Goal: Communication & Community: Connect with others

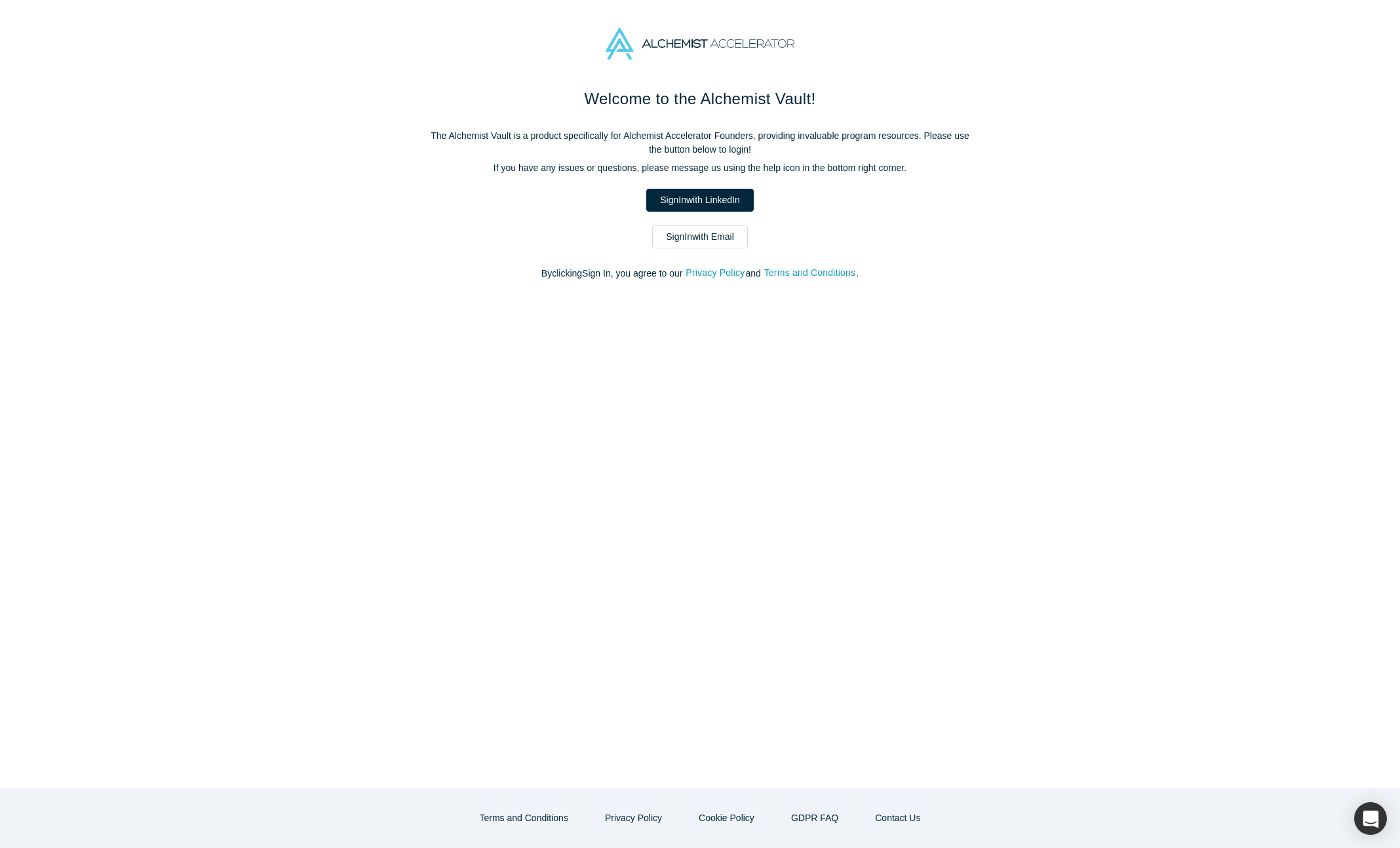
click at [714, 209] on link "Sign In with LinkedIn" at bounding box center [700, 201] width 107 height 23
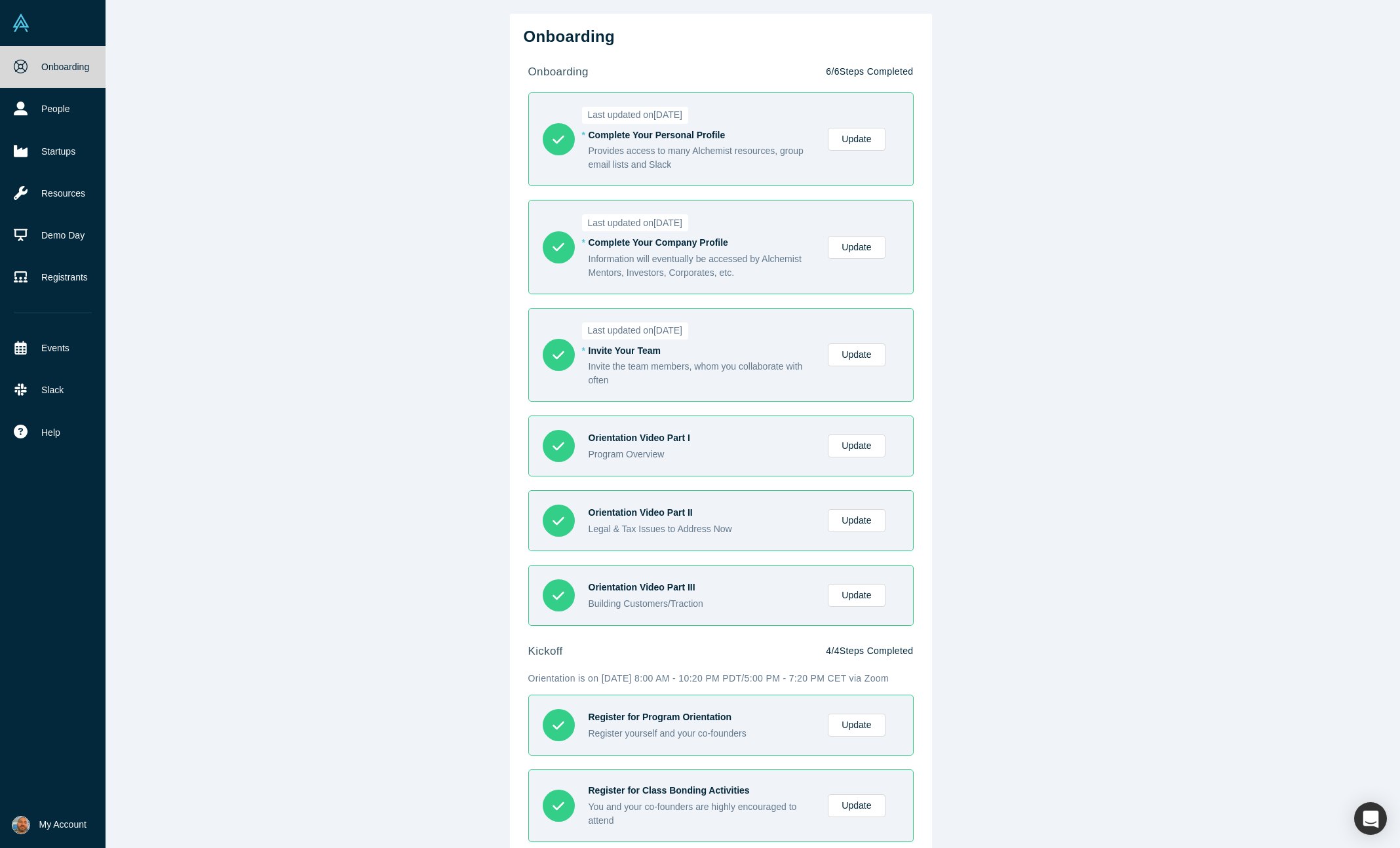
click at [34, 63] on link "Onboarding" at bounding box center [52, 67] width 106 height 42
click at [19, 22] on img at bounding box center [21, 23] width 18 height 18
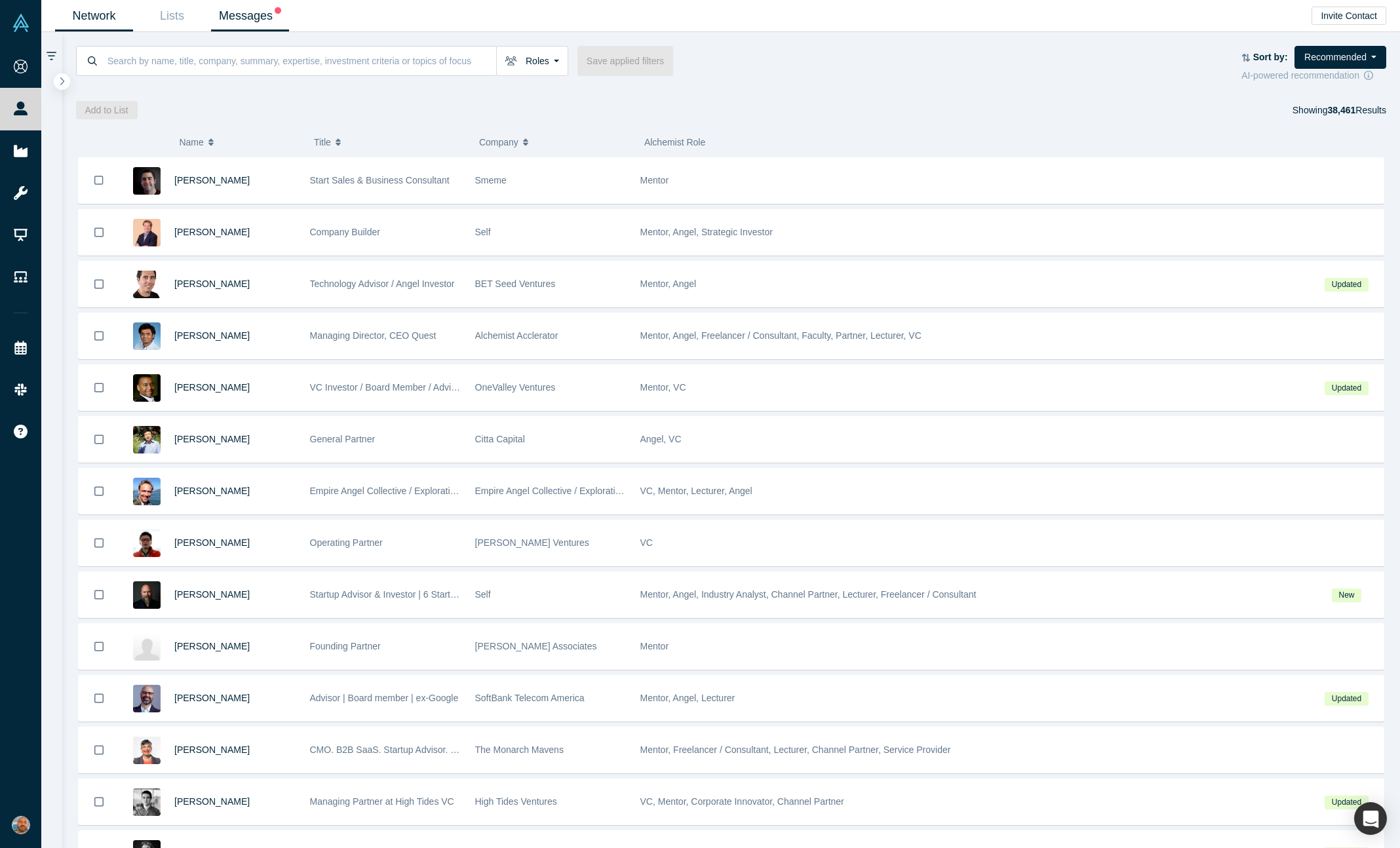
click at [240, 13] on link "Messages" at bounding box center [250, 16] width 78 height 31
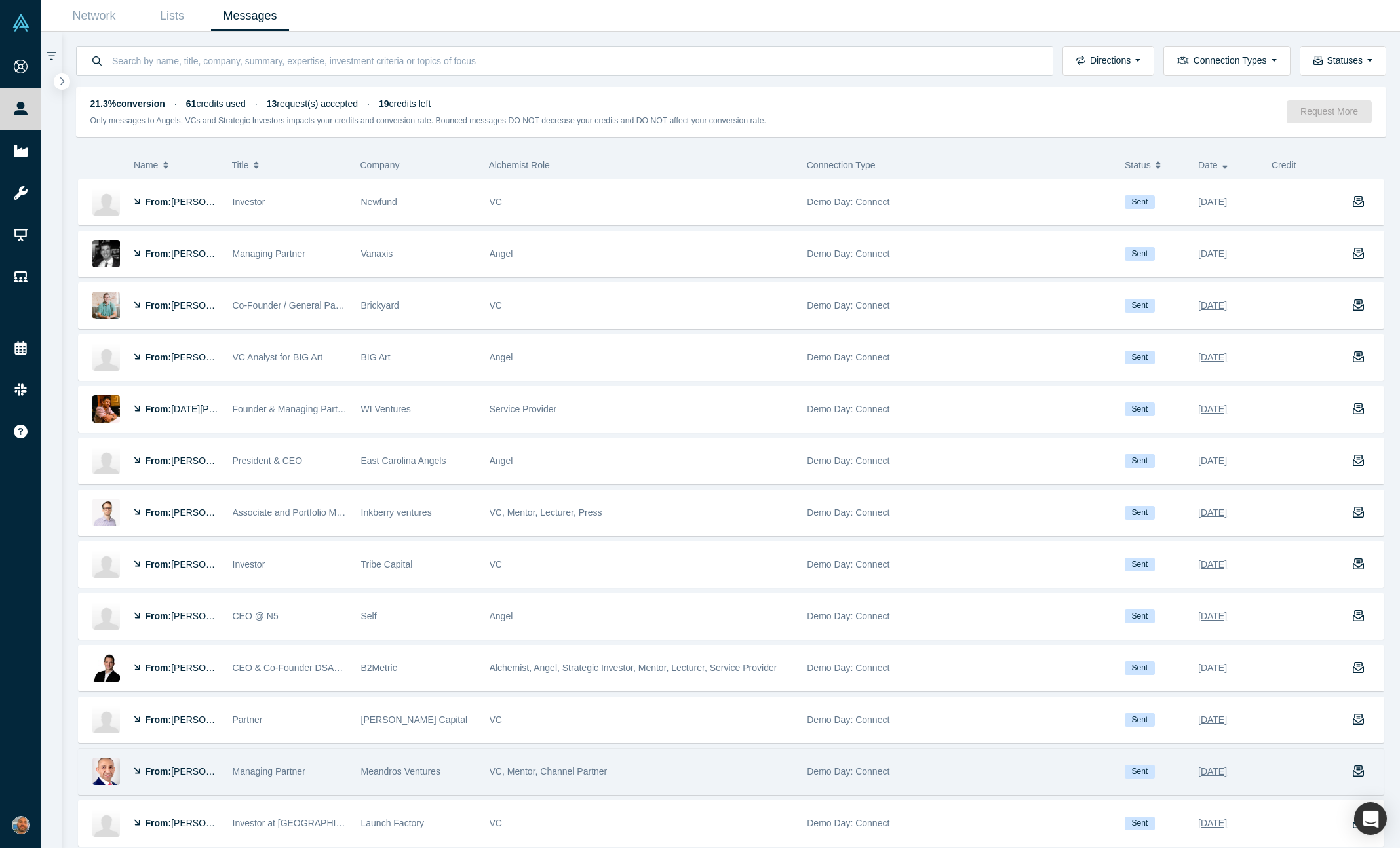
scroll to position [367, 0]
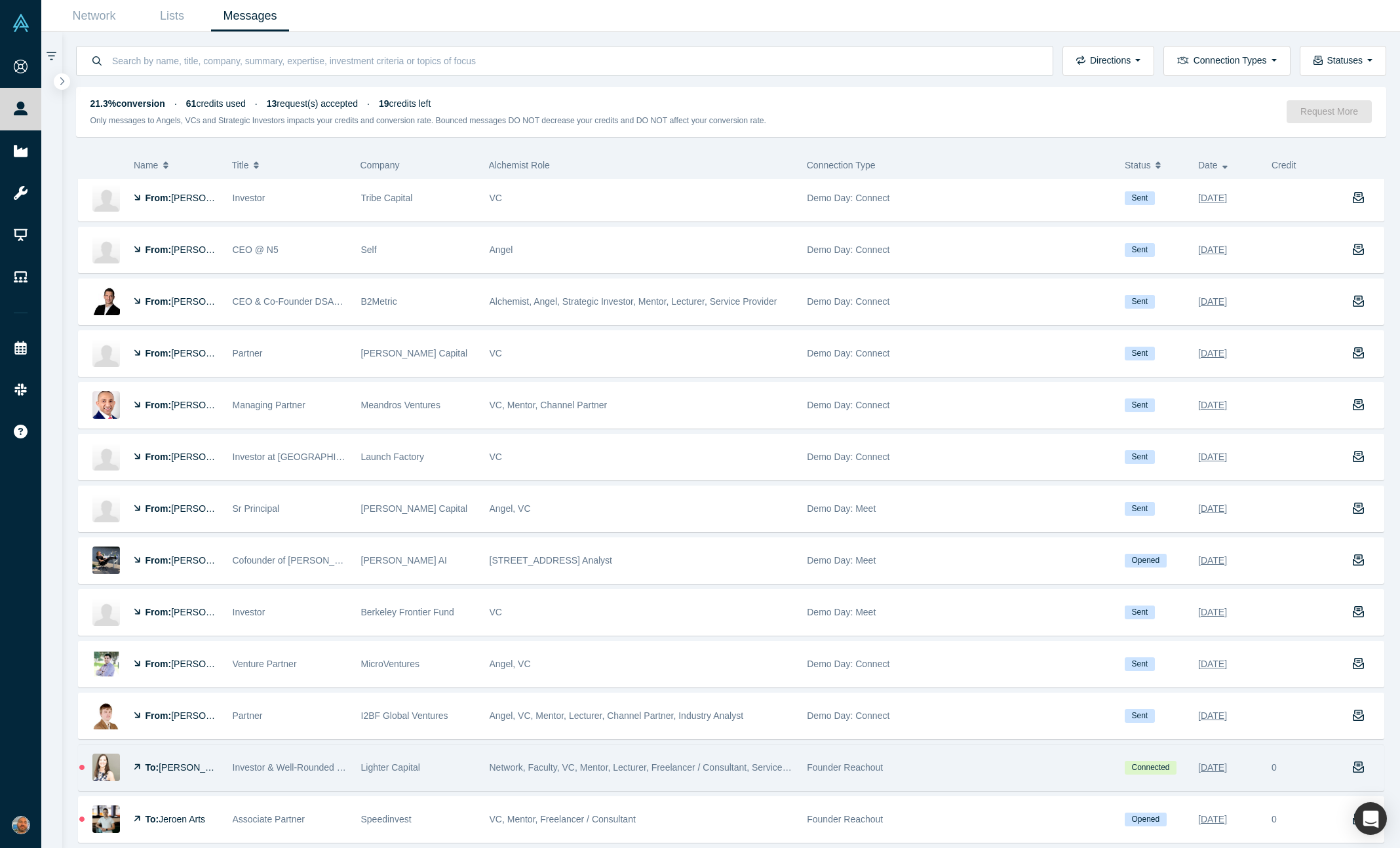
click at [677, 751] on div "Network, Faculty, VC, Mentor, Lecturer, Freelancer / Consultant, Service Provid…" at bounding box center [642, 767] width 304 height 45
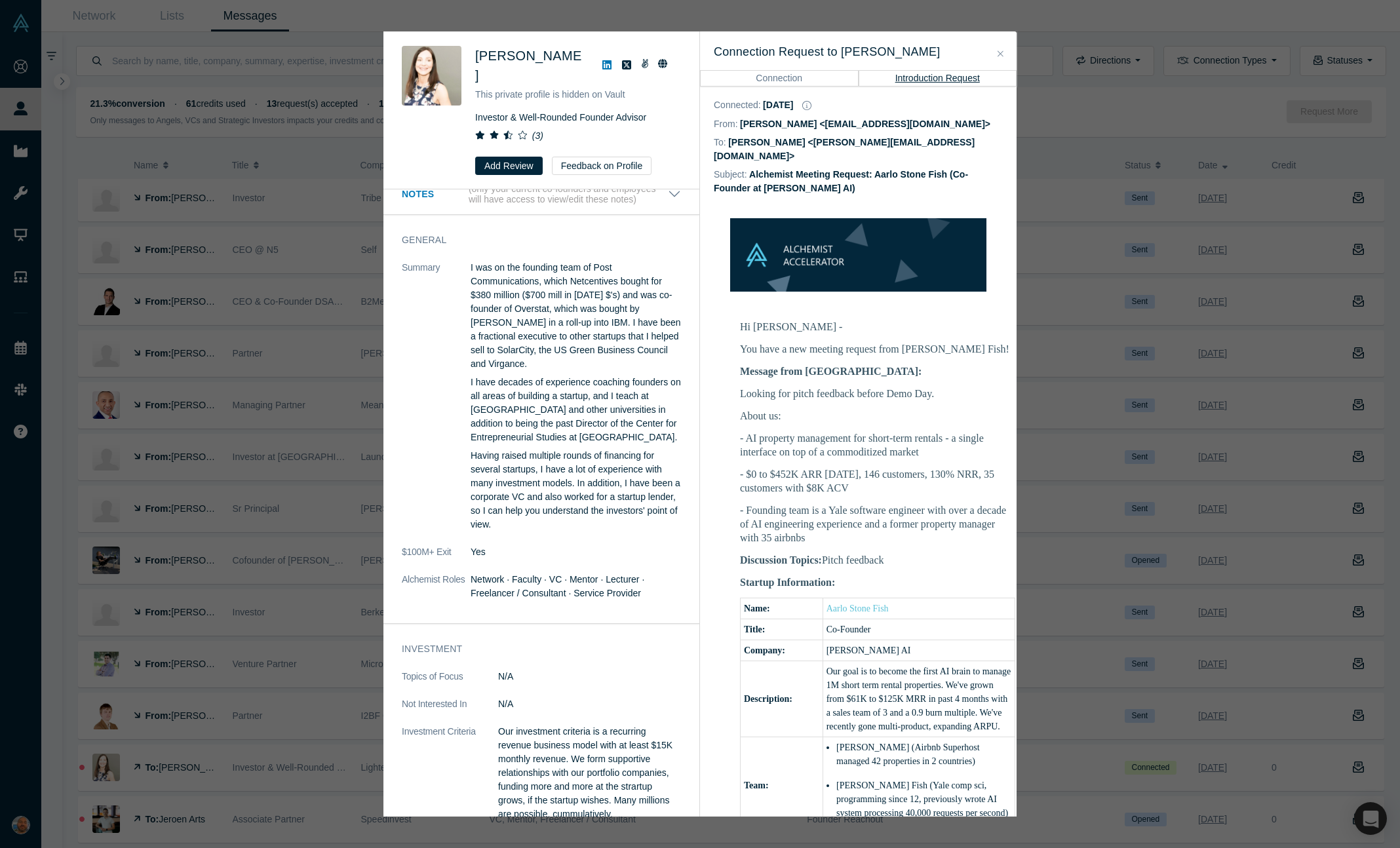
scroll to position [38, 0]
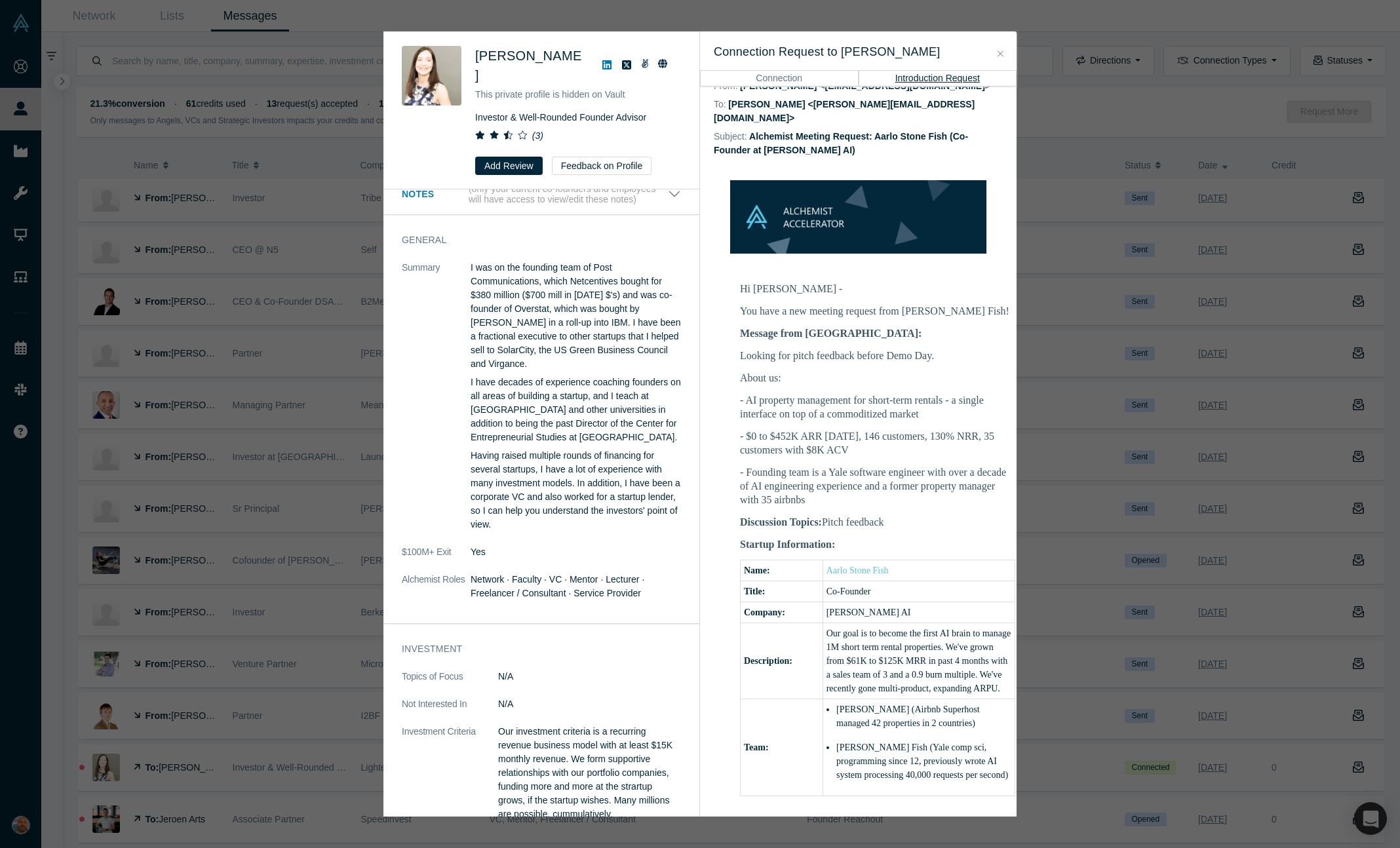
click at [299, 365] on div "Was the recommendation useful? Leah Edwards This private profile is hidden on V…" at bounding box center [700, 424] width 1400 height 848
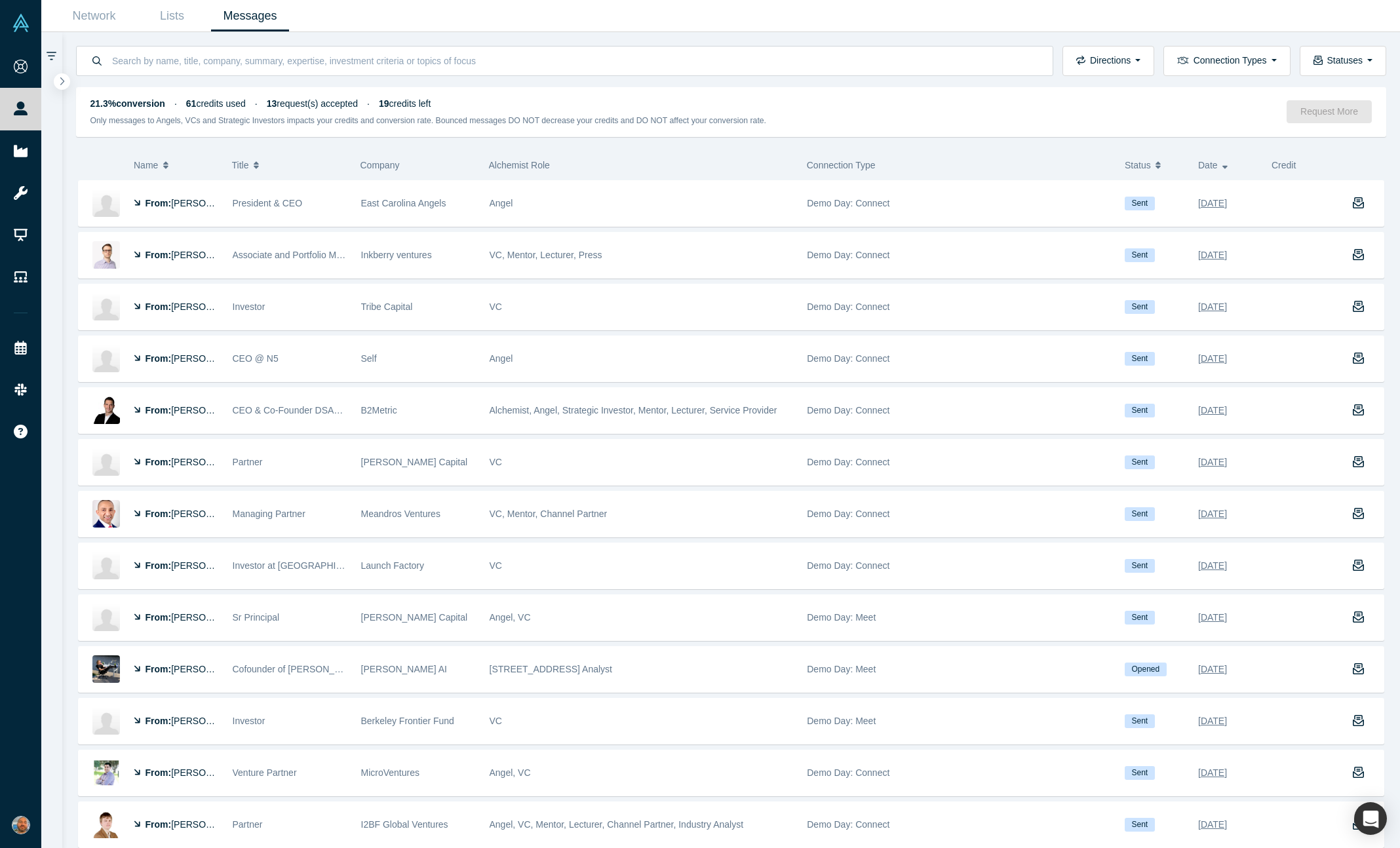
scroll to position [237, 0]
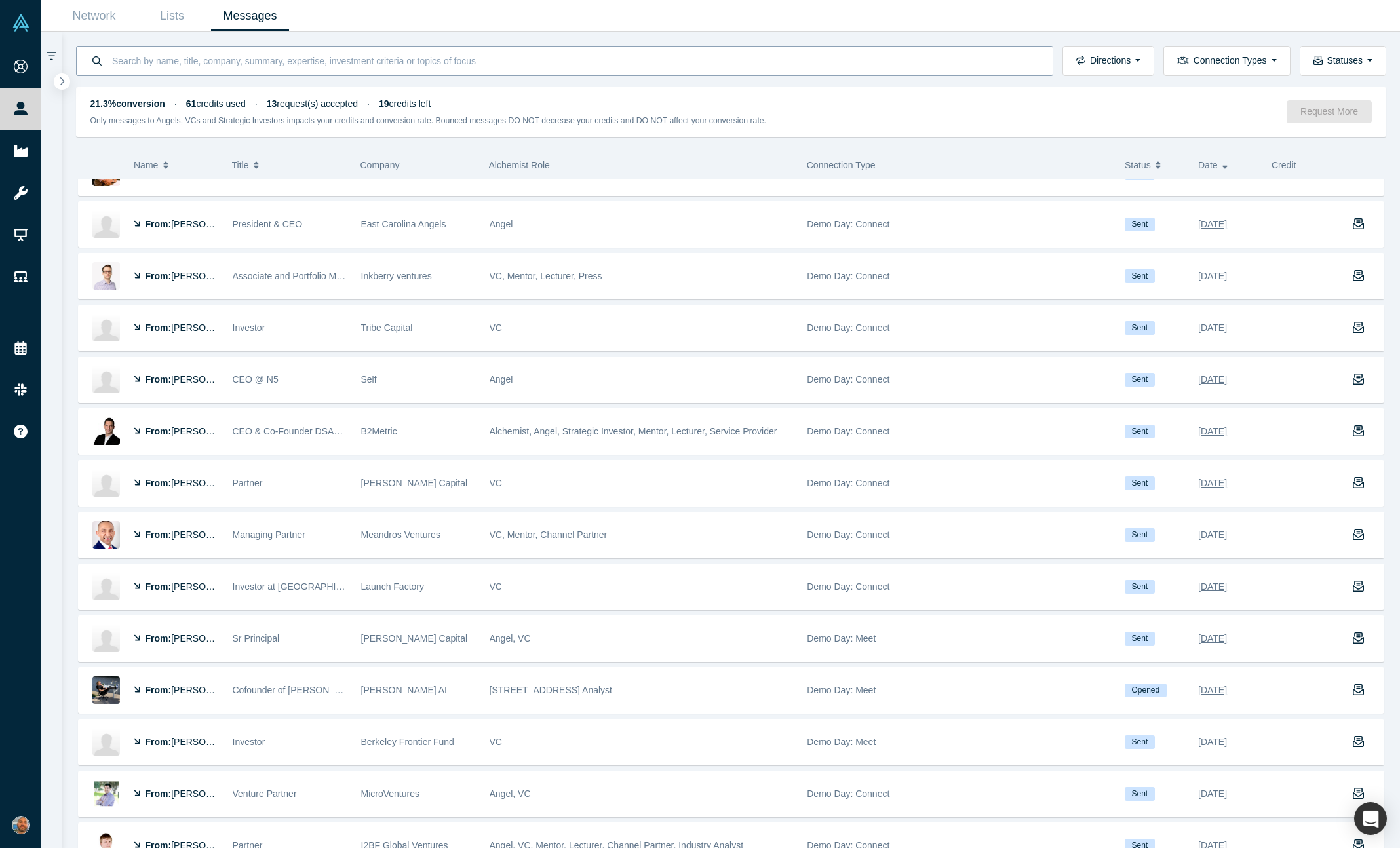
click at [222, 57] on input at bounding box center [575, 60] width 928 height 31
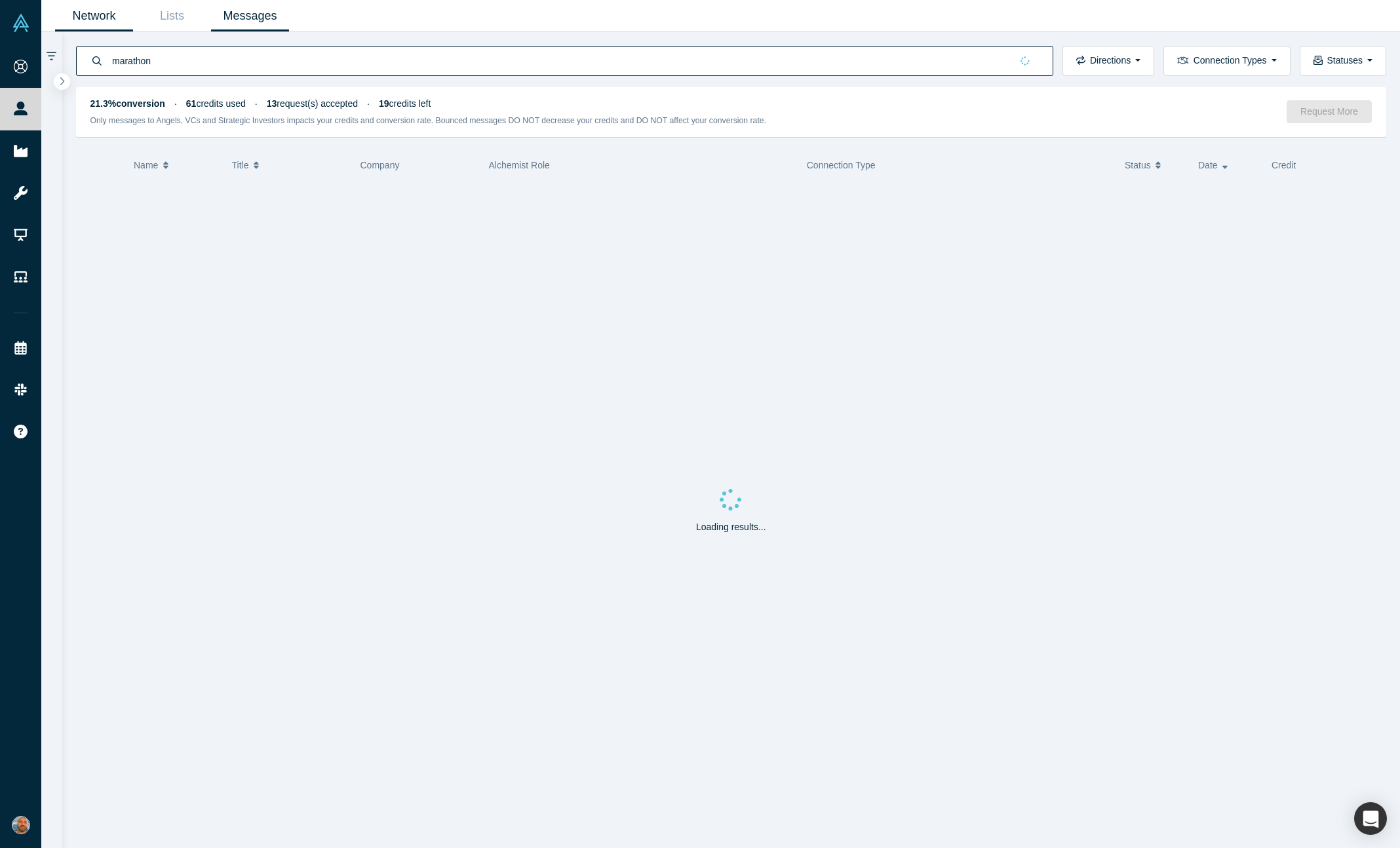
type input "marathon"
click at [110, 20] on link "Network" at bounding box center [94, 16] width 78 height 31
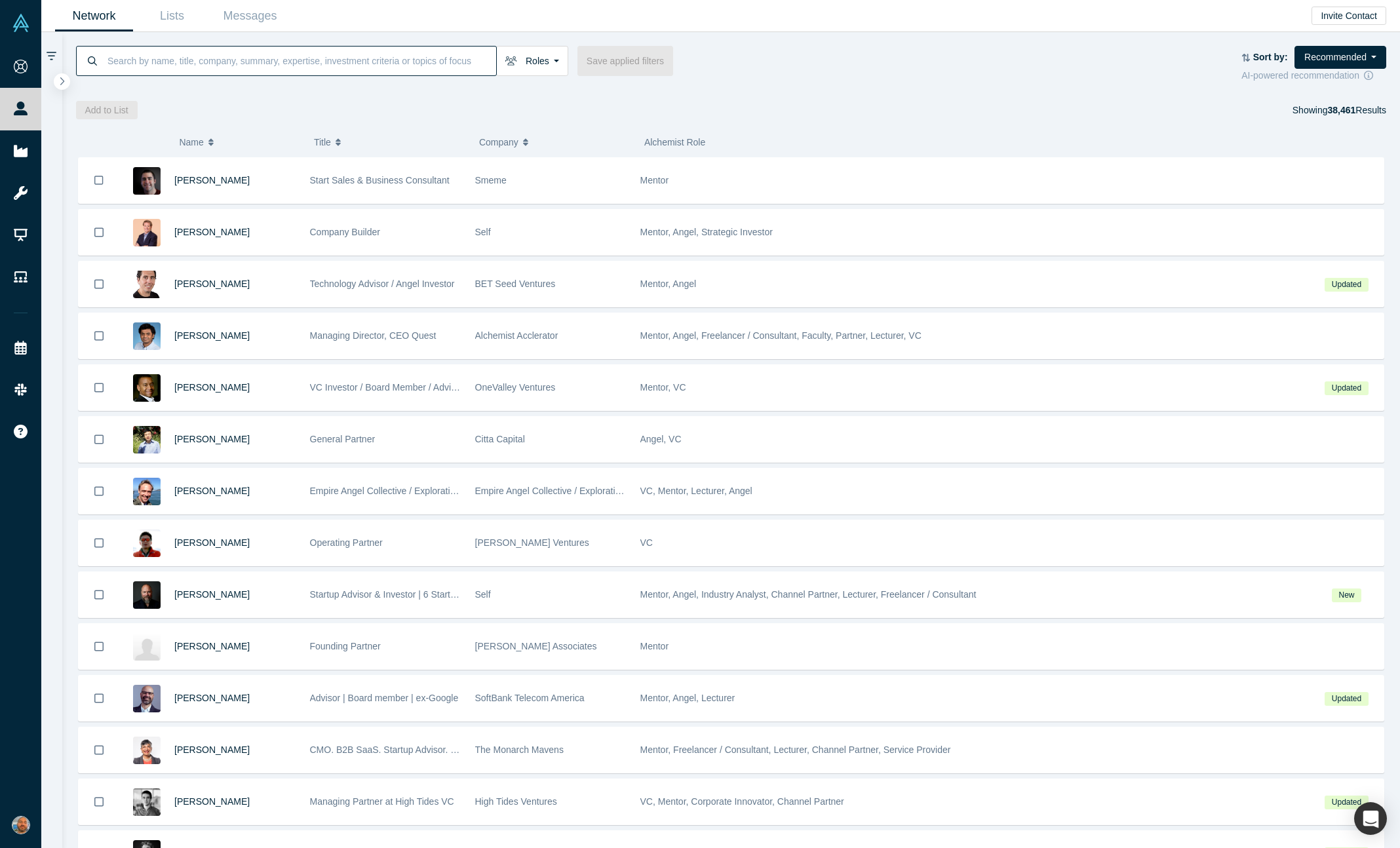
click at [273, 53] on input at bounding box center [301, 60] width 390 height 31
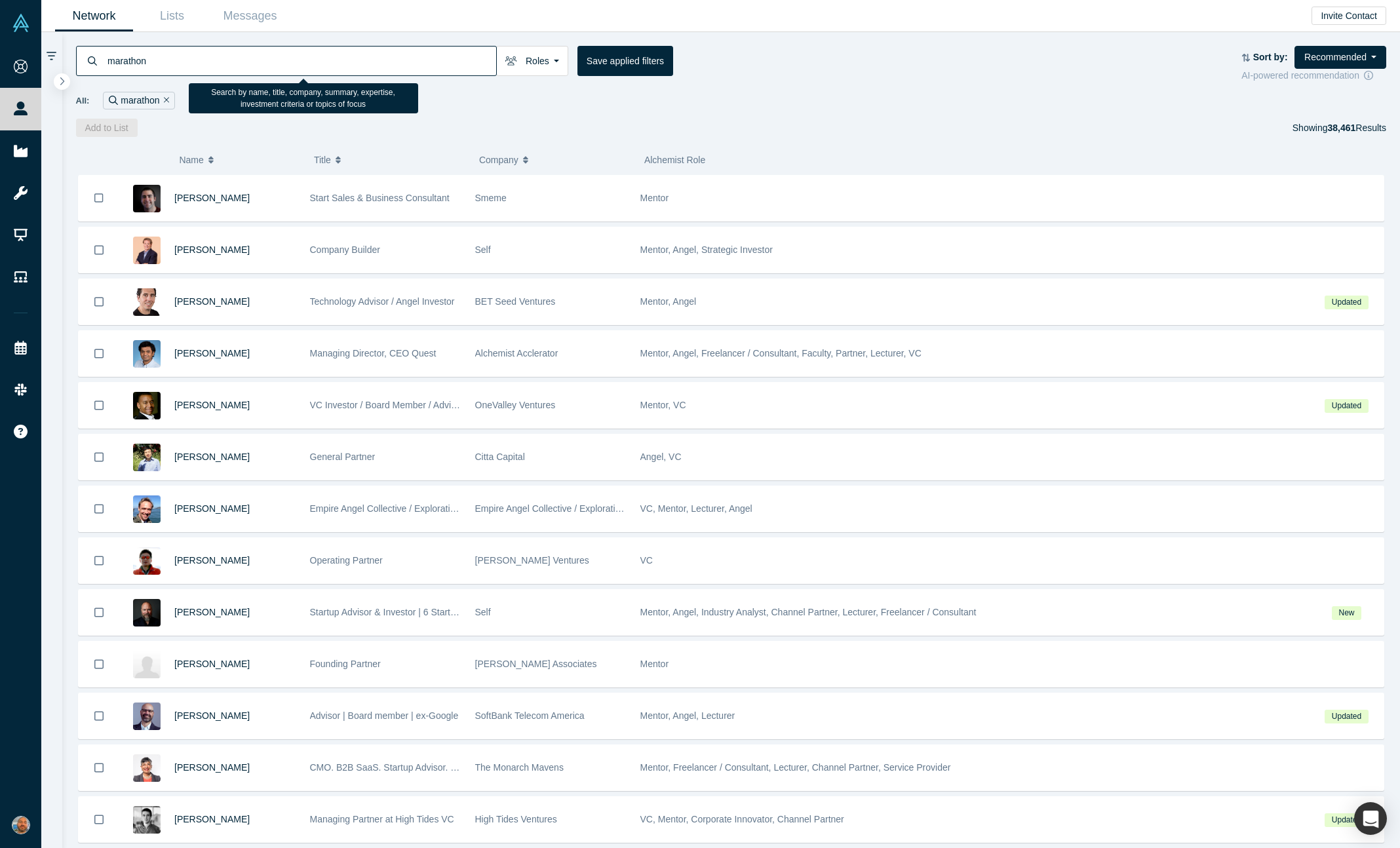
type input "marathon"
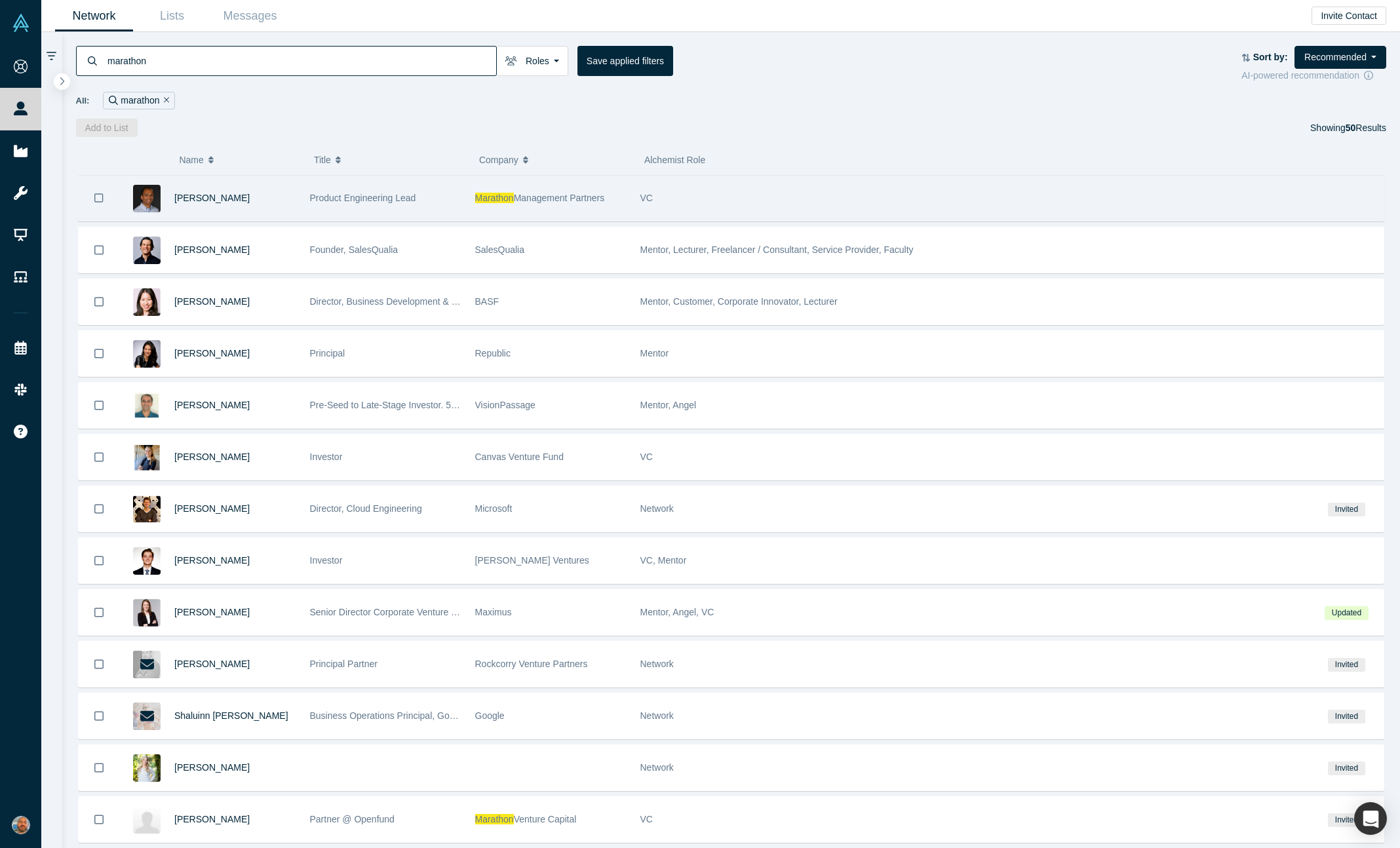
click at [450, 202] on div "Product Engineering Lead" at bounding box center [386, 198] width 152 height 45
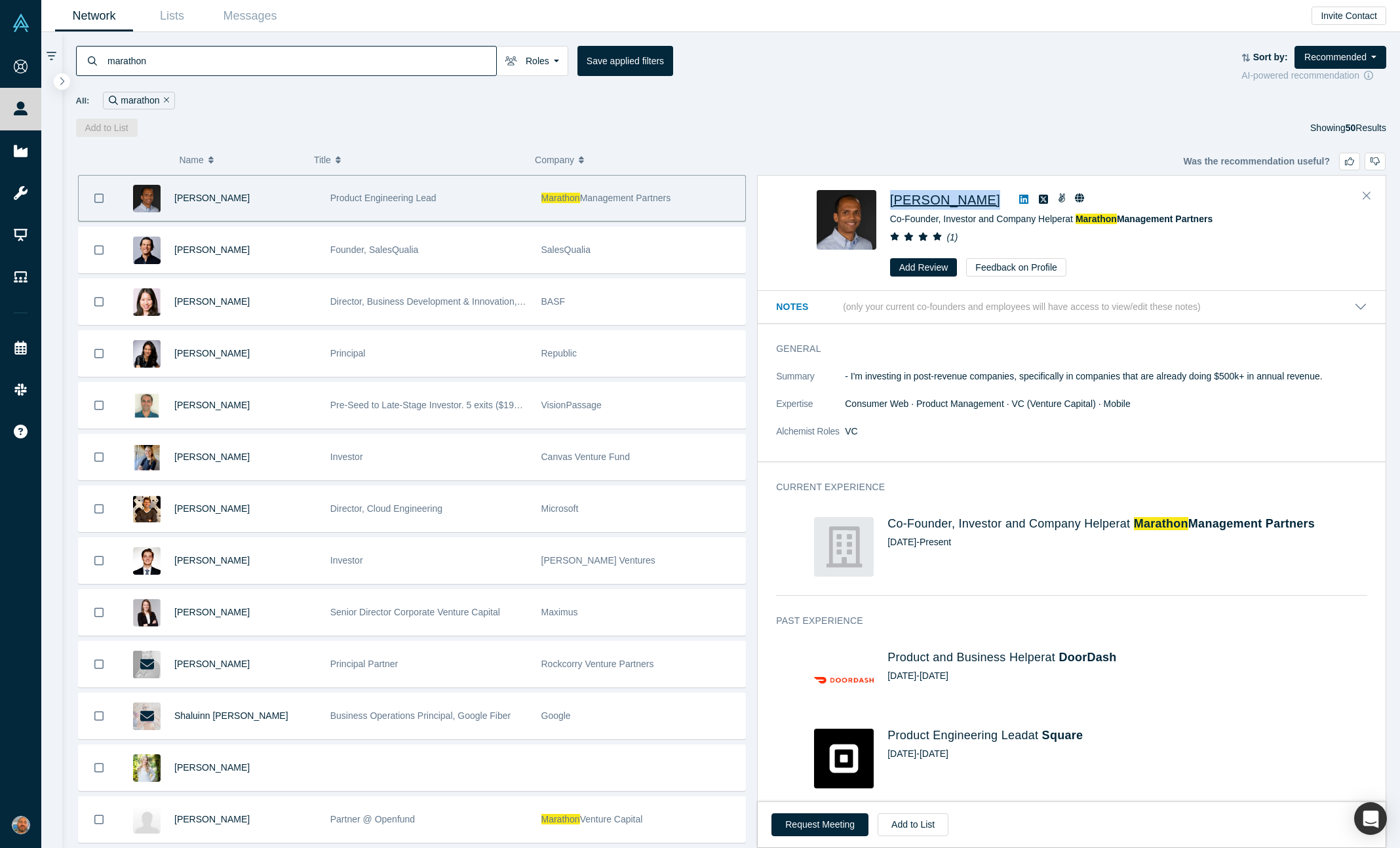
drag, startPoint x: 984, startPoint y: 199, endPoint x: 892, endPoint y: 199, distance: 92.0
click at [892, 199] on div "Gokul Rajaram" at bounding box center [1108, 200] width 438 height 20
copy div "[PERSON_NAME]"
click at [816, 827] on button "Request Meeting" at bounding box center [820, 825] width 97 height 23
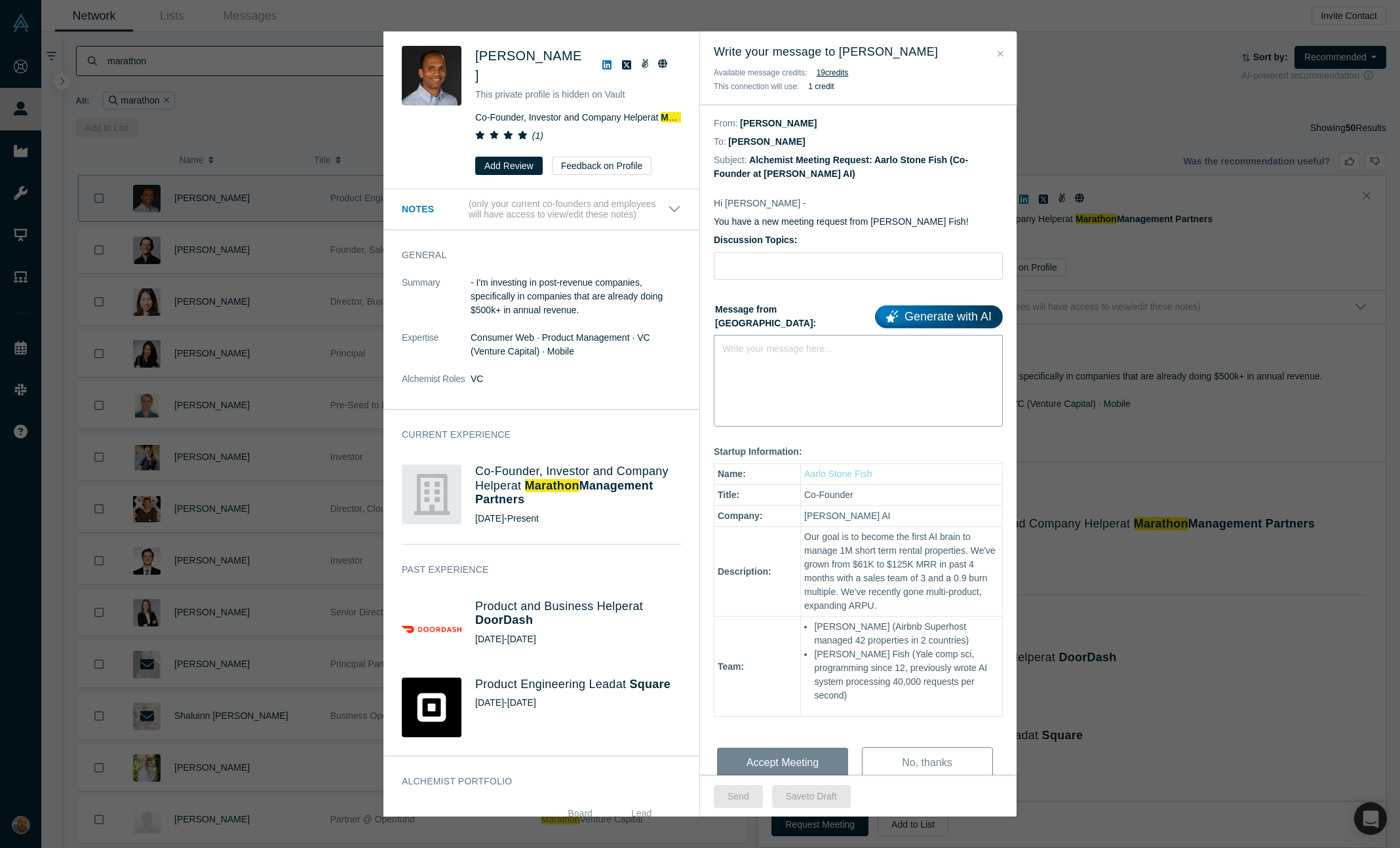
click at [823, 385] on div "Write your message here..." at bounding box center [858, 381] width 289 height 92
click at [768, 255] on input "Discussion Topics:" at bounding box center [858, 266] width 289 height 27
type input "Pitch feedback"
click at [834, 362] on div "Write your message here..." at bounding box center [858, 381] width 289 height 92
paste div "rdw-editor"
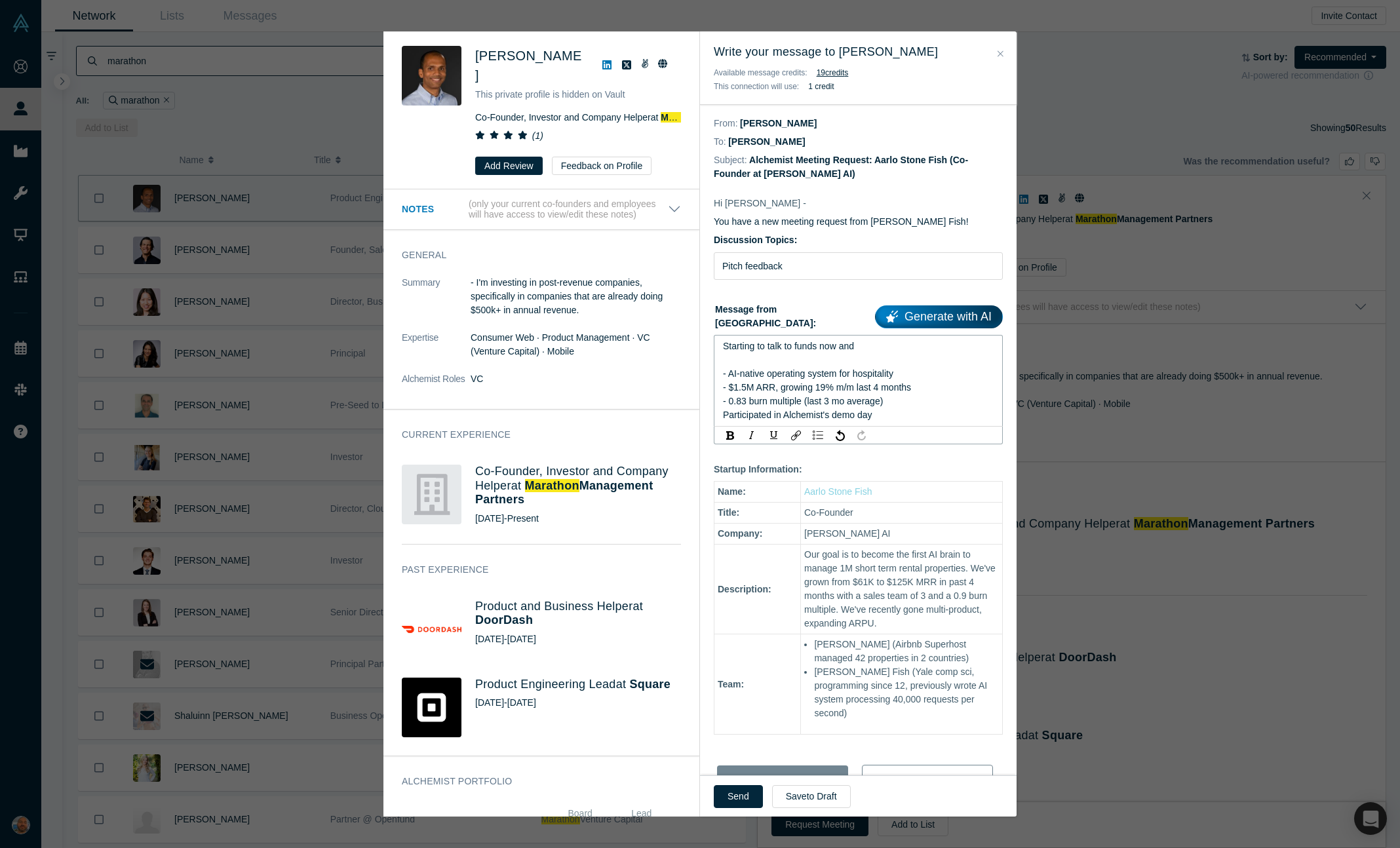
click at [888, 347] on div "Starting to talk to funds now and - AI-native operating system for hospitality" at bounding box center [859, 360] width 272 height 42
click at [880, 396] on span "- $1.5M ARR, growing 19% m/m last 4 months" at bounding box center [818, 401] width 188 height 11
copy div "Starting to talk to funds now after Alchemist's demo day and looking for feedba…"
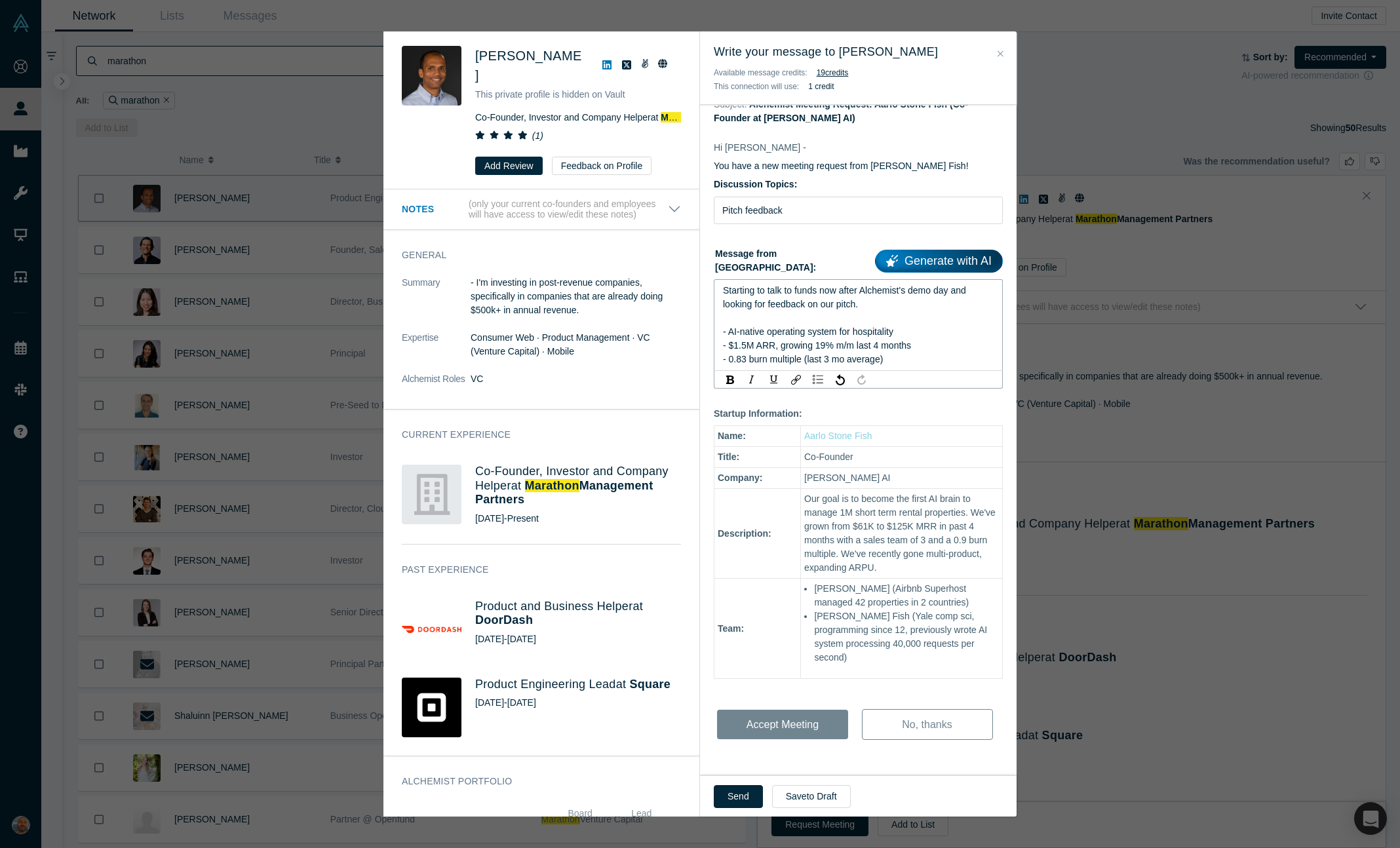
copy div "Starting to talk to funds now after Alchemist's demo day and looking for feedba…"
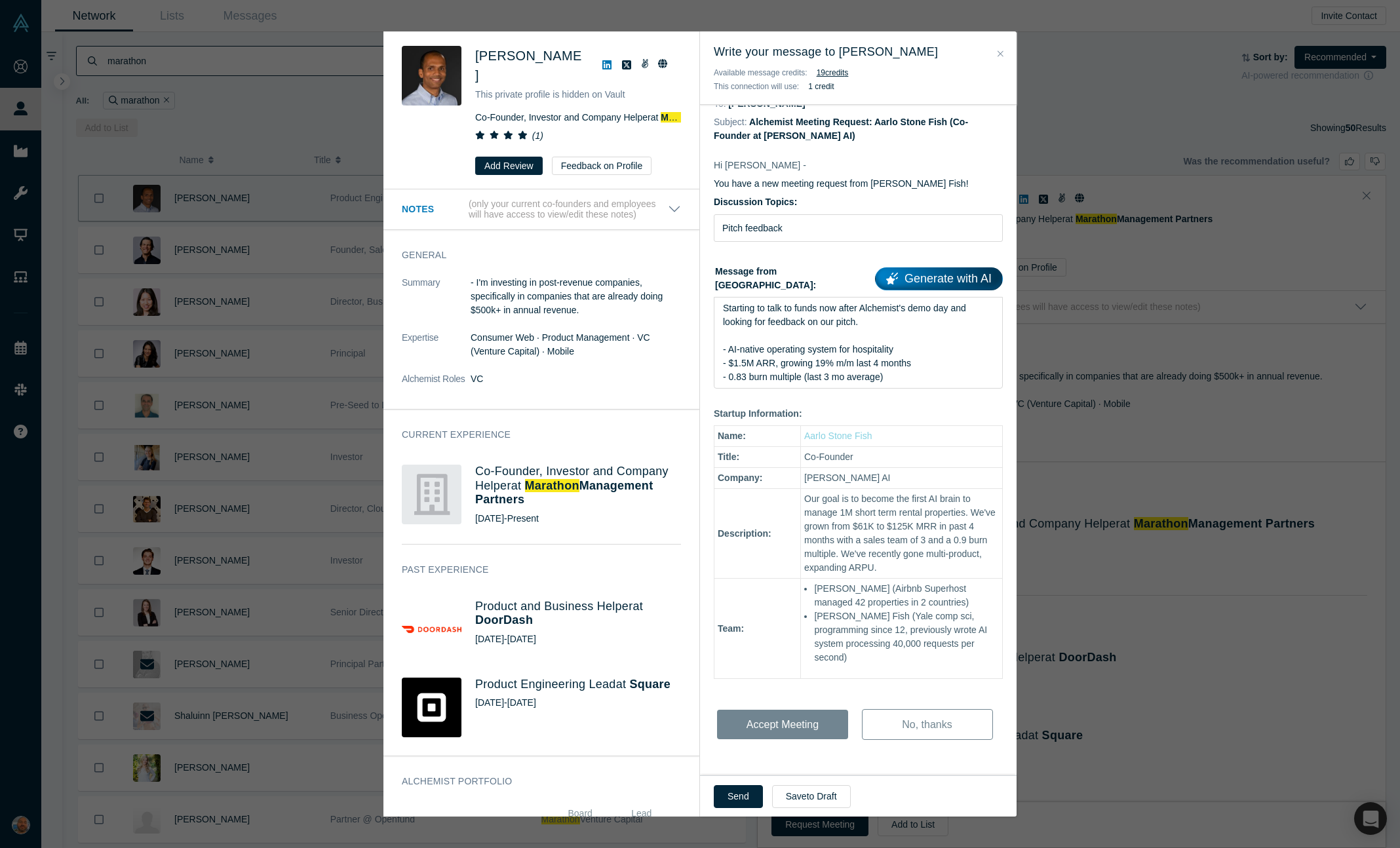
scroll to position [38, 0]
click at [1103, 371] on div "Was the recommendation useful? Gokul Rajaram This private profile is hidden on …" at bounding box center [700, 424] width 1400 height 848
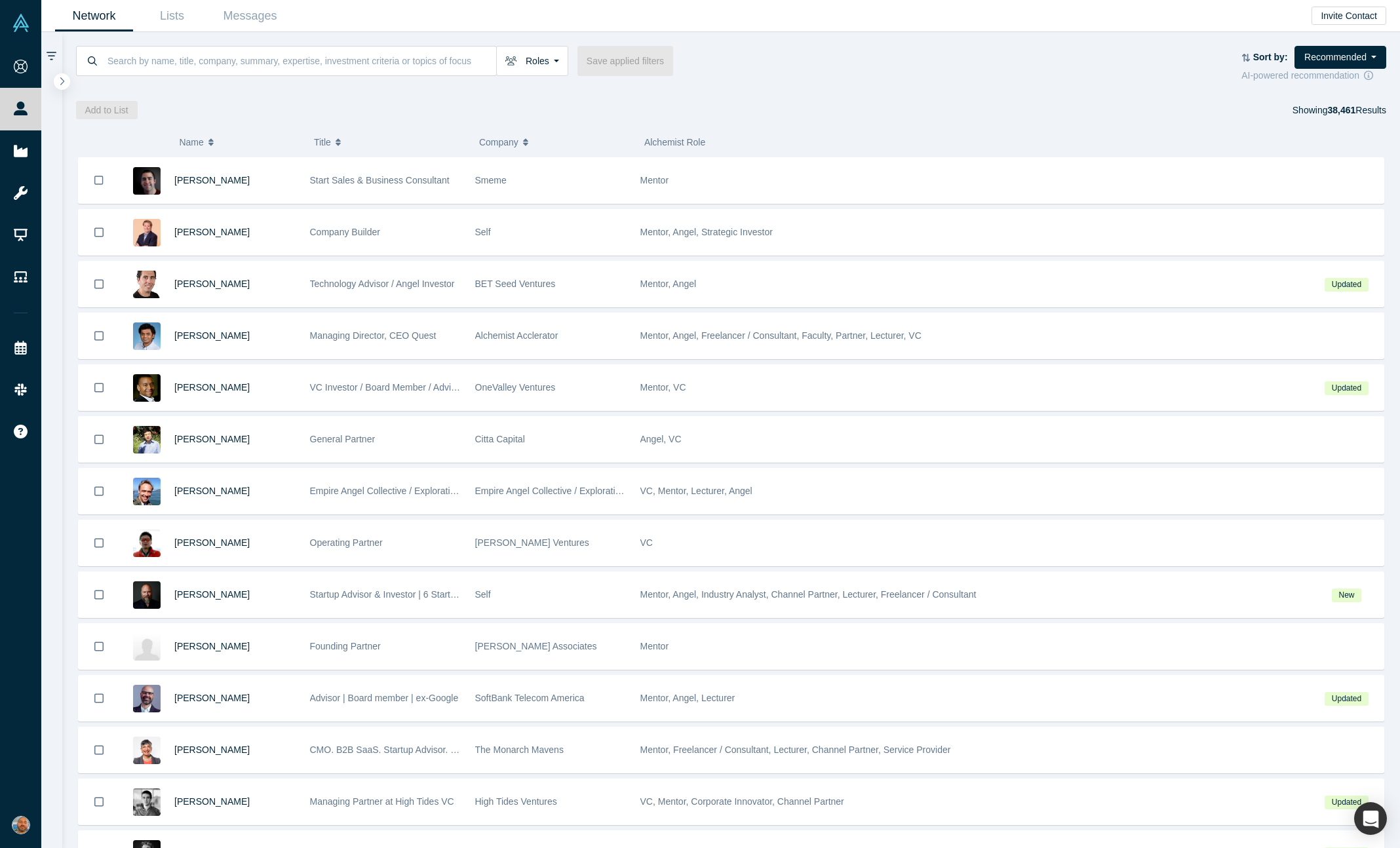
click at [841, 70] on div "Roles Founders Faculty Mentors Alumni Mentor Angels VCs Corporate Innovator Ser…" at bounding box center [658, 61] width 1166 height 30
drag, startPoint x: 841, startPoint y: 70, endPoint x: 809, endPoint y: 71, distance: 32.0
click at [818, 70] on div "Roles Founders Faculty Mentors Alumni Mentor Angels VCs Corporate Innovator Ser…" at bounding box center [658, 61] width 1166 height 30
click at [809, 71] on div "Roles Founders Faculty Mentors Alumni Mentor Angels VCs Corporate Innovator Ser…" at bounding box center [658, 61] width 1166 height 30
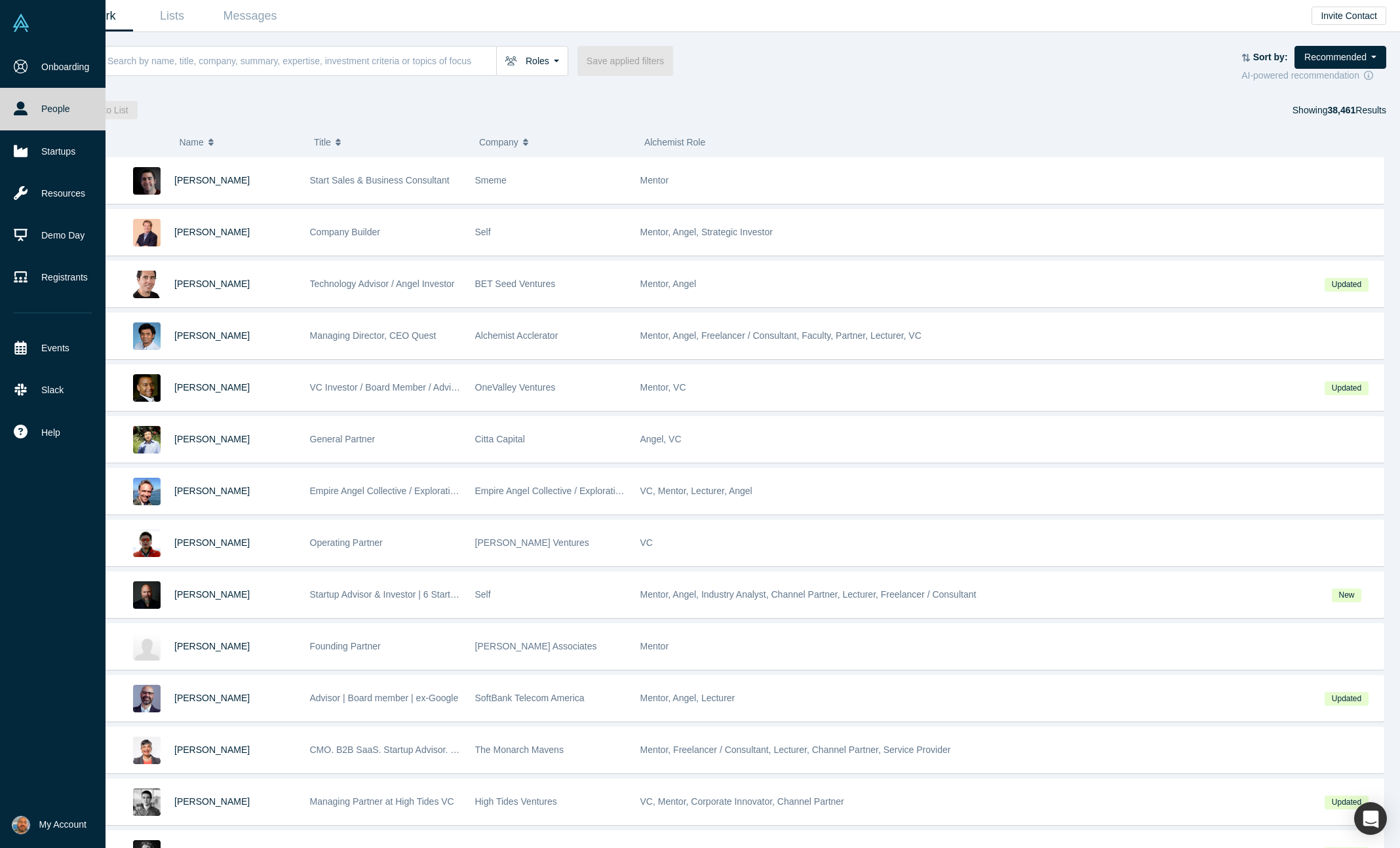
click at [51, 809] on li "My Account My Profile My Company Manage Team Log Out" at bounding box center [52, 825] width 106 height 46
click at [50, 826] on span "My Account" at bounding box center [62, 825] width 48 height 14
click at [128, 722] on link "My Profile" at bounding box center [108, 731] width 109 height 32
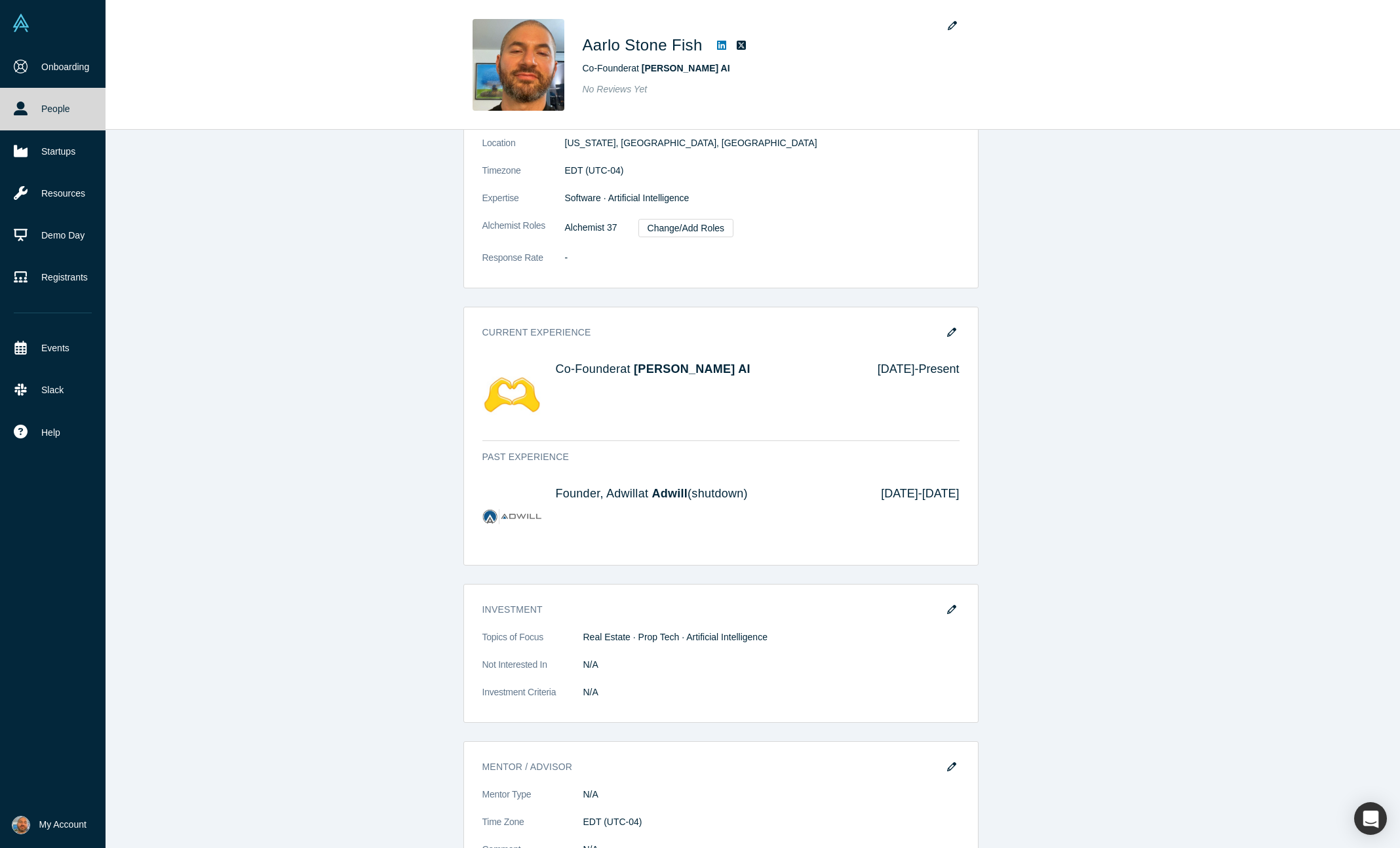
scroll to position [364, 0]
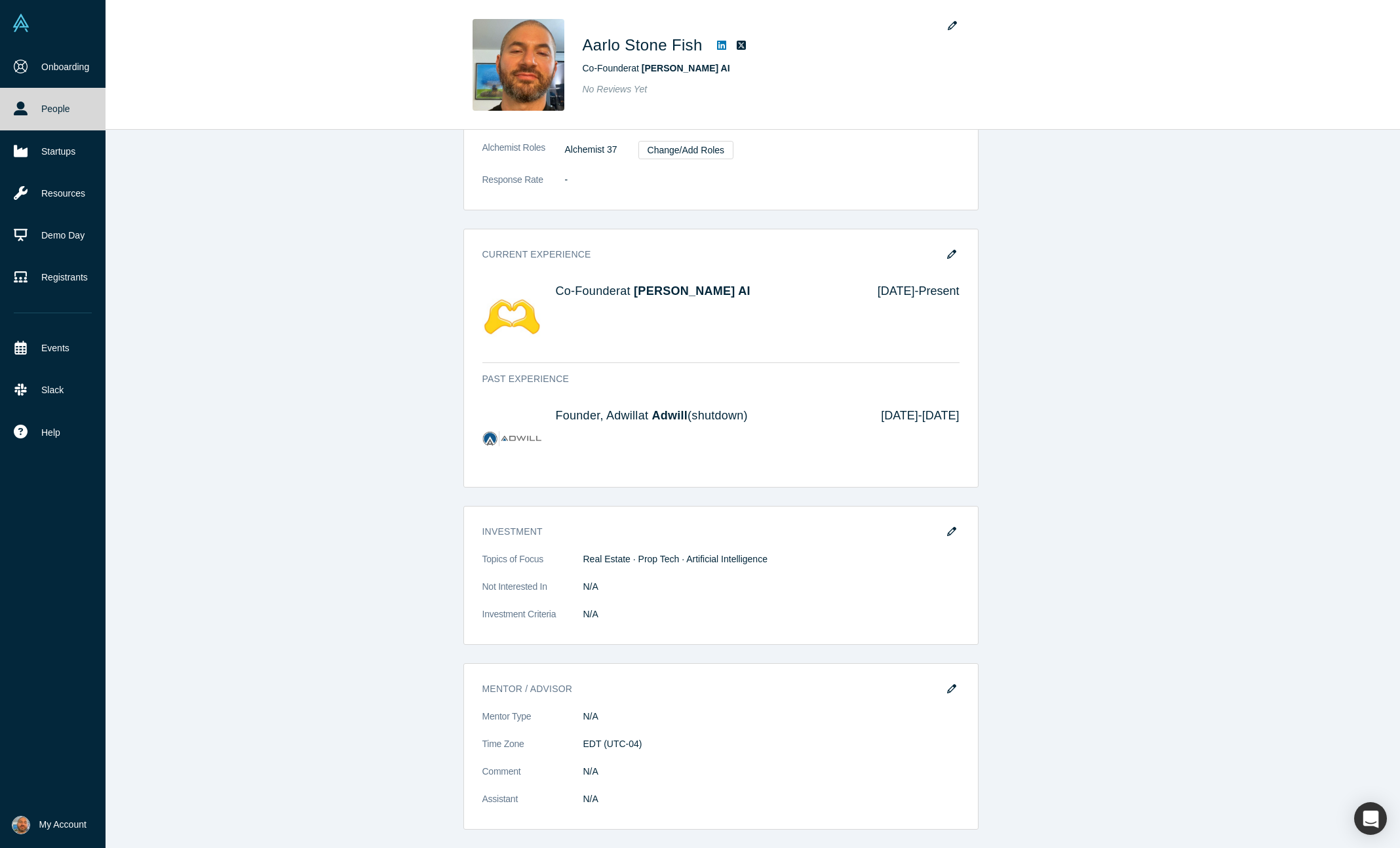
click at [33, 827] on button "My Account" at bounding box center [49, 825] width 75 height 18
click at [83, 757] on img at bounding box center [72, 763] width 23 height 23
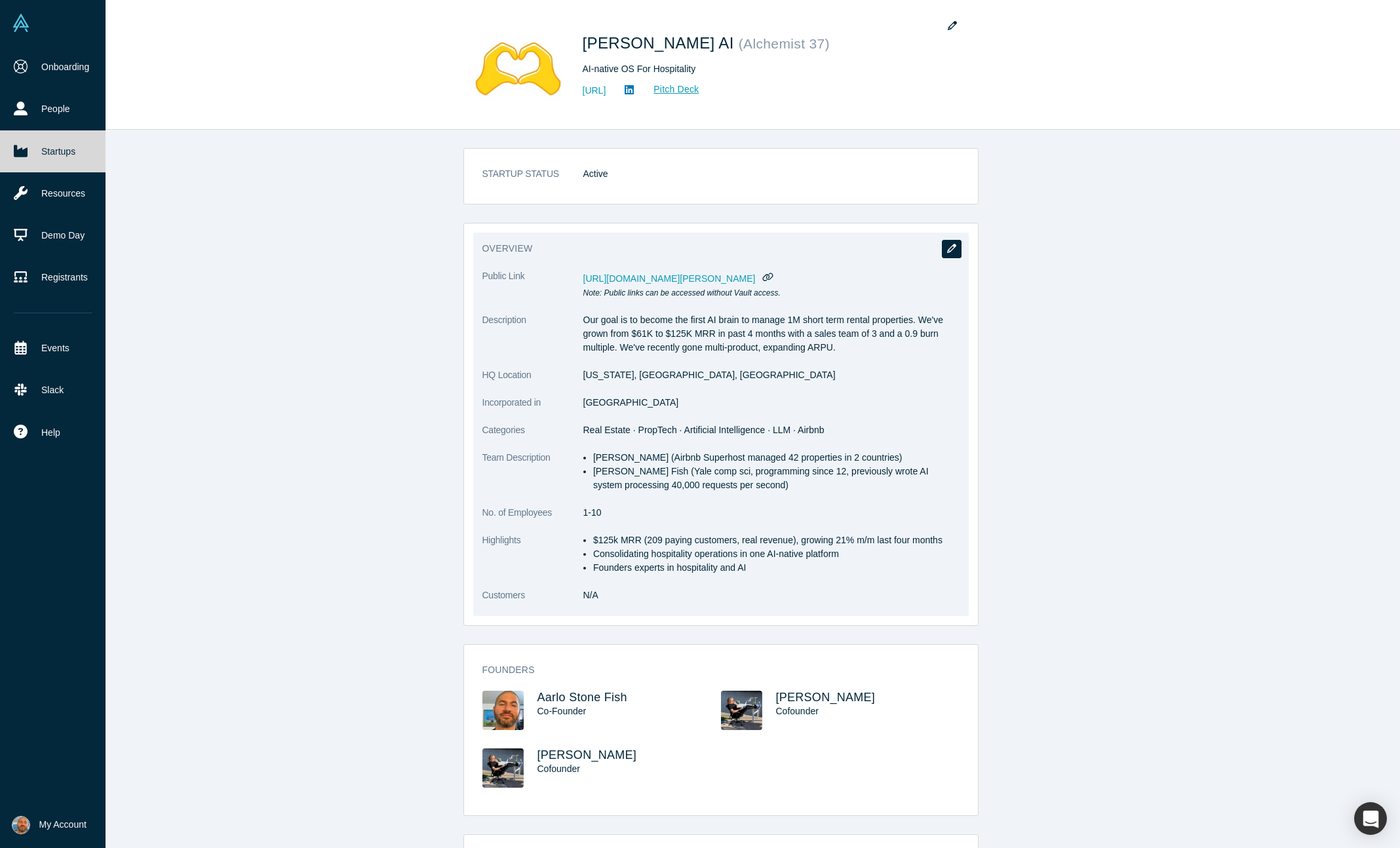
click at [952, 242] on button "button" at bounding box center [952, 249] width 20 height 18
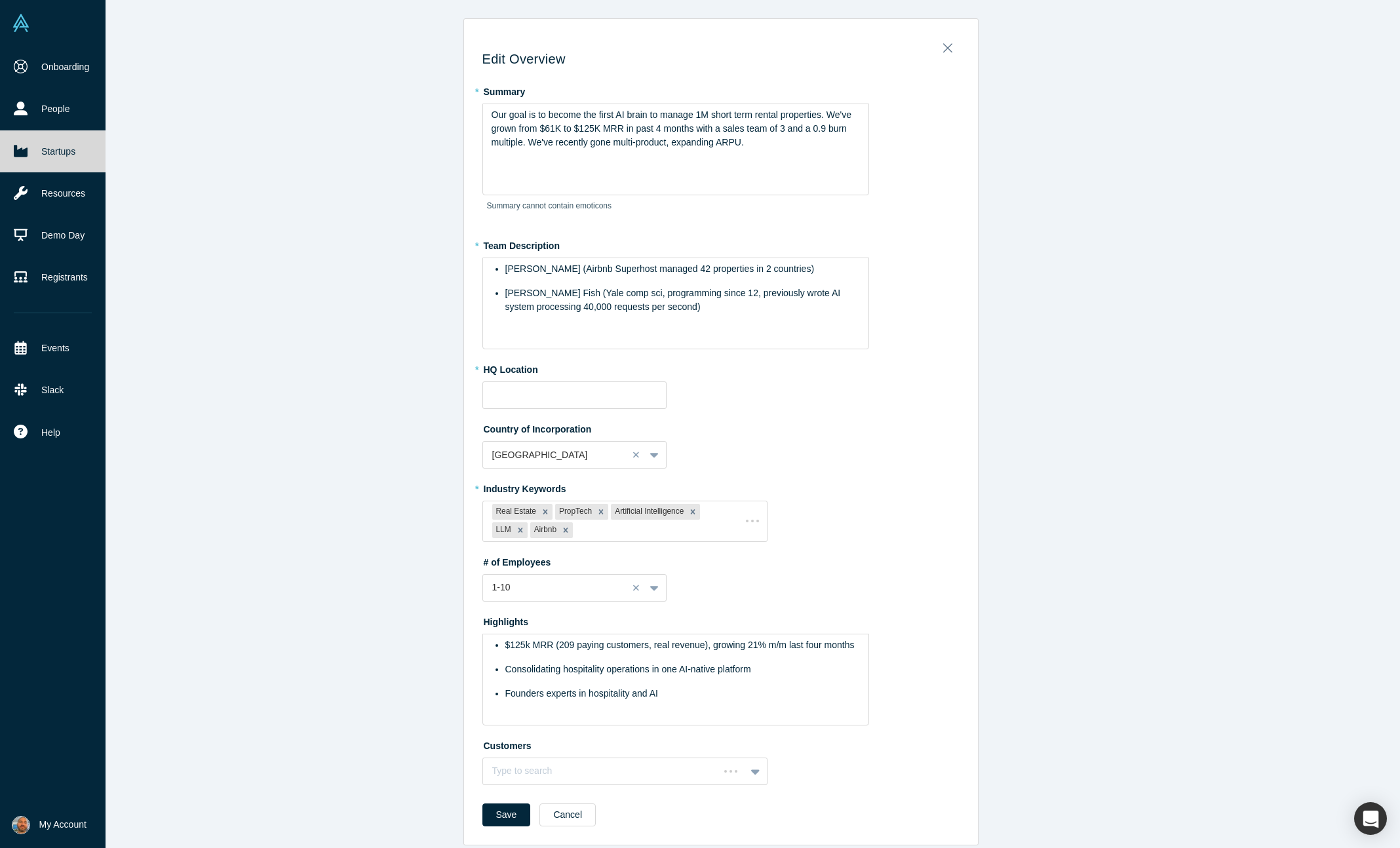
type input "New York, NY, USA"
click at [828, 129] on span "Our goal is to become the first AI brain to manage 1M short term rental propert…" at bounding box center [672, 128] width 362 height 38
click at [938, 182] on div "* Summary Our goal is to become the first AI brain to manage 1M short term rent…" at bounding box center [721, 153] width 478 height 145
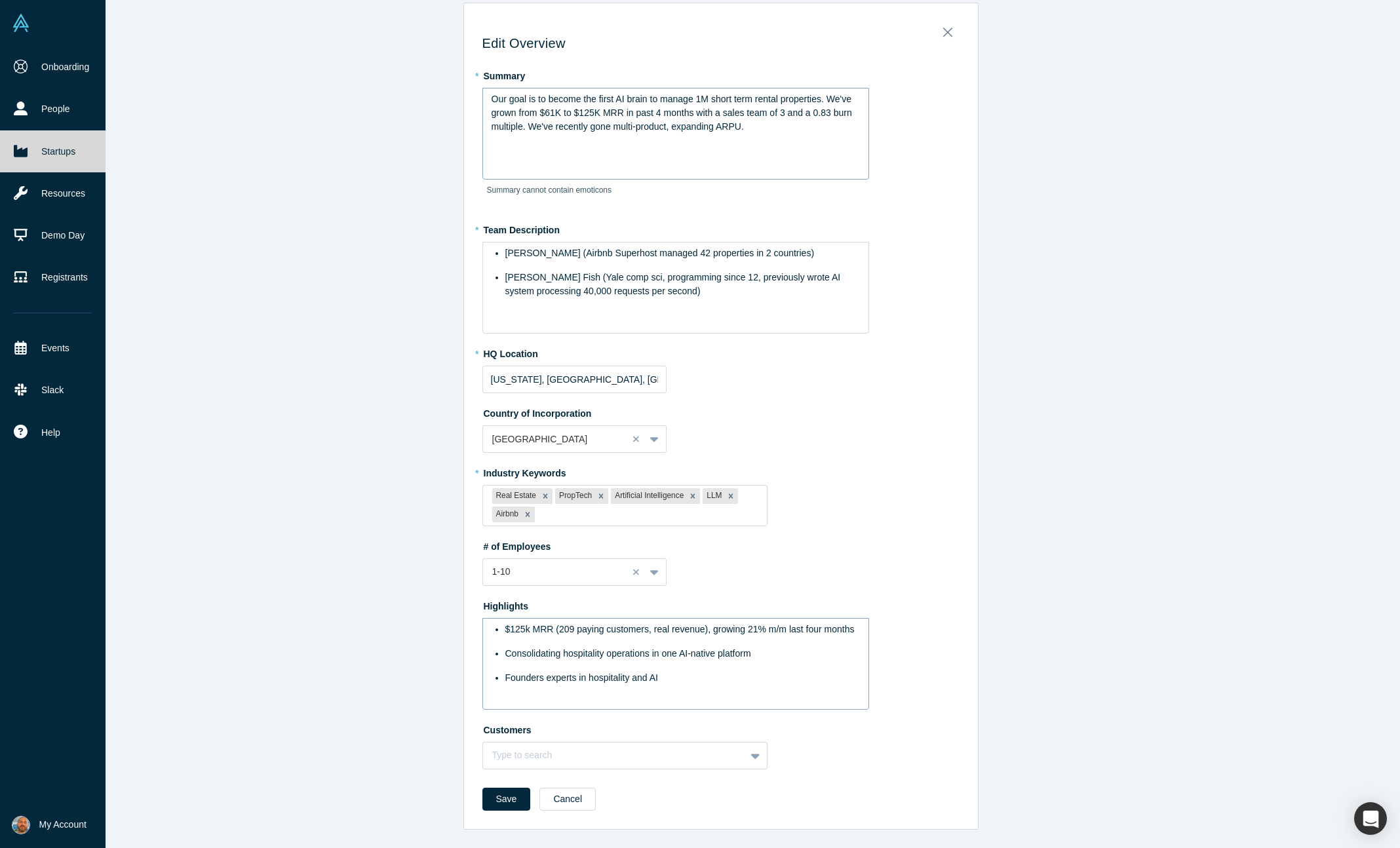
click at [757, 629] on span "$125k MRR (209 paying customers, real revenue), growing 21% m/m last four months" at bounding box center [679, 629] width 349 height 11
click at [499, 801] on button "Save" at bounding box center [507, 806] width 48 height 23
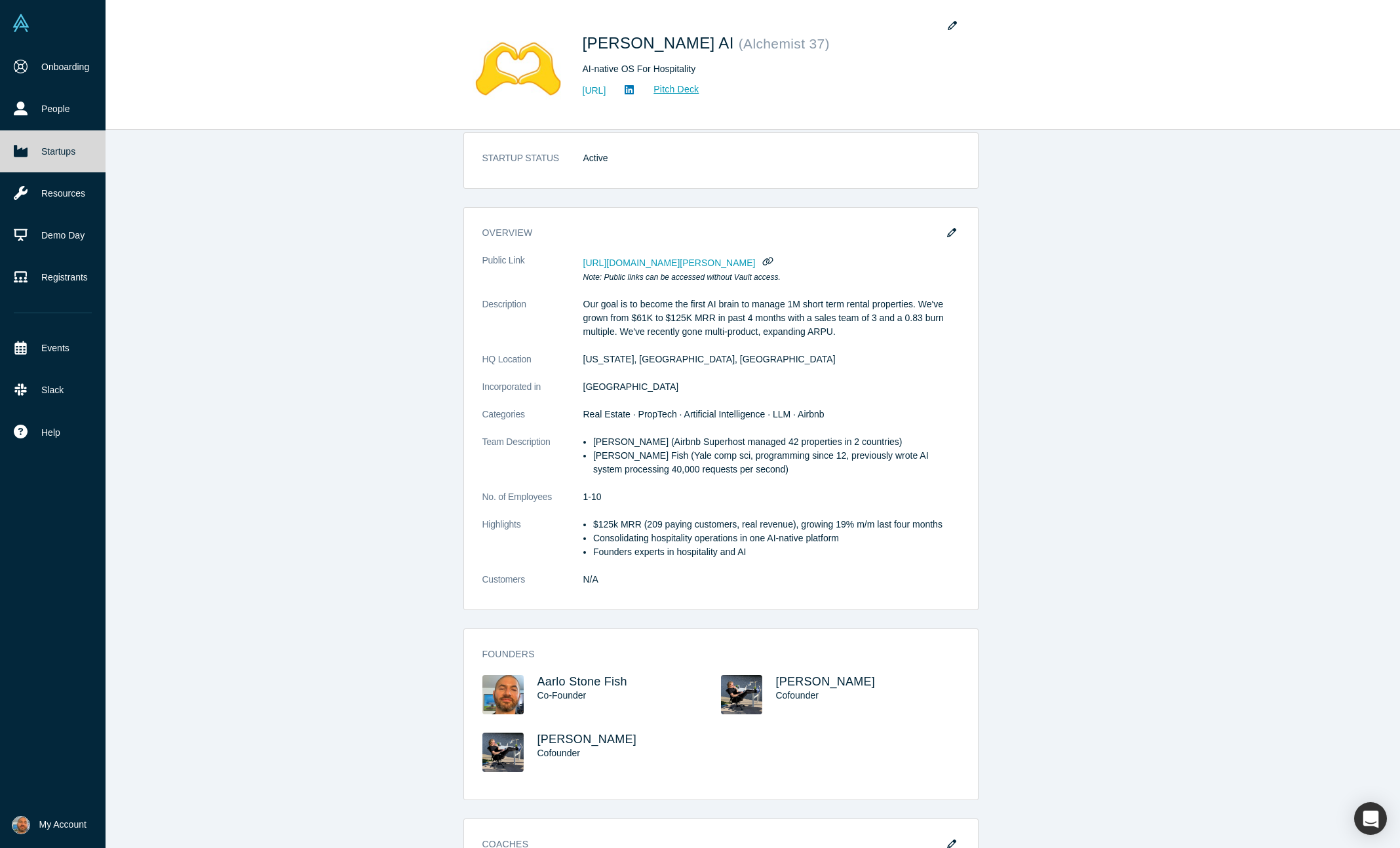
scroll to position [0, 0]
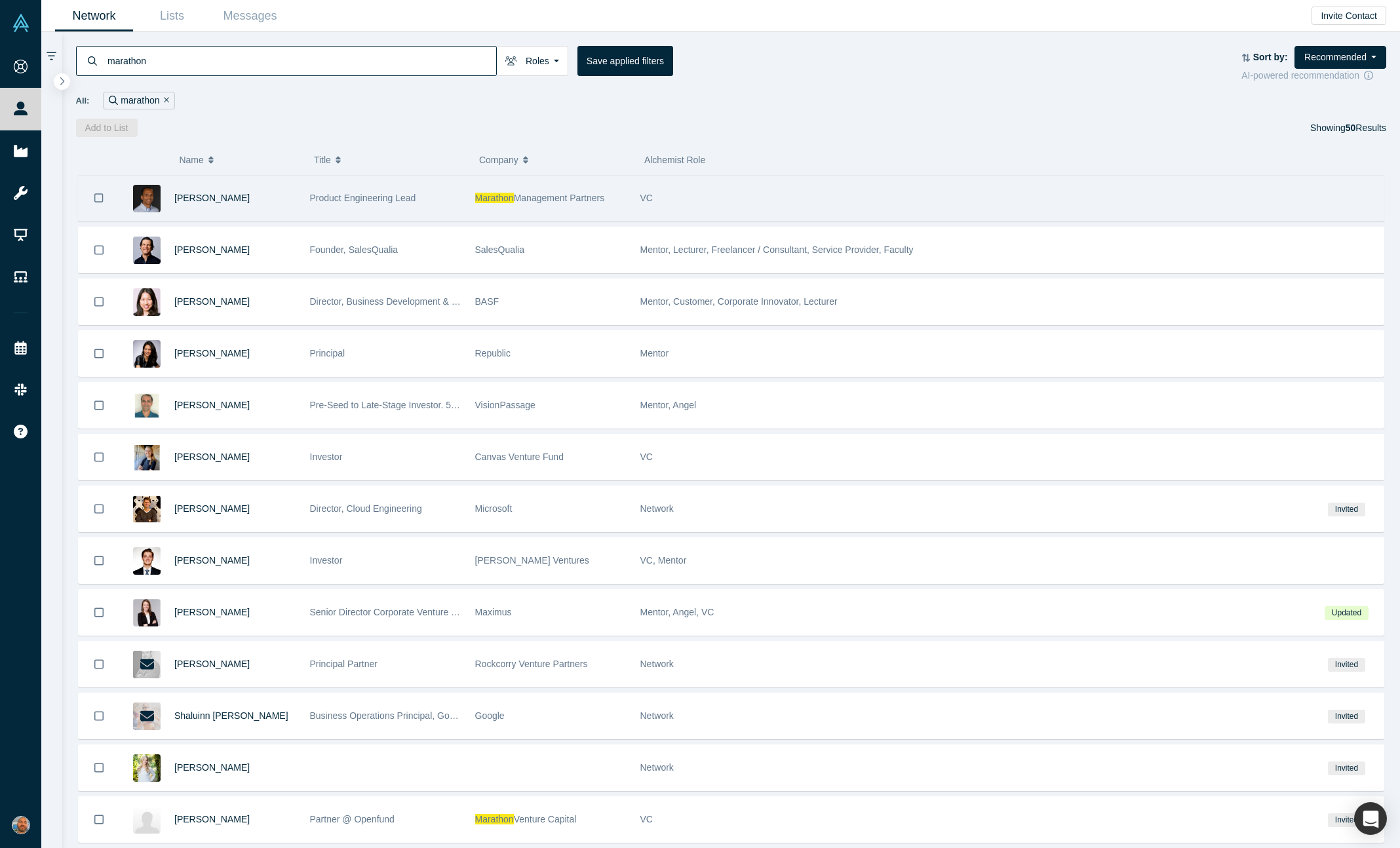
click at [256, 191] on div "[PERSON_NAME]" at bounding box center [235, 198] width 122 height 45
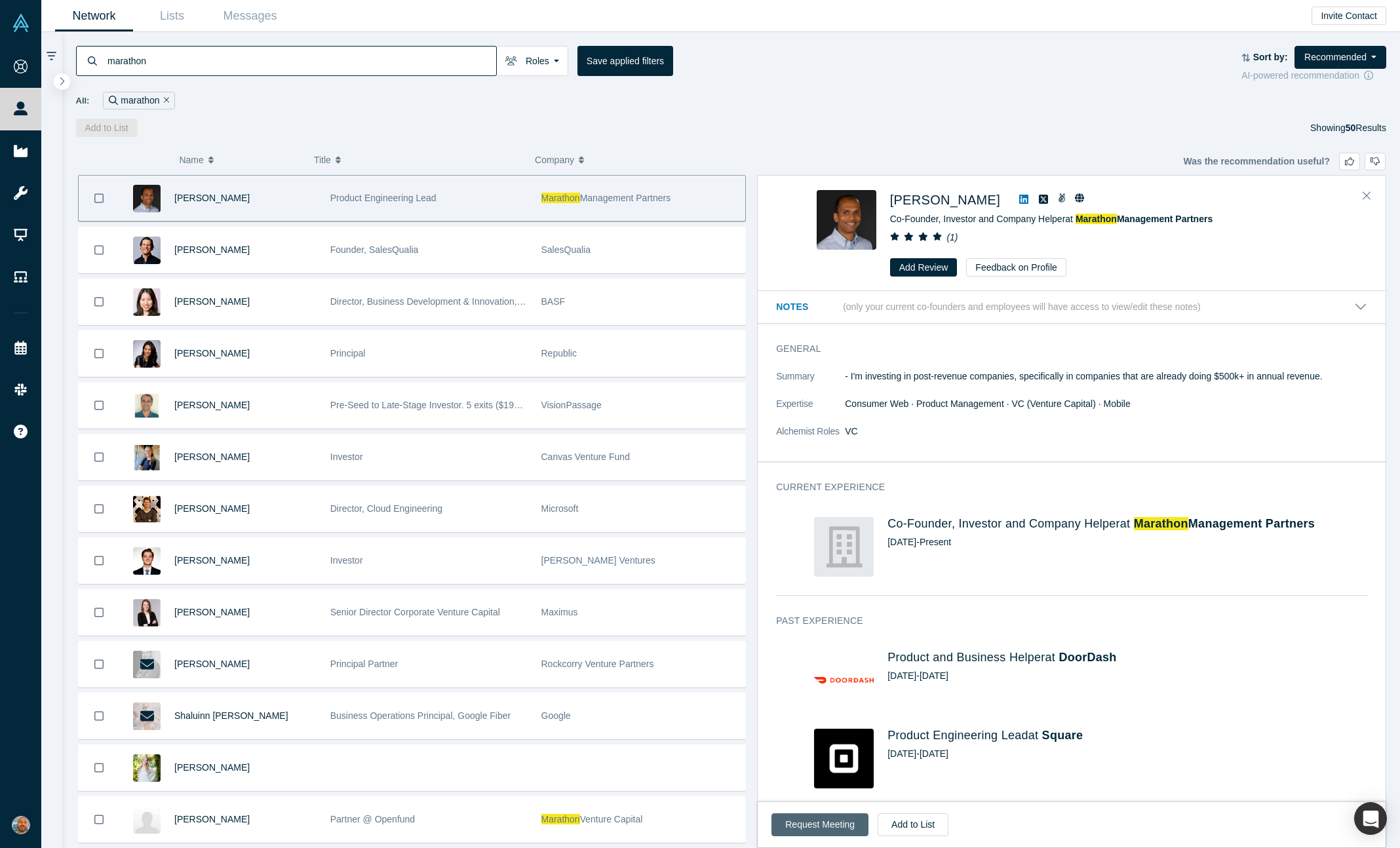
click at [819, 814] on button "Request Meeting" at bounding box center [820, 825] width 97 height 23
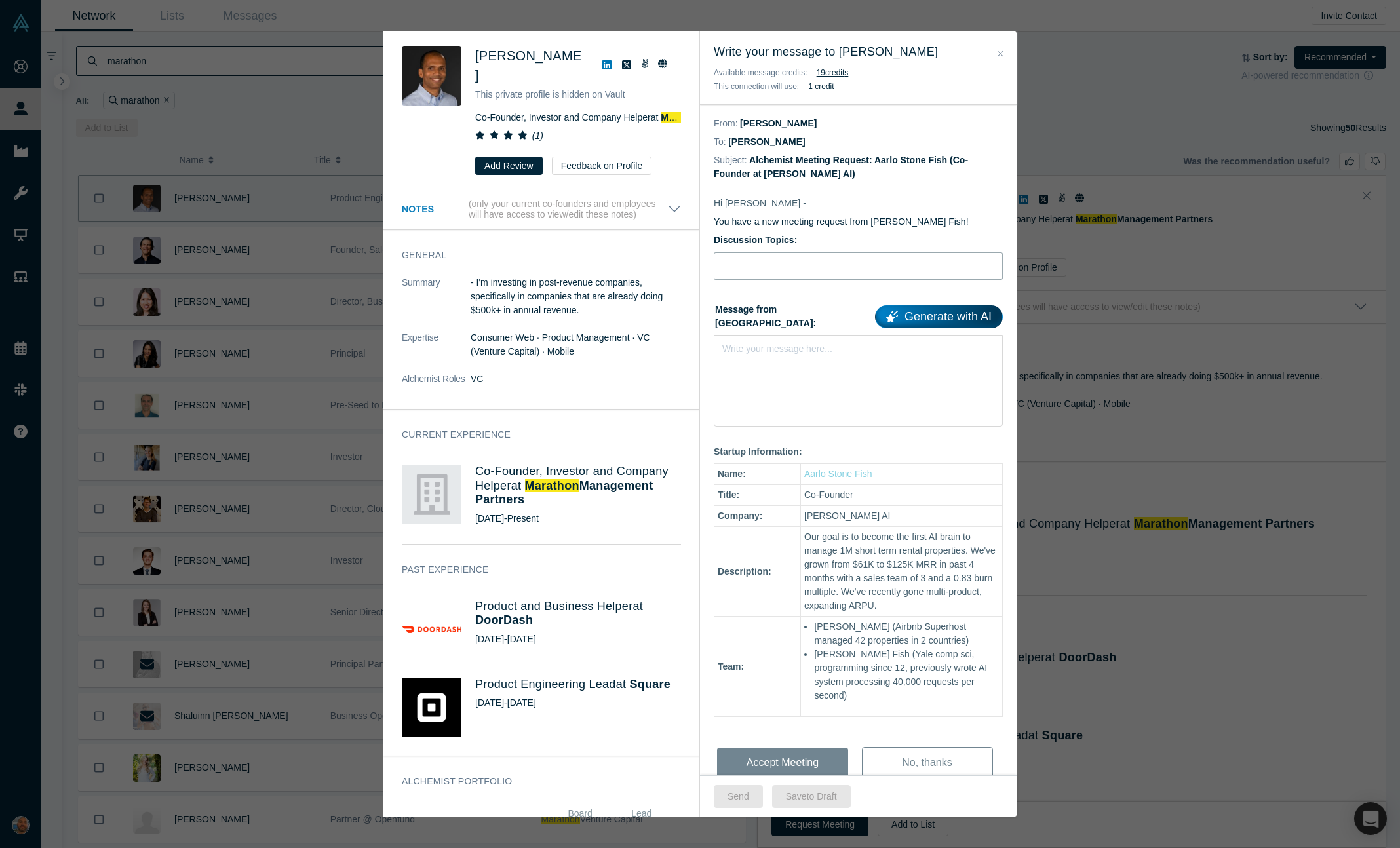
click at [796, 280] on input "Discussion Topics:" at bounding box center [858, 266] width 289 height 27
type input "Pitch feedback"
click at [797, 386] on div "Write your message here..." at bounding box center [858, 381] width 289 height 92
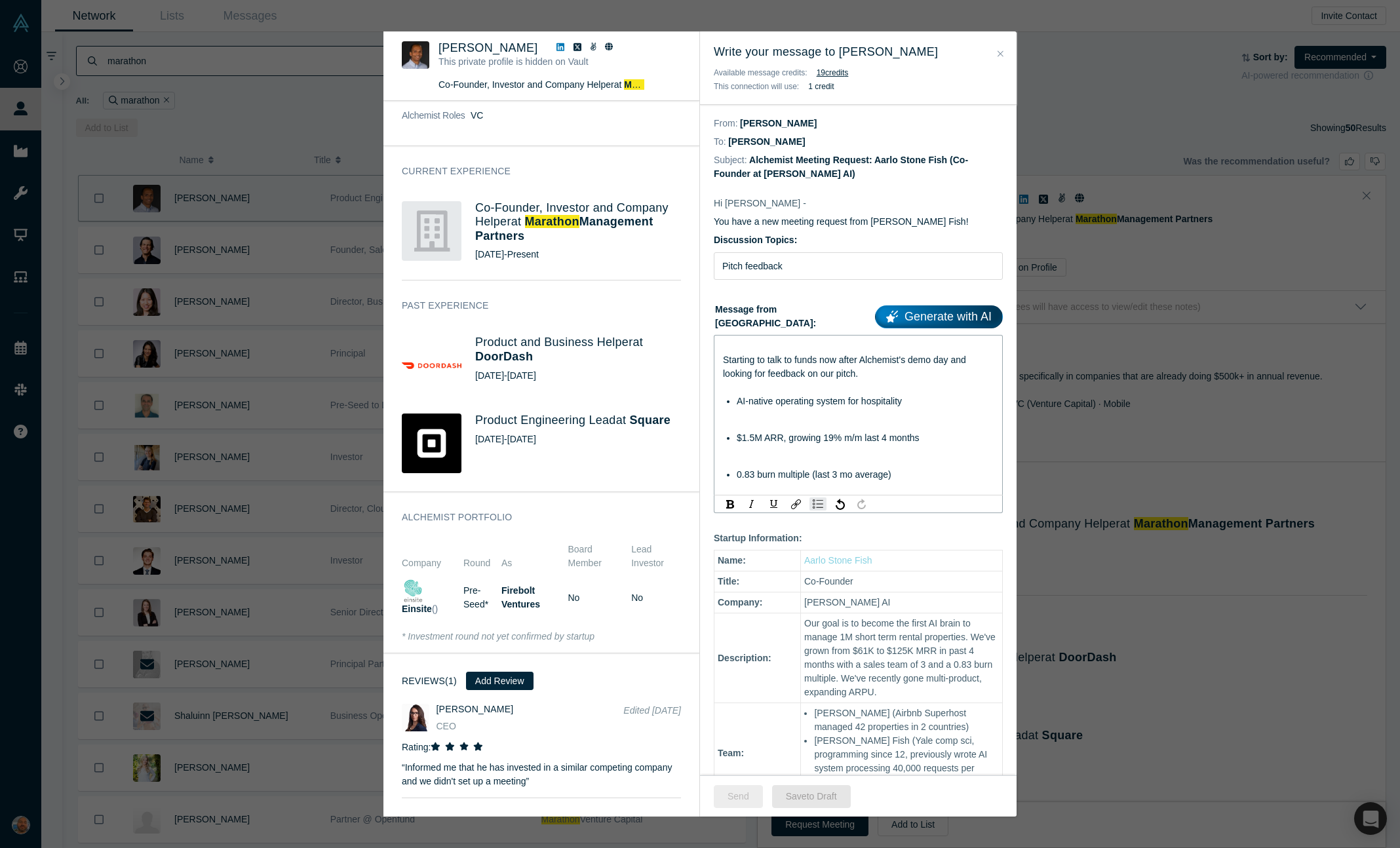
click at [728, 798] on button "Send" at bounding box center [738, 796] width 49 height 23
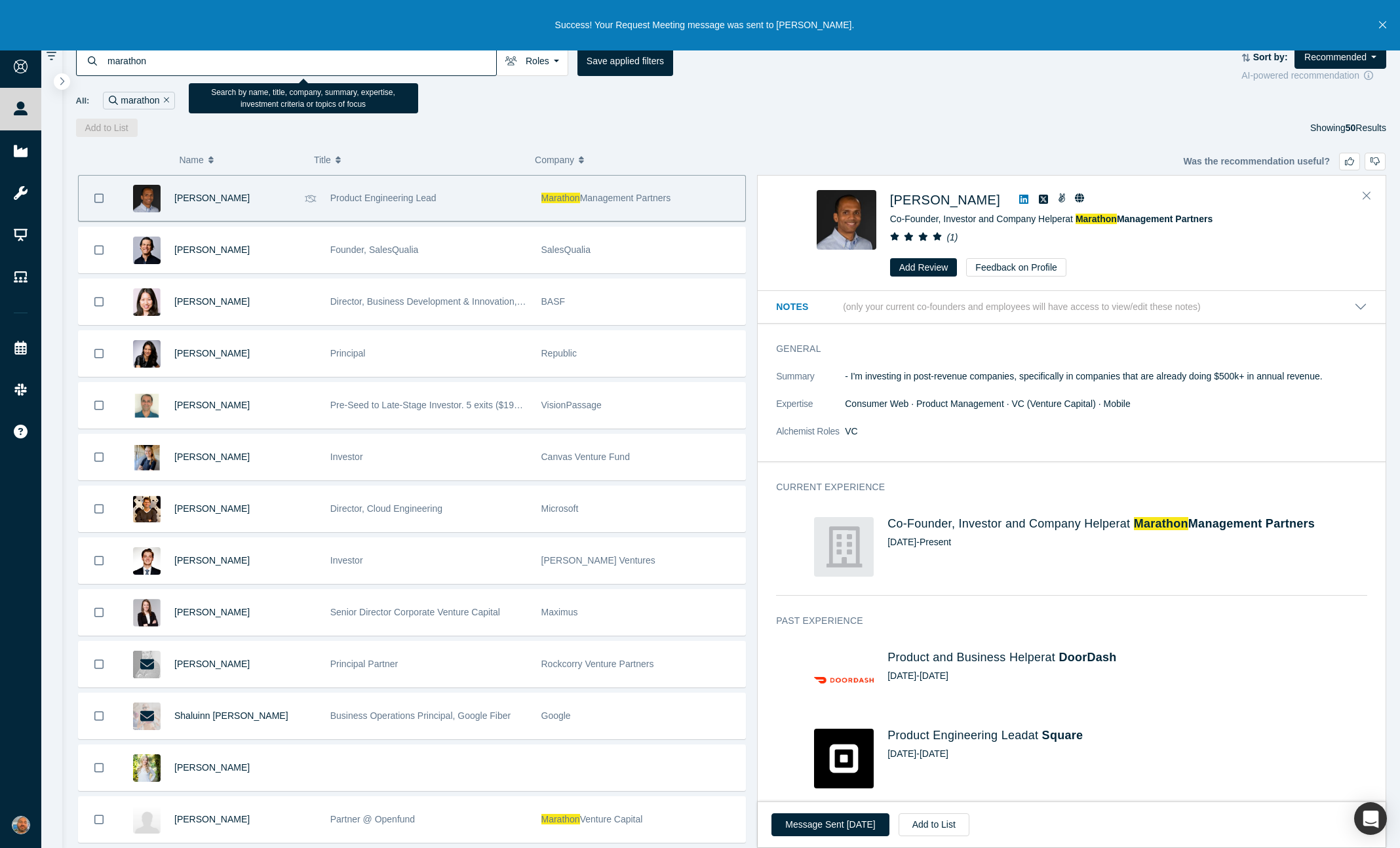
click at [219, 63] on input "marathon" at bounding box center [301, 60] width 390 height 31
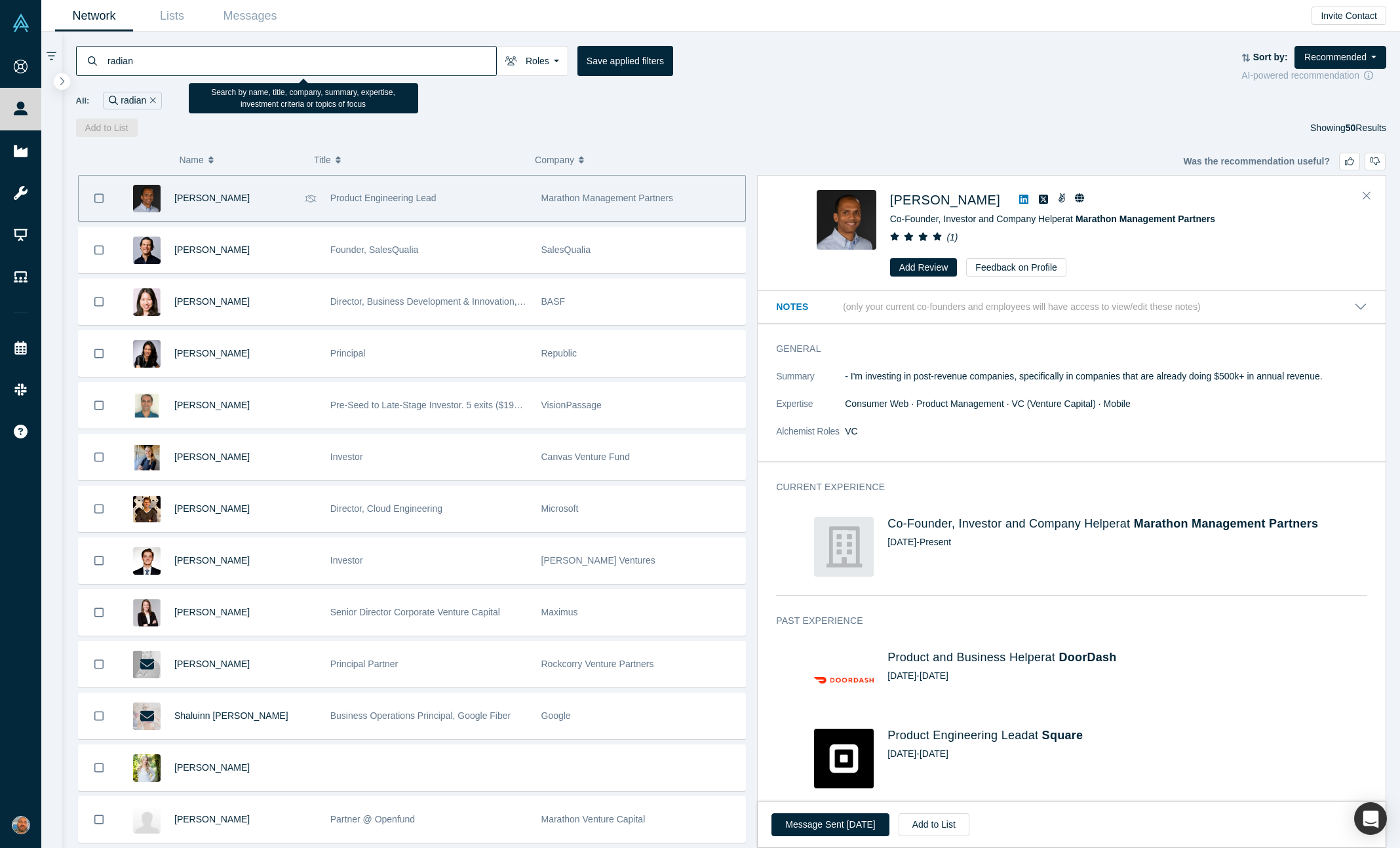
type input "radian"
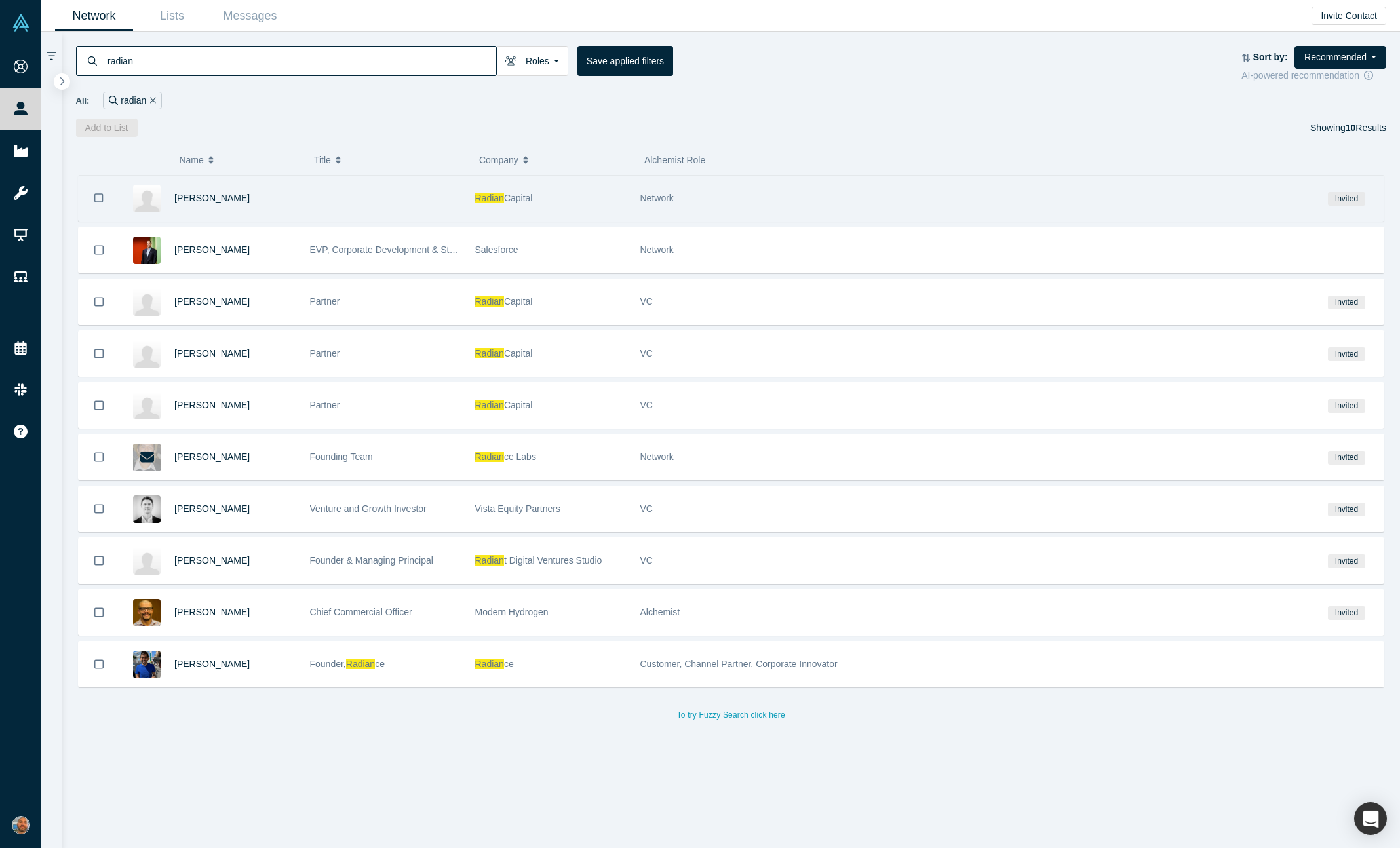
click at [360, 194] on div at bounding box center [385, 198] width 165 height 45
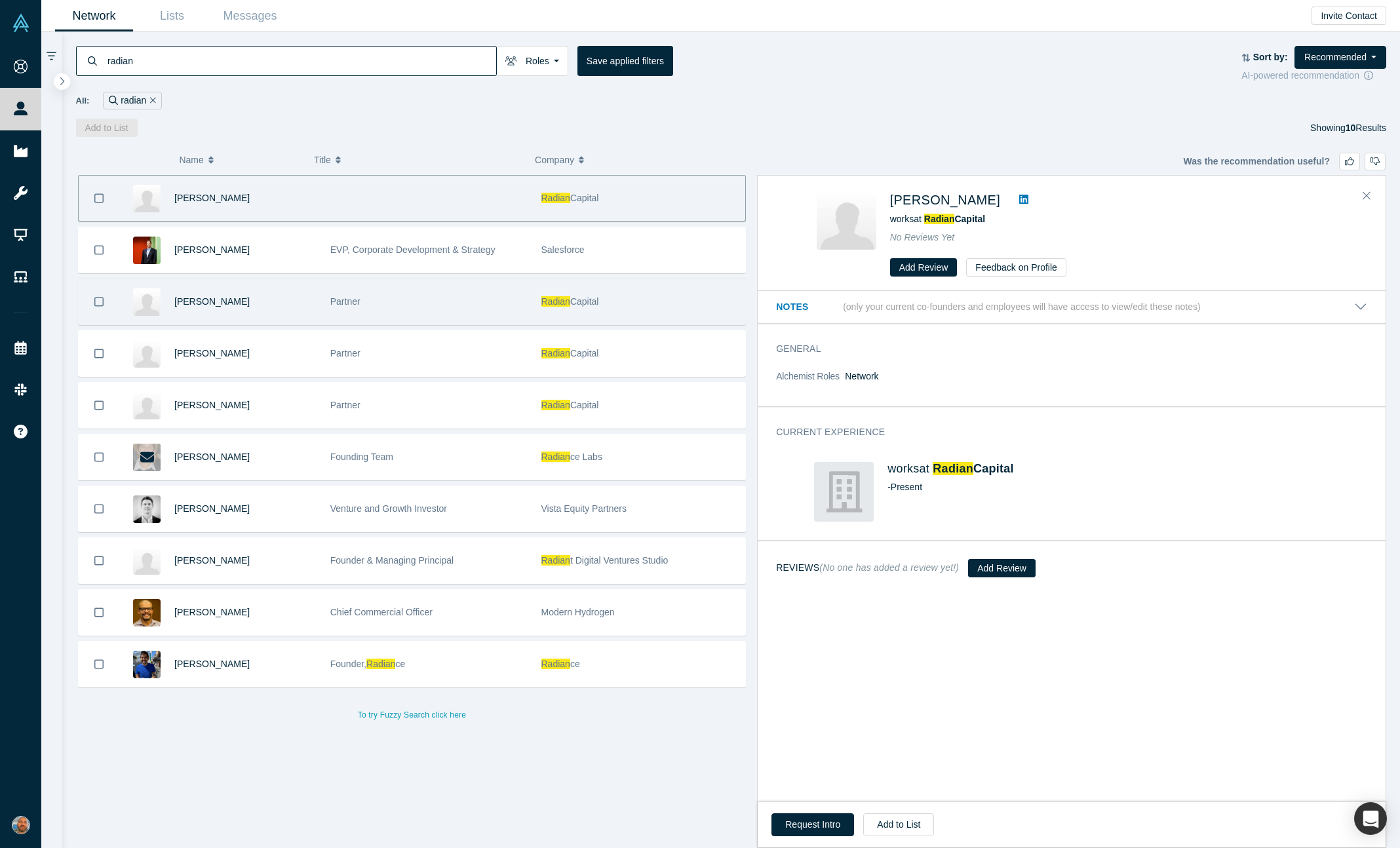
click at [394, 313] on div "Partner" at bounding box center [428, 302] width 198 height 45
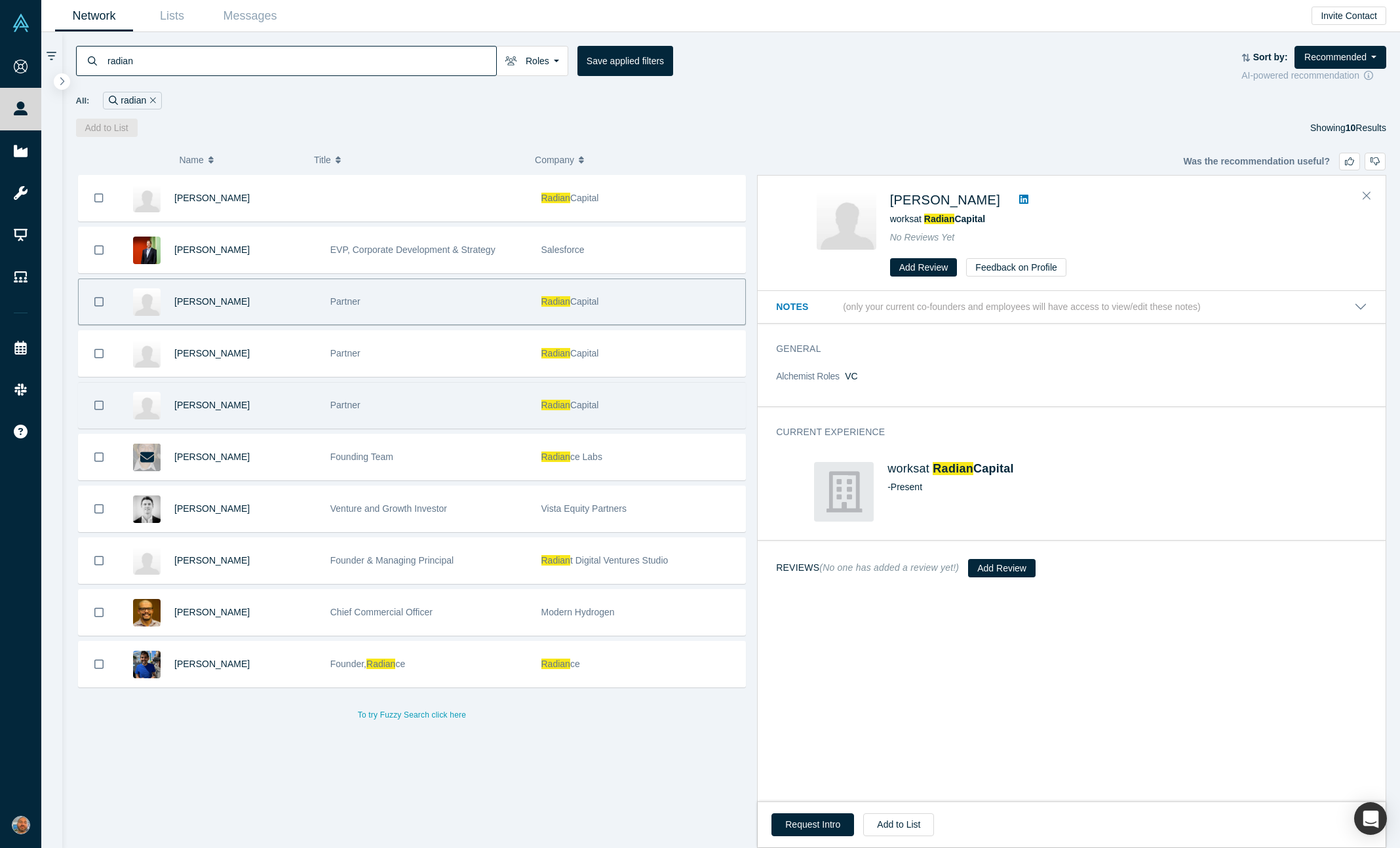
click at [445, 404] on div "Partner" at bounding box center [428, 405] width 198 height 45
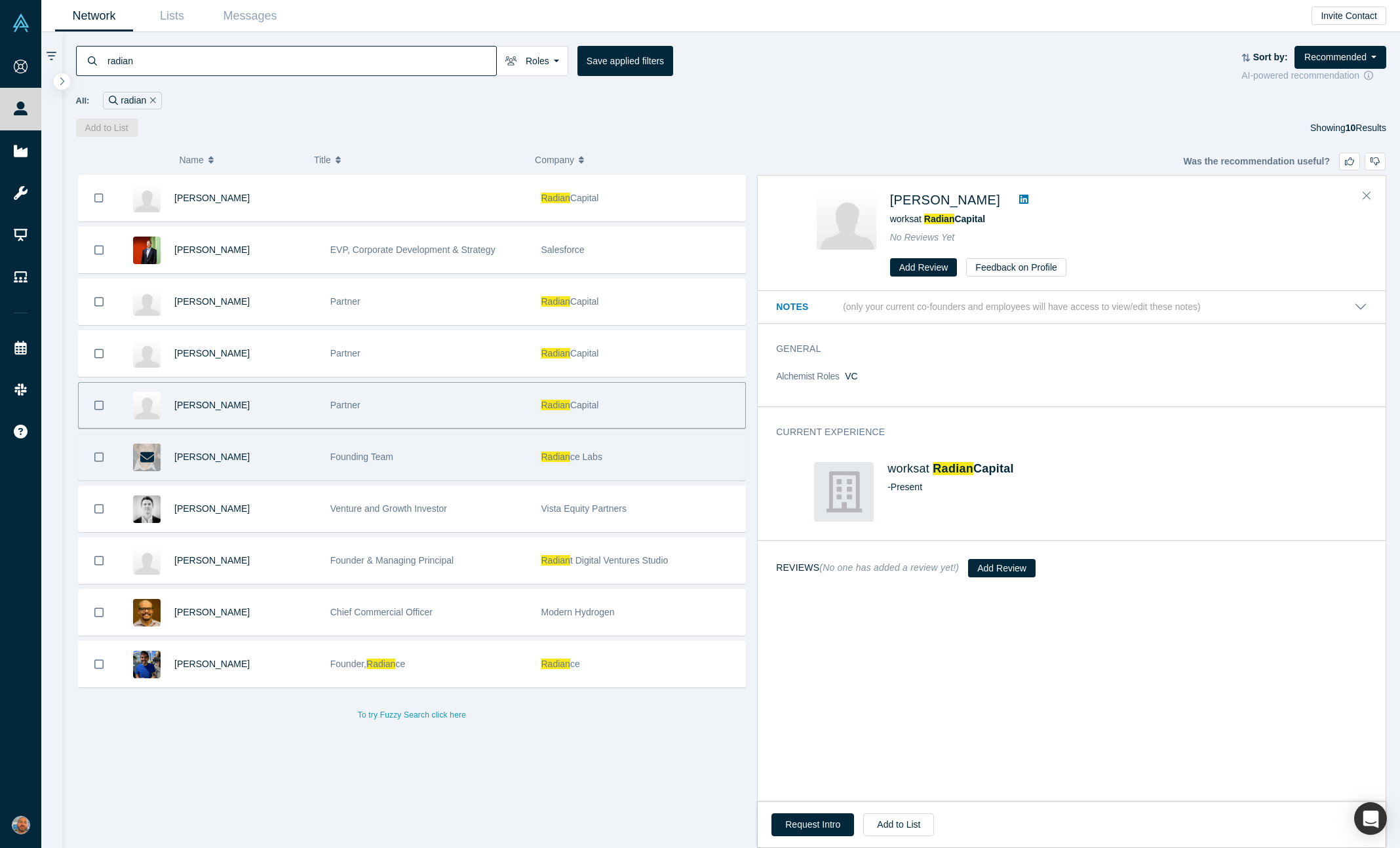
click at [459, 447] on div "Founding Team" at bounding box center [428, 456] width 198 height 45
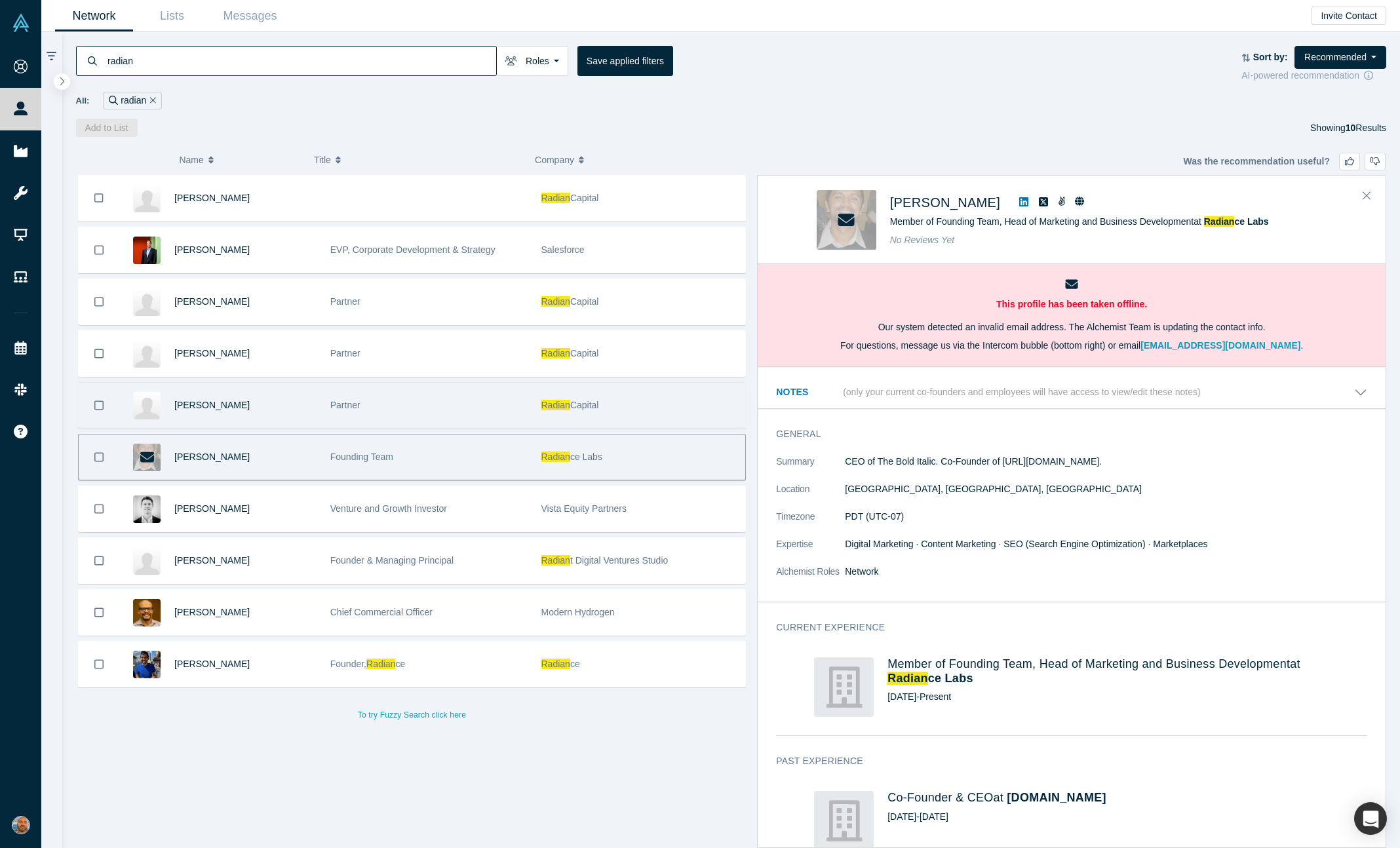
click at [473, 389] on div "Partner" at bounding box center [428, 405] width 198 height 45
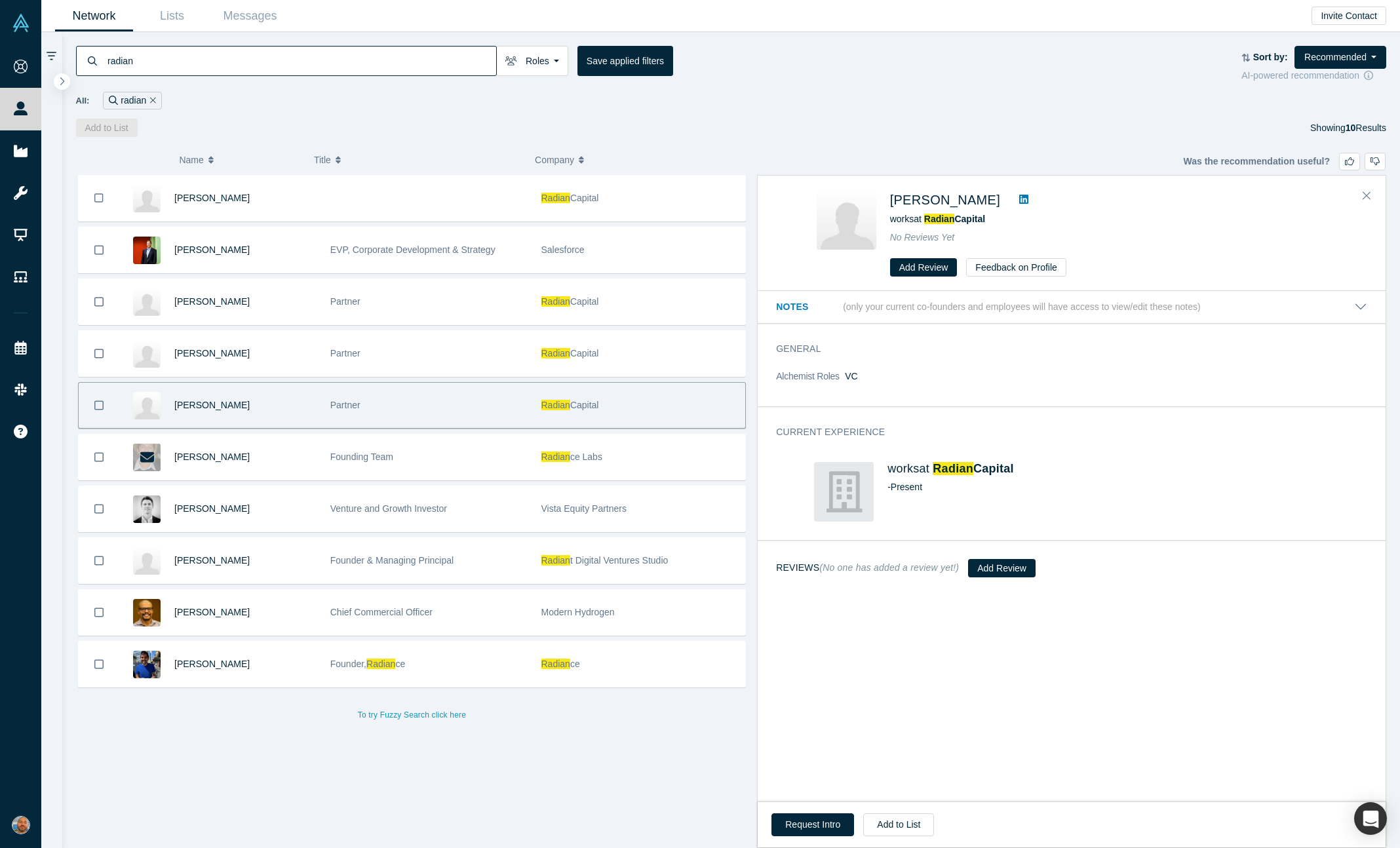
click at [1019, 202] on icon at bounding box center [1023, 199] width 9 height 9
click at [826, 806] on div "Request Intro Add to List" at bounding box center [1072, 824] width 628 height 46
click at [821, 819] on button "Request Intro" at bounding box center [812, 825] width 82 height 23
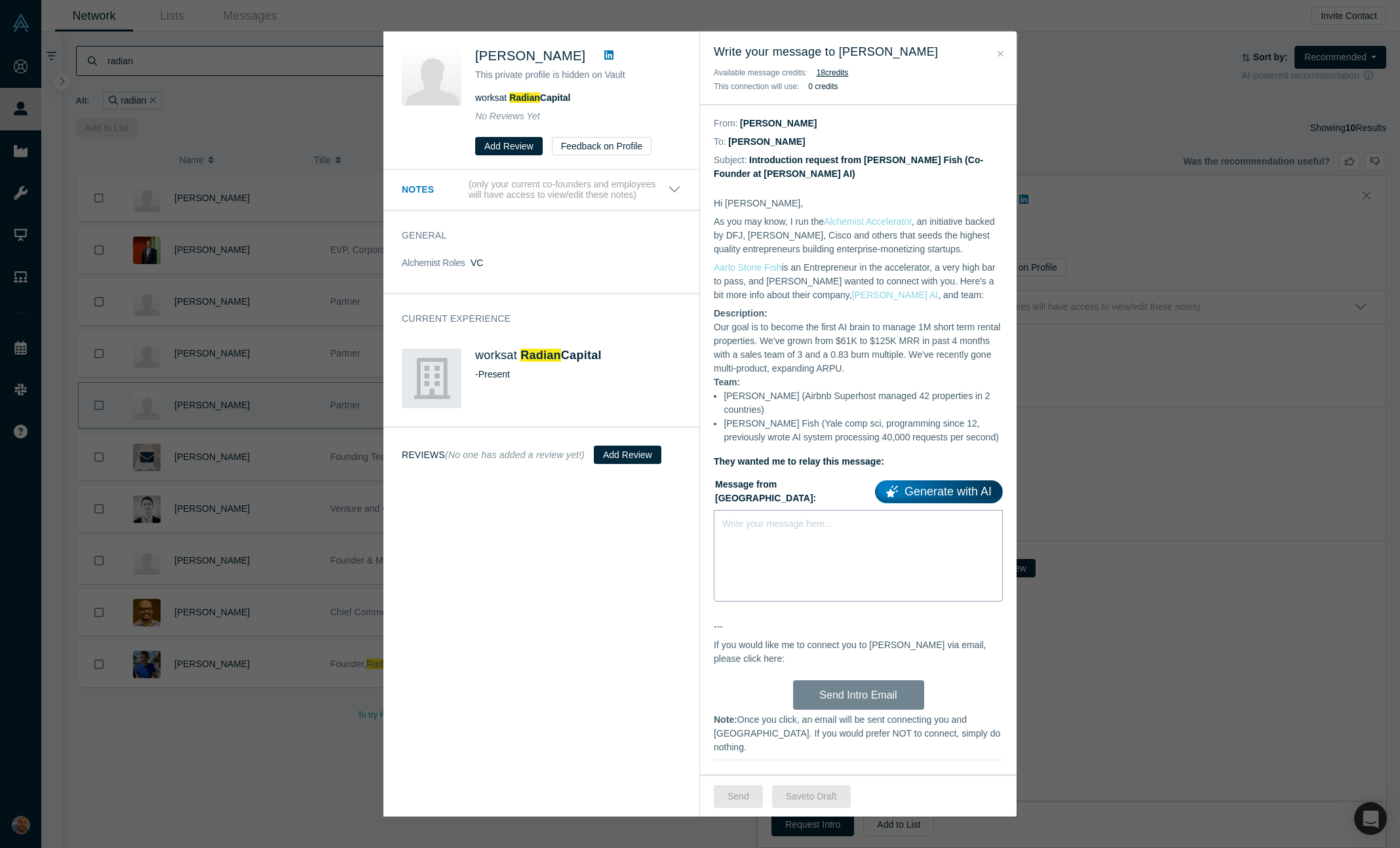
click at [809, 535] on div "Write your message here..." at bounding box center [858, 556] width 289 height 92
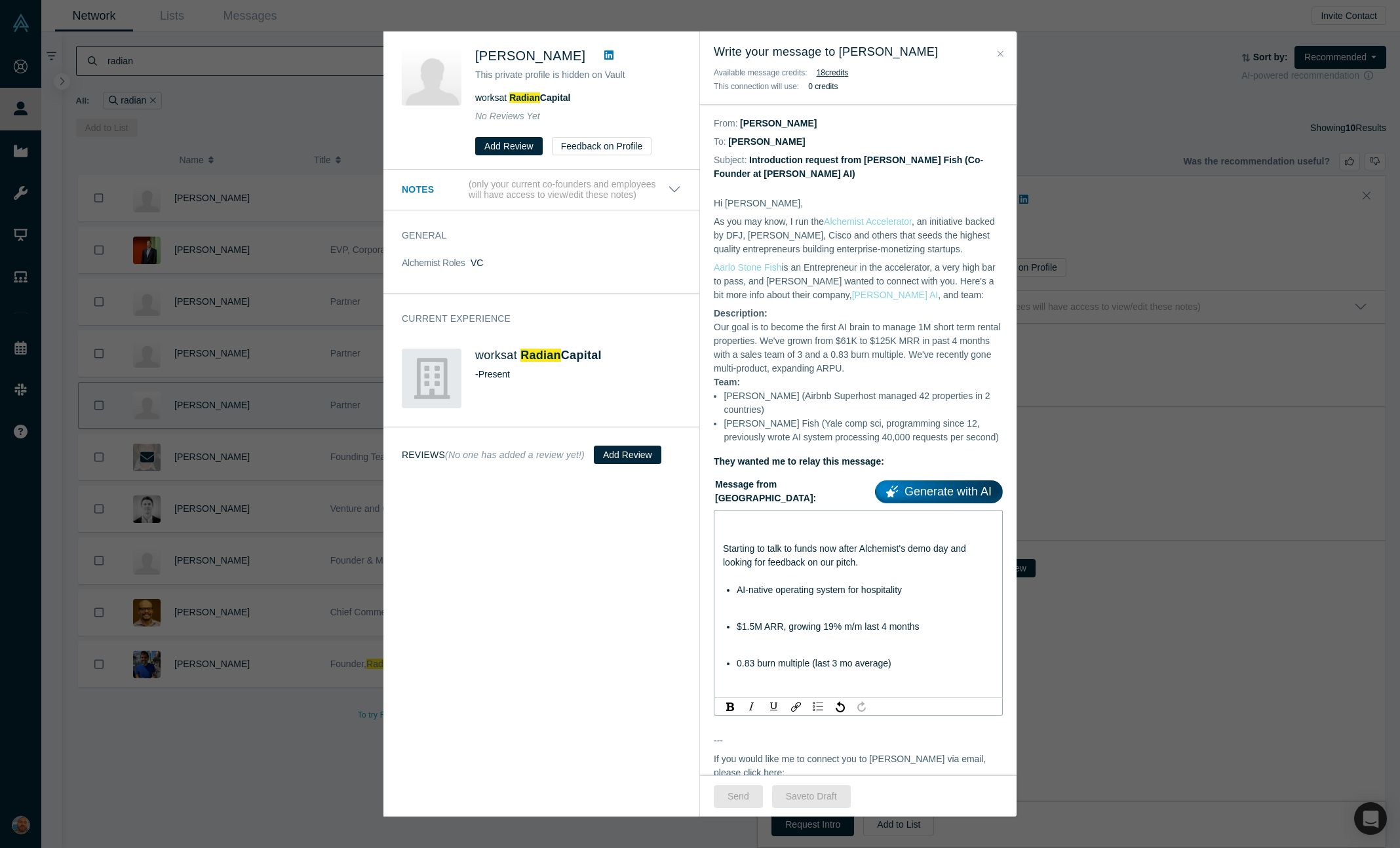
click at [864, 523] on div "rdw-editor" at bounding box center [859, 521] width 272 height 14
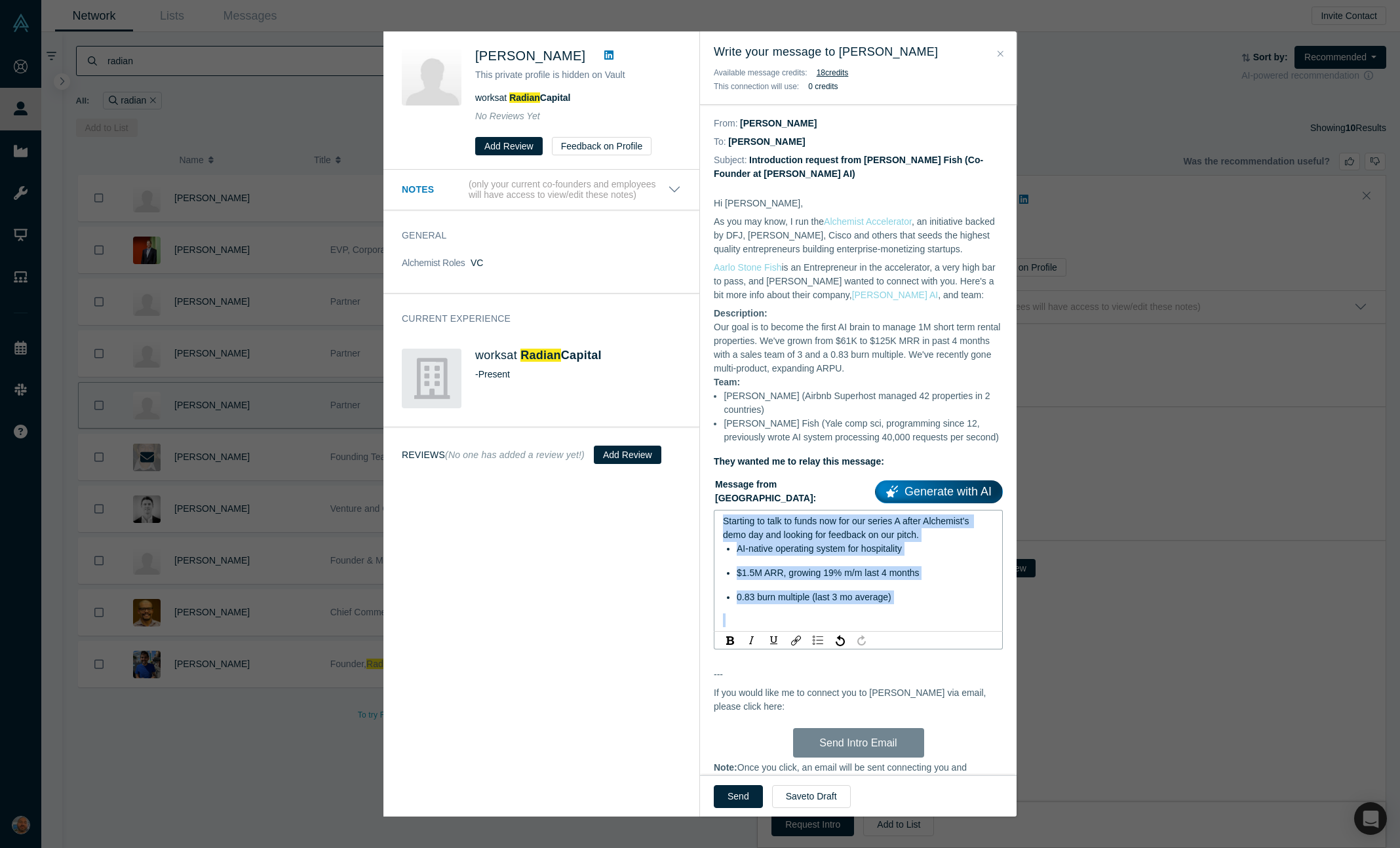
copy div "Starting to talk to funds now for our series A after Alchemist's demo day and l…"
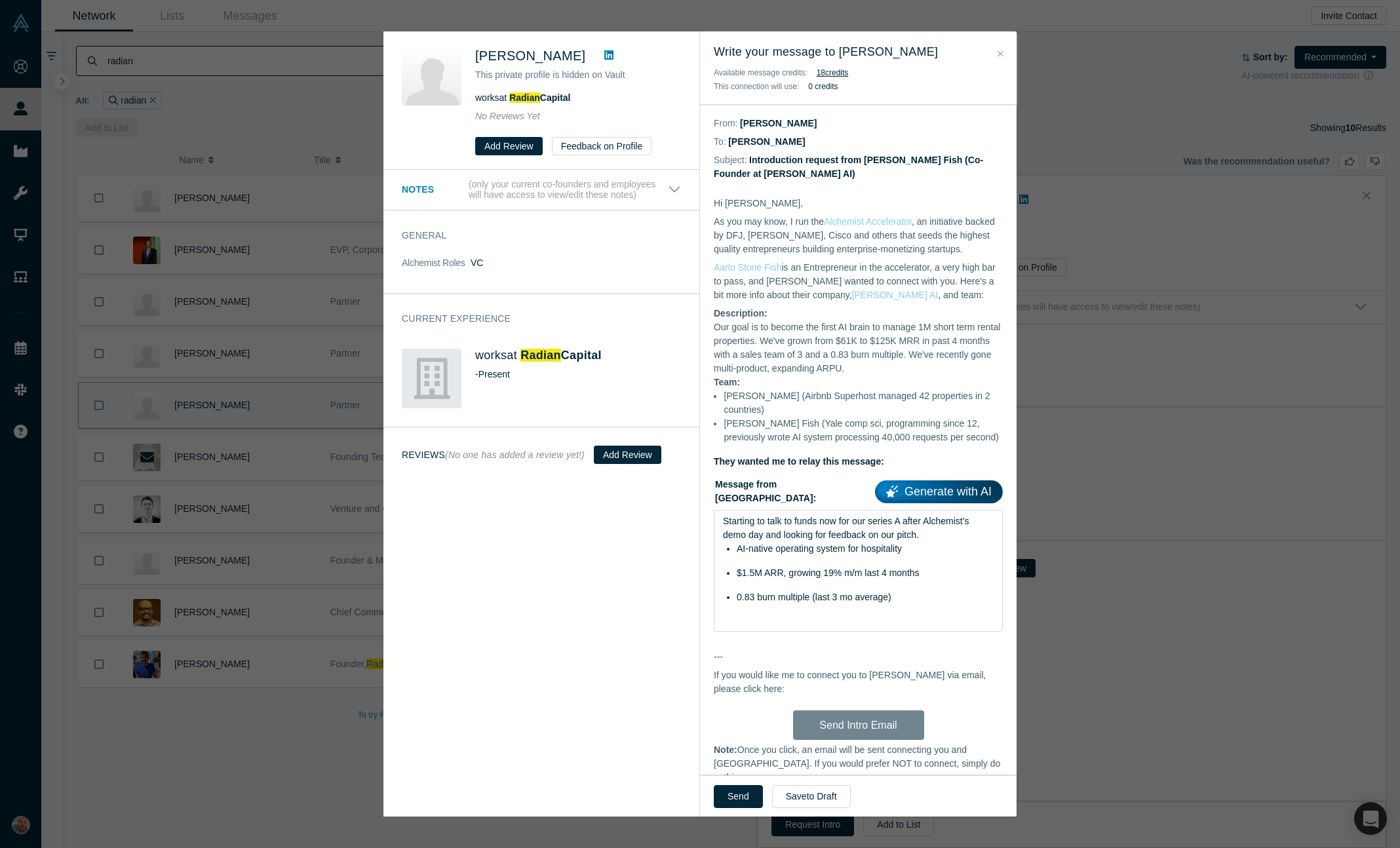
click at [796, 444] on li "[PERSON_NAME] Fish (Yale comp sci, programming since 12, previously wrote AI sy…" at bounding box center [862, 430] width 279 height 27
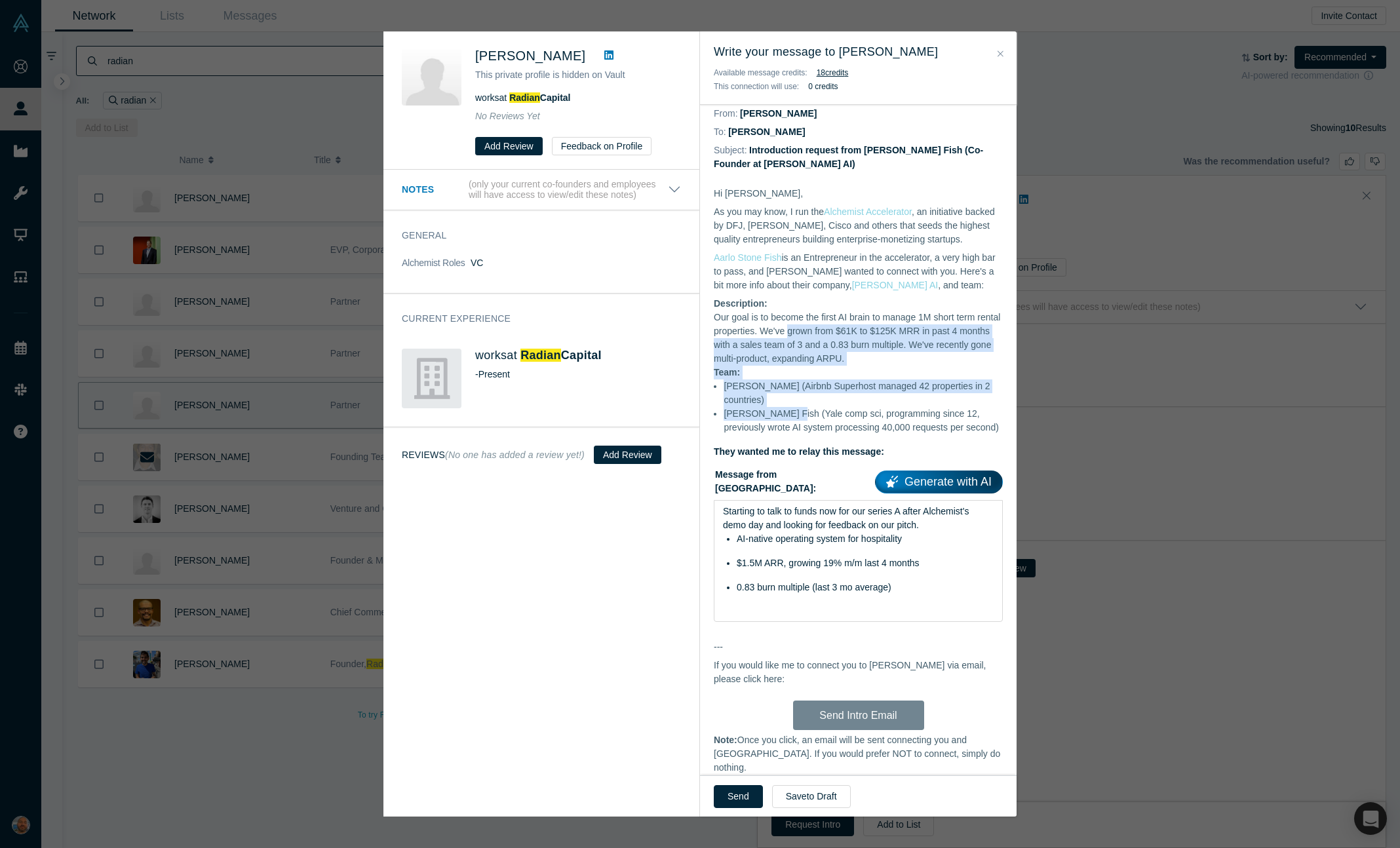
drag, startPoint x: 787, startPoint y: 418, endPoint x: 812, endPoint y: 328, distance: 93.4
click at [814, 328] on div "Hi Jordan, As you may know, I run the Alchemist Accelerator , an initiative bac…" at bounding box center [858, 322] width 289 height 272
click at [812, 328] on dd "Our goal is to become the first AI brain to manage 1M short term rental propert…" at bounding box center [858, 338] width 289 height 55
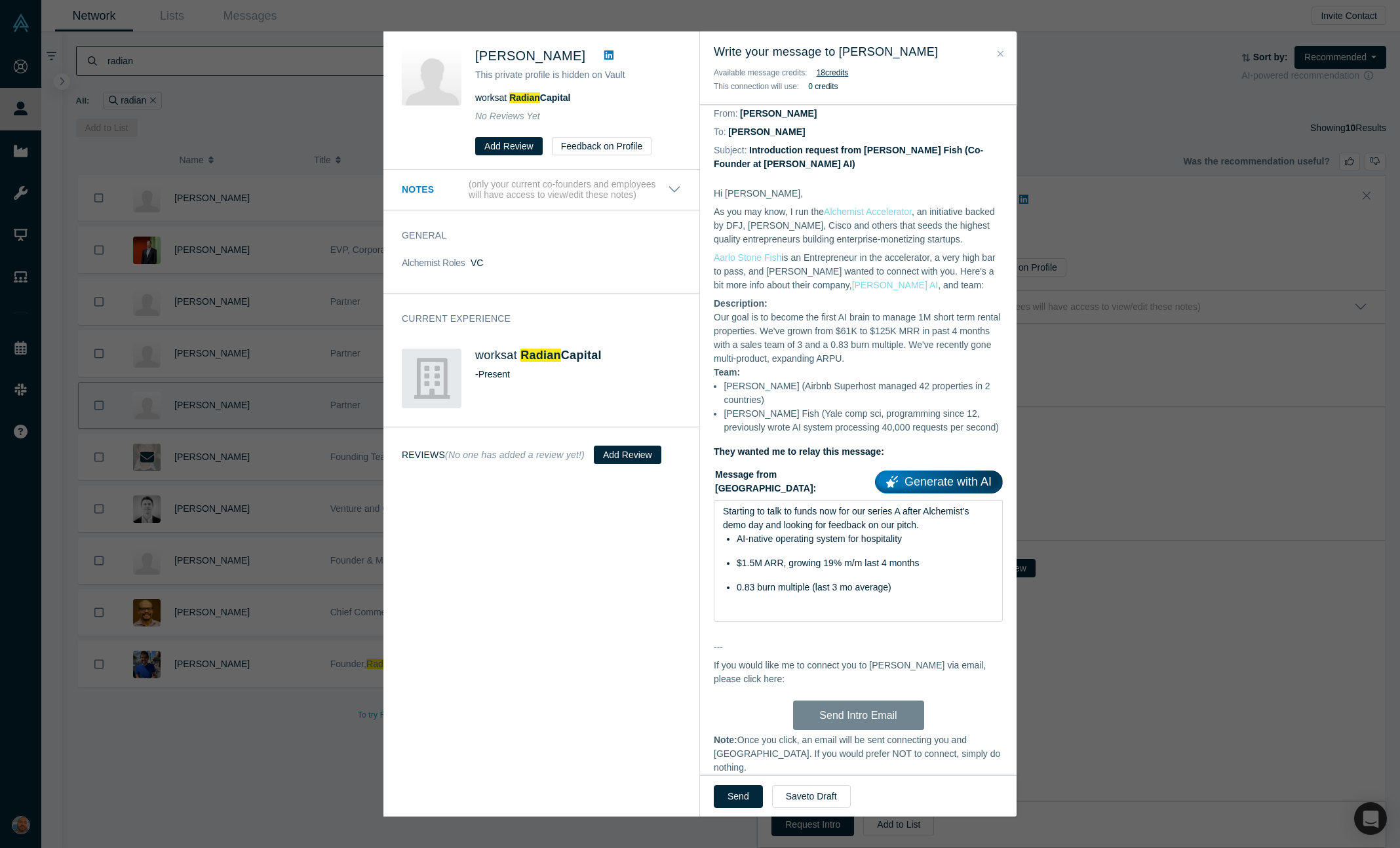
drag, startPoint x: 840, startPoint y: 313, endPoint x: 818, endPoint y: 392, distance: 82.0
click at [818, 392] on div "Hi Jordan, As you may know, I run the Alchemist Accelerator , an initiative bac…" at bounding box center [858, 322] width 289 height 272
click at [818, 392] on li "[PERSON_NAME] (Airbnb Superhost managed 42 properties in 2 countries)" at bounding box center [862, 392] width 279 height 27
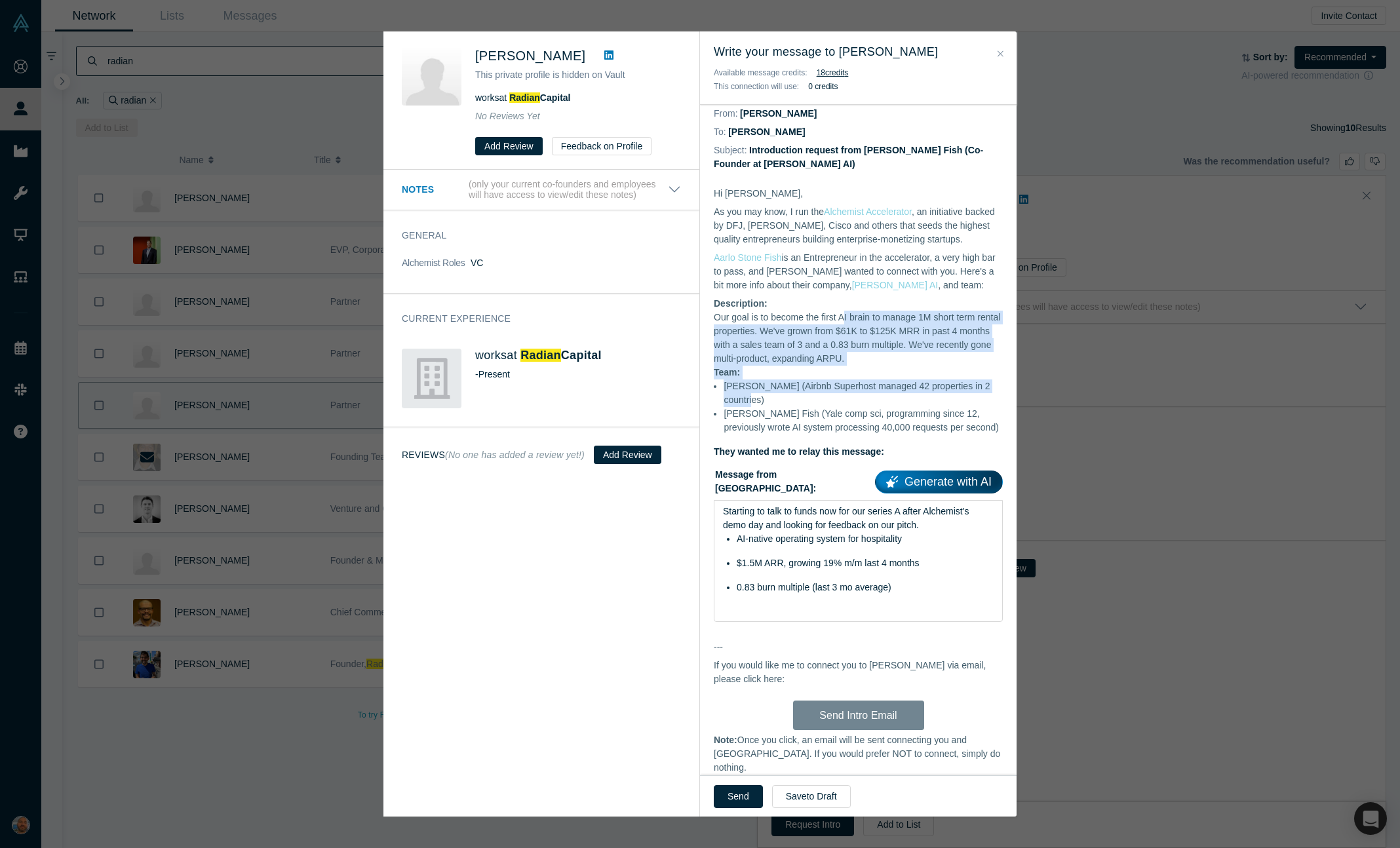
drag, startPoint x: 814, startPoint y: 410, endPoint x: 848, endPoint y: 317, distance: 99.0
click at [848, 319] on div "Hi Jordan, As you may know, I run the Alchemist Accelerator , an initiative bac…" at bounding box center [858, 322] width 289 height 272
click at [848, 317] on dd "Our goal is to become the first AI brain to manage 1M short term rental propert…" at bounding box center [858, 338] width 289 height 55
drag, startPoint x: 862, startPoint y: 311, endPoint x: 825, endPoint y: 391, distance: 88.1
click at [827, 390] on div "Hi Jordan, As you may know, I run the Alchemist Accelerator , an initiative bac…" at bounding box center [858, 322] width 289 height 272
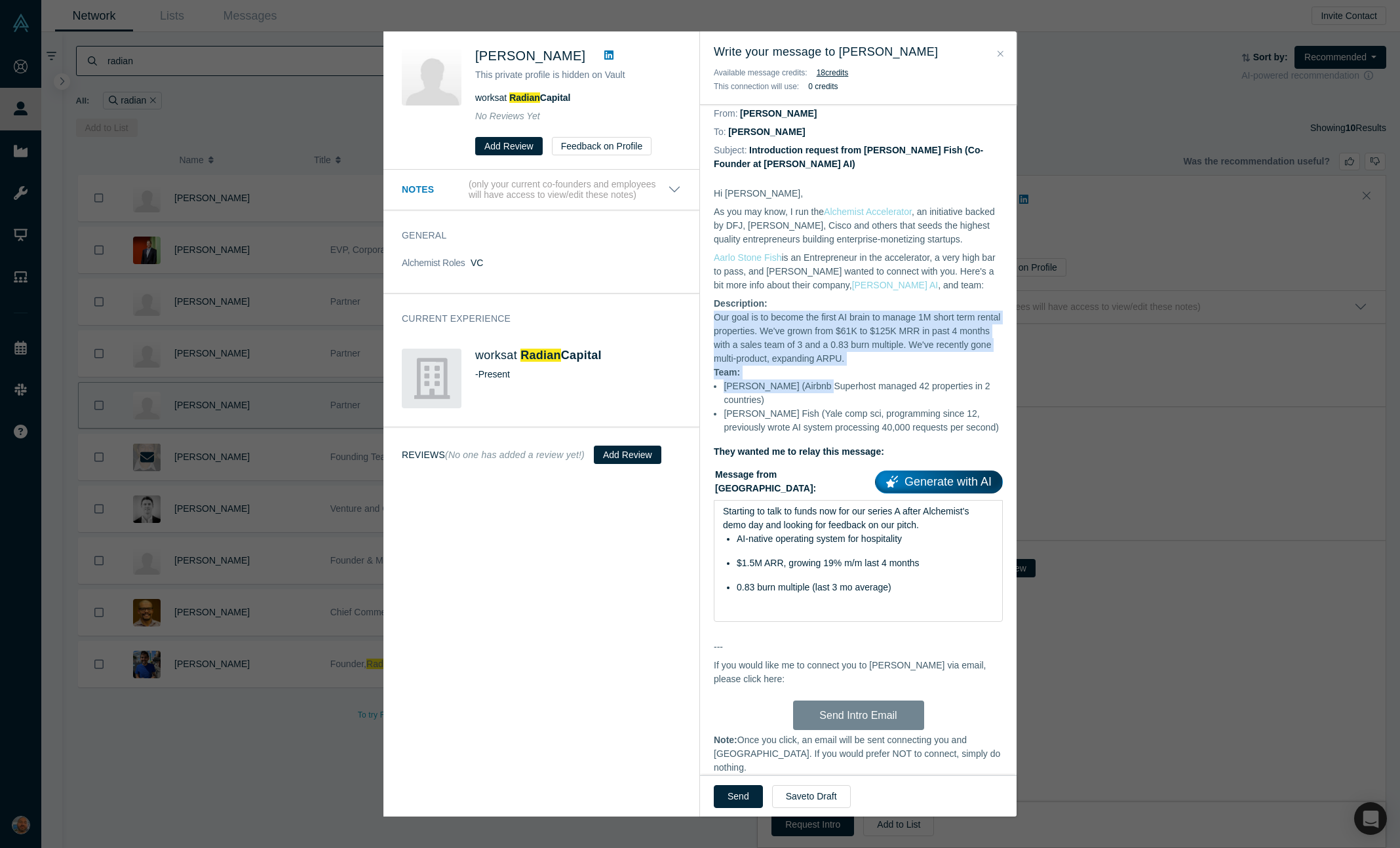
click at [825, 391] on li "[PERSON_NAME] (Airbnb Superhost managed 42 properties in 2 countries)" at bounding box center [862, 392] width 279 height 27
drag, startPoint x: 810, startPoint y: 410, endPoint x: 842, endPoint y: 339, distance: 77.9
click at [842, 340] on div "Hi Jordan, As you may know, I run the Alchemist Accelerator , an initiative bac…" at bounding box center [858, 322] width 289 height 272
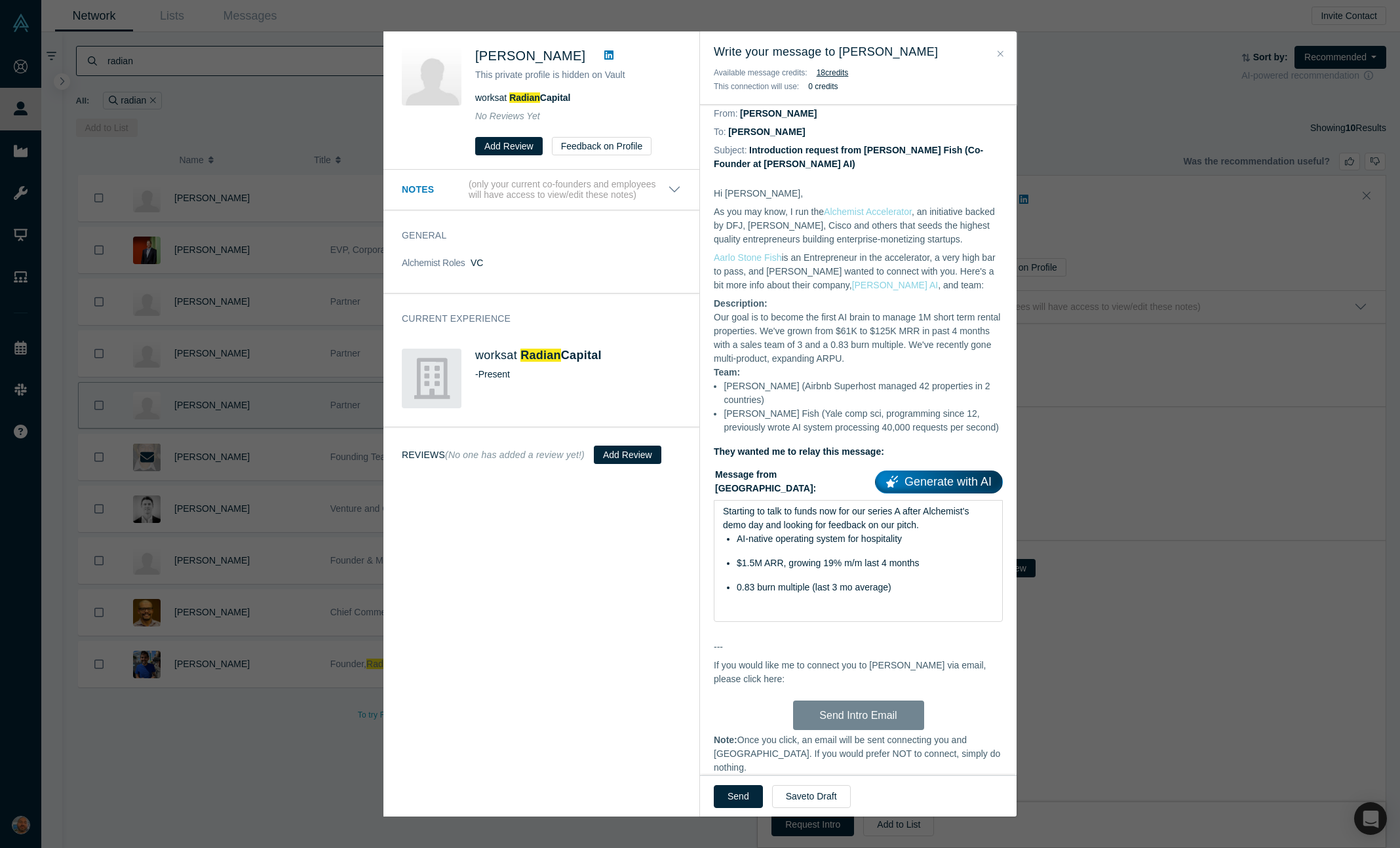
click at [840, 341] on dd "Our goal is to become the first AI brain to manage 1M short term rental propert…" at bounding box center [858, 338] width 289 height 55
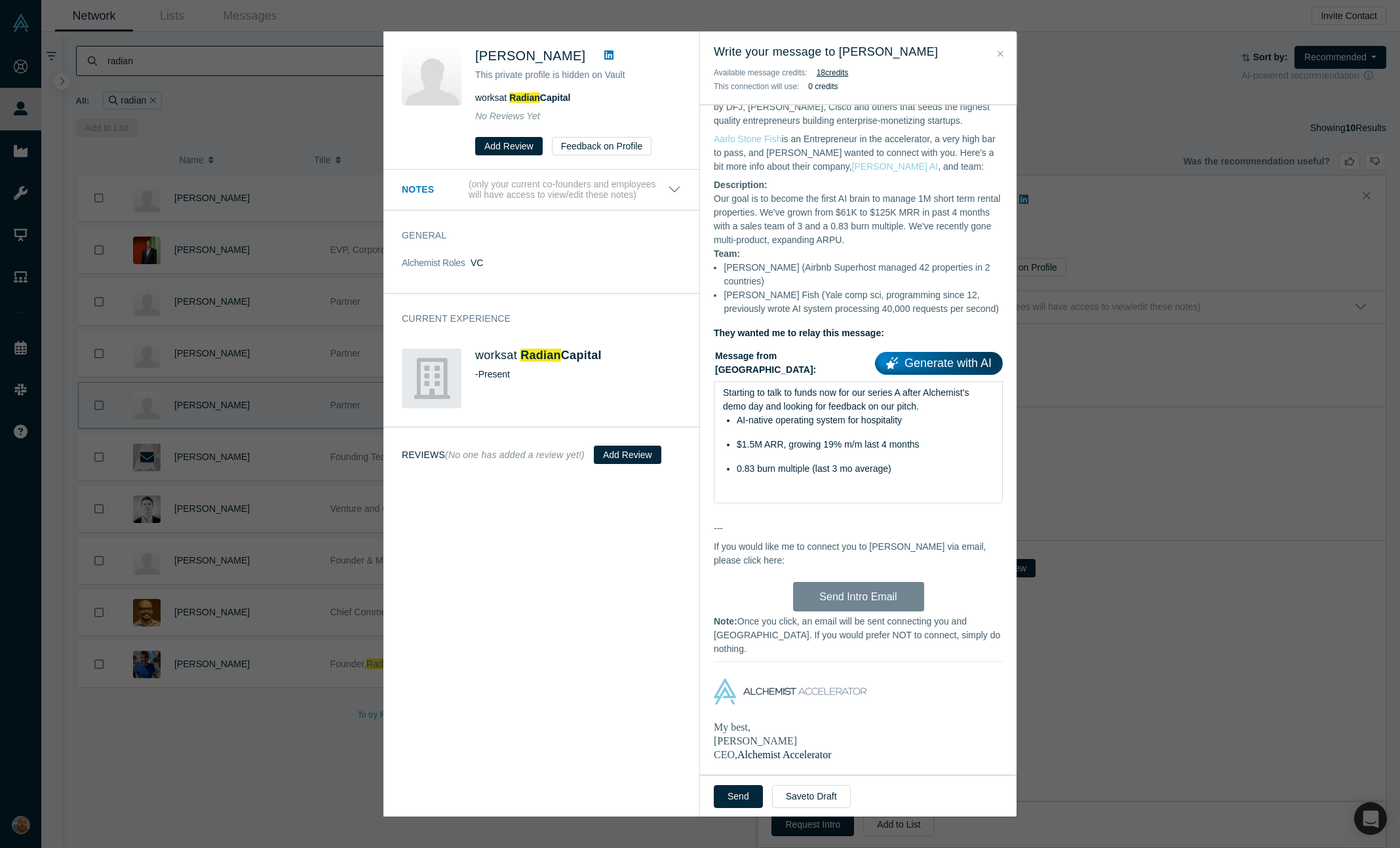
scroll to position [182, 0]
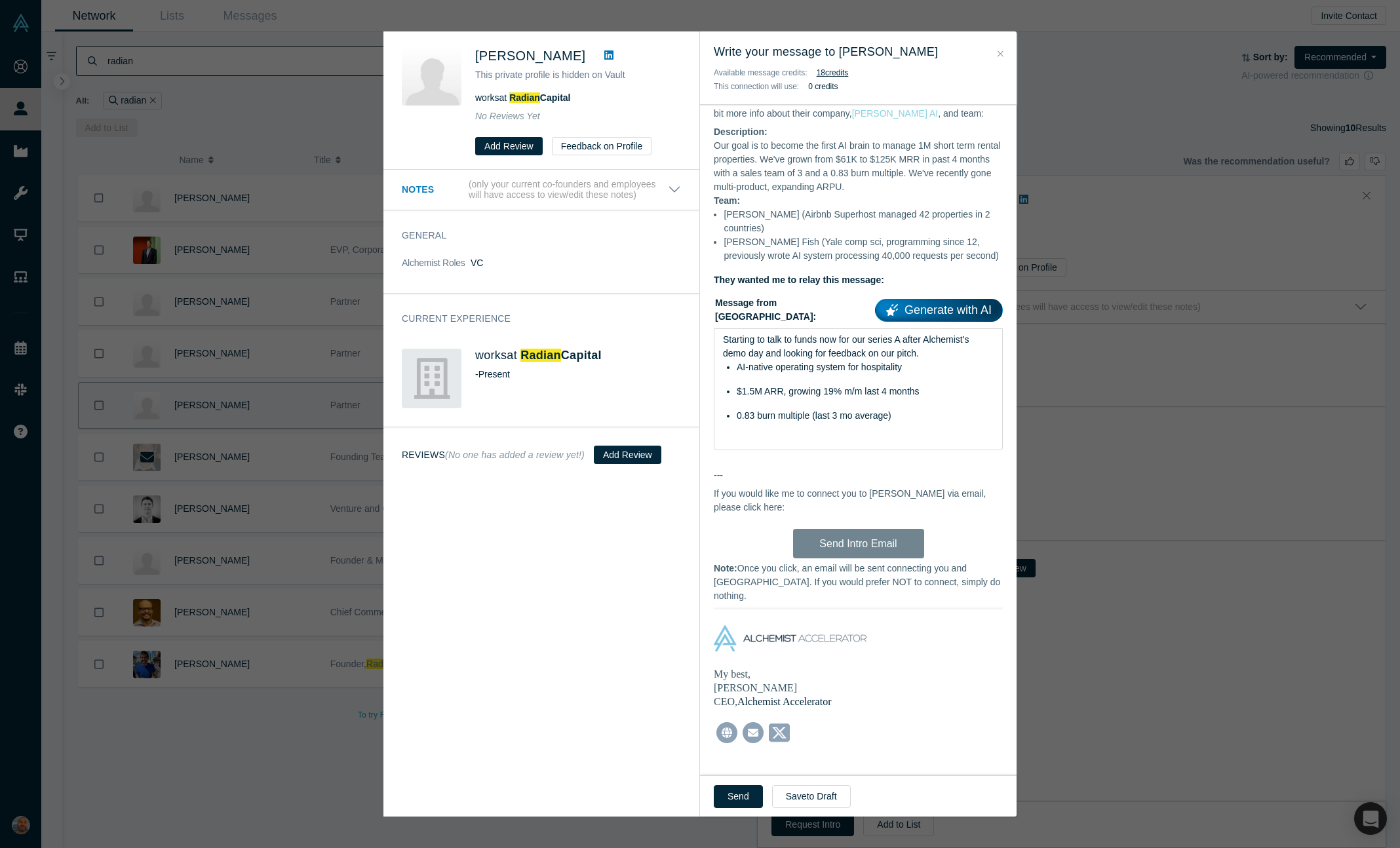
click at [837, 542] on div "Hi Jordan, As you may know, I run the Alchemist Accelerator , an initiative bac…" at bounding box center [858, 395] width 317 height 787
click at [732, 800] on button "Send" at bounding box center [738, 796] width 49 height 23
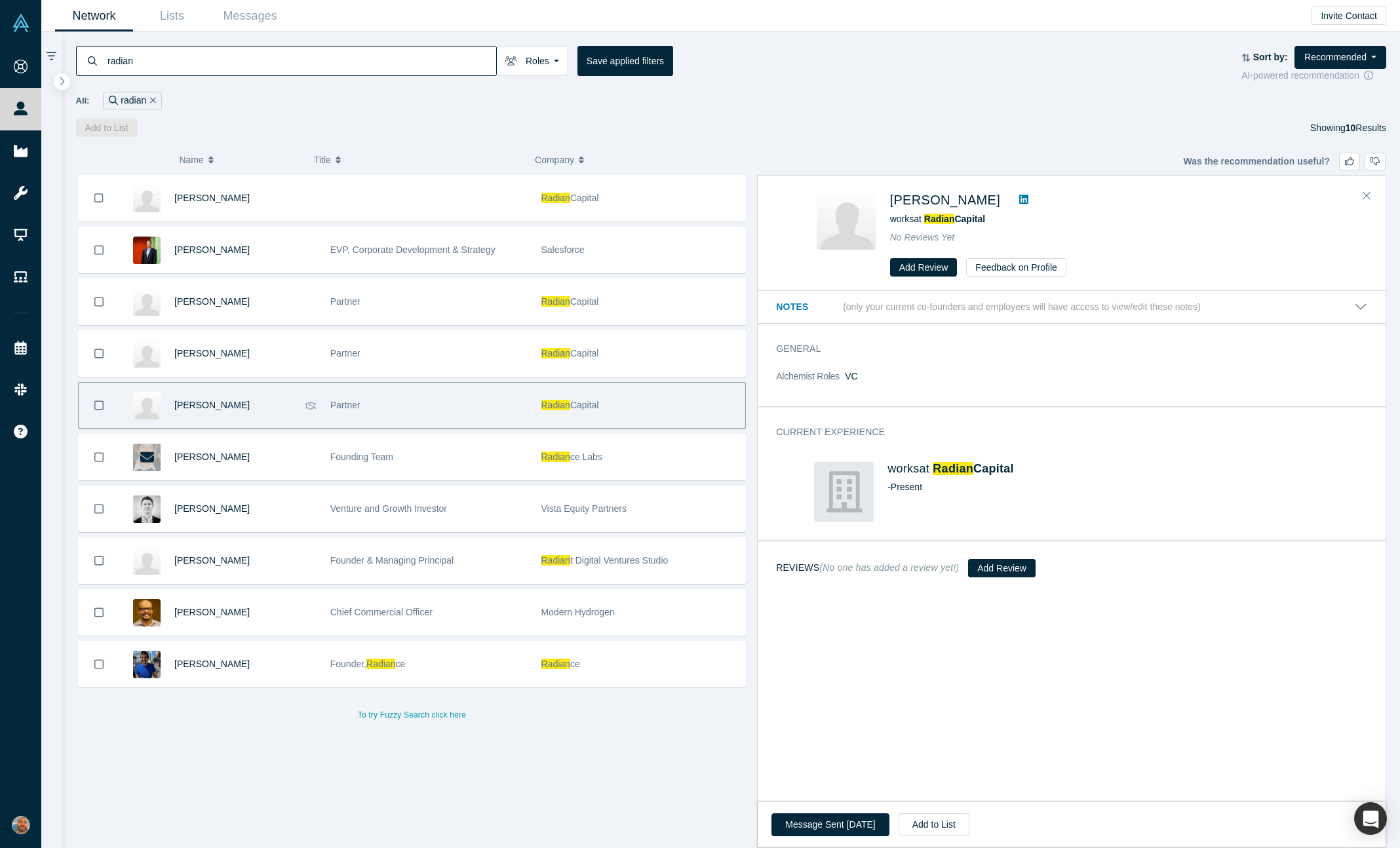
click at [187, 51] on input "radian" at bounding box center [301, 60] width 390 height 31
paste input "Bow"
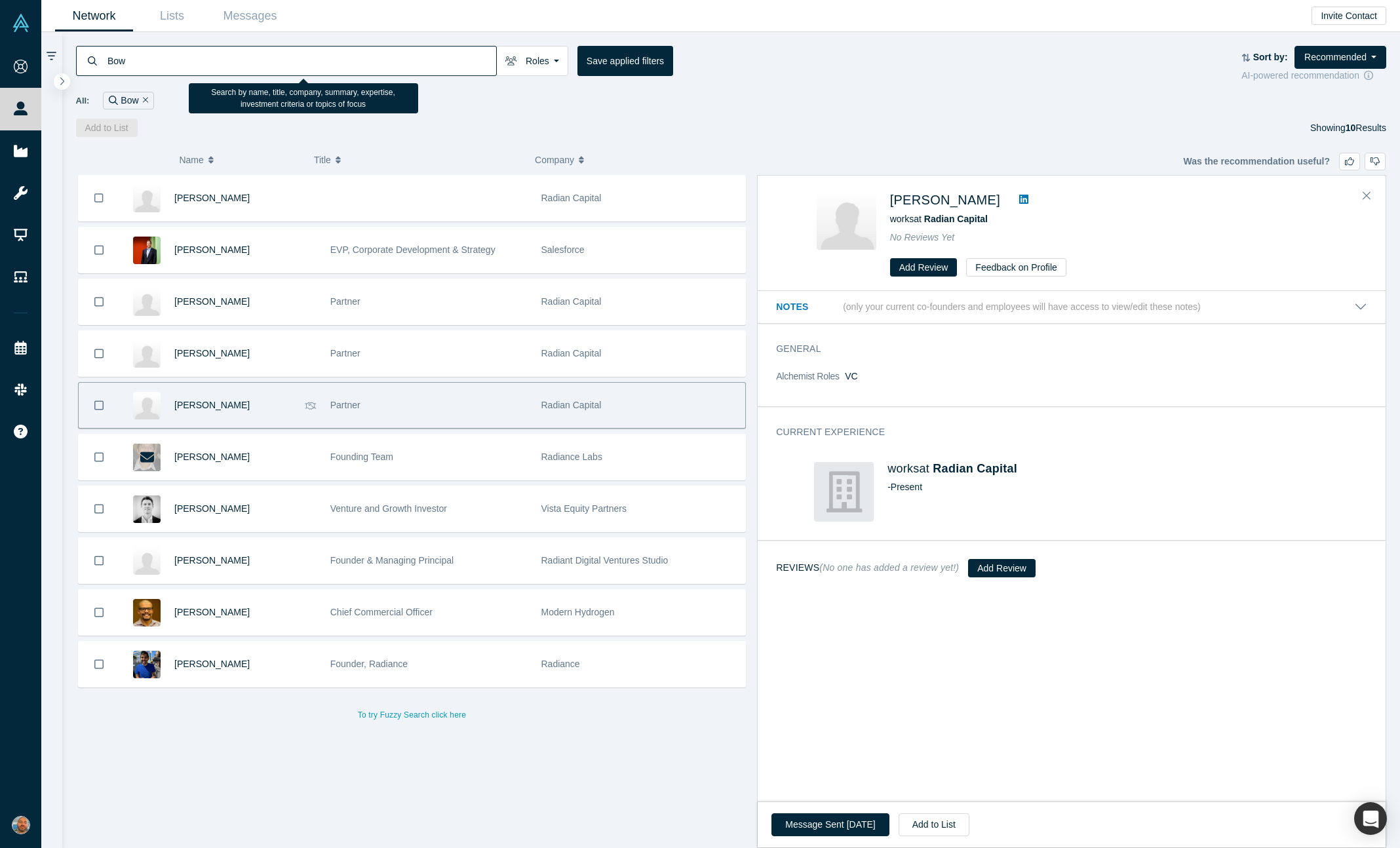
type input "Bow"
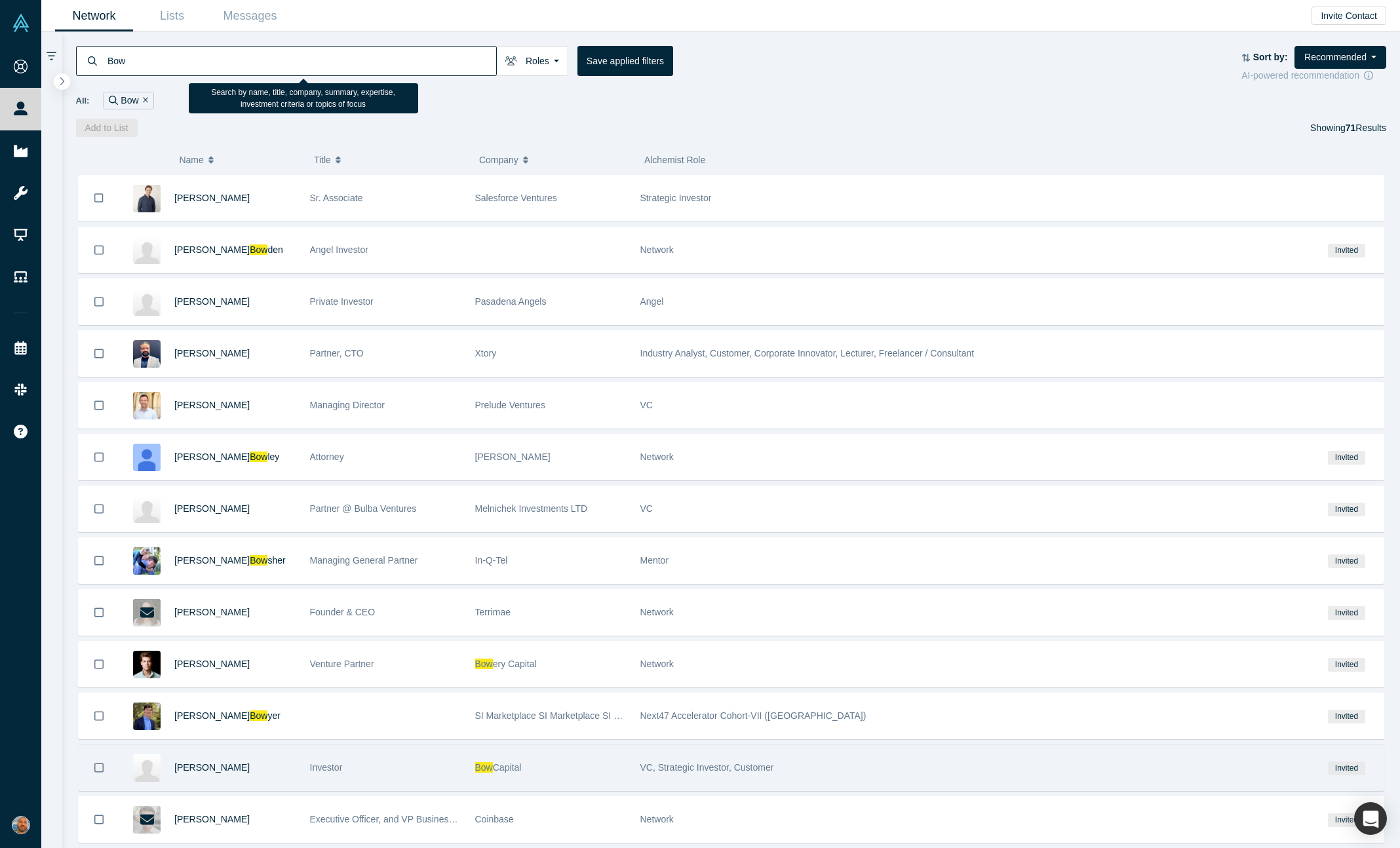
click at [407, 769] on div "Investor" at bounding box center [386, 767] width 152 height 45
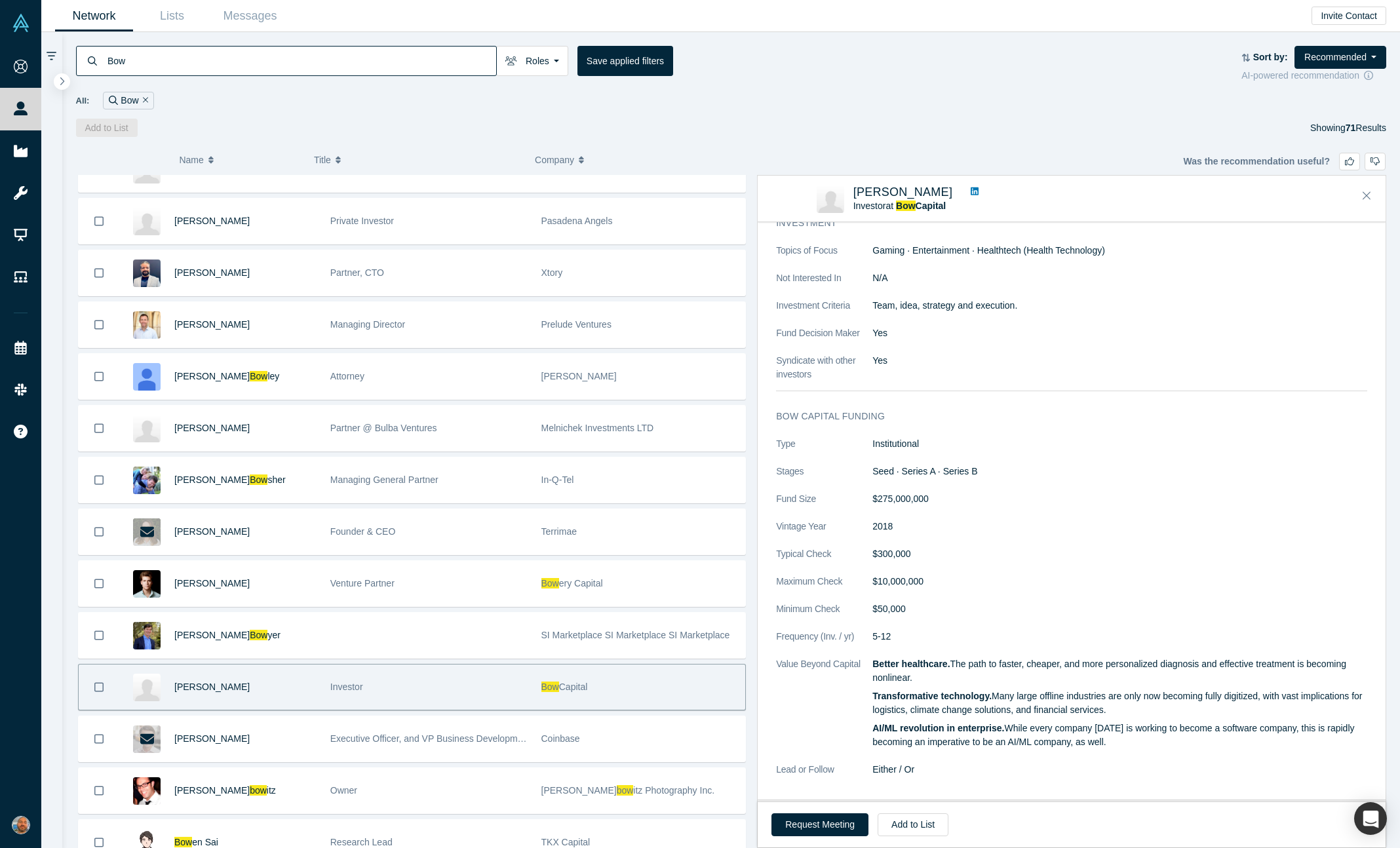
scroll to position [431, 0]
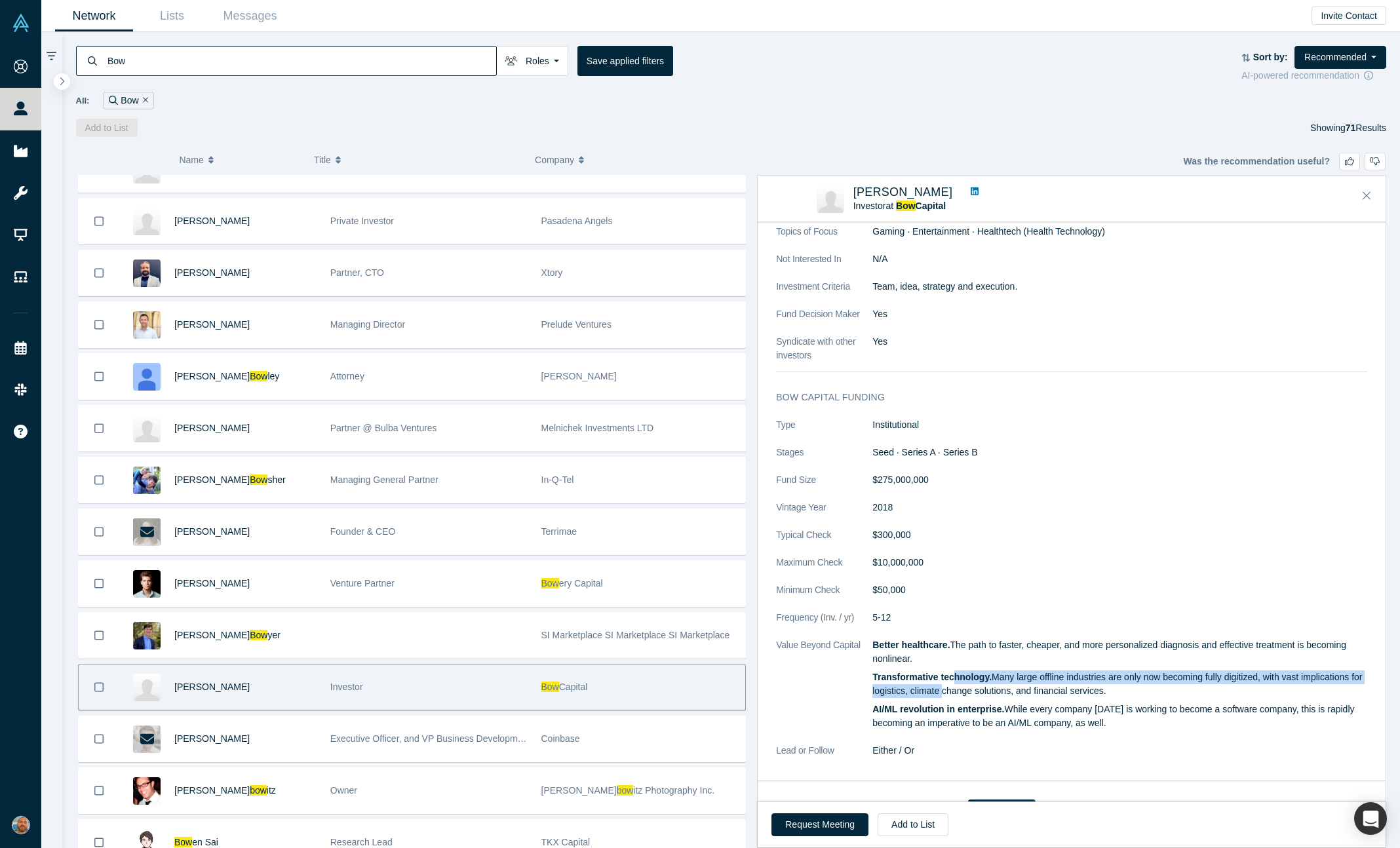
drag, startPoint x: 955, startPoint y: 694, endPoint x: 954, endPoint y: 679, distance: 15.0
click at [954, 679] on p "Transformative technology. Many large offline industries are only now becoming …" at bounding box center [1120, 684] width 495 height 27
click at [954, 679] on strong "Transformative technology." at bounding box center [932, 676] width 119 height 11
drag, startPoint x: 941, startPoint y: 679, endPoint x: 987, endPoint y: 692, distance: 47.8
click at [987, 692] on p "Transformative technology. Many large offline industries are only now becoming …" at bounding box center [1120, 684] width 495 height 27
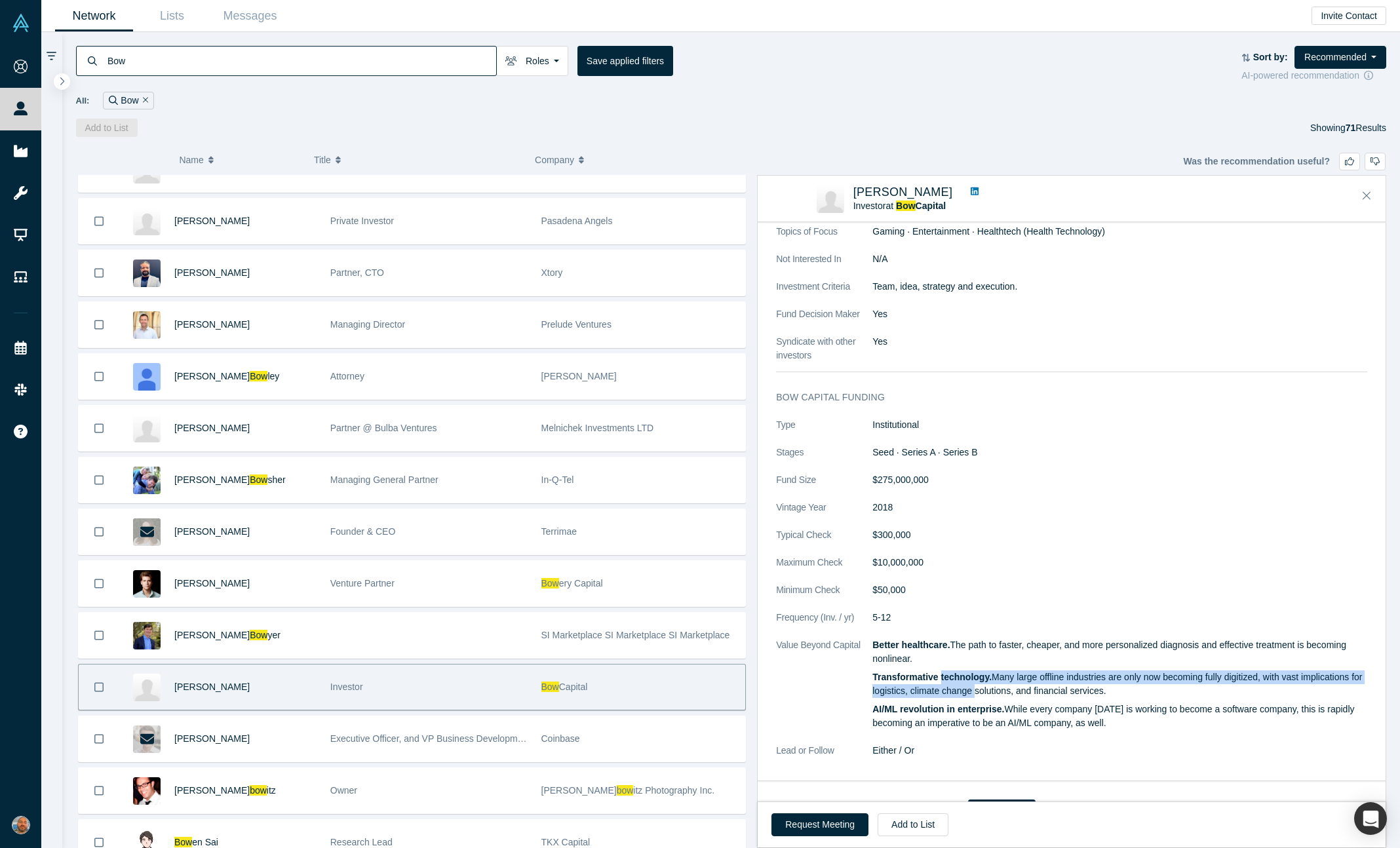
click at [984, 692] on p "Transformative technology. Many large offline industries are only now becoming …" at bounding box center [1120, 684] width 495 height 27
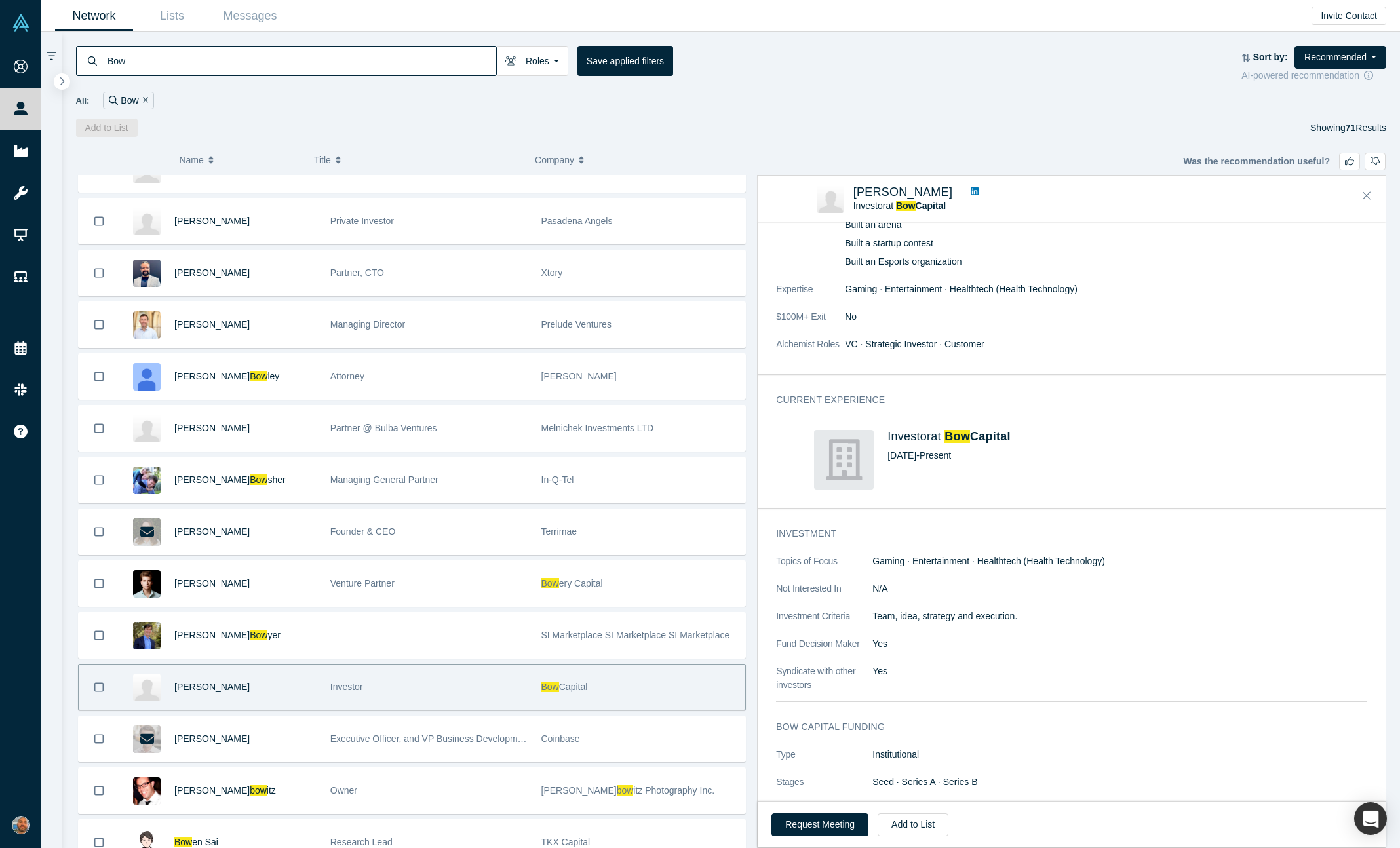
scroll to position [0, 0]
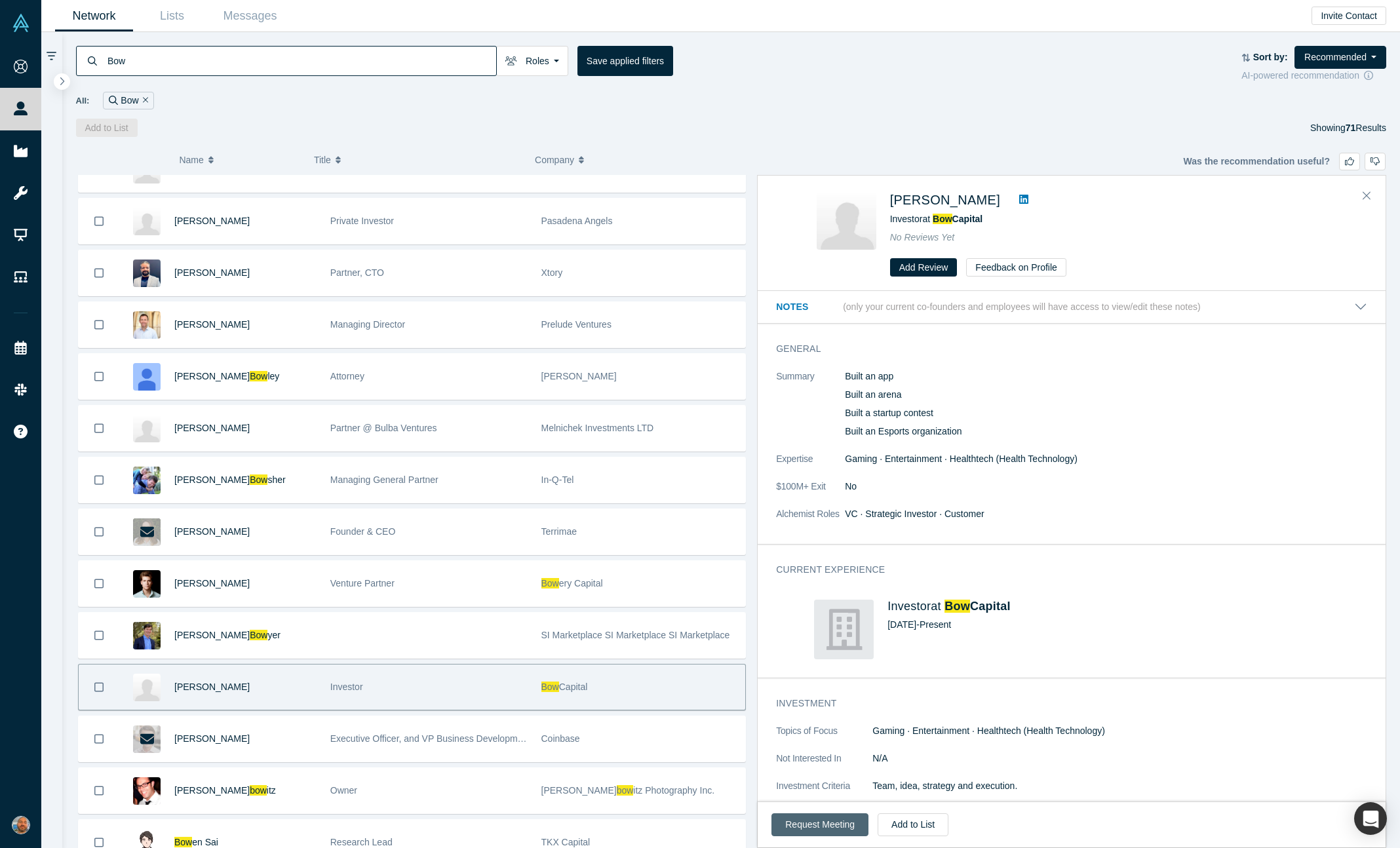
click at [820, 833] on button "Request Meeting" at bounding box center [820, 825] width 97 height 23
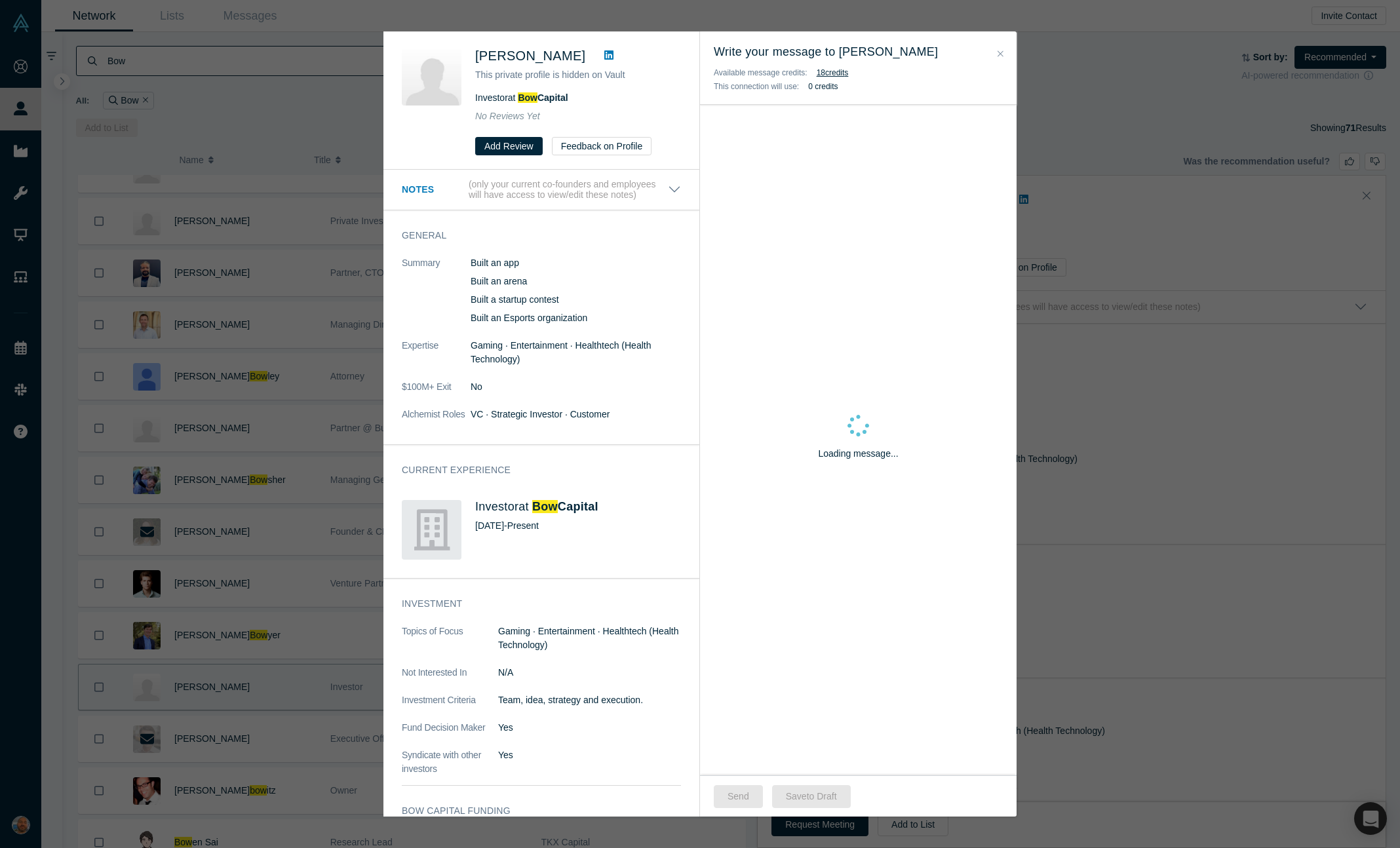
click at [1281, 356] on div "Was the recommendation useful? Ian Wheat This private profile is hidden on Vaul…" at bounding box center [700, 424] width 1400 height 848
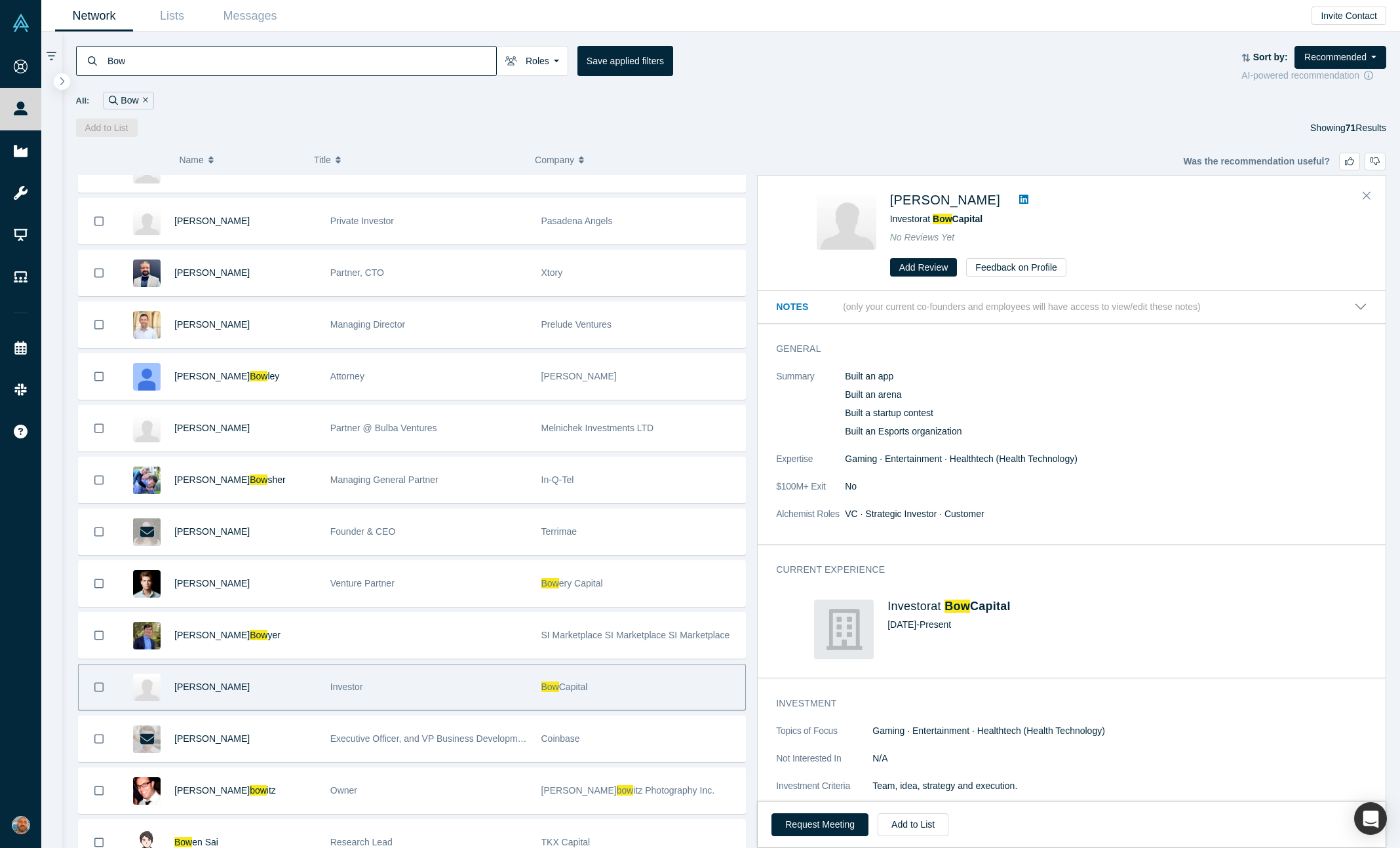
click at [1019, 201] on icon at bounding box center [1023, 199] width 9 height 11
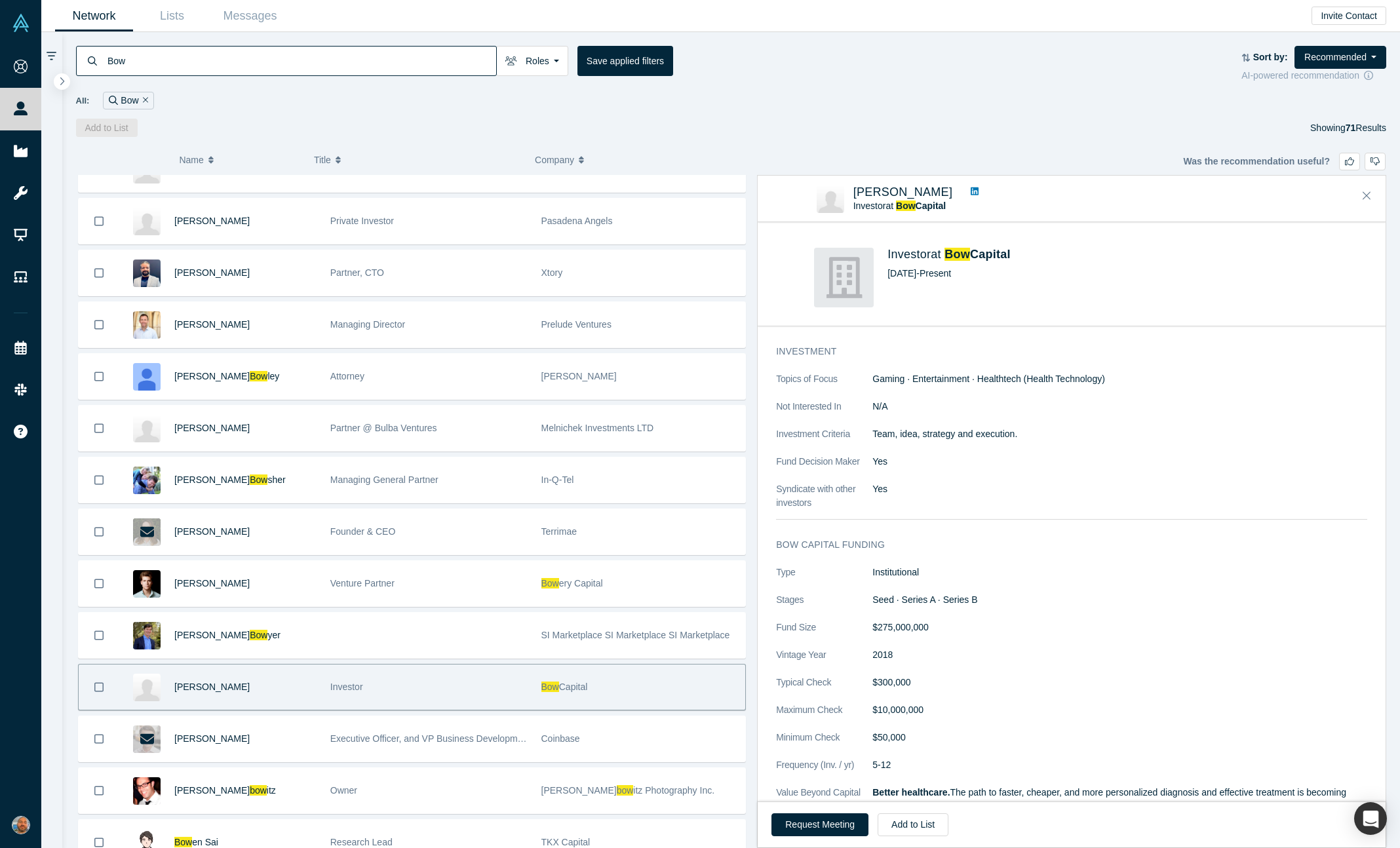
scroll to position [463, 0]
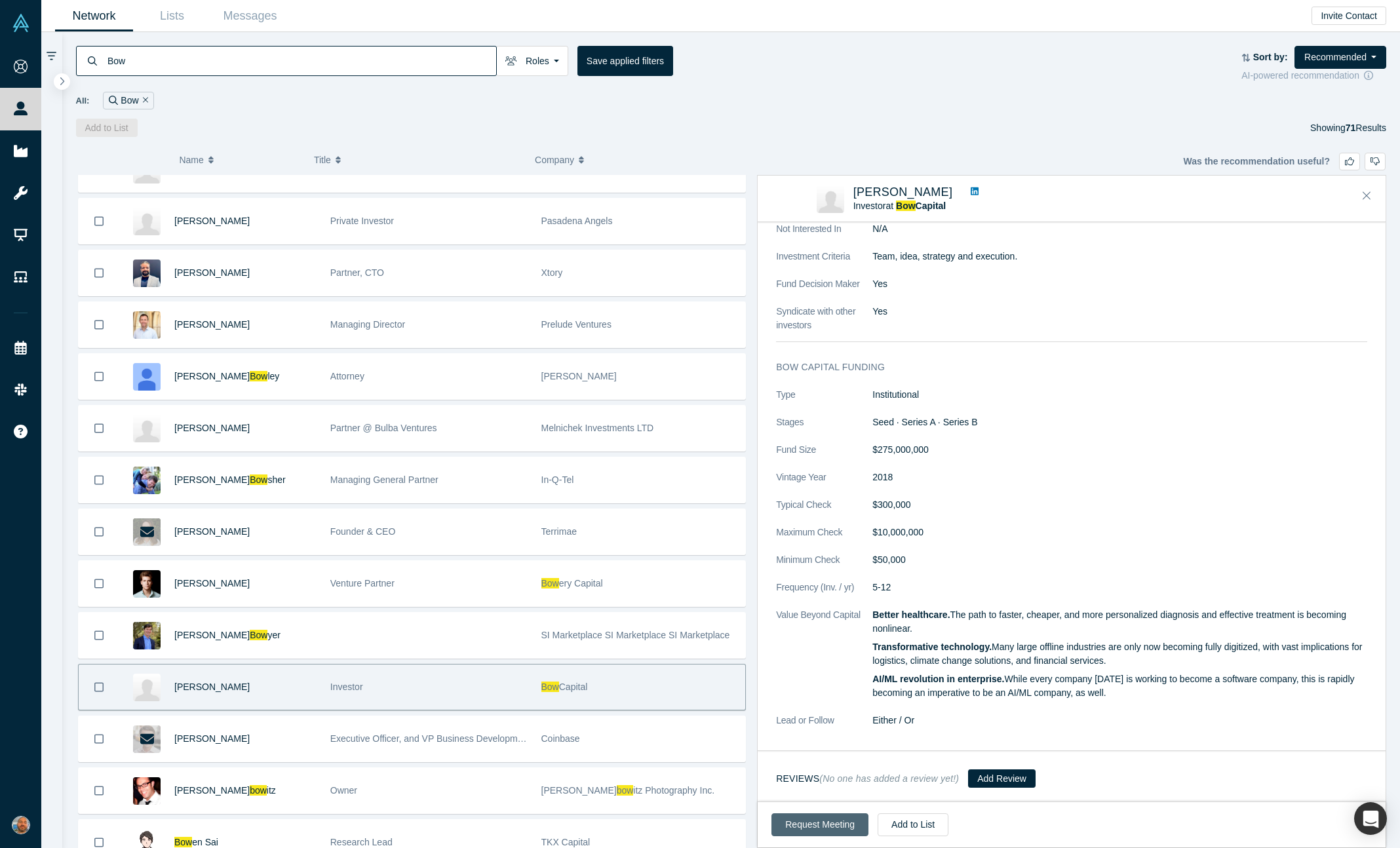
click at [800, 826] on button "Request Meeting" at bounding box center [820, 825] width 97 height 23
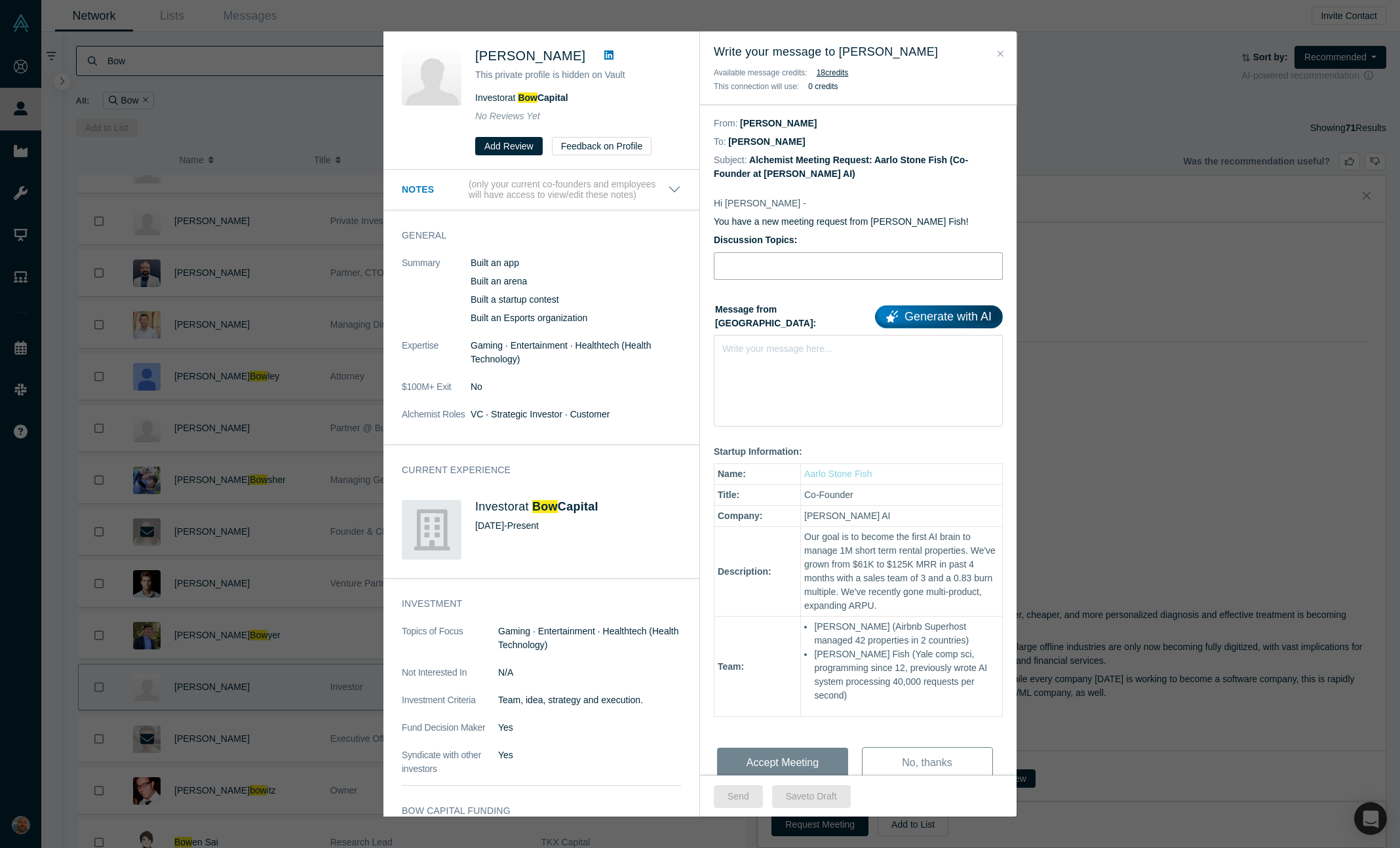
click at [831, 257] on input "Discussion Topics:" at bounding box center [858, 266] width 289 height 27
type input "Pitch feedback"
click at [806, 339] on div "rdw-editor" at bounding box center [859, 346] width 272 height 14
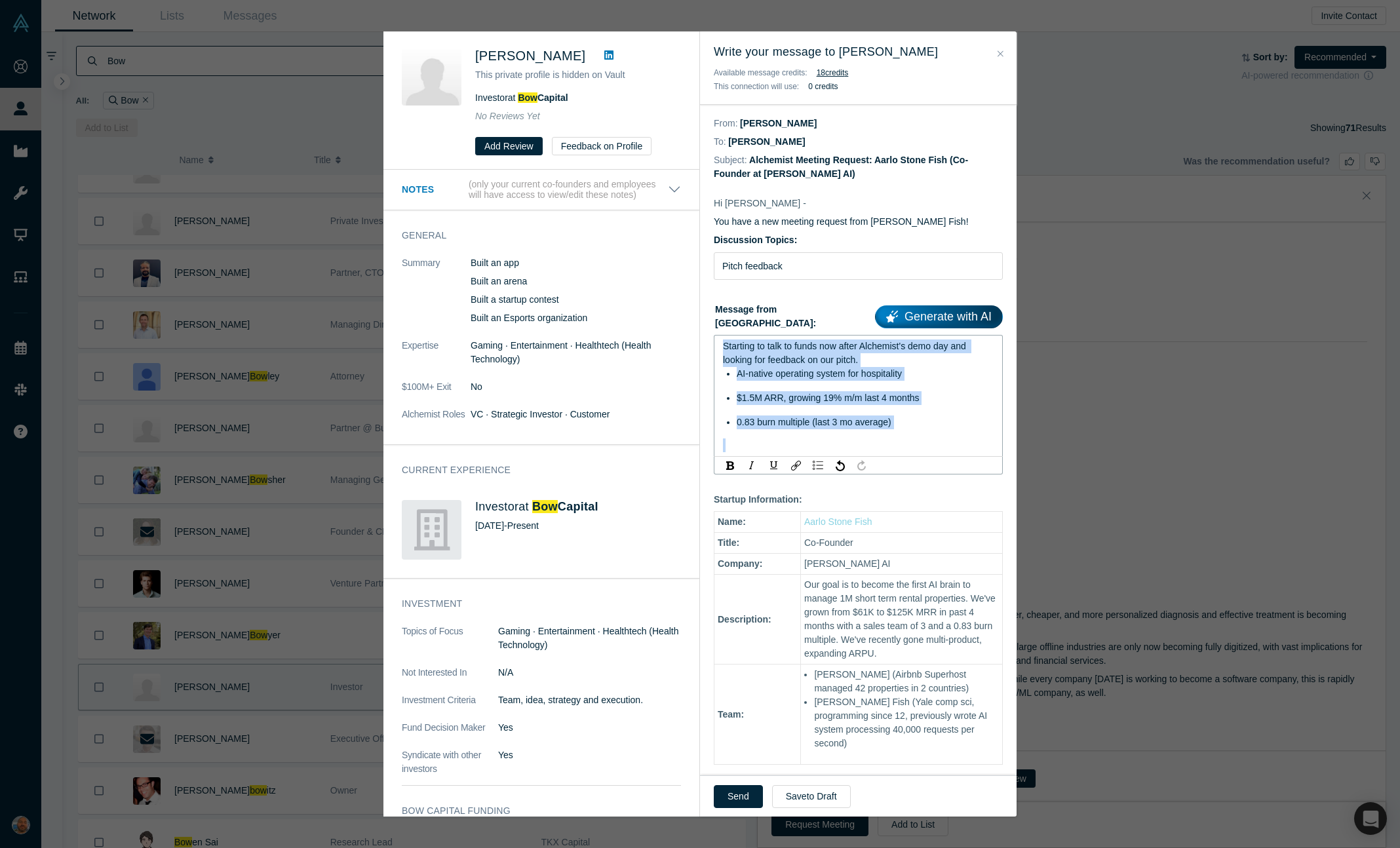
copy div "Starting to talk to funds now after Alchemist's demo day and looking for feedba…"
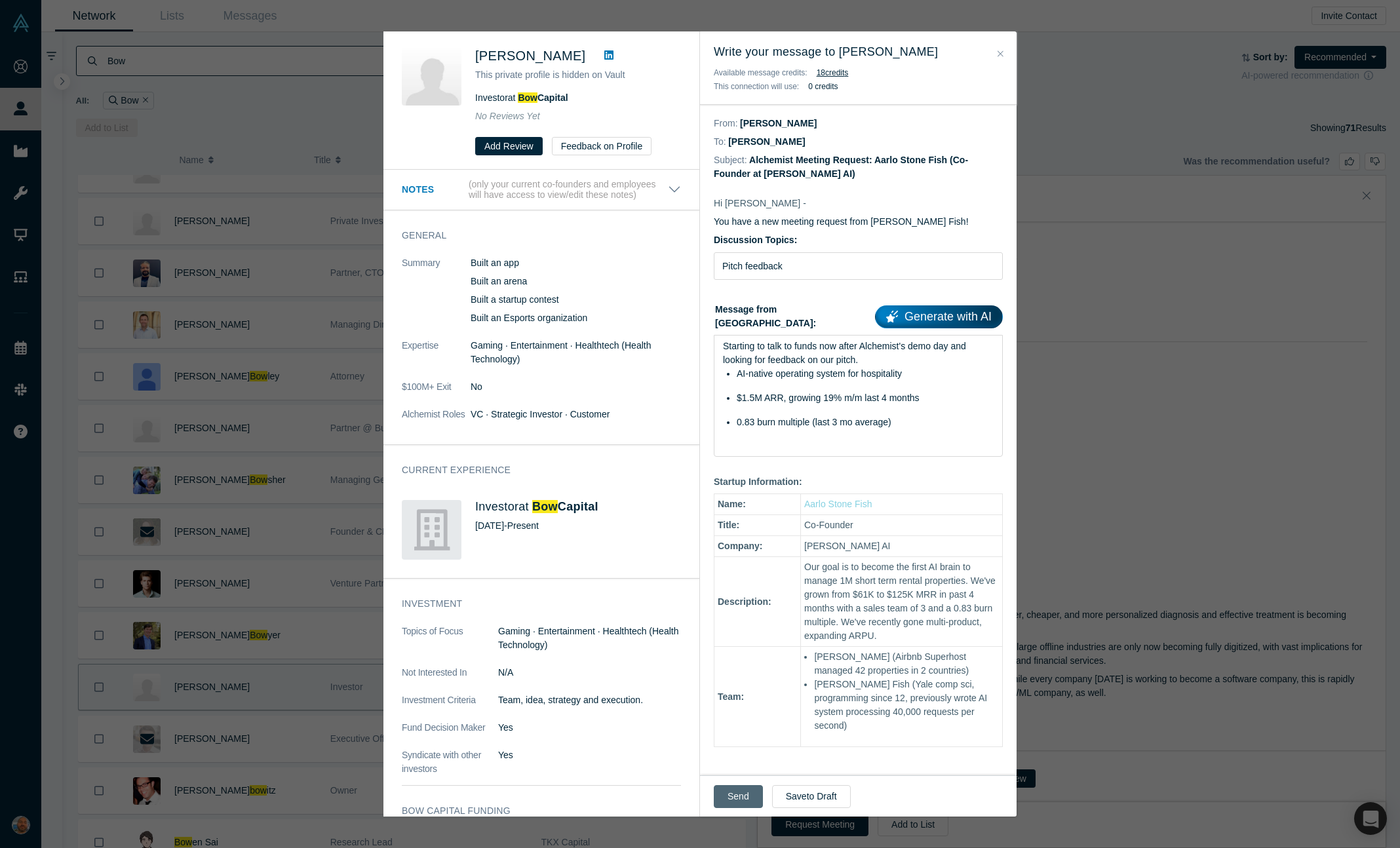
click at [732, 786] on button "Send" at bounding box center [738, 796] width 49 height 23
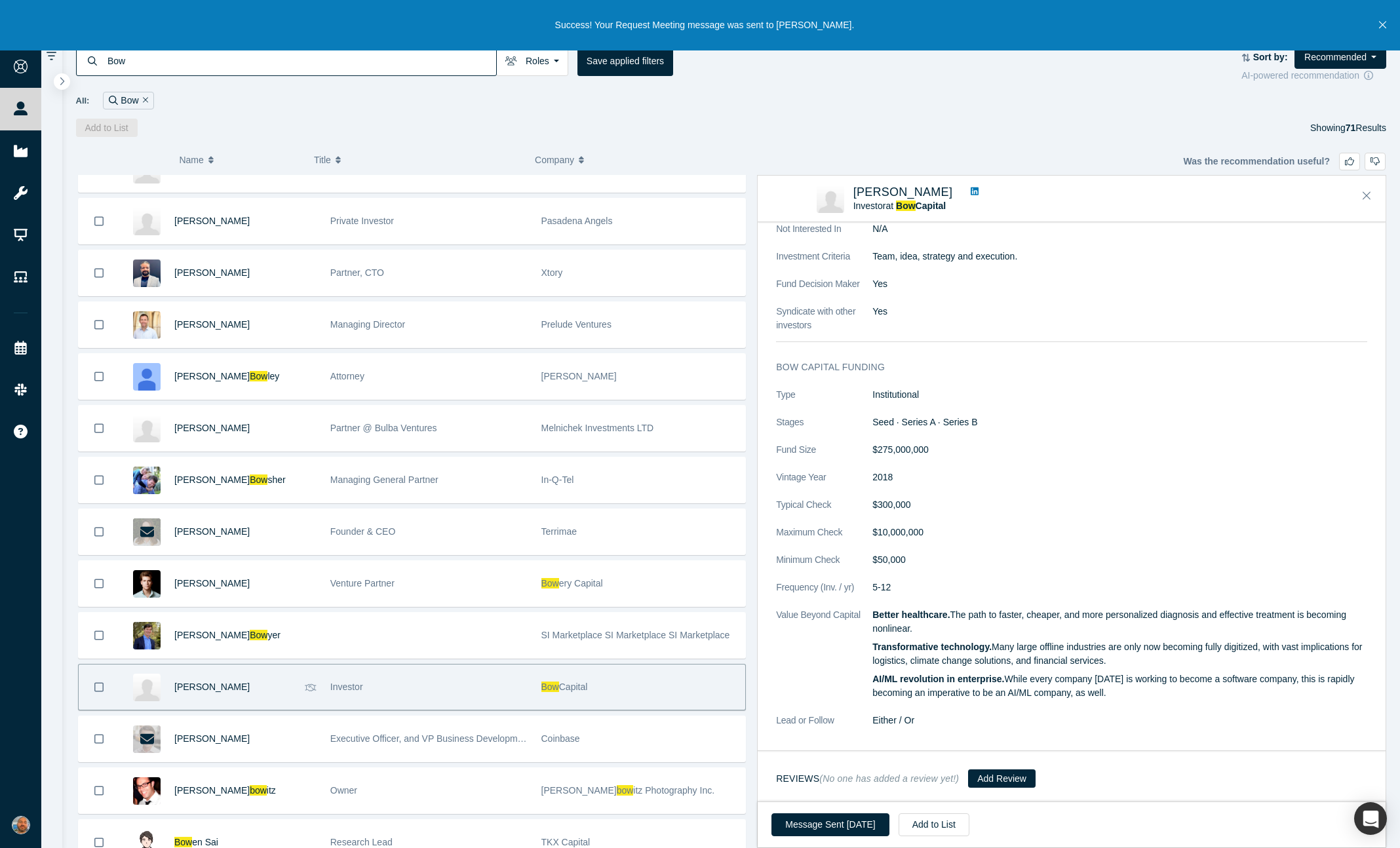
click at [206, 73] on input "Bow" at bounding box center [301, 60] width 390 height 31
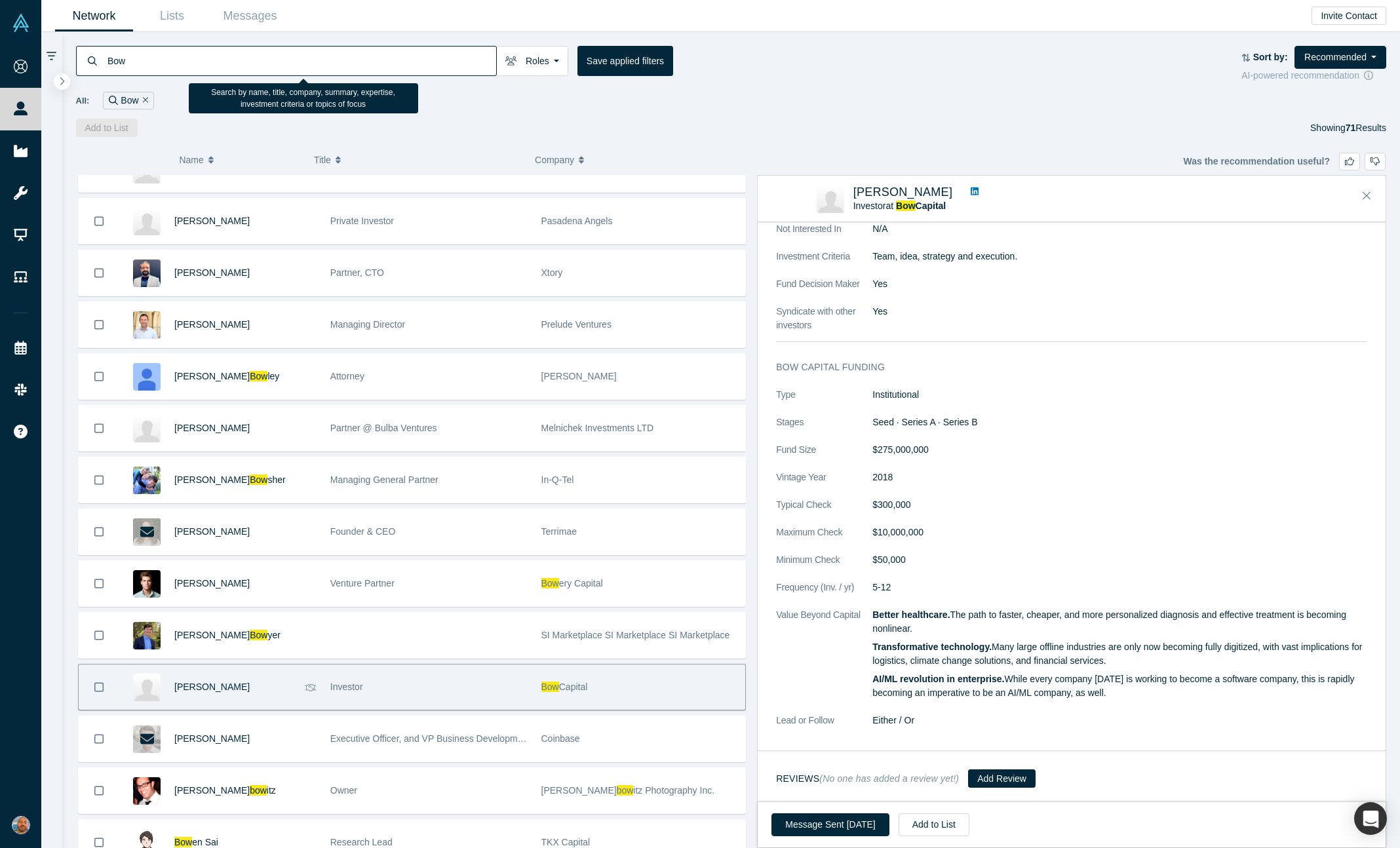
click at [206, 73] on input "Bow" at bounding box center [301, 60] width 390 height 31
type input "permanent"
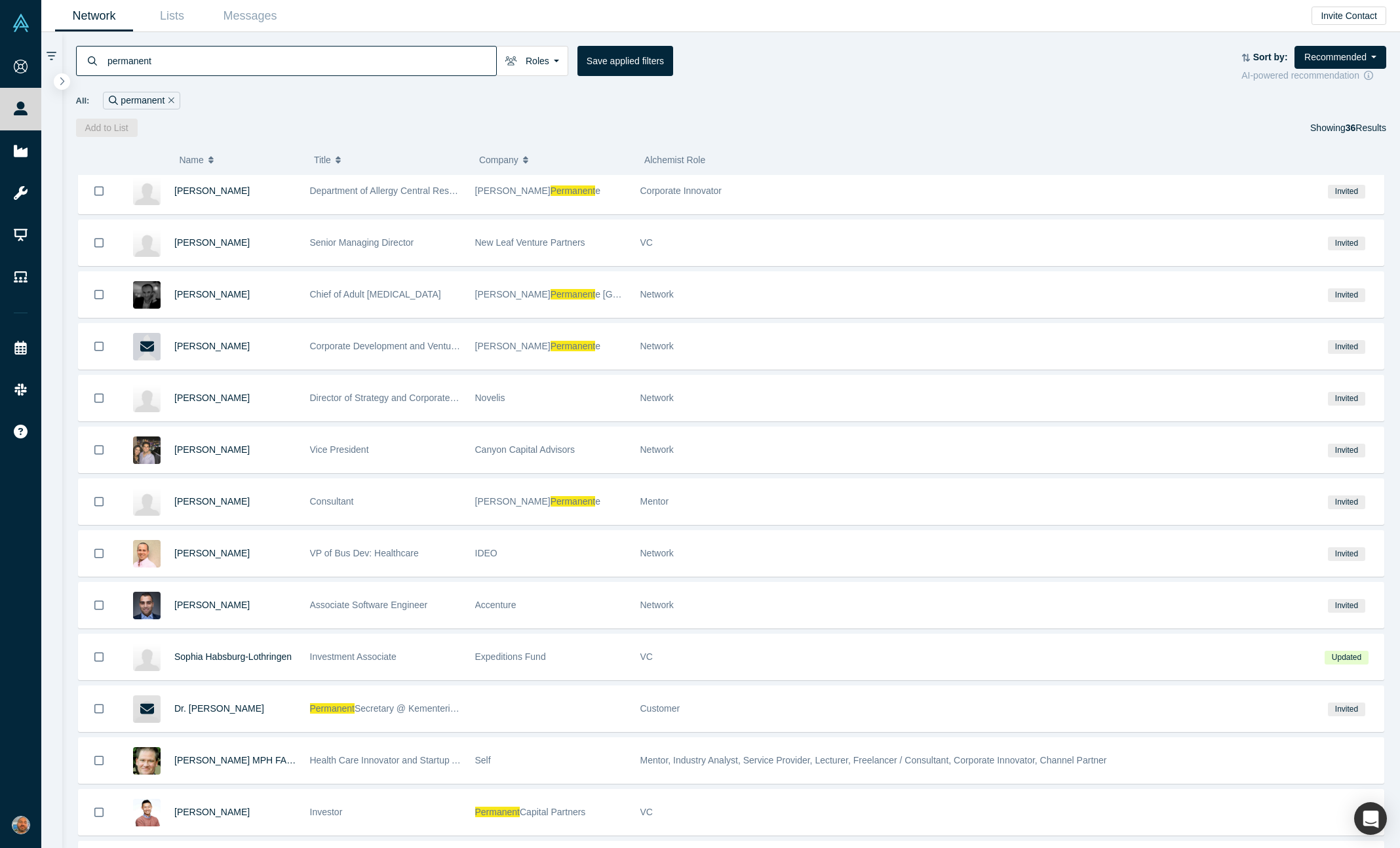
scroll to position [1221, 0]
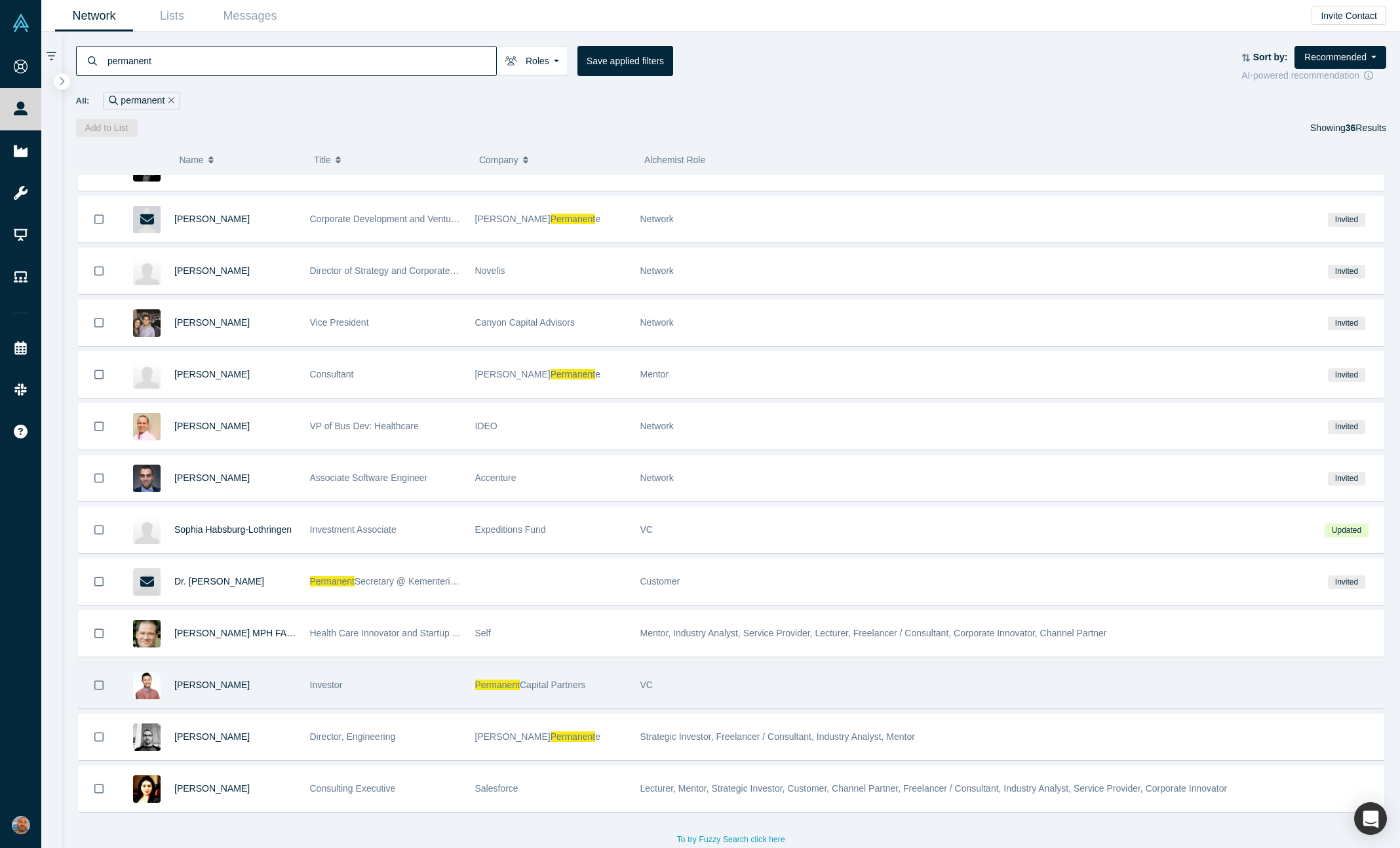
click at [438, 675] on div "Investor" at bounding box center [386, 685] width 152 height 45
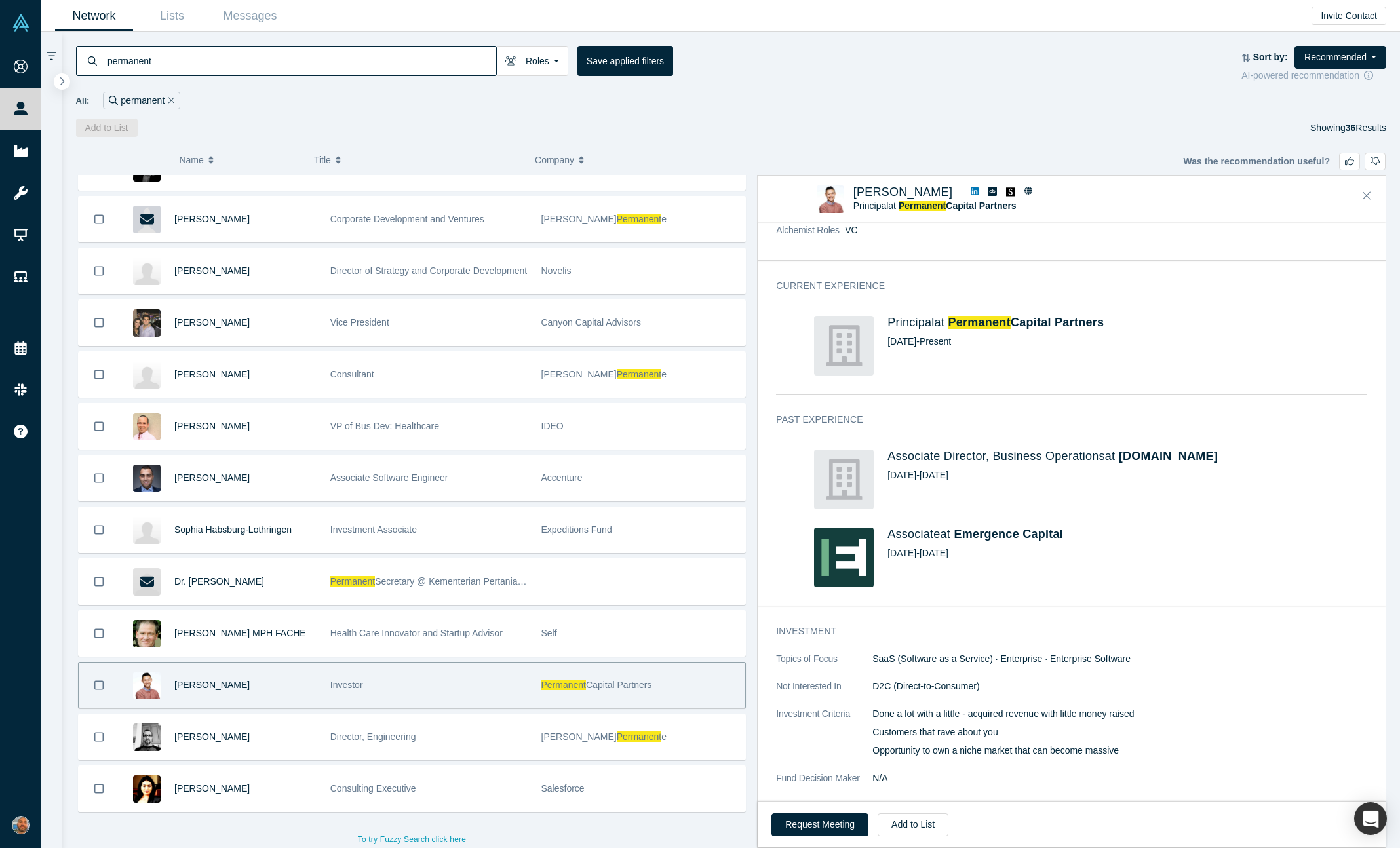
scroll to position [0, 0]
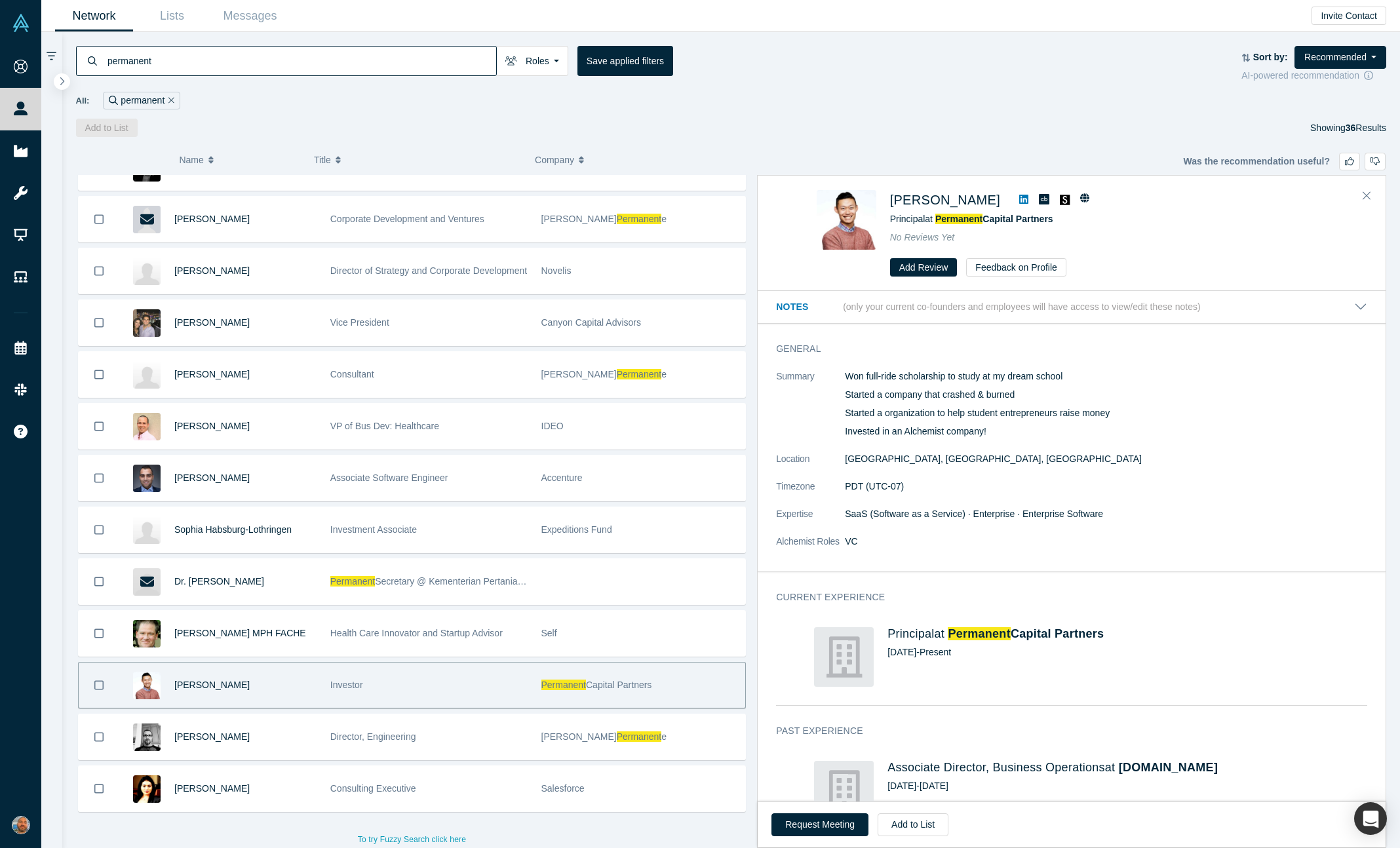
click at [1019, 194] on icon at bounding box center [1023, 199] width 9 height 11
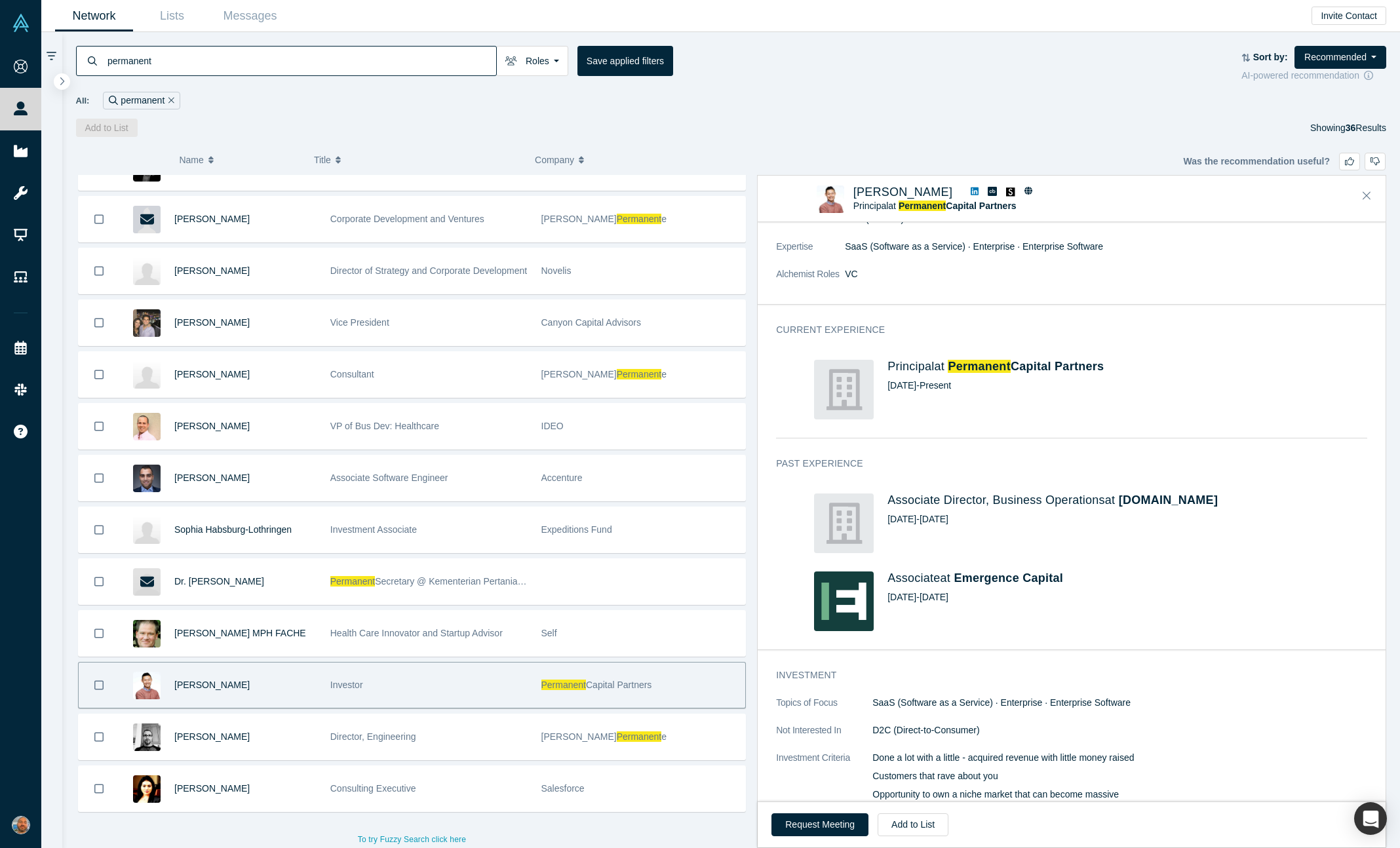
scroll to position [226, 0]
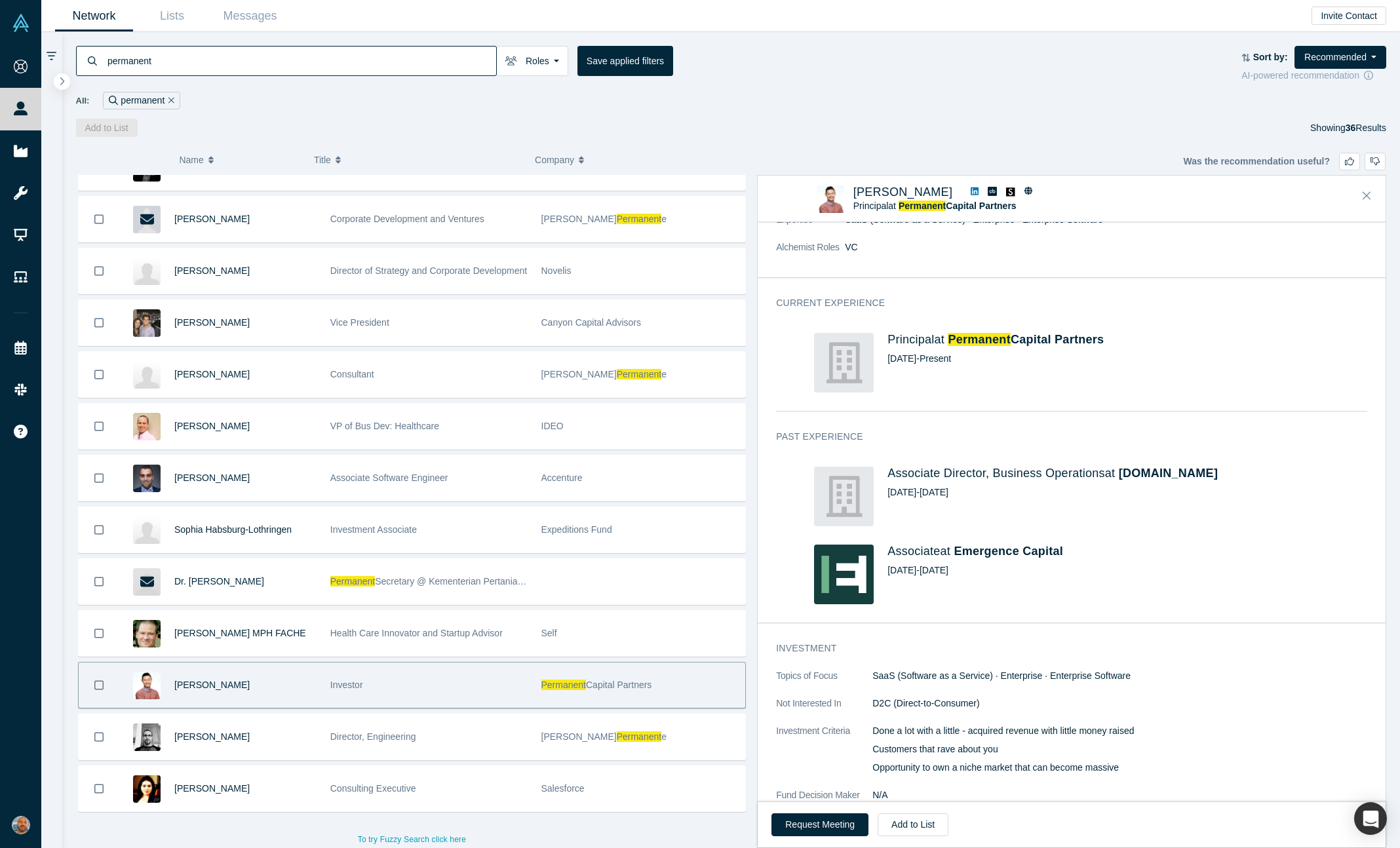
click at [821, 837] on div "Request Meeting Add to List" at bounding box center [1072, 824] width 628 height 46
click at [809, 824] on button "Request Meeting" at bounding box center [820, 825] width 97 height 23
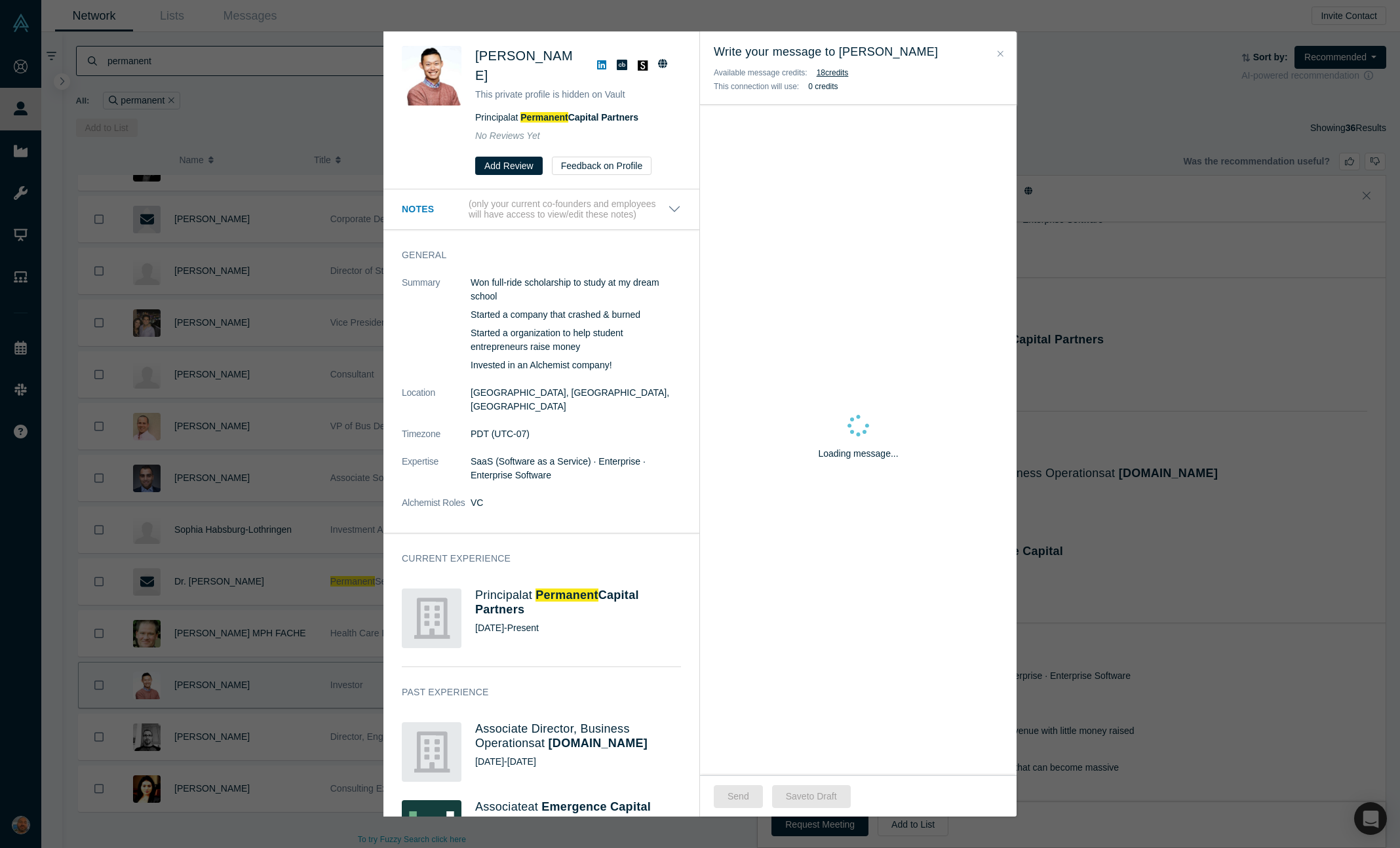
click at [1048, 691] on div "Was the recommendation useful? Wenz Xing This private profile is hidden on Vaul…" at bounding box center [700, 424] width 1400 height 848
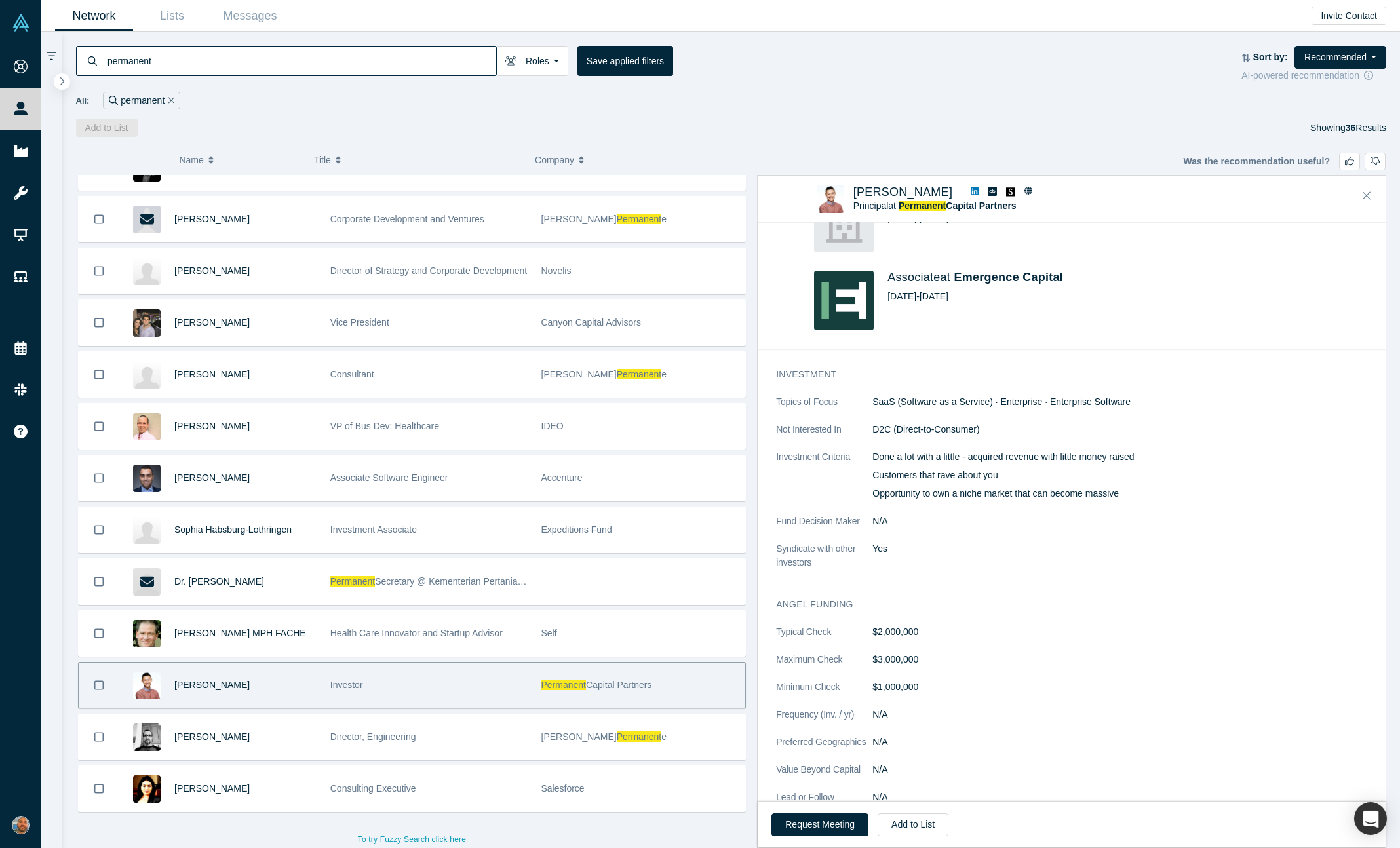
scroll to position [501, 0]
click at [822, 808] on div "Request Meeting Add to List" at bounding box center [1072, 824] width 628 height 46
click at [818, 814] on button "Request Meeting" at bounding box center [820, 825] width 97 height 23
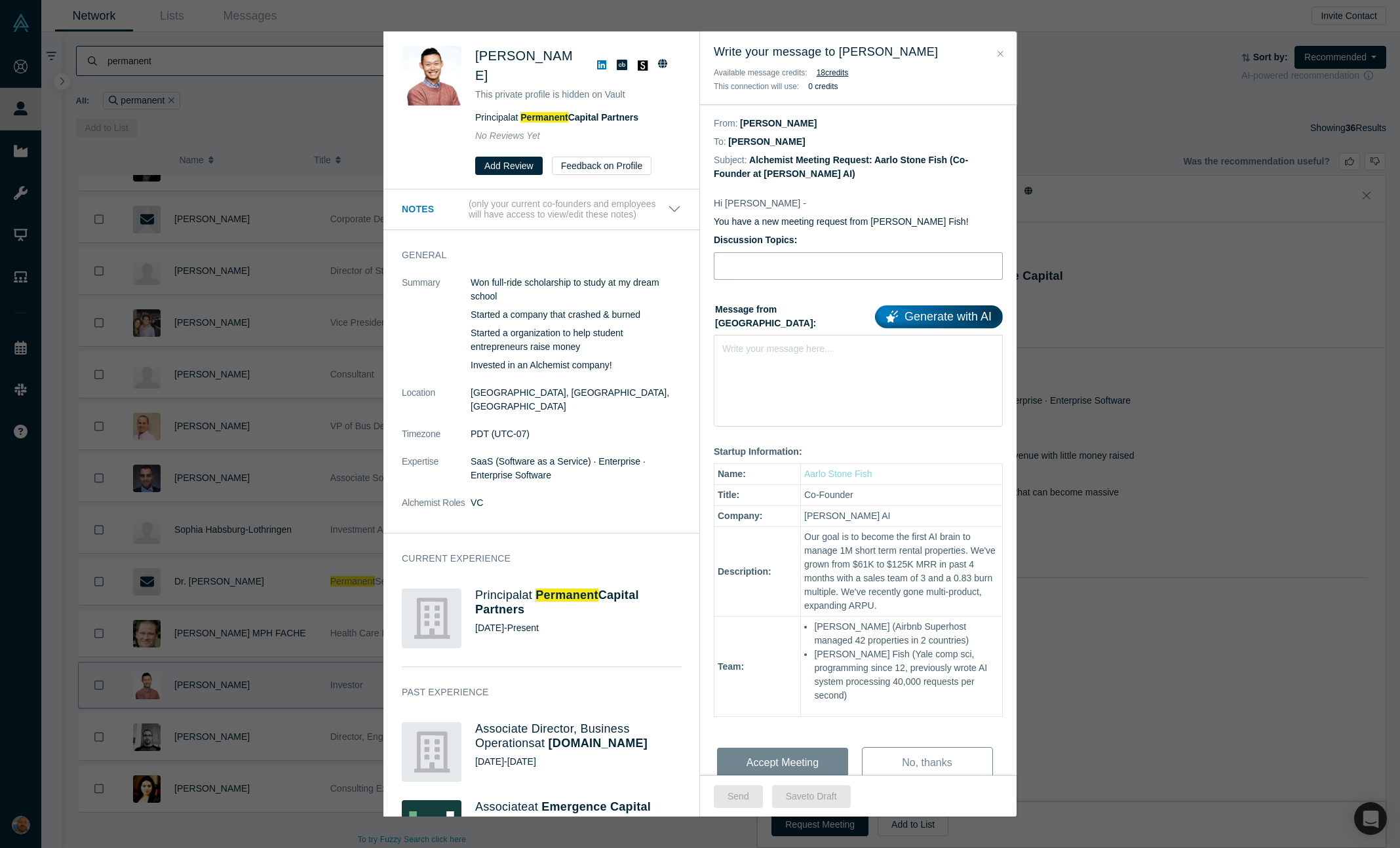
click at [797, 265] on input "Discussion Topics:" at bounding box center [858, 266] width 289 height 27
type input "Pitch feedback"
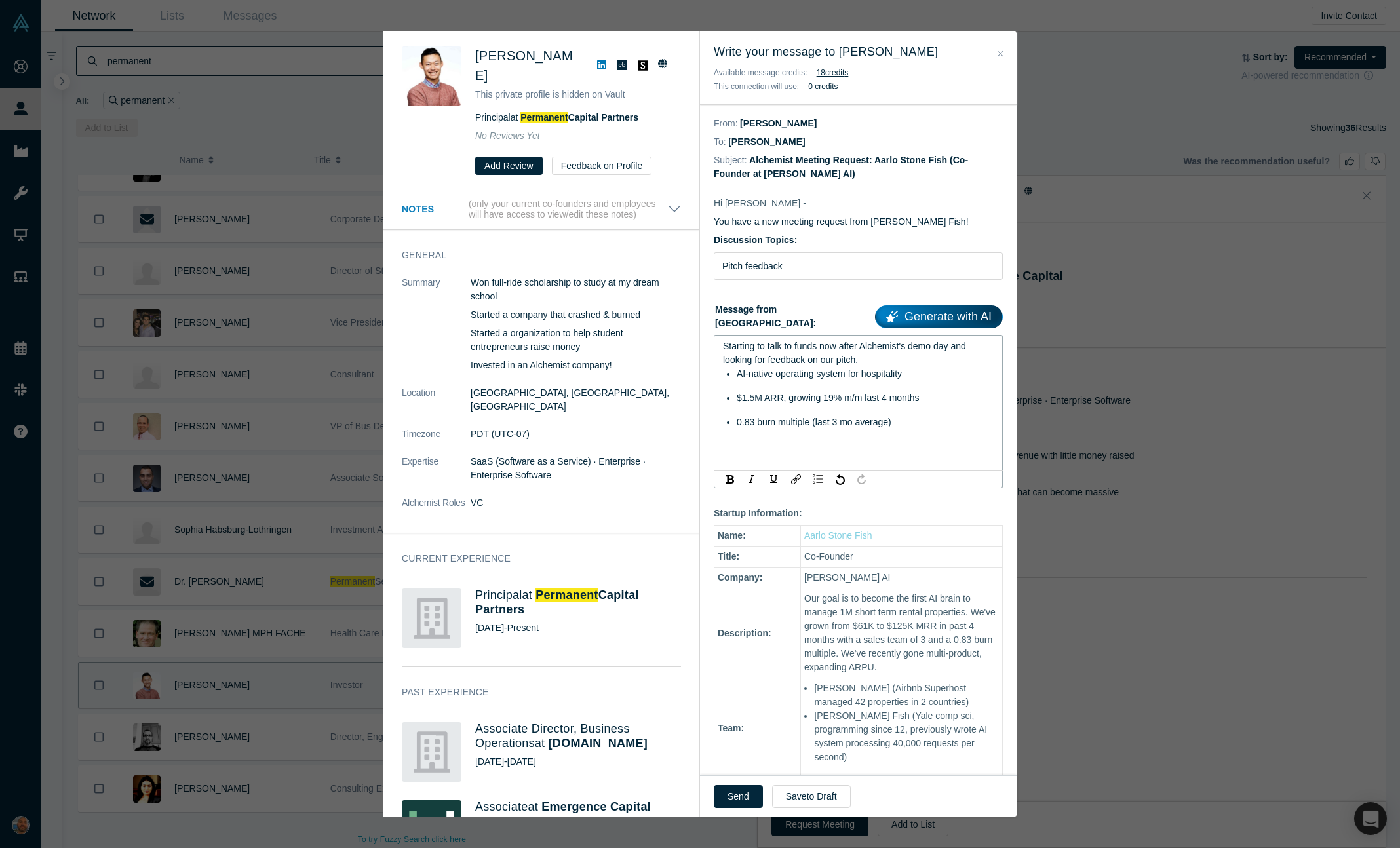
click at [788, 447] on div "rdw-editor" at bounding box center [859, 445] width 272 height 14
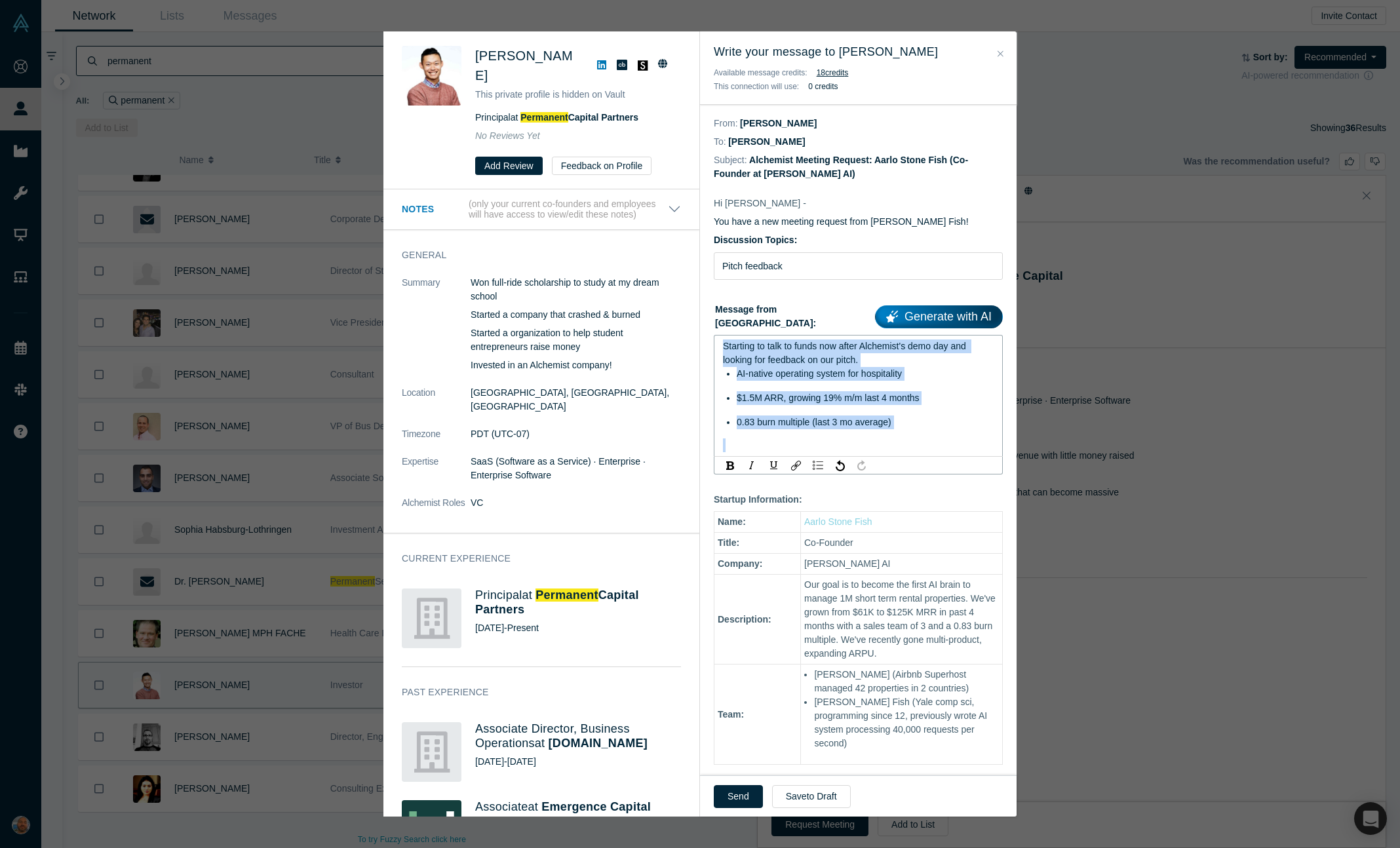
copy div "Starting to talk to funds now after Alchemist's demo day and looking for feedba…"
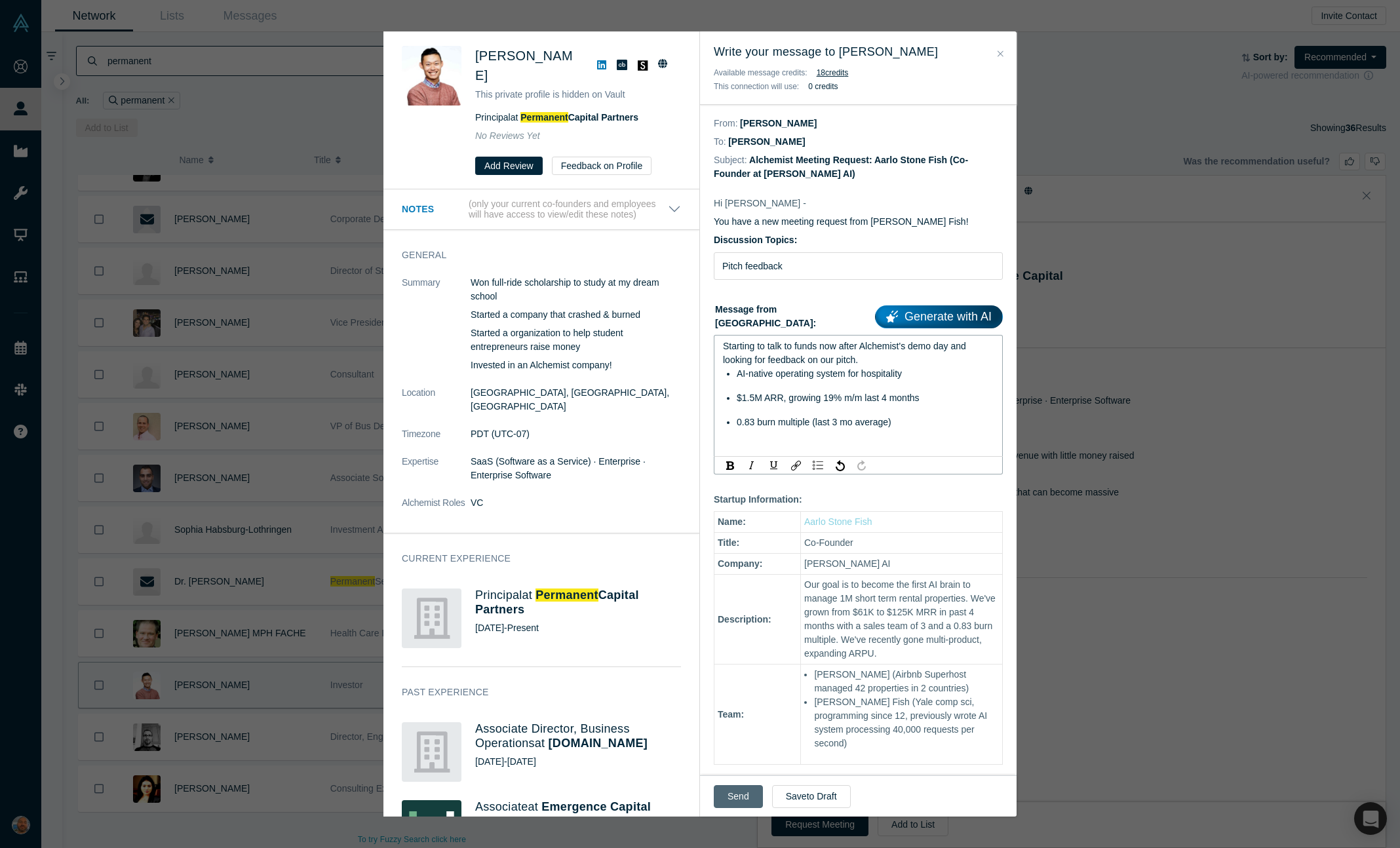
click at [743, 789] on button "Send" at bounding box center [738, 796] width 49 height 23
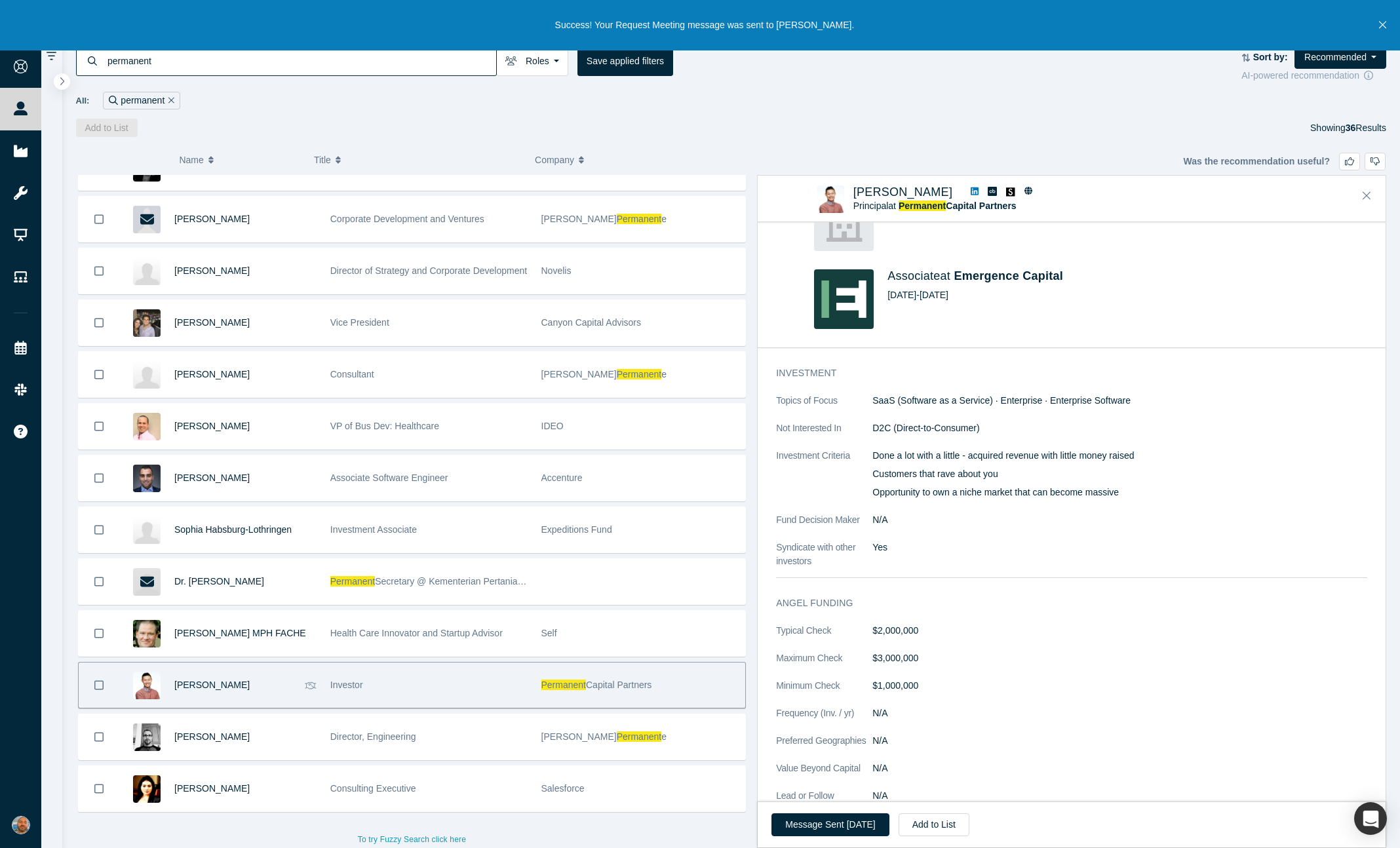
click at [253, 57] on input "permanent" at bounding box center [301, 60] width 390 height 31
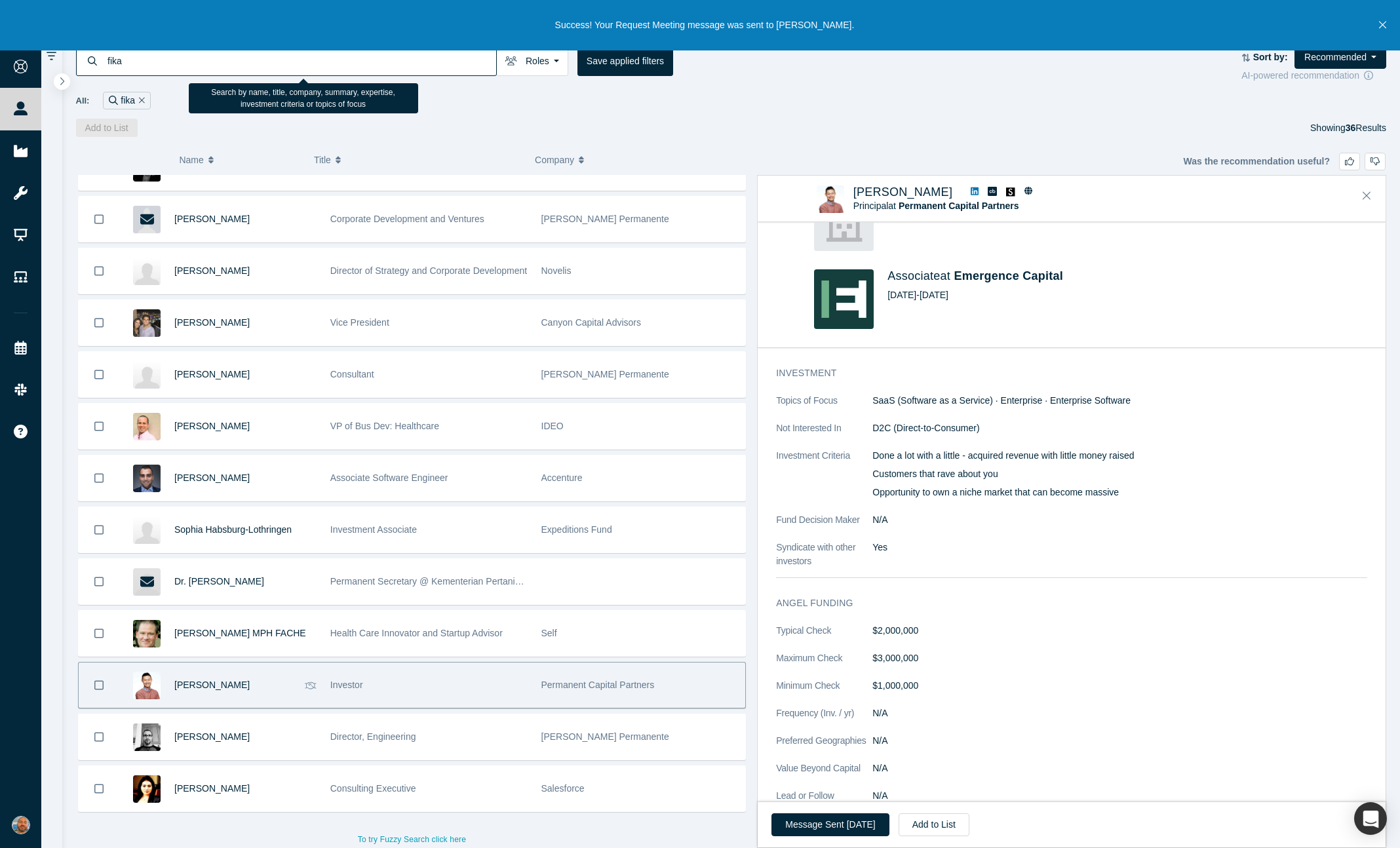
type input "fika"
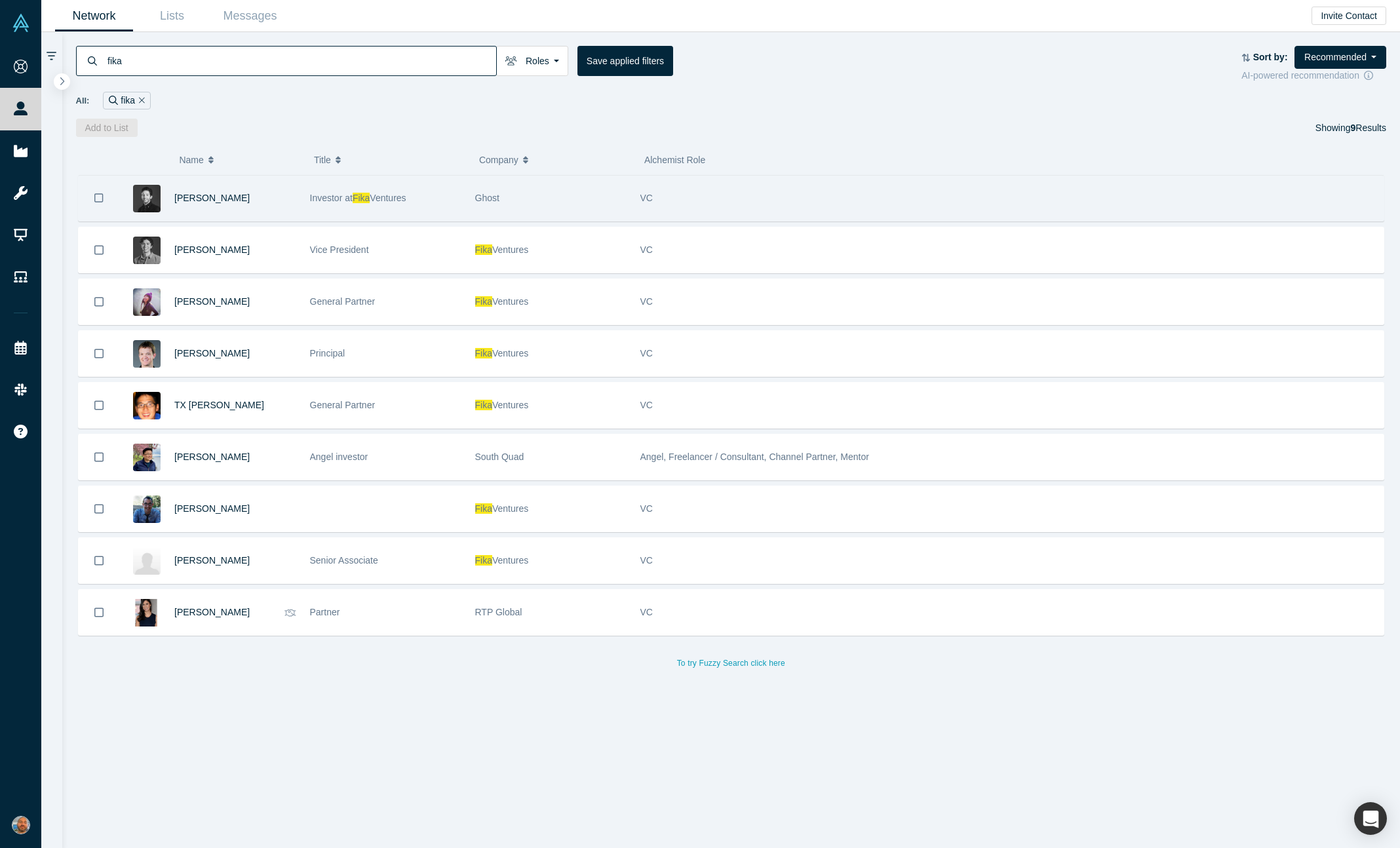
click at [447, 185] on div "Investor at Fika Ventures" at bounding box center [386, 198] width 152 height 45
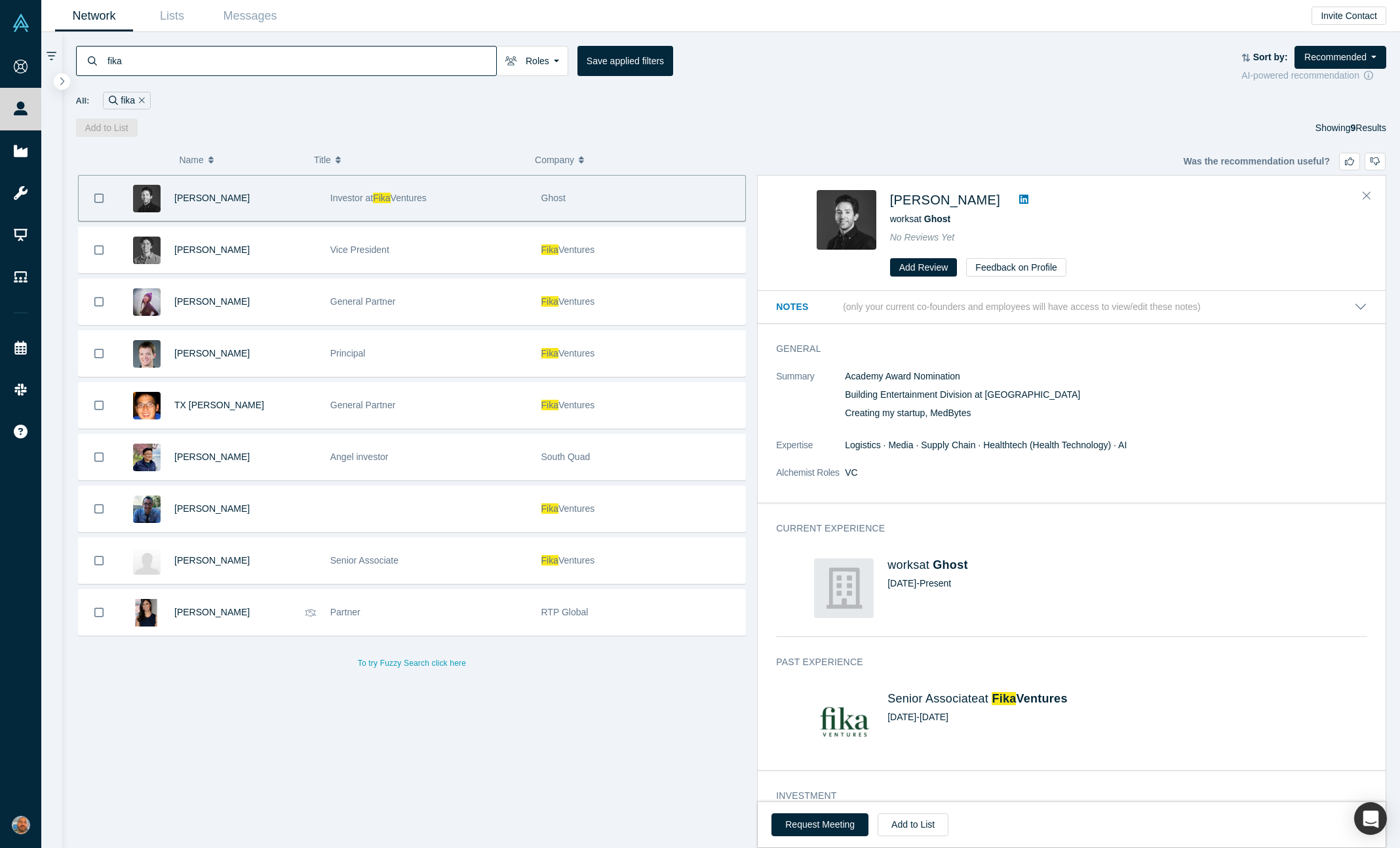
click at [1019, 194] on icon at bounding box center [1023, 199] width 9 height 11
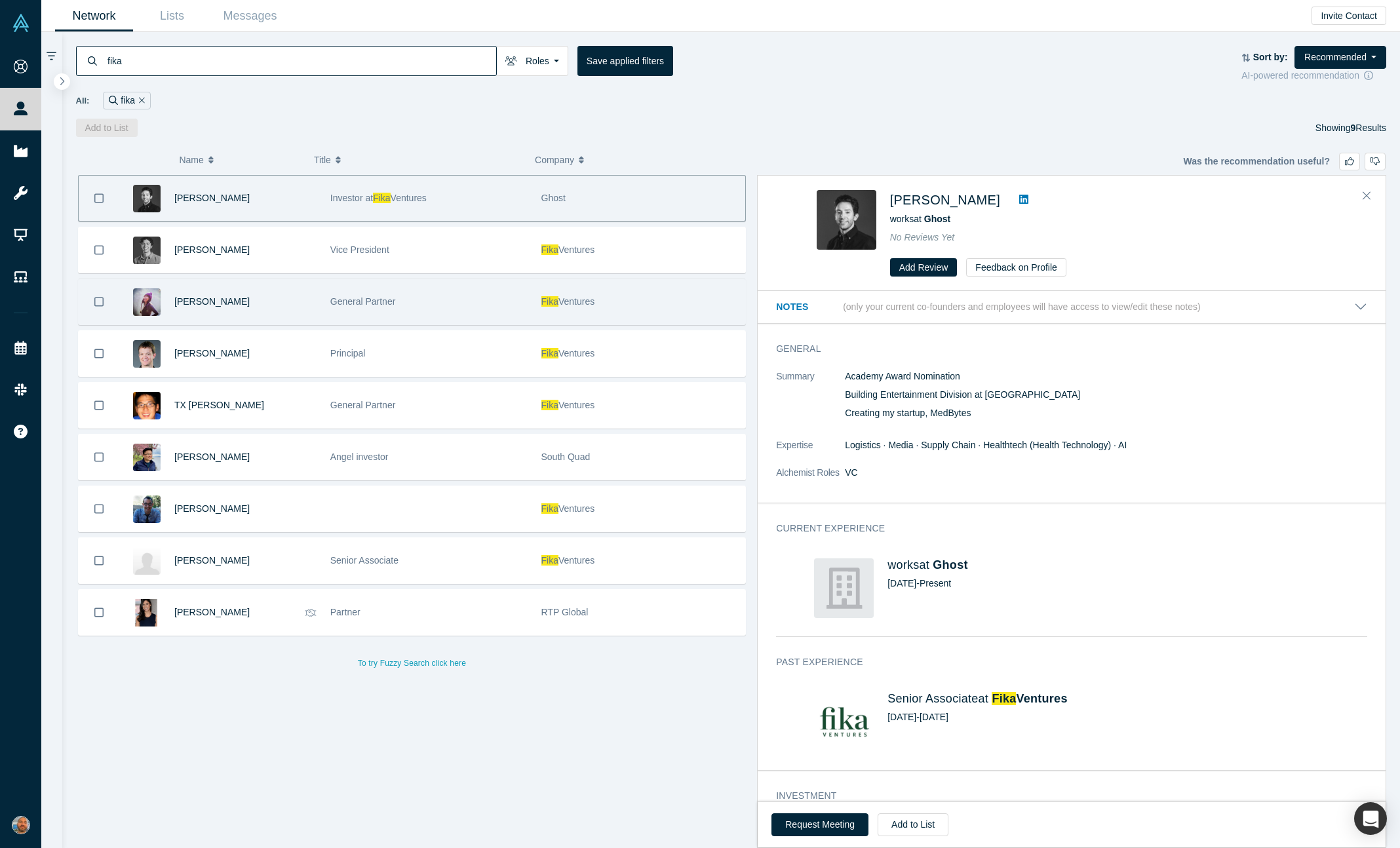
click at [428, 293] on div "General Partner" at bounding box center [428, 302] width 198 height 45
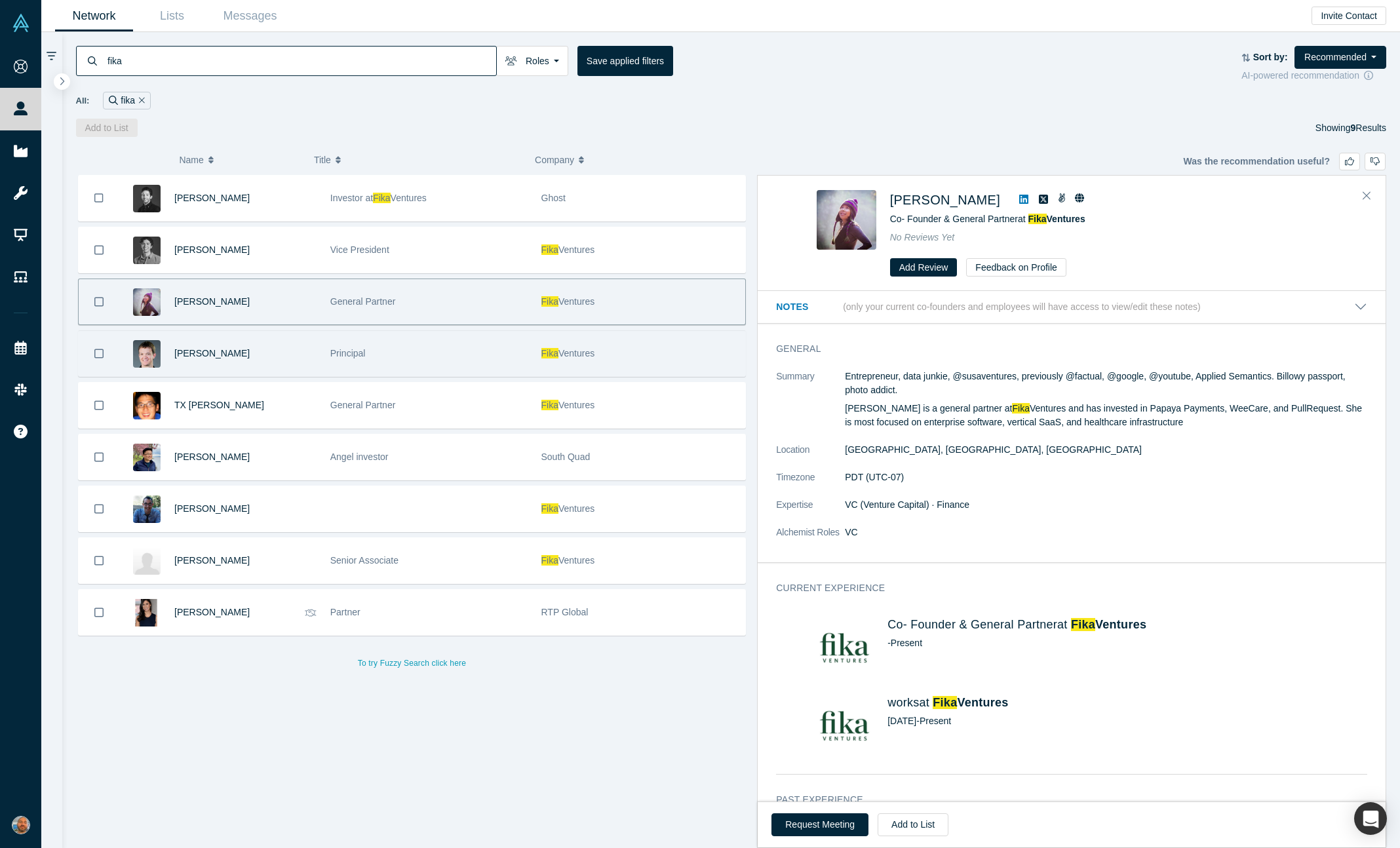
click at [471, 348] on div "Principal" at bounding box center [428, 353] width 198 height 45
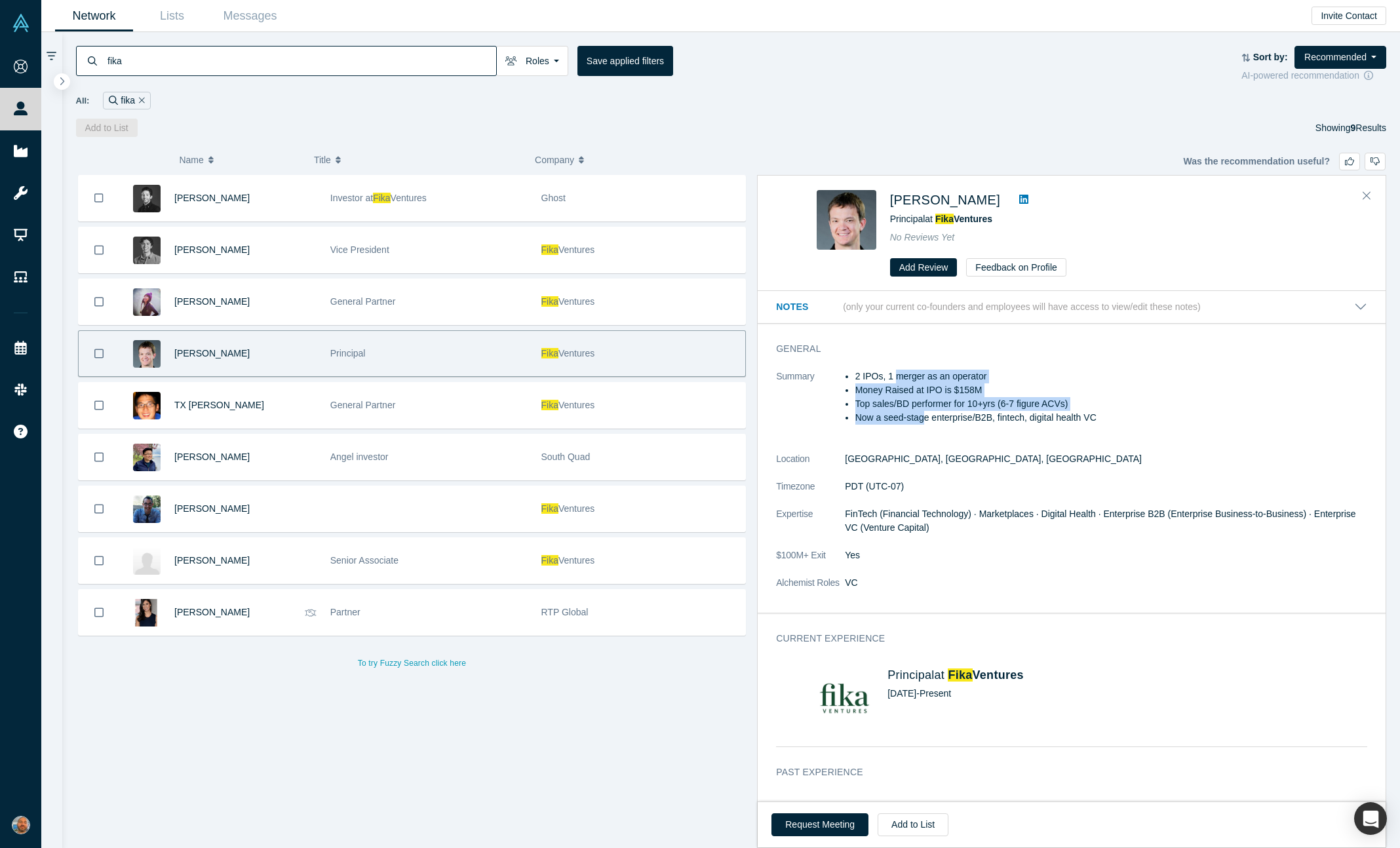
drag, startPoint x: 897, startPoint y: 373, endPoint x: 924, endPoint y: 415, distance: 49.9
click at [924, 415] on ul "2 IPOs, 1 merger as an operator Money Raised at IPO is $158M Top sales/BD perfo…" at bounding box center [1106, 397] width 522 height 55
click at [924, 415] on li "Now a seed-stage enterprise/B2B, fintech, digital health VC" at bounding box center [1111, 417] width 512 height 14
drag, startPoint x: 975, startPoint y: 416, endPoint x: 911, endPoint y: 373, distance: 77.1
click at [911, 373] on ul "2 IPOs, 1 merger as an operator Money Raised at IPO is $158M Top sales/BD perfo…" at bounding box center [1106, 397] width 522 height 55
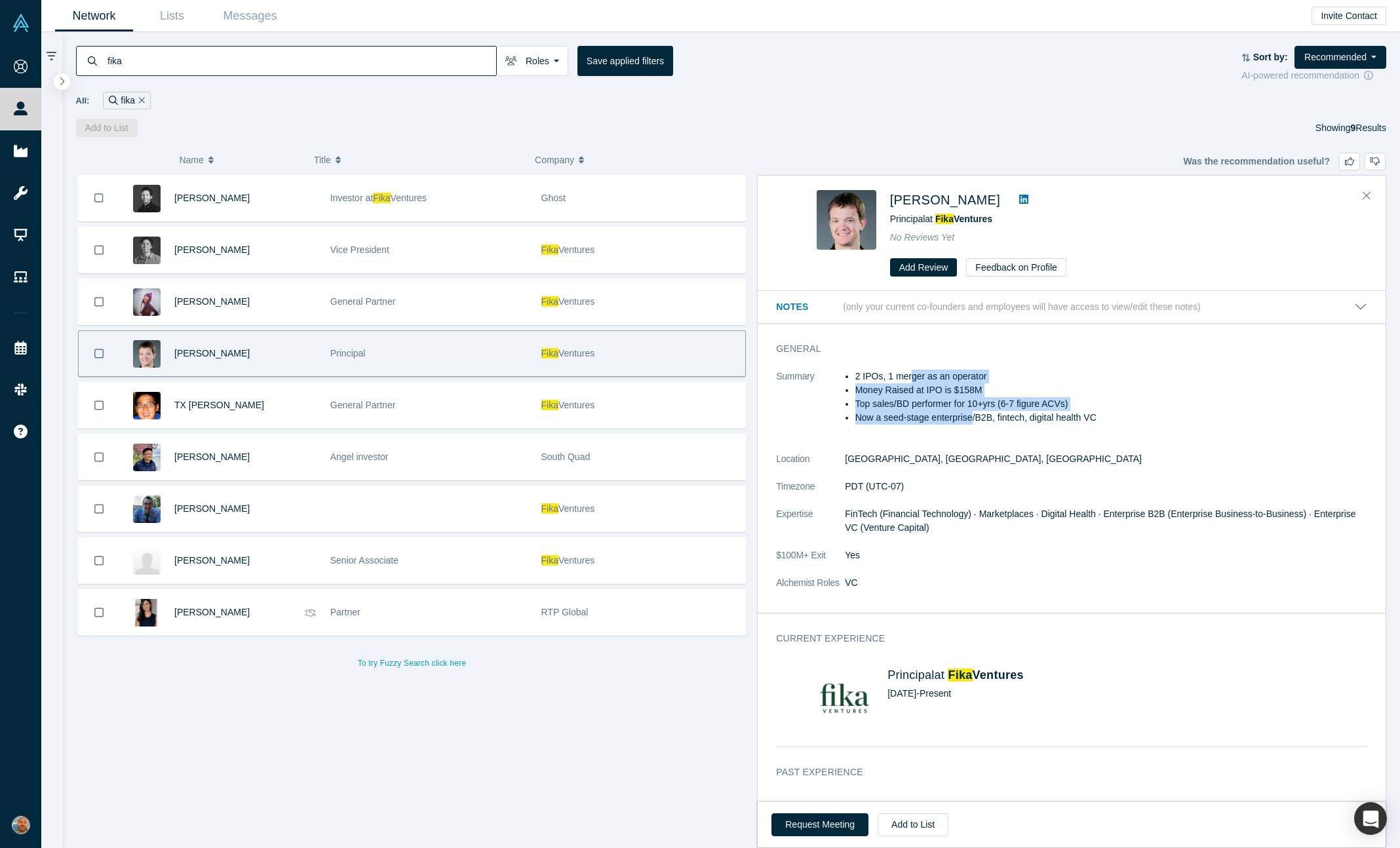
click at [911, 373] on li "2 IPOs, 1 merger as an operator" at bounding box center [1111, 377] width 512 height 14
drag, startPoint x: 911, startPoint y: 370, endPoint x: 920, endPoint y: 399, distance: 30.4
click at [920, 399] on ul "2 IPOs, 1 merger as an operator Money Raised at IPO is $158M Top sales/BD perfo…" at bounding box center [1106, 397] width 522 height 55
click at [920, 399] on li "Top sales/BD performer for 10+yrs (6-7 figure ACVs)" at bounding box center [1111, 404] width 512 height 14
click at [852, 212] on img at bounding box center [847, 220] width 60 height 60
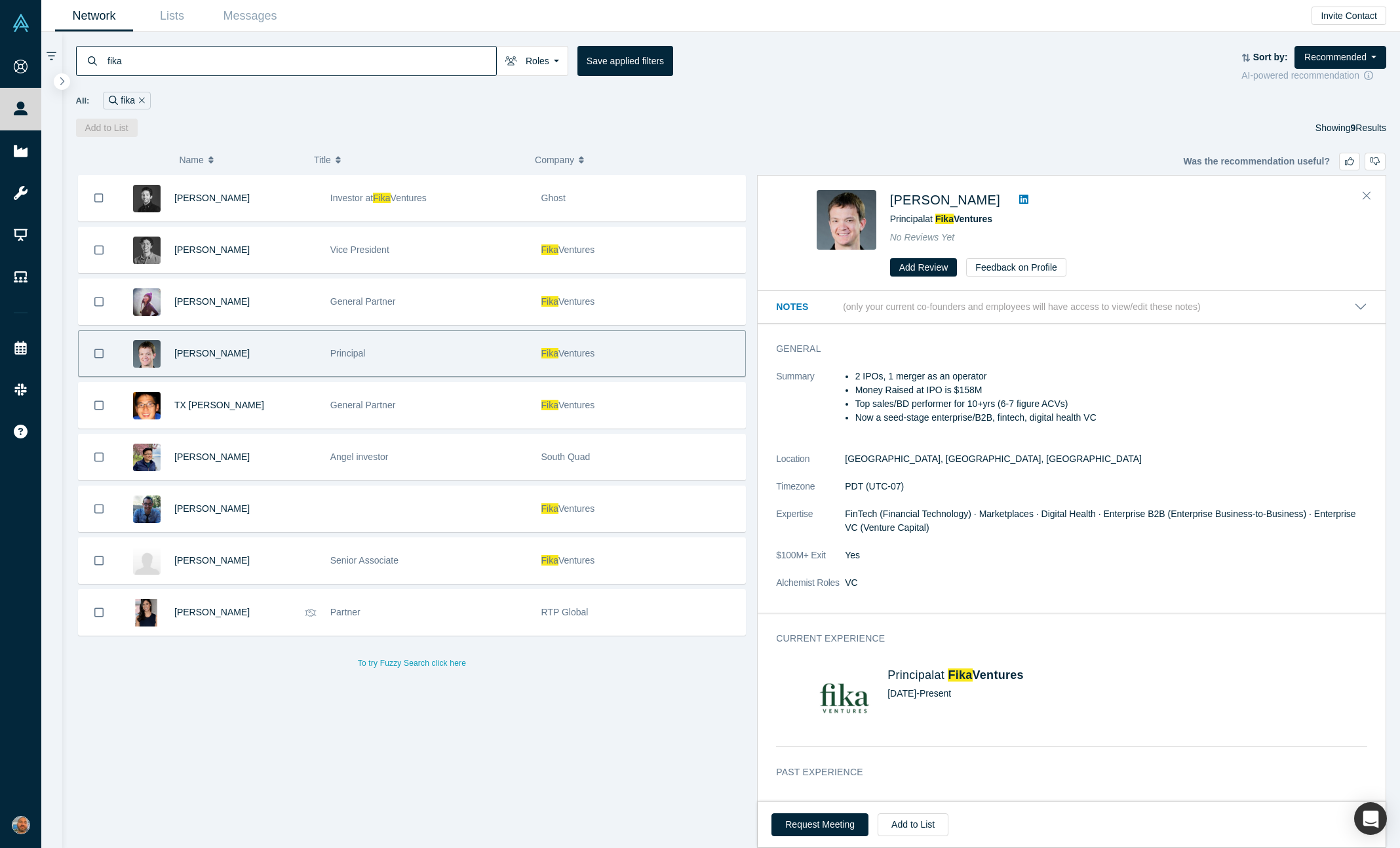
click at [1019, 198] on icon at bounding box center [1023, 199] width 9 height 9
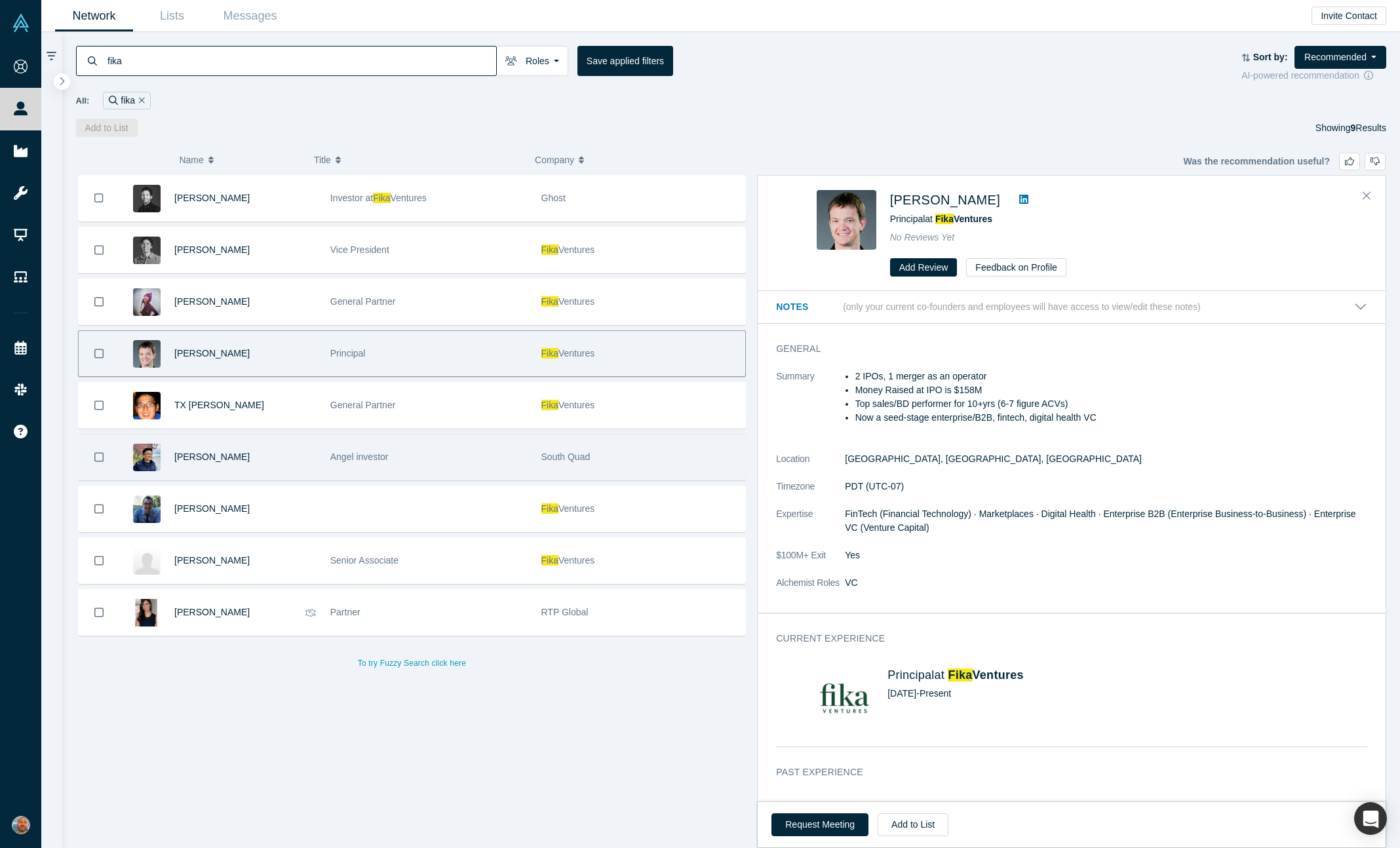
click at [289, 441] on div "Daniel Shi" at bounding box center [245, 456] width 142 height 45
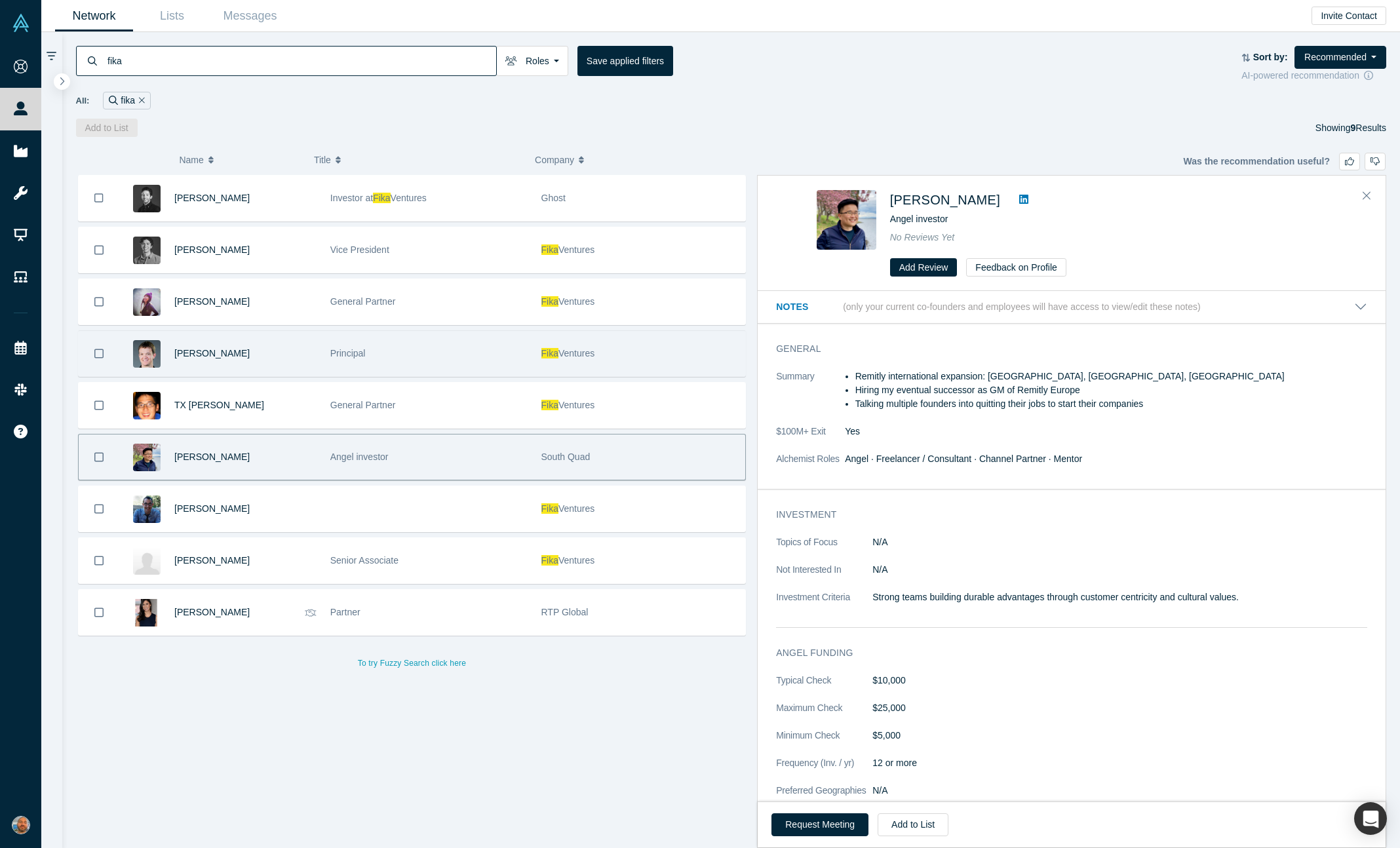
click at [298, 346] on div "Matt Hersh" at bounding box center [245, 353] width 142 height 45
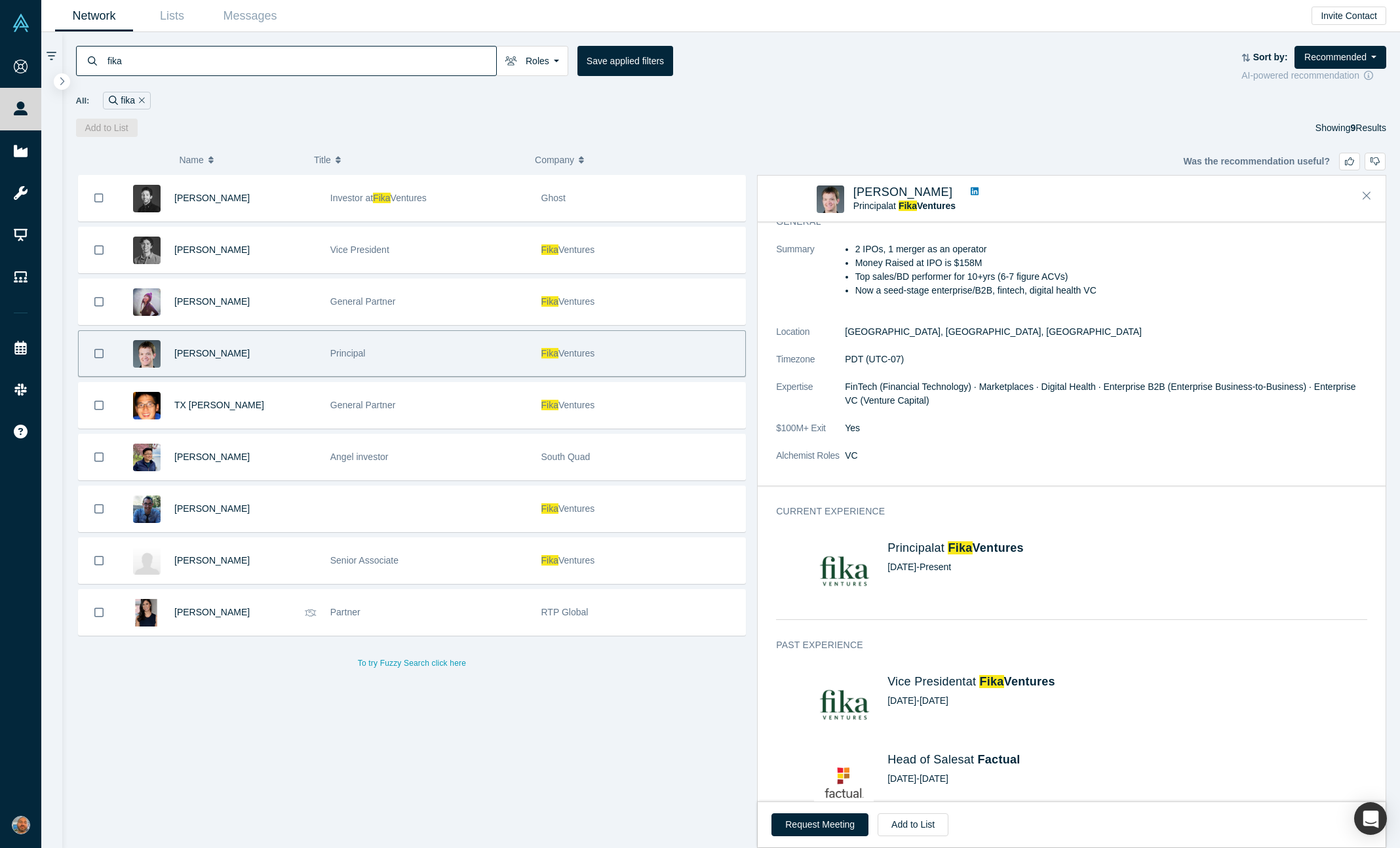
scroll to position [580, 0]
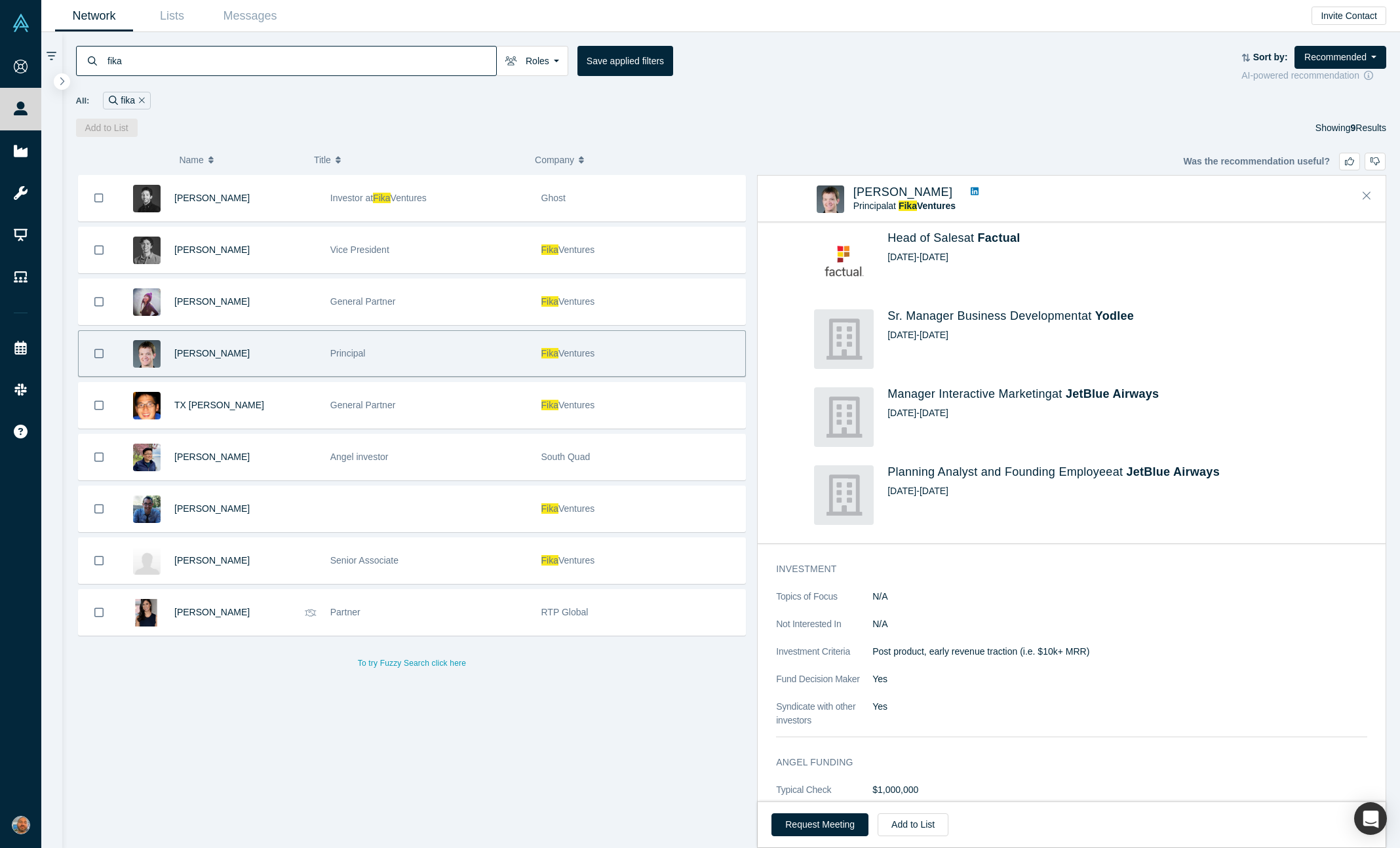
click at [824, 809] on div "Request Meeting Add to List" at bounding box center [1072, 824] width 628 height 46
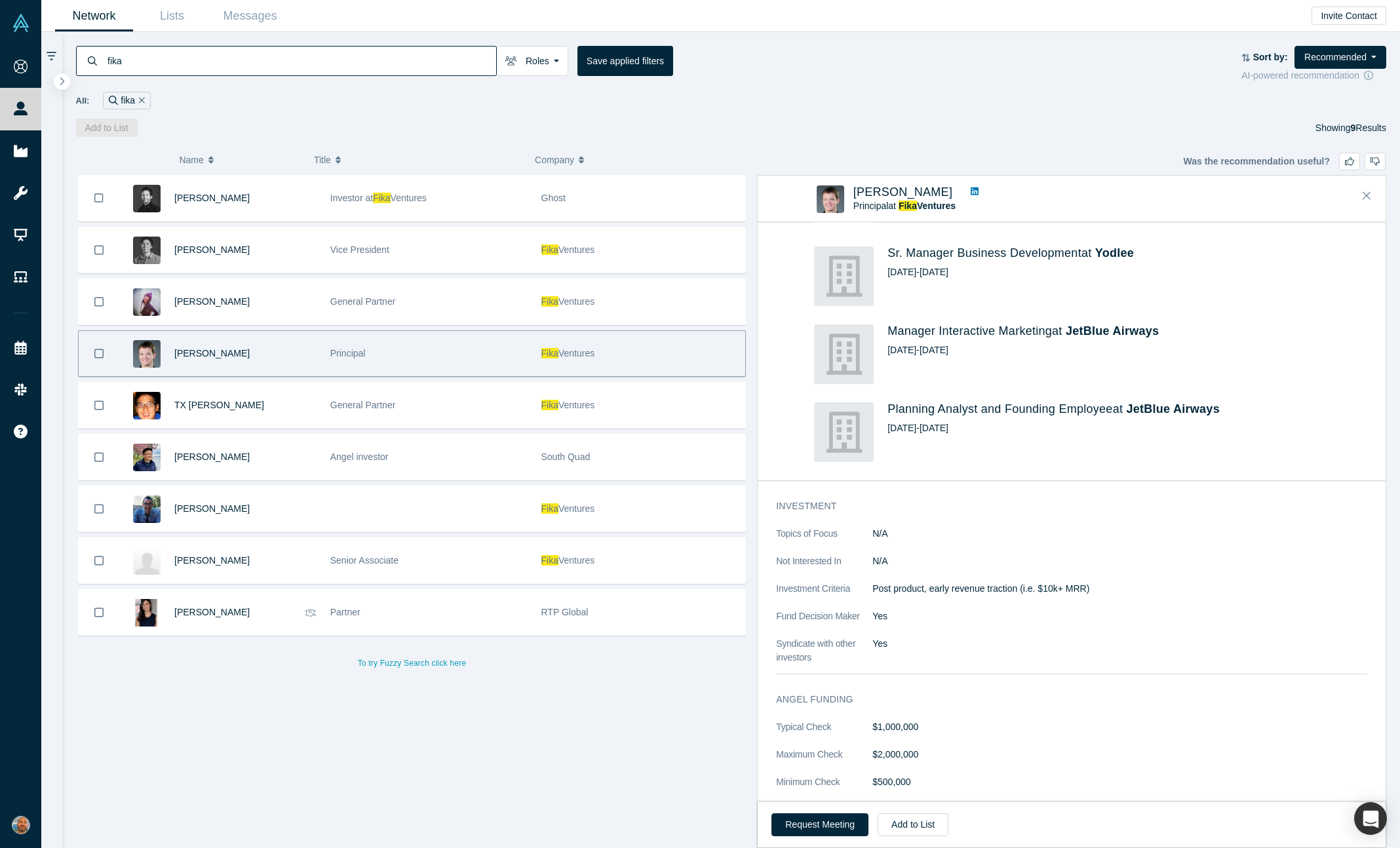
scroll to position [723, 0]
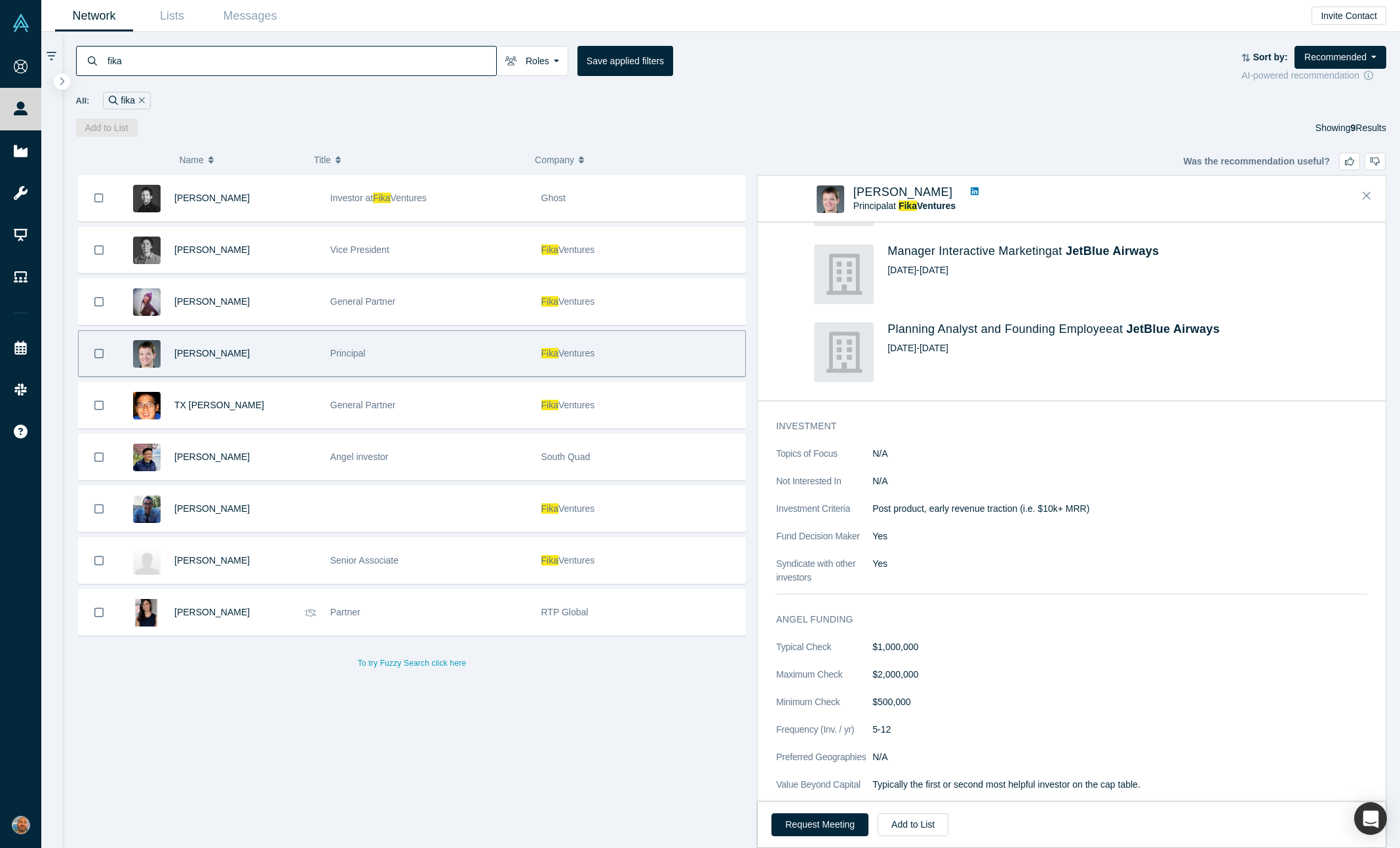
click at [824, 809] on div "Request Meeting Add to List" at bounding box center [1072, 824] width 628 height 46
click at [818, 824] on button "Request Meeting" at bounding box center [820, 825] width 97 height 23
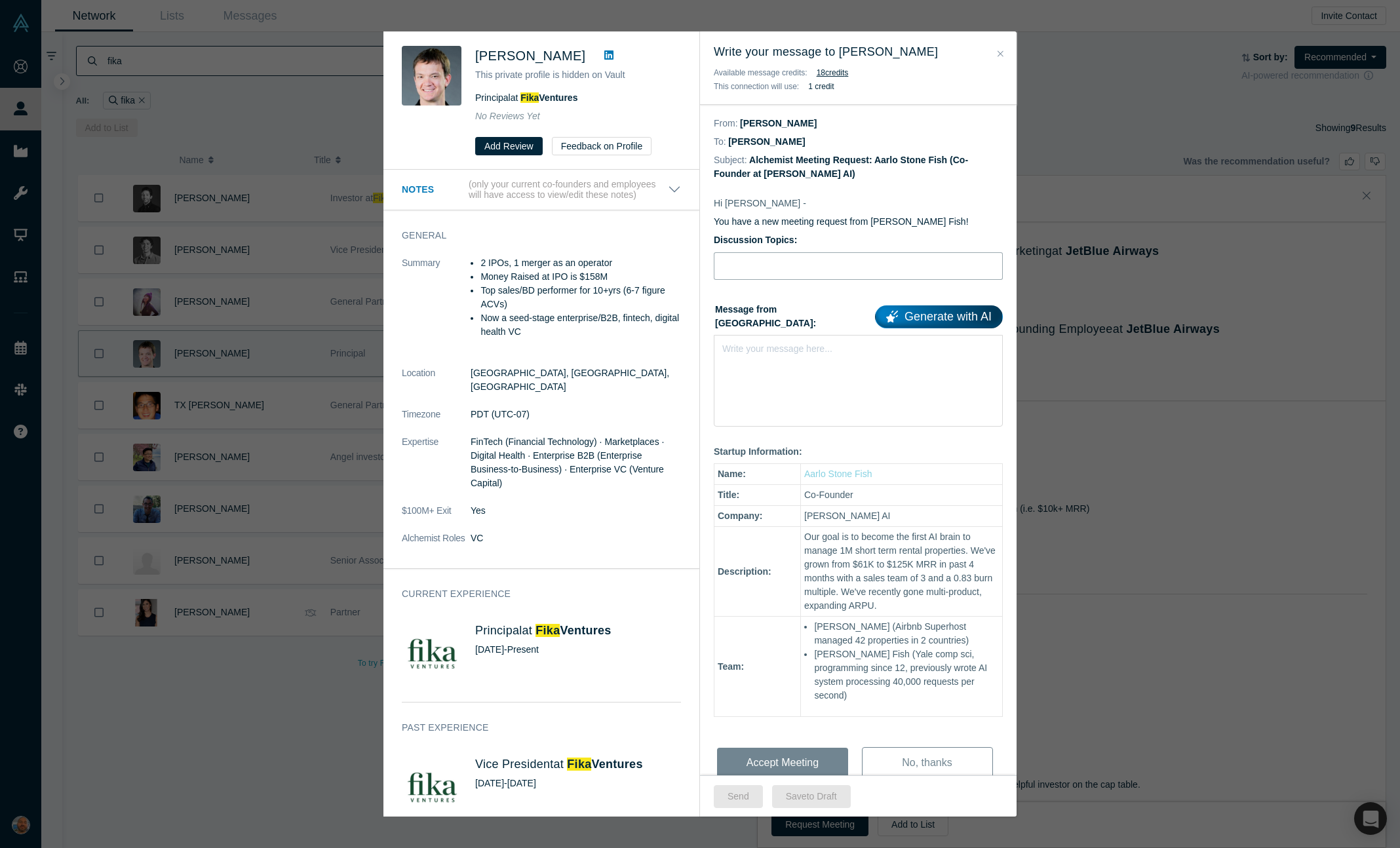
click at [777, 260] on input "Discussion Topics:" at bounding box center [858, 266] width 289 height 27
type input "Pitch feedback"
click at [748, 384] on div "Write your message here..." at bounding box center [858, 381] width 289 height 92
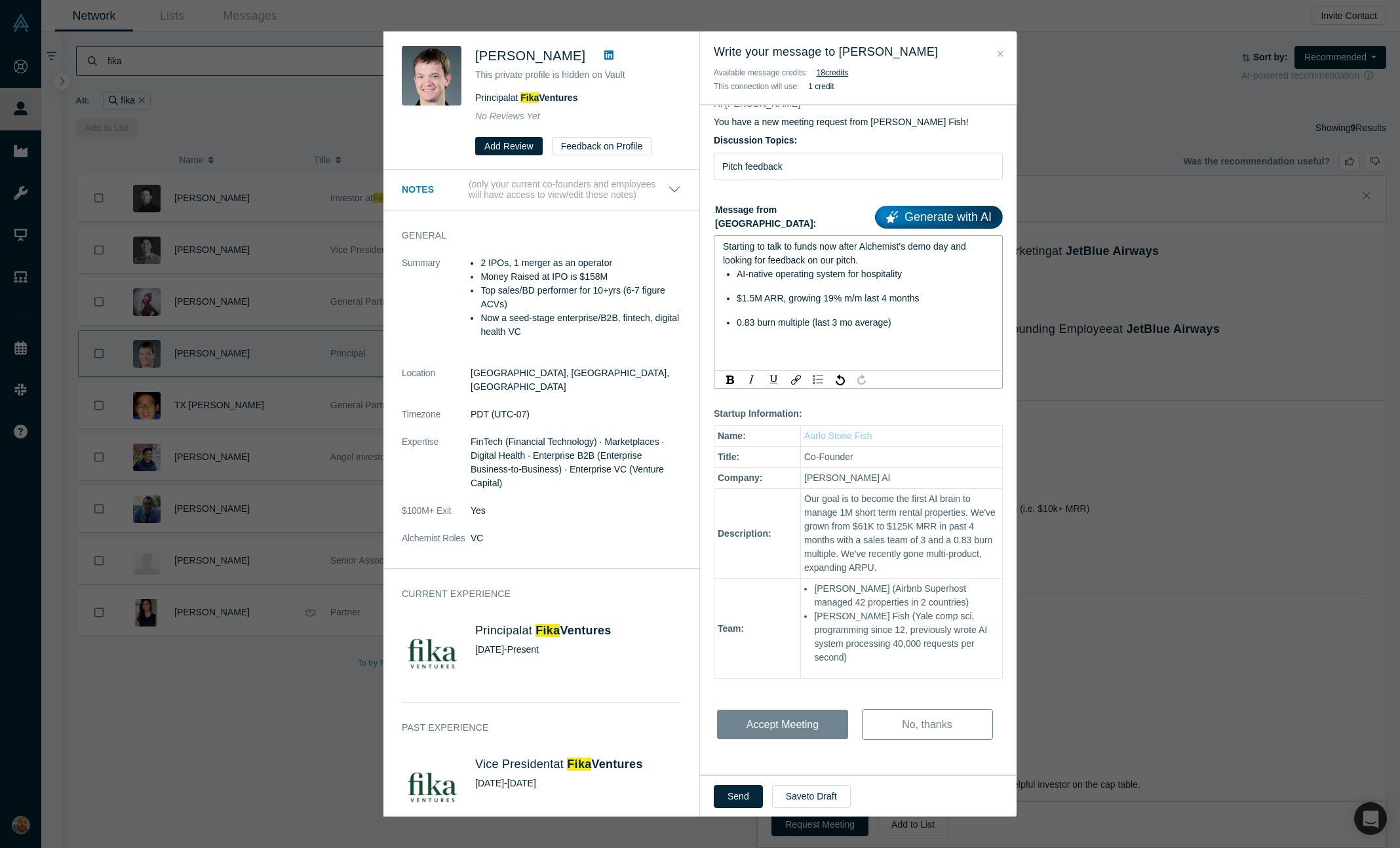
scroll to position [0, 0]
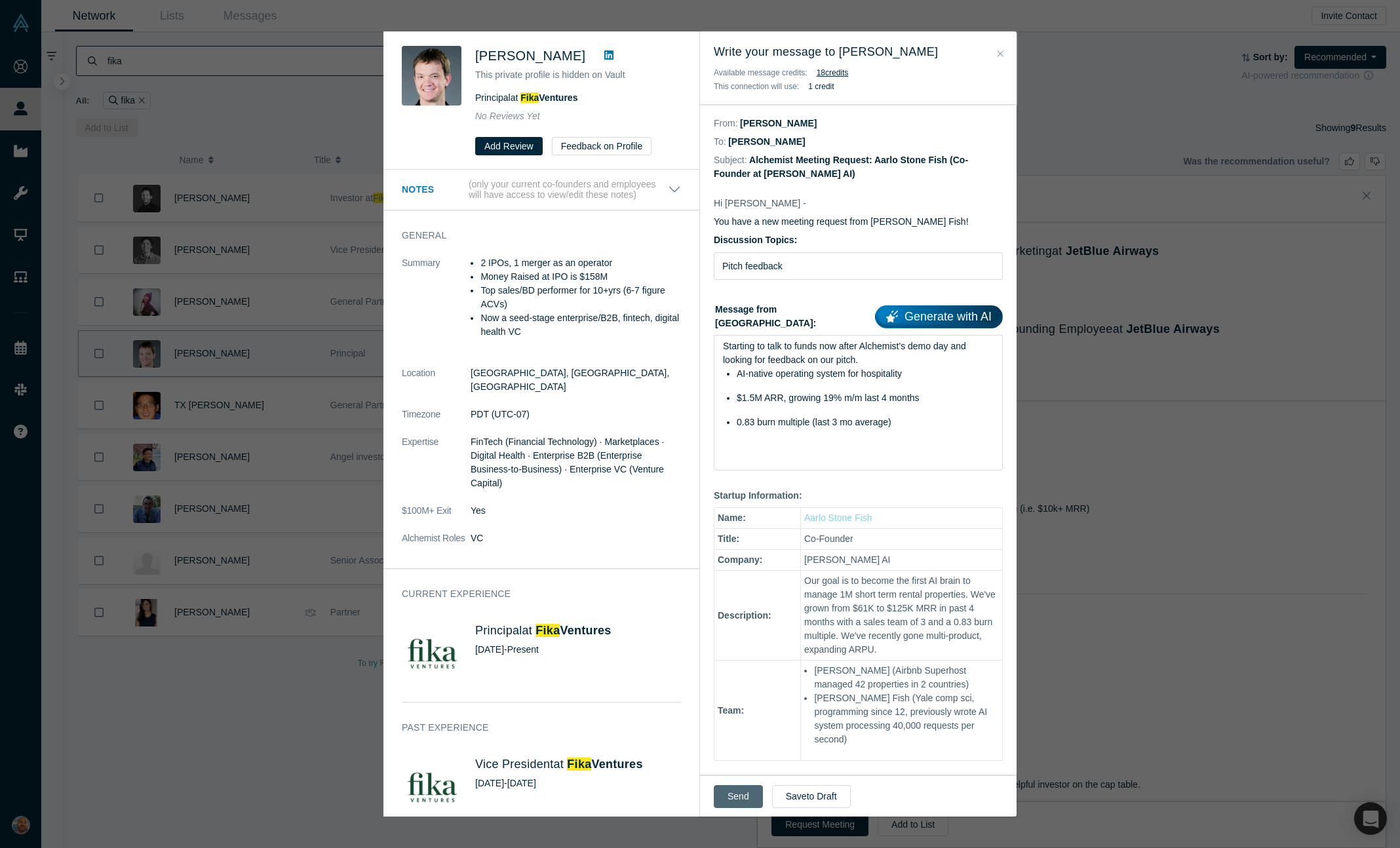
click at [731, 791] on button "Send" at bounding box center [738, 796] width 49 height 23
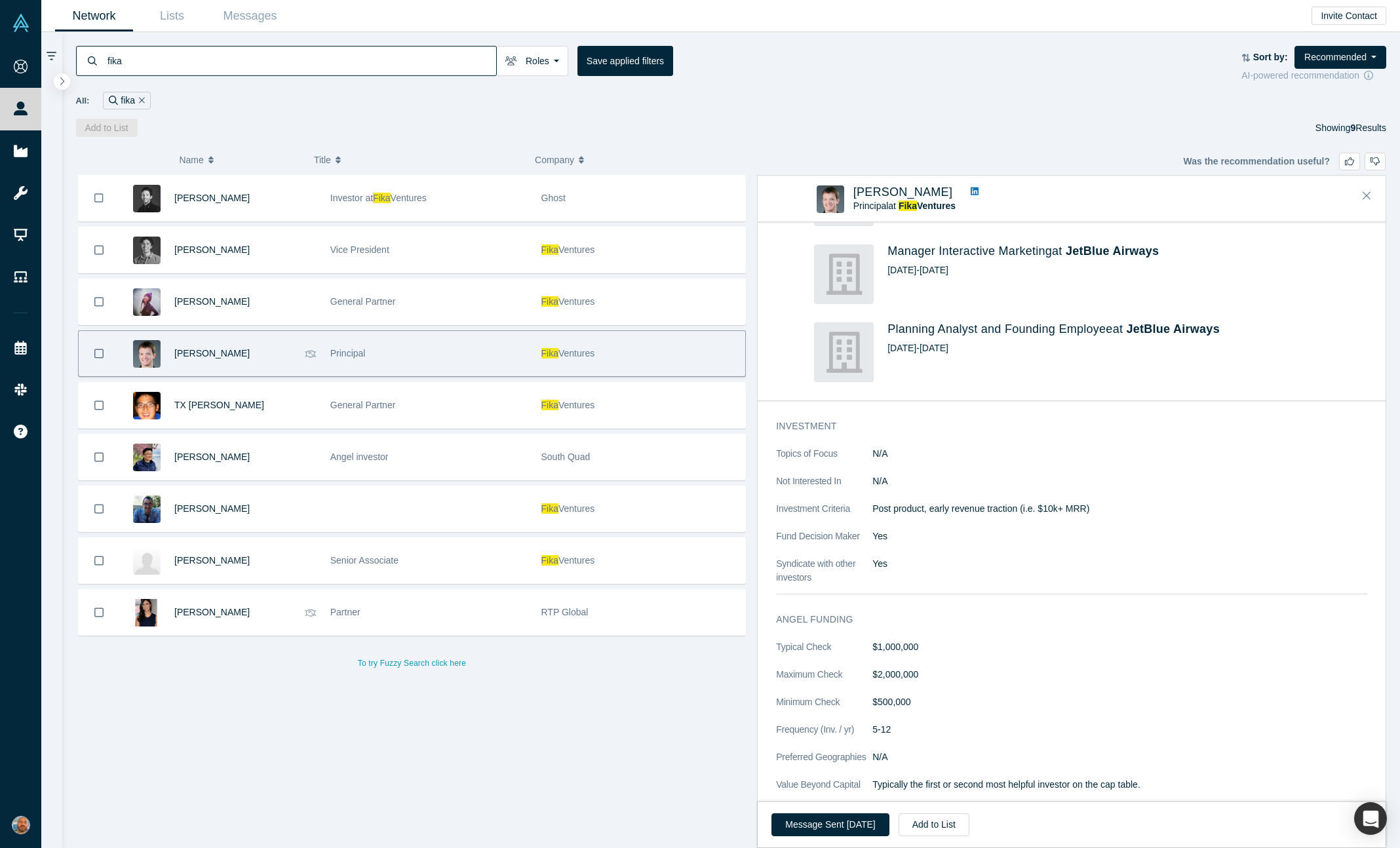
click at [230, 47] on input "fika" at bounding box center [301, 60] width 390 height 31
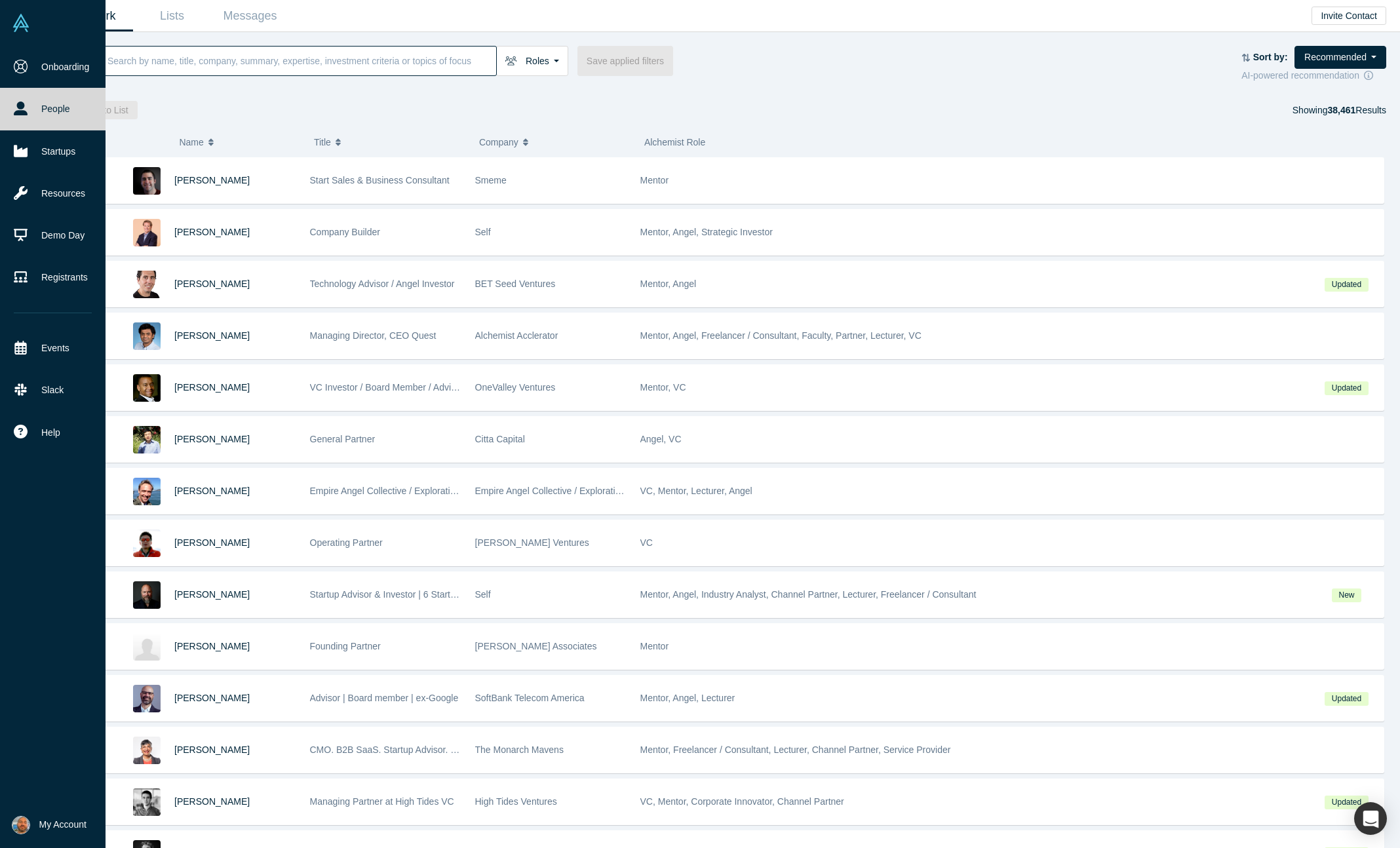
click at [30, 106] on link "People" at bounding box center [52, 108] width 106 height 42
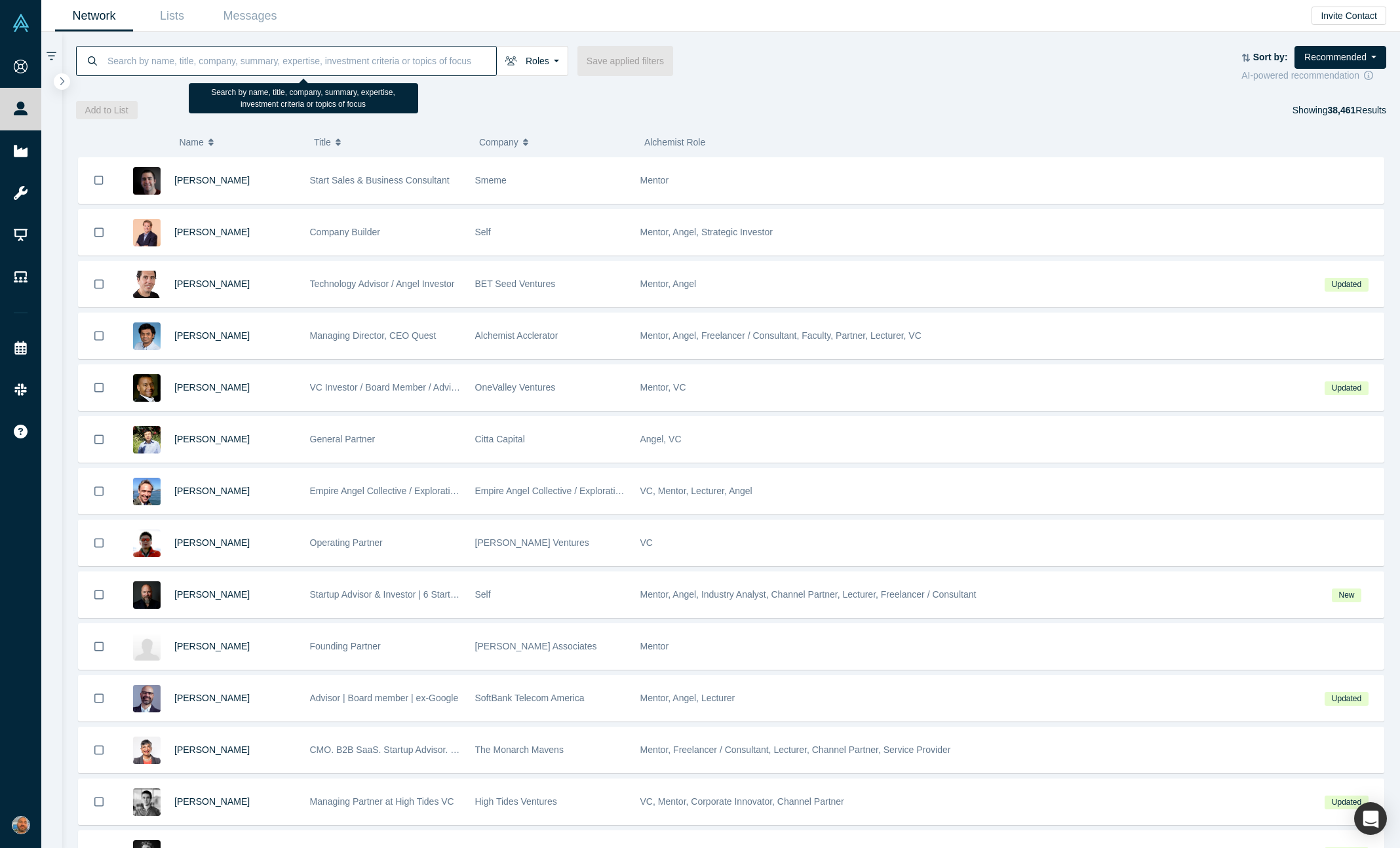
click at [422, 54] on input at bounding box center [301, 60] width 390 height 31
click at [354, 67] on input at bounding box center [301, 60] width 390 height 31
click at [511, 60] on icon "button" at bounding box center [511, 61] width 12 height 9
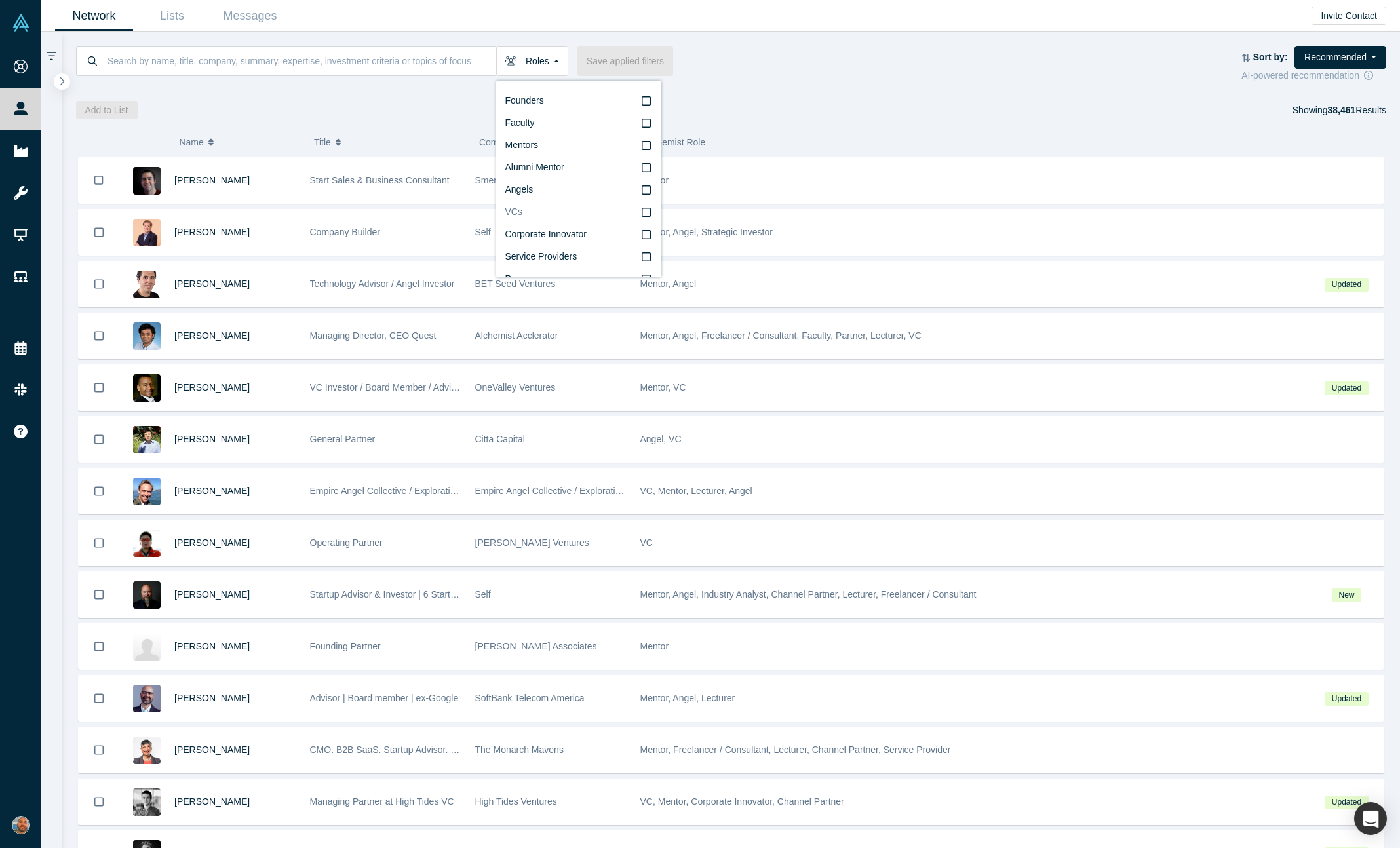
click at [536, 219] on label "VCs" at bounding box center [578, 212] width 147 height 22
click at [0, 0] on input "VCs" at bounding box center [0, 0] width 0 height 0
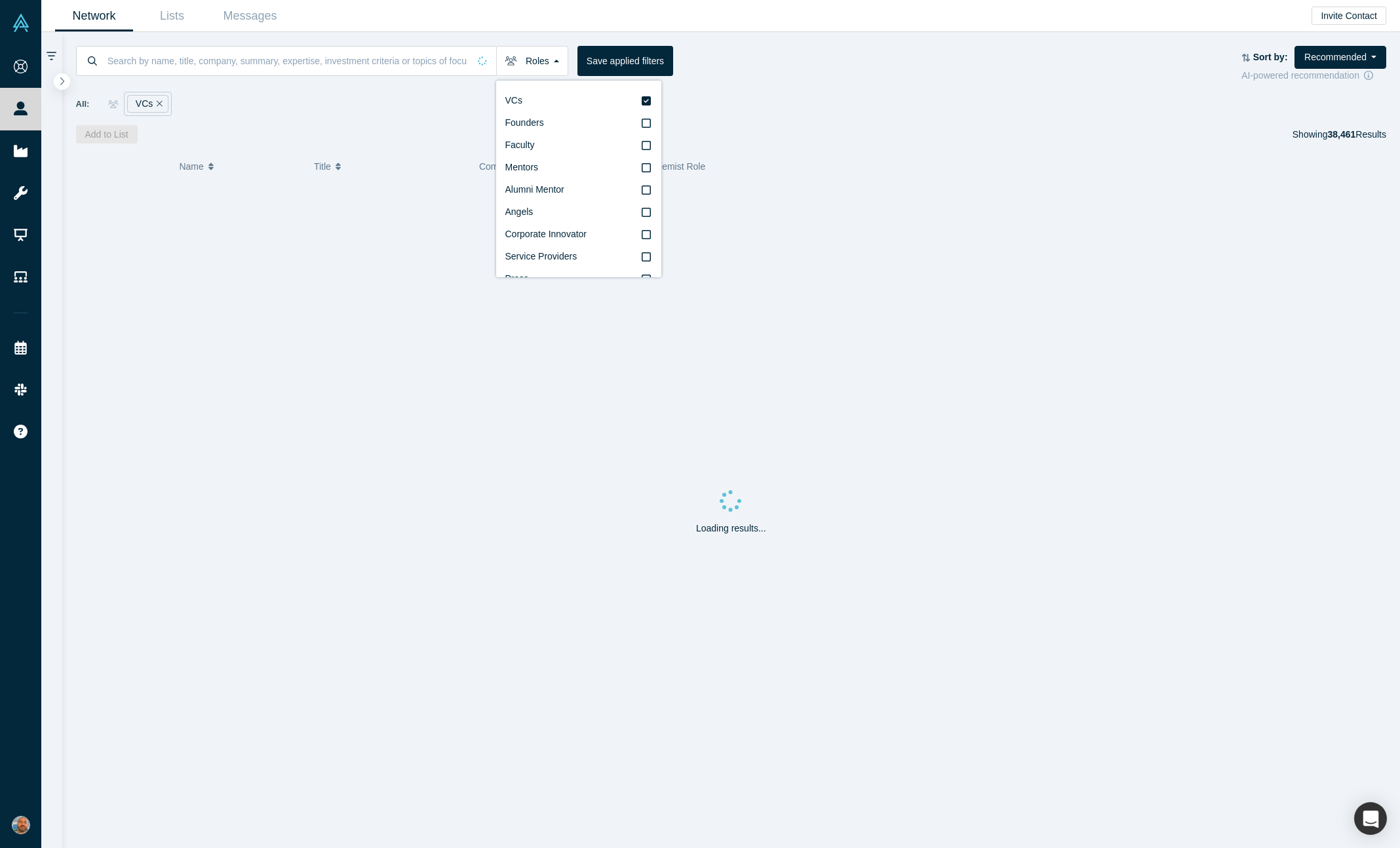
click at [763, 94] on div "All: VCs" at bounding box center [731, 103] width 1311 height 24
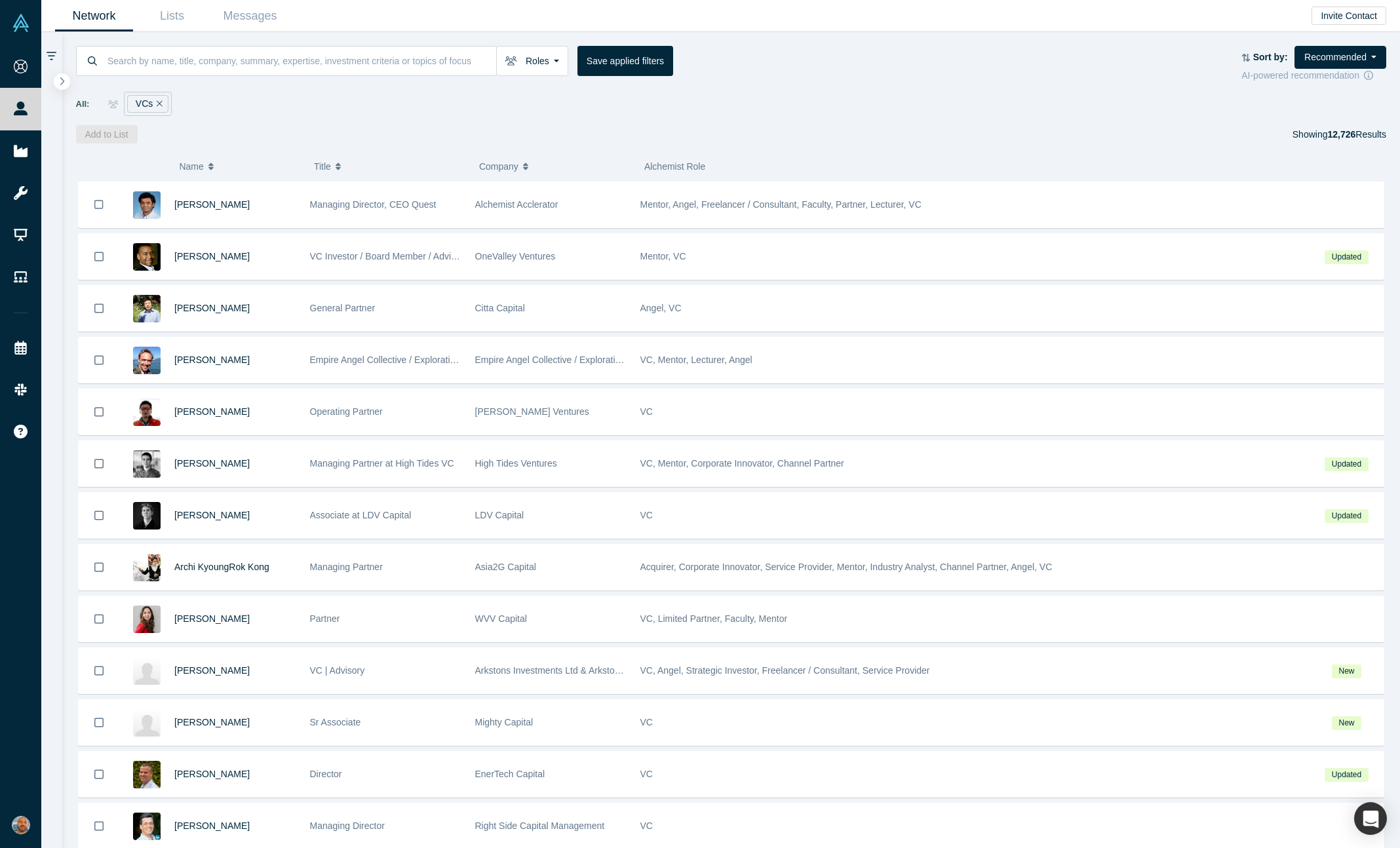
click at [1358, 69] on div "AI-powered recommendation" at bounding box center [1314, 76] width 145 height 14
click at [1347, 60] on button "Recommended" at bounding box center [1340, 57] width 92 height 23
click at [1113, 86] on div "All: VCs" at bounding box center [731, 99] width 1311 height 33
click at [168, 24] on link "Lists" at bounding box center [172, 16] width 78 height 31
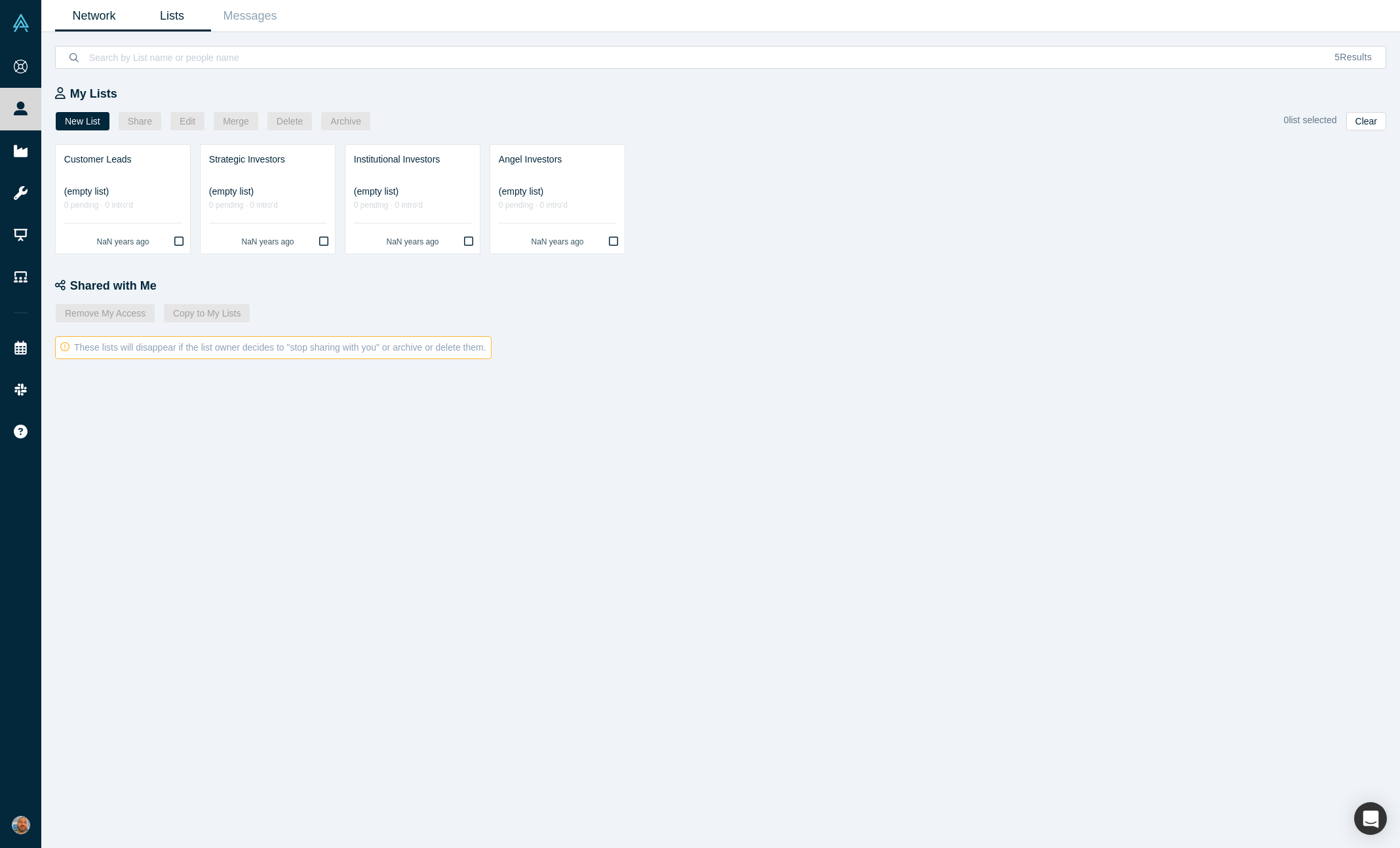
click at [101, 26] on link "Network" at bounding box center [94, 16] width 78 height 31
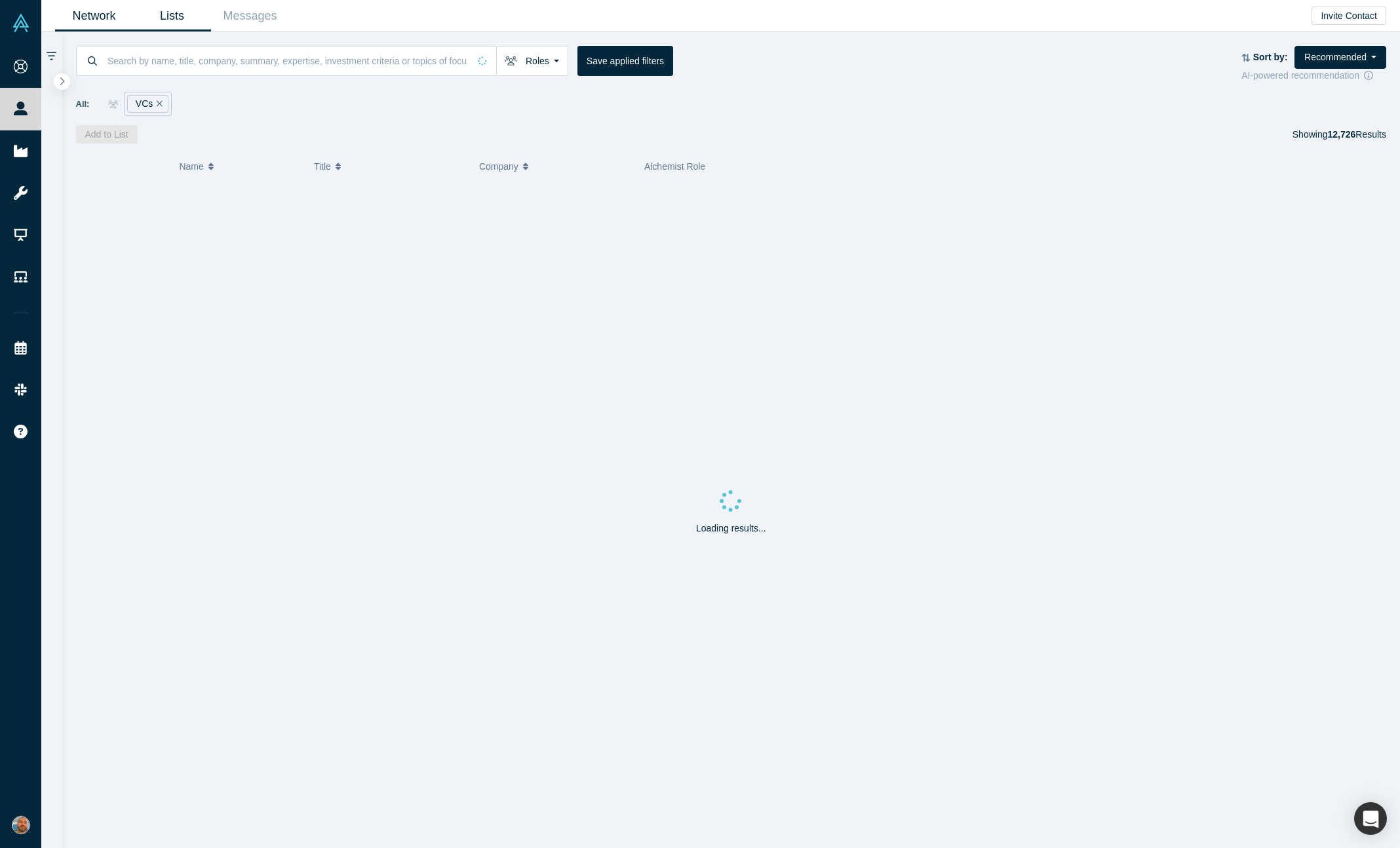
click at [168, 26] on link "Lists" at bounding box center [172, 16] width 78 height 31
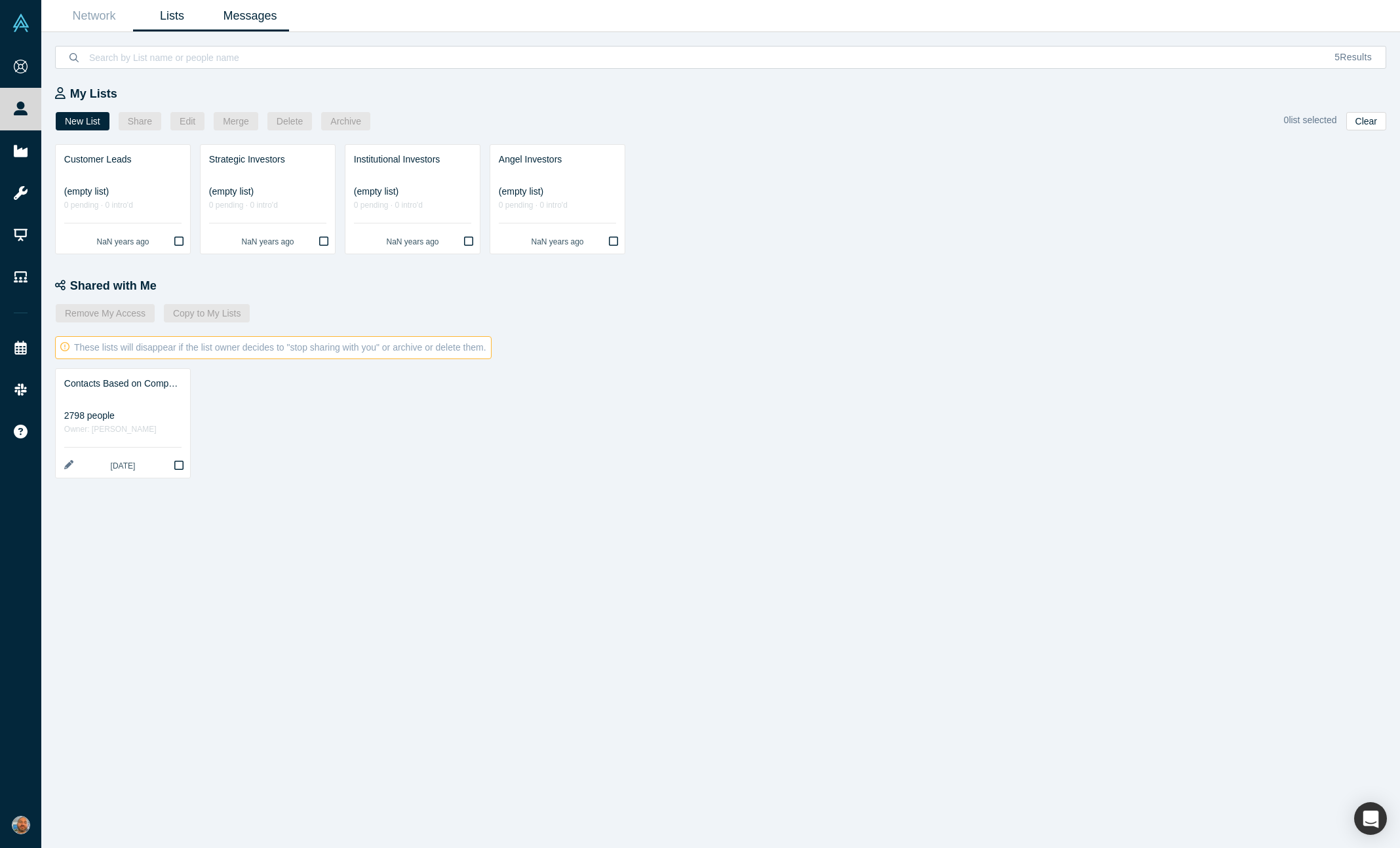
click at [255, 31] on link "Messages" at bounding box center [250, 16] width 78 height 31
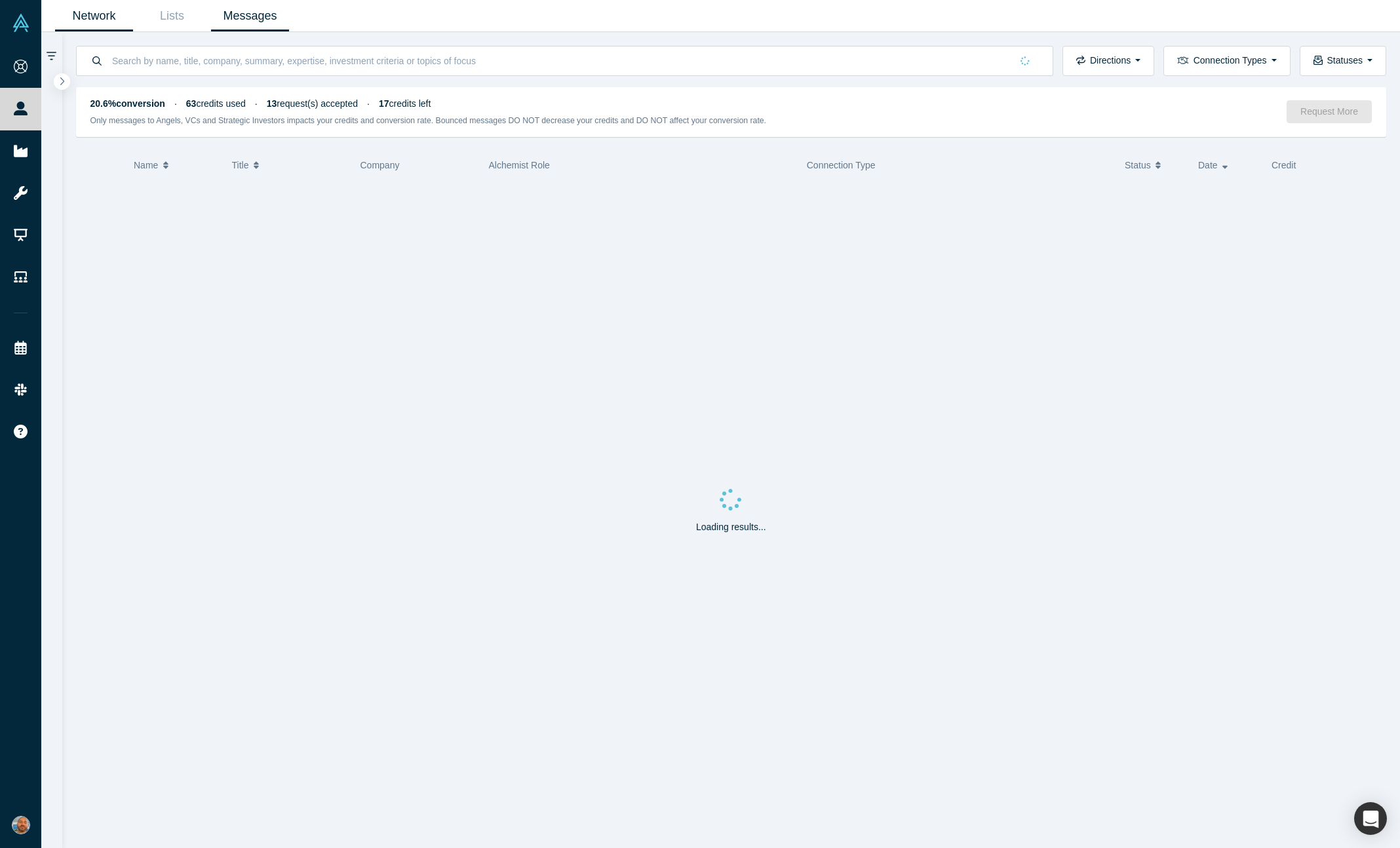
click at [75, 3] on link "Network" at bounding box center [94, 16] width 78 height 31
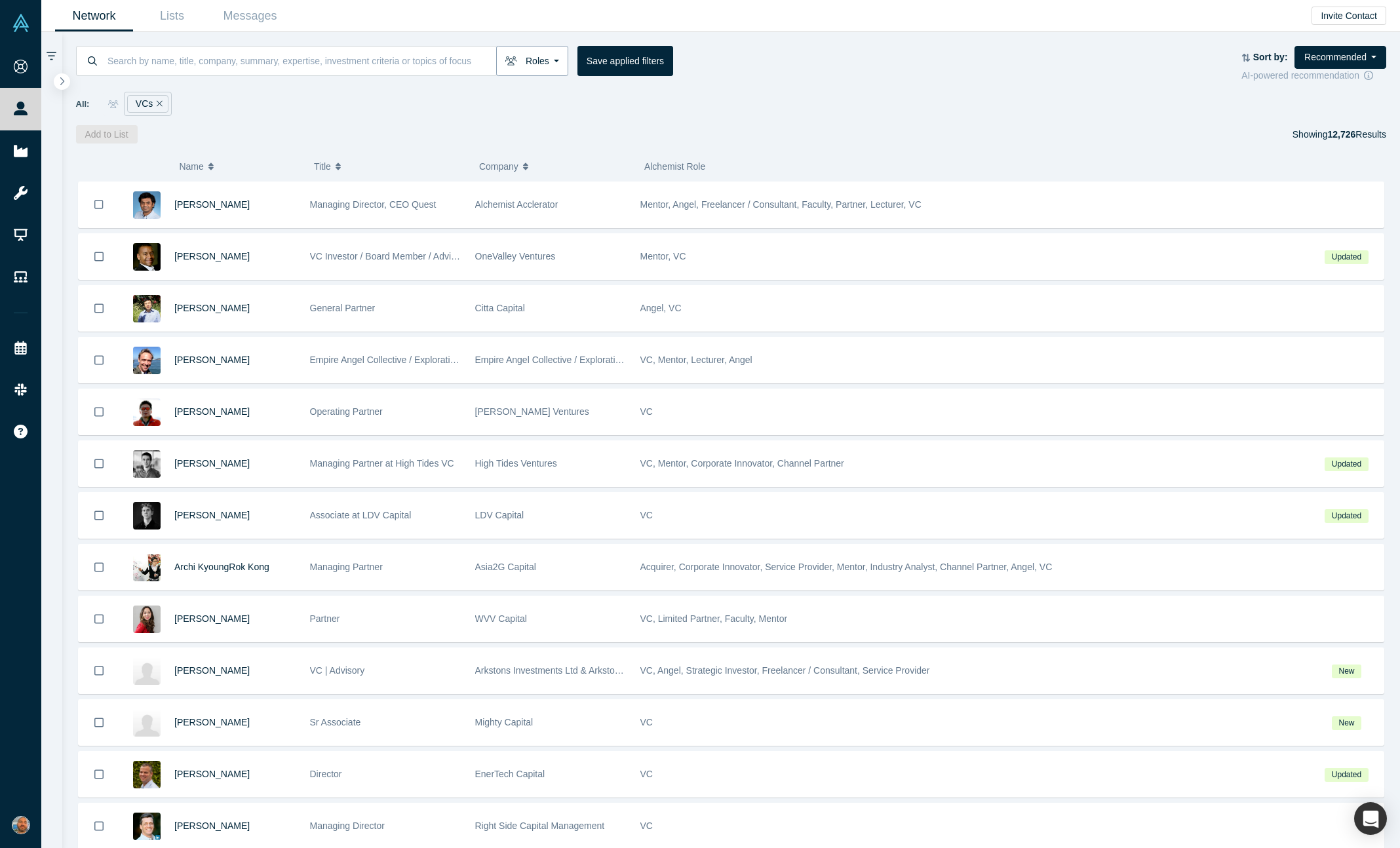
click at [535, 57] on button "Roles" at bounding box center [532, 61] width 72 height 30
click at [796, 110] on div "All: VCs" at bounding box center [731, 103] width 1311 height 24
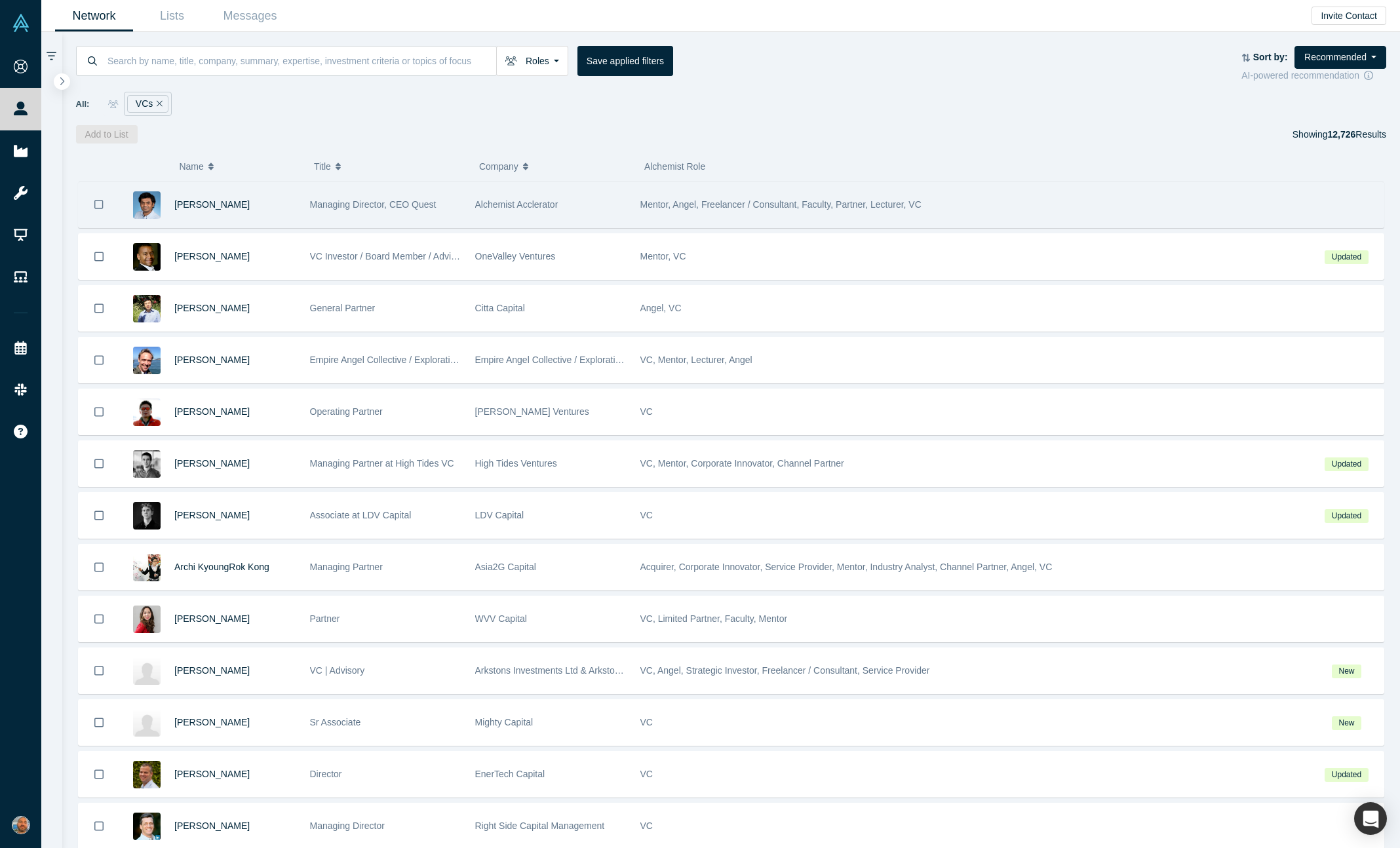
click at [960, 193] on div "Mentor, Angel, Freelancer / Consultant, Faculty, Partner, Lecturer, VC" at bounding box center [972, 205] width 663 height 45
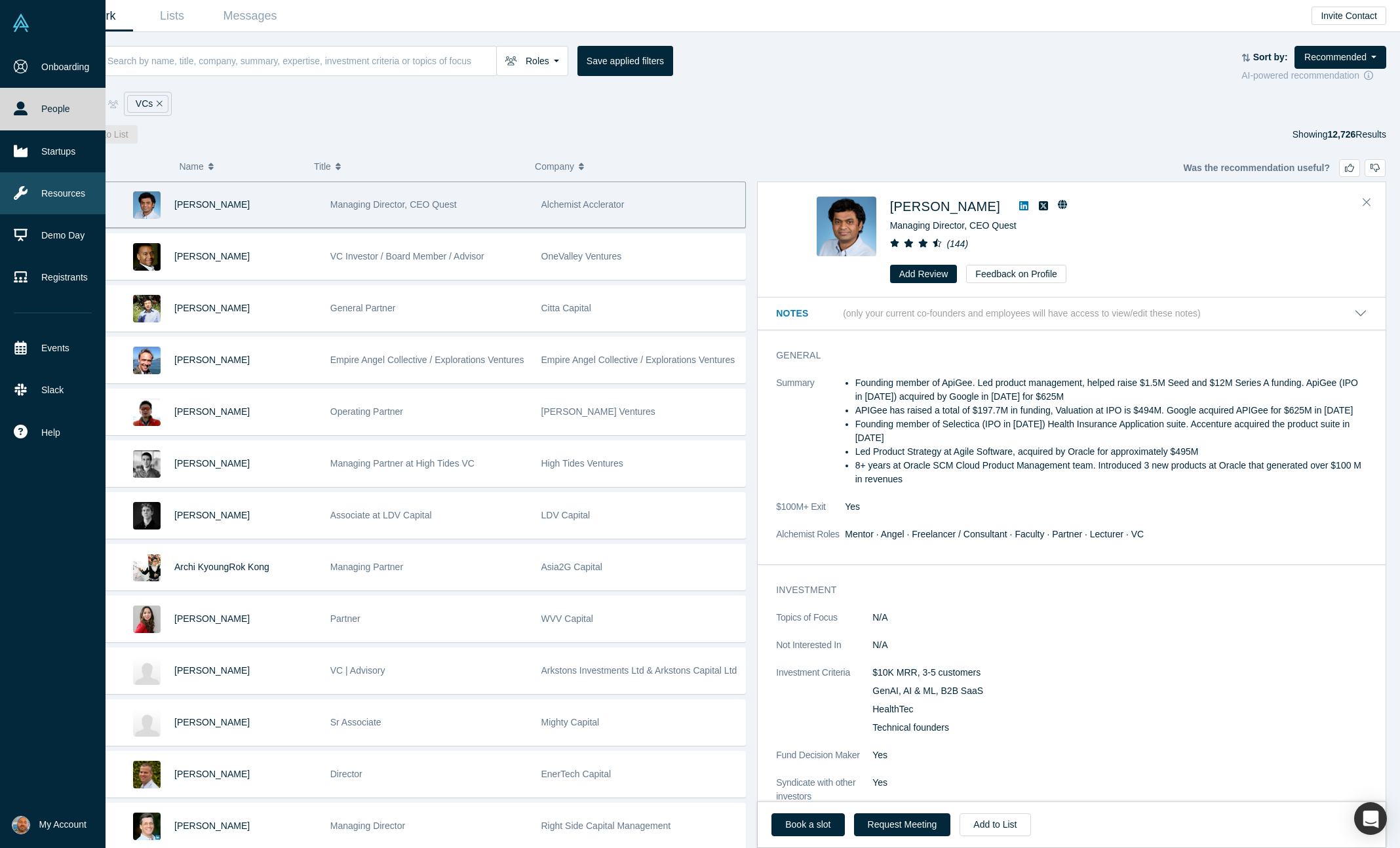
click at [34, 180] on link "Resources" at bounding box center [52, 193] width 106 height 42
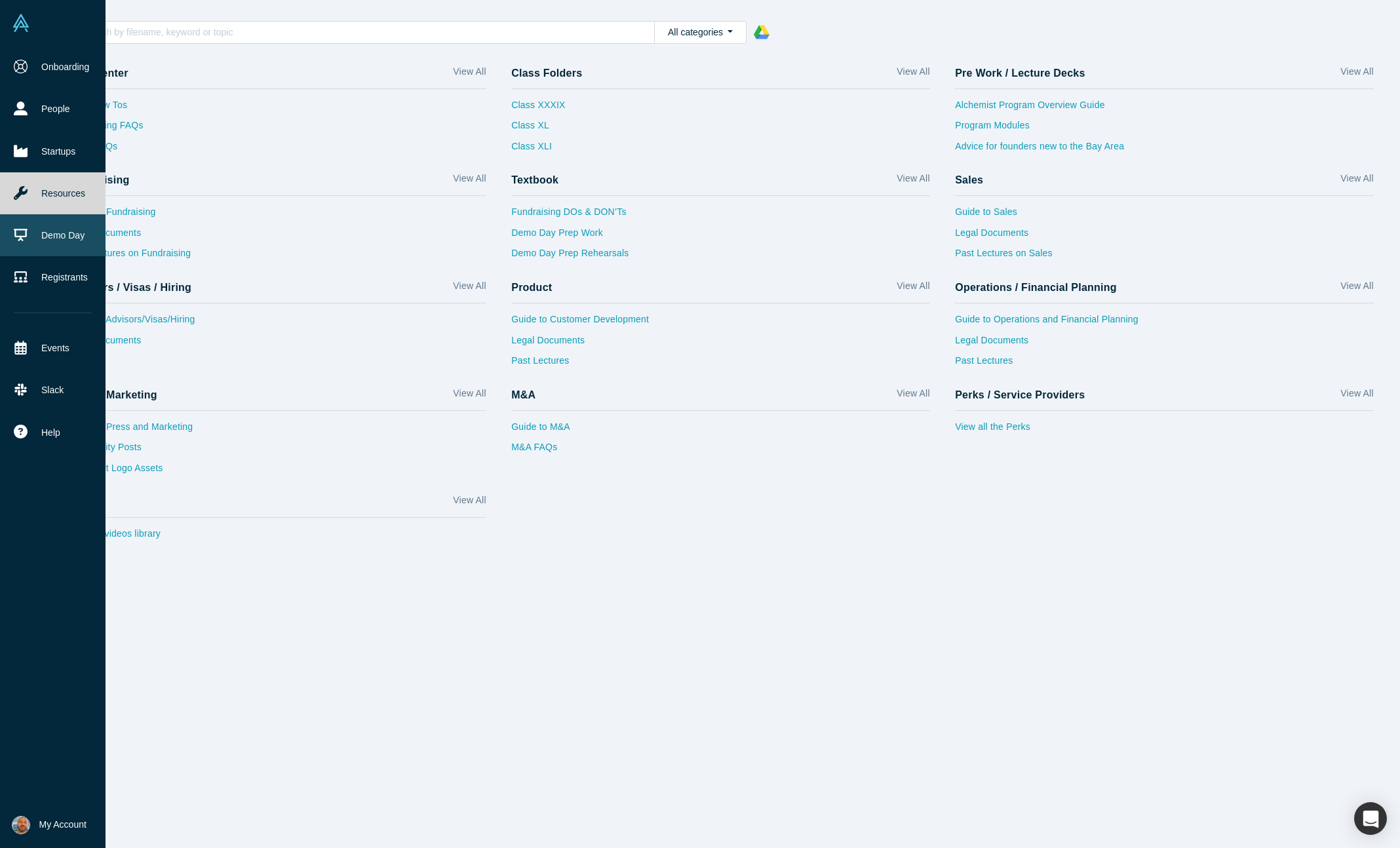
click at [34, 242] on link "Demo Day" at bounding box center [52, 235] width 106 height 42
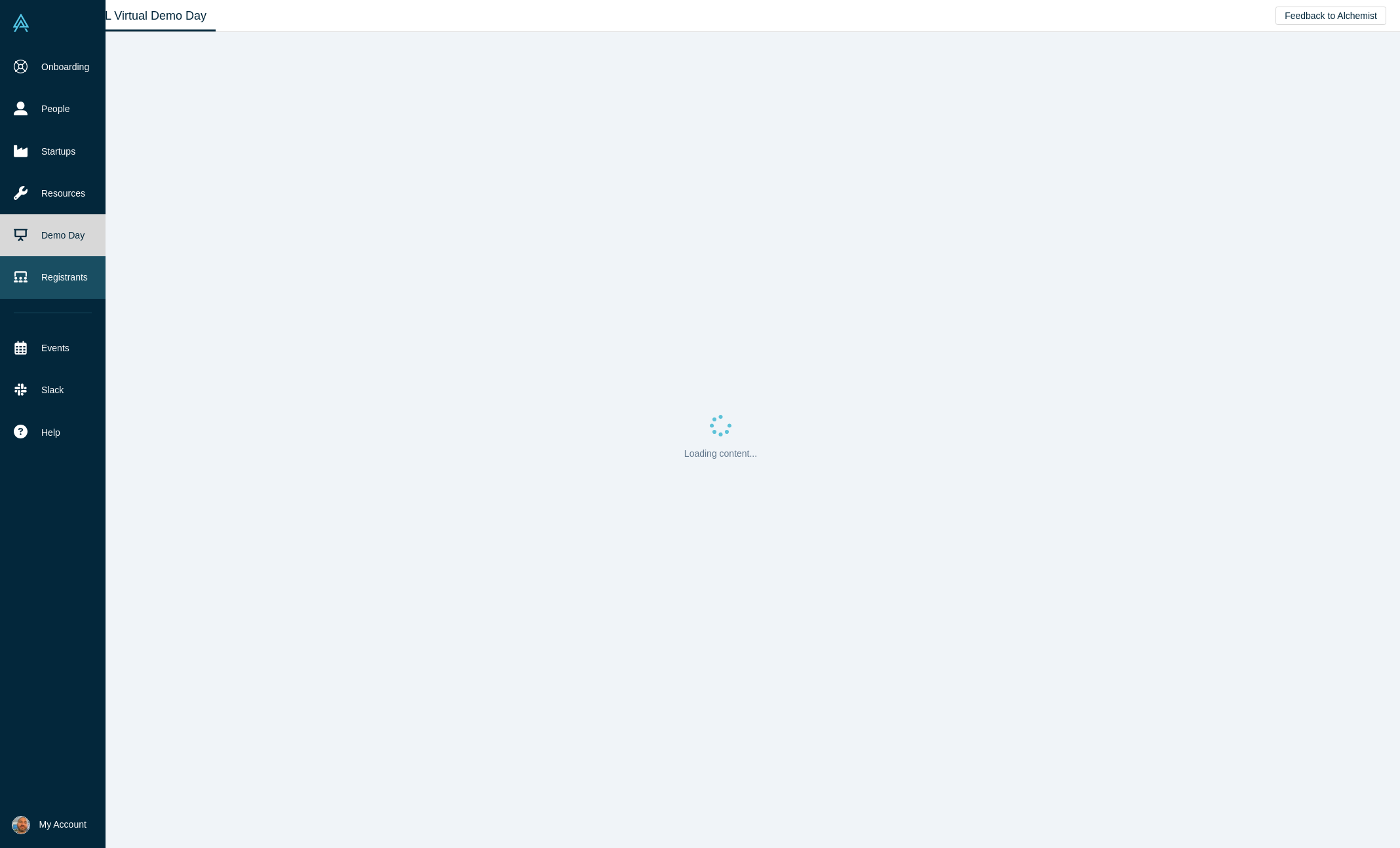
click at [42, 281] on link "Registrants" at bounding box center [52, 277] width 106 height 42
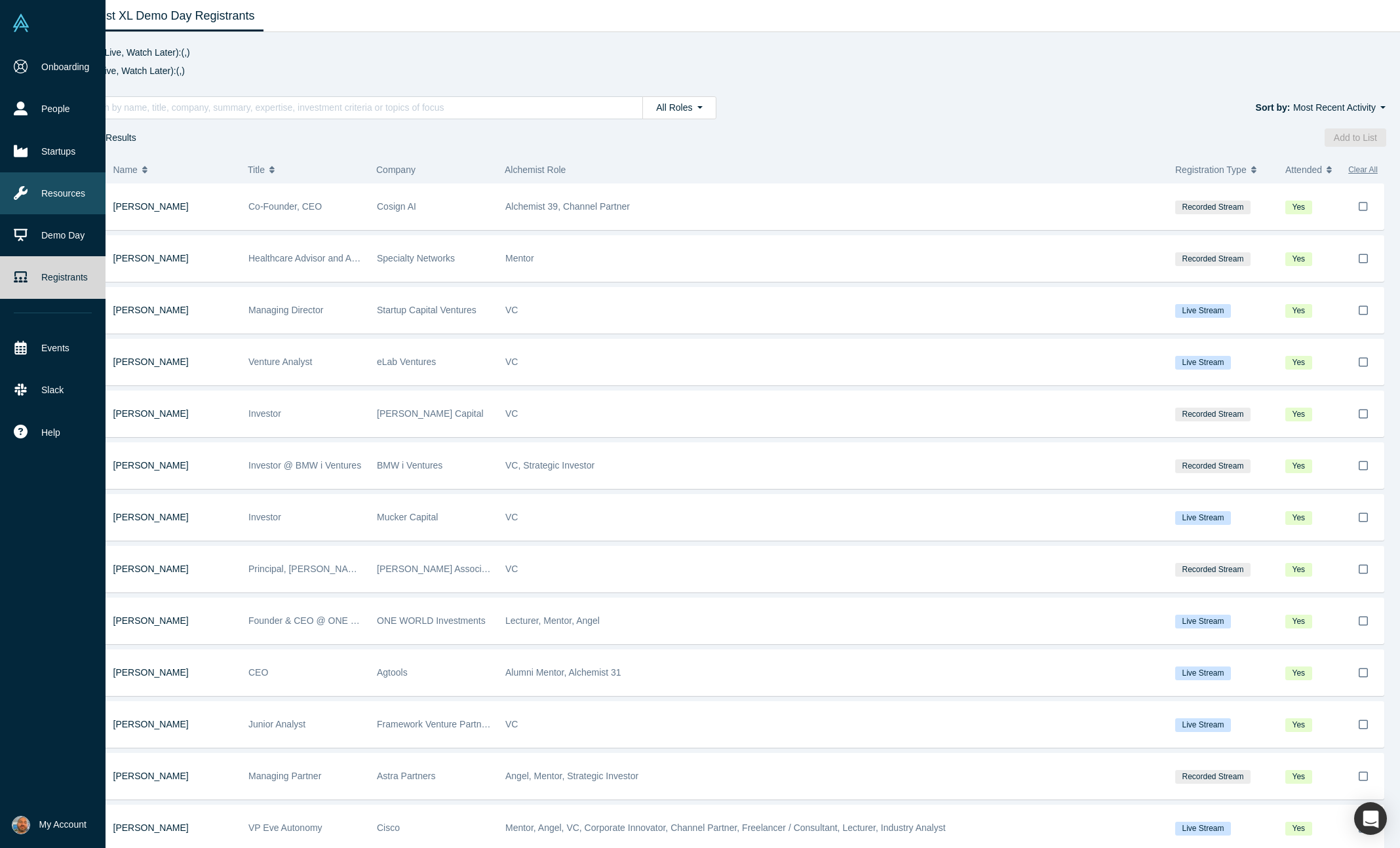
click at [55, 192] on link "Resources" at bounding box center [52, 193] width 106 height 42
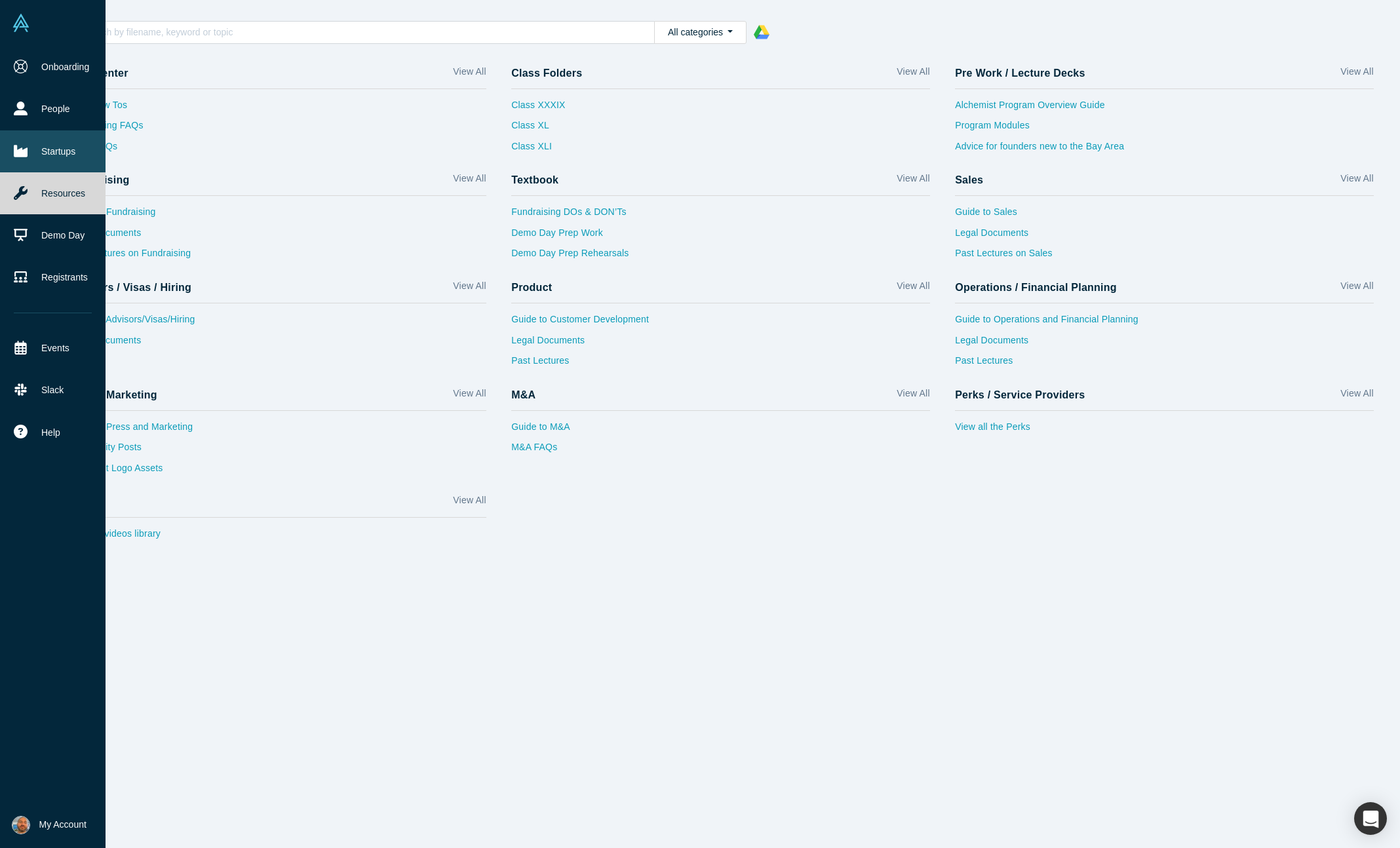
click at [60, 152] on link "Startups" at bounding box center [52, 152] width 106 height 42
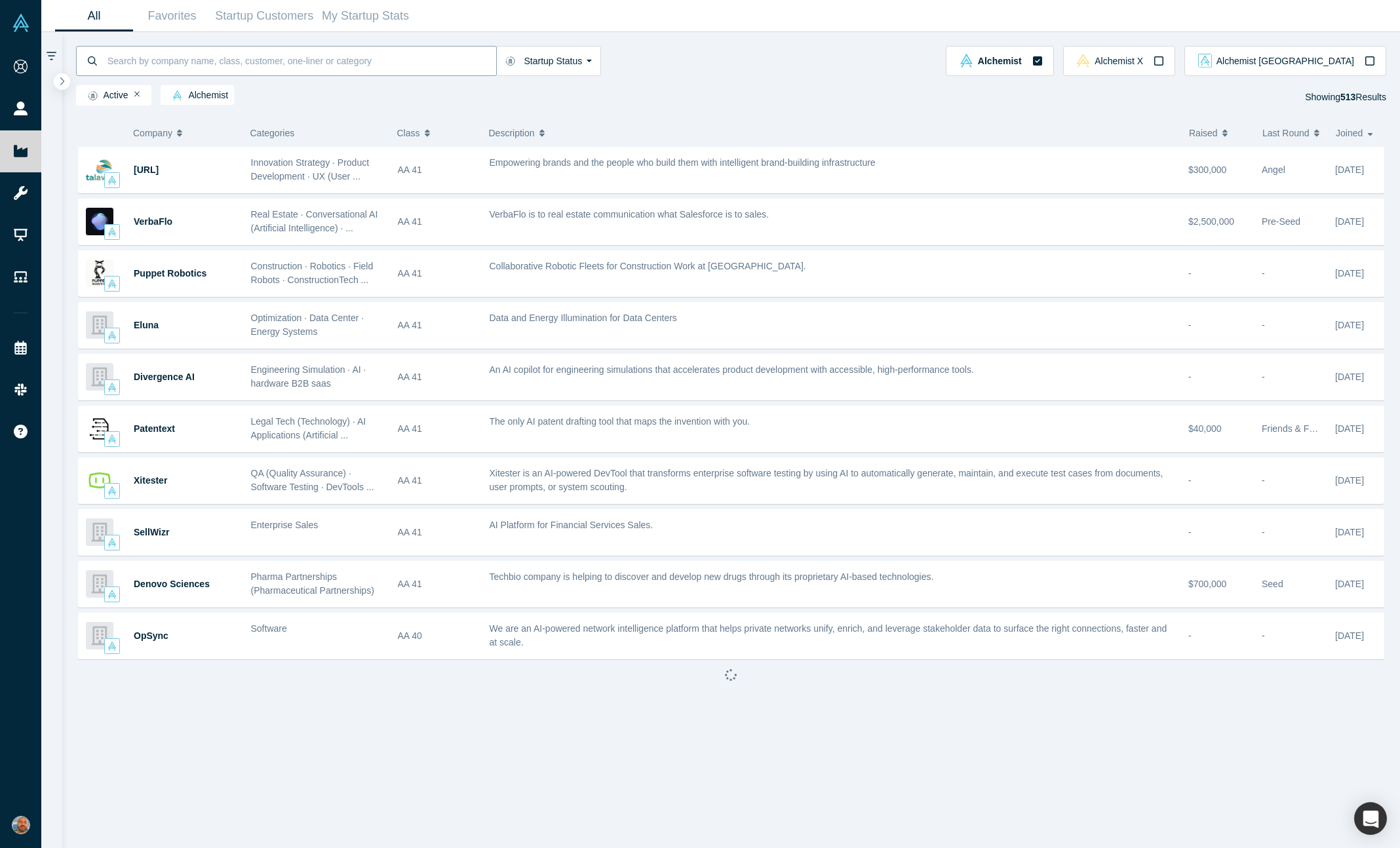
click at [236, 59] on input at bounding box center [301, 60] width 390 height 31
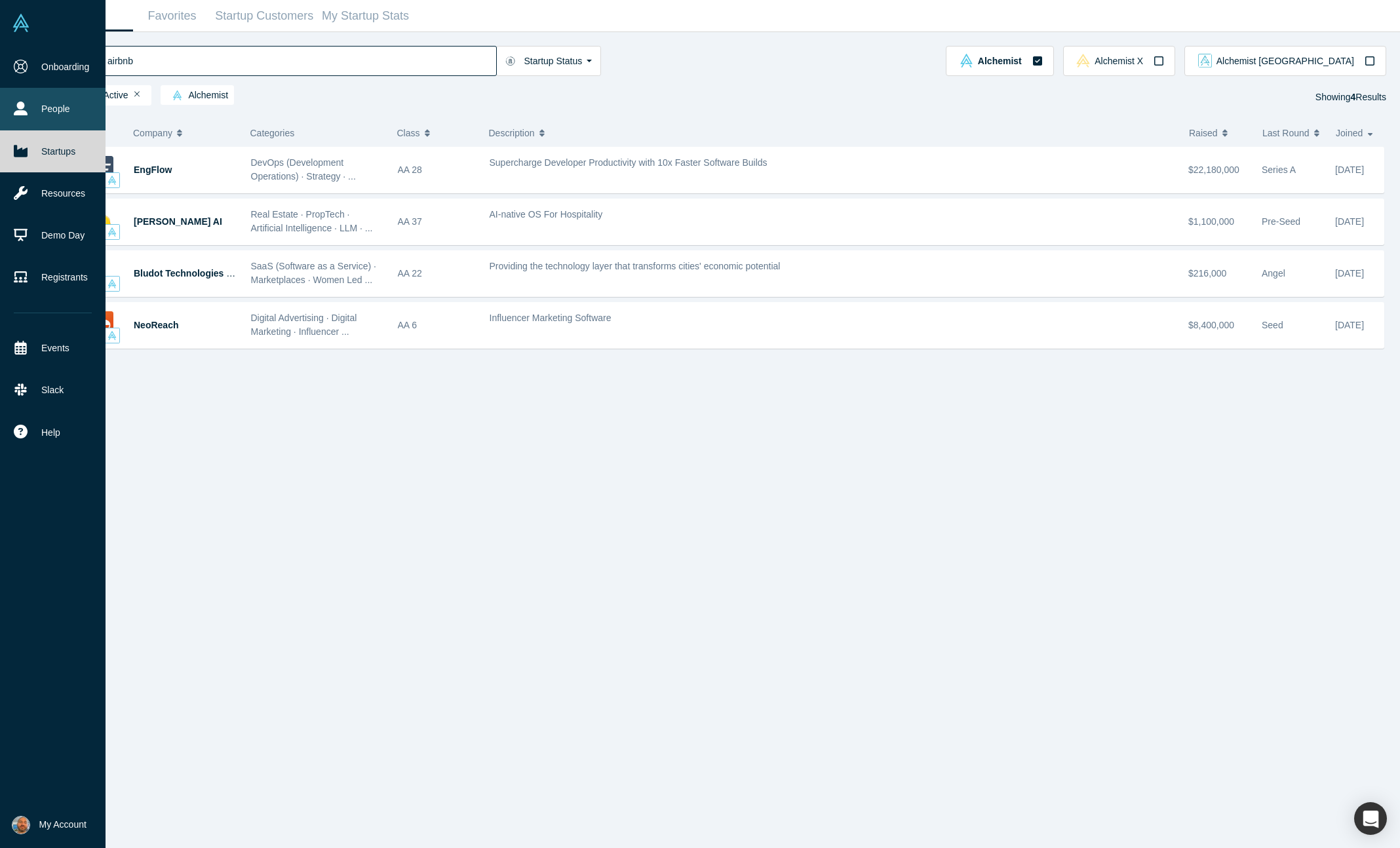
type input "airbnb"
click at [22, 114] on icon at bounding box center [21, 108] width 14 height 14
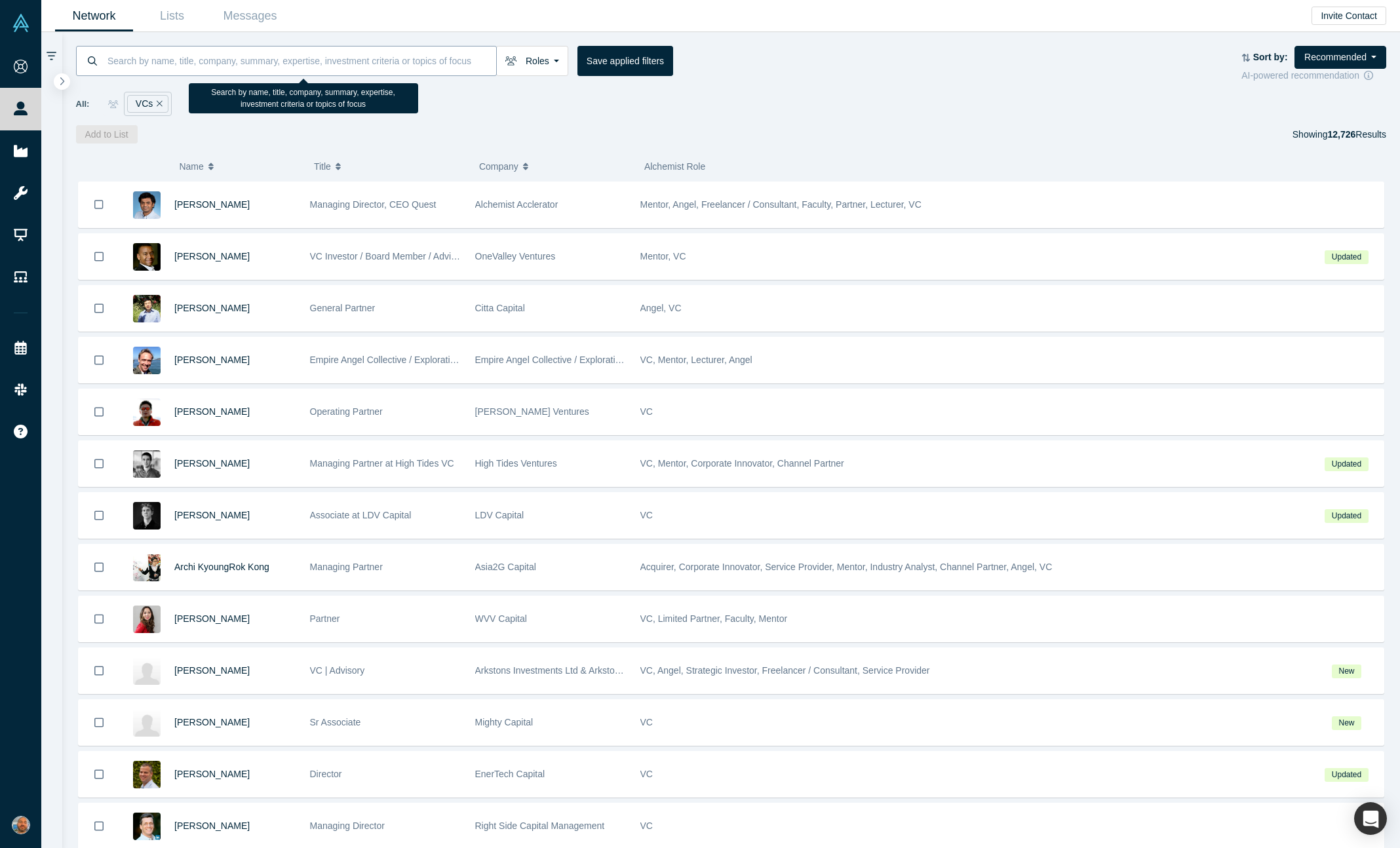
click at [259, 72] on input at bounding box center [301, 60] width 390 height 31
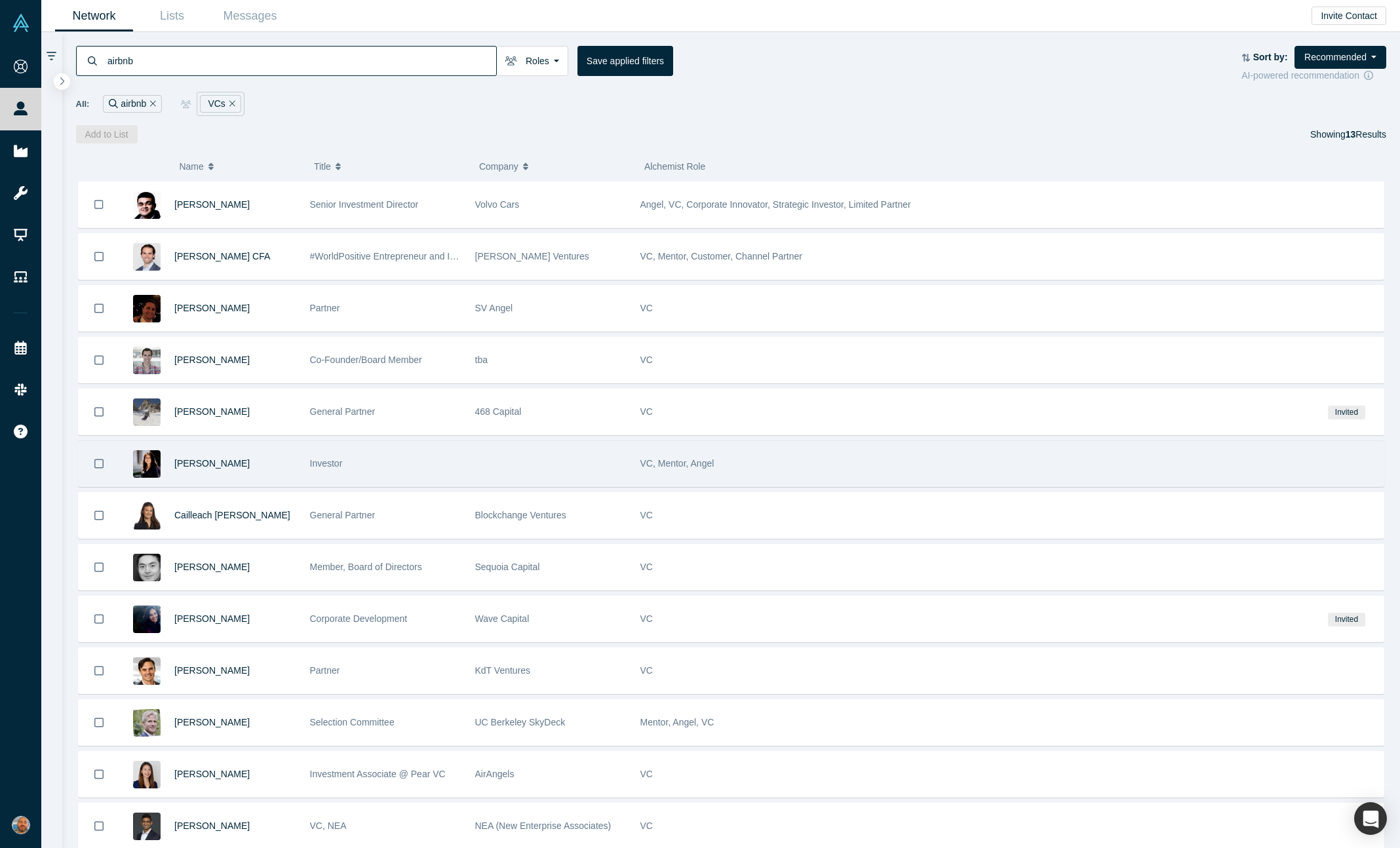
scroll to position [37, 0]
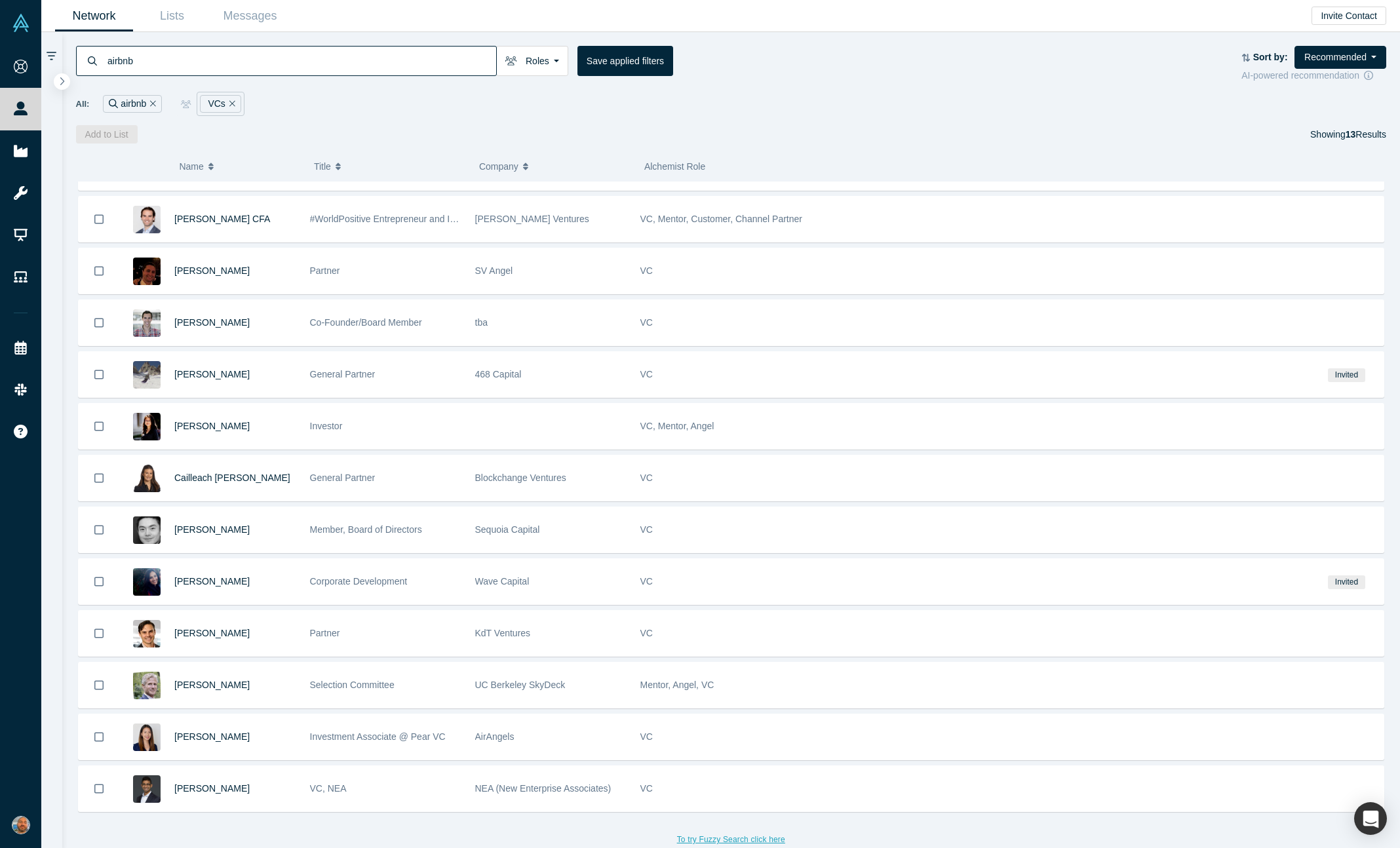
type input "airbnb"
click at [717, 840] on button "To try Fuzzy Search click here" at bounding box center [731, 839] width 127 height 17
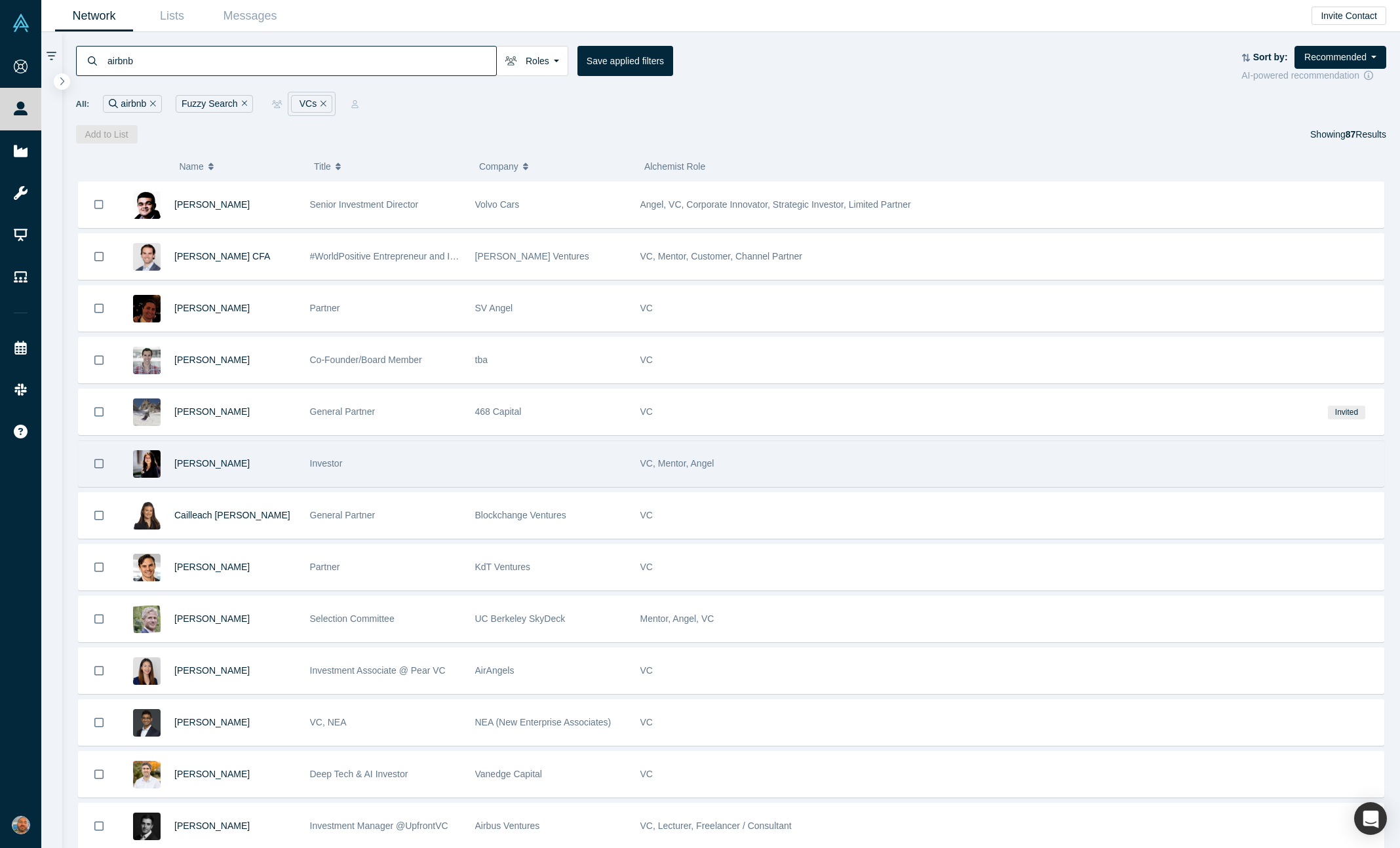
click at [551, 458] on div at bounding box center [551, 463] width 165 height 45
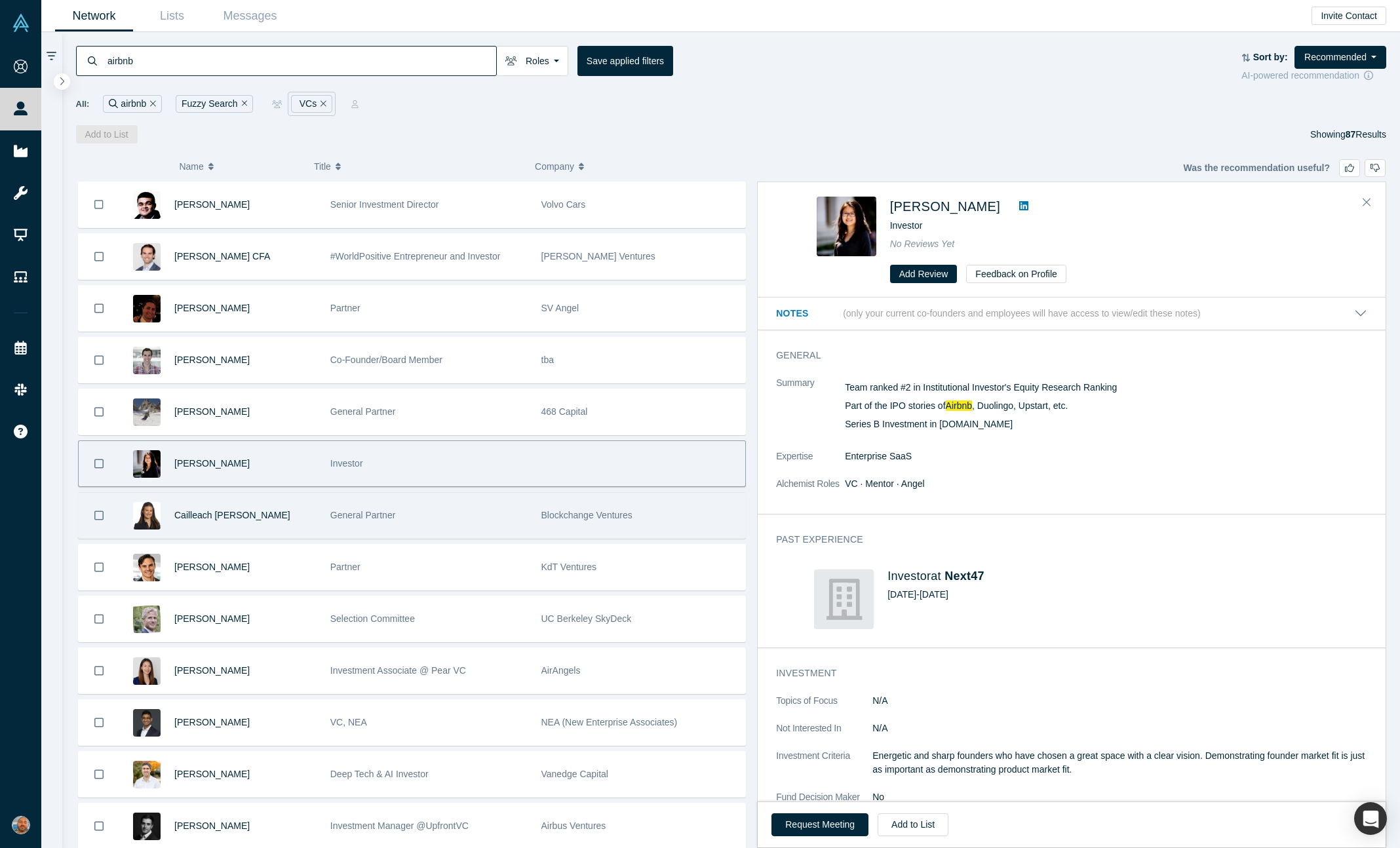
click at [452, 532] on div "General Partner" at bounding box center [428, 515] width 198 height 45
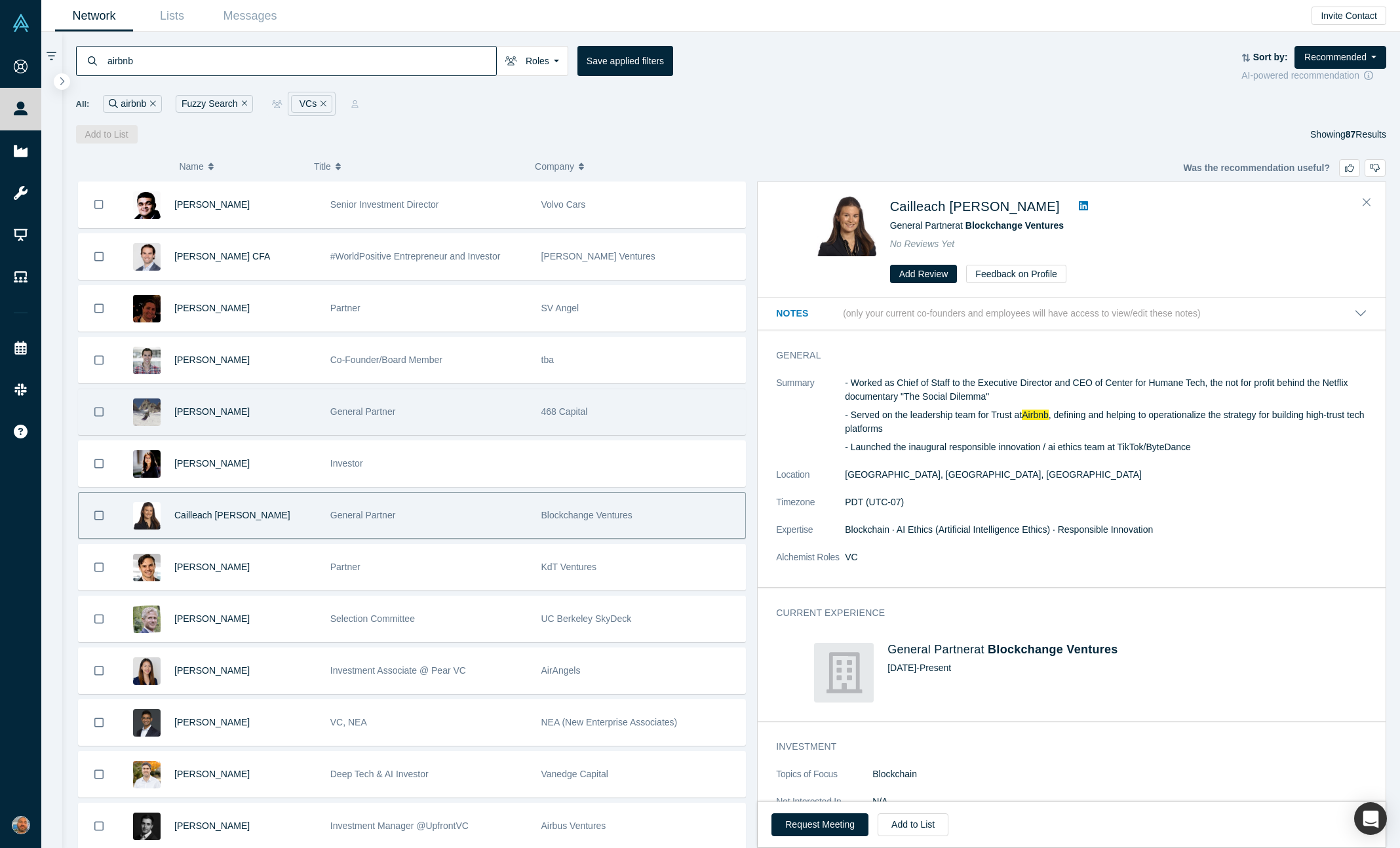
click at [465, 402] on div "General Partner" at bounding box center [428, 412] width 198 height 45
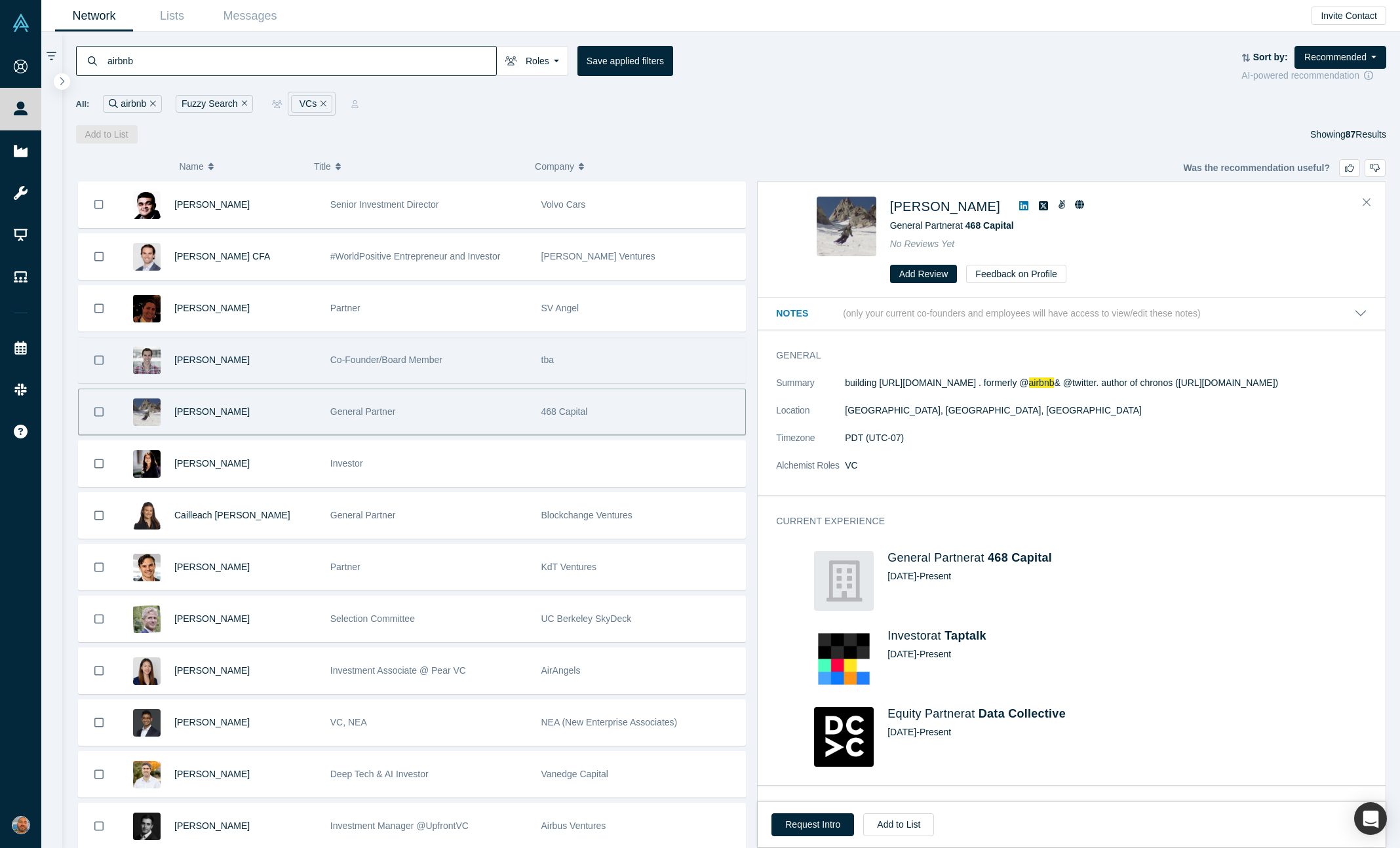
click at [492, 363] on div "Co-Founder/Board Member" at bounding box center [428, 360] width 198 height 45
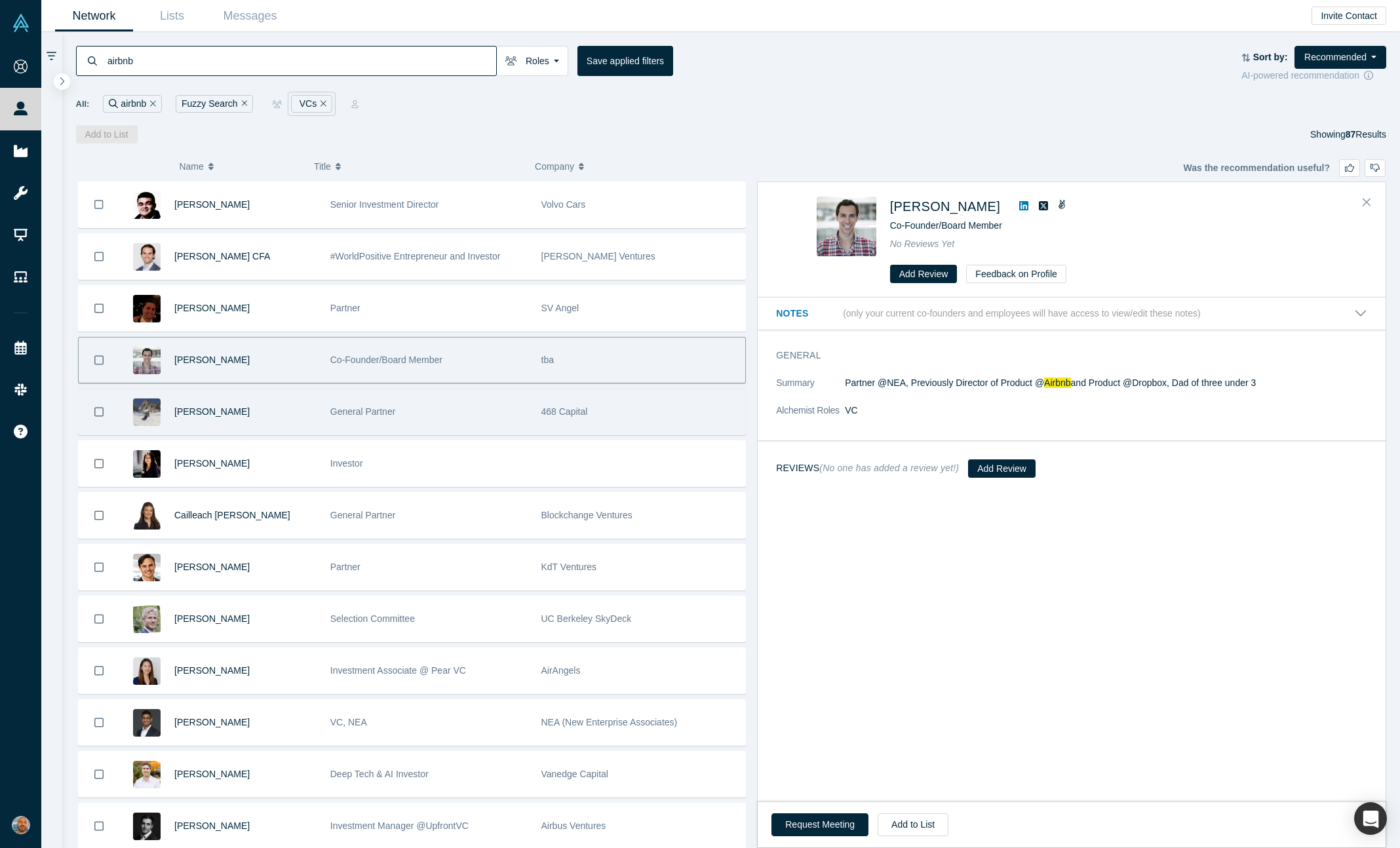
click at [494, 431] on div "General Partner" at bounding box center [428, 412] width 198 height 45
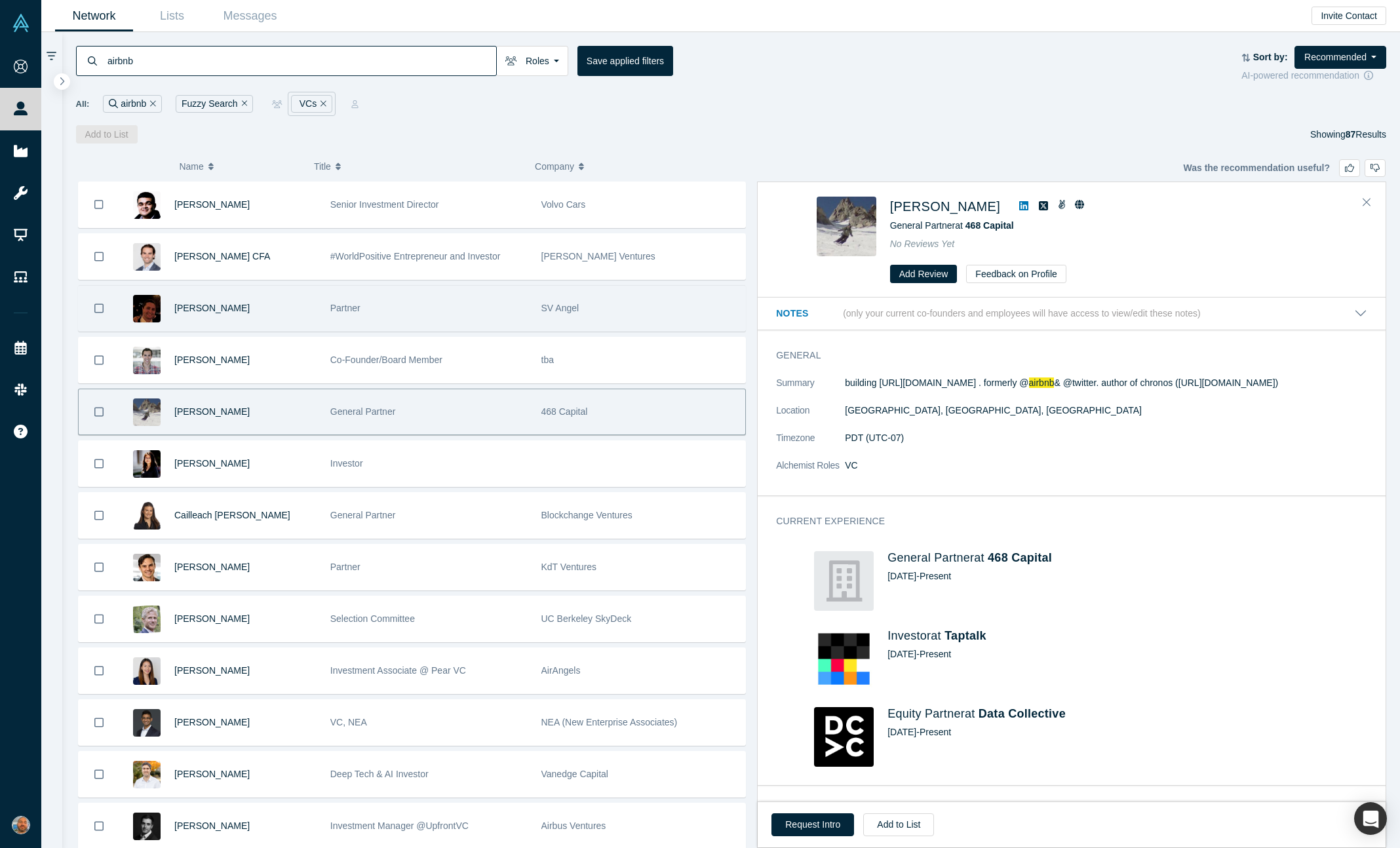
click at [508, 316] on div "Partner" at bounding box center [428, 308] width 198 height 45
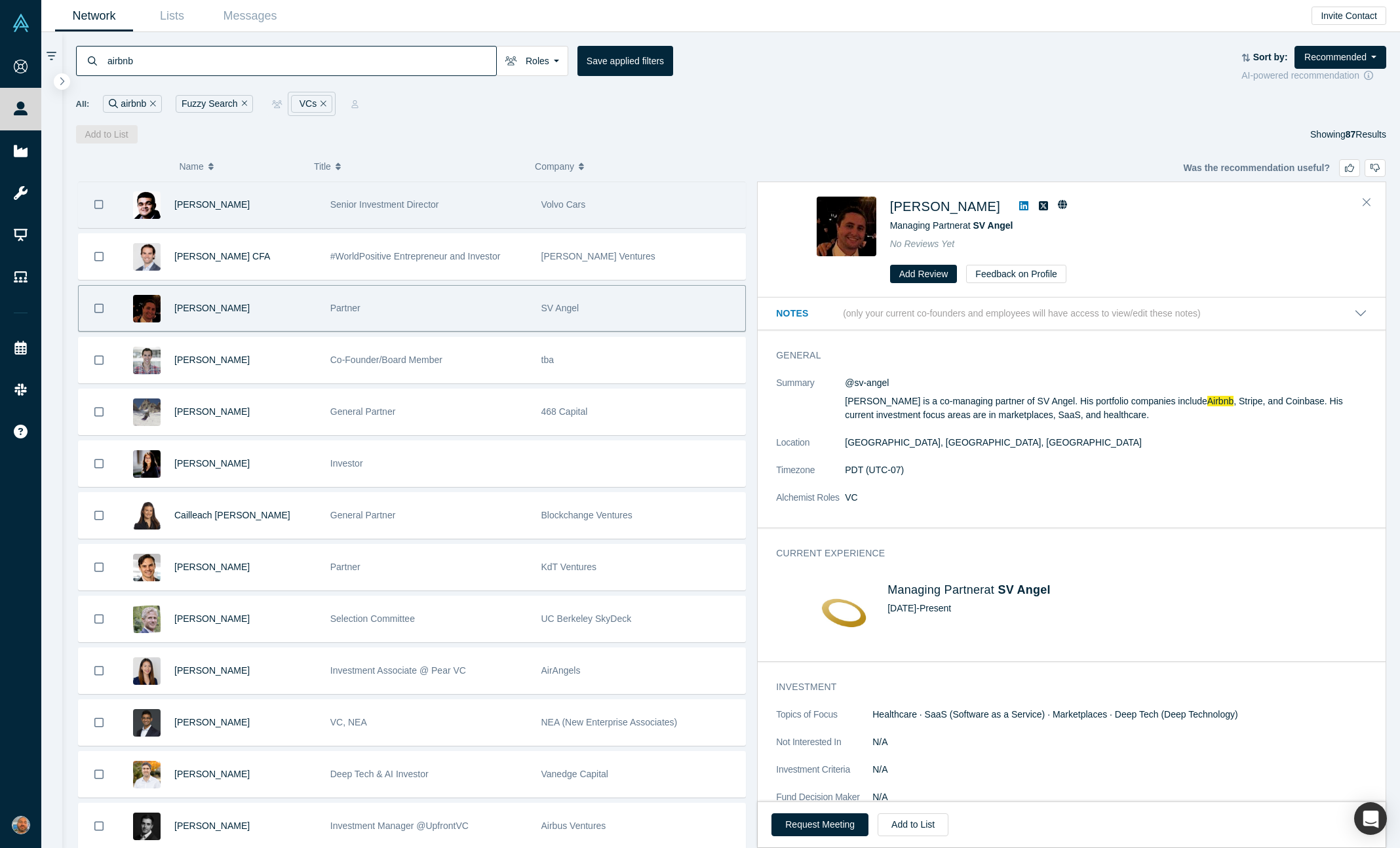
click at [472, 188] on div "Senior Investment Director" at bounding box center [428, 205] width 198 height 45
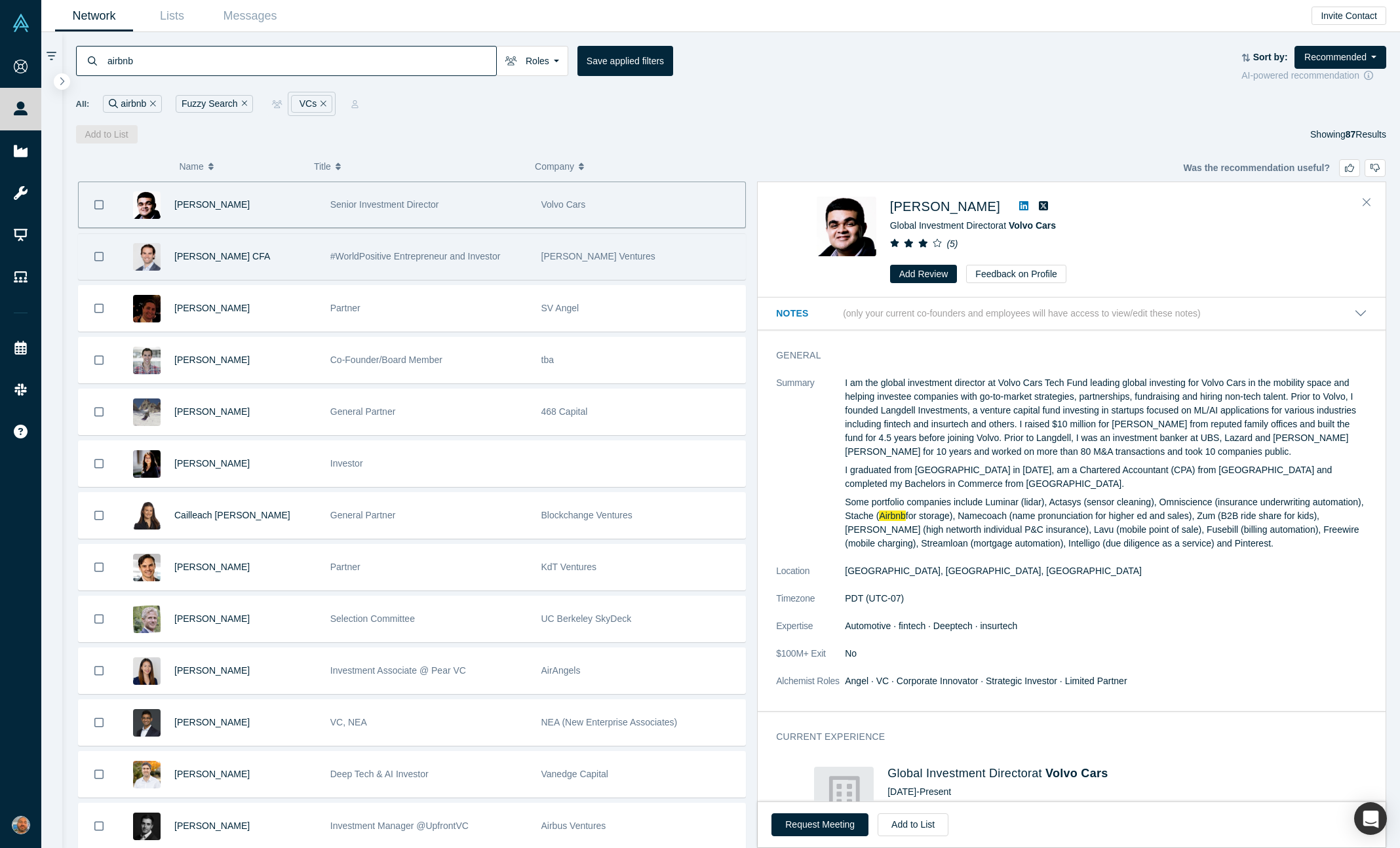
click at [474, 259] on span "#WorldPositive Entrepreneur and Investor" at bounding box center [415, 256] width 171 height 11
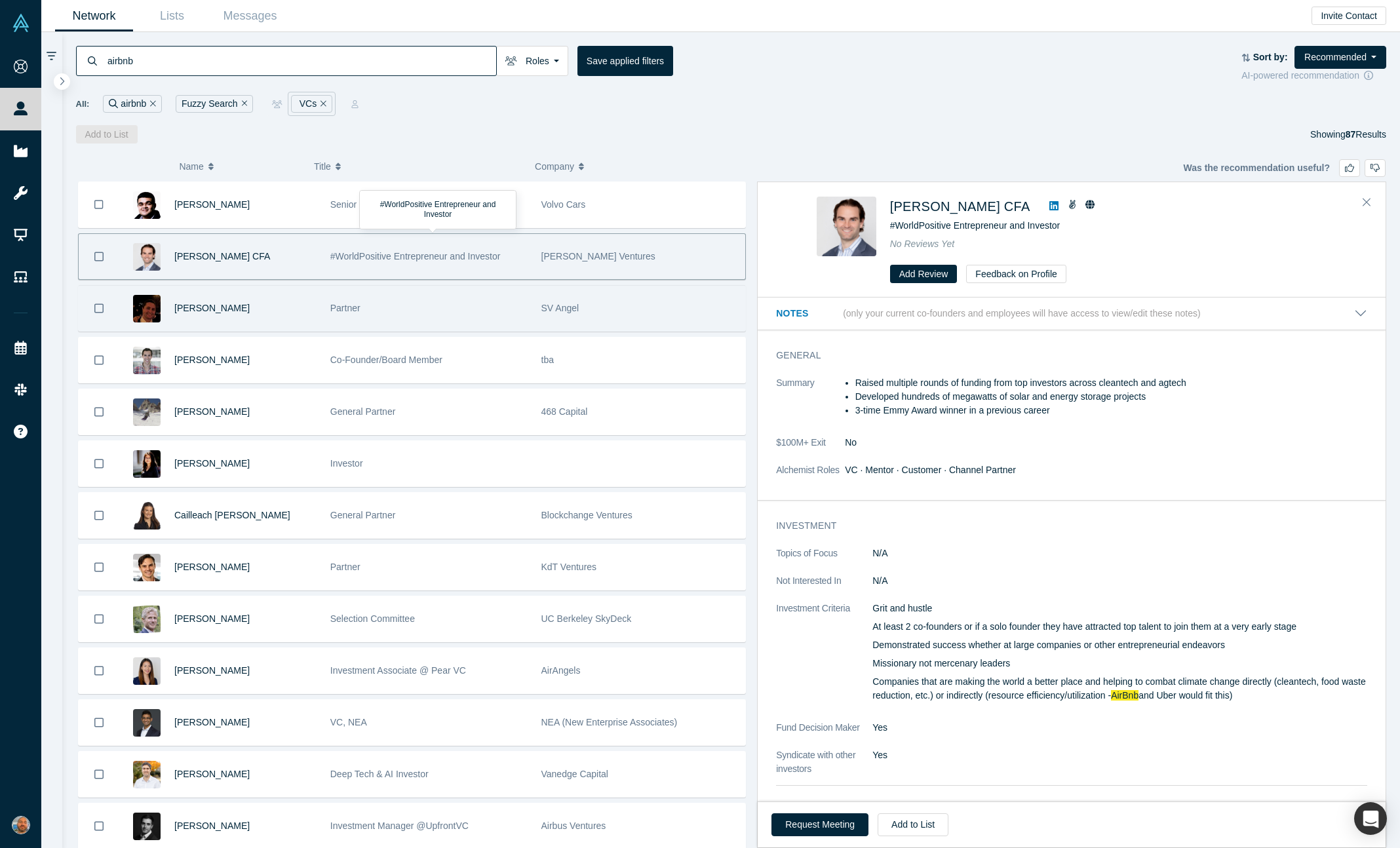
click at [478, 290] on div "Partner" at bounding box center [428, 308] width 198 height 45
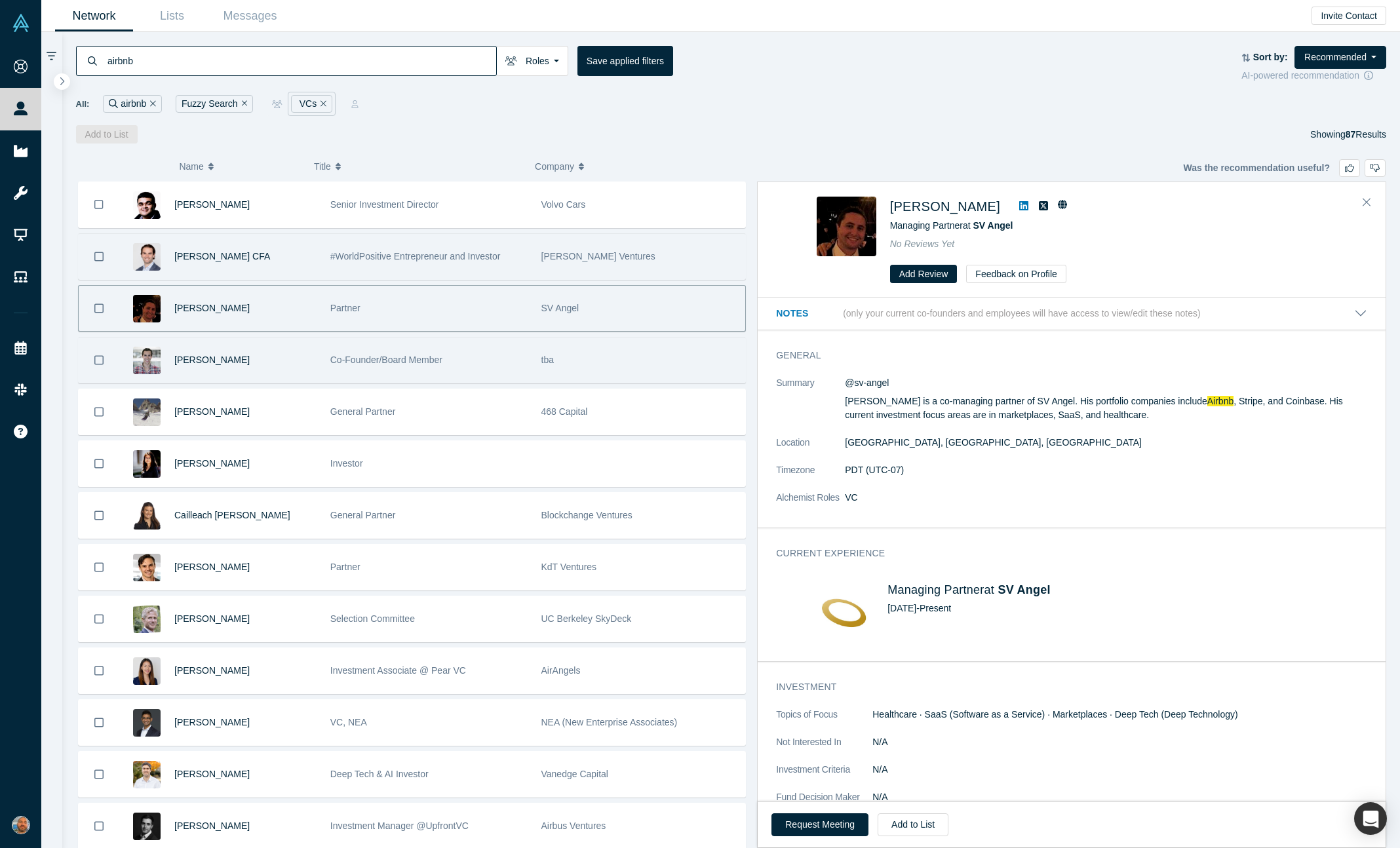
click at [477, 350] on div "Co-Founder/Board Member" at bounding box center [428, 360] width 198 height 45
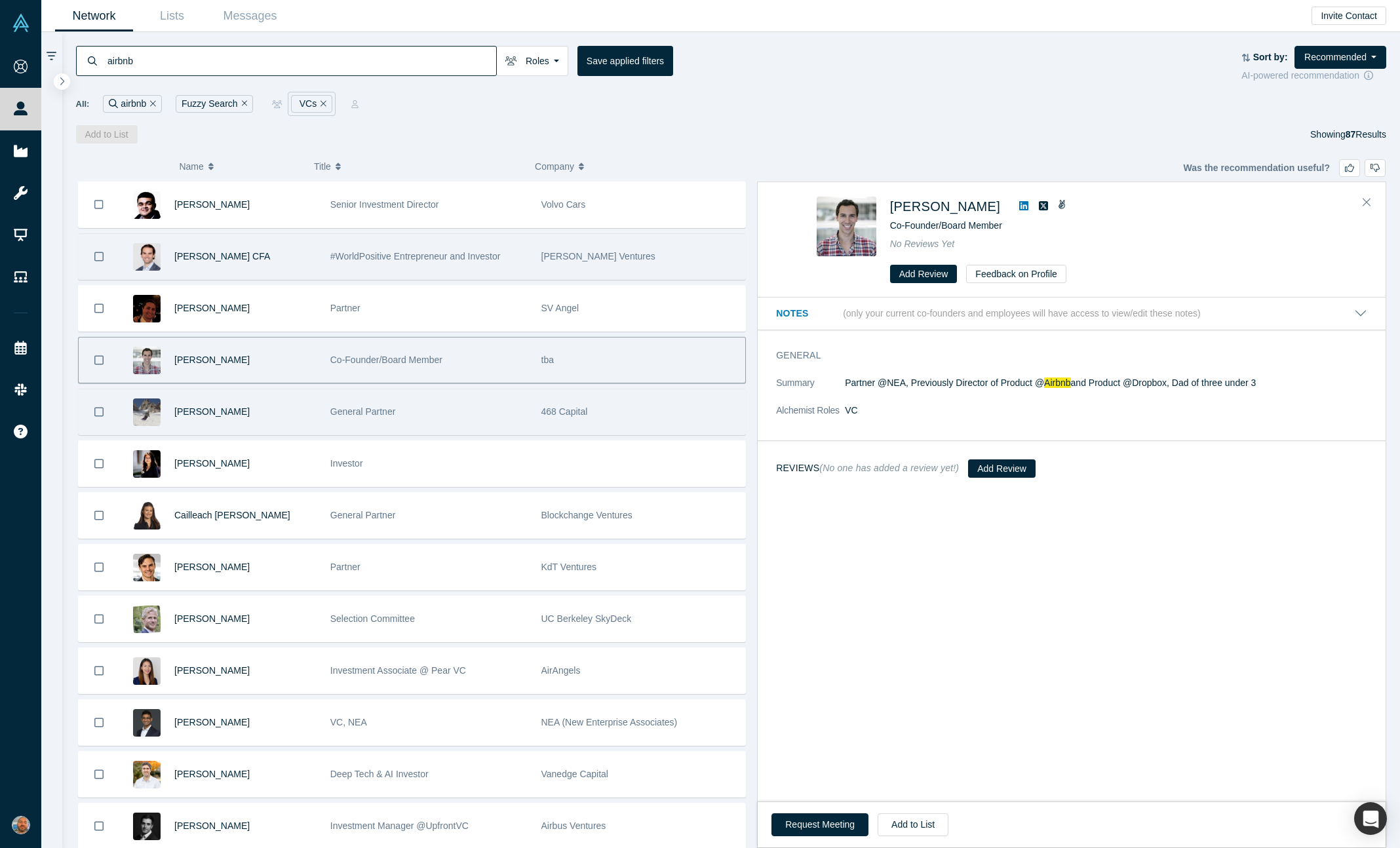
click at [472, 410] on div "General Partner" at bounding box center [428, 412] width 198 height 45
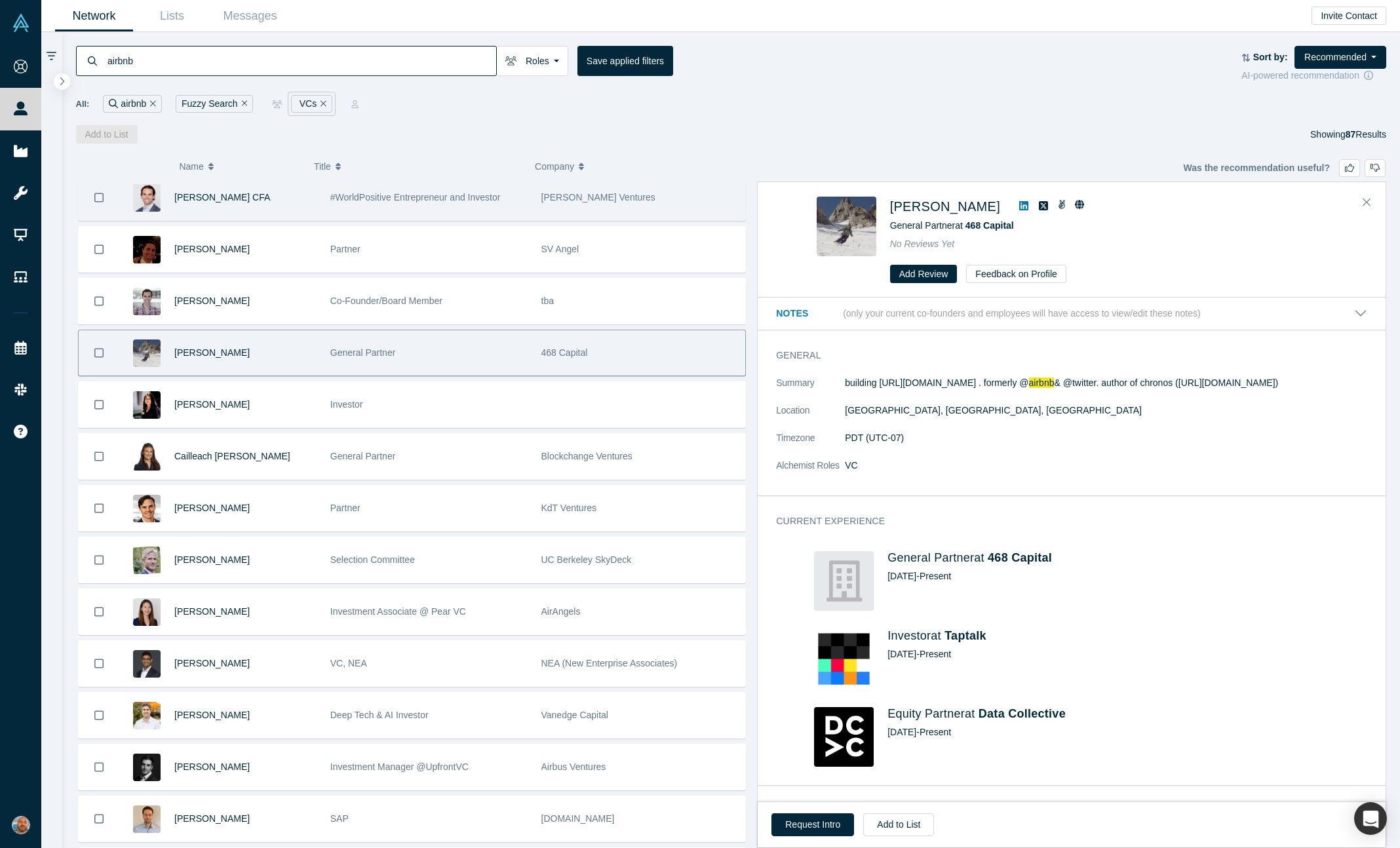
scroll to position [59, 0]
click at [472, 410] on div "Investor" at bounding box center [428, 405] width 198 height 45
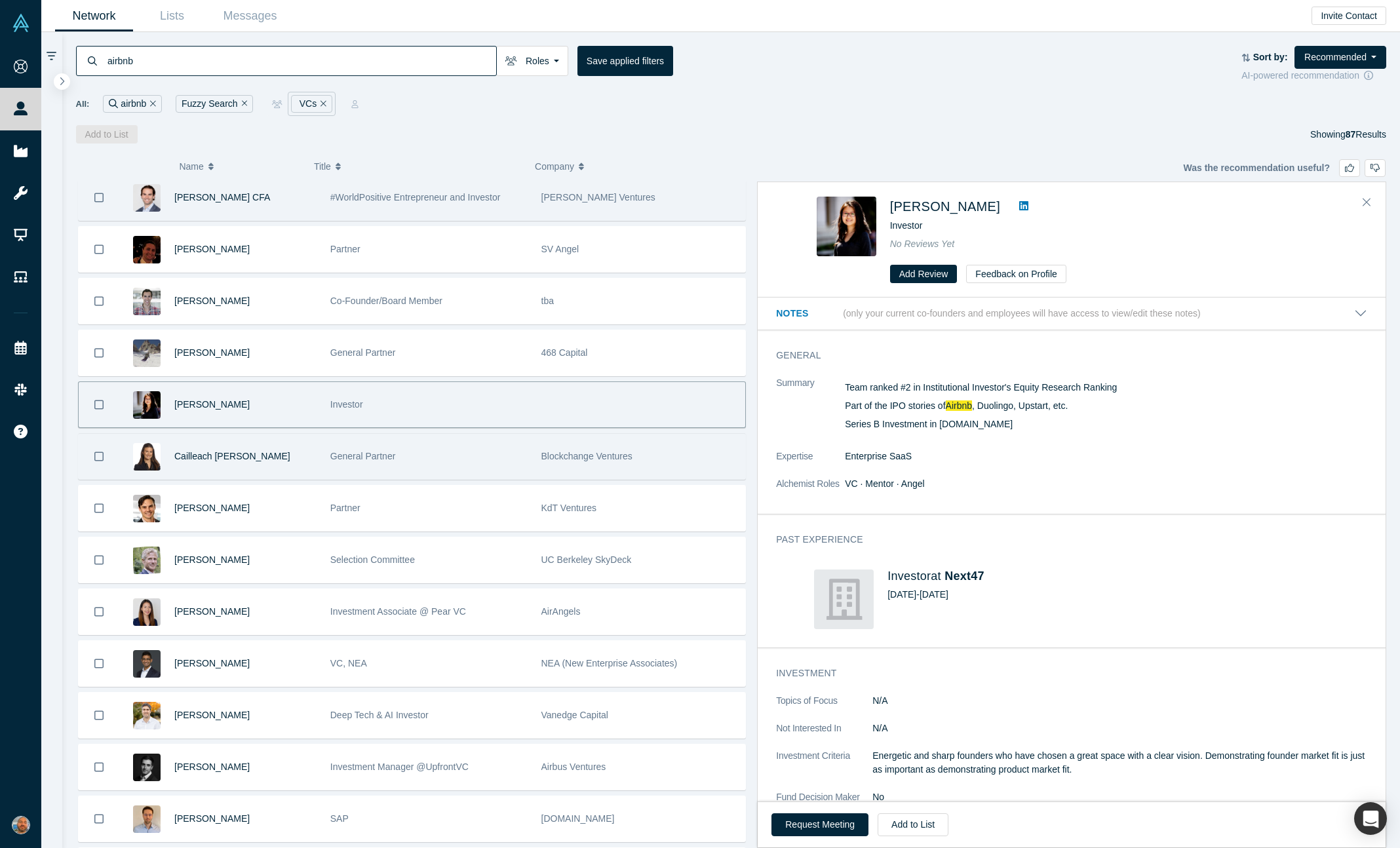
click at [472, 446] on div "General Partner" at bounding box center [428, 456] width 198 height 45
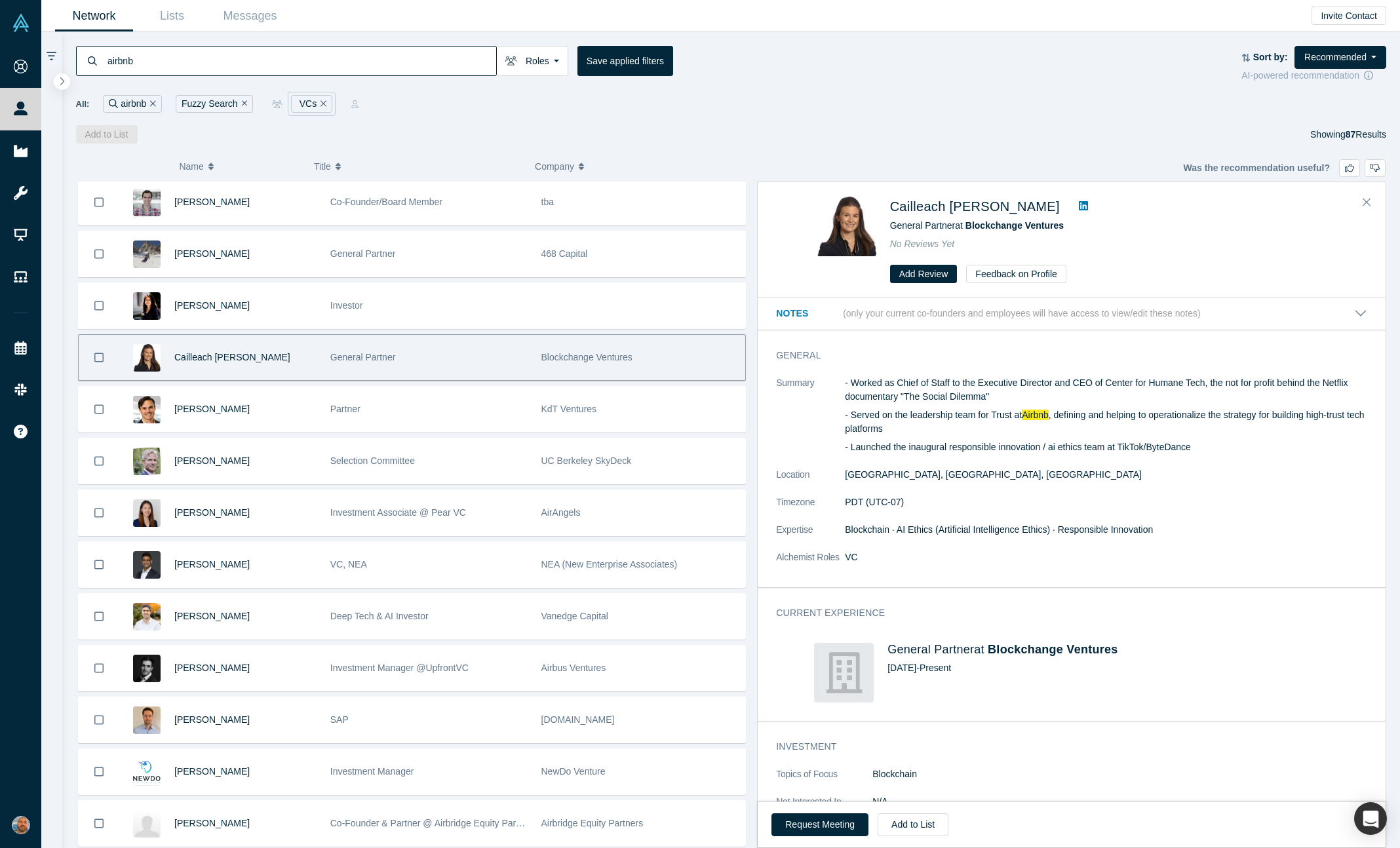
scroll to position [160, 0]
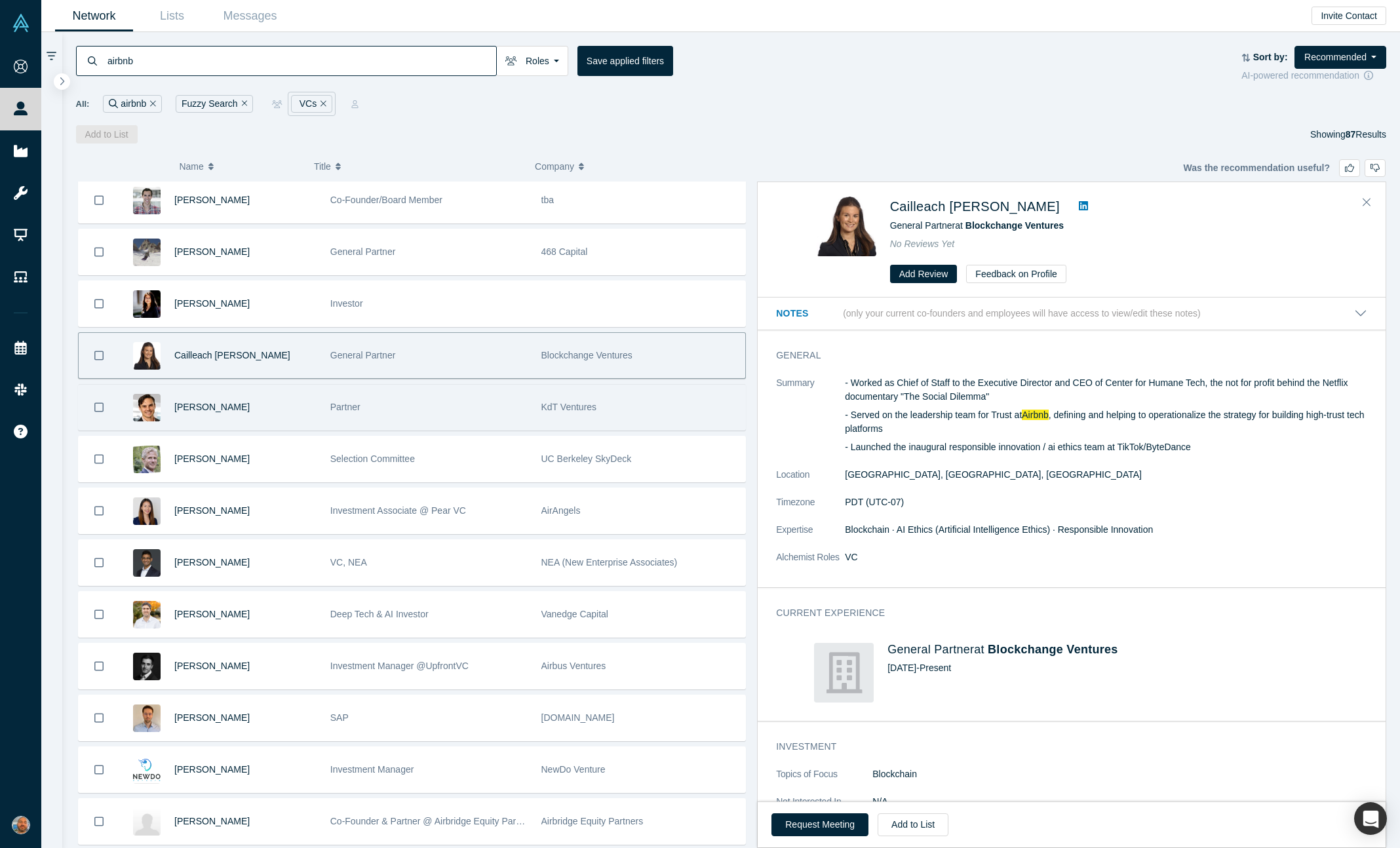
click at [474, 408] on div "Partner" at bounding box center [428, 407] width 198 height 45
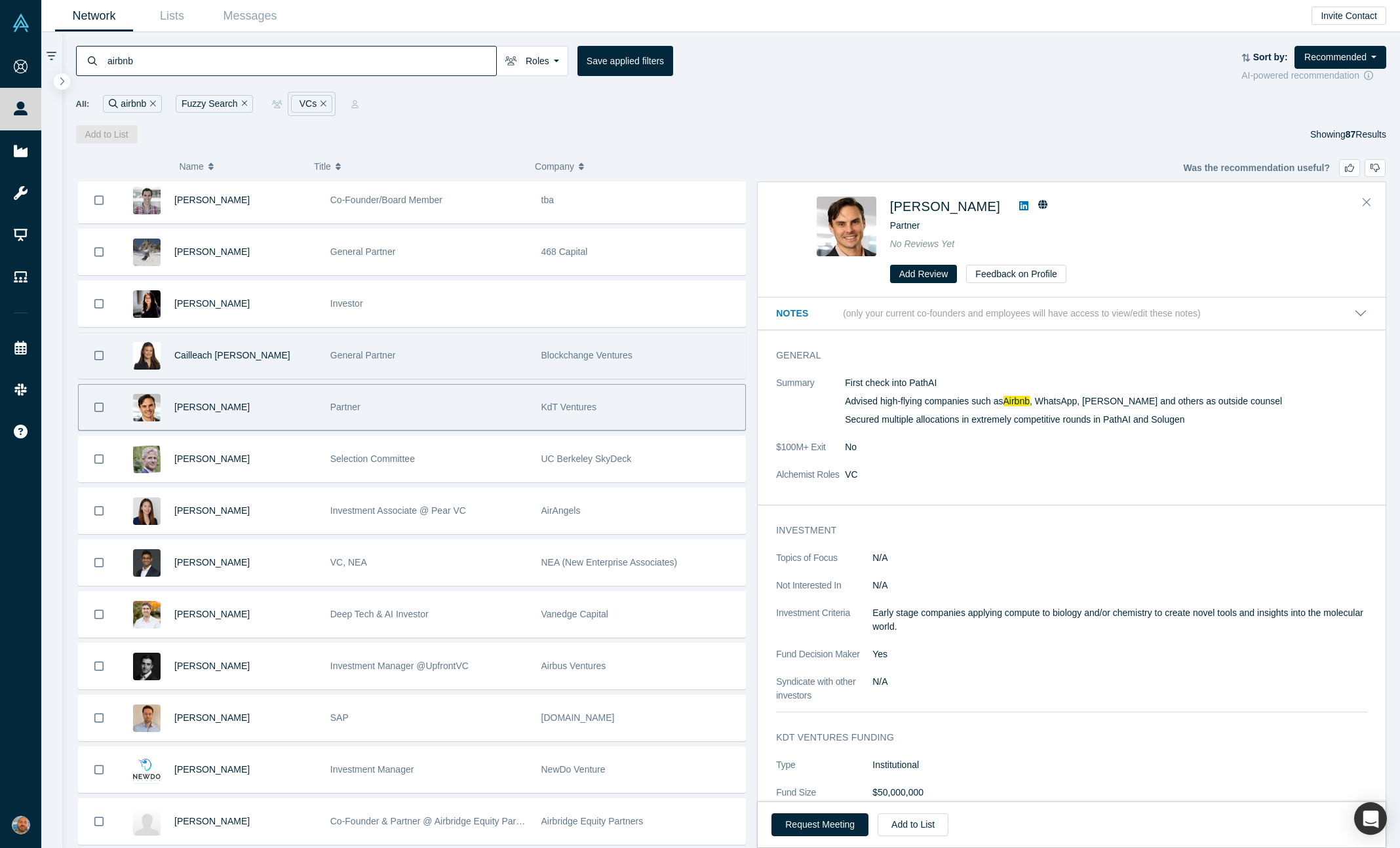
click at [473, 373] on div "General Partner" at bounding box center [428, 356] width 198 height 45
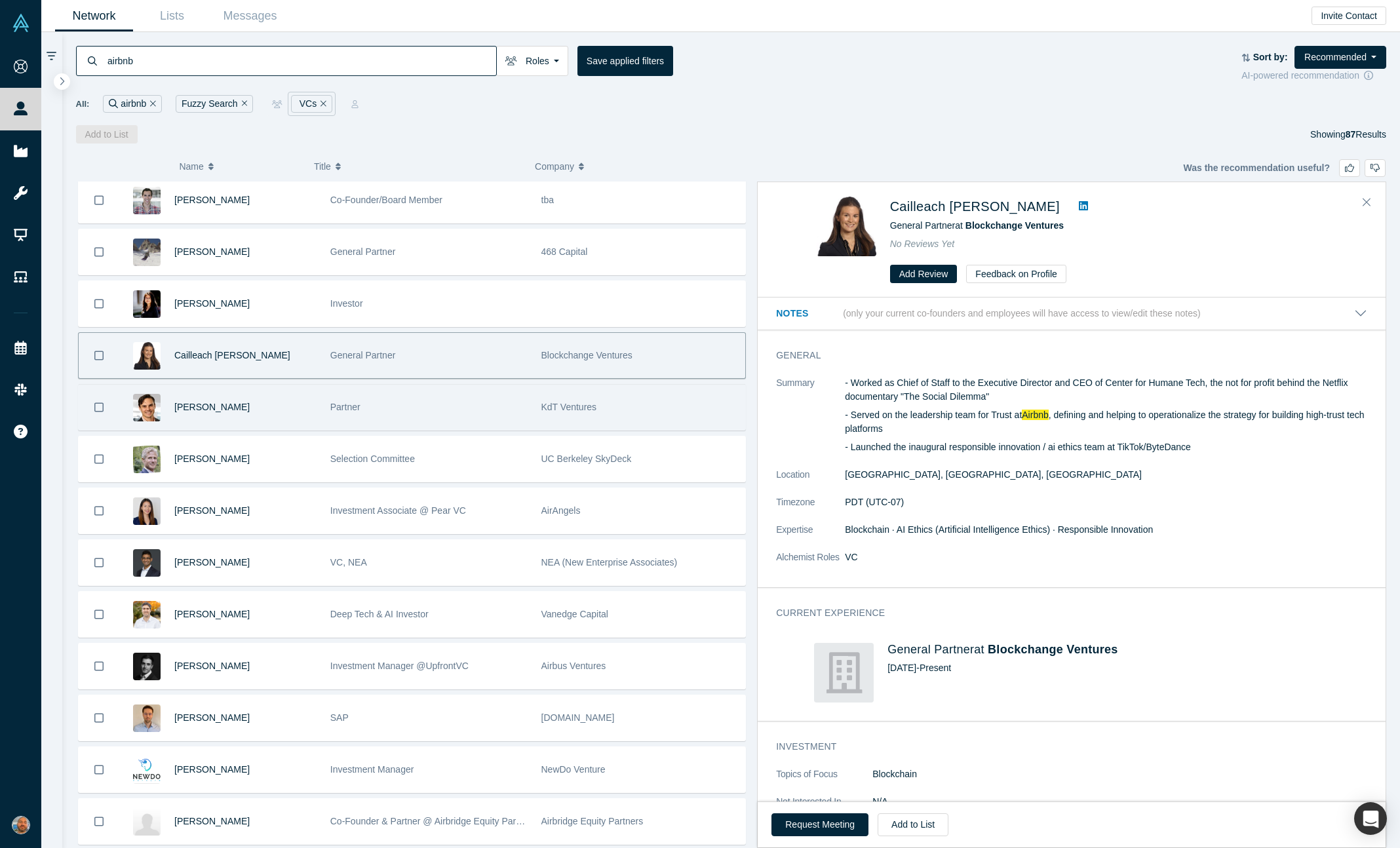
click at [470, 397] on div "Partner" at bounding box center [428, 407] width 198 height 45
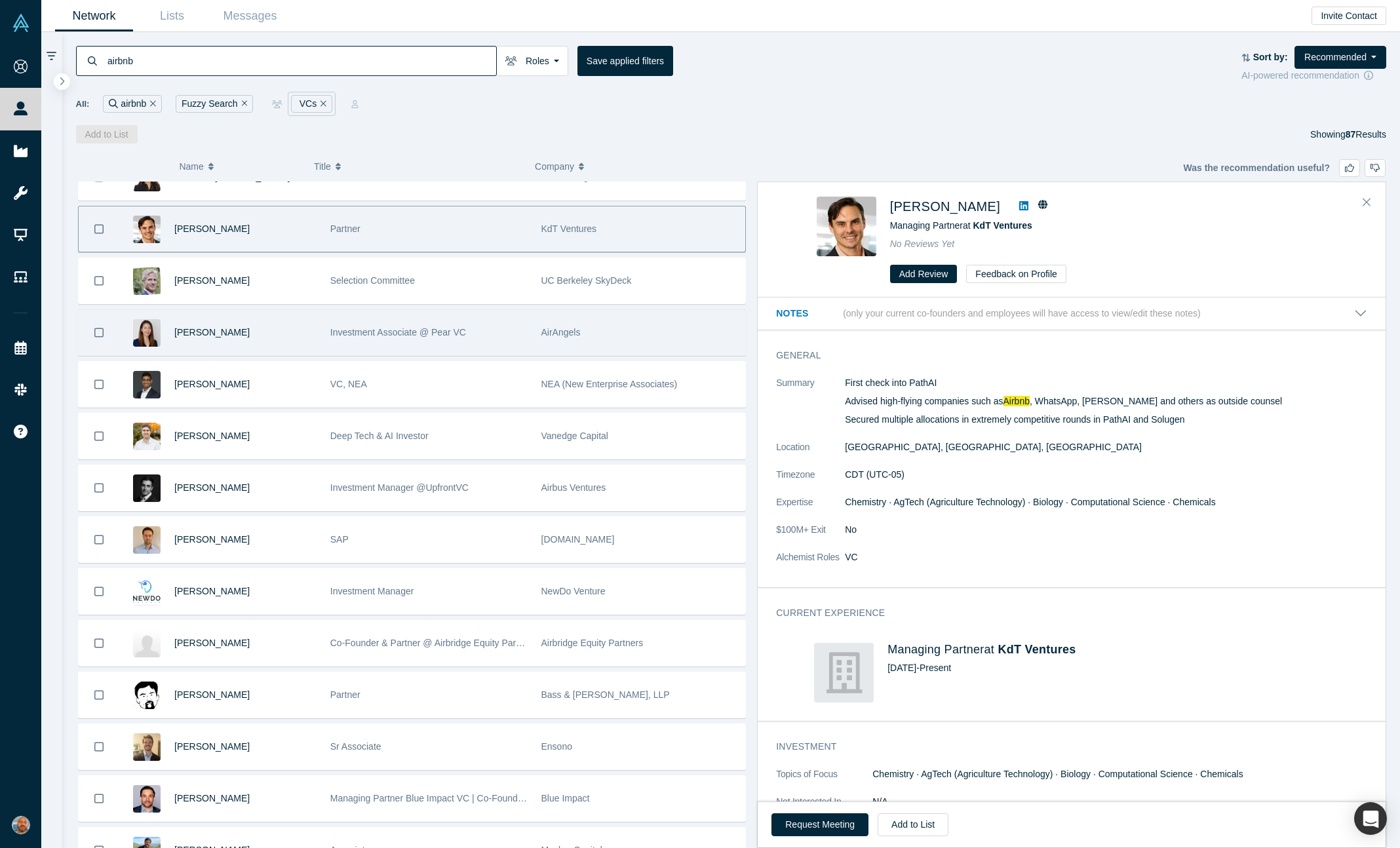
scroll to position [336, 0]
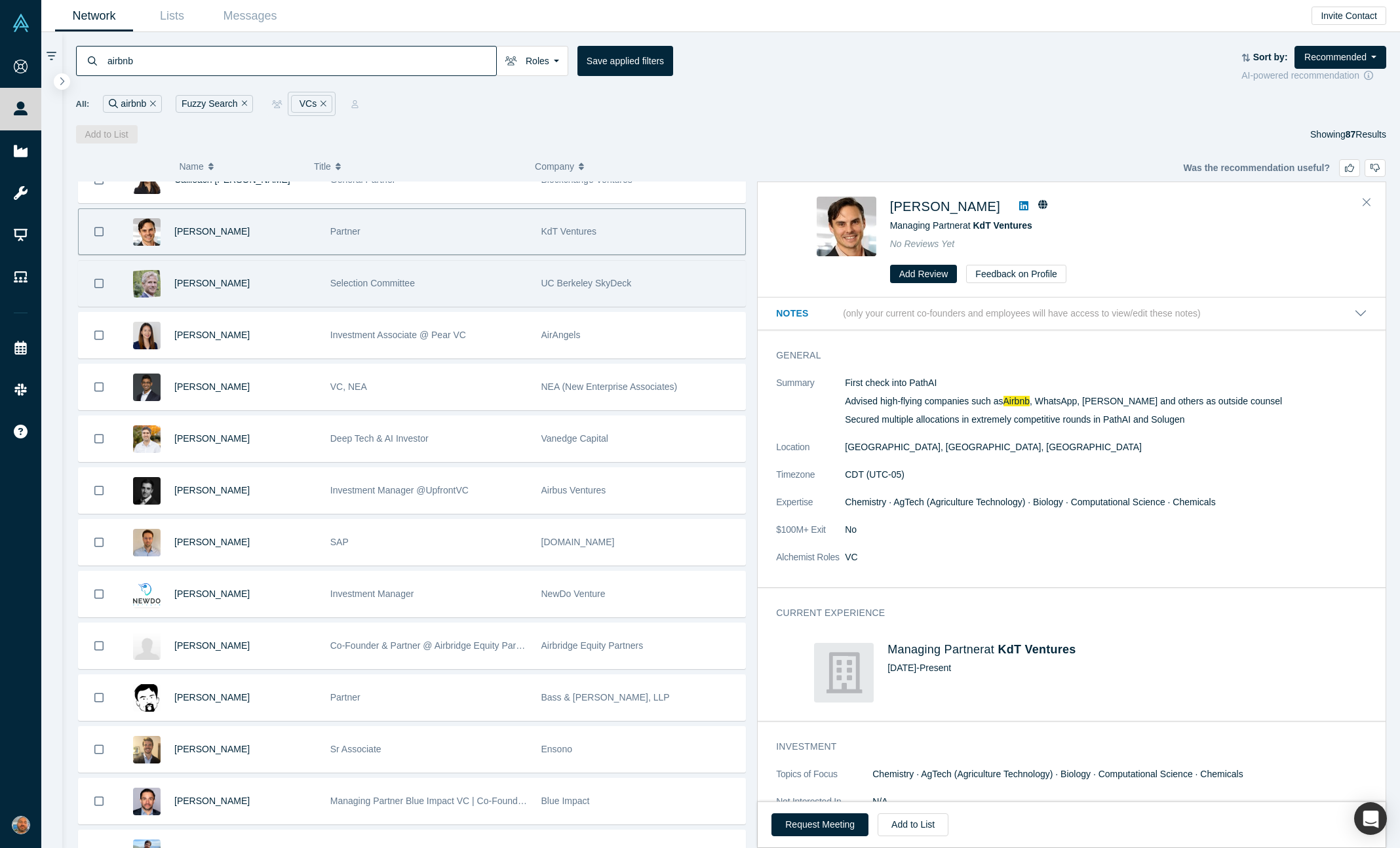
click at [495, 282] on div "Selection Committee" at bounding box center [428, 283] width 198 height 45
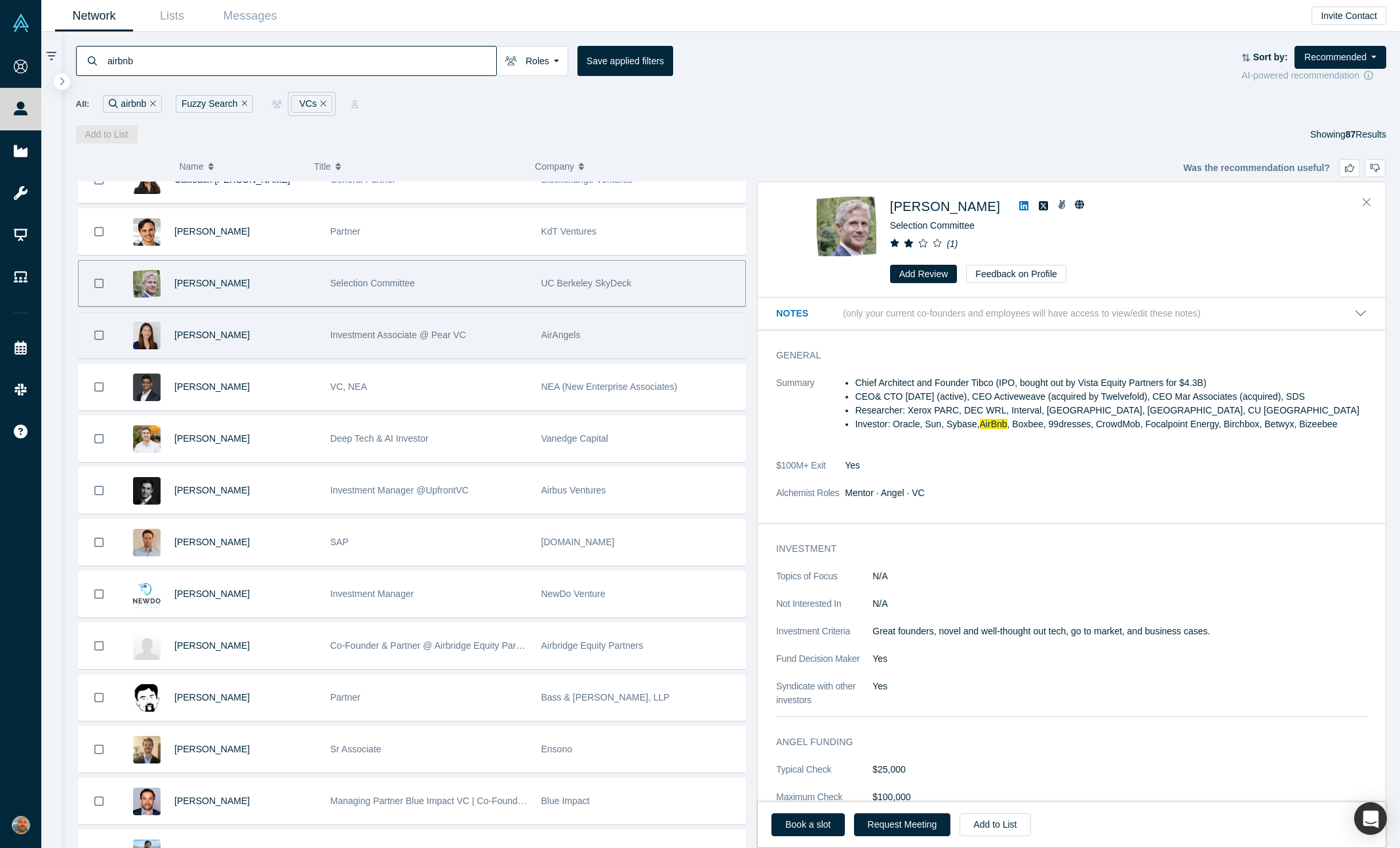
click at [491, 337] on div "Investment Associate @ Pear VC" at bounding box center [428, 335] width 198 height 45
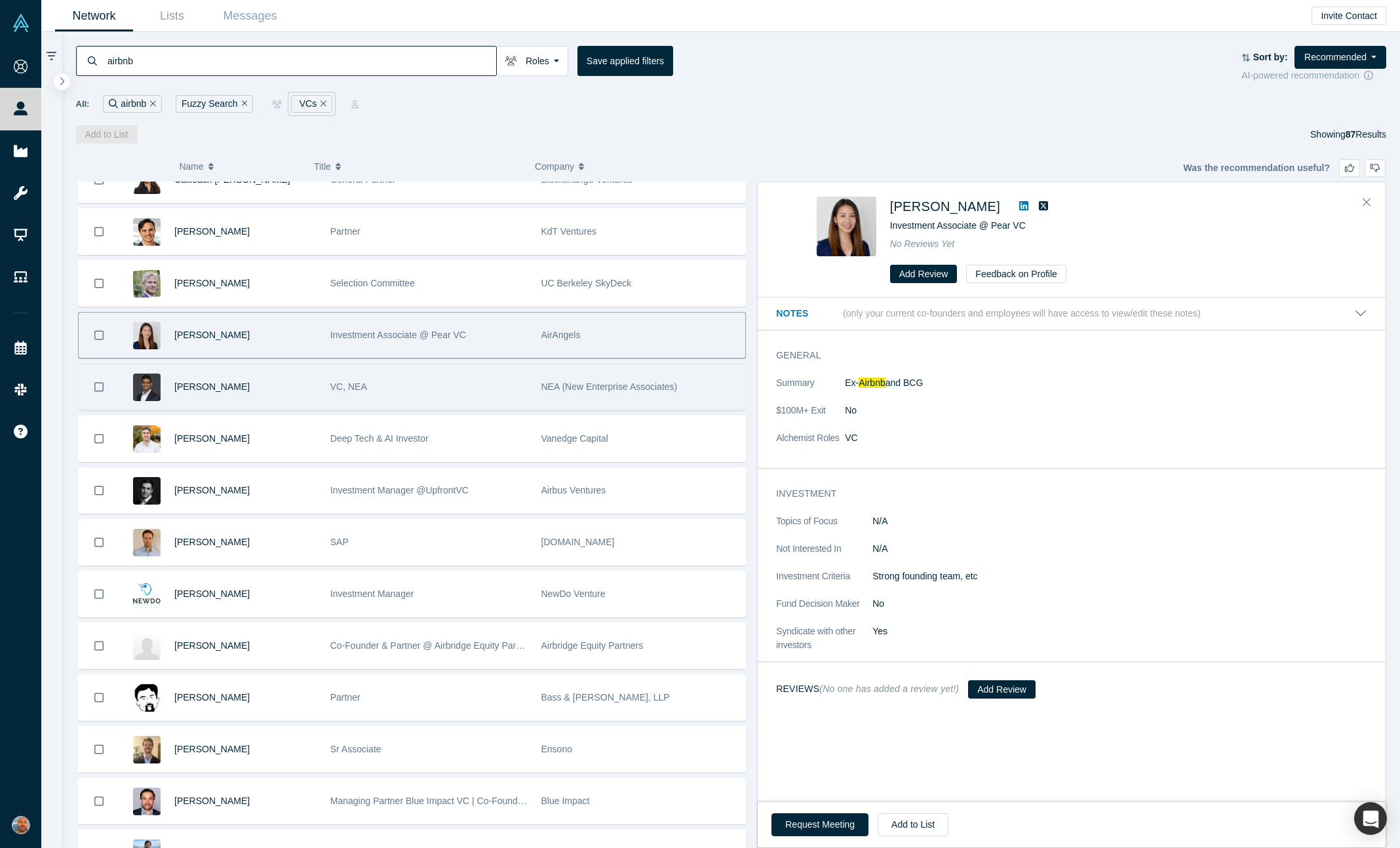
click at [482, 377] on div "VC, NEA" at bounding box center [428, 387] width 198 height 45
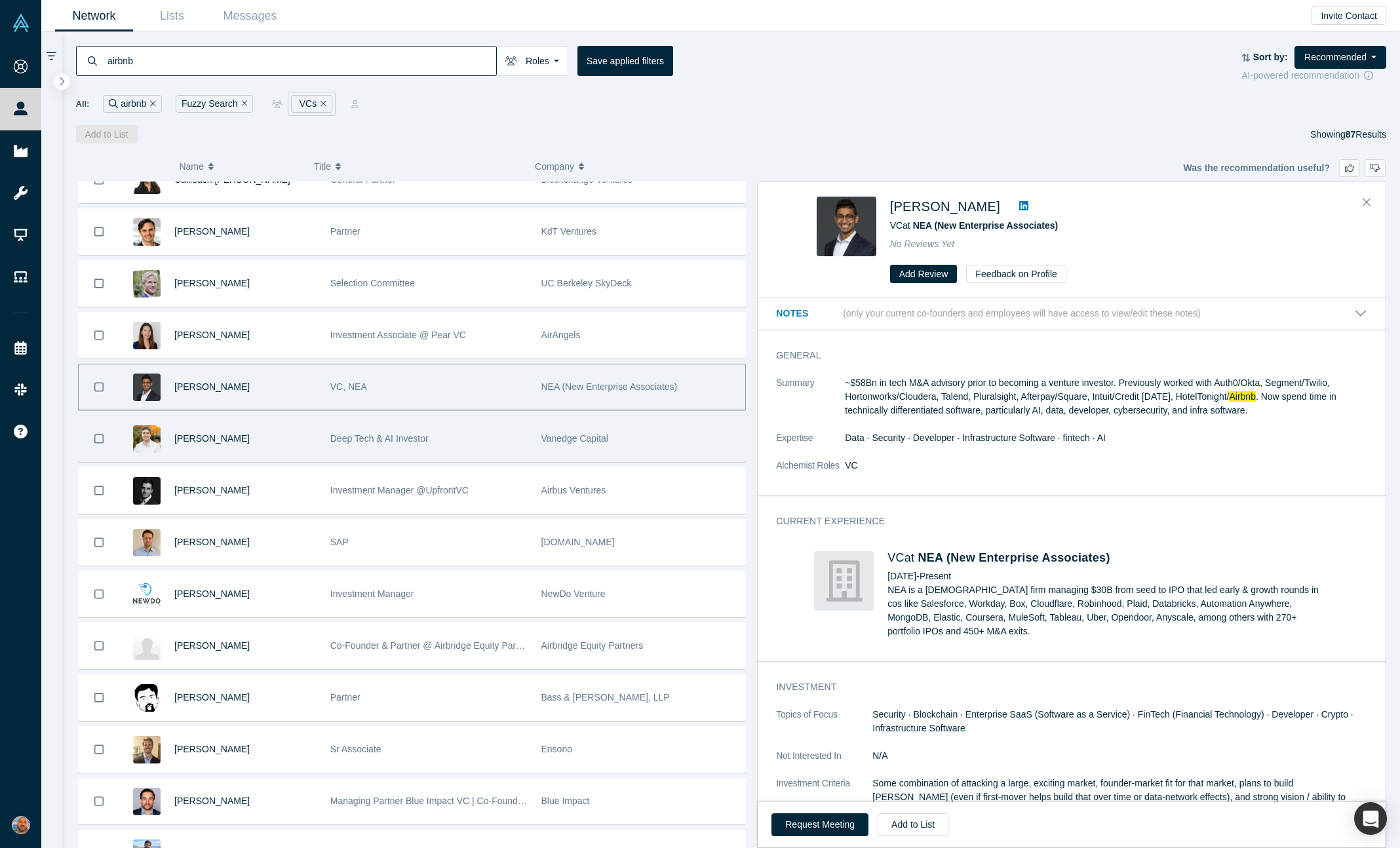
click at [478, 442] on div "Deep Tech & AI Investor" at bounding box center [428, 438] width 198 height 45
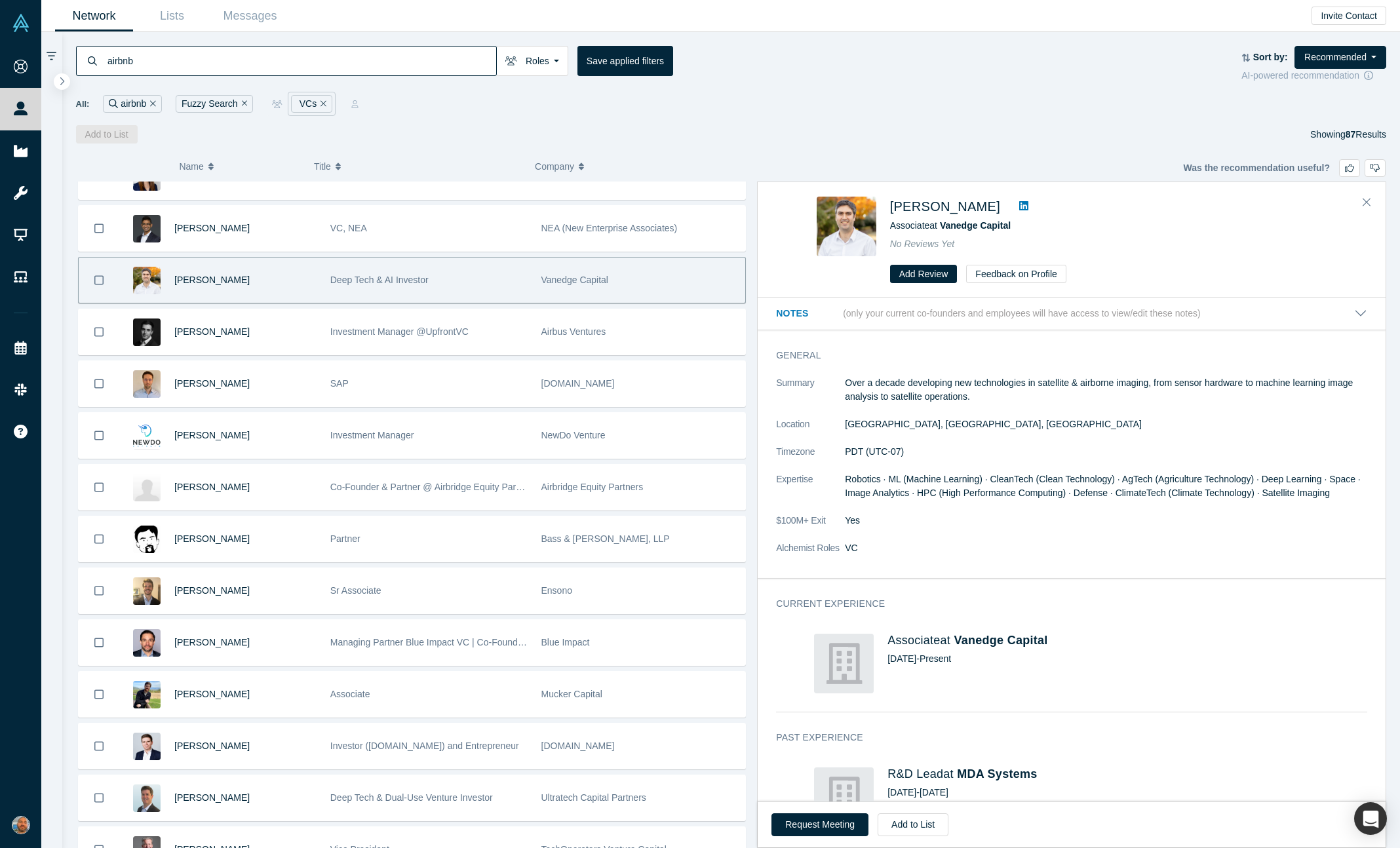
scroll to position [492, 0]
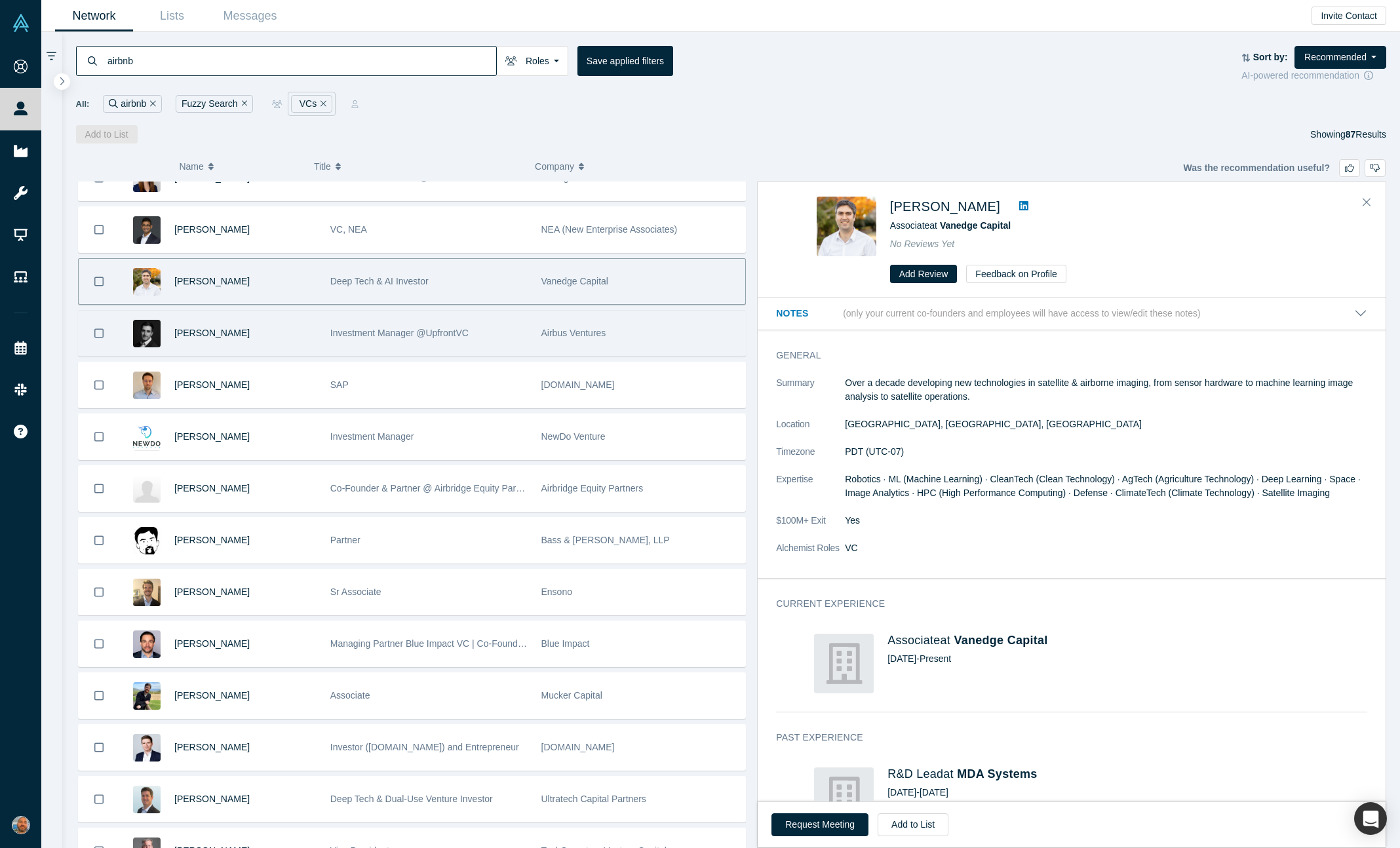
click at [481, 352] on div "Investment Manager @UpfrontVC" at bounding box center [428, 333] width 198 height 45
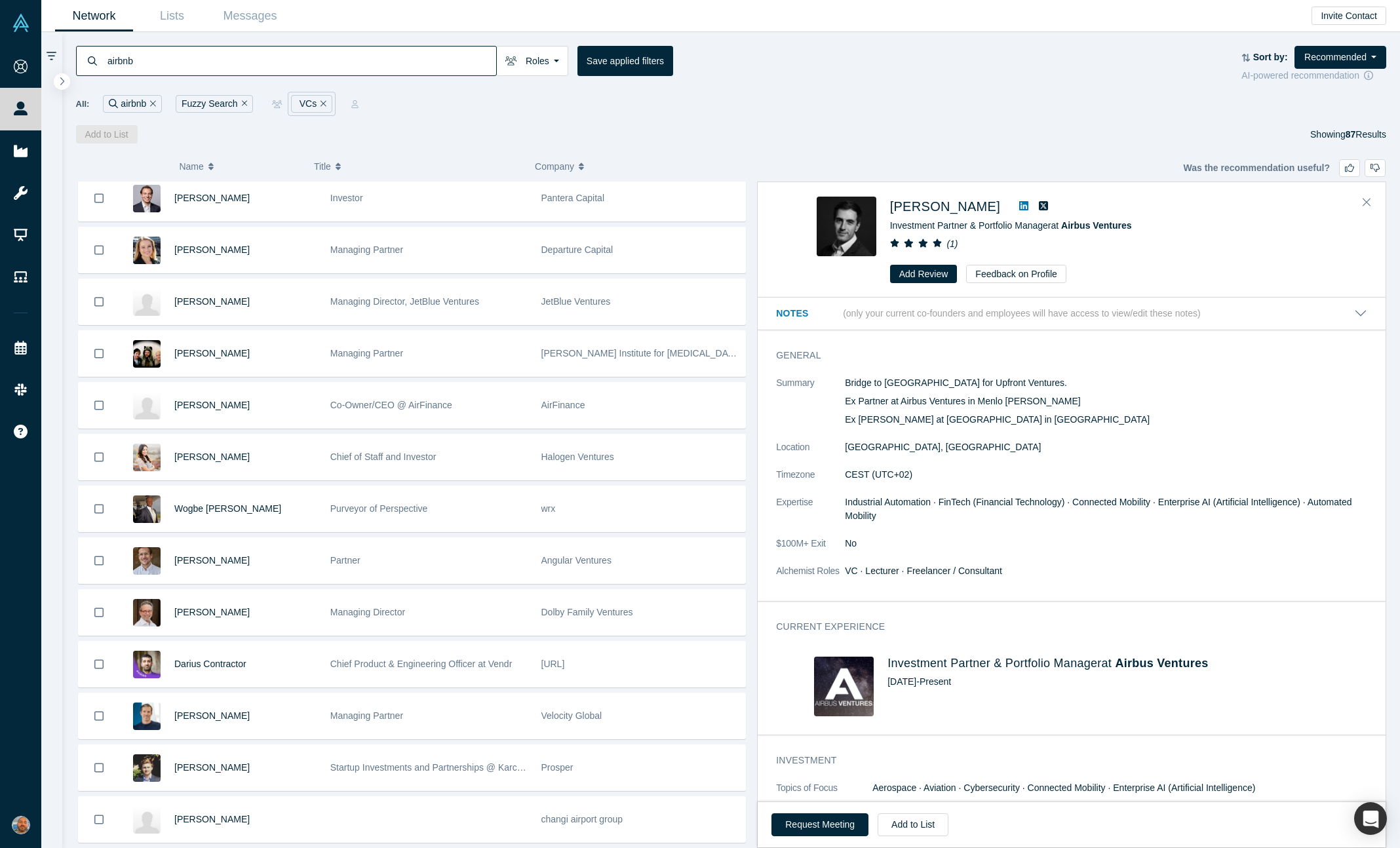
scroll to position [1818, 0]
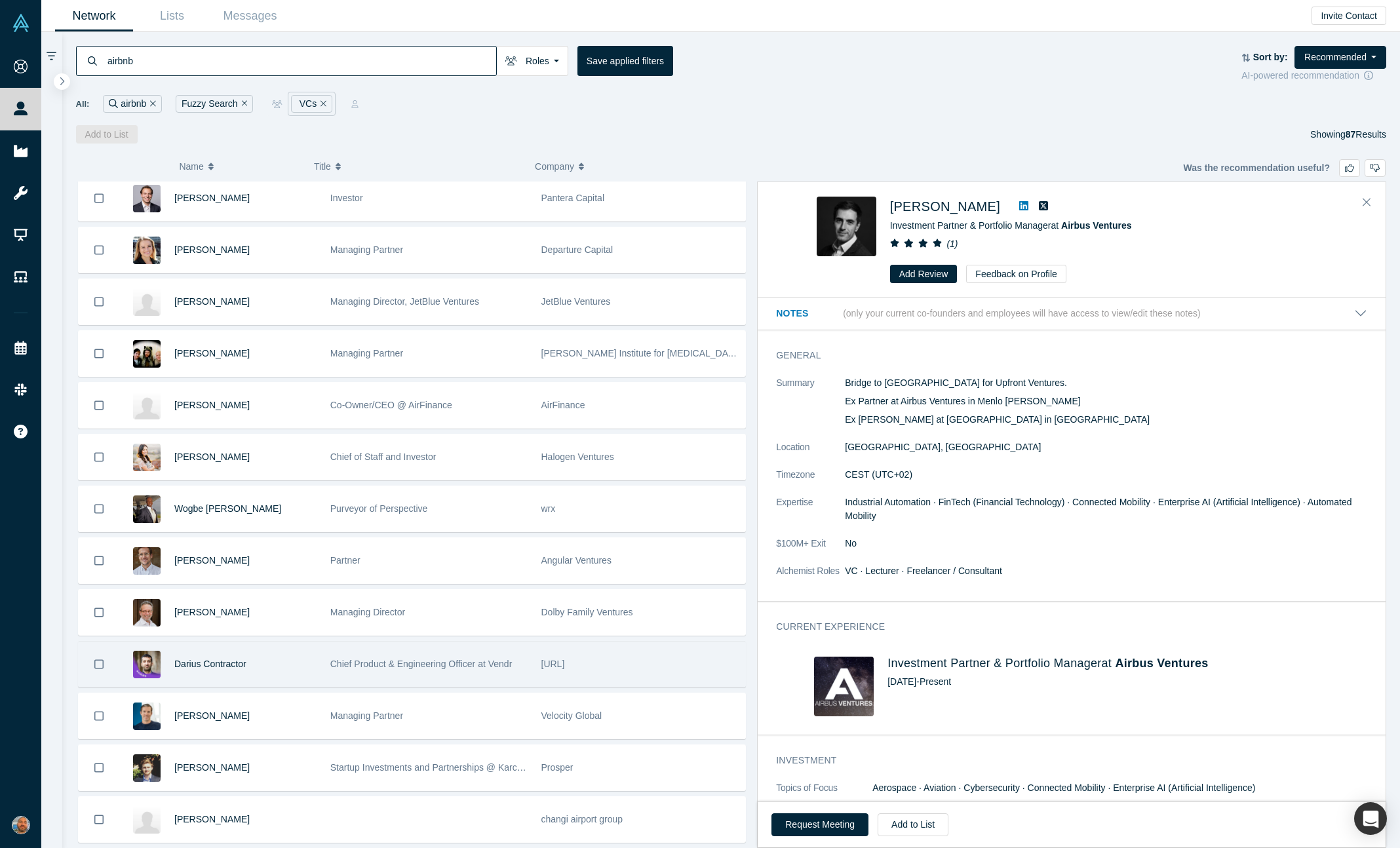
click at [620, 662] on div "otter.ai" at bounding box center [640, 664] width 198 height 45
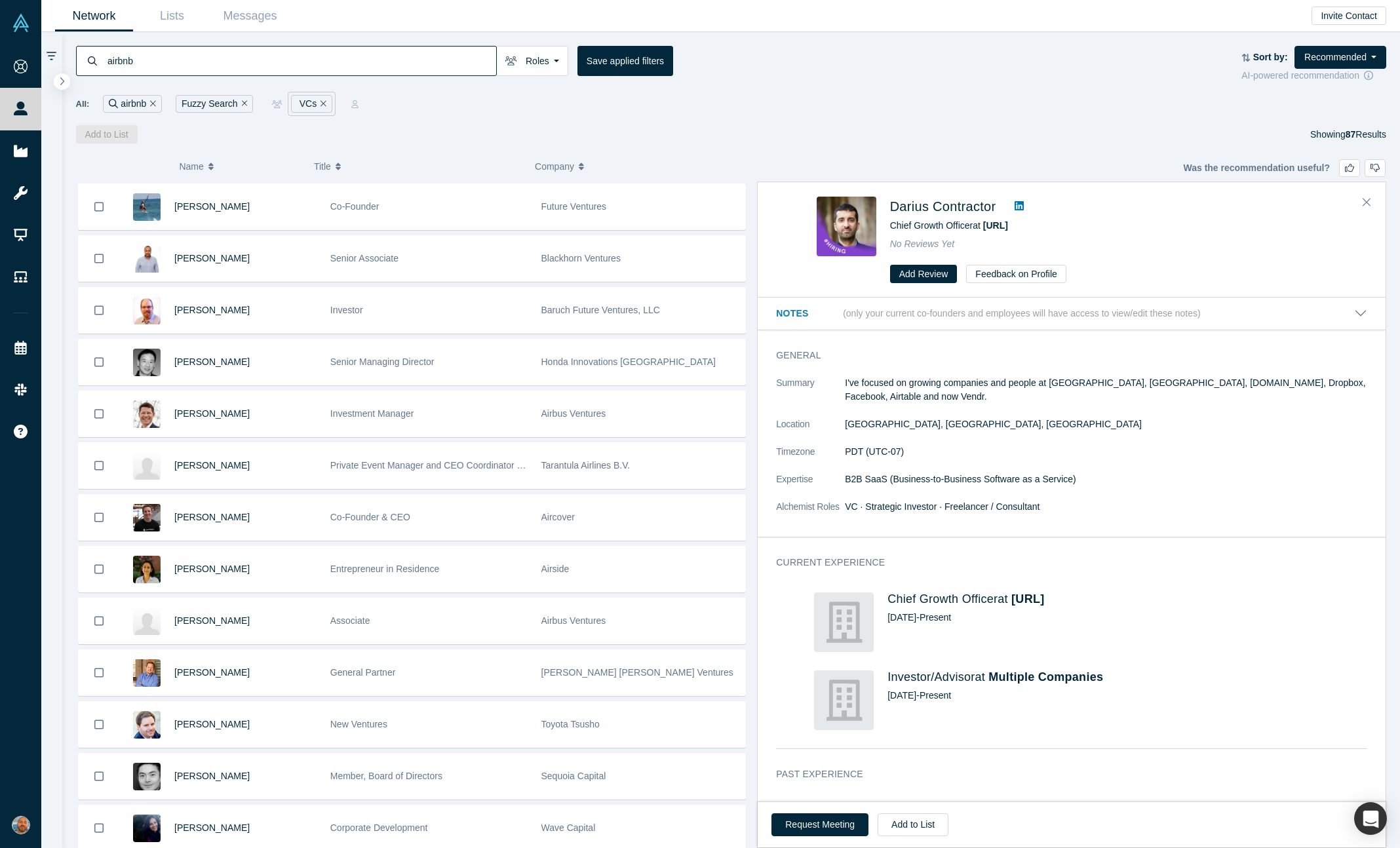
scroll to position [2950, 0]
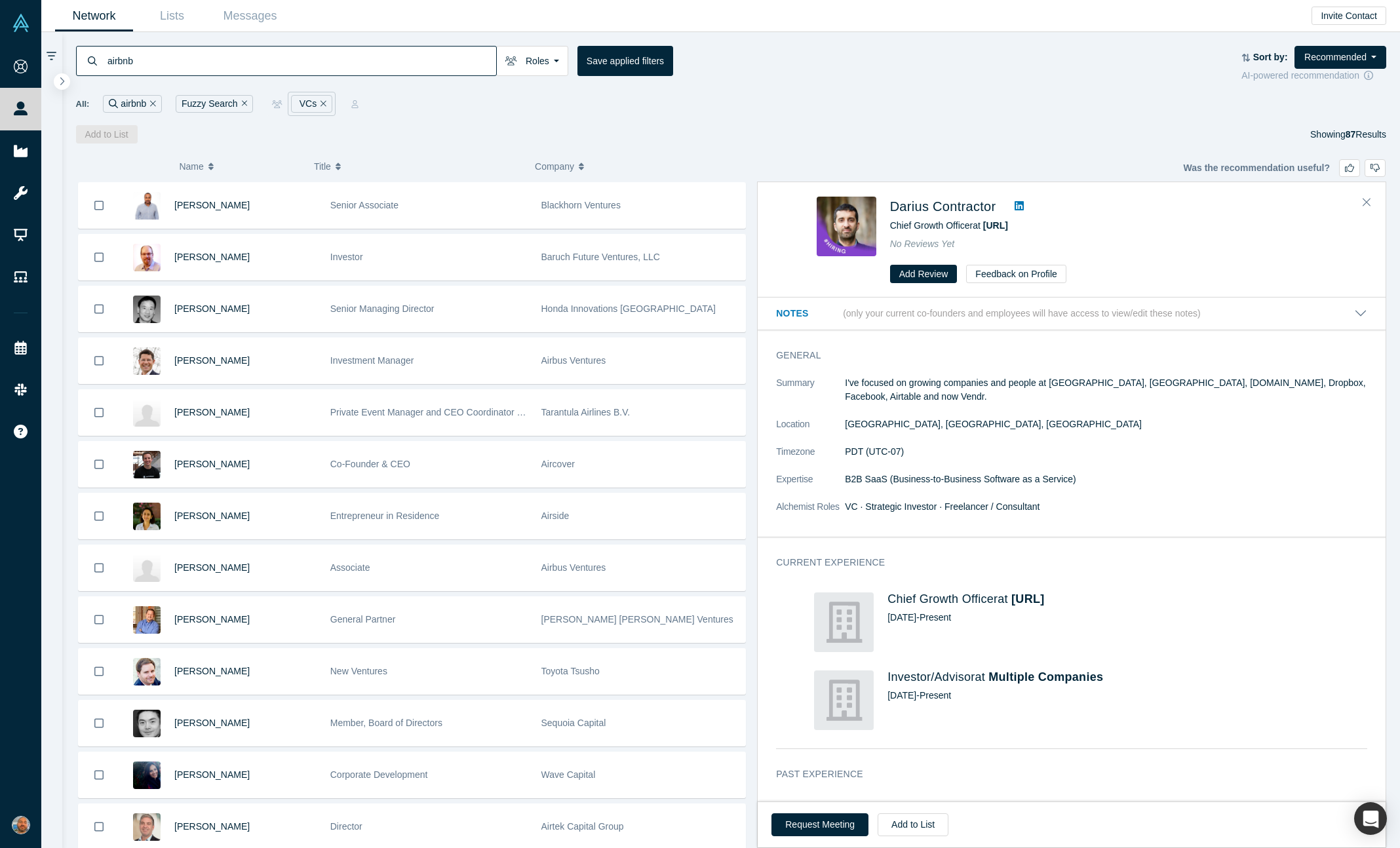
click at [324, 103] on icon "Remove Filter" at bounding box center [323, 103] width 6 height 9
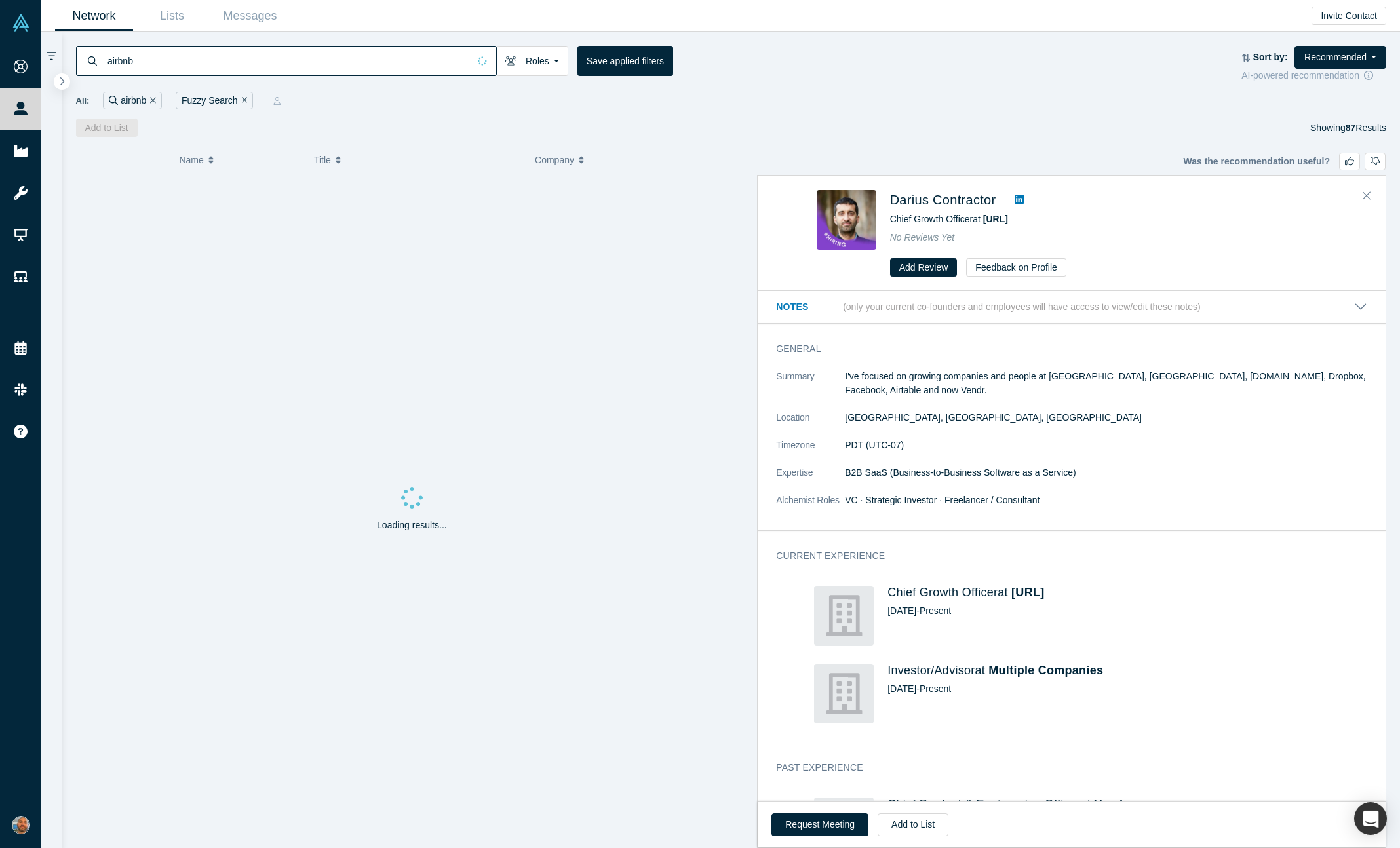
click at [242, 100] on icon "Remove Filter" at bounding box center [244, 99] width 6 height 6
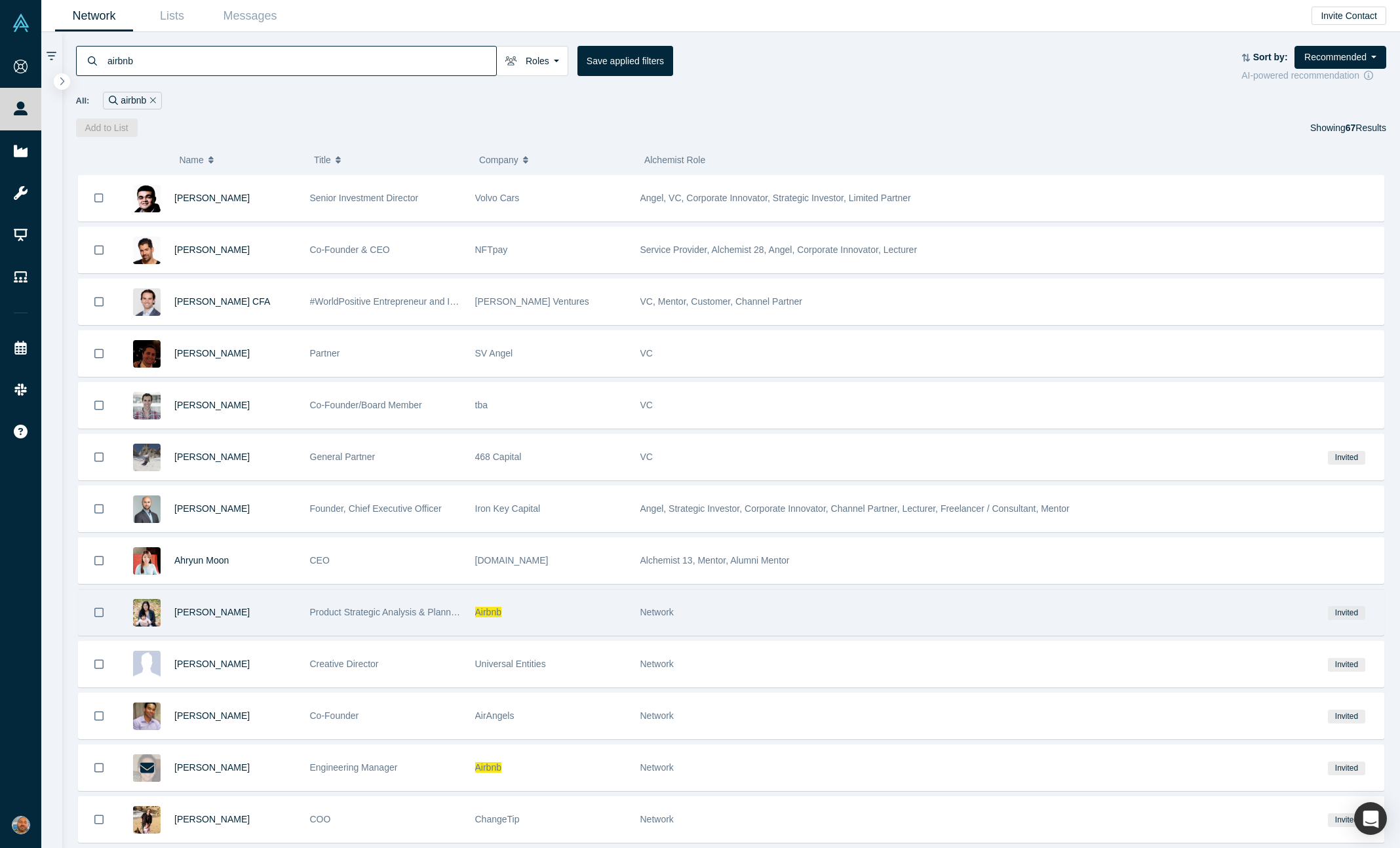
click at [585, 601] on div "Airbnb" at bounding box center [551, 612] width 152 height 45
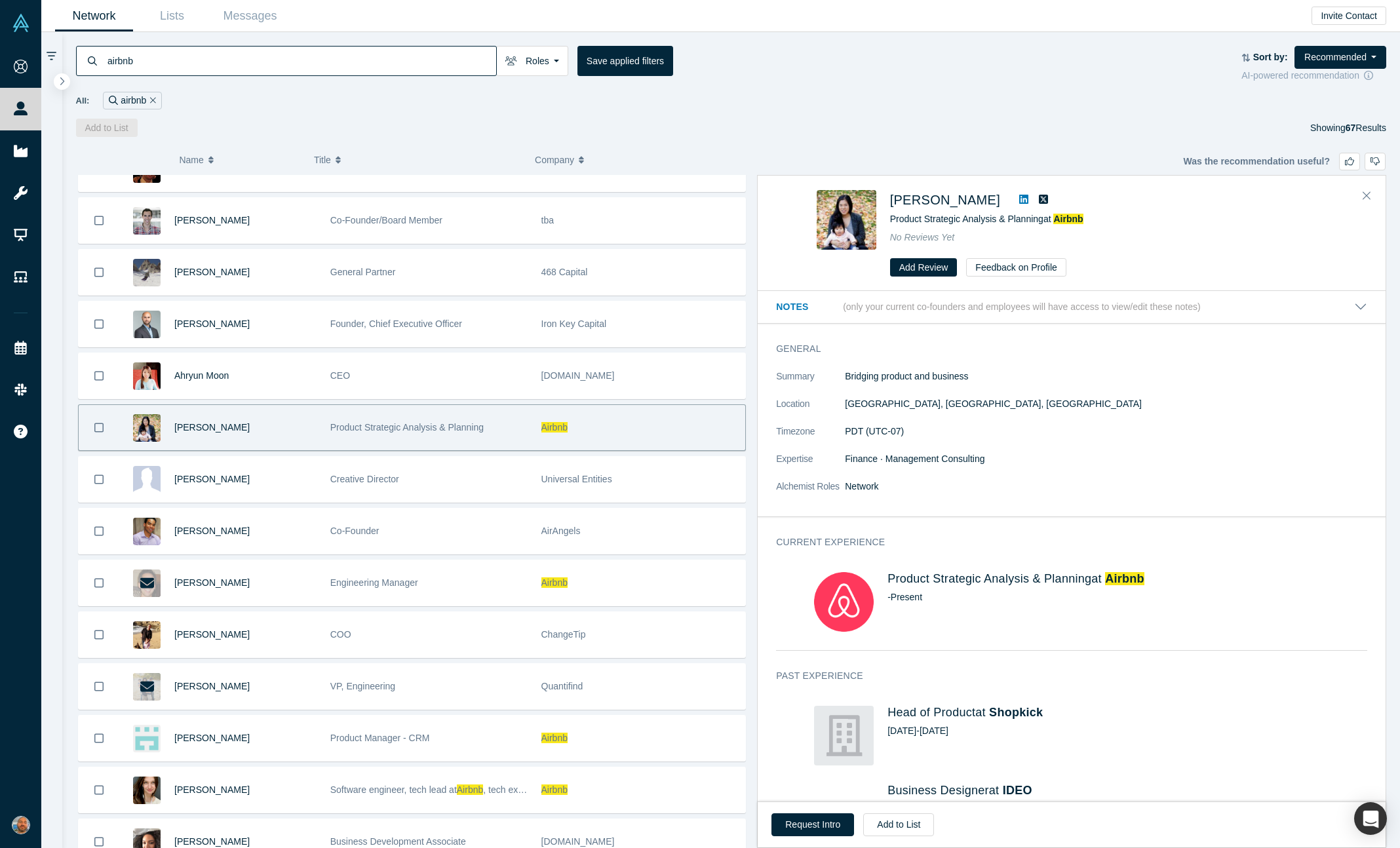
scroll to position [192, 0]
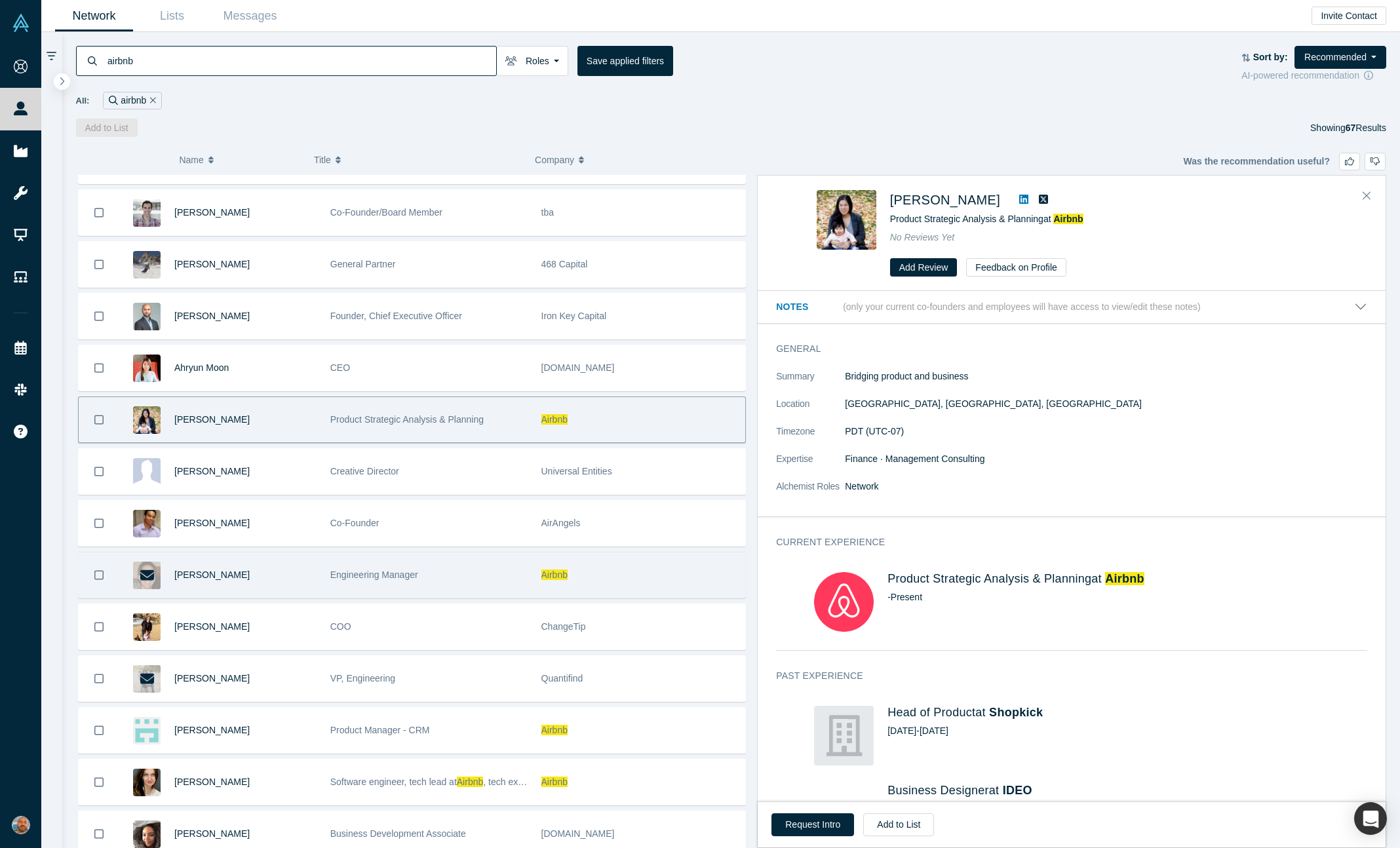
click at [525, 579] on div "Engineering Manager" at bounding box center [428, 575] width 198 height 45
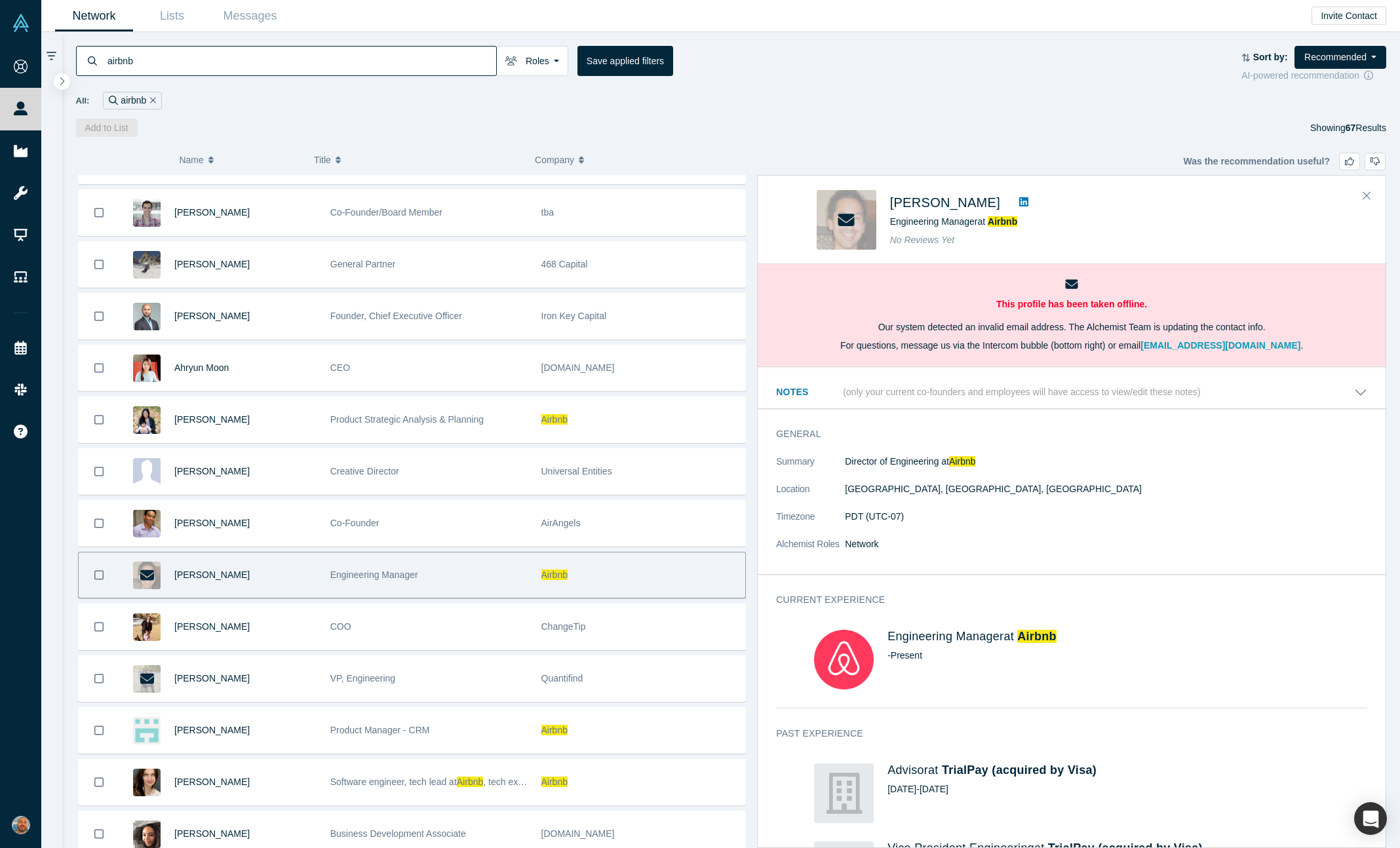
scroll to position [385, 0]
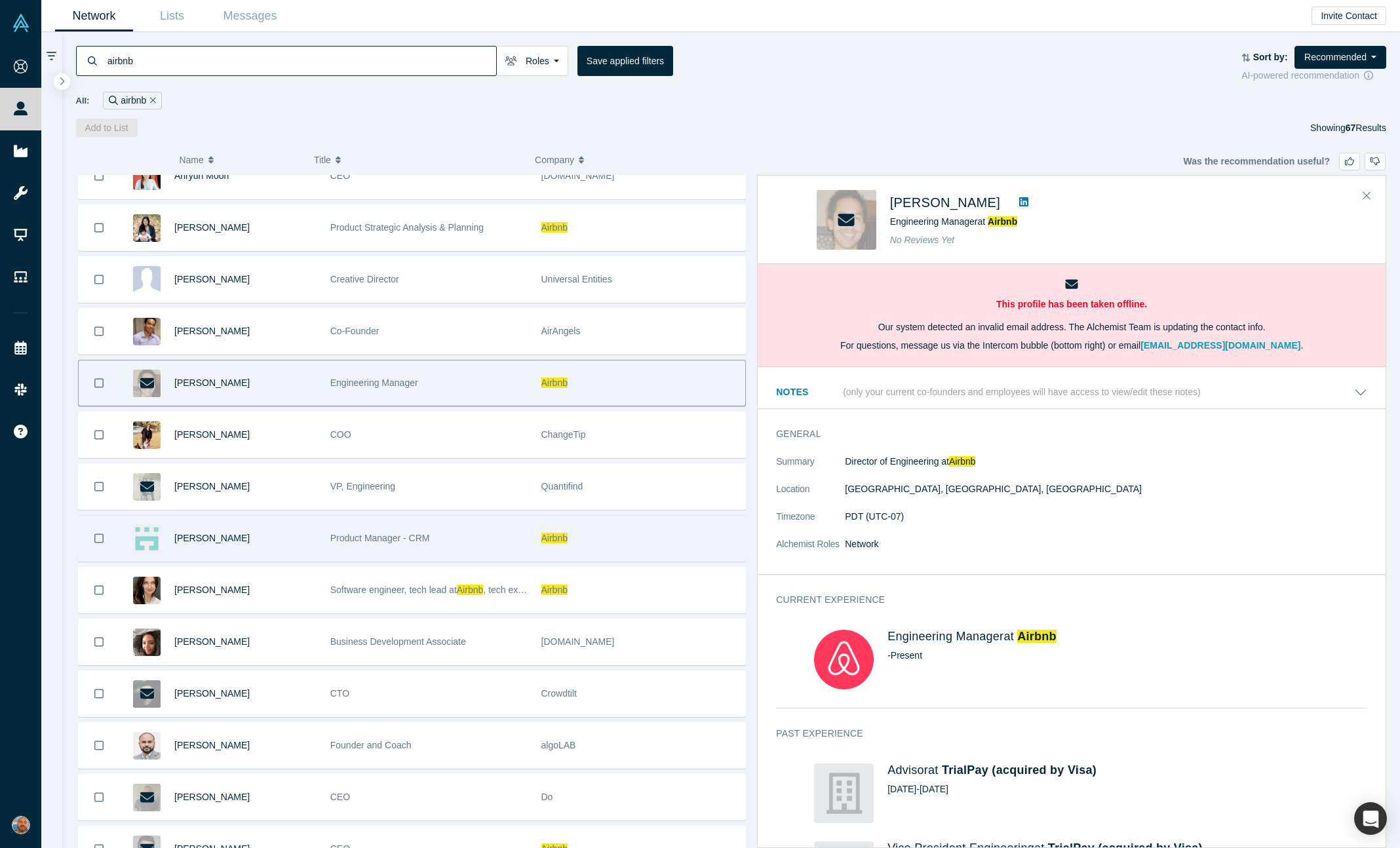
click at [485, 528] on div "Product Manager - CRM" at bounding box center [428, 538] width 198 height 45
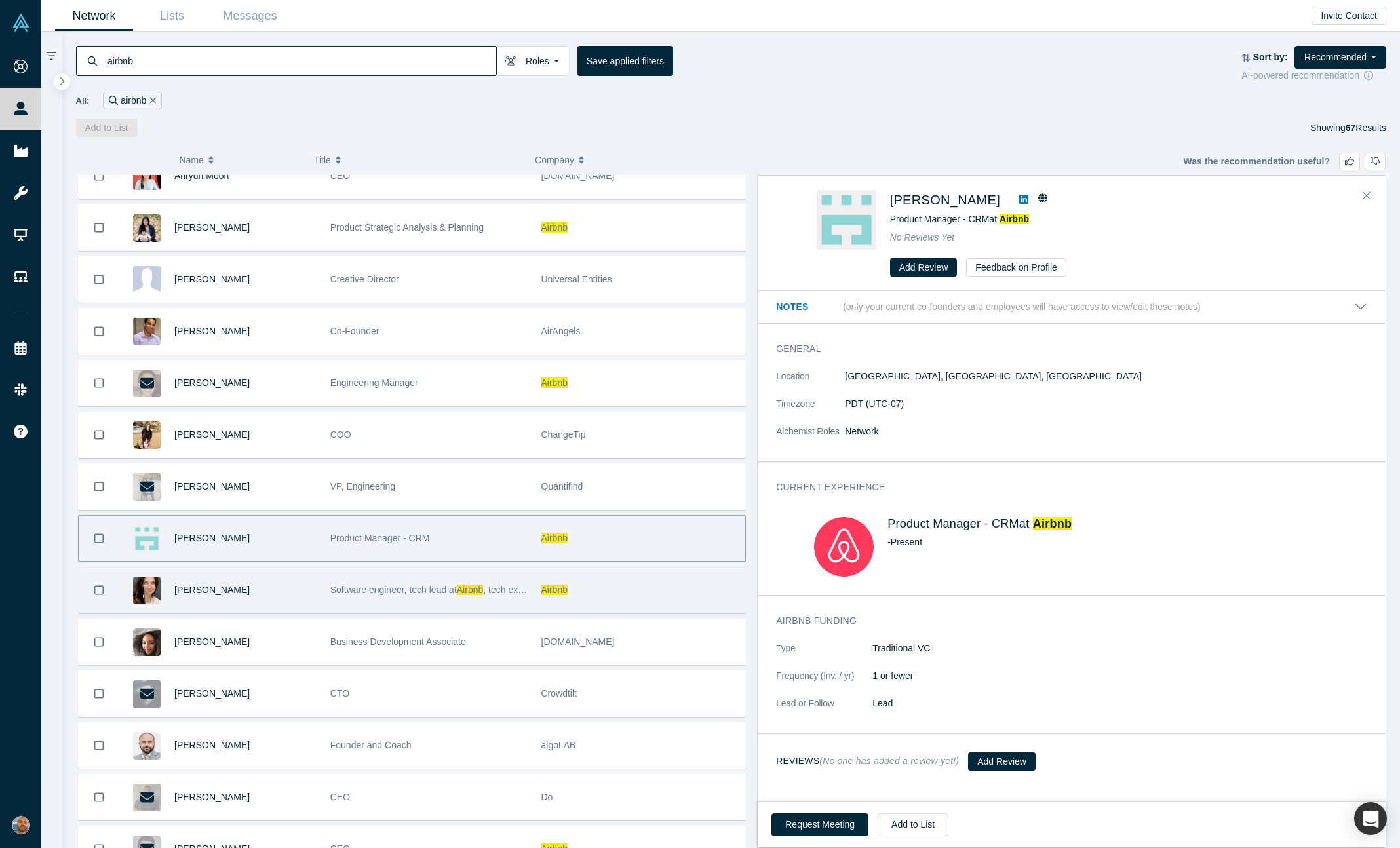
click at [478, 578] on div "Software engineer, tech lead at Airbnb , tech expert in web development." at bounding box center [428, 590] width 198 height 45
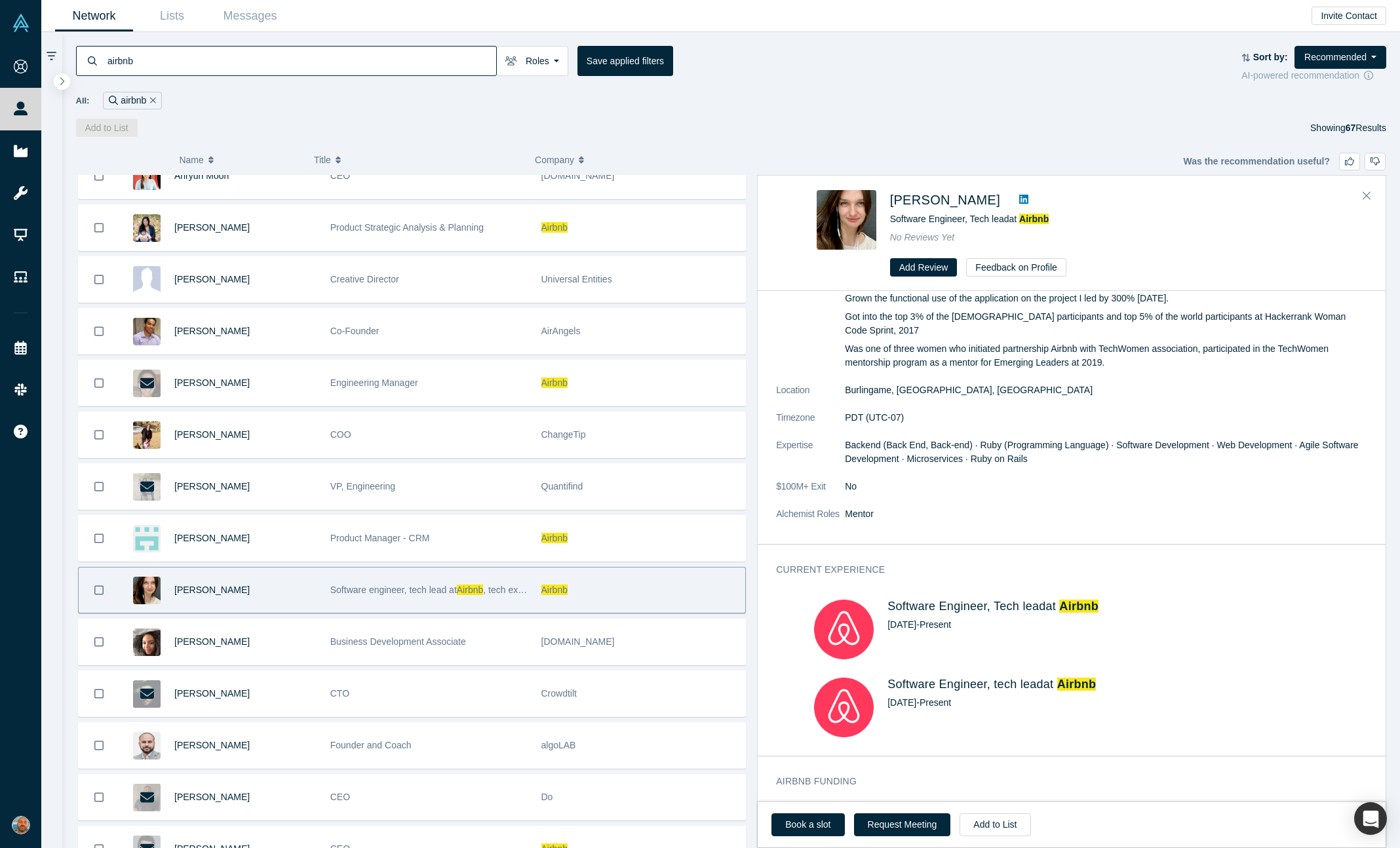
scroll to position [0, 0]
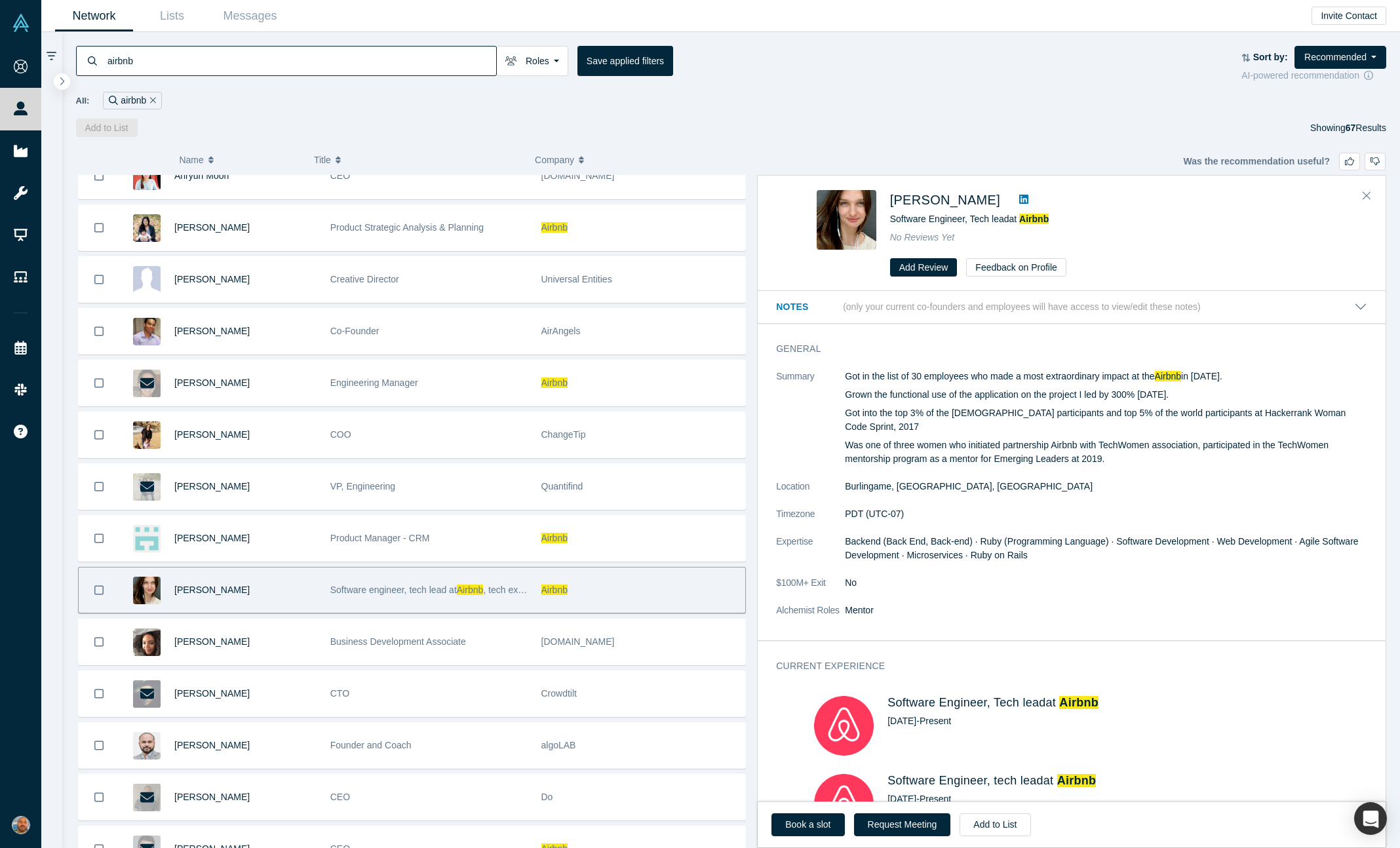
click at [1019, 197] on icon at bounding box center [1023, 199] width 9 height 9
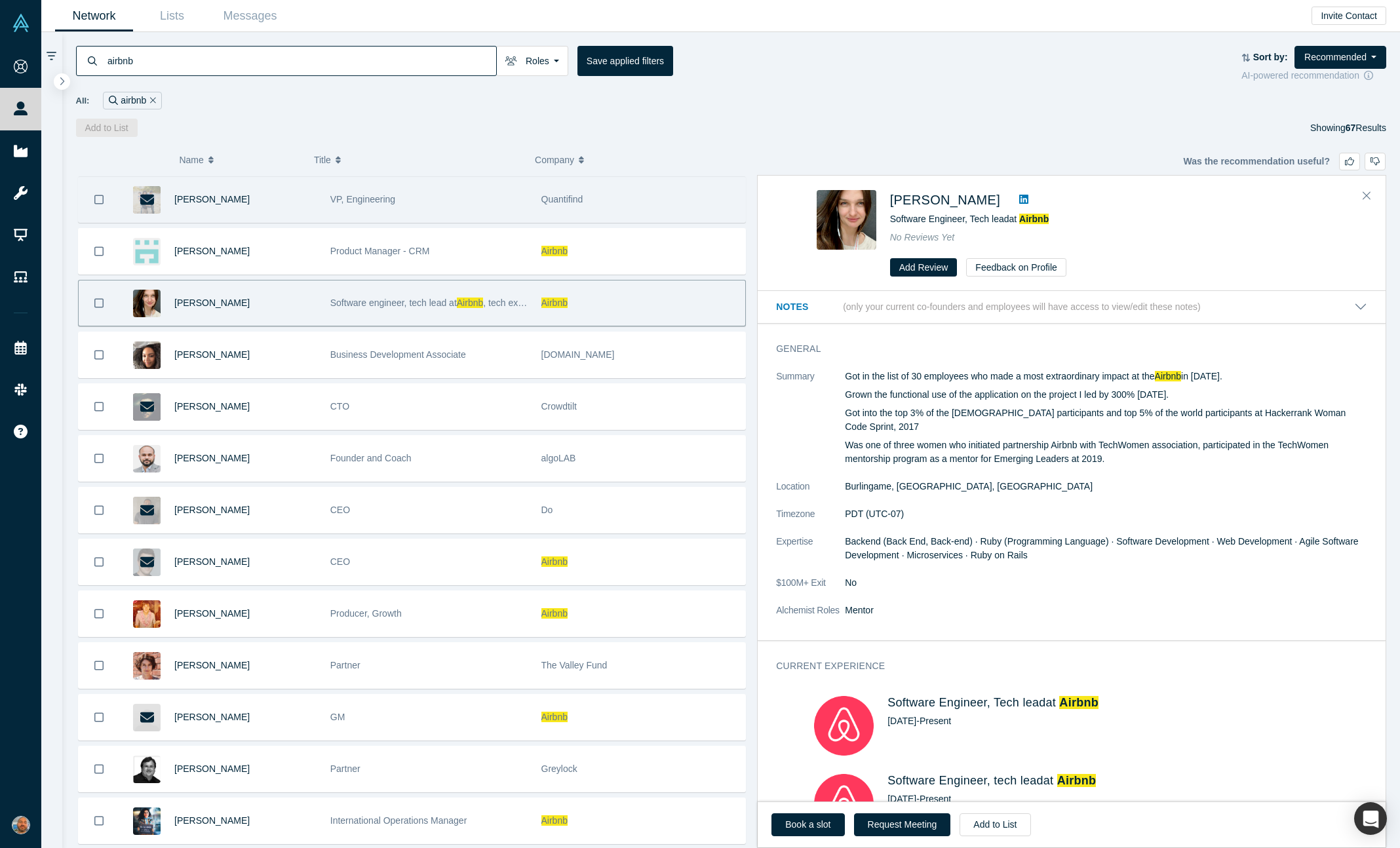
scroll to position [671, 0]
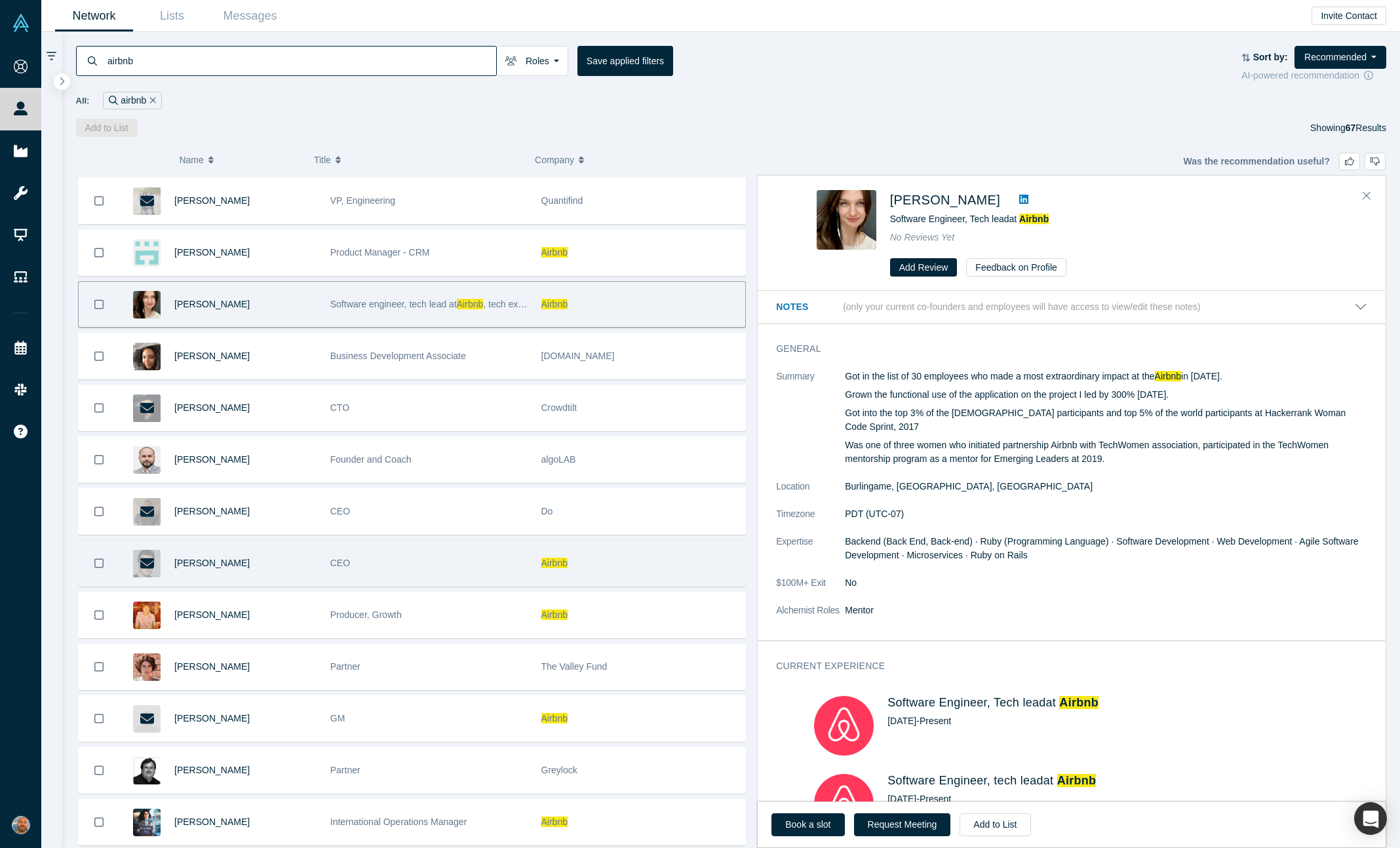
click at [447, 544] on div "CEO" at bounding box center [428, 563] width 198 height 45
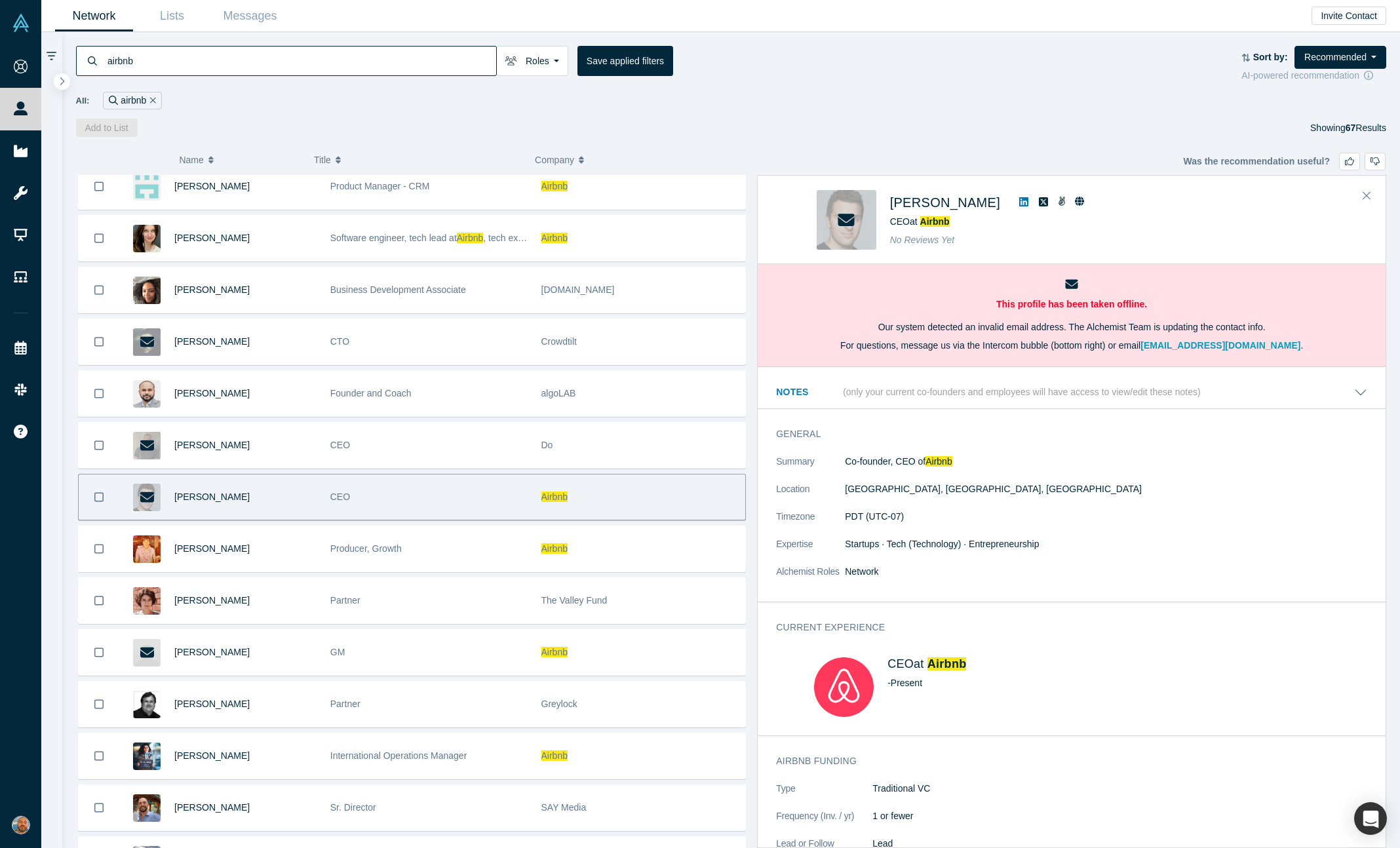
scroll to position [741, 0]
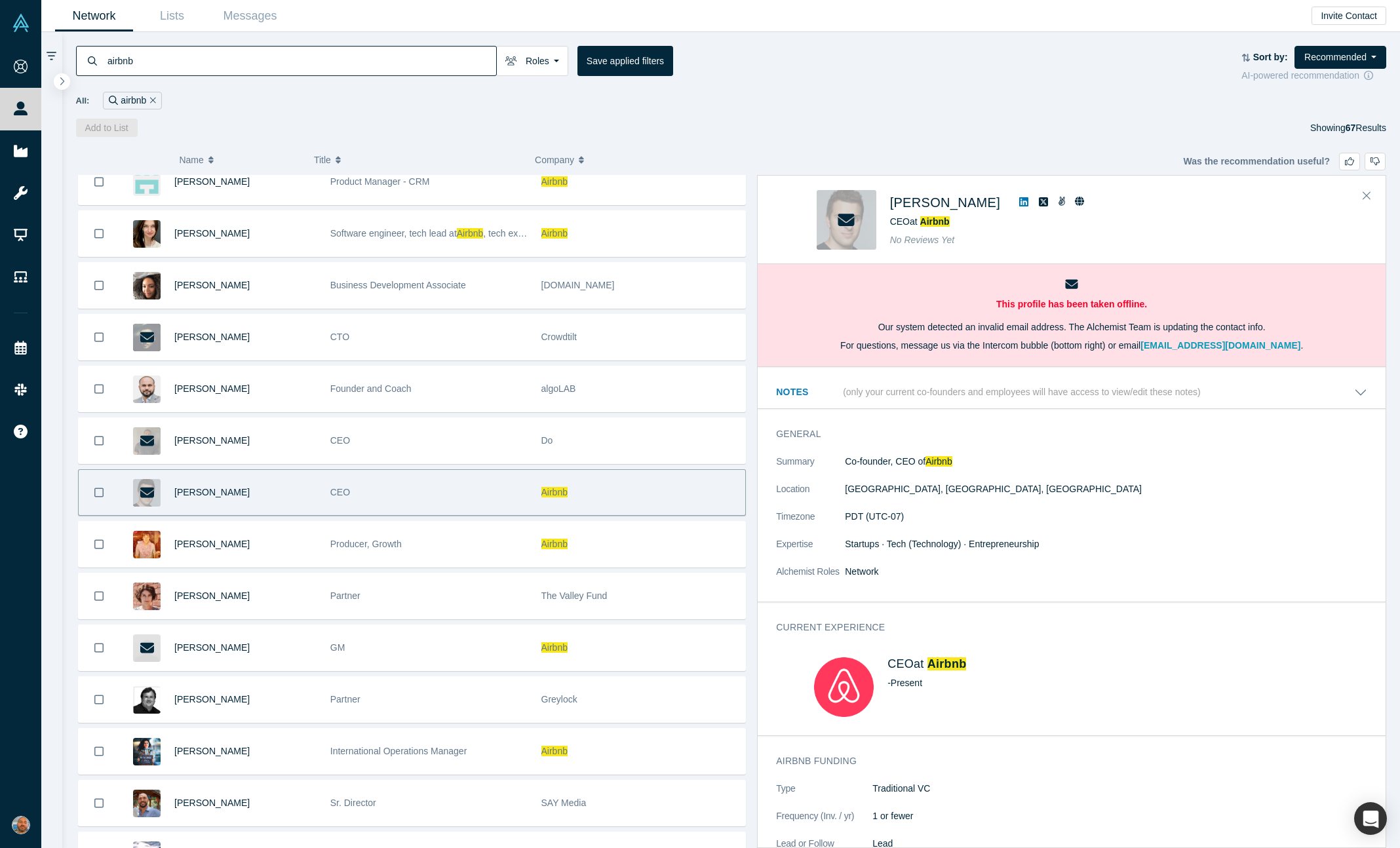
click at [447, 544] on div "Producer, Growth" at bounding box center [428, 544] width 198 height 45
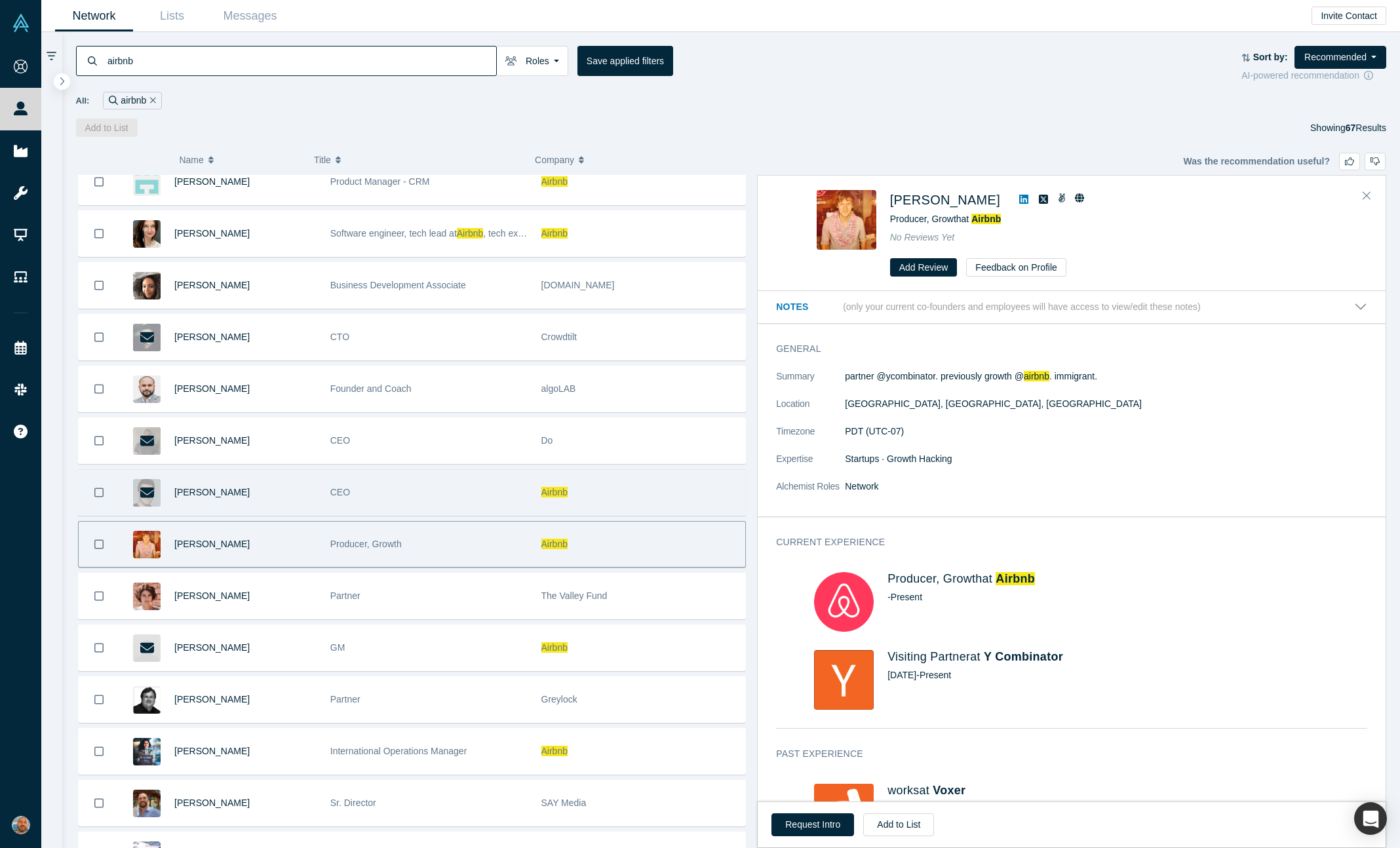
scroll to position [845, 0]
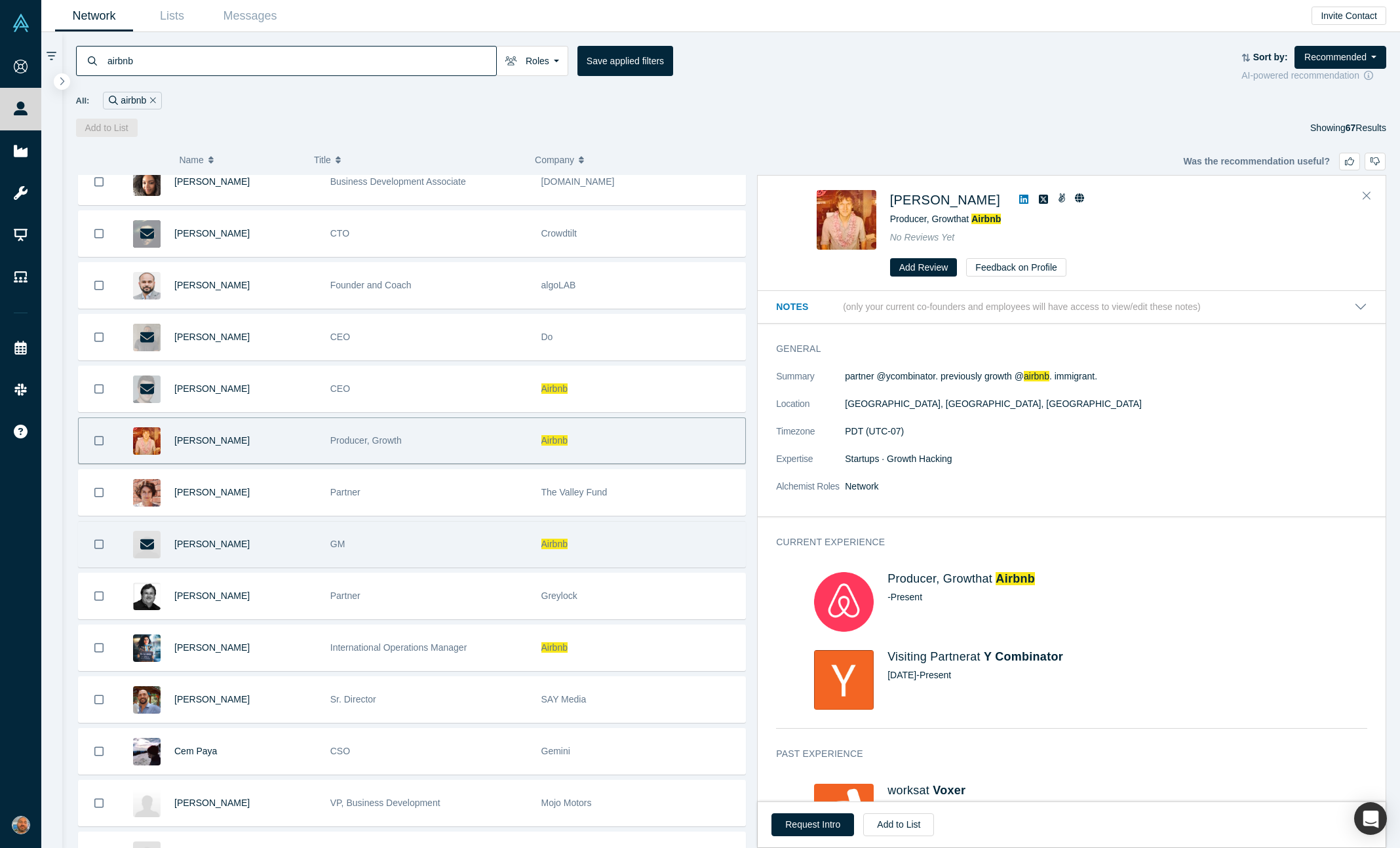
click at [448, 544] on div "GM" at bounding box center [428, 544] width 198 height 45
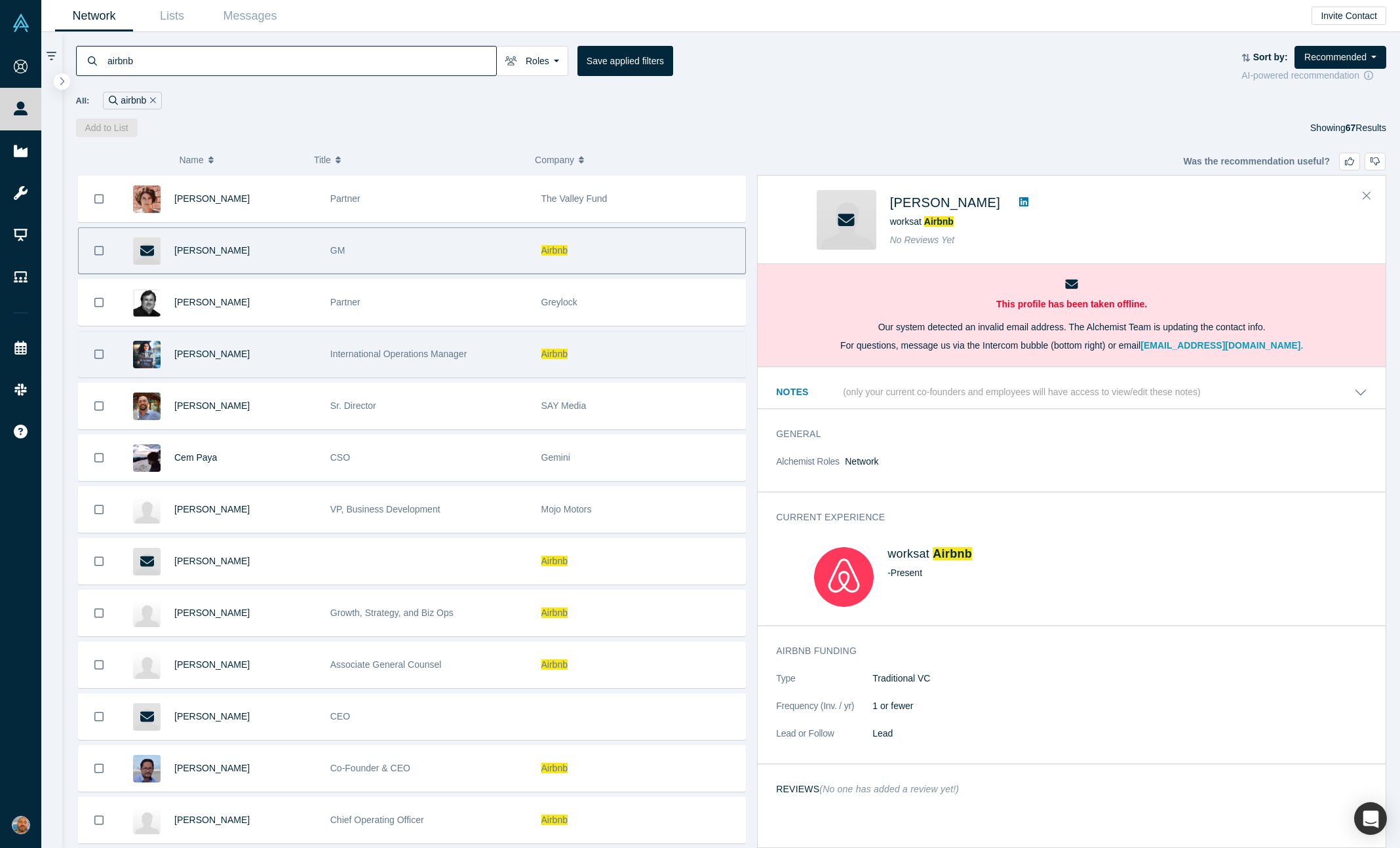
scroll to position [1156, 0]
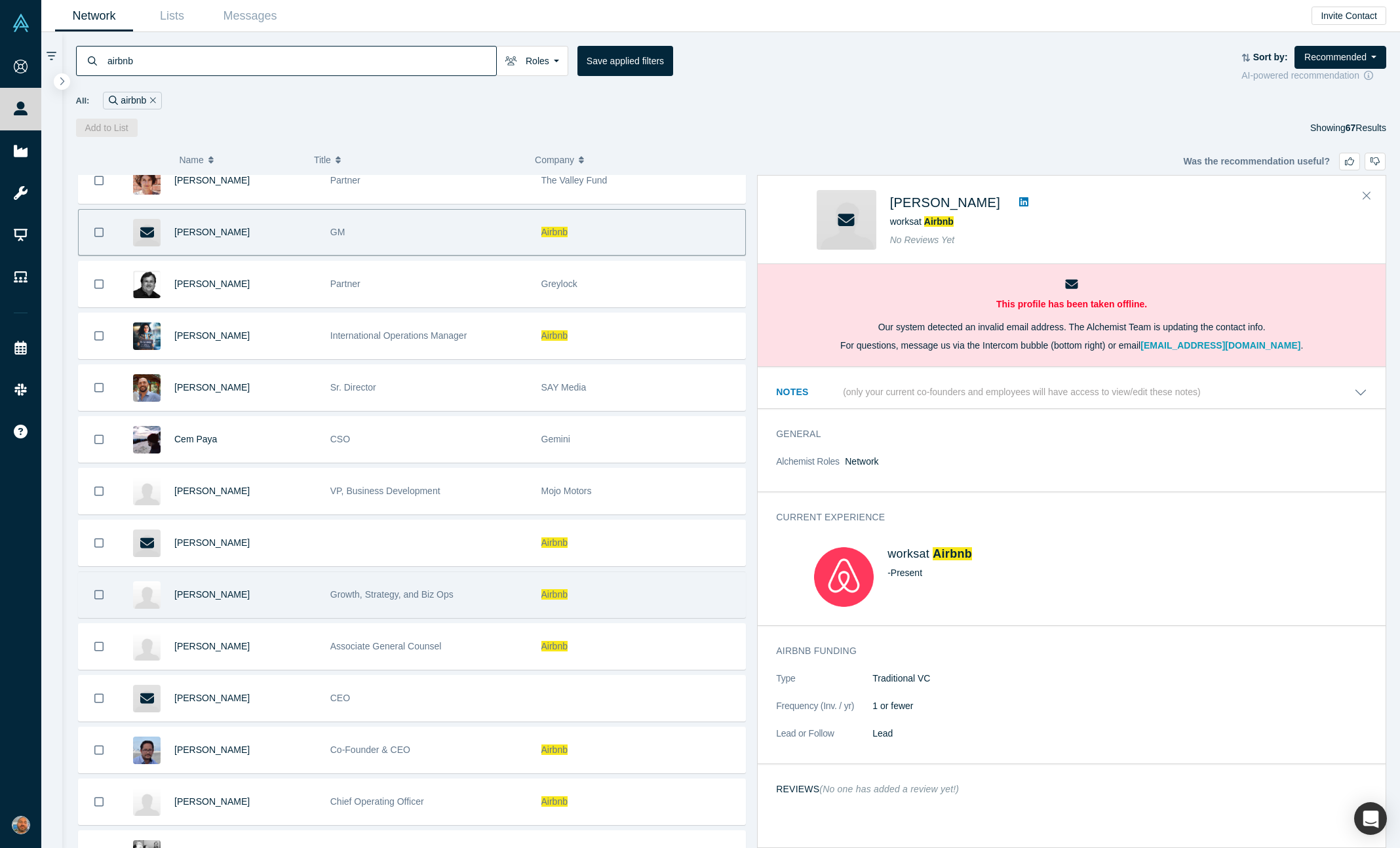
click at [446, 607] on div "Growth, Strategy, and Biz Ops" at bounding box center [428, 595] width 198 height 45
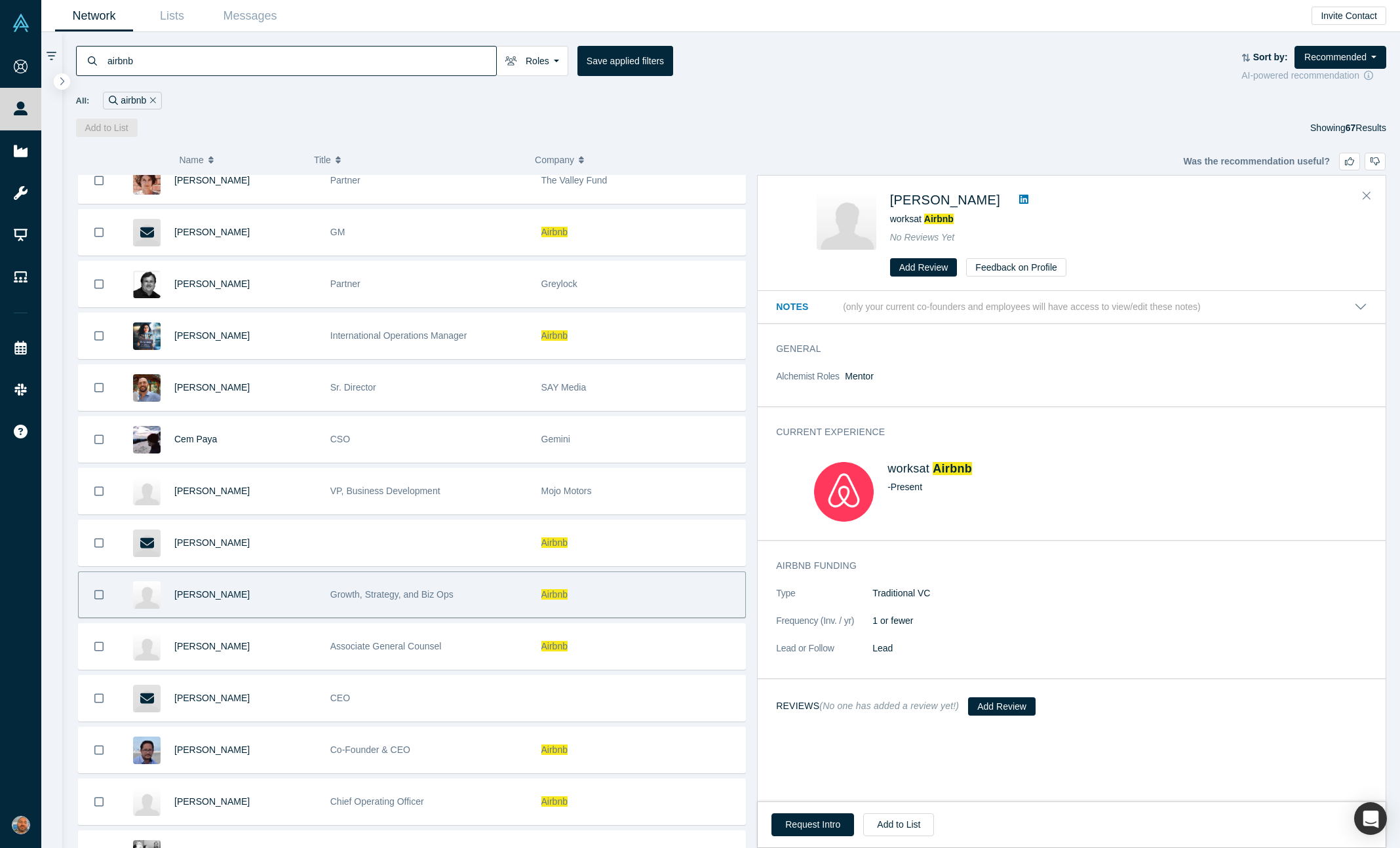
click at [1031, 197] on link at bounding box center [1024, 199] width 20 height 16
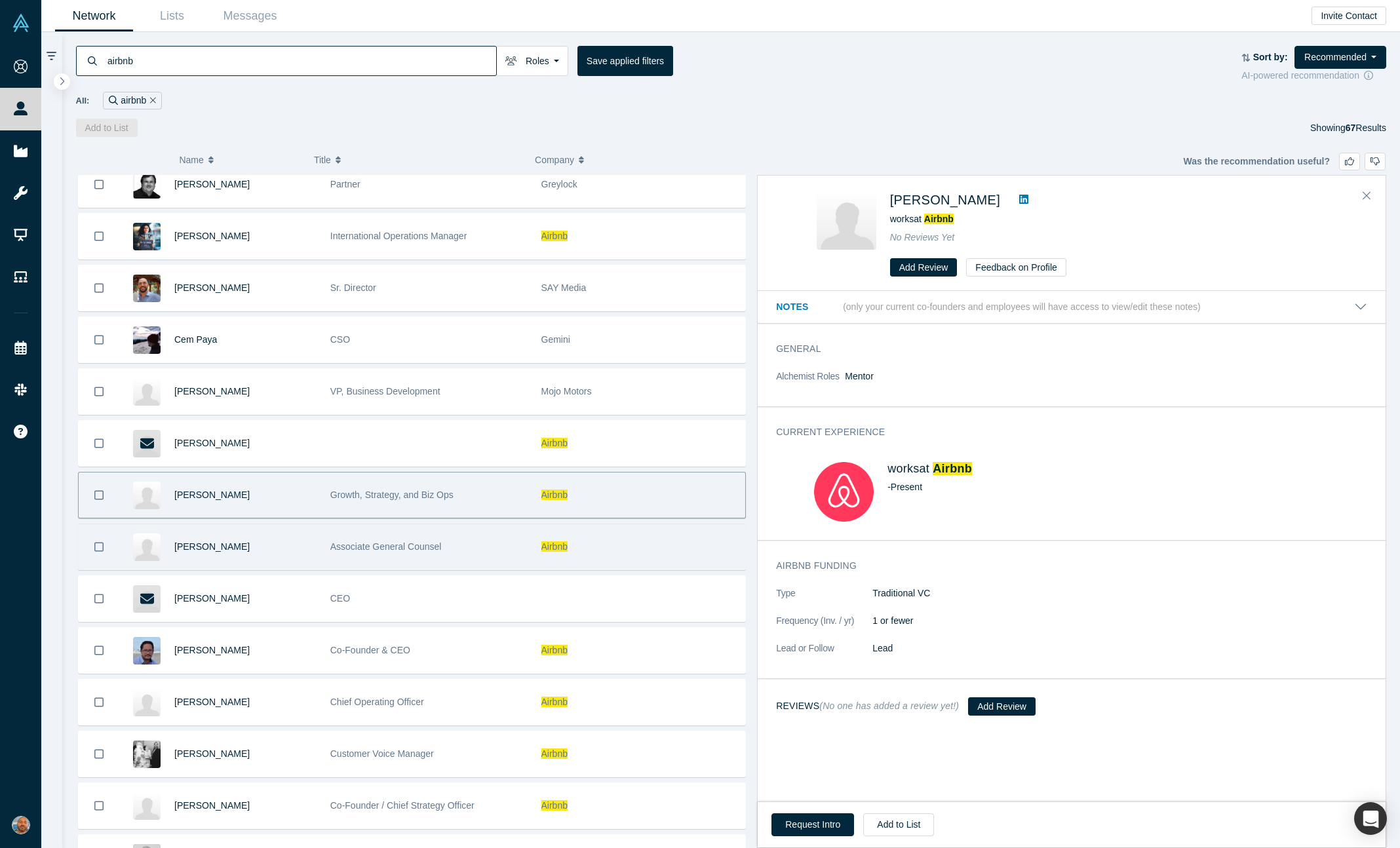
scroll to position [1326, 0]
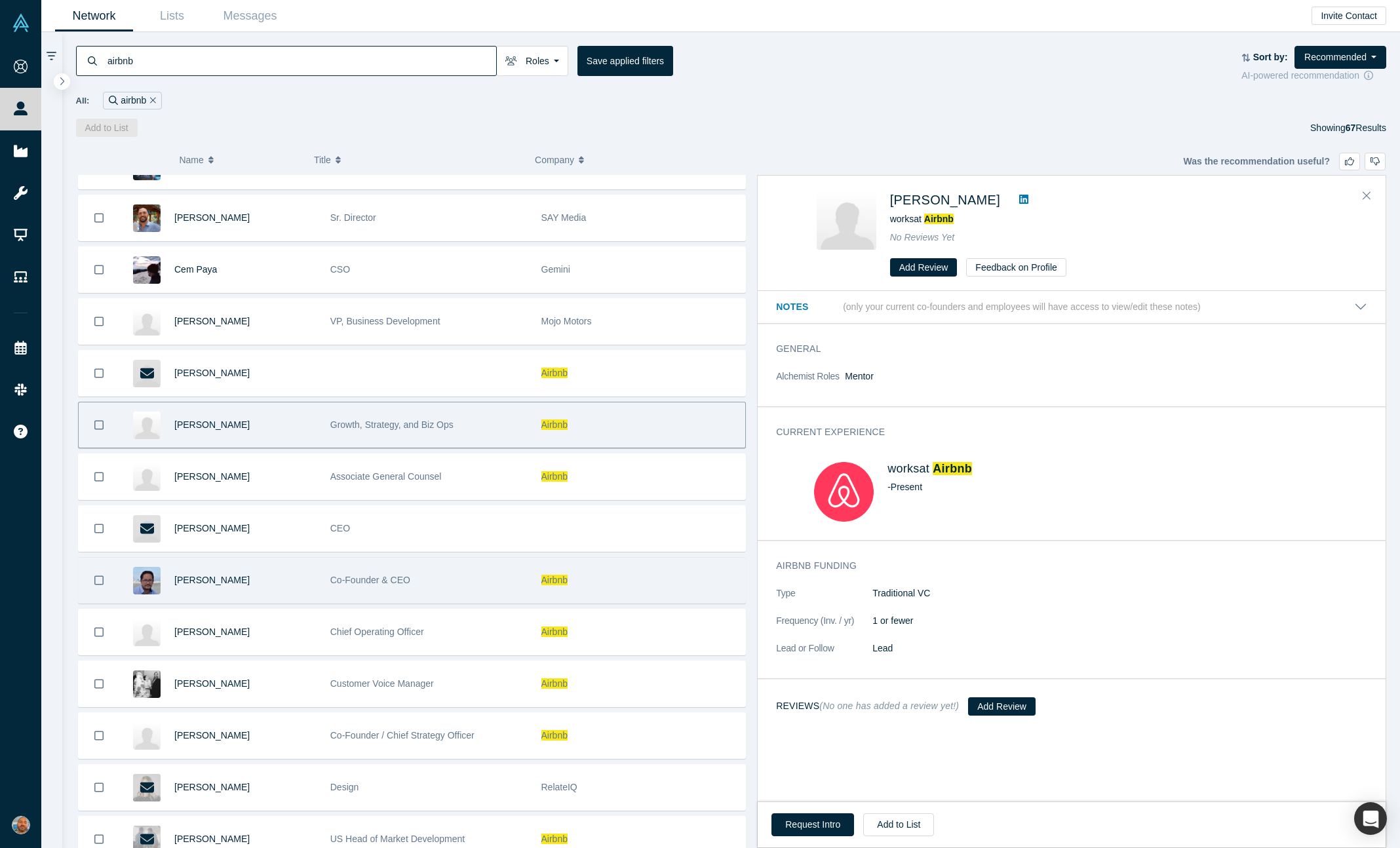
click at [593, 585] on div "Airbnb" at bounding box center [640, 580] width 198 height 45
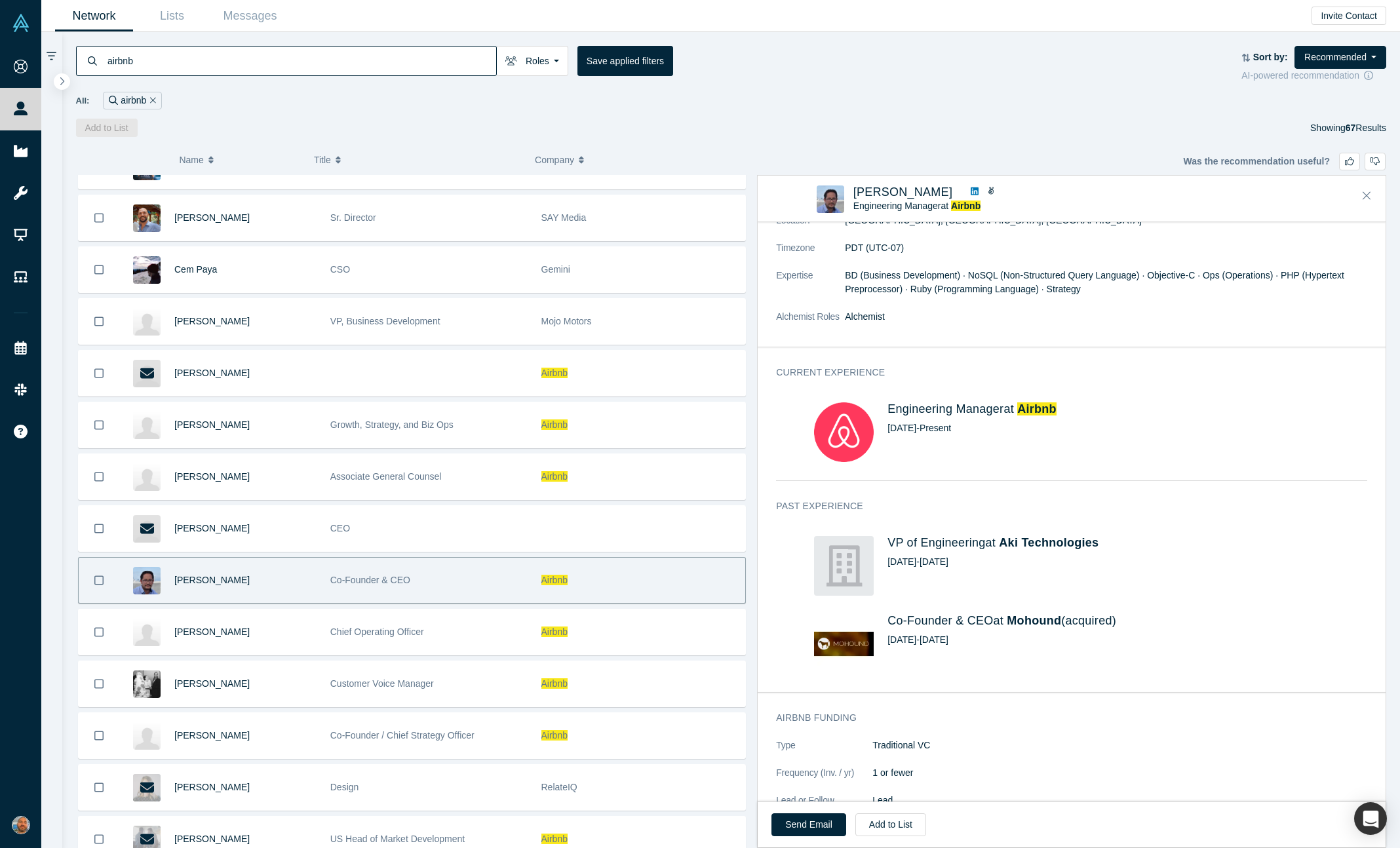
scroll to position [1404, 0]
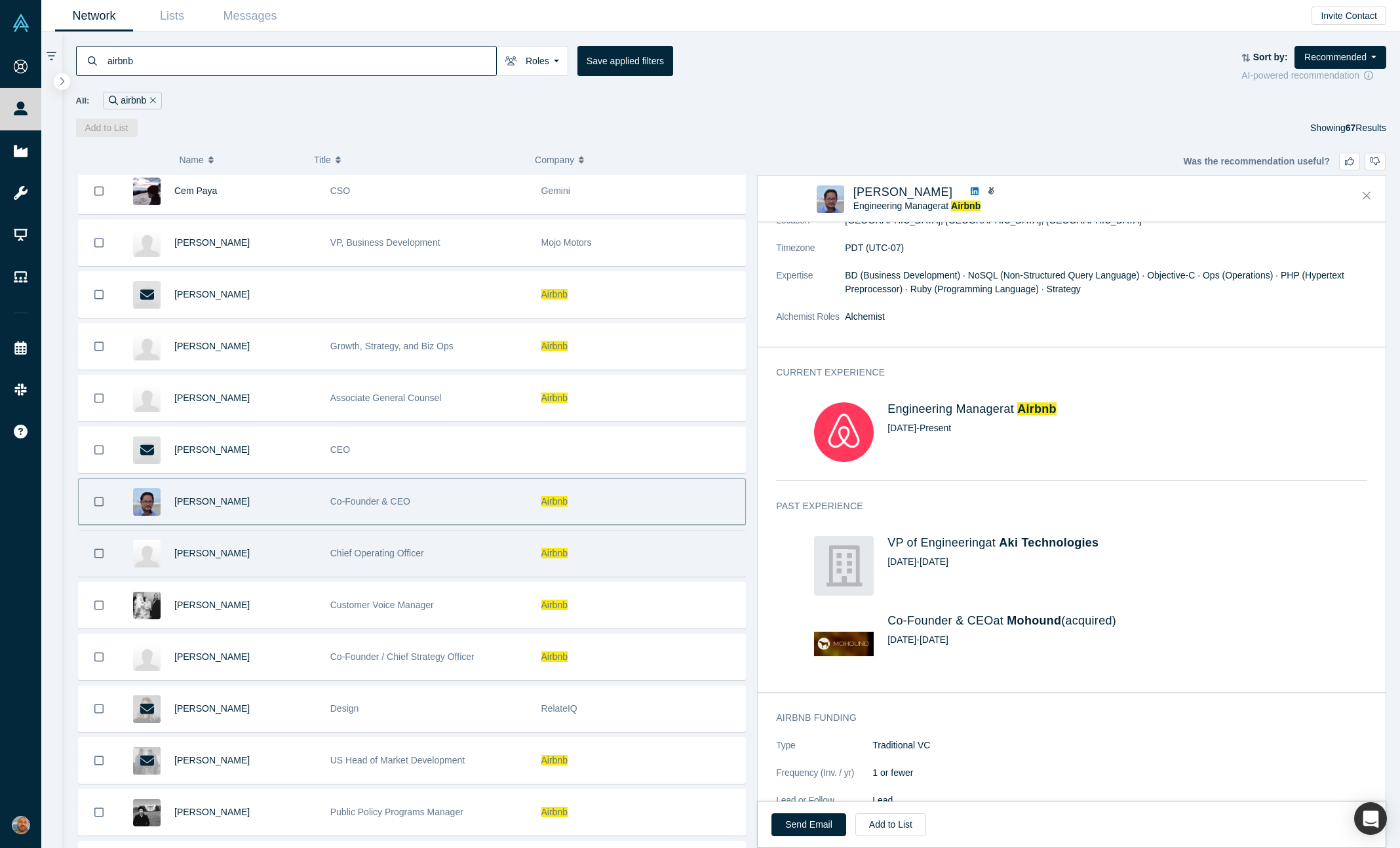
click at [480, 566] on div "Chief Operating Officer" at bounding box center [428, 553] width 198 height 45
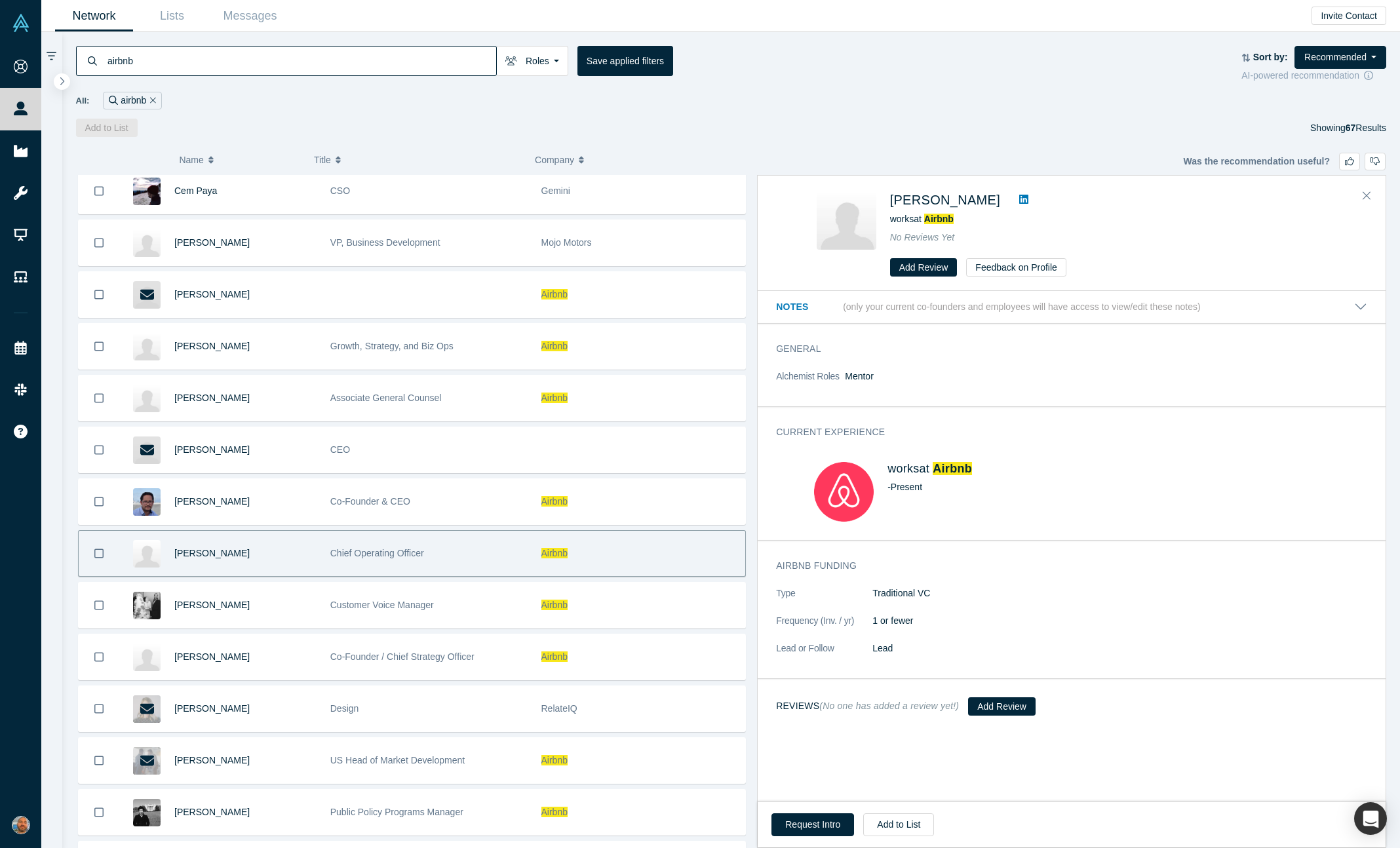
click at [1019, 198] on icon at bounding box center [1023, 199] width 9 height 9
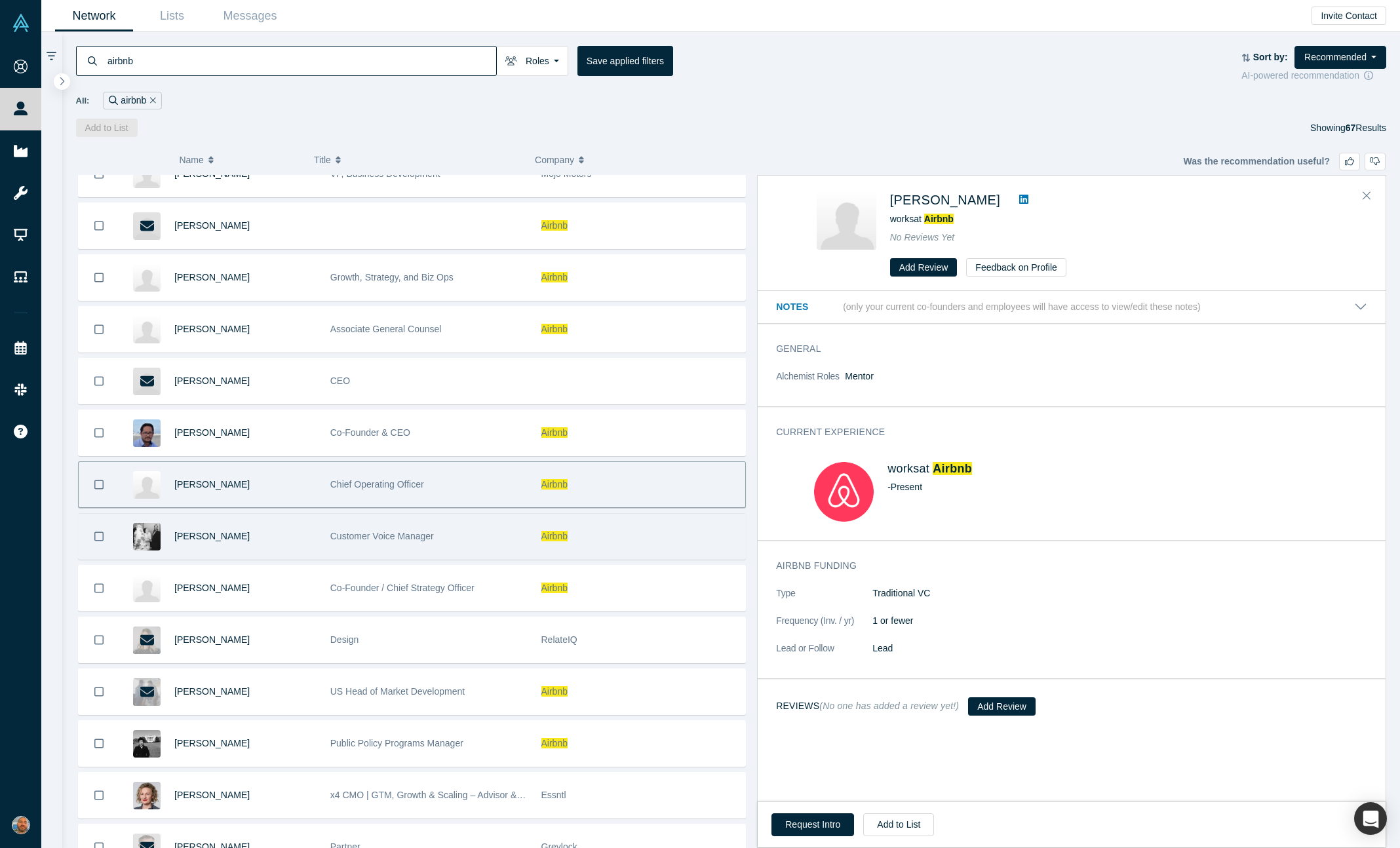
click at [266, 521] on div "Laura Hughes" at bounding box center [245, 536] width 142 height 45
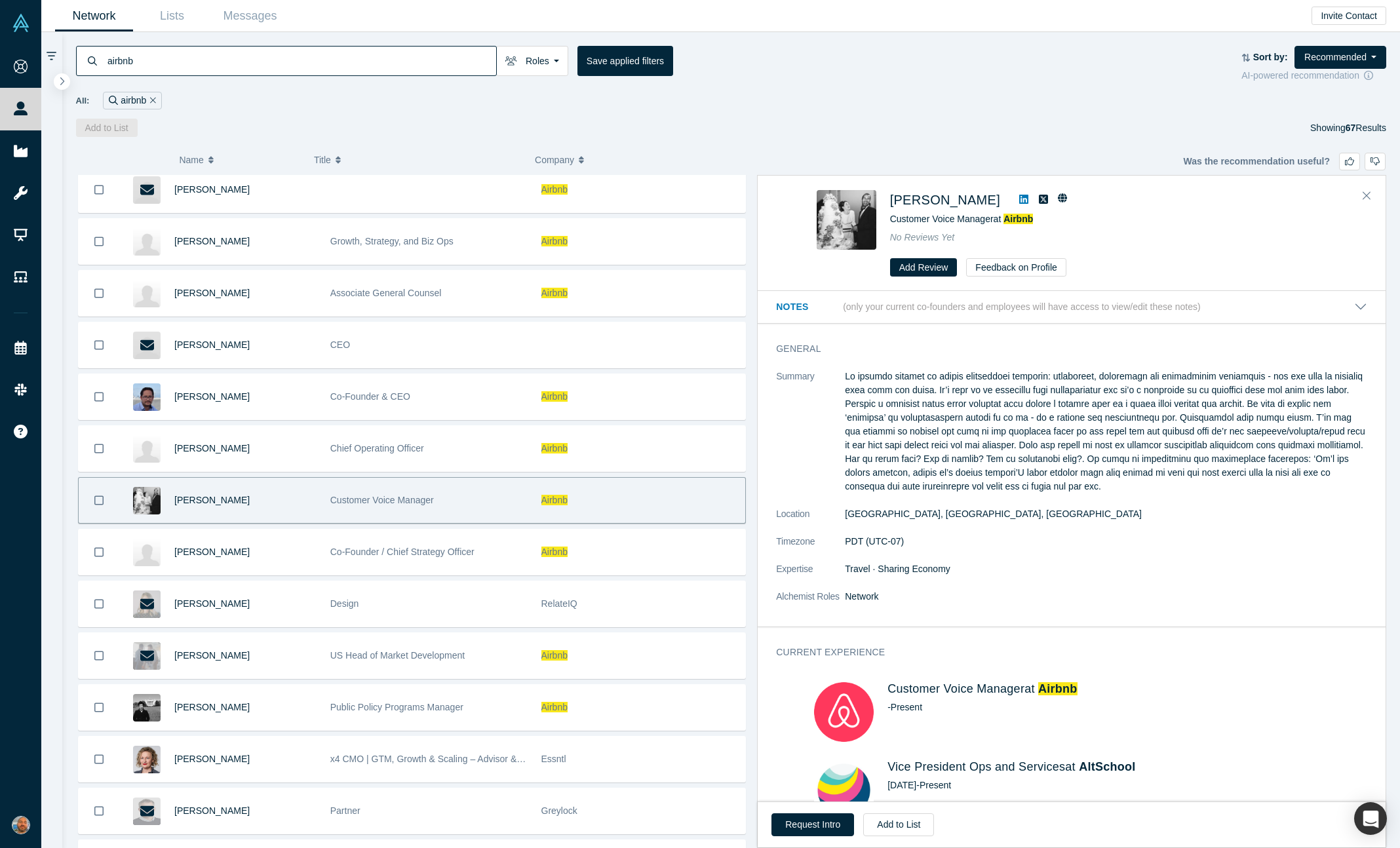
scroll to position [1521, 0]
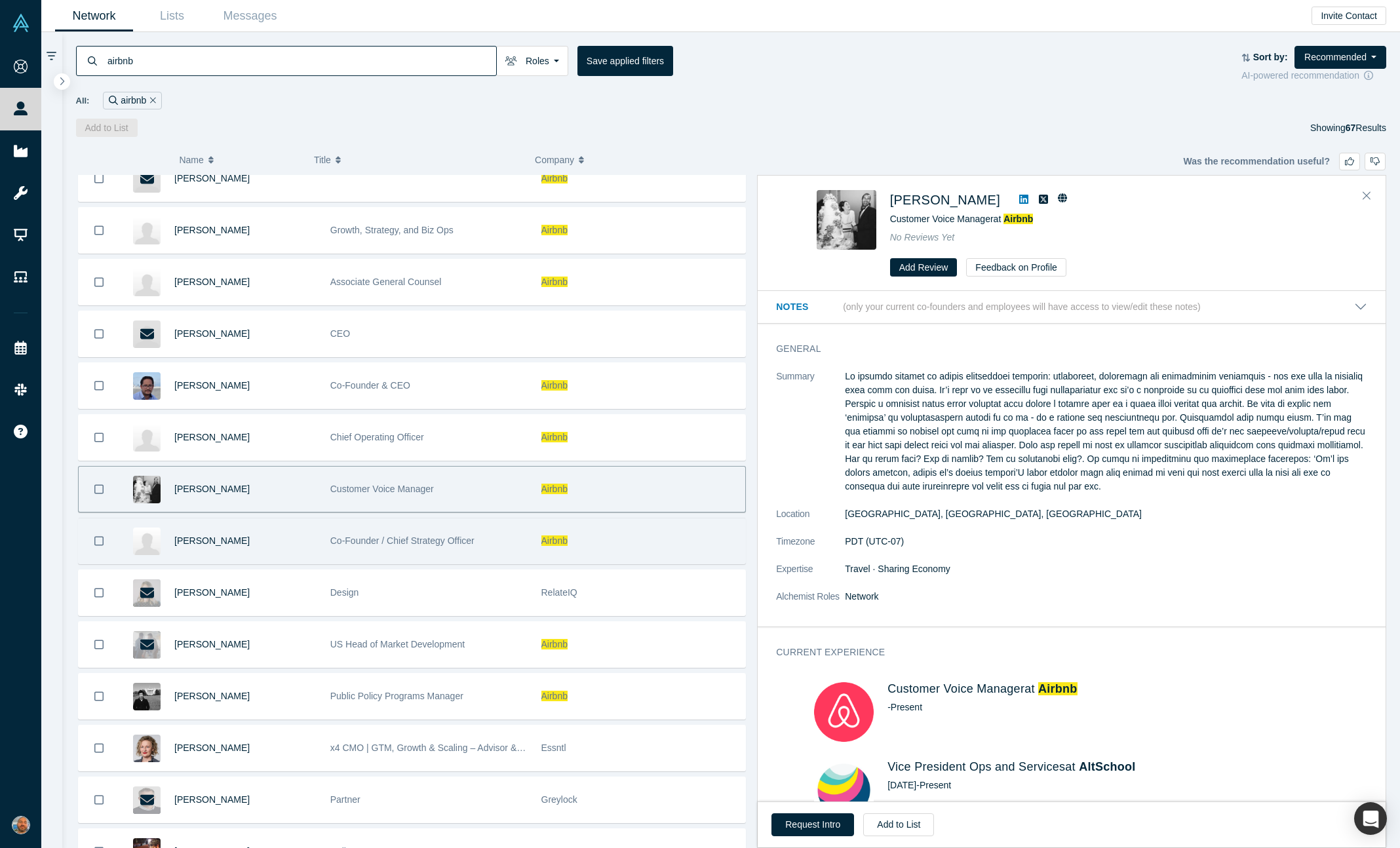
click at [301, 547] on div "Nathan Blecharczyk" at bounding box center [245, 541] width 142 height 45
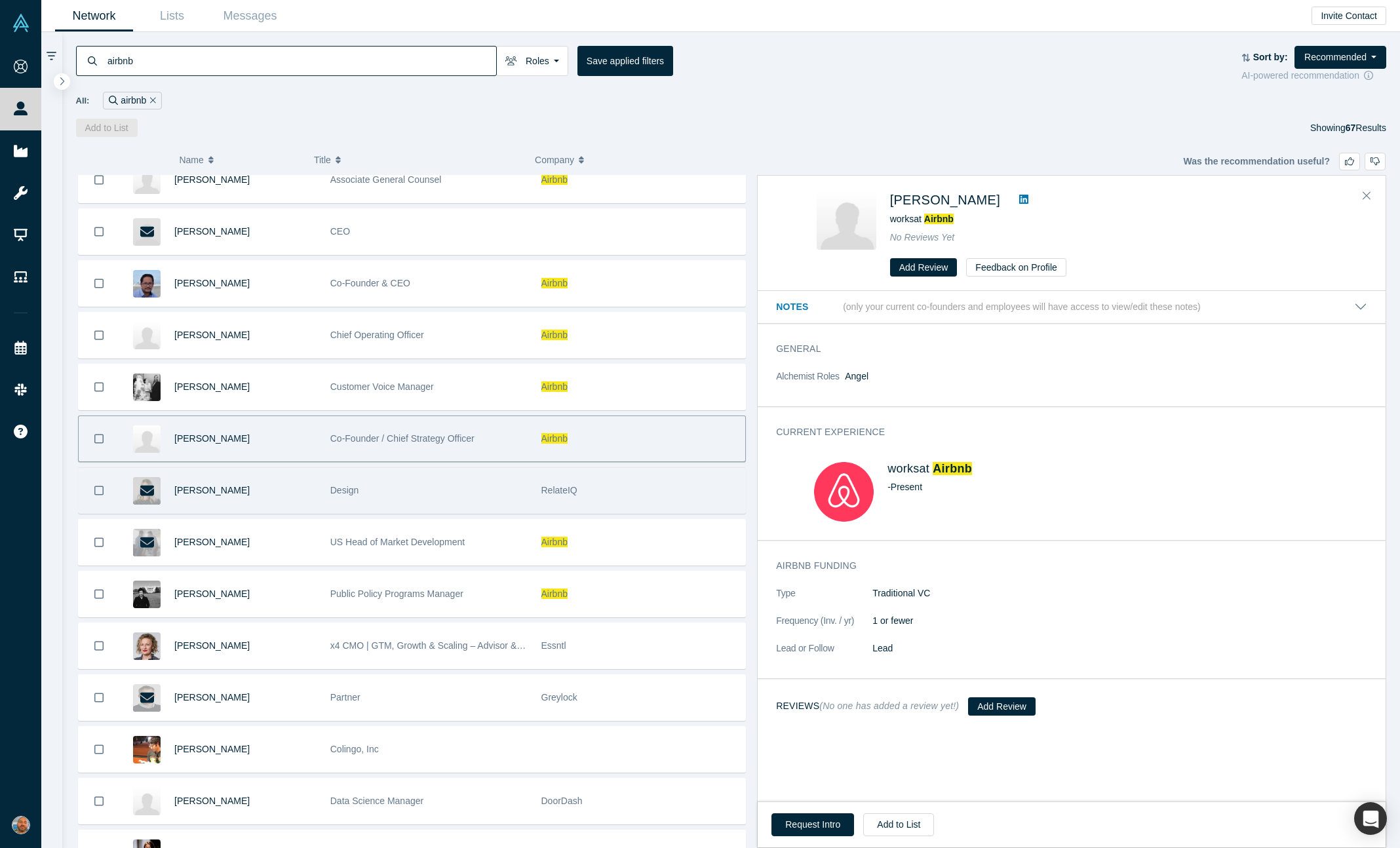
scroll to position [1693, 0]
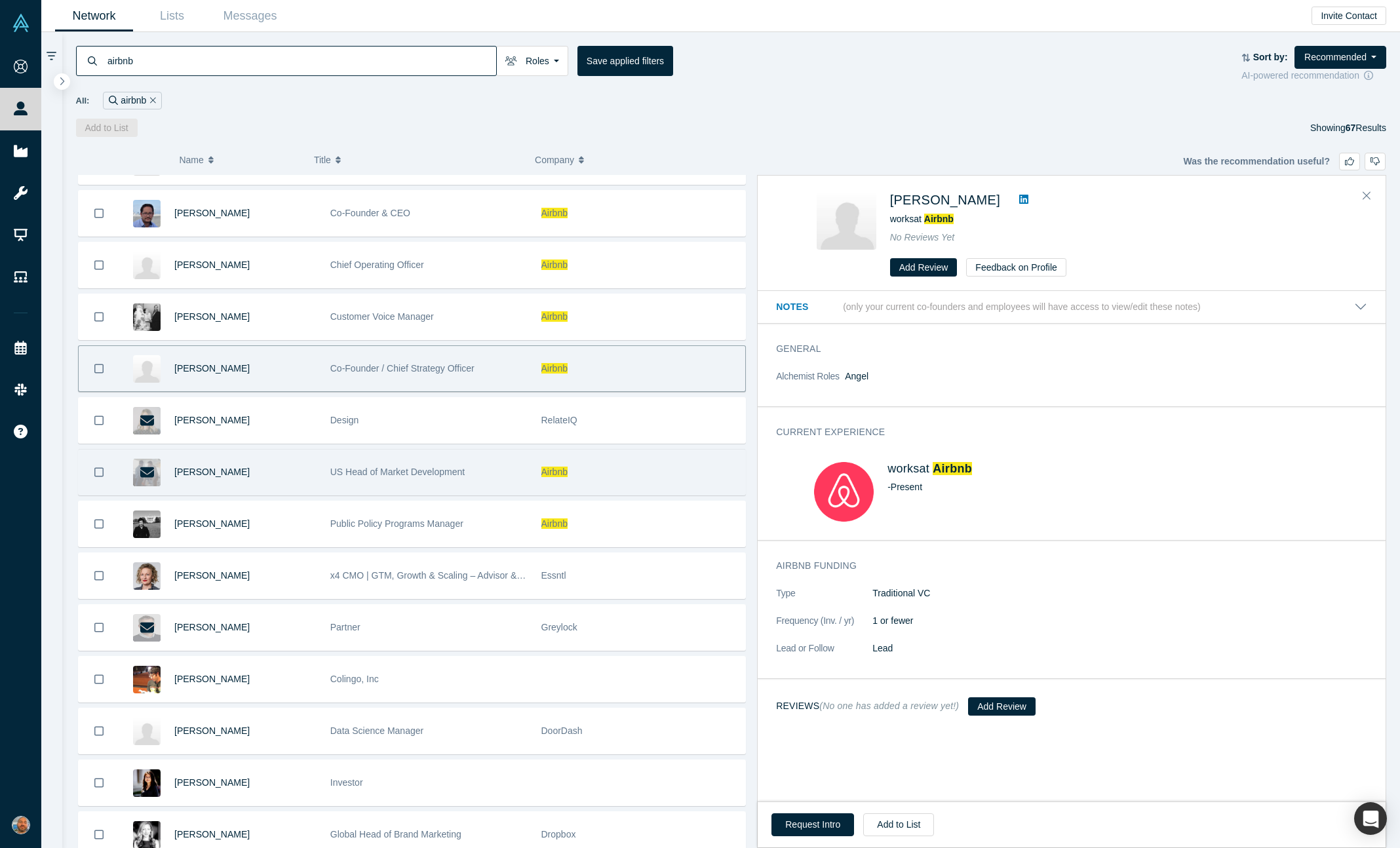
click at [502, 486] on div "US Head of Market Development" at bounding box center [428, 472] width 198 height 45
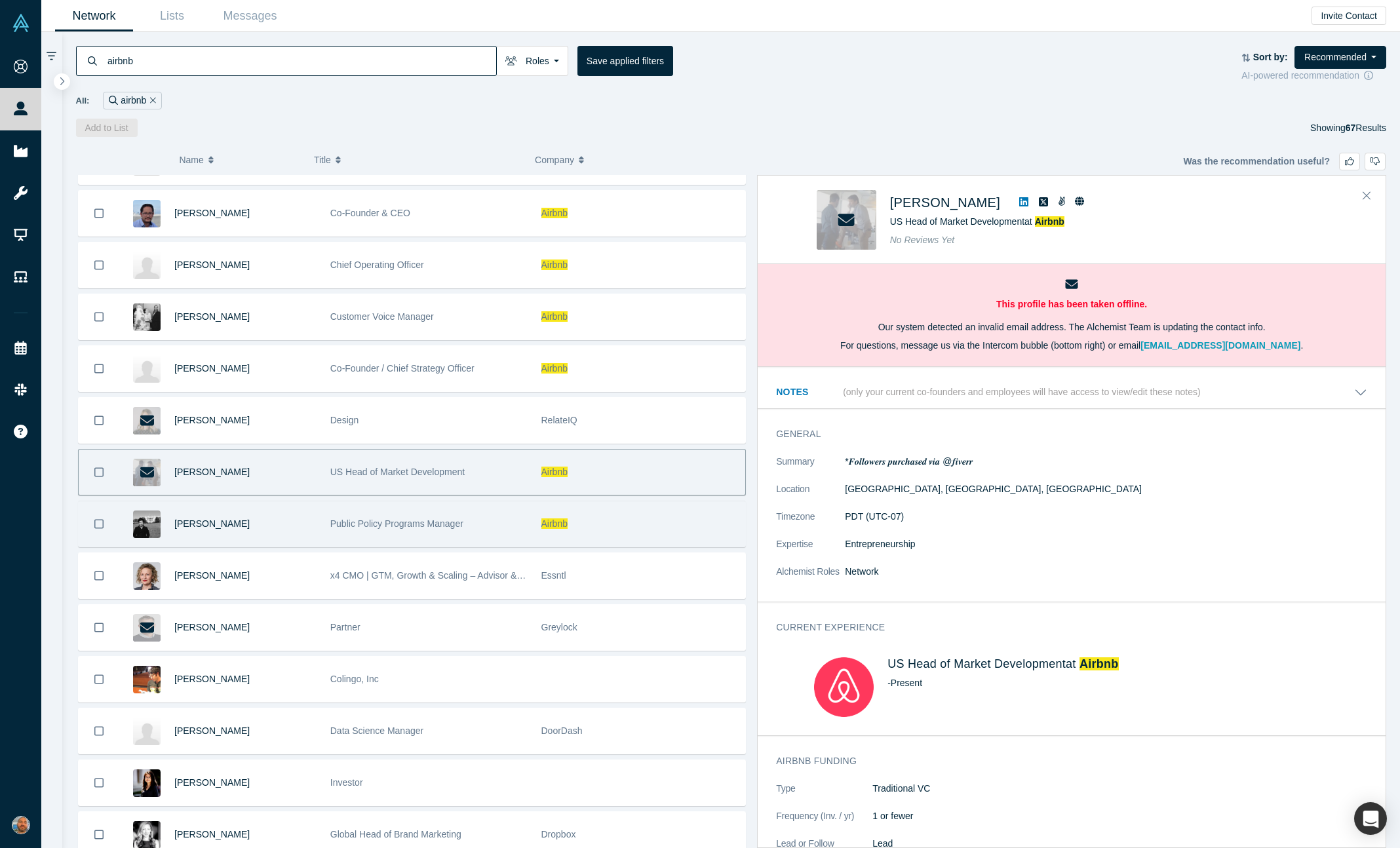
click at [507, 511] on div "Public Policy Programs Manager" at bounding box center [428, 524] width 198 height 45
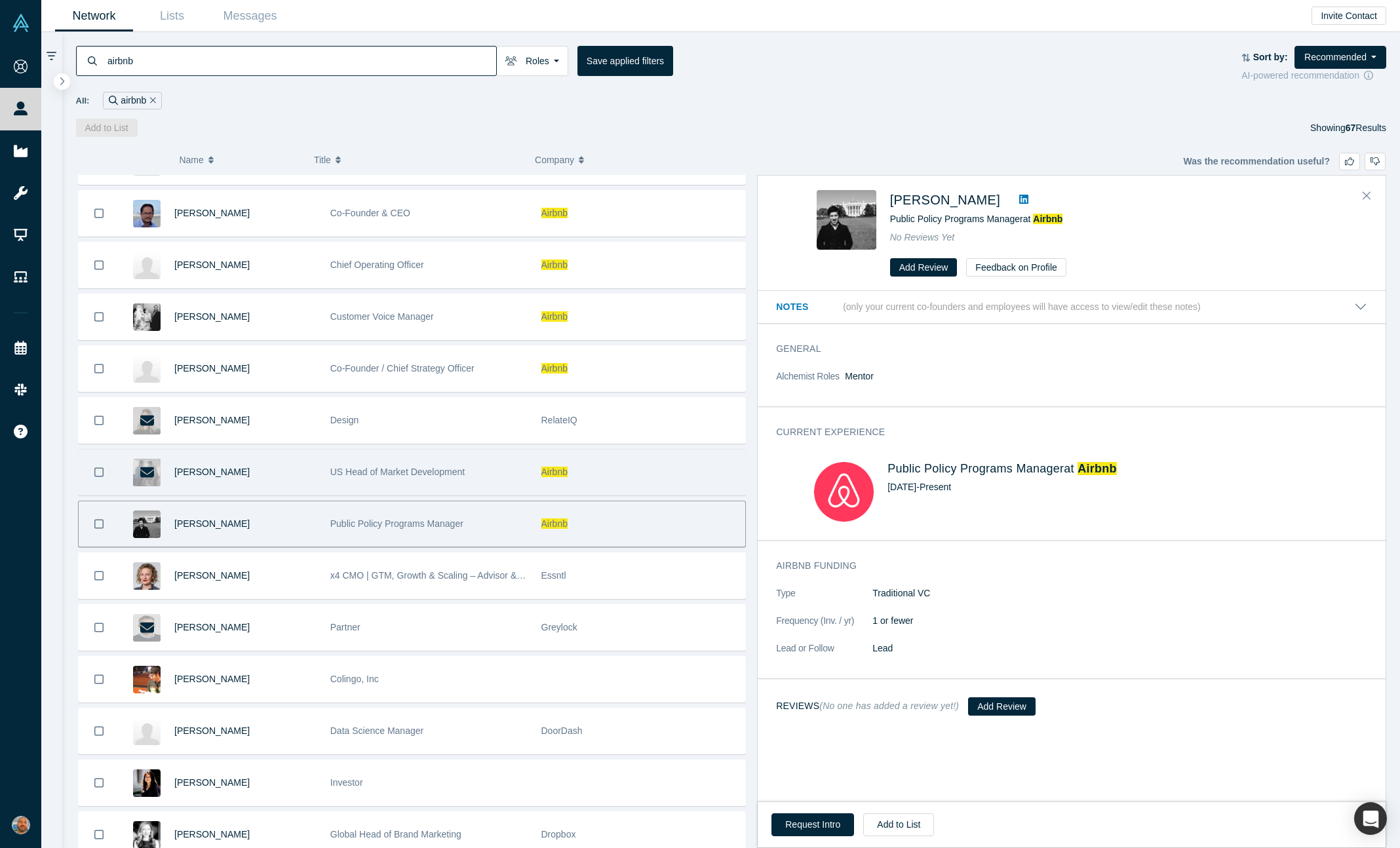
click at [503, 471] on div "US Head of Market Development" at bounding box center [428, 472] width 198 height 45
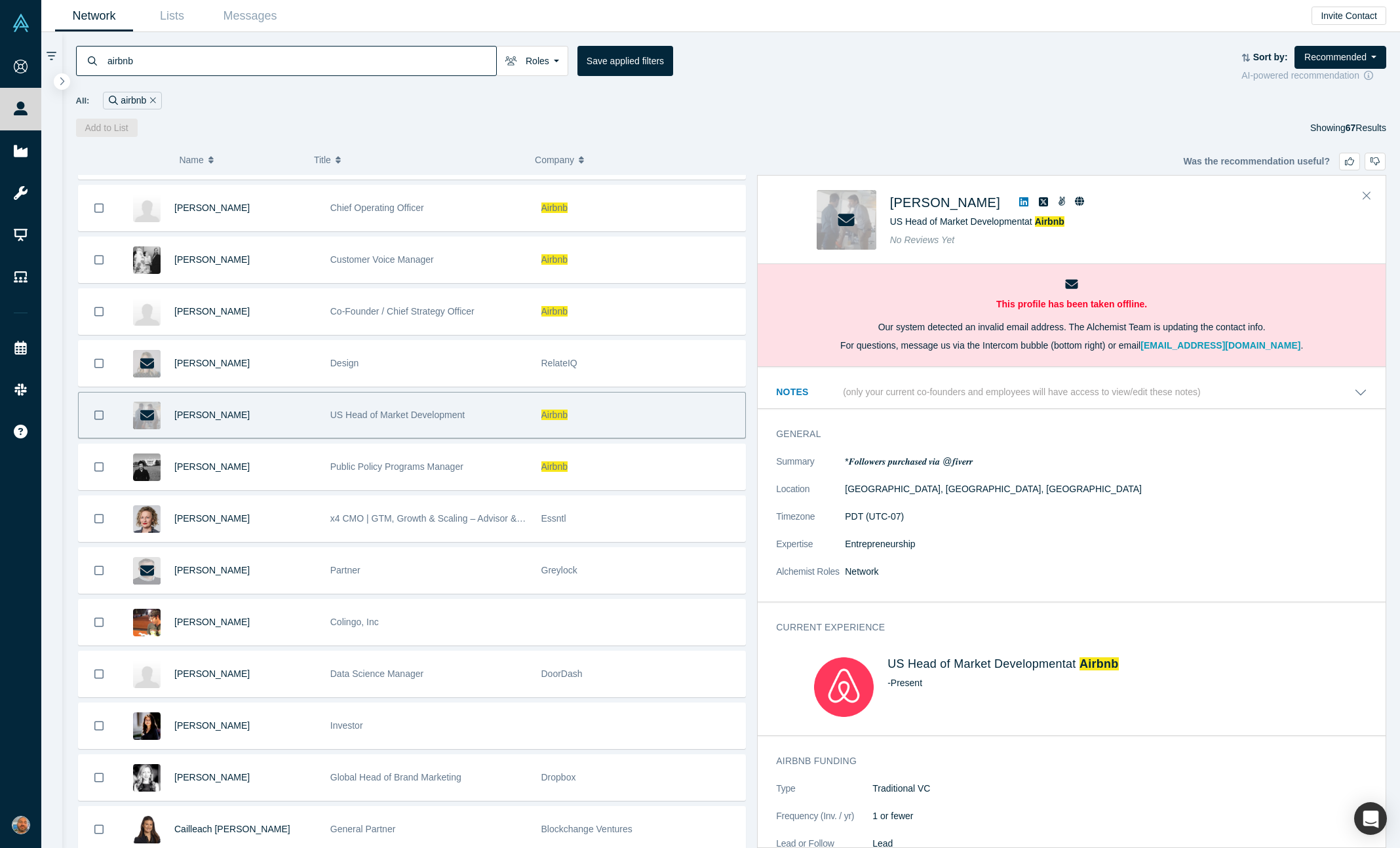
scroll to position [1769, 0]
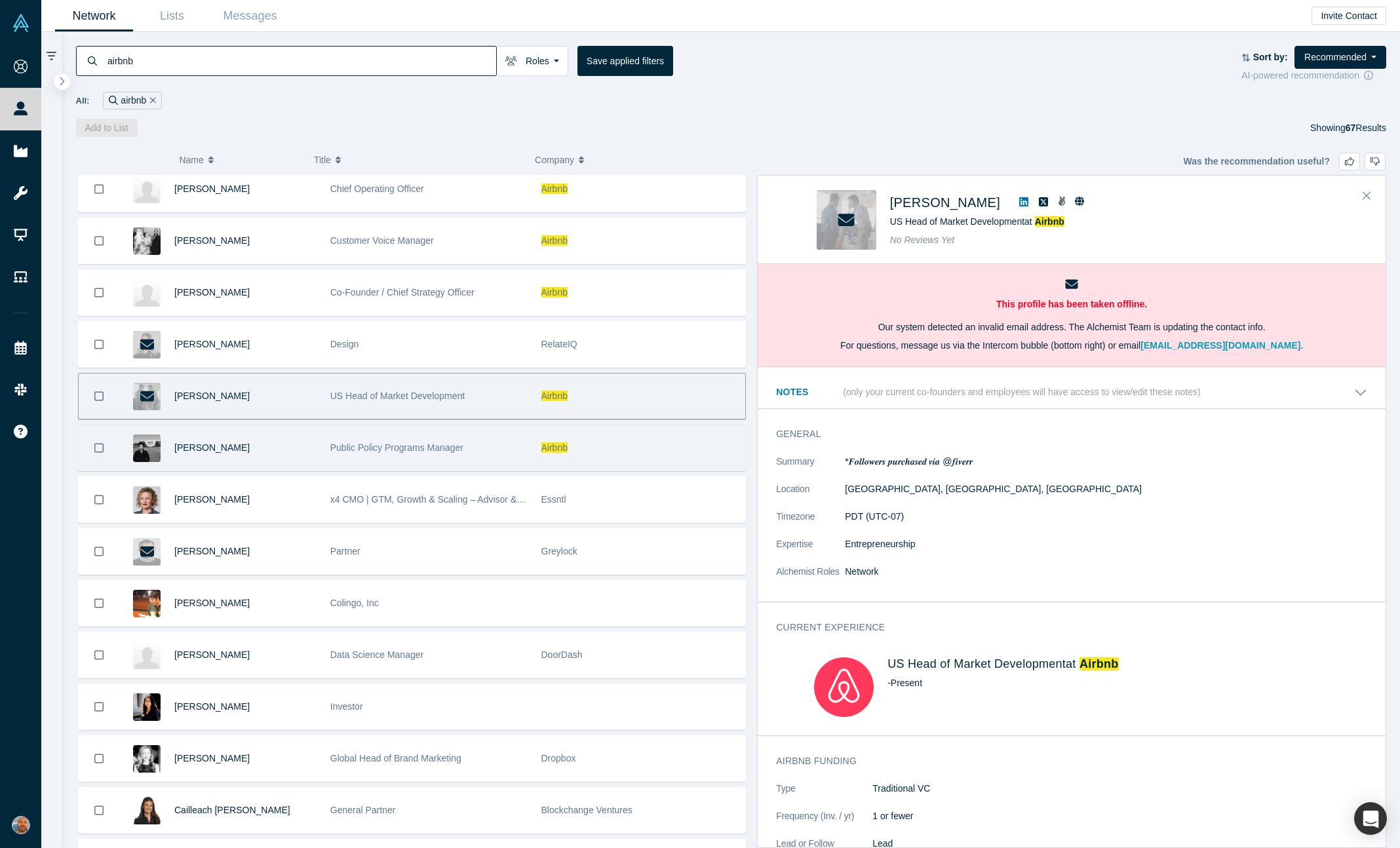
click at [511, 430] on div "Public Policy Programs Manager" at bounding box center [428, 447] width 198 height 45
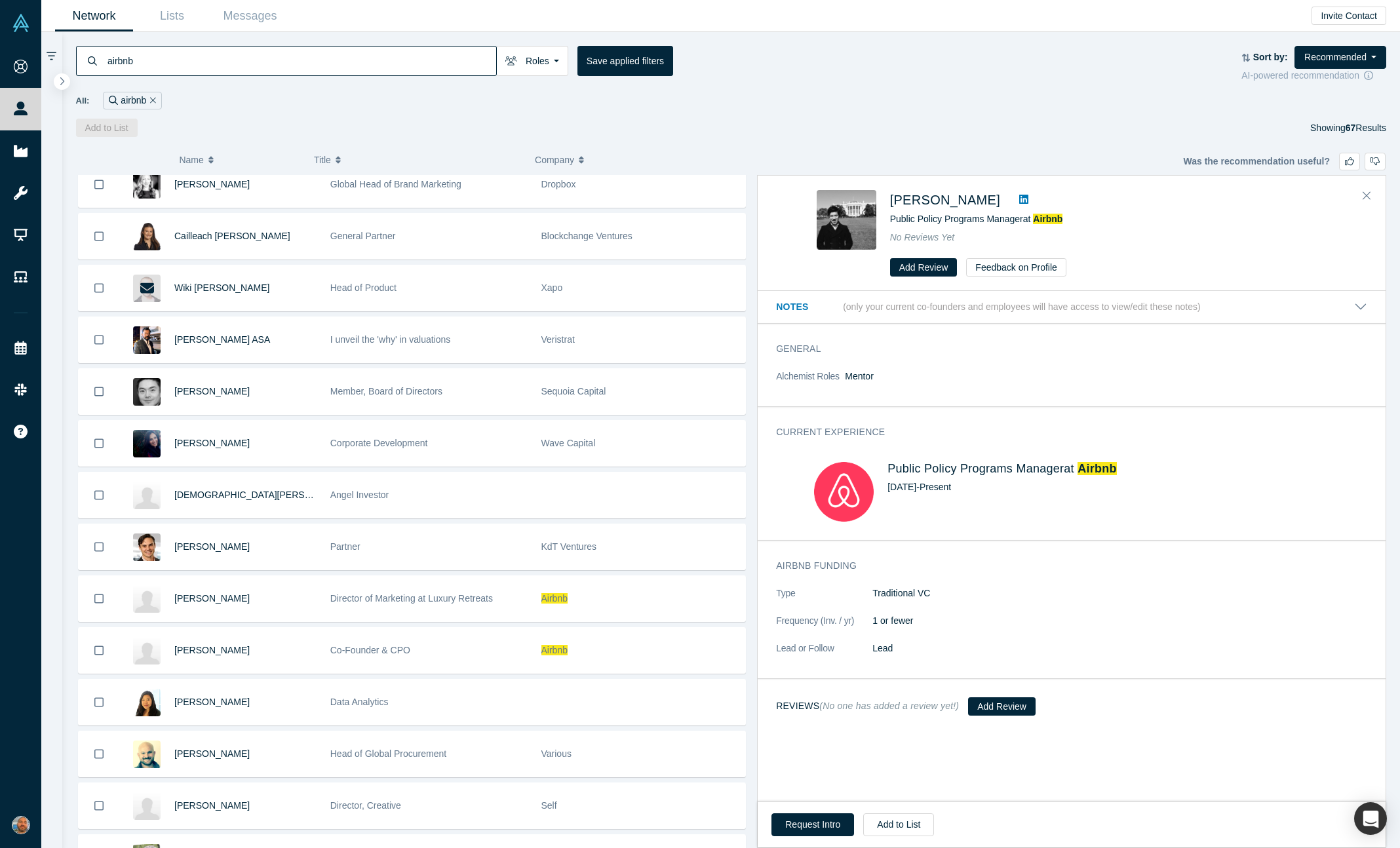
scroll to position [2432, 0]
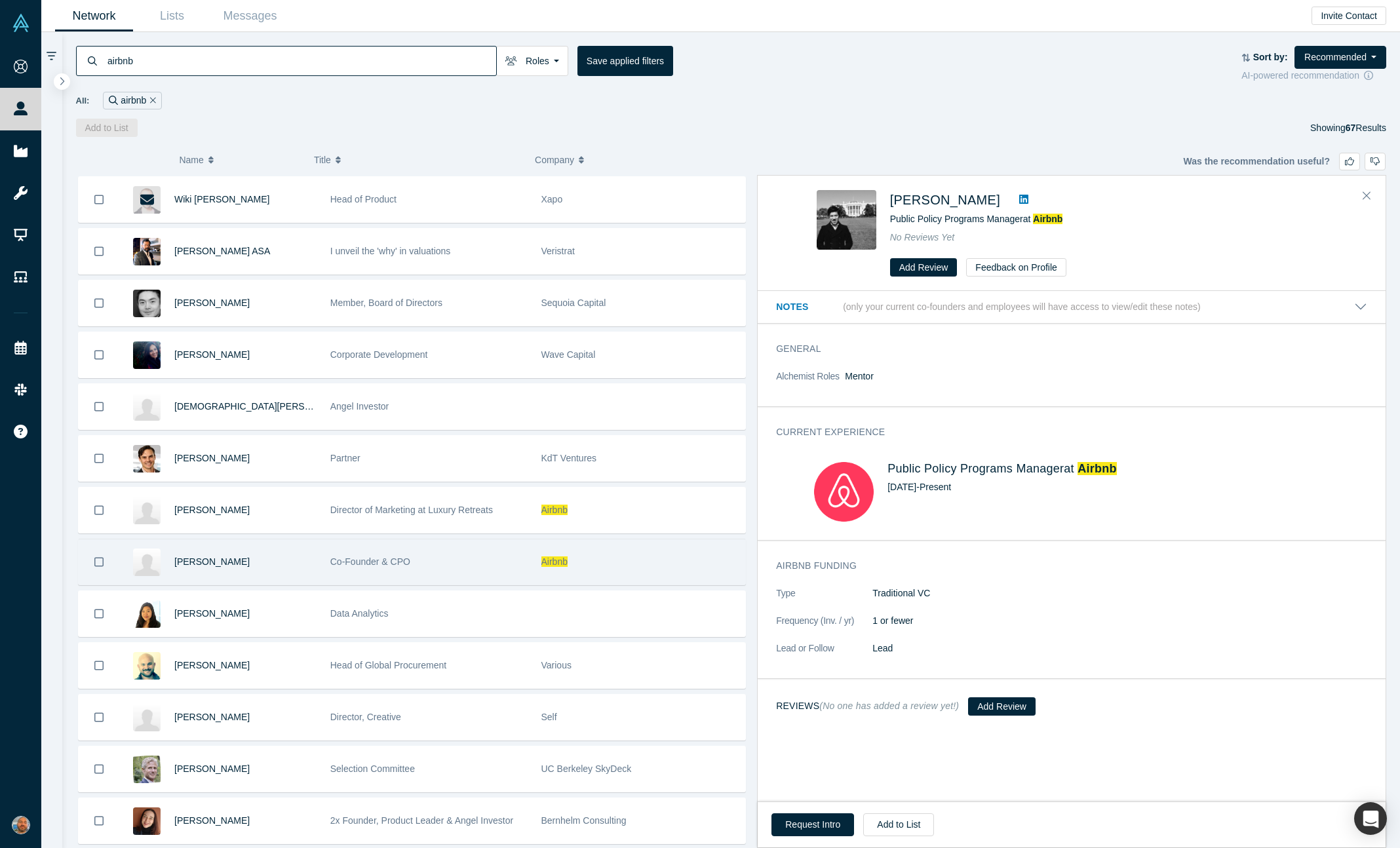
click at [503, 553] on div "Co-Founder & CPO" at bounding box center [428, 561] width 198 height 45
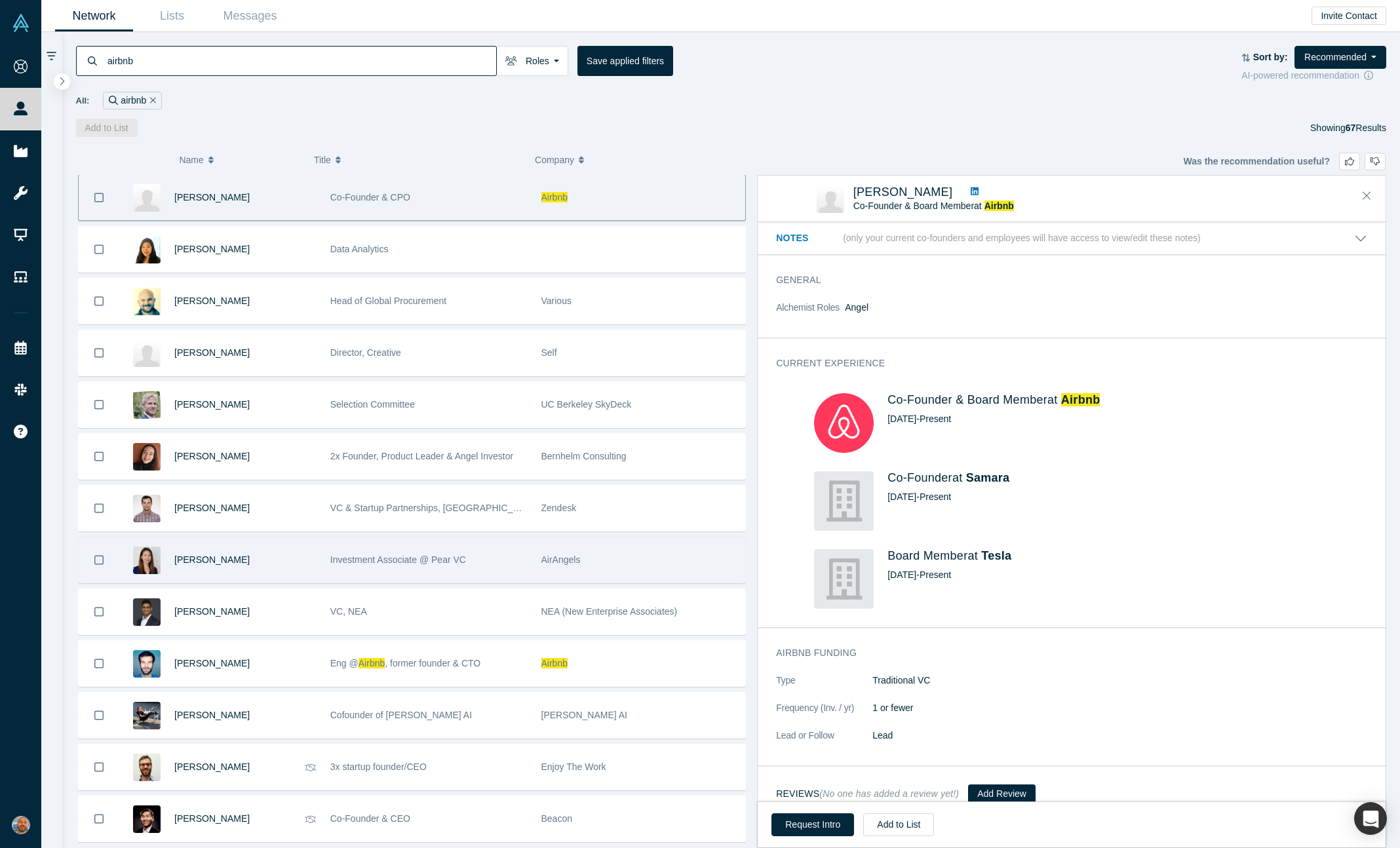
scroll to position [2826, 0]
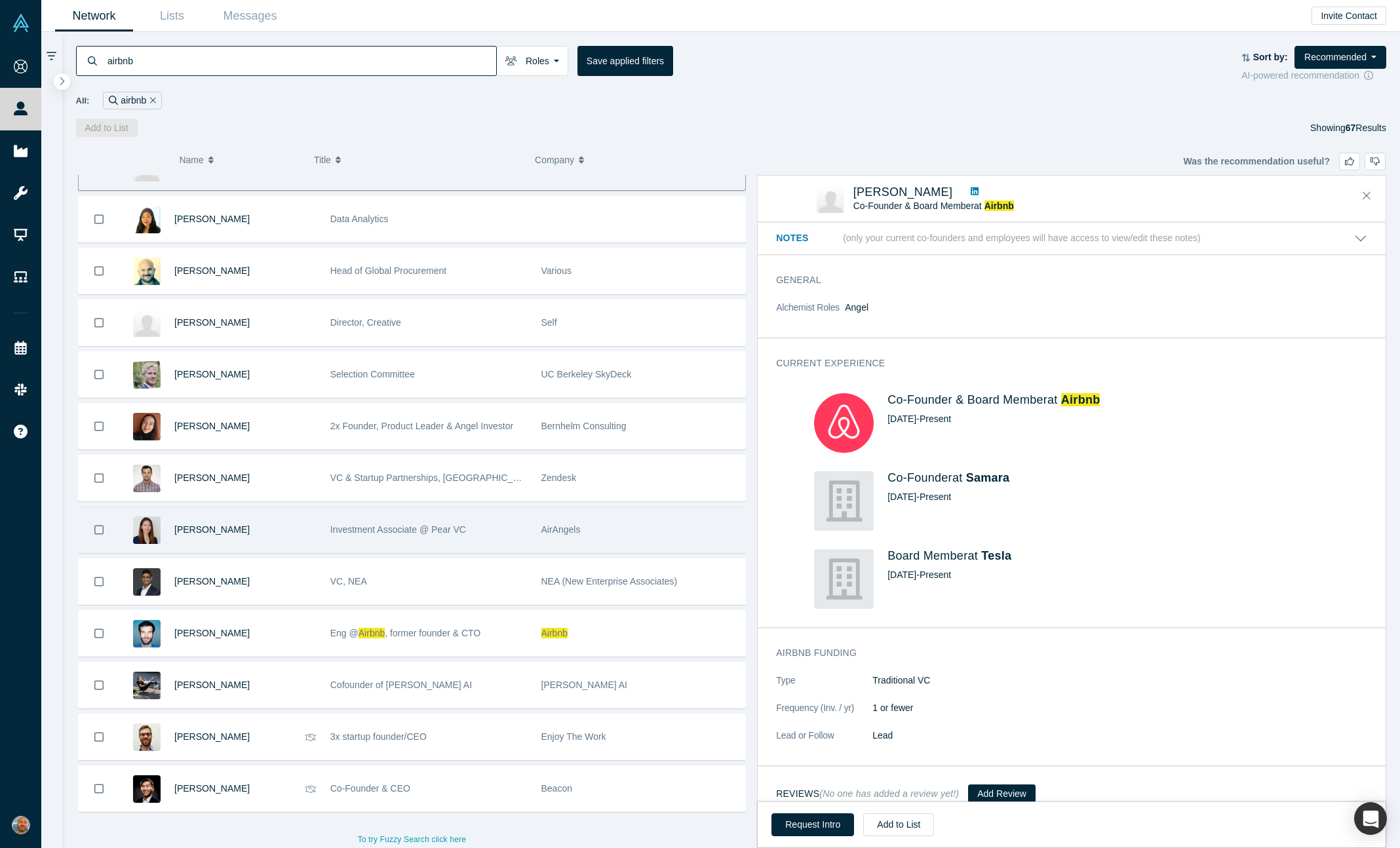
click at [488, 616] on div "Eng @ Airbnb , former founder & CTO" at bounding box center [428, 633] width 198 height 45
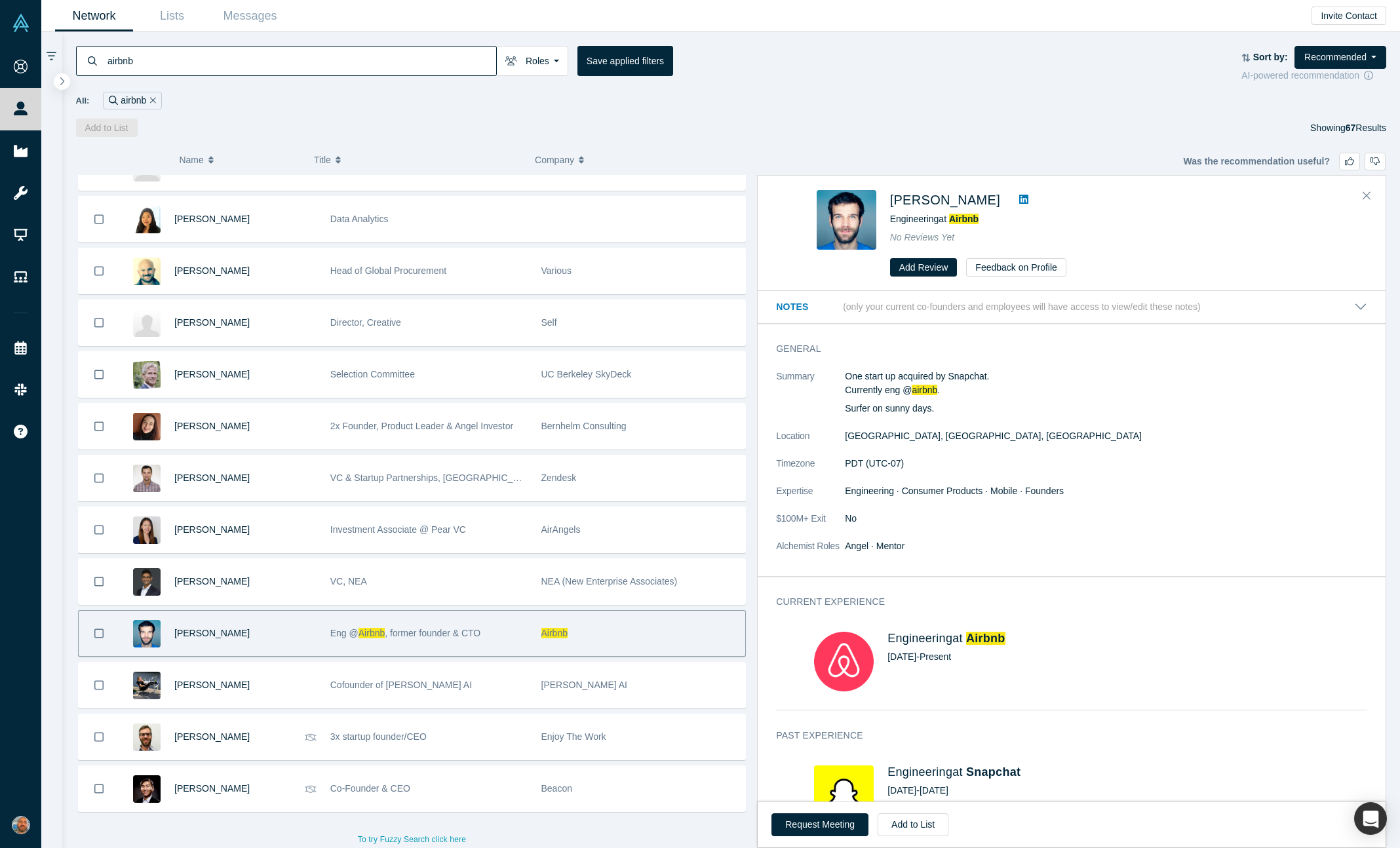
click at [1122, 496] on dd "Engineering · Consumer Products · Mobile · Founders" at bounding box center [1106, 491] width 522 height 14
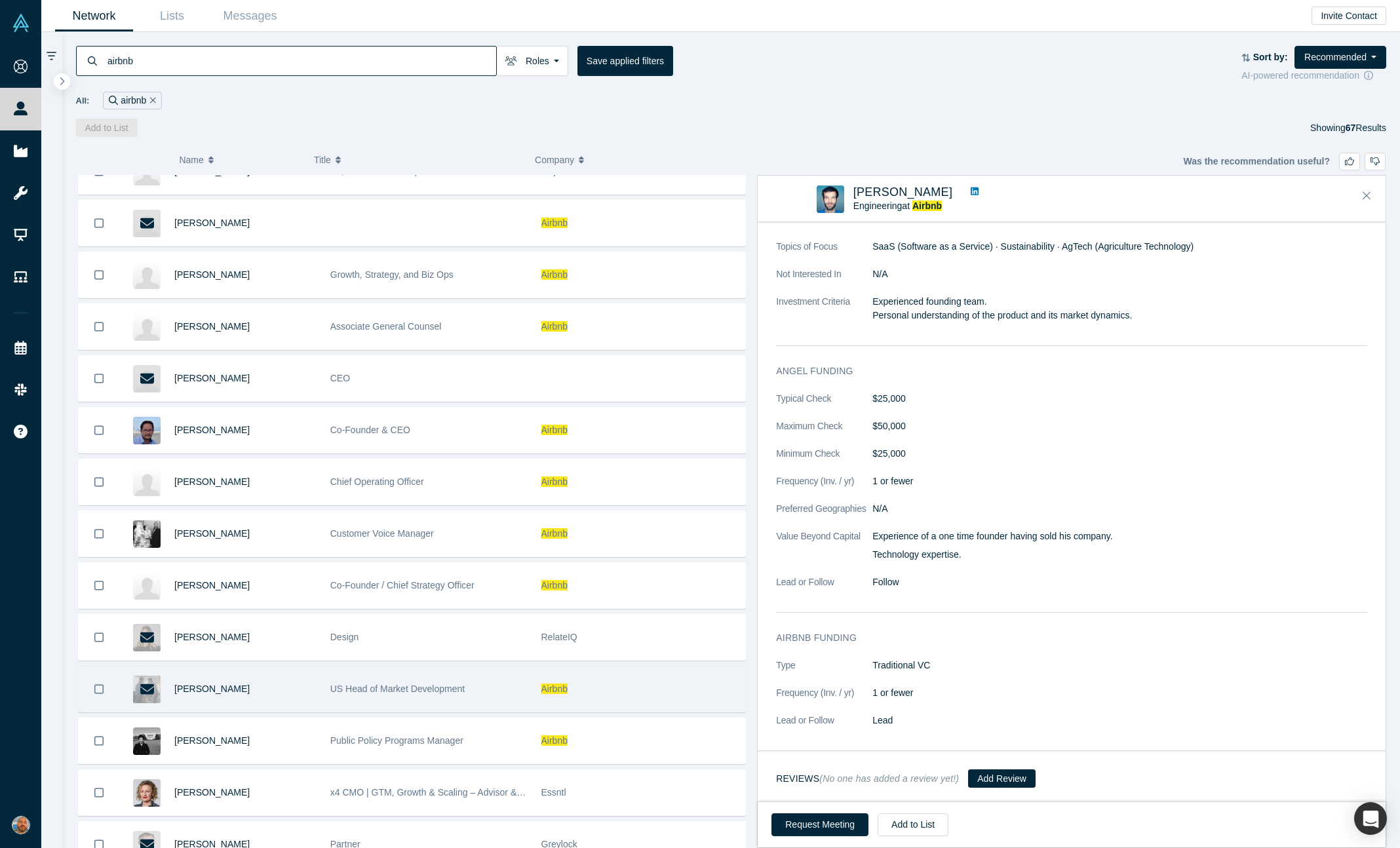
scroll to position [1462, 0]
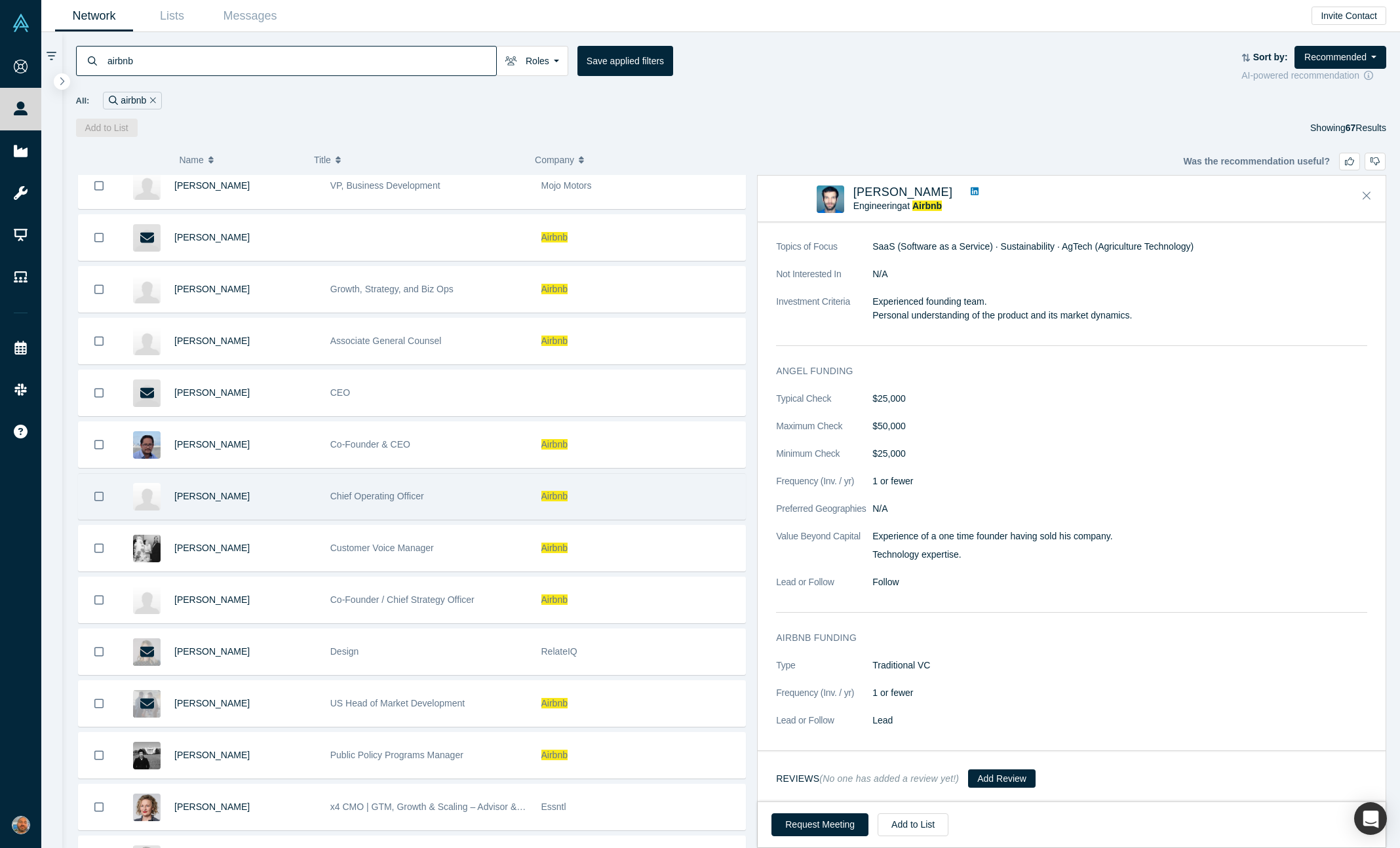
click at [404, 494] on span "Chief Operating Officer" at bounding box center [377, 496] width 93 height 11
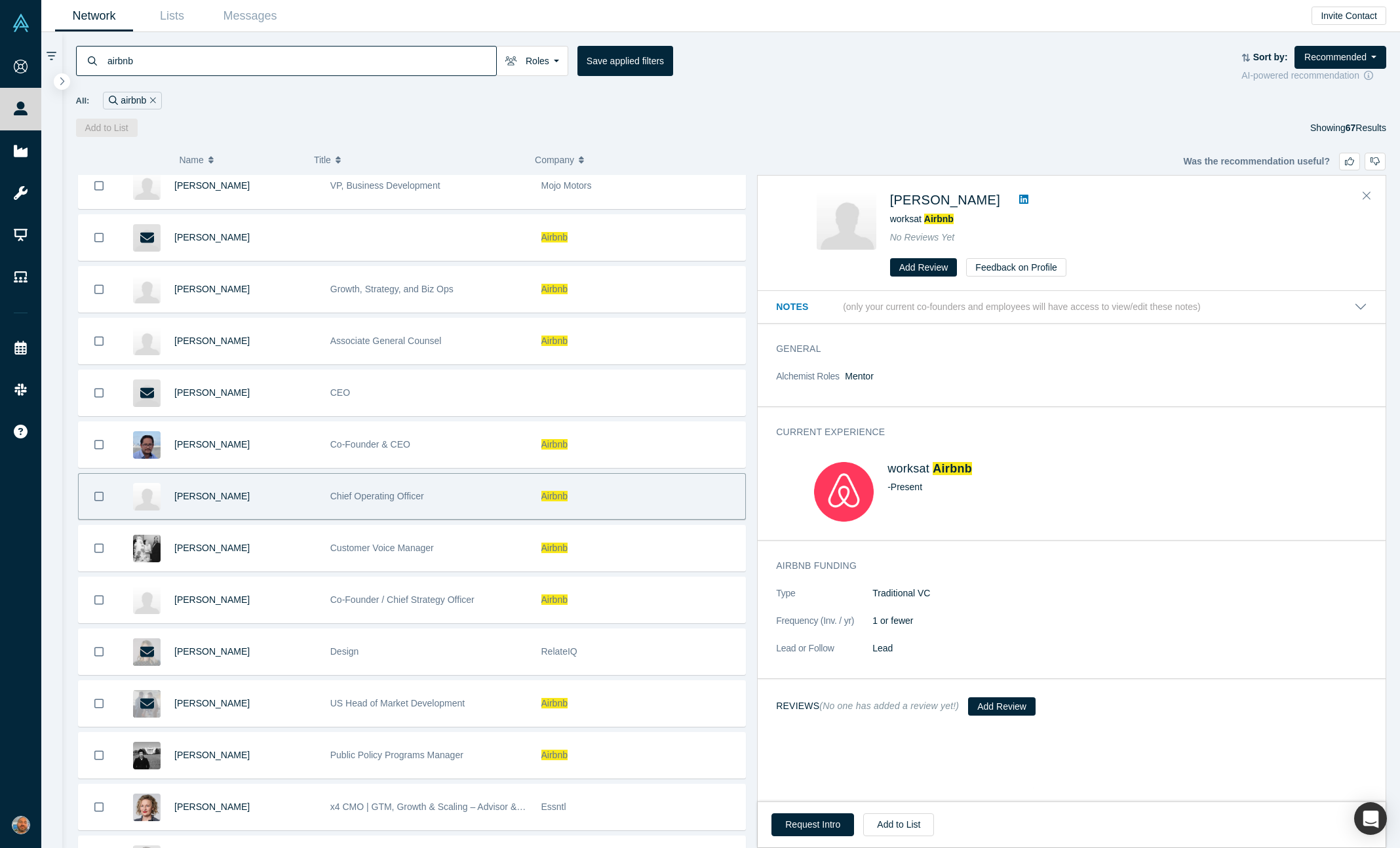
scroll to position [0, 0]
click at [816, 816] on button "Request Intro" at bounding box center [812, 825] width 82 height 23
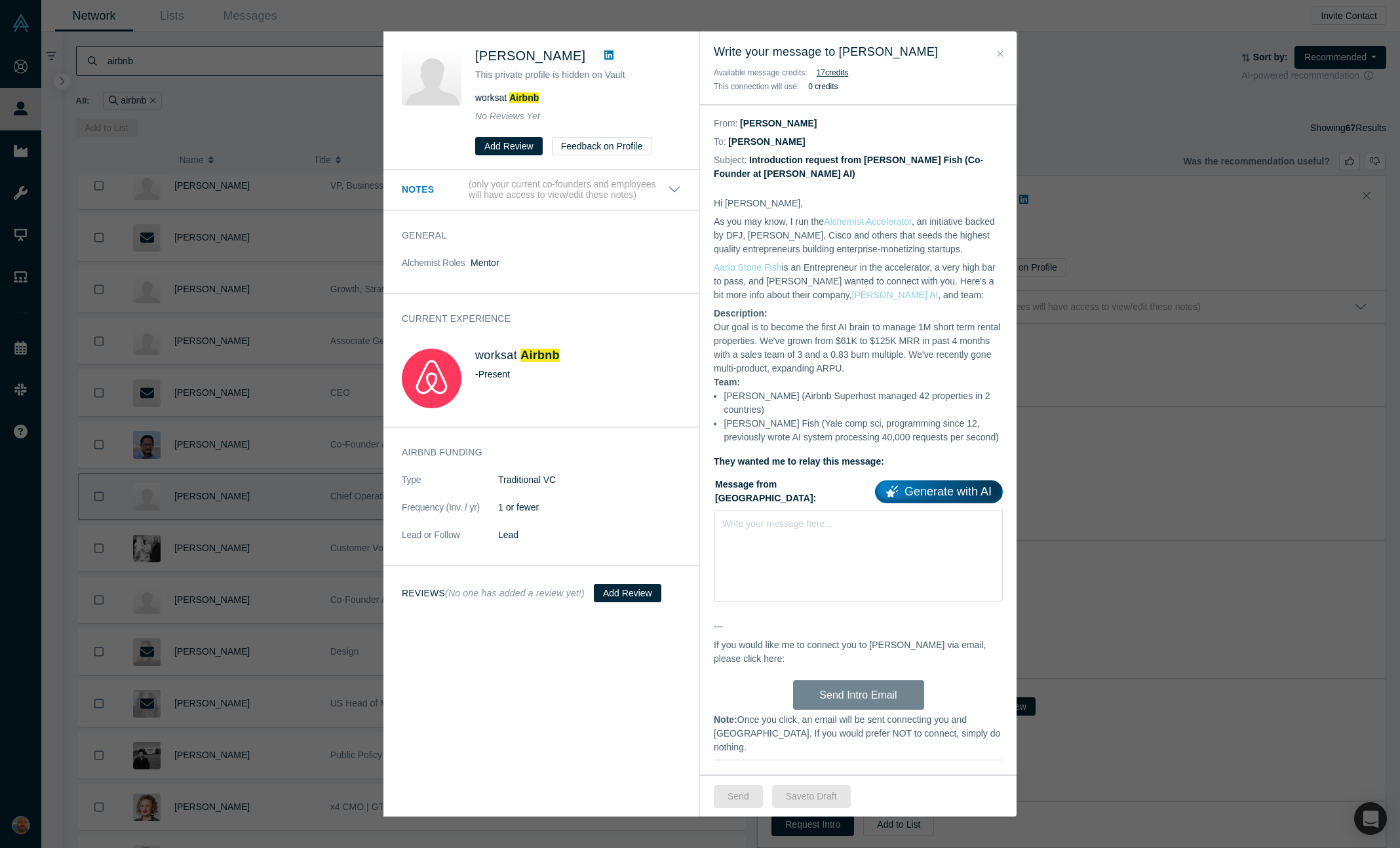
click at [1156, 675] on div "Was the recommendation useful? Belinda Johnson This private profile is hidden o…" at bounding box center [700, 424] width 1400 height 848
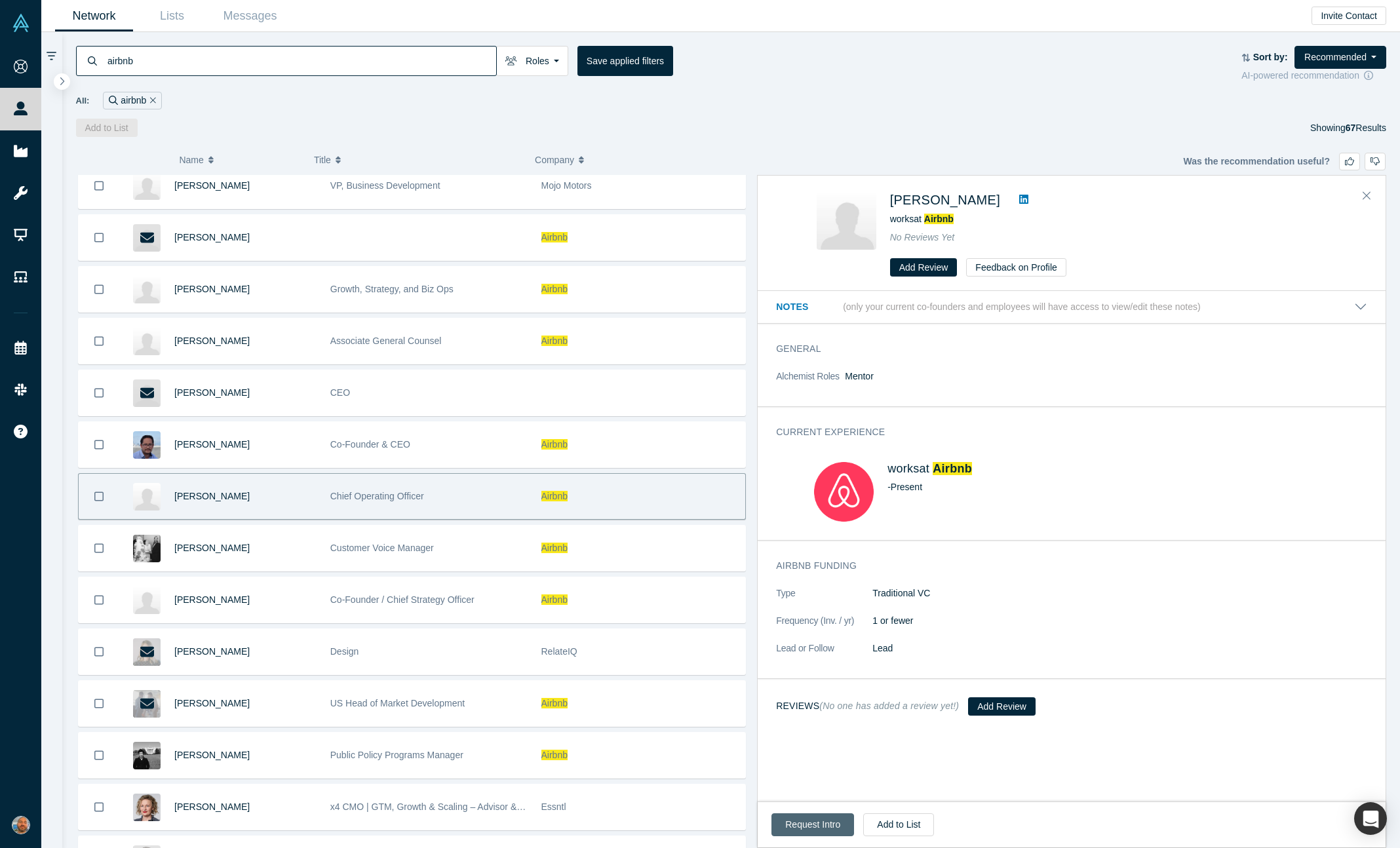
click at [807, 824] on button "Request Intro" at bounding box center [812, 825] width 82 height 23
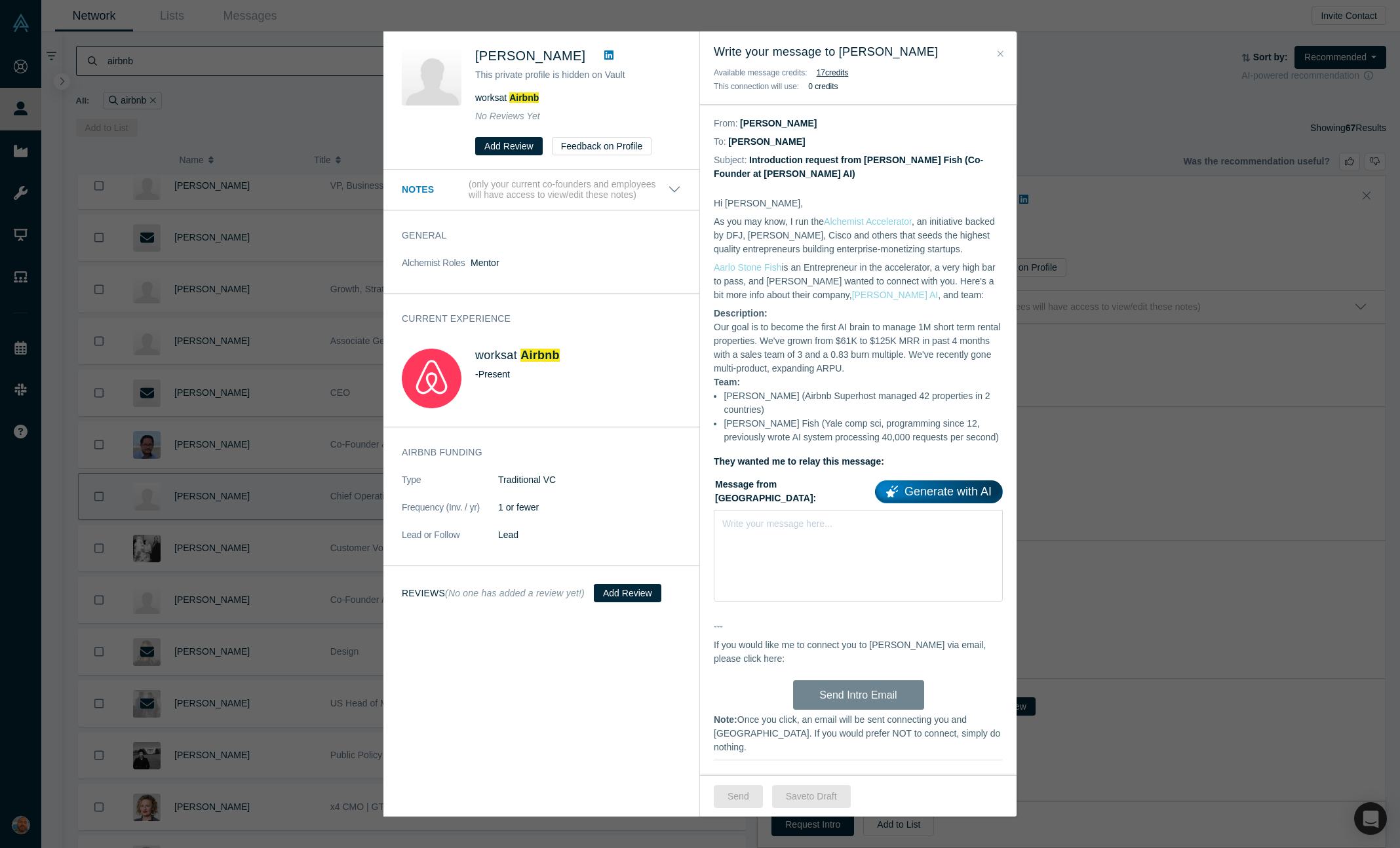
click at [1138, 681] on div "Was the recommendation useful? Belinda Johnson This private profile is hidden o…" at bounding box center [700, 424] width 1400 height 848
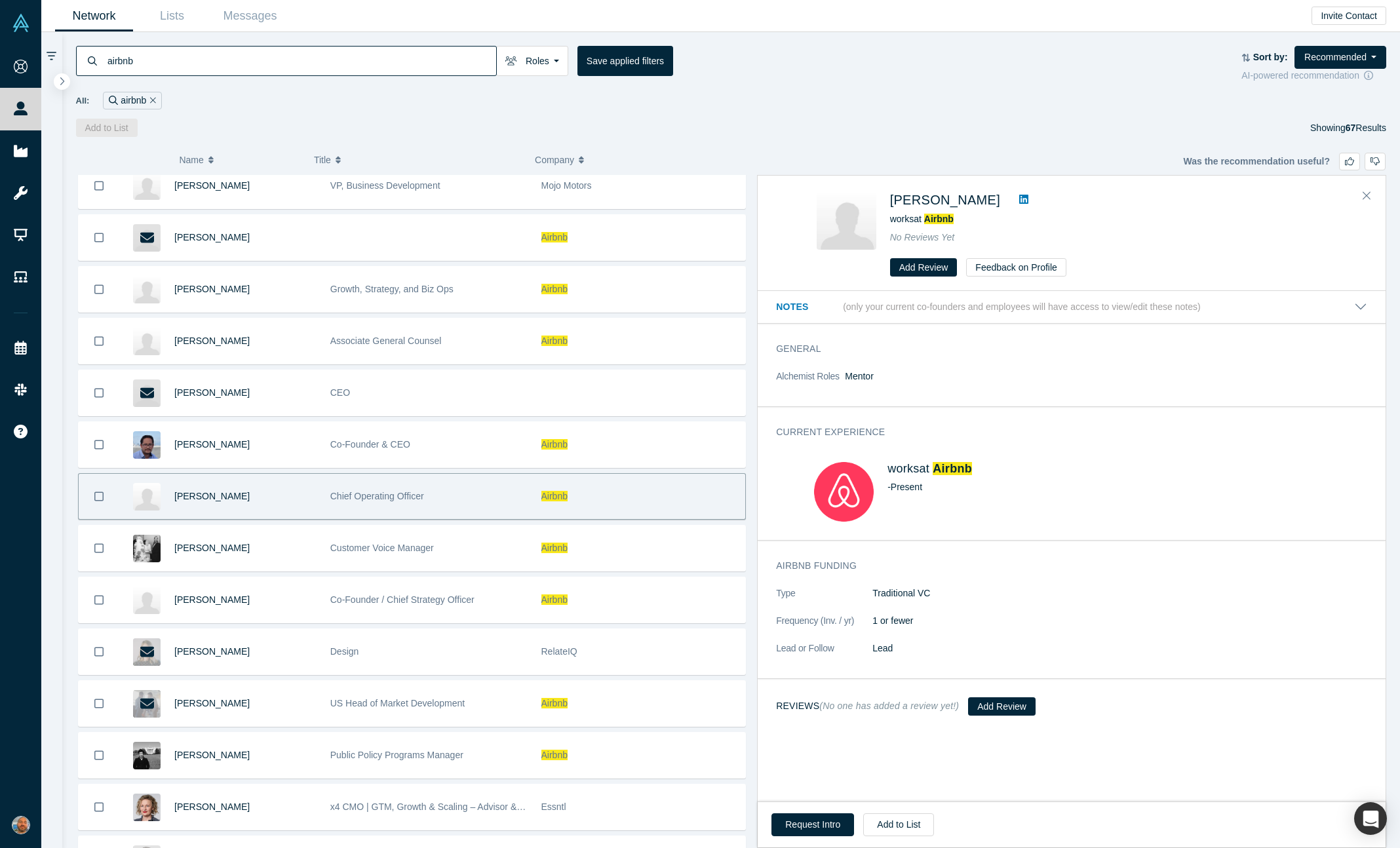
click at [1016, 205] on link at bounding box center [1024, 199] width 20 height 16
click at [816, 821] on button "Request Intro" at bounding box center [812, 825] width 82 height 23
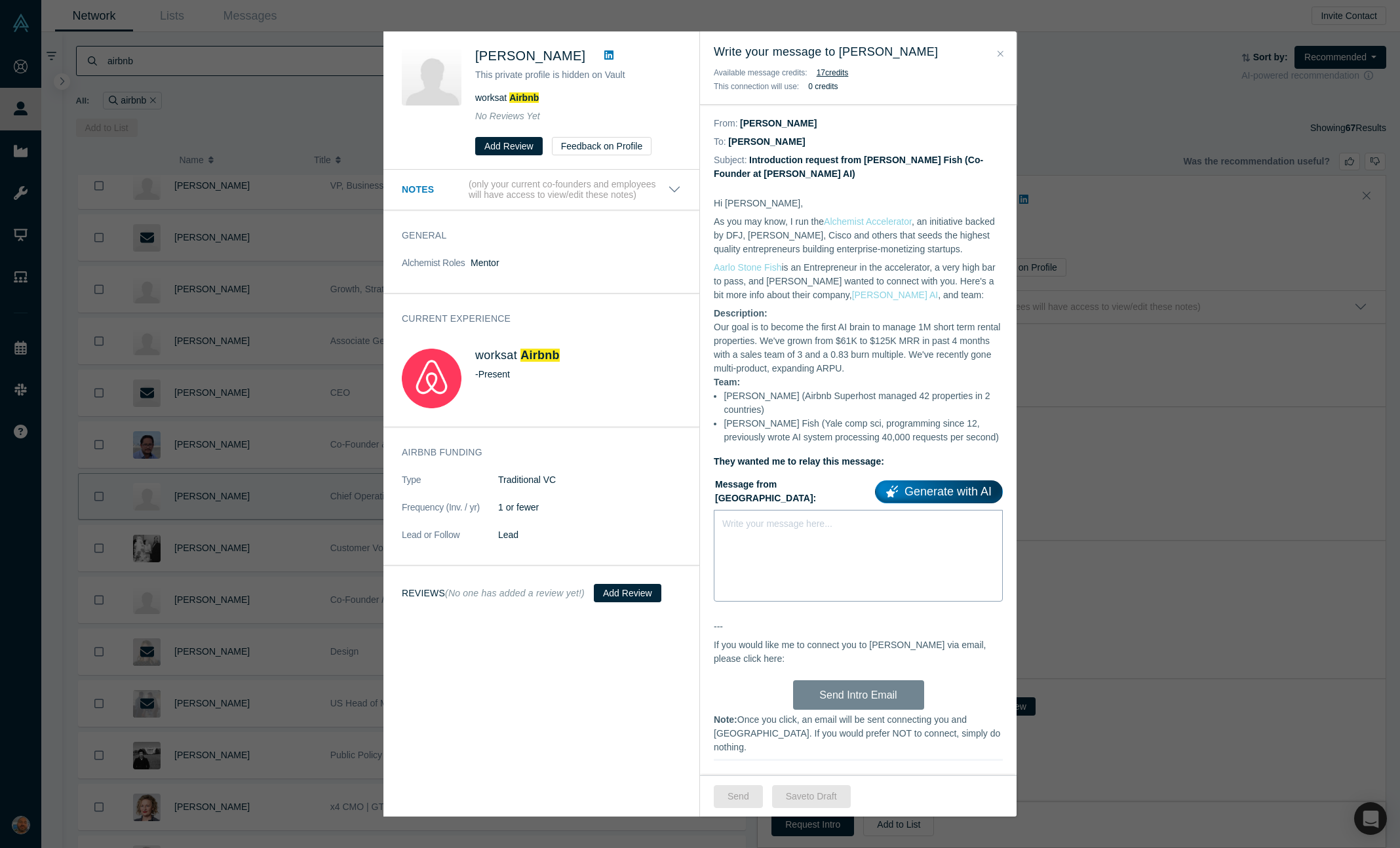
click at [809, 576] on div "Write your message here..." at bounding box center [858, 556] width 289 height 92
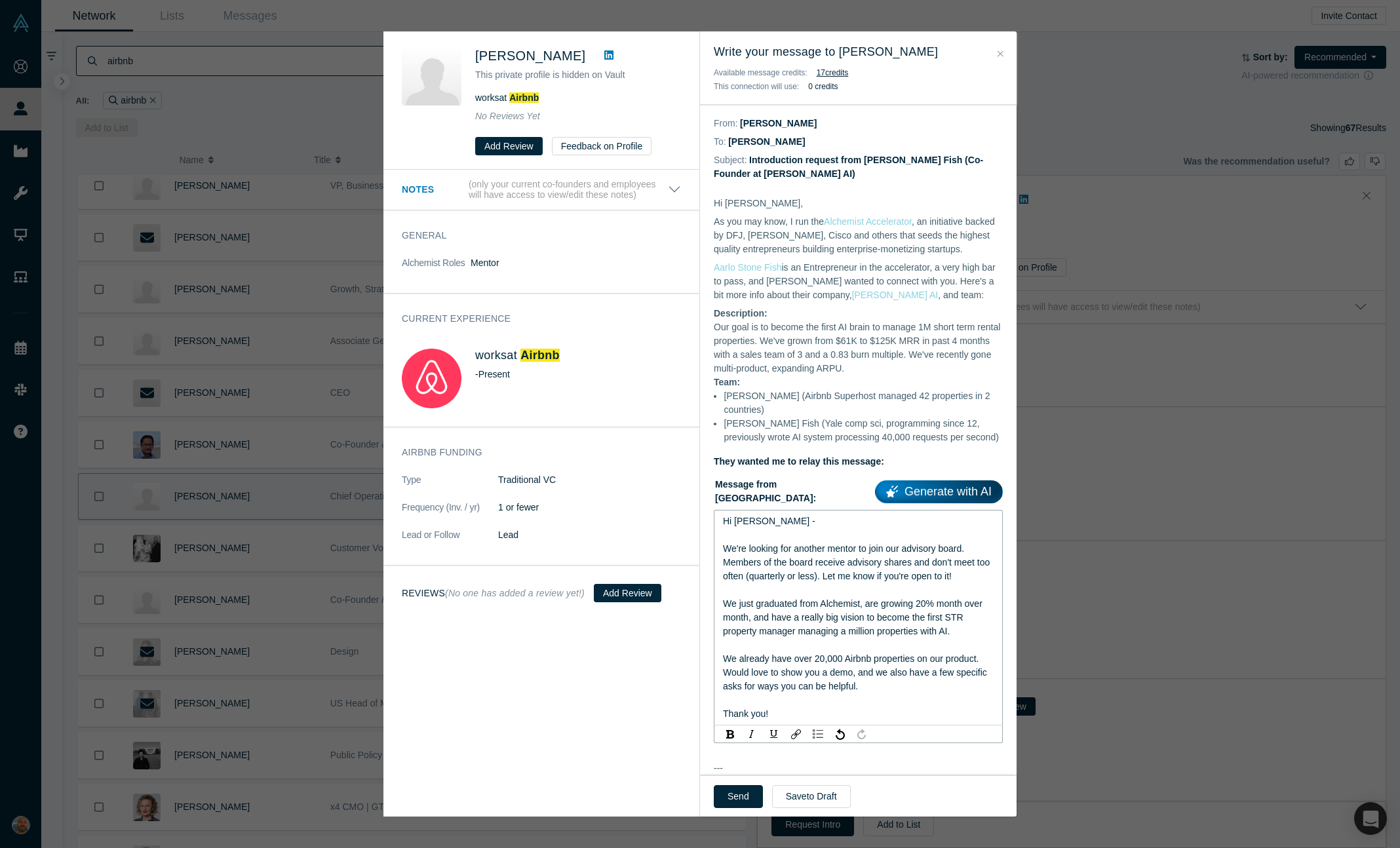
click at [978, 579] on div "We're looking for another mentor to join our advisory board. Members of the boa…" at bounding box center [859, 562] width 272 height 42
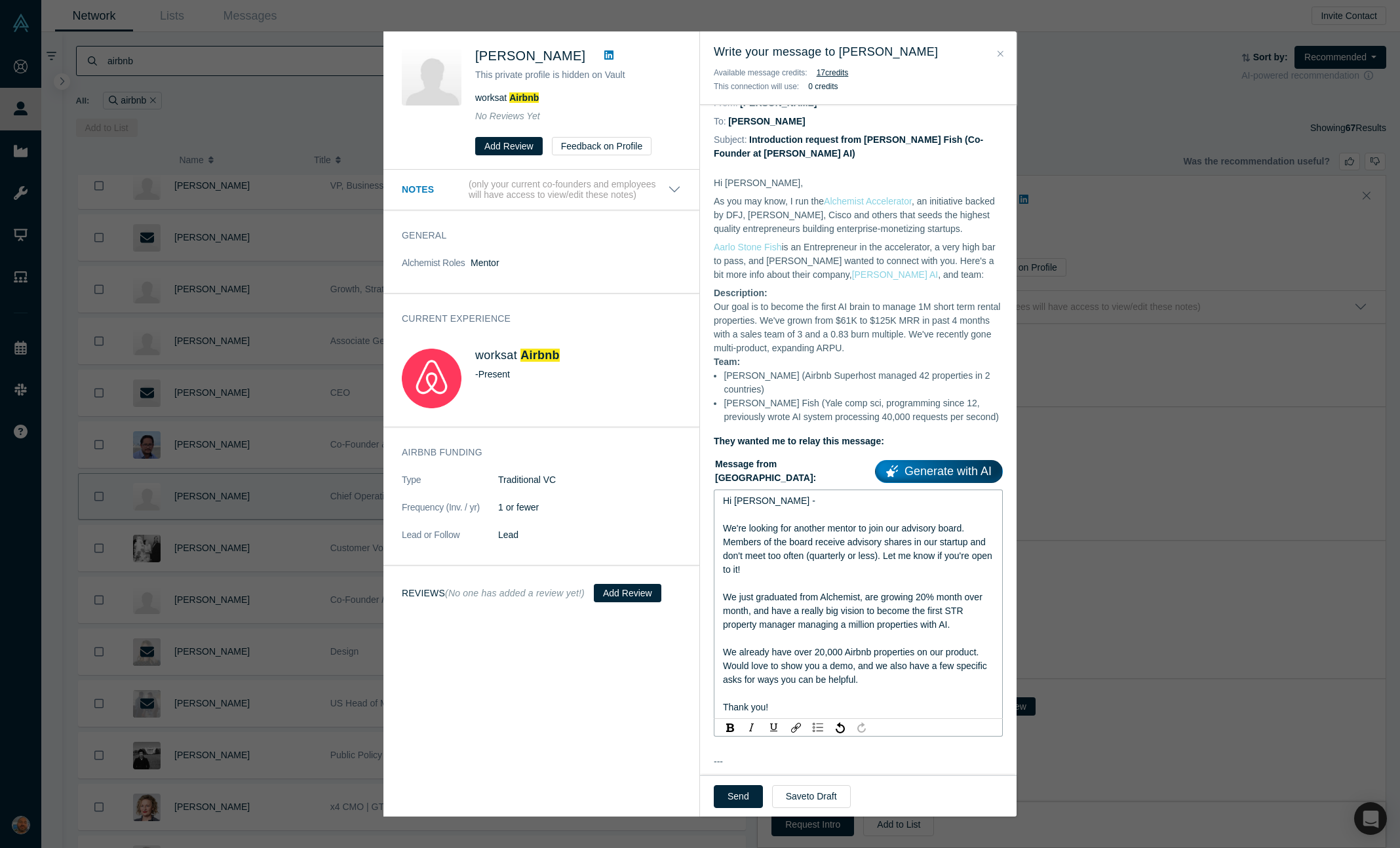
scroll to position [21, 0]
click at [882, 692] on div "rdw-editor" at bounding box center [859, 693] width 272 height 14
click at [912, 653] on span "We already have over 20,000 Airbnb properties on our product. Would love to sho…" at bounding box center [857, 666] width 267 height 38
click at [865, 677] on div "We already have over 20,000 Airbnb properties on our product. Would love to sho…" at bounding box center [859, 666] width 272 height 42
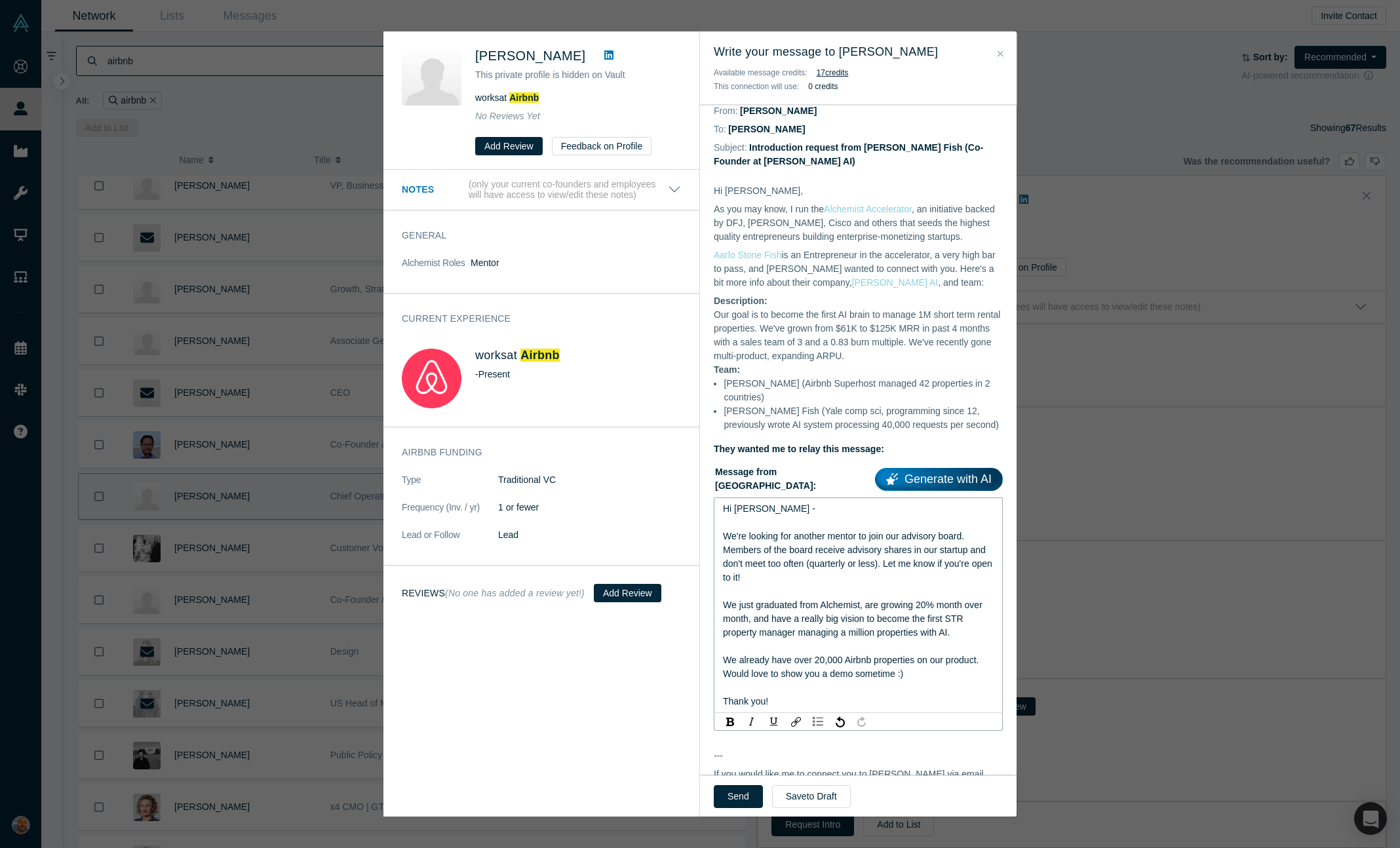
scroll to position [14, 0]
click at [900, 656] on span "We already have over 20,000 Airbnb properties on our product. Would love to sho…" at bounding box center [852, 665] width 258 height 24
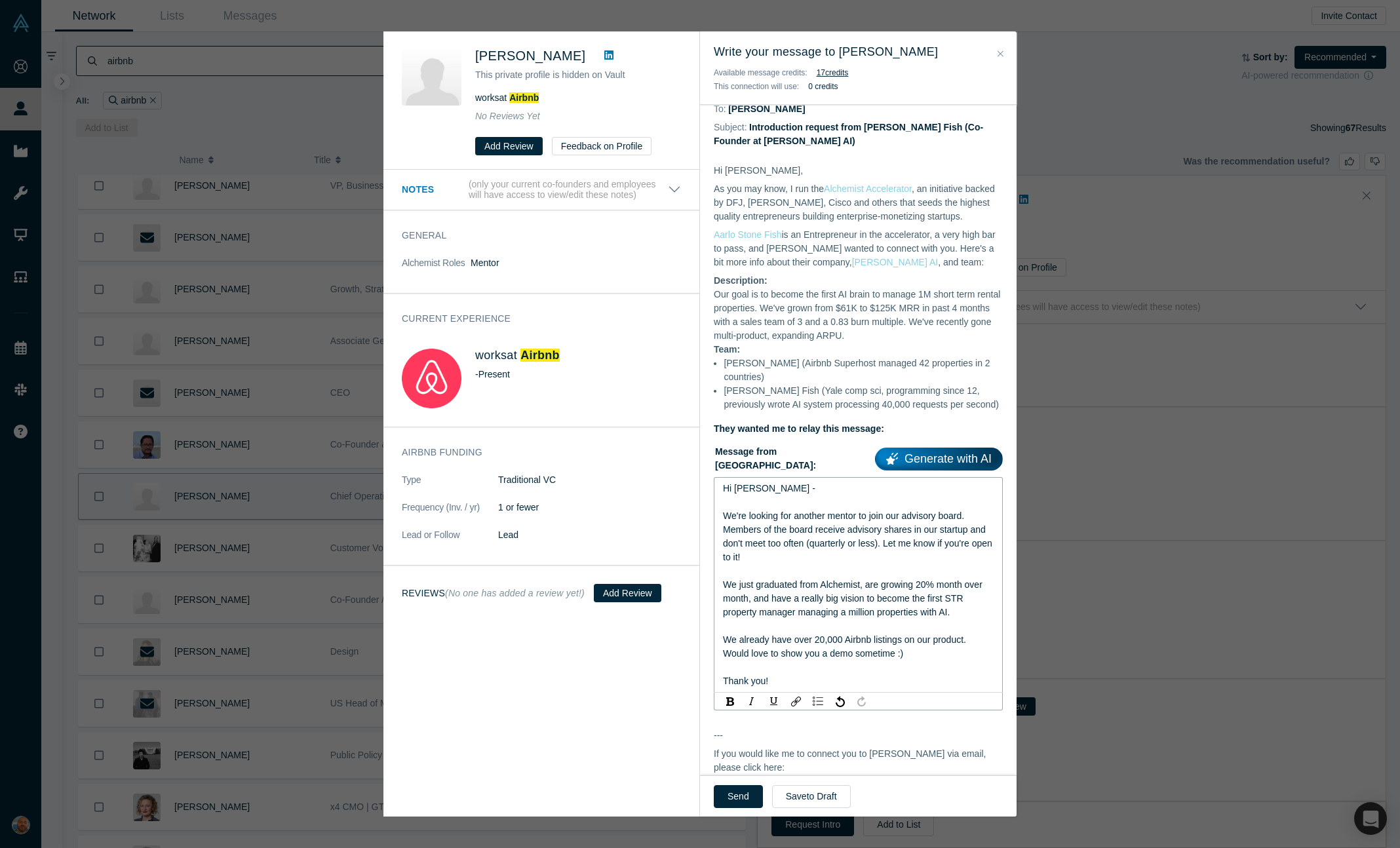
scroll to position [35, 0]
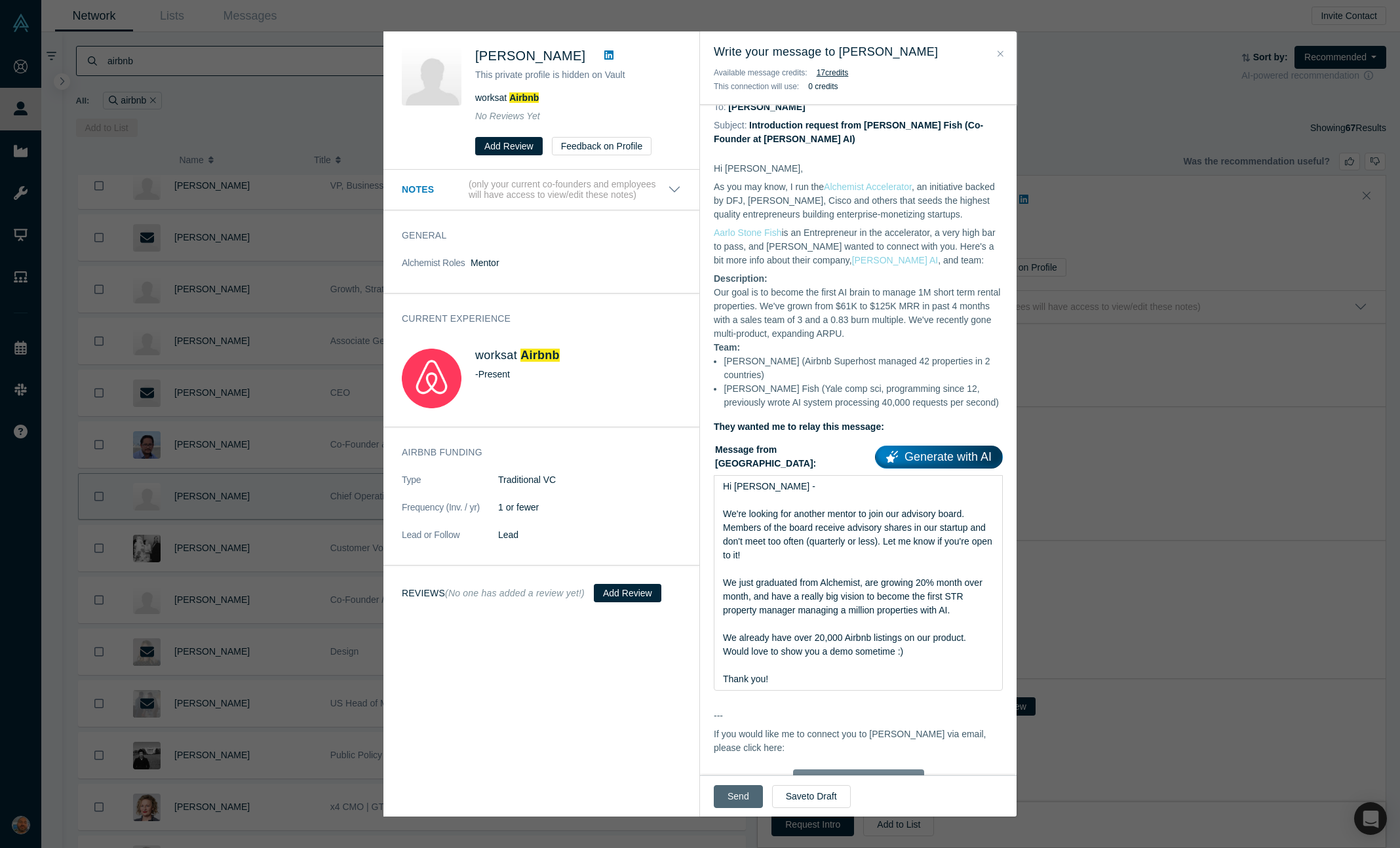
click at [736, 797] on button "Send" at bounding box center [738, 796] width 49 height 23
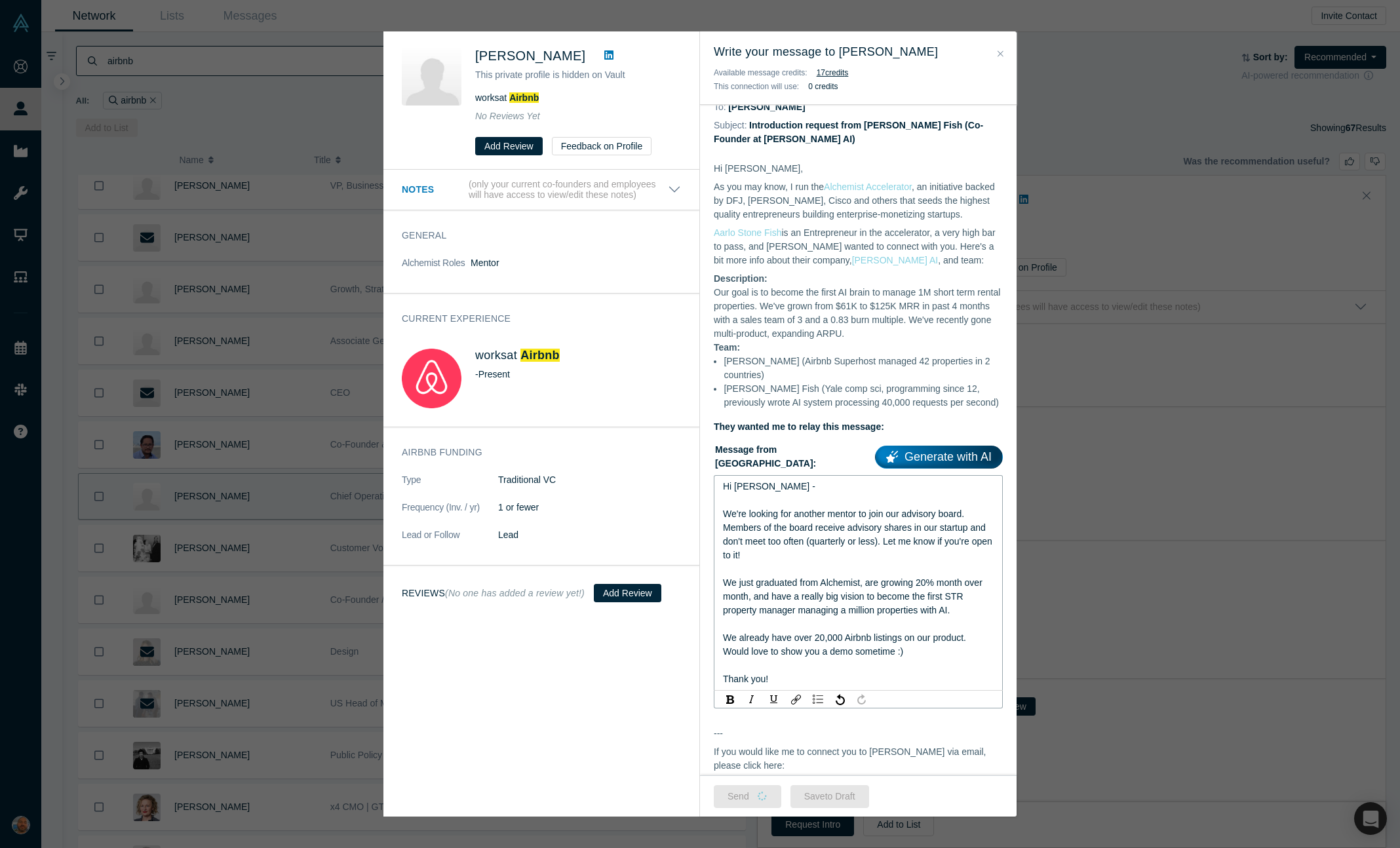
click at [802, 630] on div "rdw-editor" at bounding box center [859, 624] width 272 height 14
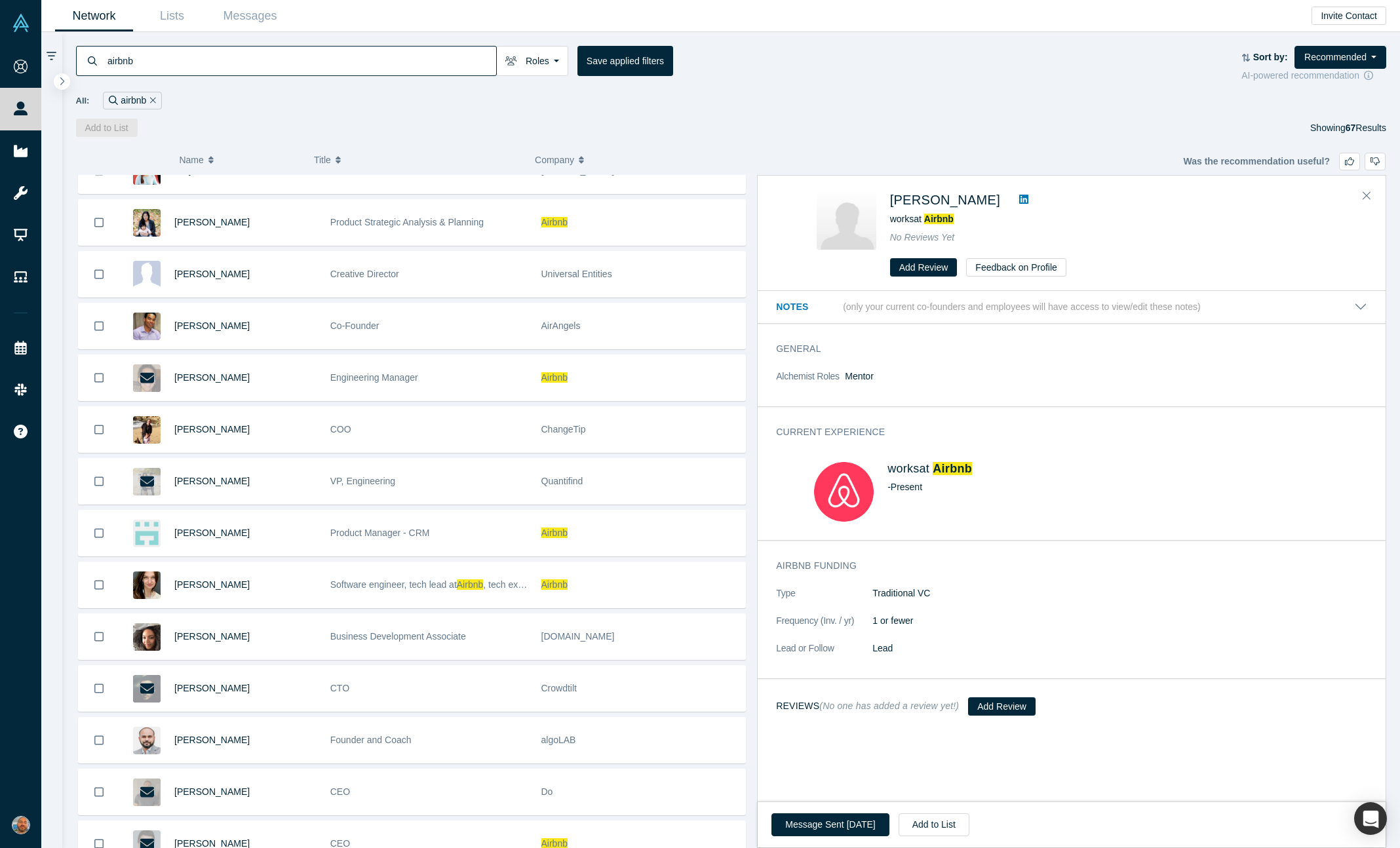
scroll to position [426, 0]
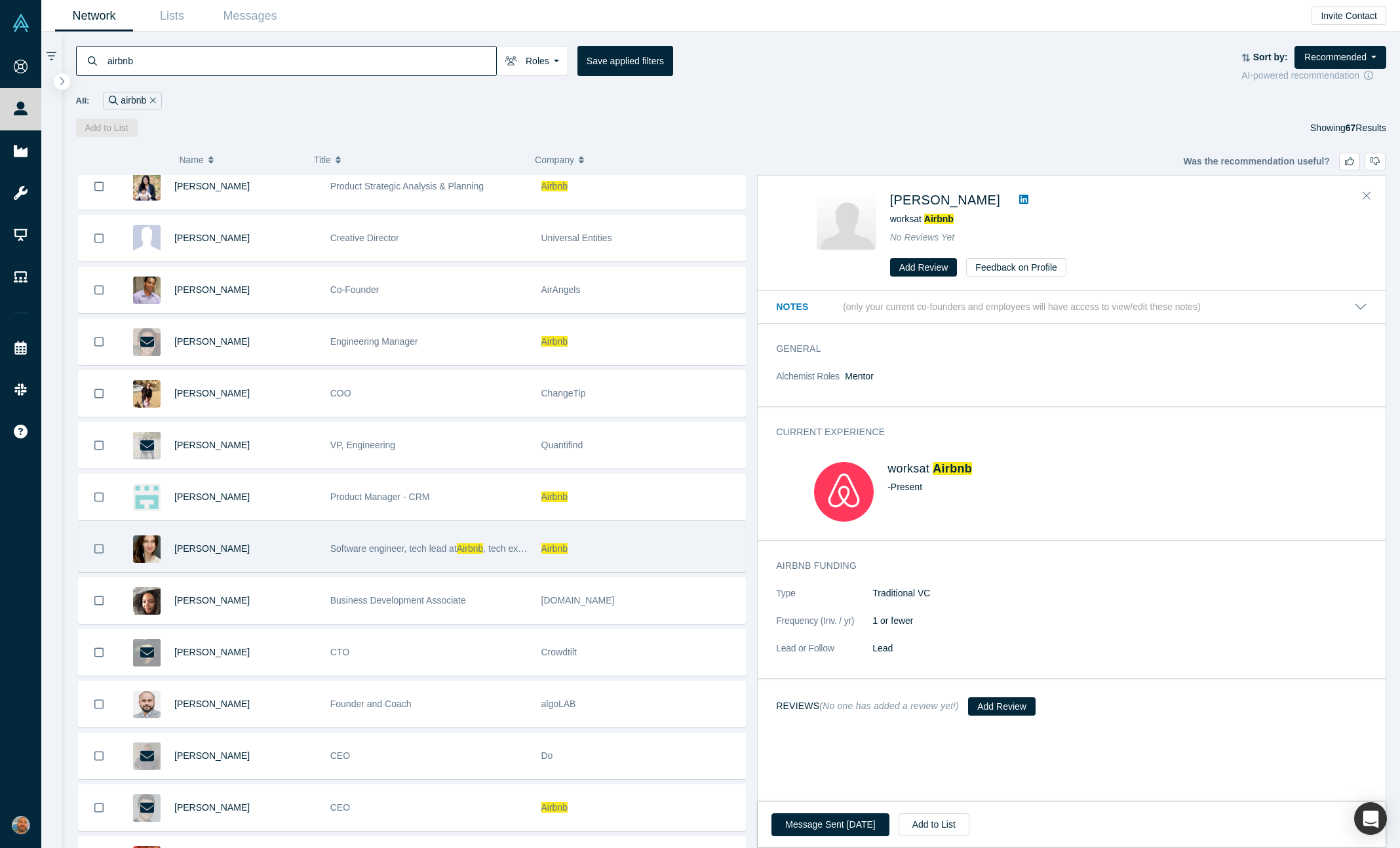
click at [648, 563] on div "Airbnb" at bounding box center [640, 549] width 198 height 45
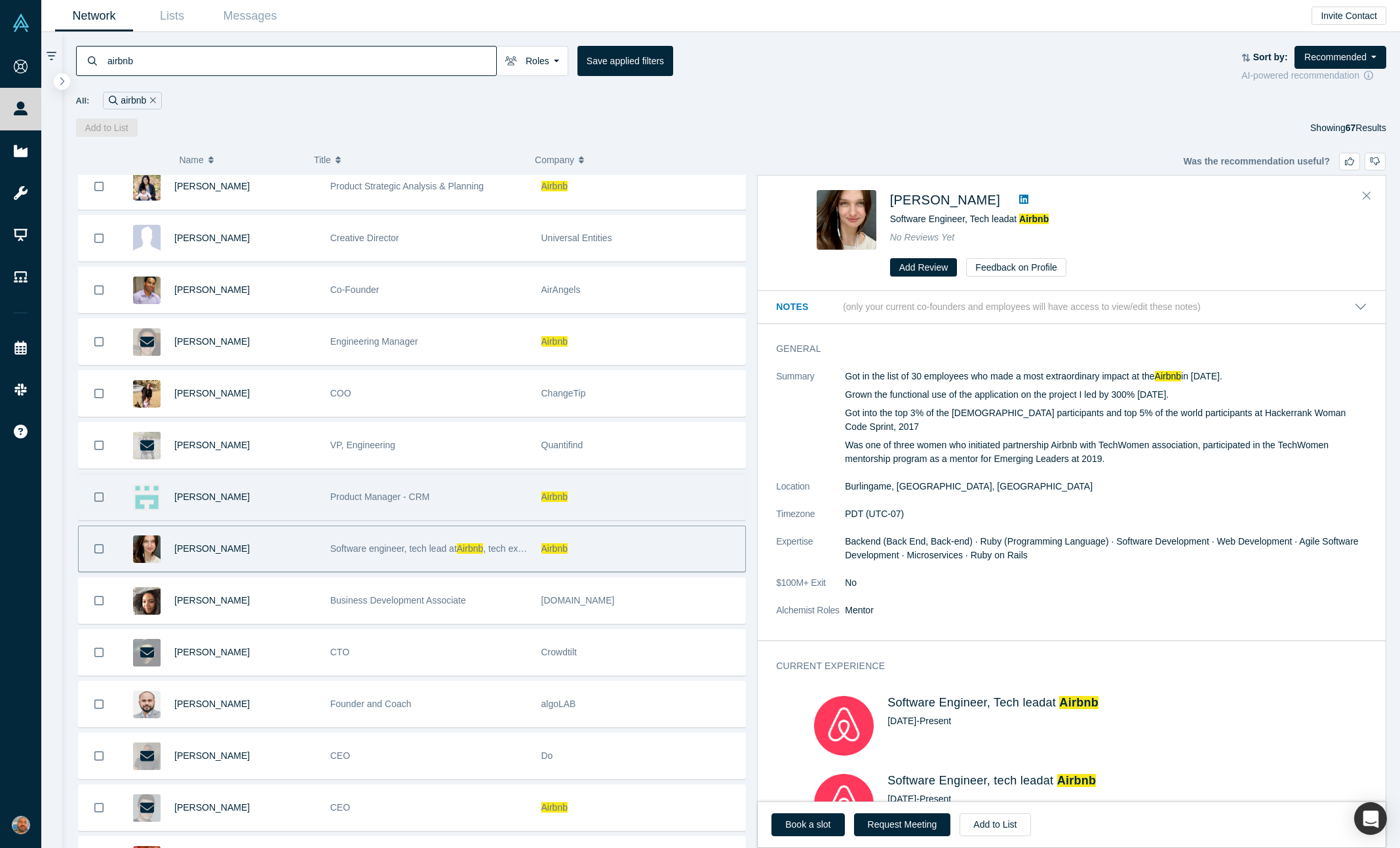
click at [648, 515] on div "Airbnb" at bounding box center [640, 496] width 198 height 45
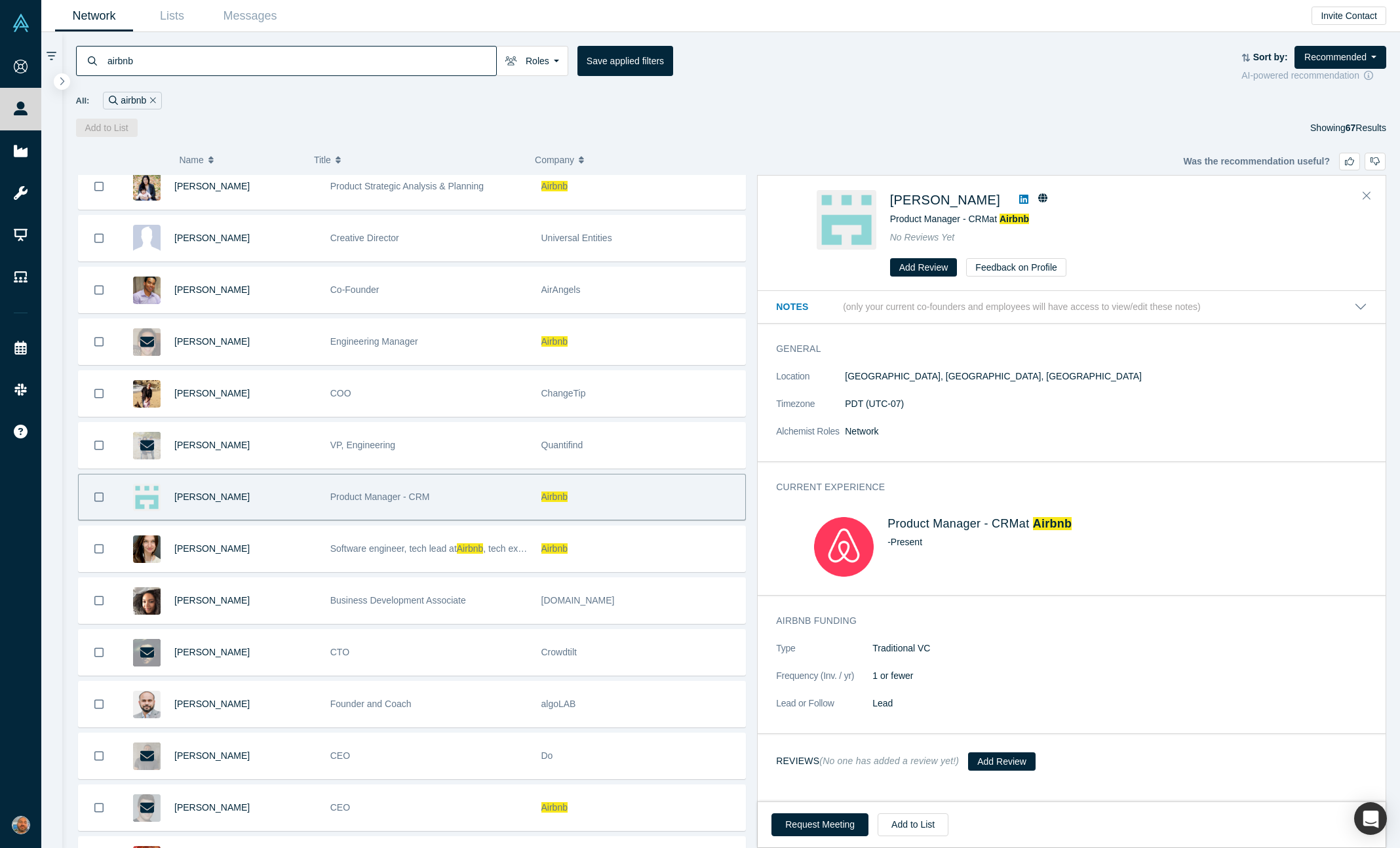
click at [1014, 193] on link at bounding box center [1024, 199] width 20 height 16
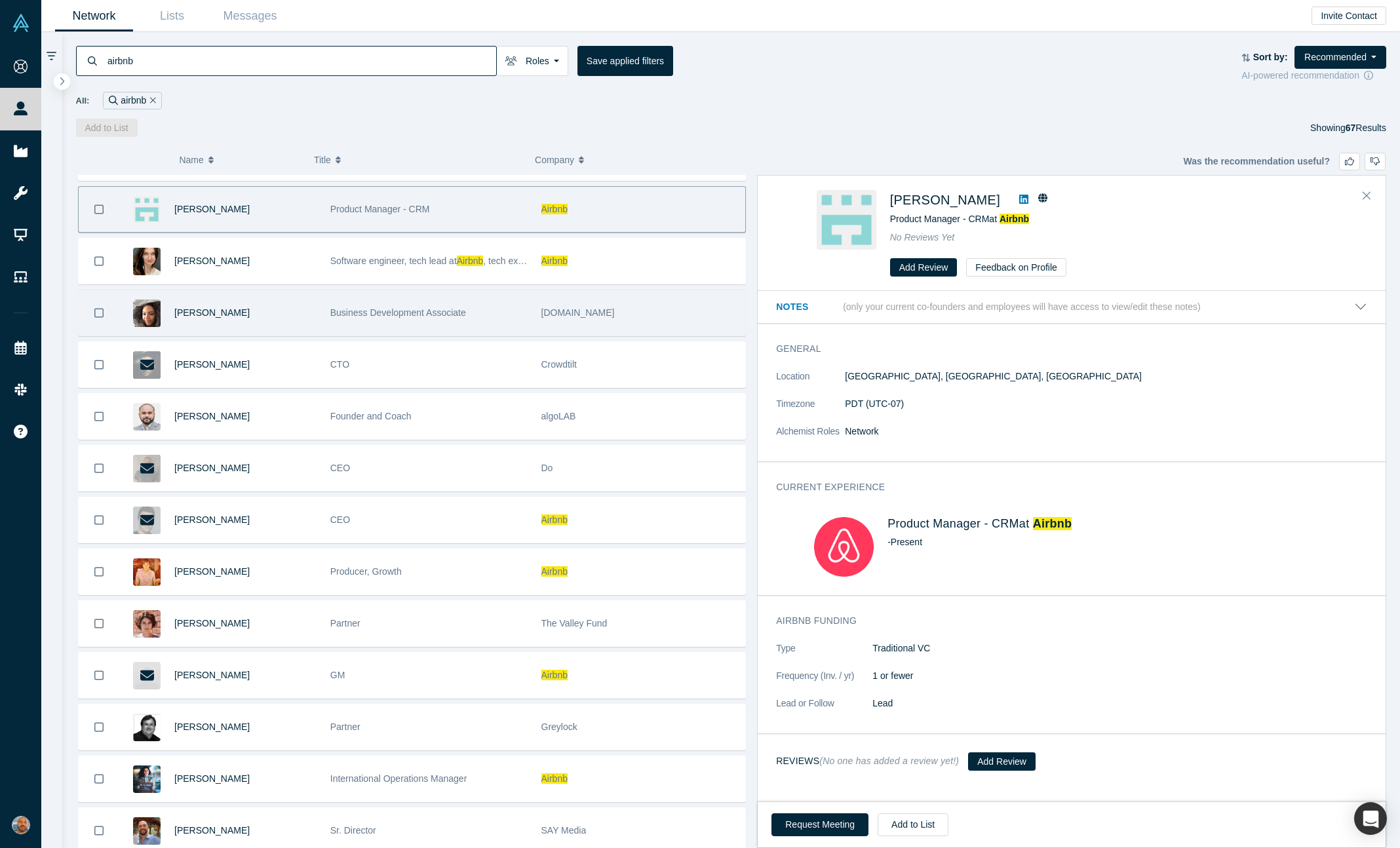
scroll to position [724, 0]
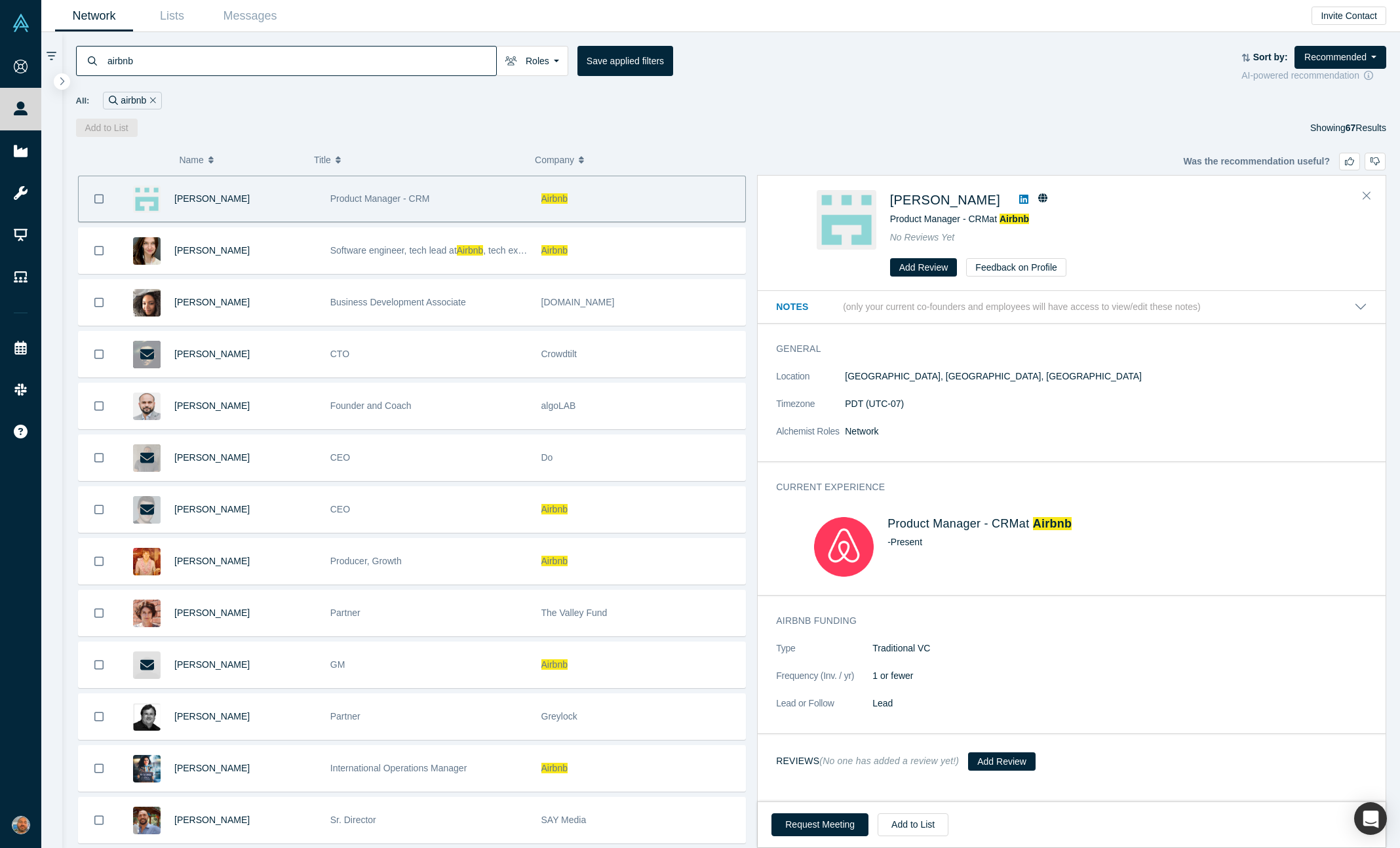
drag, startPoint x: 166, startPoint y: 57, endPoint x: 109, endPoint y: 5, distance: 77.2
click at [148, 47] on input "airbnb" at bounding box center [301, 60] width 390 height 31
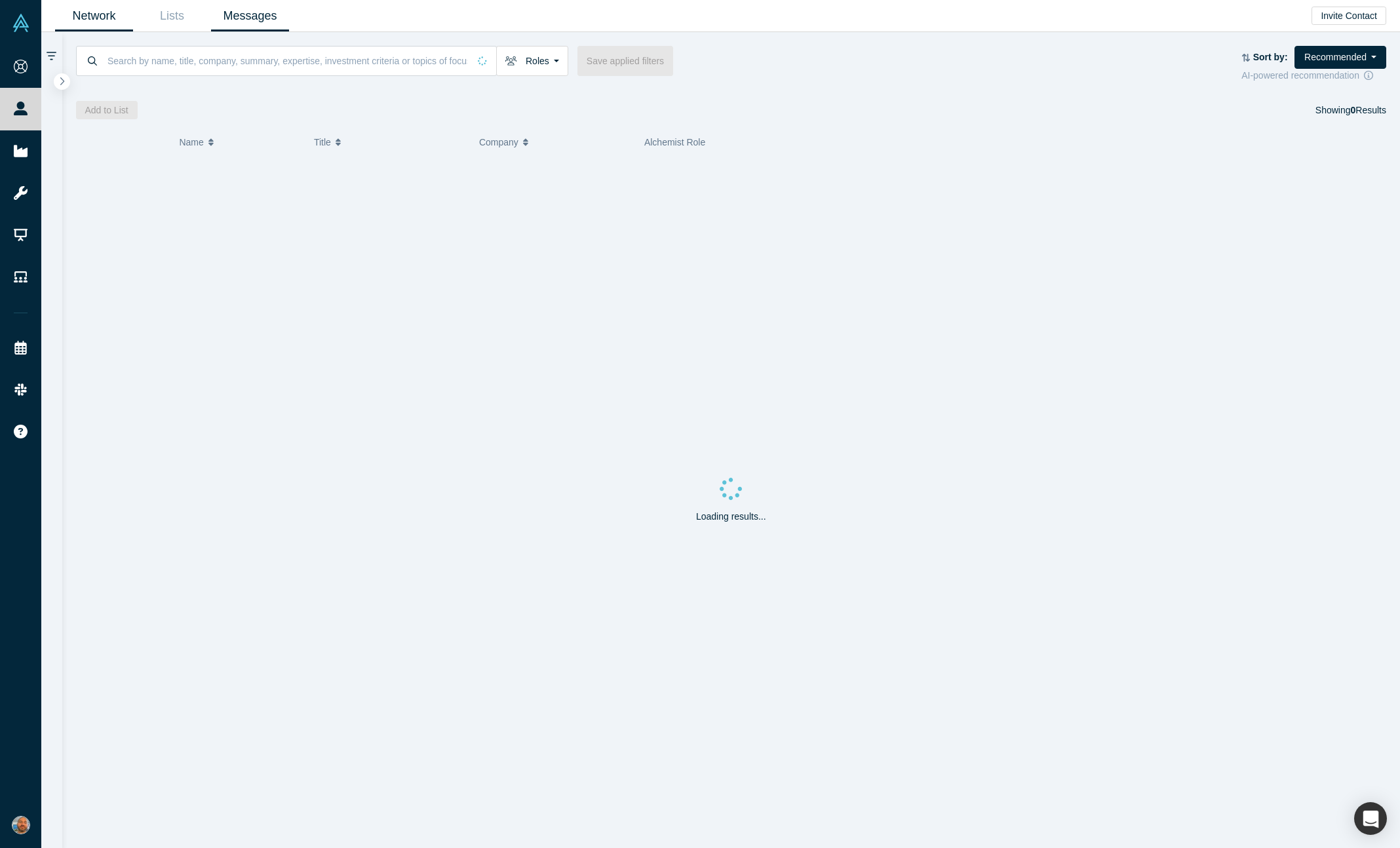
click at [248, 21] on link "Messages" at bounding box center [250, 16] width 78 height 31
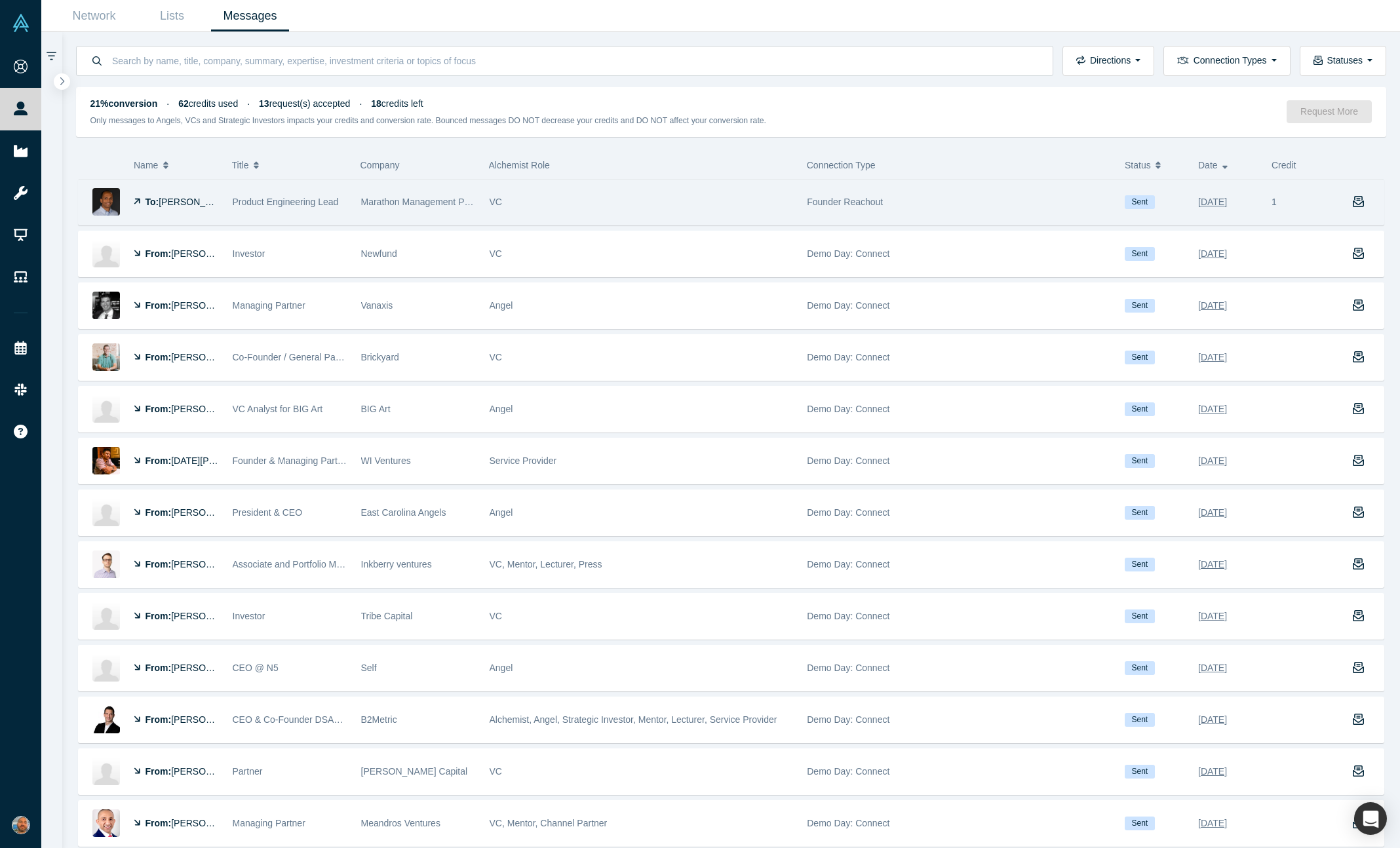
click at [552, 206] on div "VC" at bounding box center [642, 202] width 304 height 45
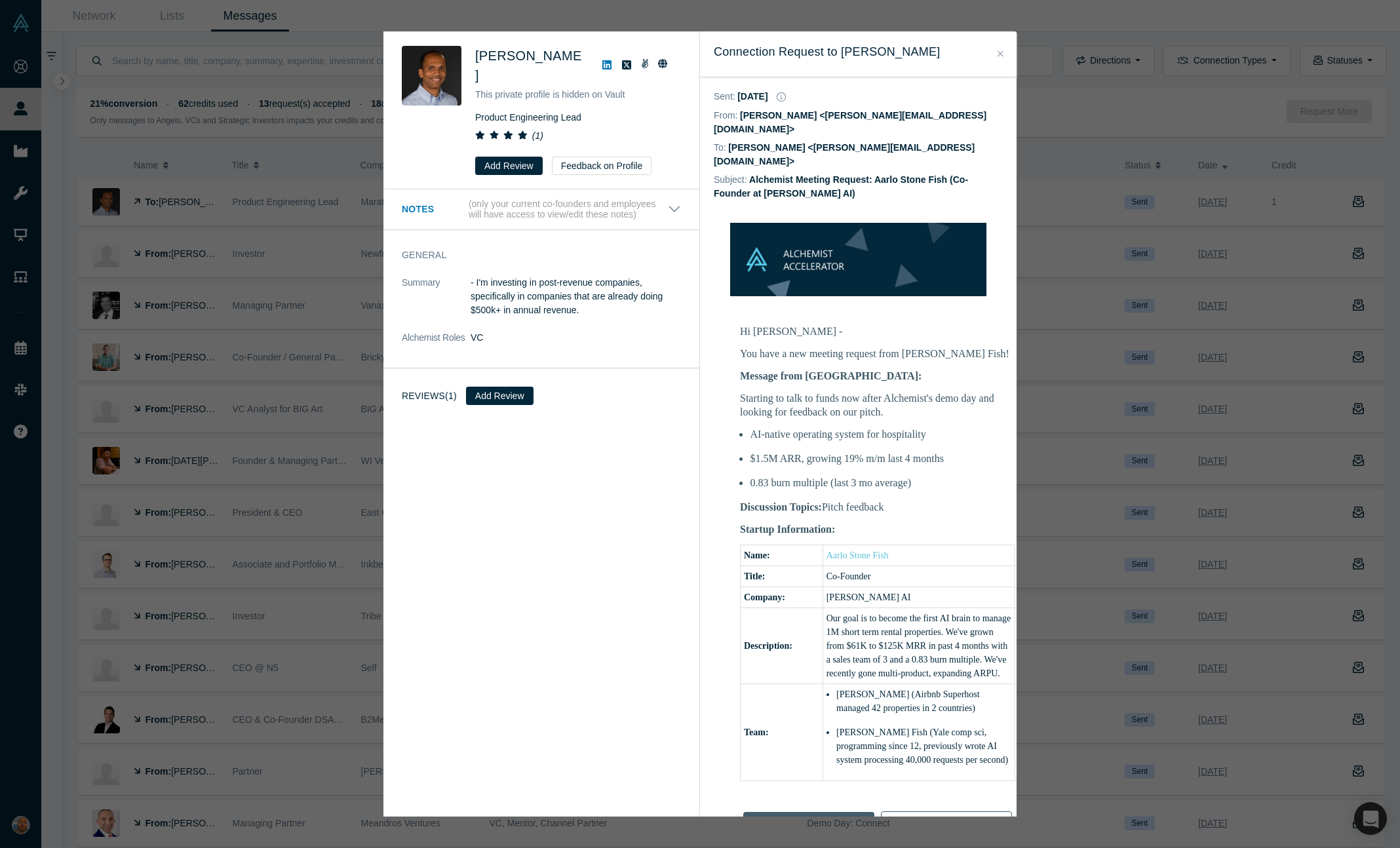
click at [824, 369] on div "Message from Aarlo: Starting to talk to funds now after Alchemist's demo day an…" at bounding box center [878, 429] width 275 height 121
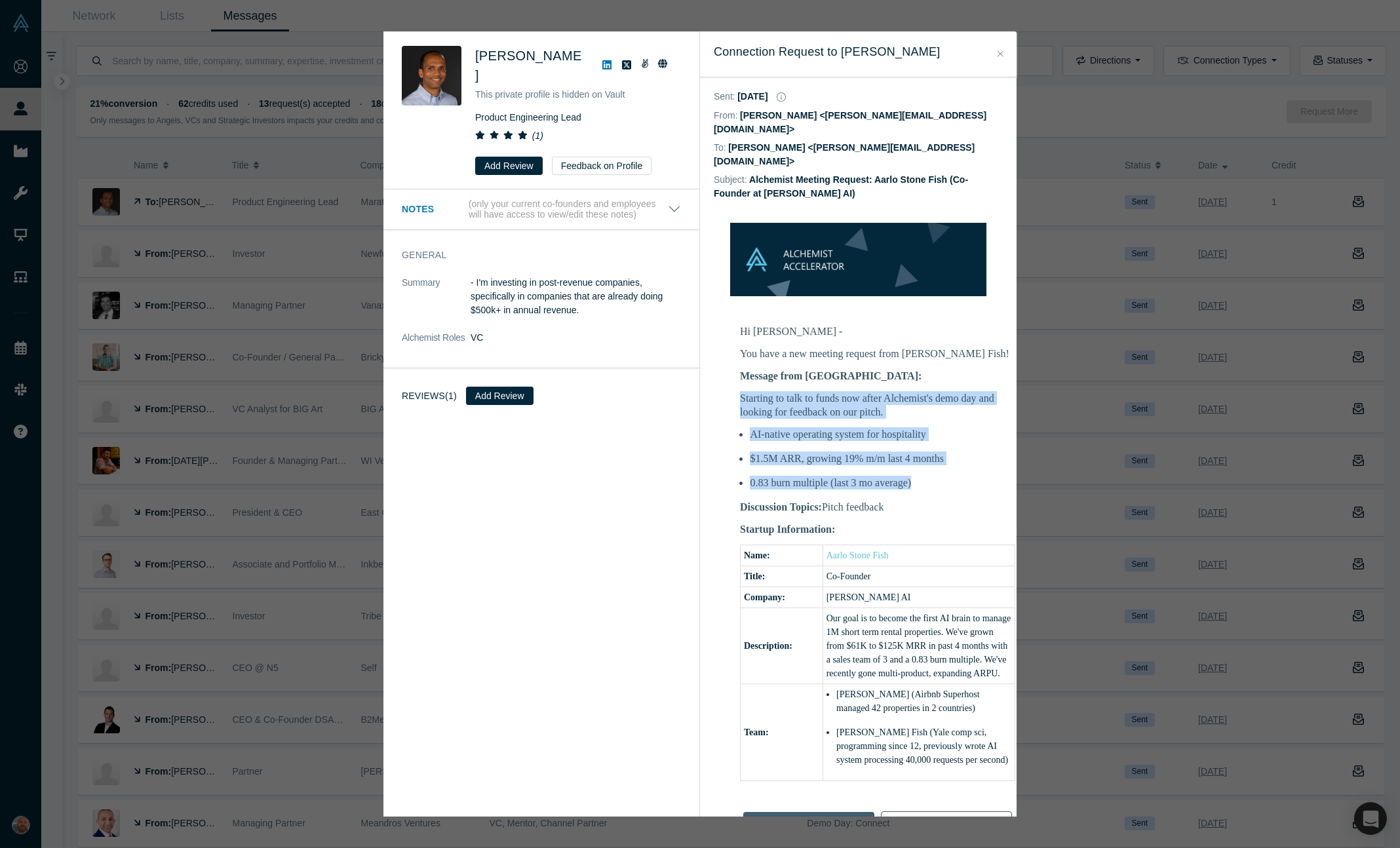
drag, startPoint x: 824, startPoint y: 364, endPoint x: 861, endPoint y: 456, distance: 99.2
click at [861, 456] on div "Message from Aarlo: Starting to talk to funds now after Alchemist's demo day an…" at bounding box center [878, 429] width 275 height 121
copy div "Starting to talk to funds now after Alchemist's demo day and looking for feedba…"
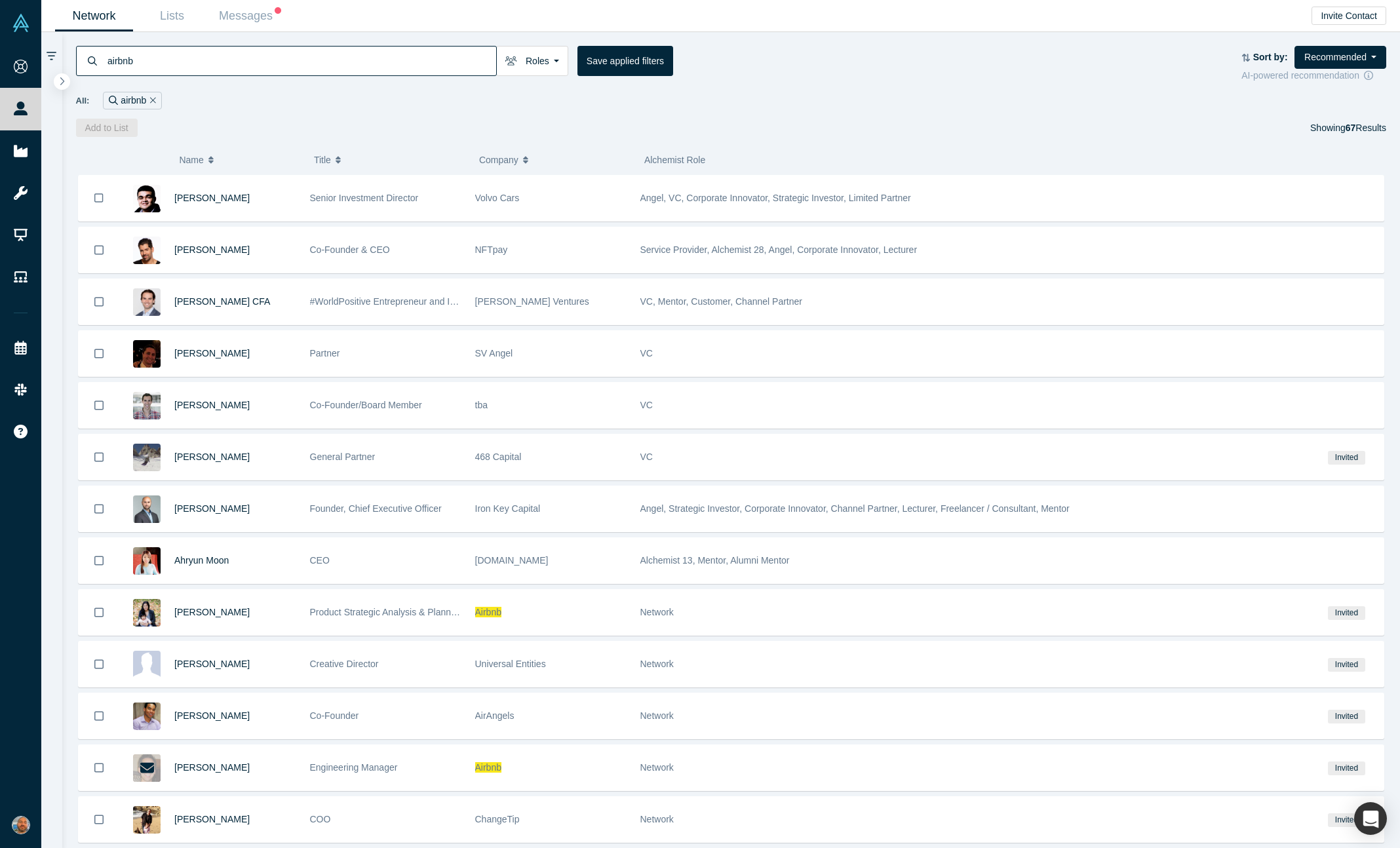
click at [148, 65] on input "airbnb" at bounding box center [301, 60] width 390 height 31
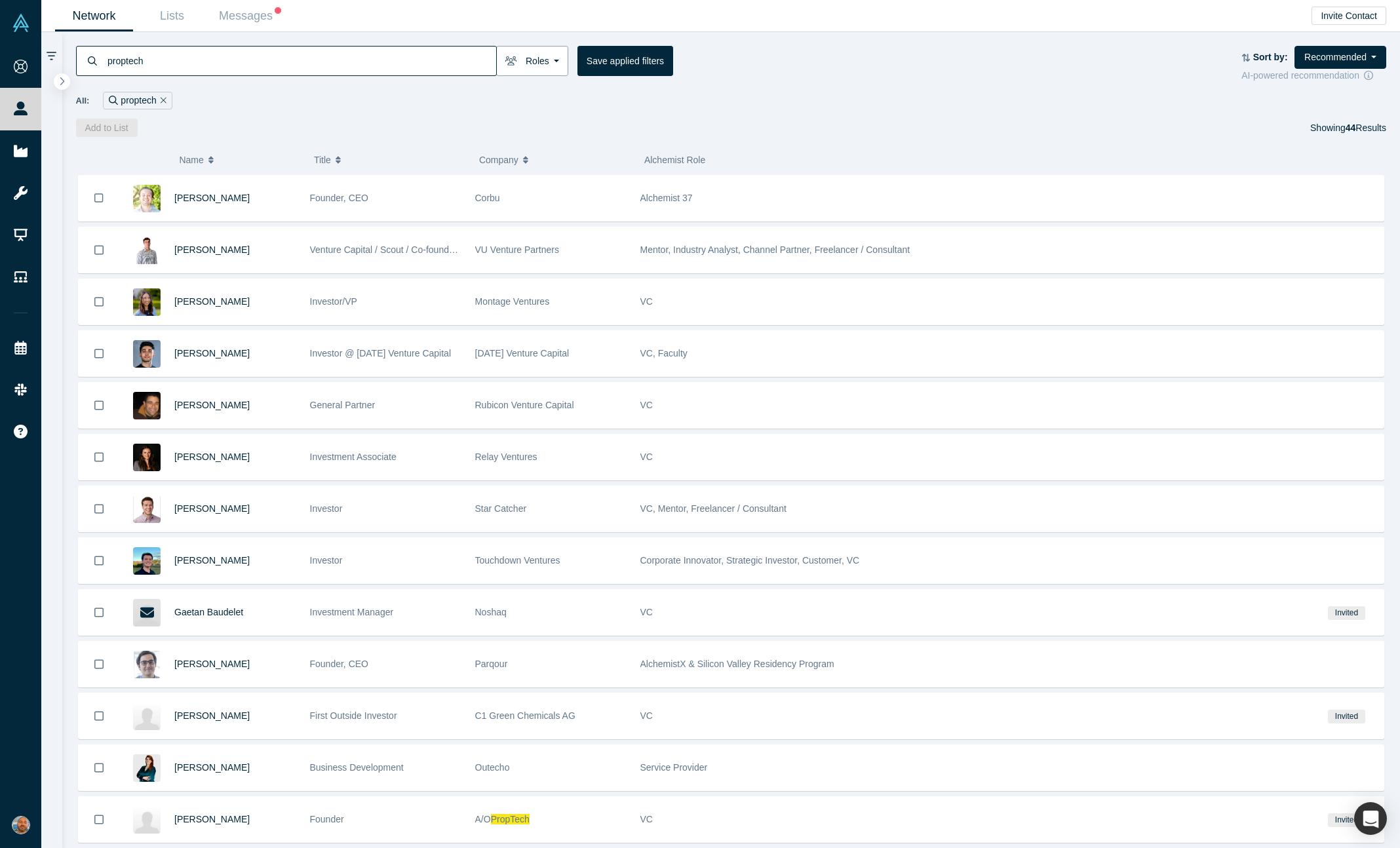
type input "proptech"
click at [536, 63] on button "Roles" at bounding box center [532, 61] width 72 height 30
click at [534, 184] on label "VCs" at bounding box center [578, 191] width 147 height 22
click at [0, 0] on input "VCs" at bounding box center [0, 0] width 0 height 0
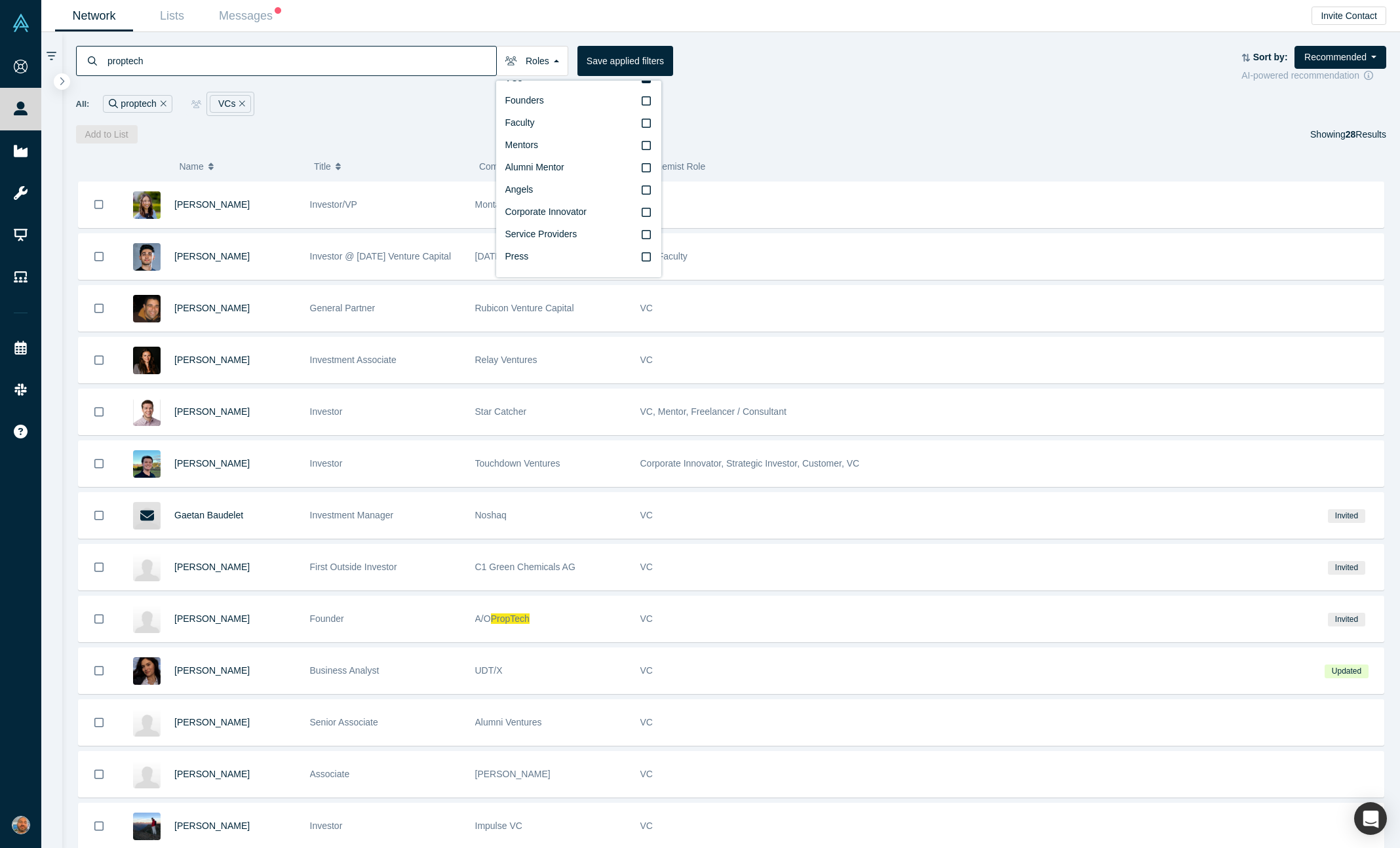
click at [788, 74] on div "proptech Roles VCs Founders Faculty Mentors Alumni Mentor Angels Corporate Inno…" at bounding box center [658, 61] width 1166 height 30
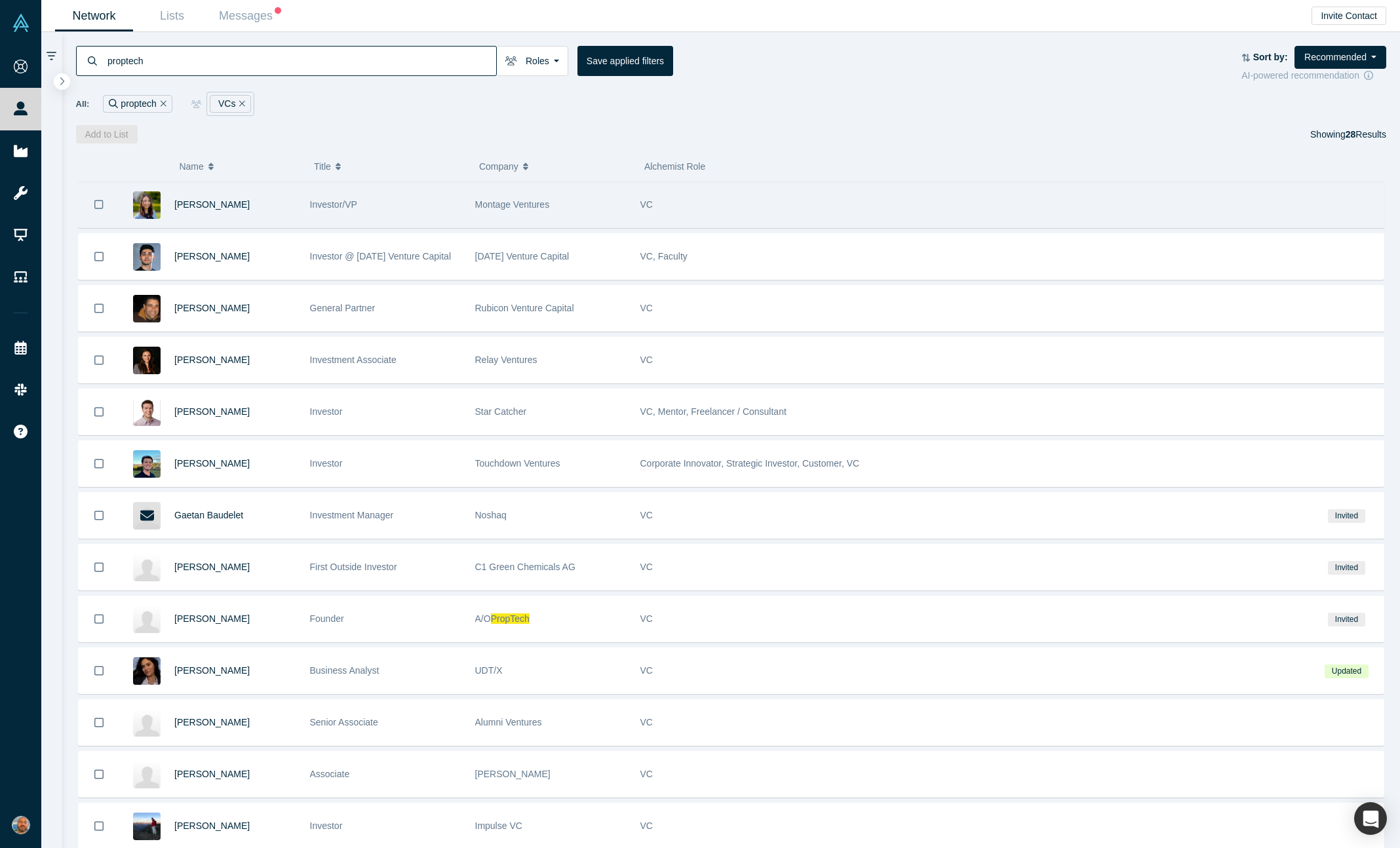
click at [592, 215] on div "Montage Ventures" at bounding box center [551, 205] width 152 height 45
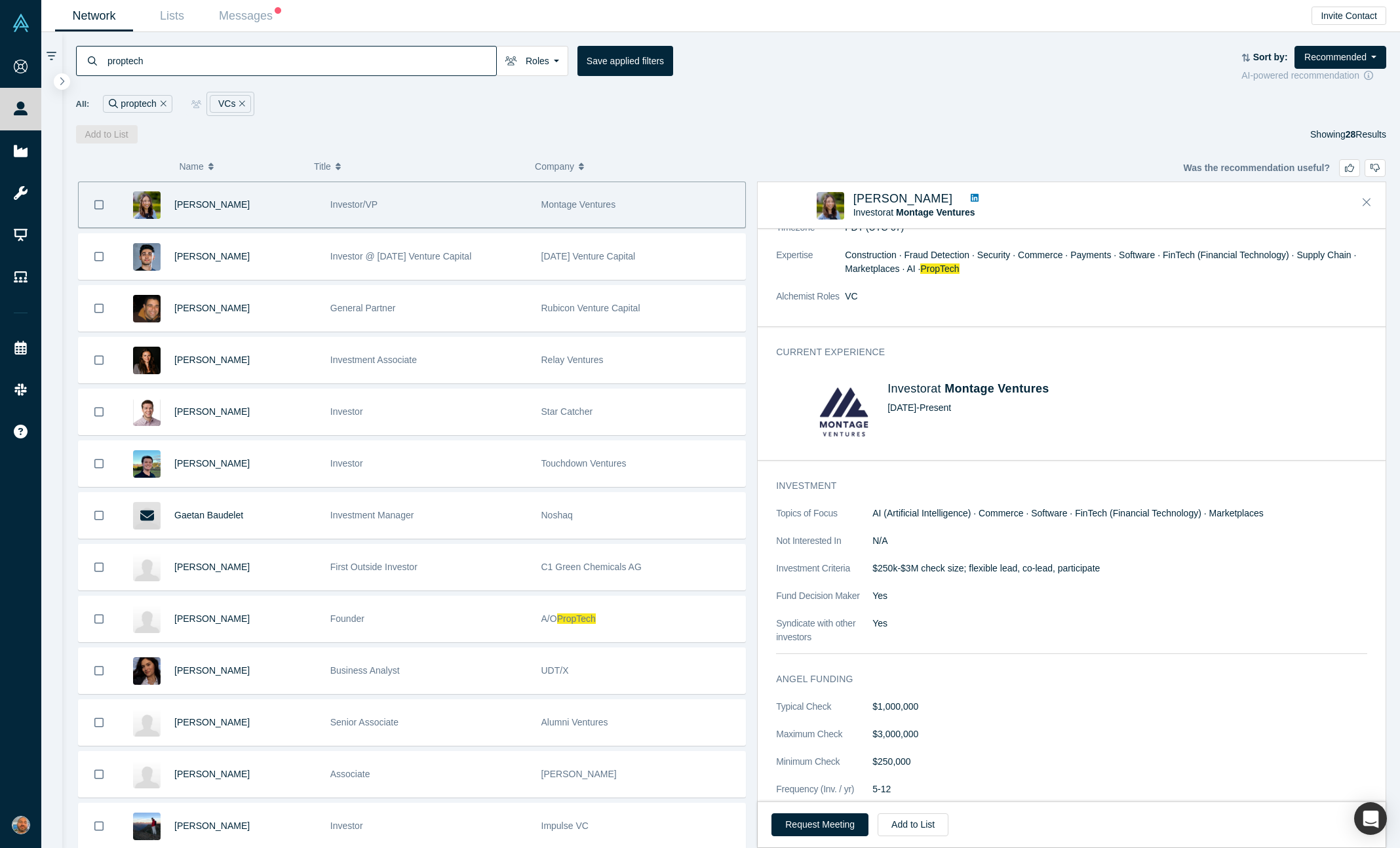
scroll to position [157, 0]
click at [971, 198] on icon at bounding box center [974, 197] width 8 height 9
click at [812, 824] on button "Request Meeting" at bounding box center [820, 825] width 97 height 23
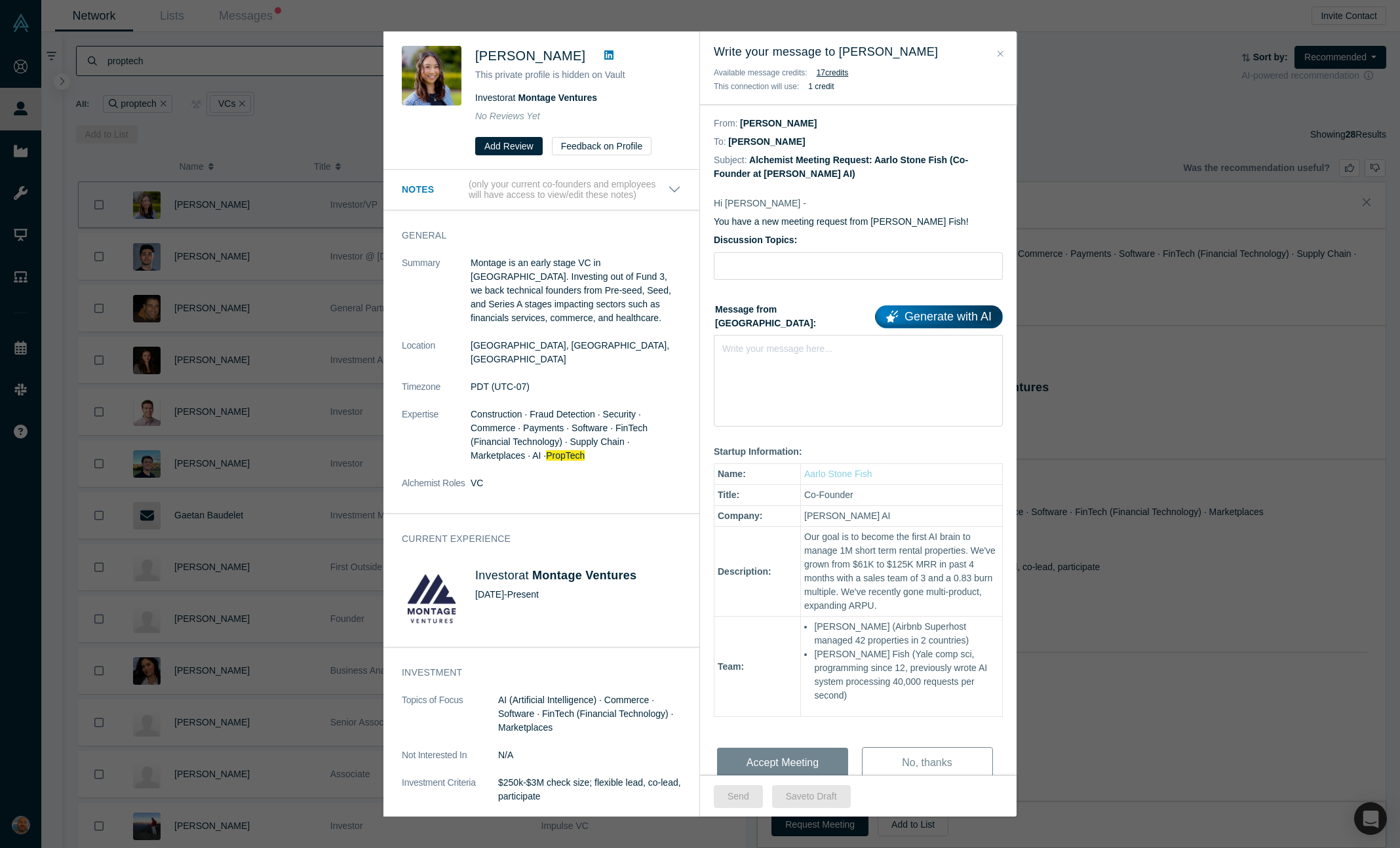
click at [798, 252] on div "Discussion Topics:" at bounding box center [858, 257] width 289 height 47
click at [783, 262] on input "Discussion Topics:" at bounding box center [858, 266] width 289 height 27
type input "Pitch feedback"
click at [755, 377] on div "Write your message here..." at bounding box center [858, 381] width 289 height 92
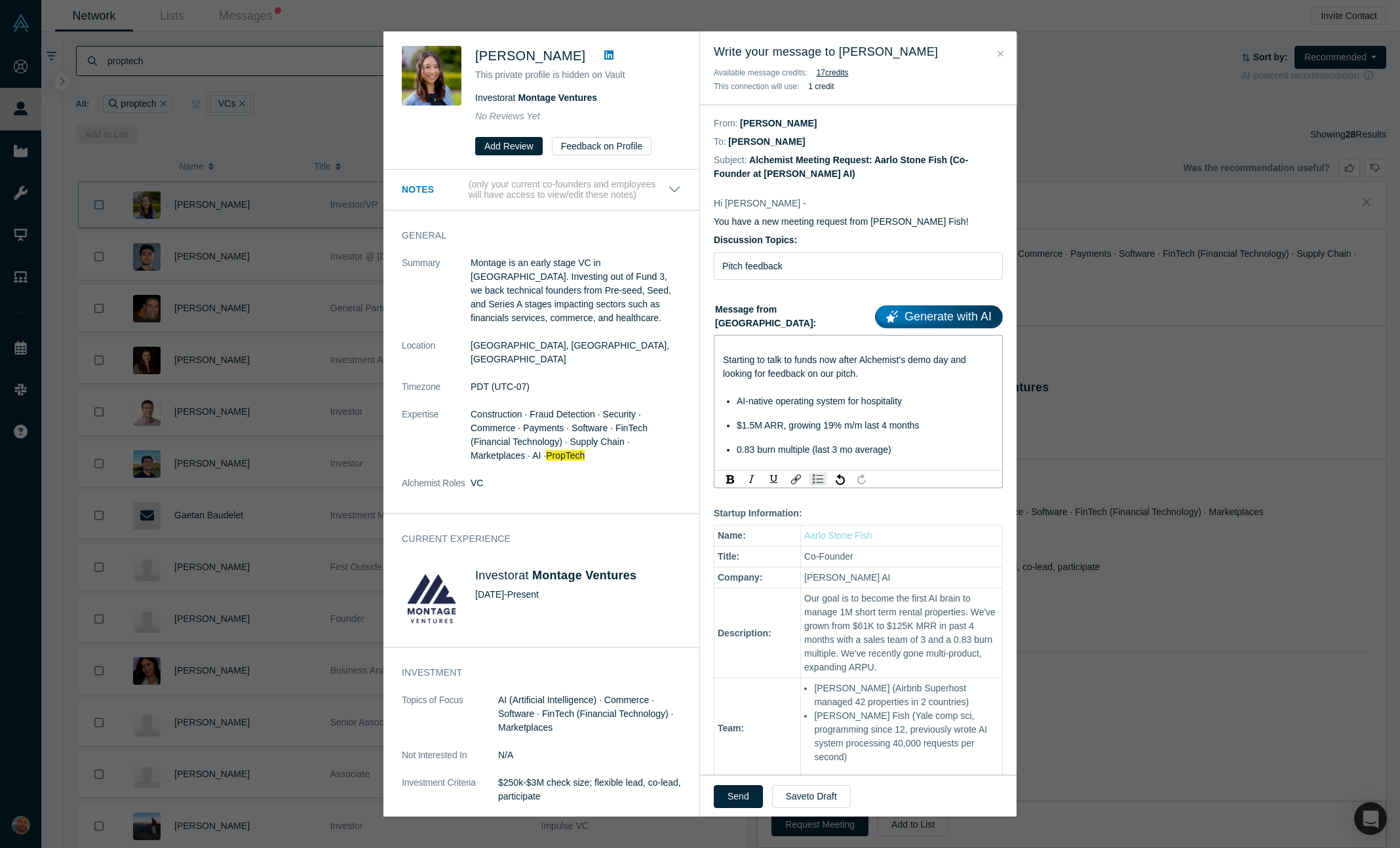
click at [766, 355] on span "Starting to talk to funds now after Alchemist's demo day and looking for feedba…" at bounding box center [846, 367] width 246 height 24
click at [778, 339] on div "rdw-editor" at bounding box center [859, 346] width 272 height 14
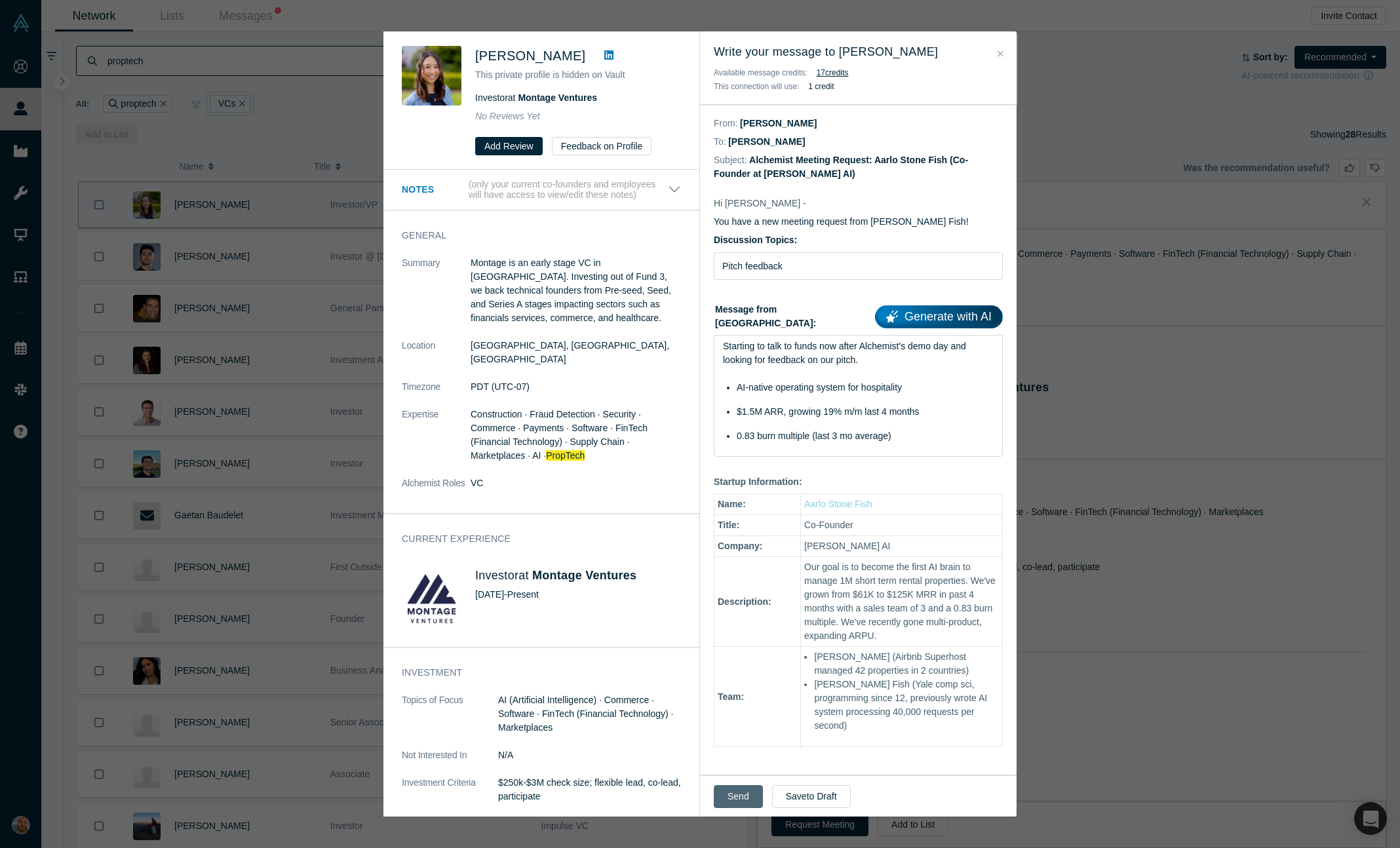
click at [732, 799] on button "Send" at bounding box center [738, 796] width 49 height 23
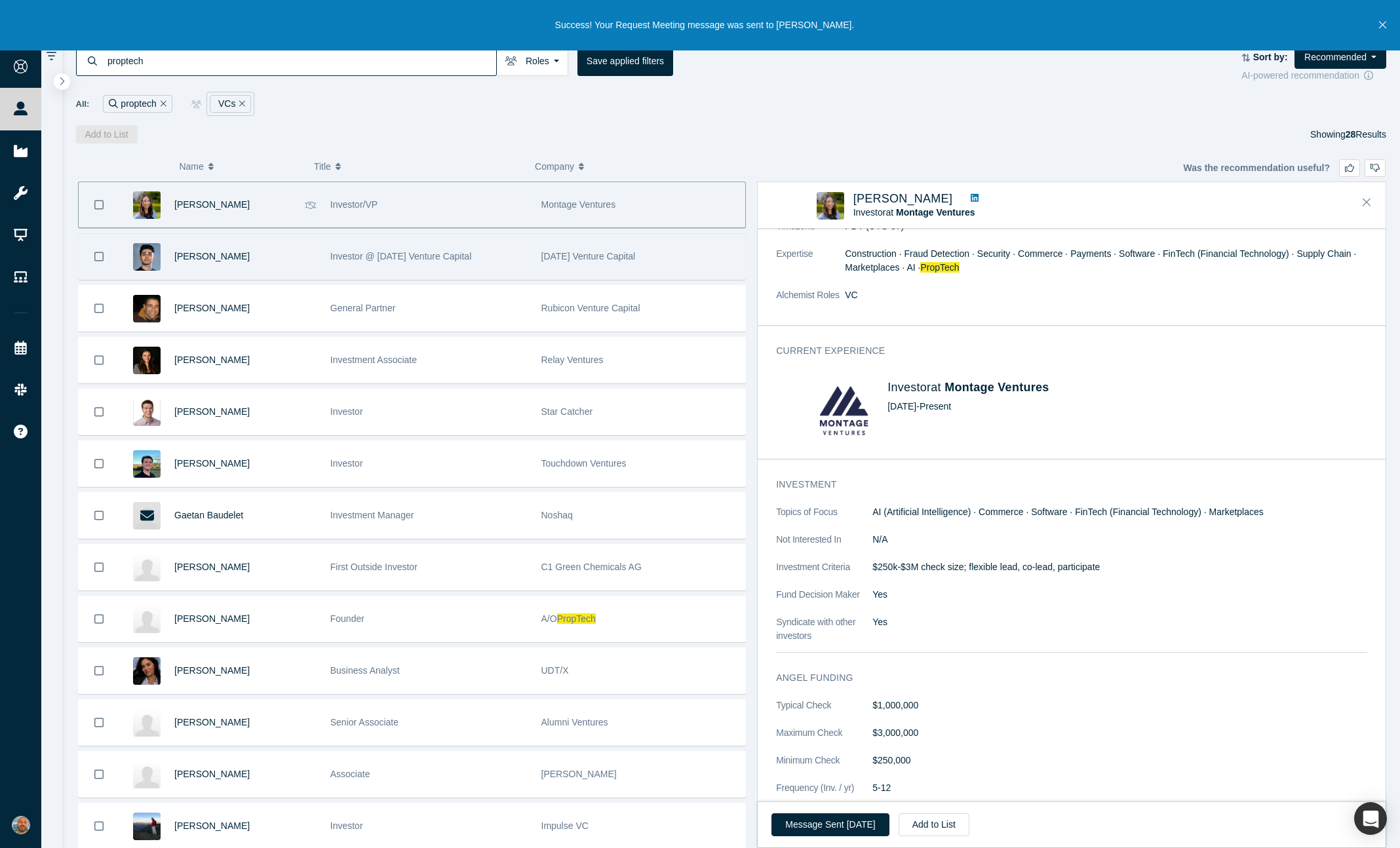
click at [483, 266] on div "Investor @ 7BC Venture Capital" at bounding box center [428, 257] width 198 height 45
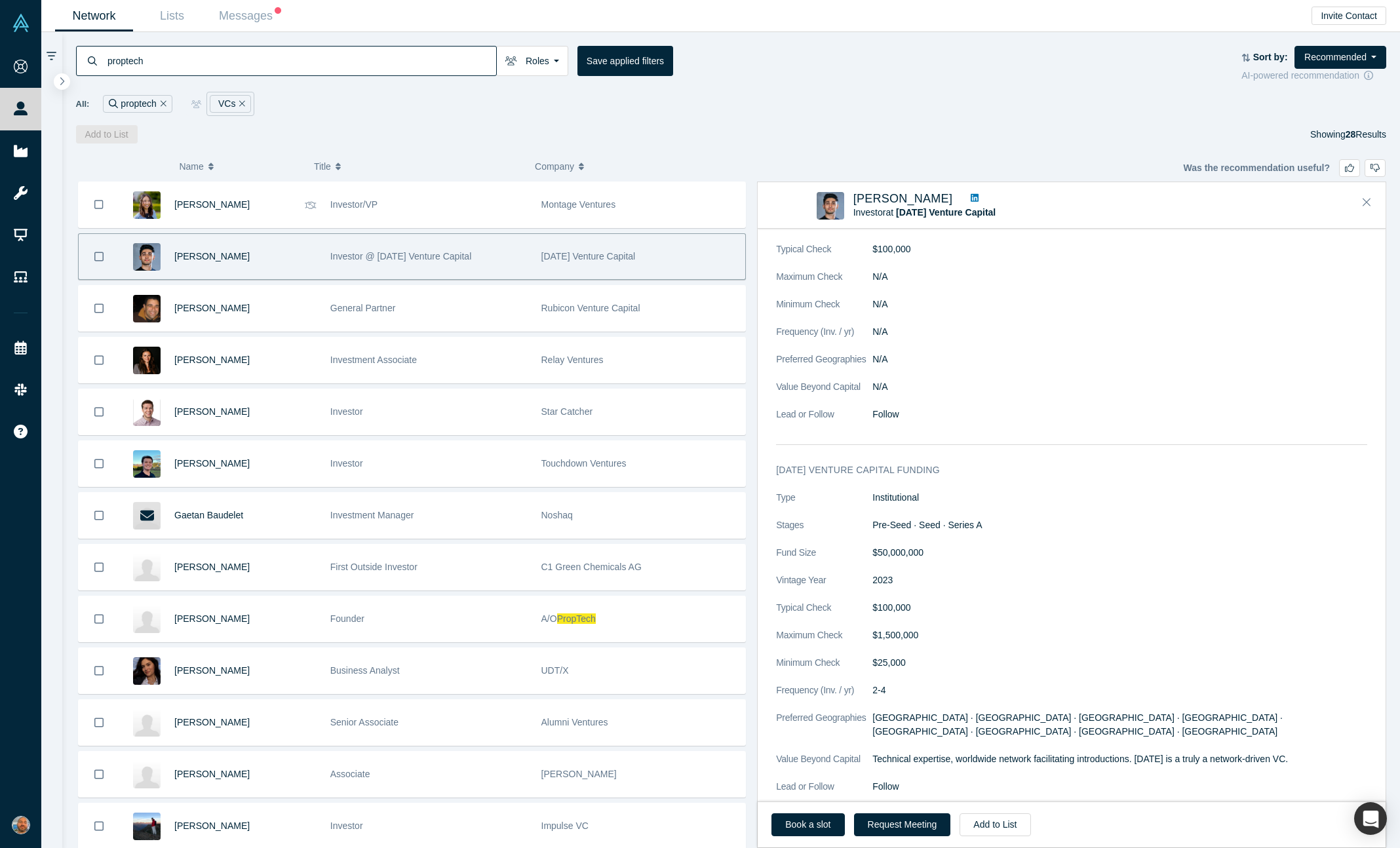
scroll to position [666, 0]
click at [1347, 51] on button "Recommended" at bounding box center [1340, 57] width 92 height 23
click at [1052, 78] on div "proptech Roles VCs Founders Faculty Mentors Alumni Mentor Angels Corporate Inno…" at bounding box center [731, 64] width 1311 height 37
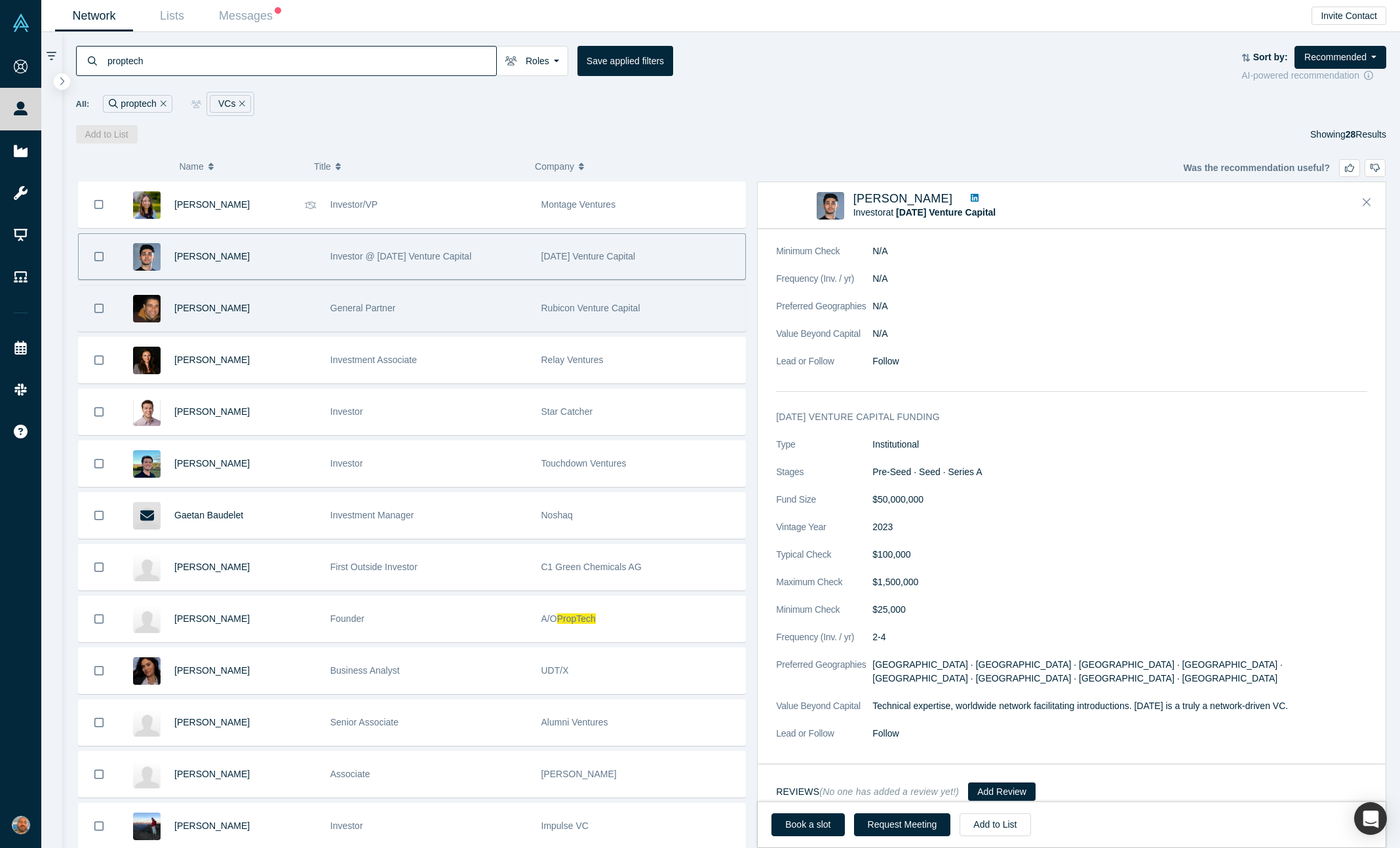
click at [478, 312] on div "General Partner" at bounding box center [428, 308] width 198 height 45
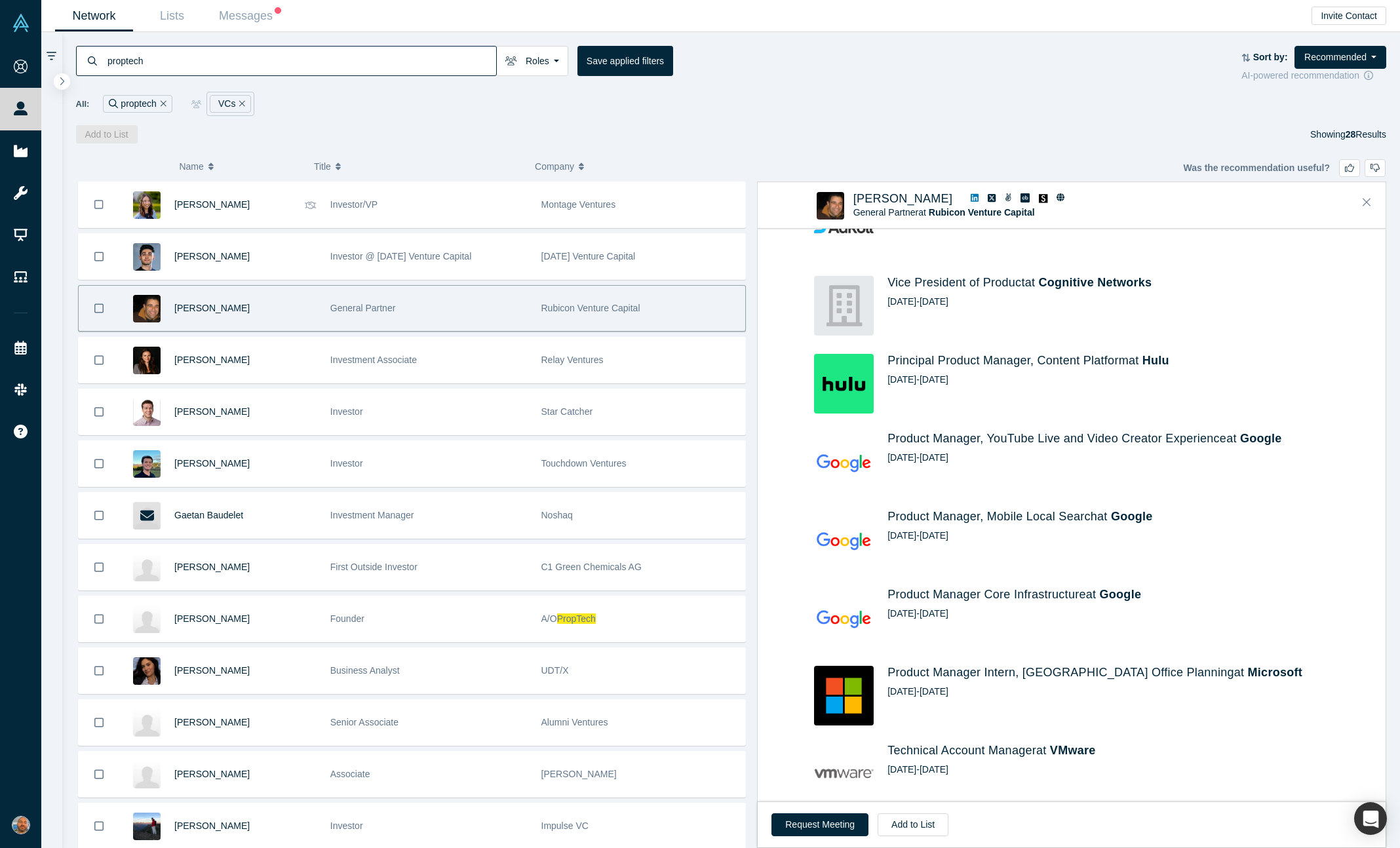
scroll to position [480, 0]
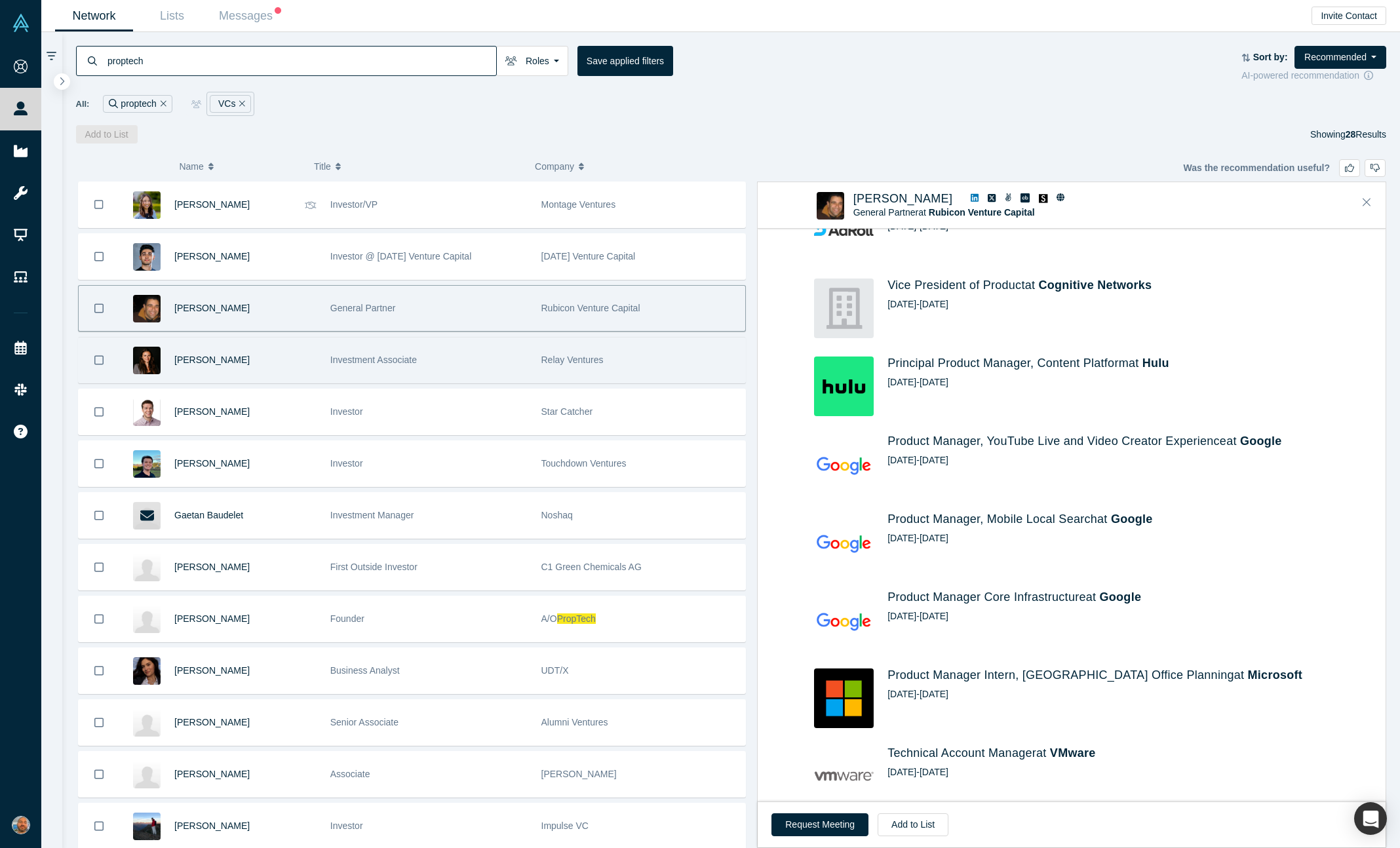
click at [520, 349] on div "Investment Associate" at bounding box center [428, 360] width 198 height 45
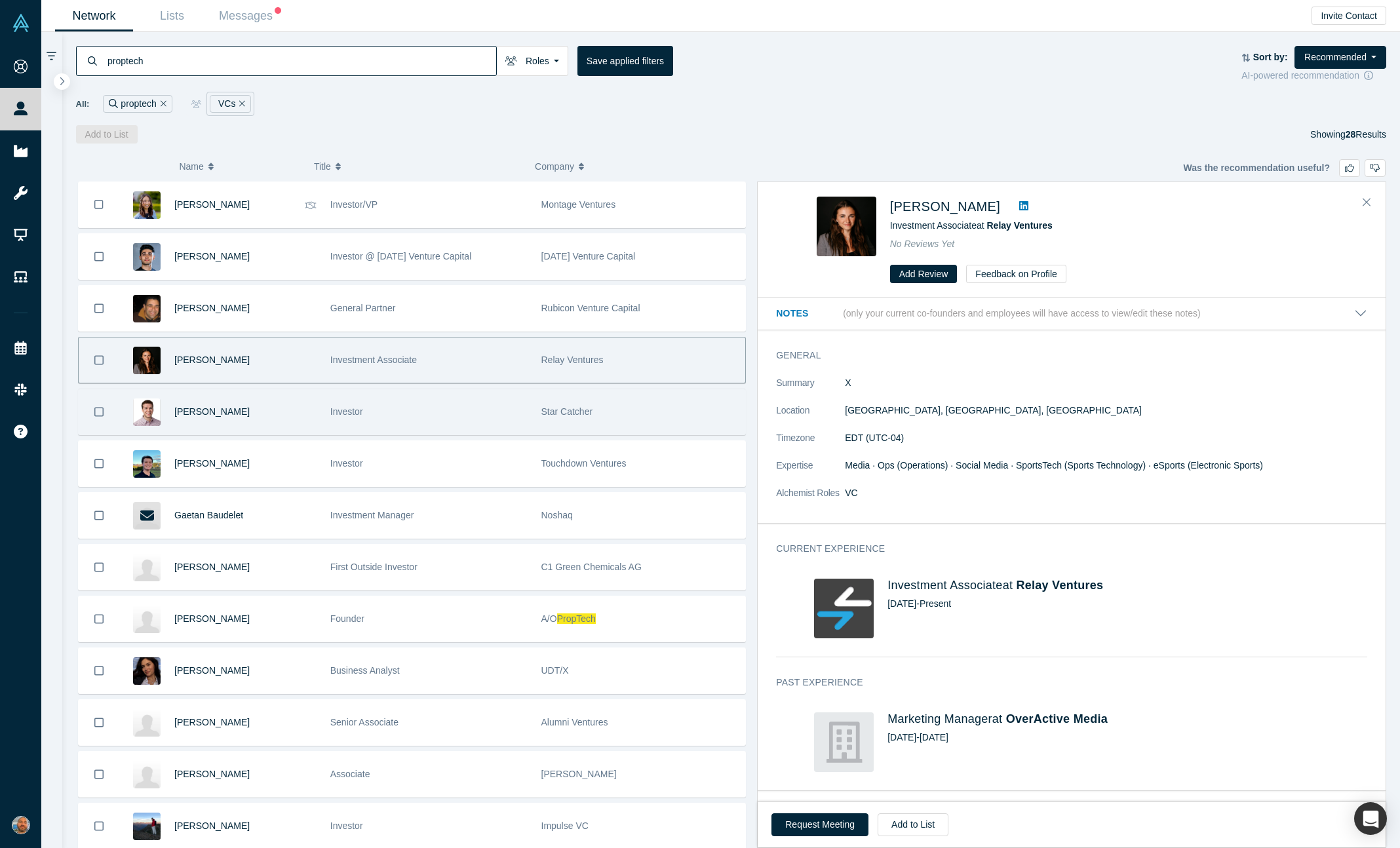
click at [434, 401] on div "Investor" at bounding box center [428, 412] width 198 height 45
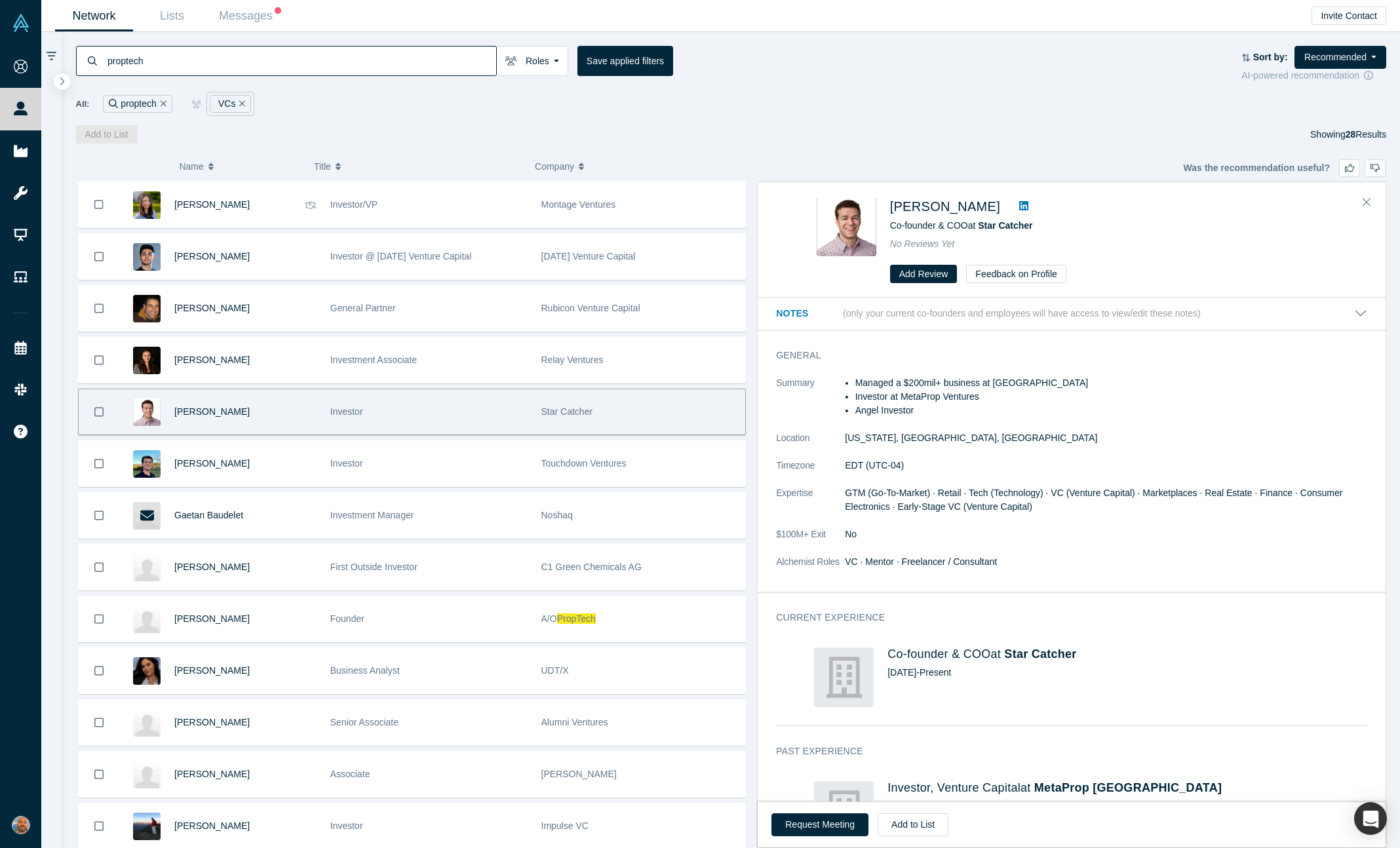
click at [1019, 202] on icon at bounding box center [1023, 205] width 9 height 9
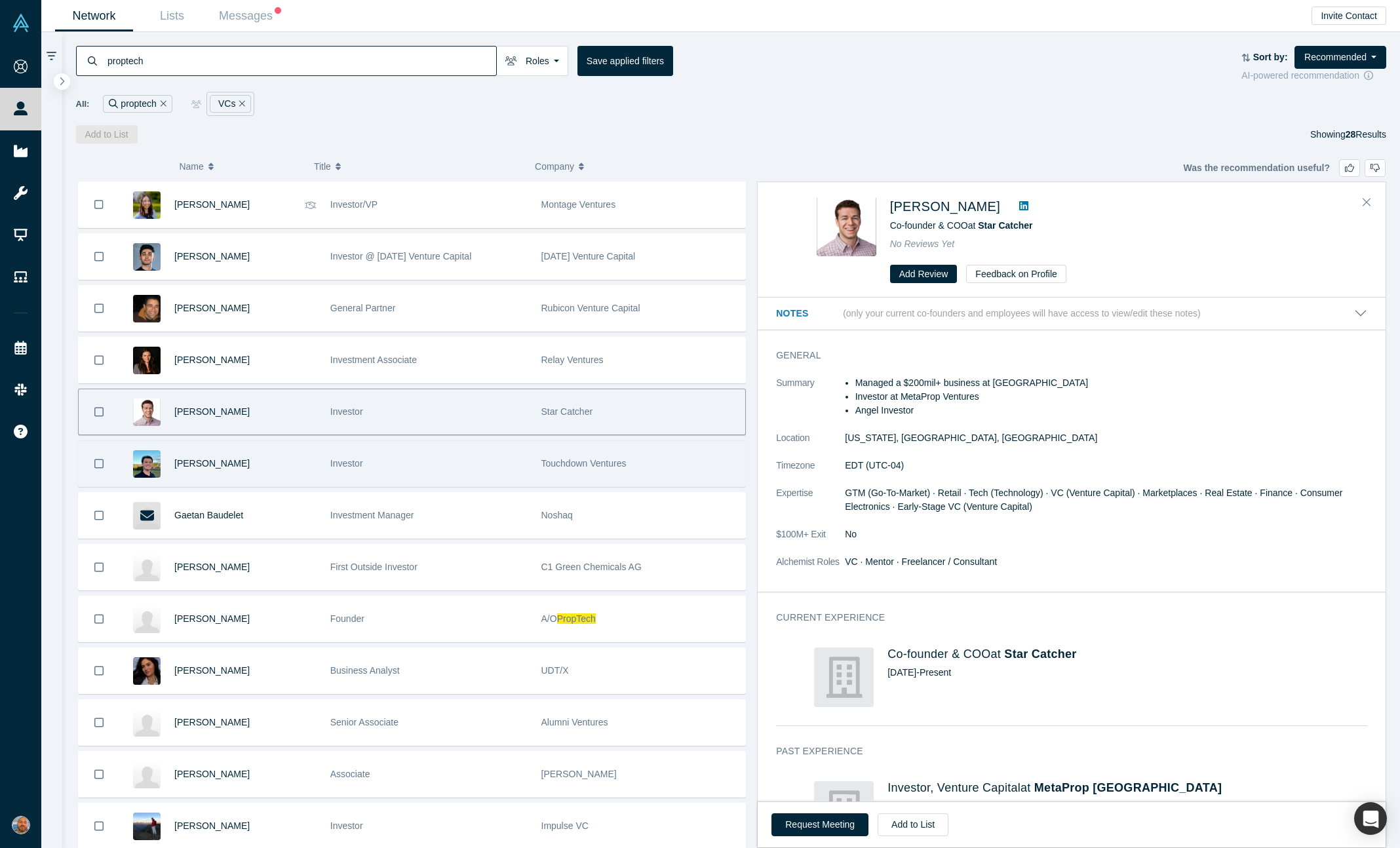
click at [507, 466] on div "Investor" at bounding box center [428, 463] width 198 height 45
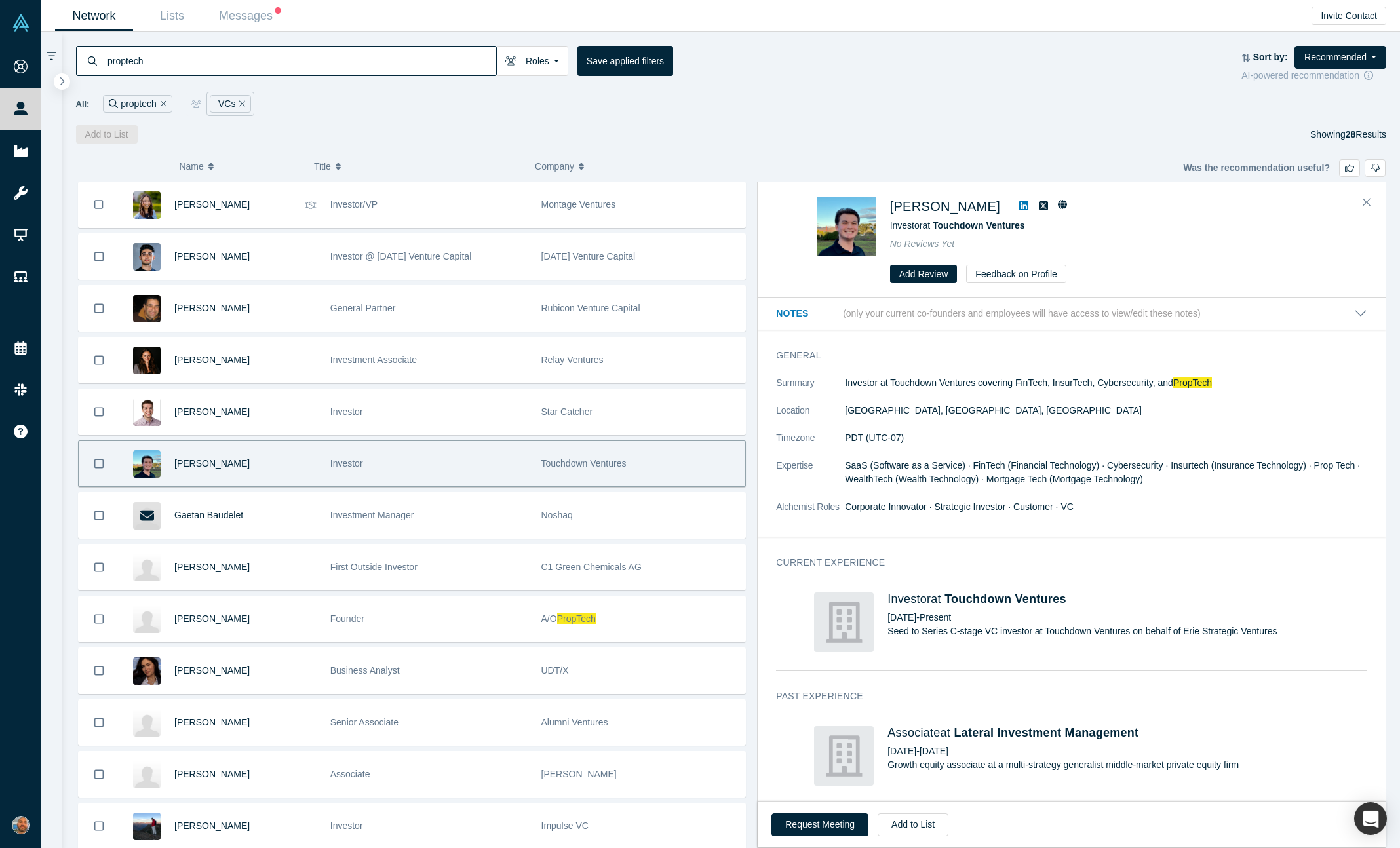
click at [1037, 214] on div "Christopher O’Dore" at bounding box center [1108, 207] width 438 height 20
click at [1028, 210] on icon at bounding box center [1023, 206] width 9 height 11
click at [797, 818] on button "Request Meeting" at bounding box center [820, 825] width 97 height 23
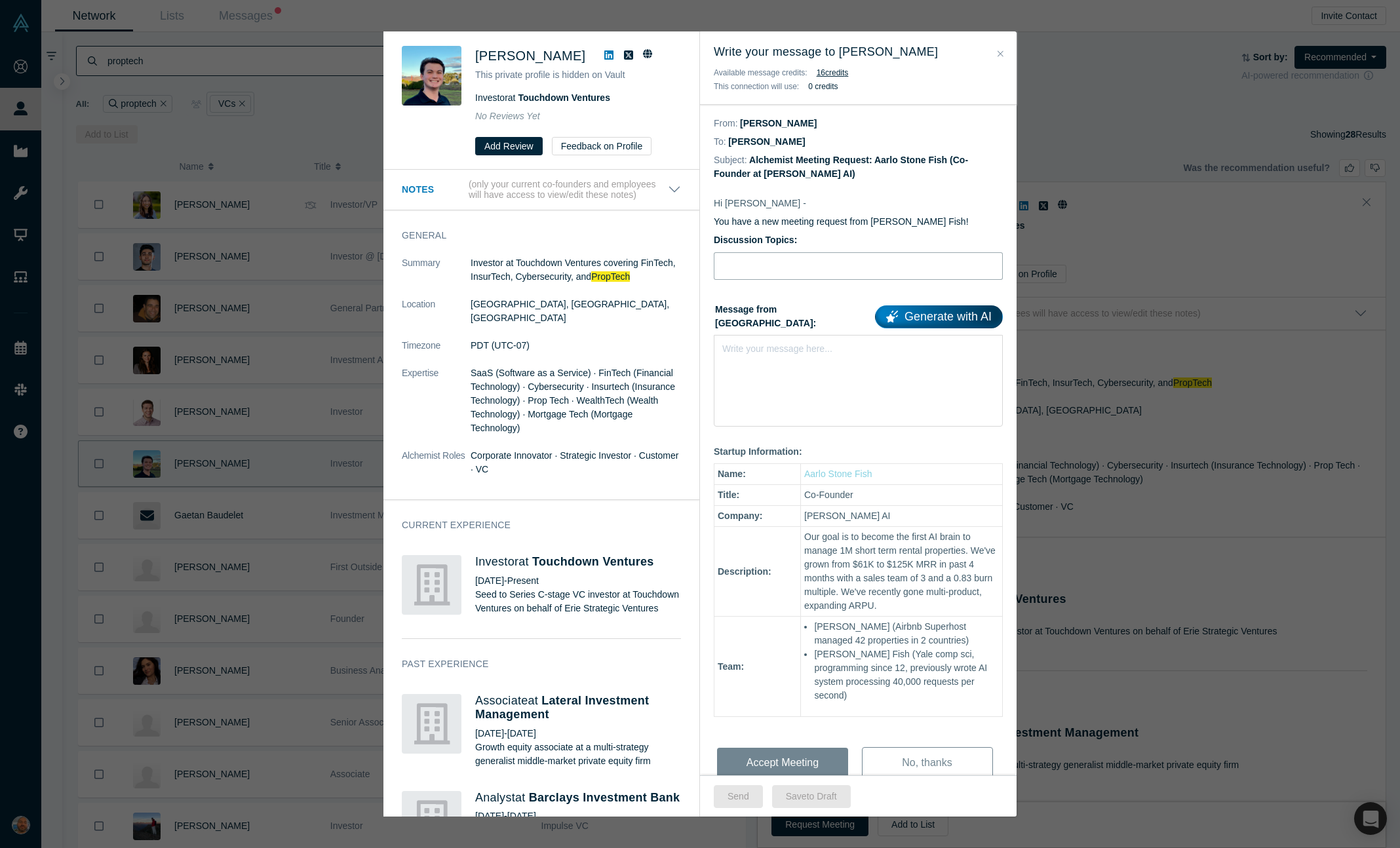
click at [791, 272] on input "Discussion Topics:" at bounding box center [858, 266] width 289 height 27
type input "Pitch feedback"
click at [764, 363] on div "Write your message here..." at bounding box center [858, 381] width 289 height 92
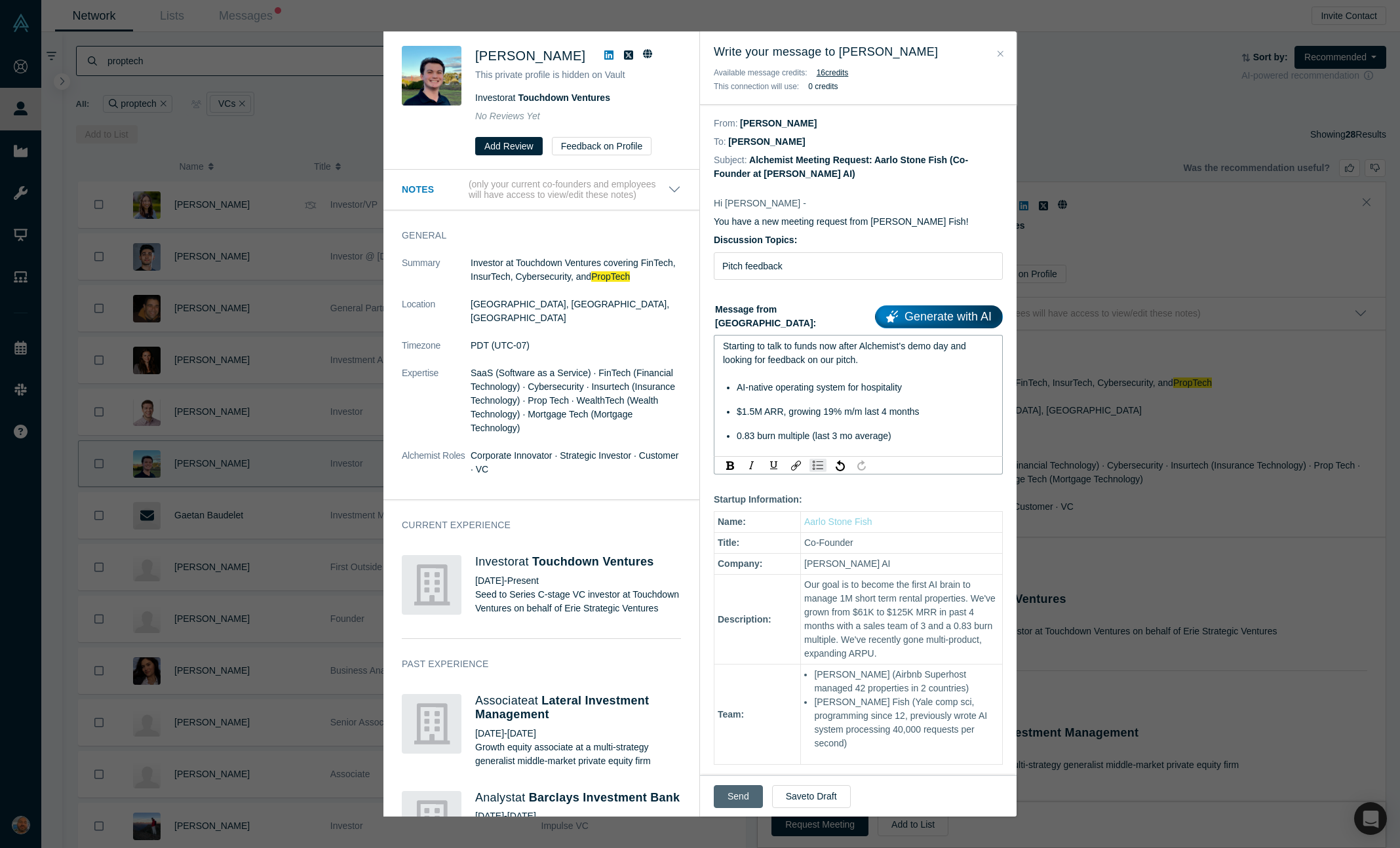
click at [735, 795] on button "Send" at bounding box center [738, 796] width 49 height 23
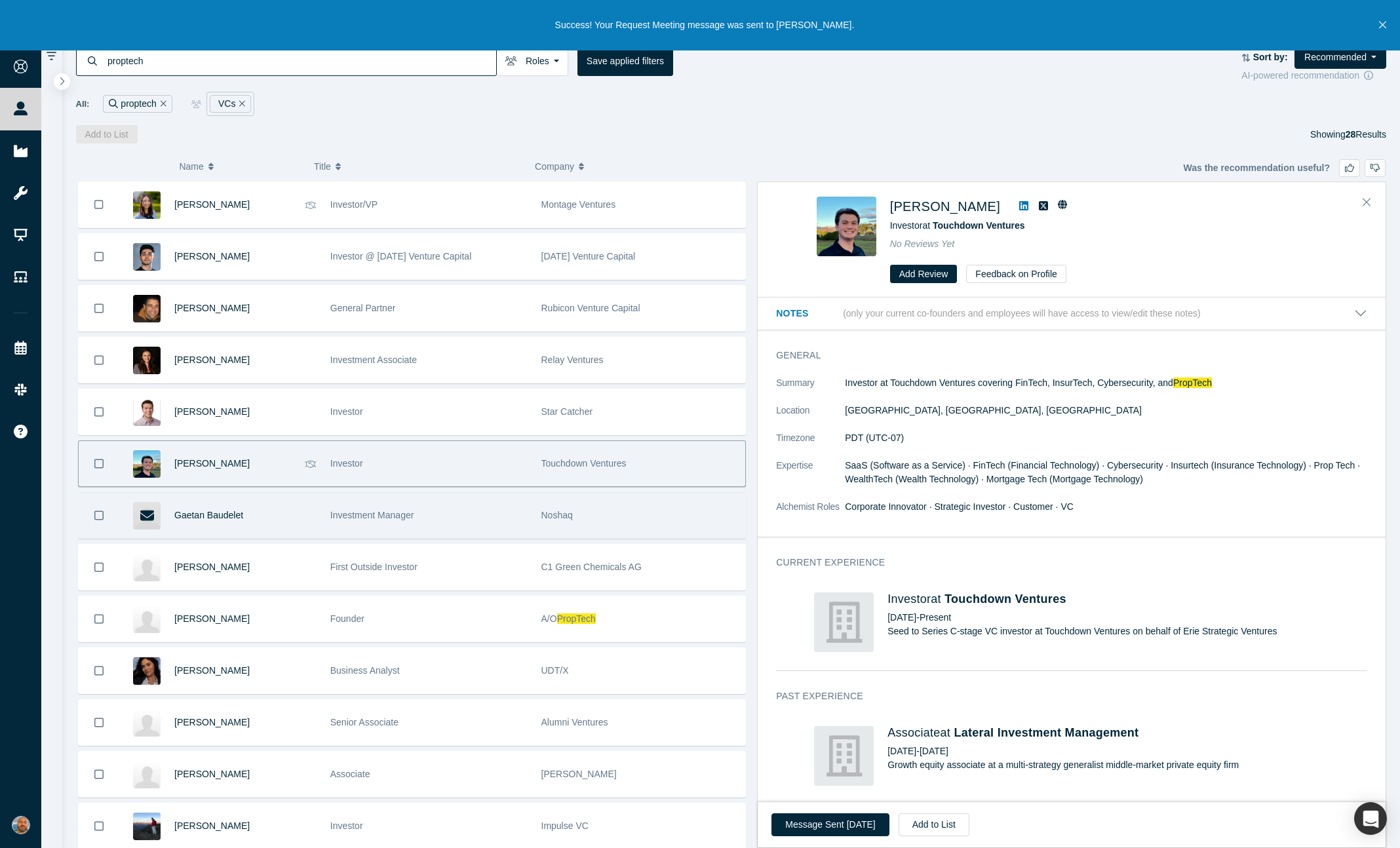
click at [491, 517] on div "Investment Manager" at bounding box center [428, 515] width 198 height 45
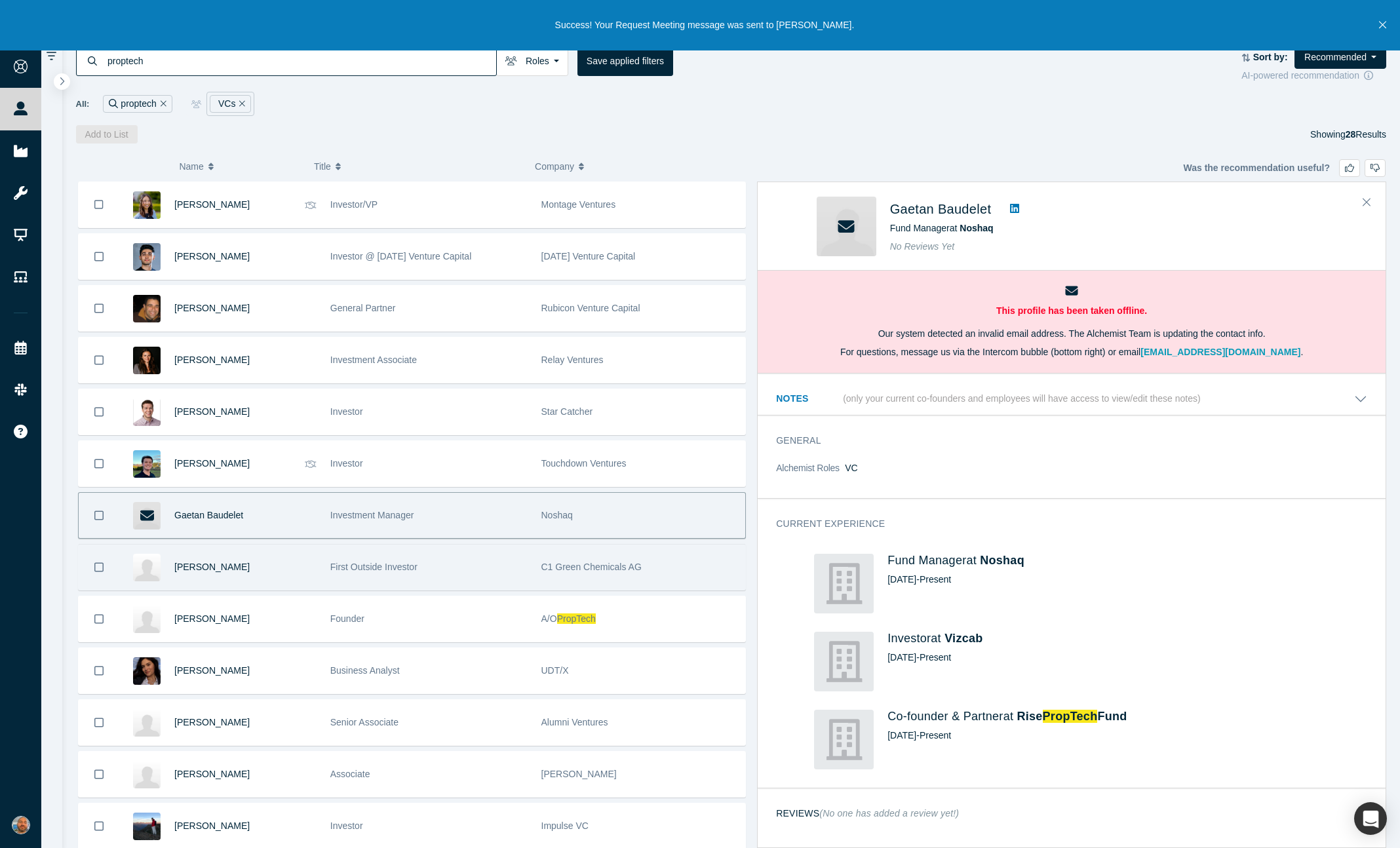
click at [478, 570] on div "First Outside Investor" at bounding box center [428, 567] width 198 height 45
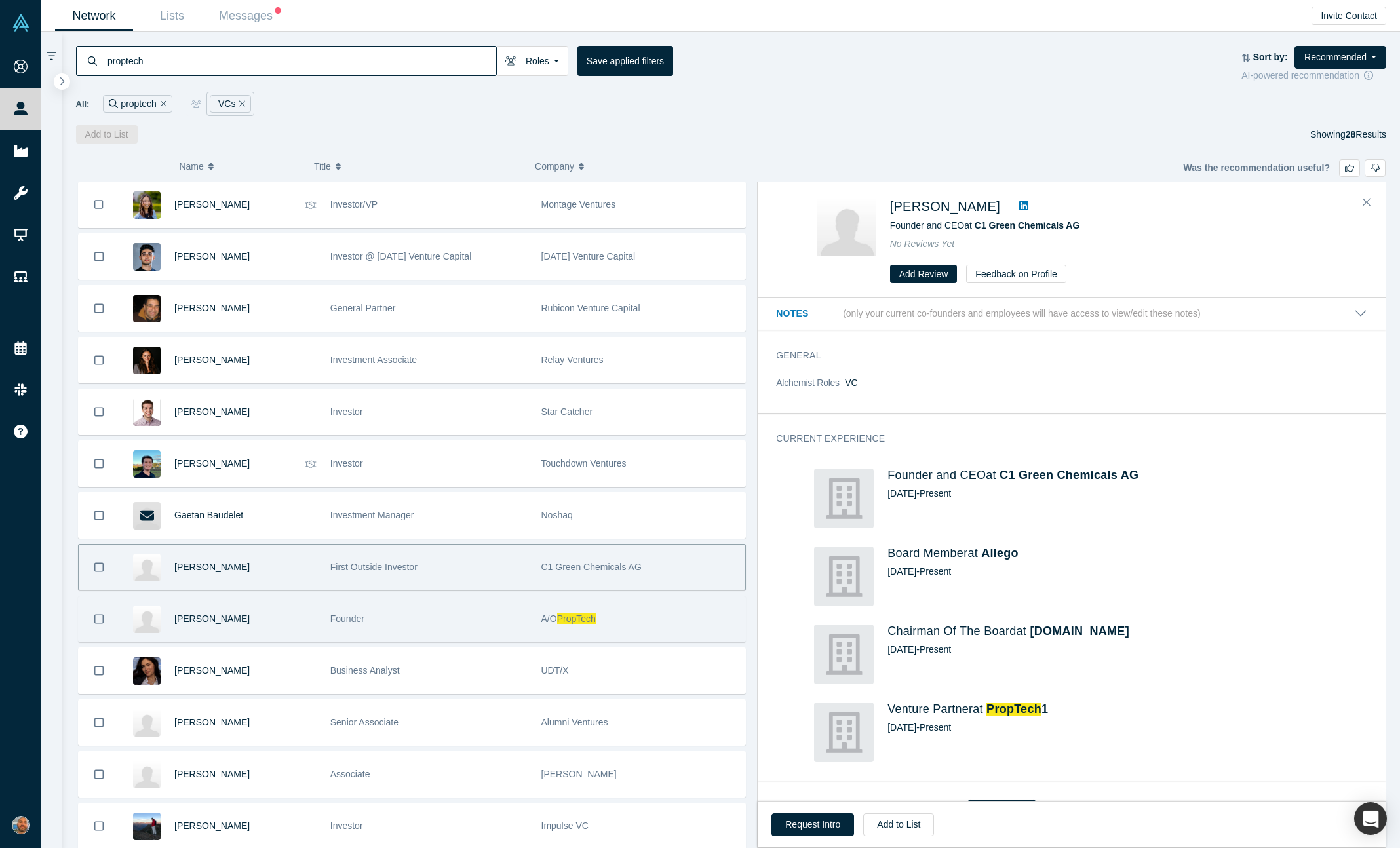
click at [486, 614] on div "Founder" at bounding box center [428, 619] width 198 height 45
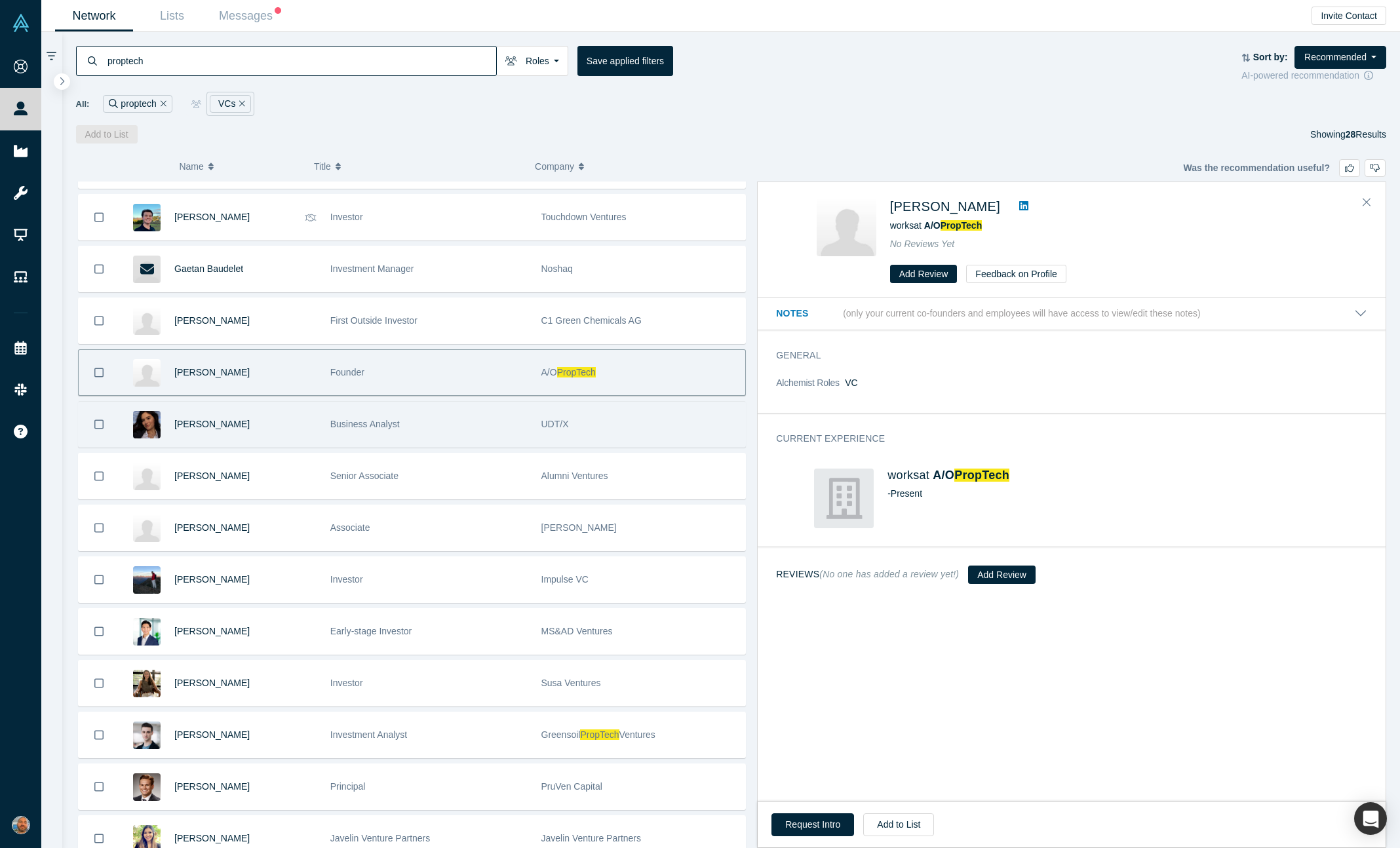
scroll to position [244, 0]
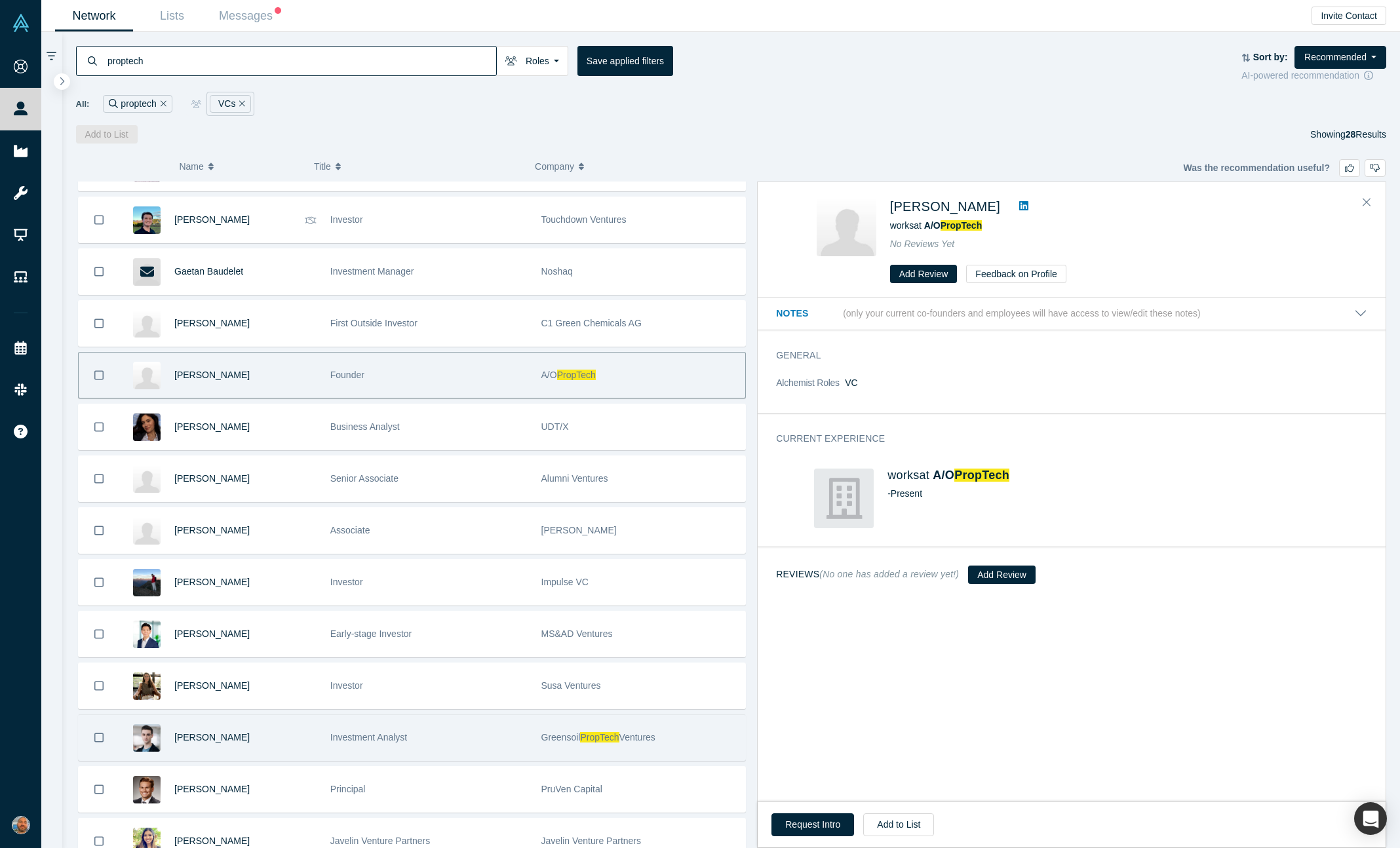
click at [454, 743] on div "Investment Analyst" at bounding box center [428, 737] width 198 height 45
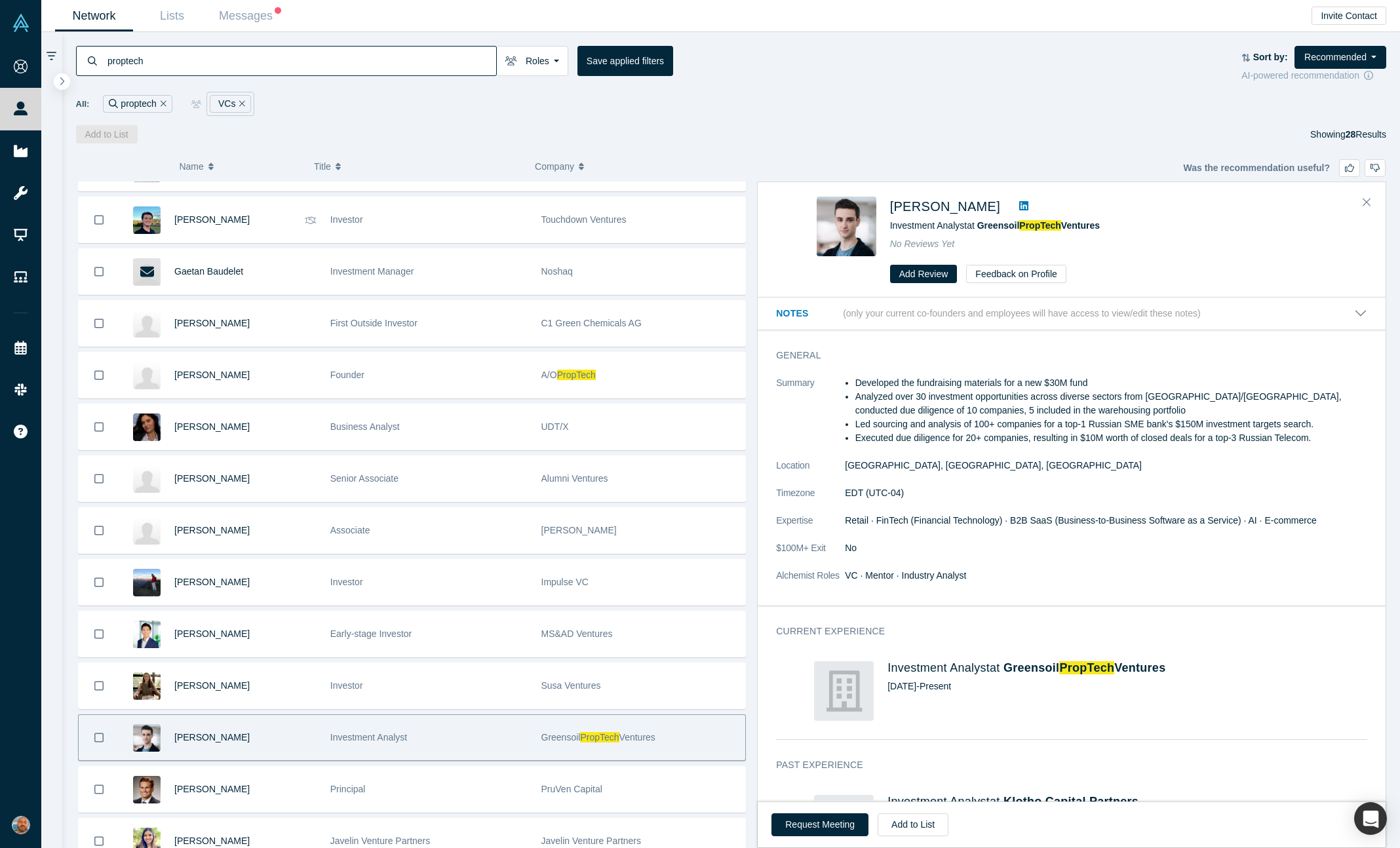
click at [1019, 201] on icon at bounding box center [1023, 206] width 9 height 11
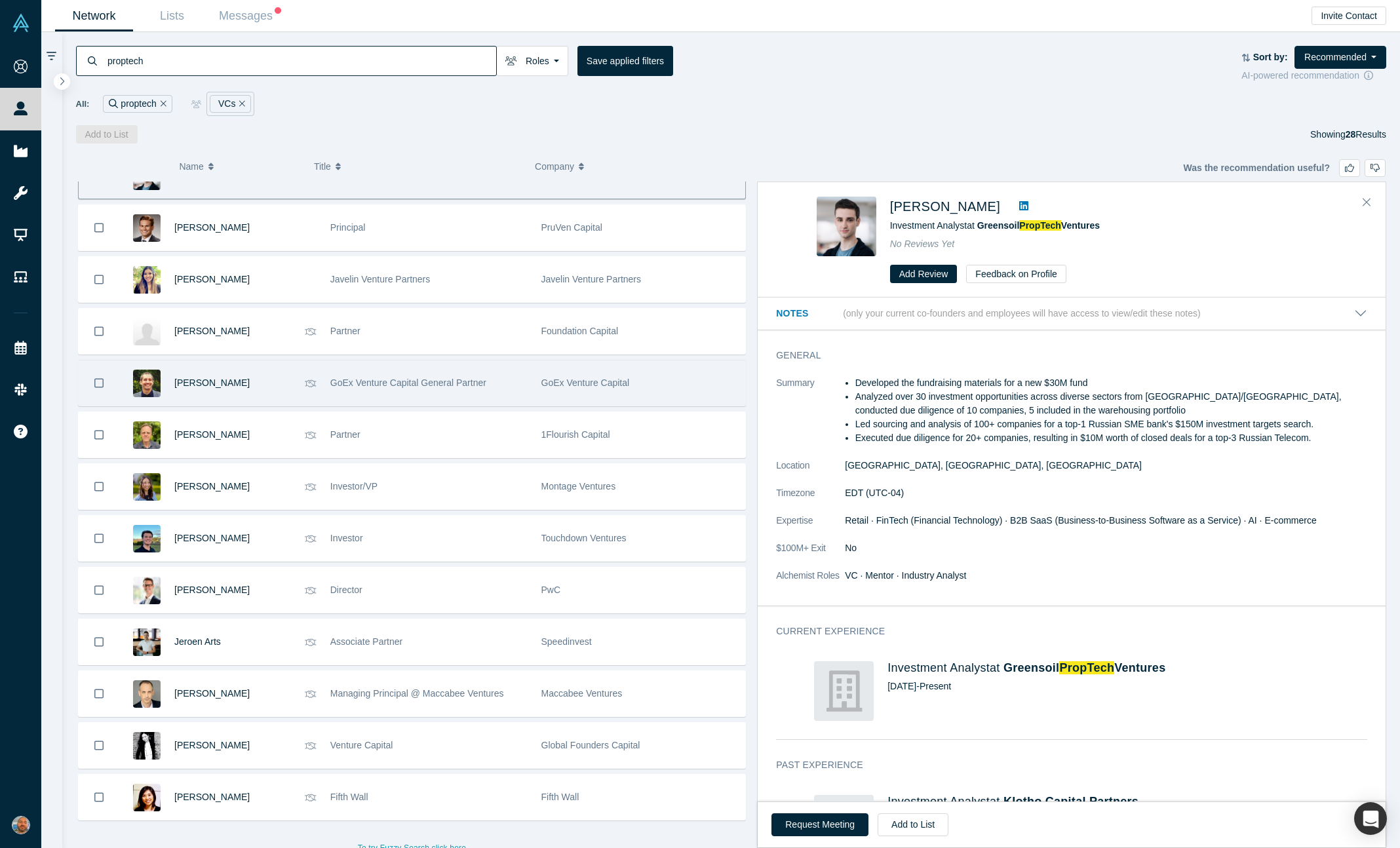
scroll to position [814, 0]
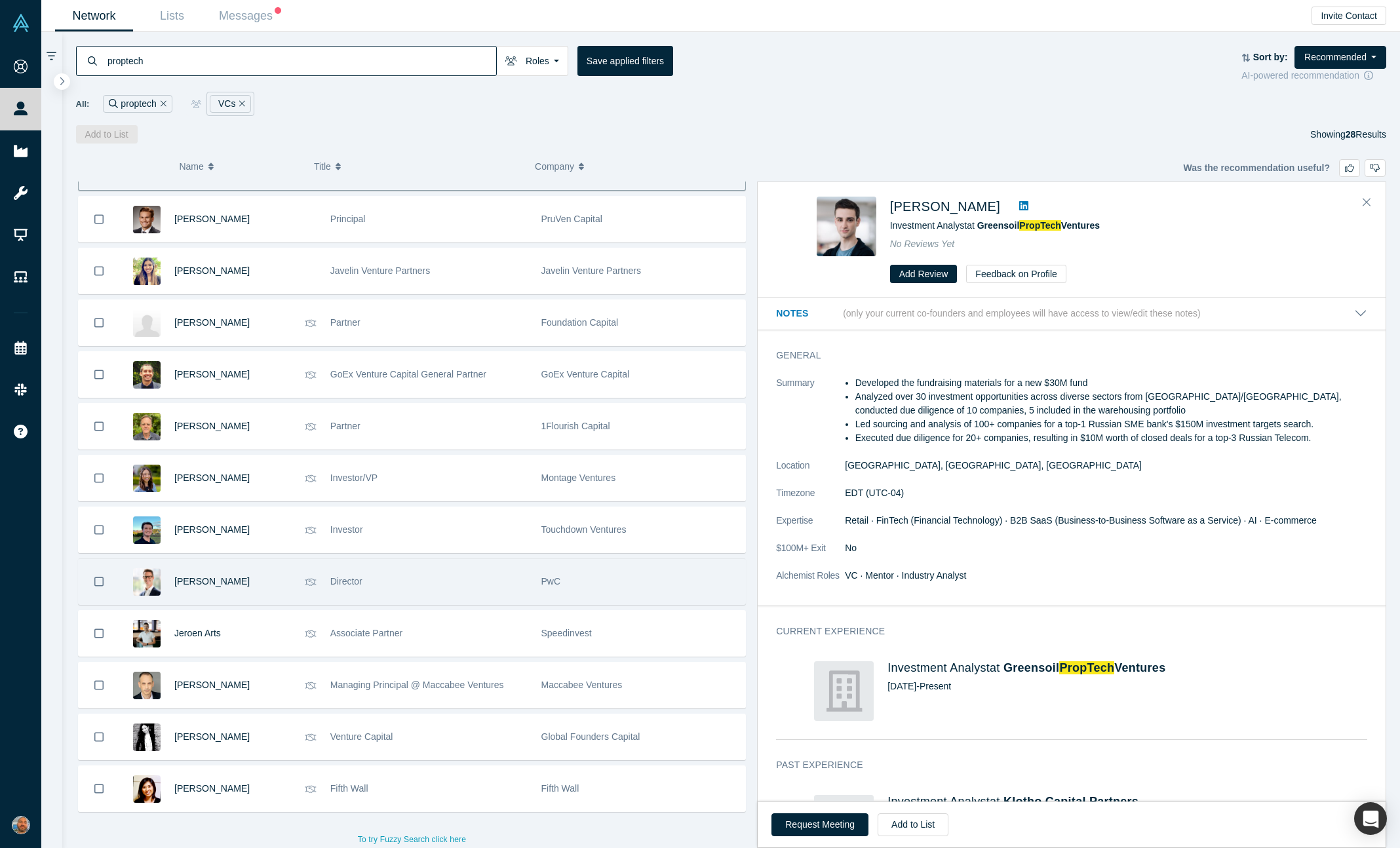
click at [499, 598] on div "Director" at bounding box center [428, 581] width 198 height 45
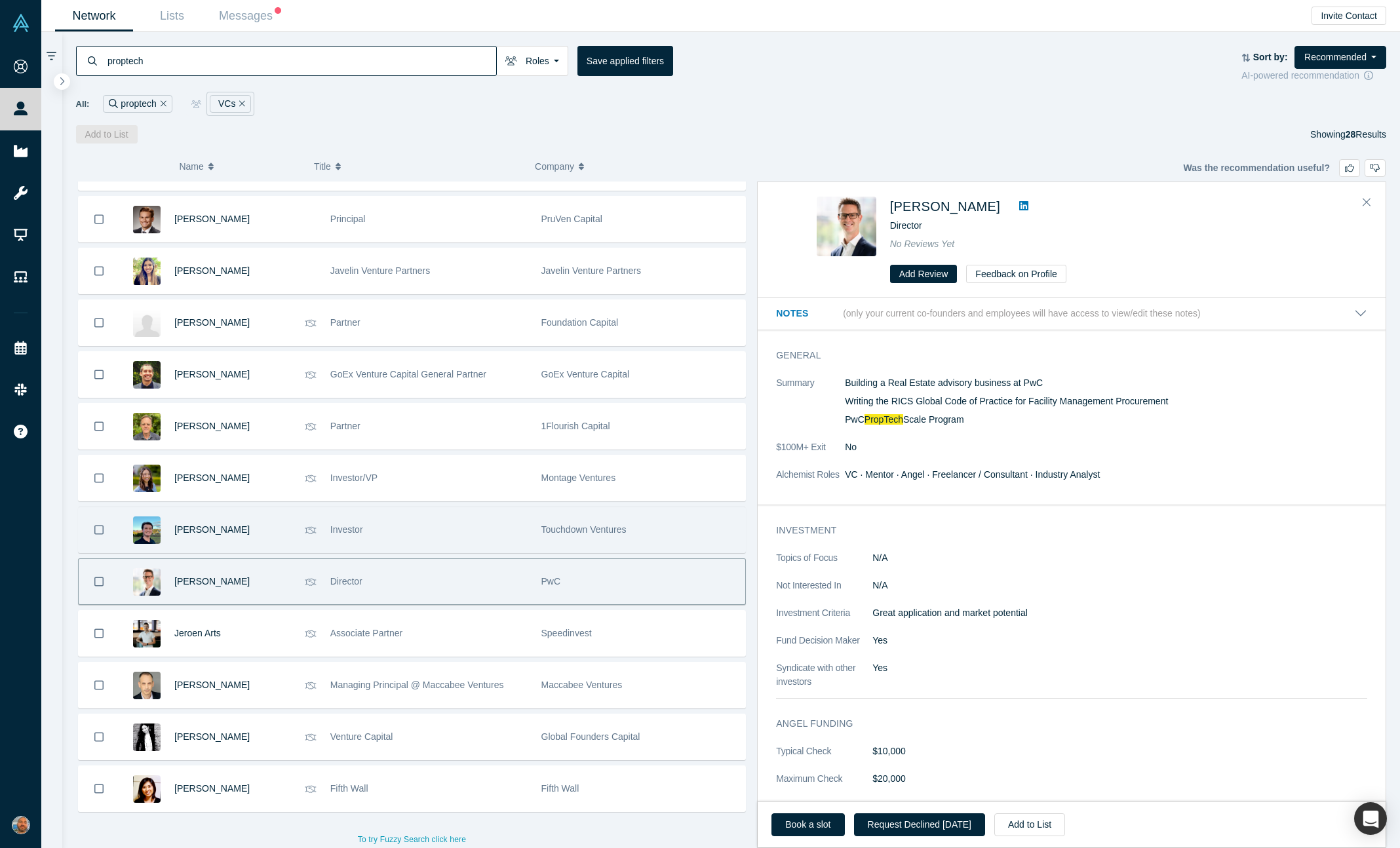
click at [465, 521] on div "Investor" at bounding box center [428, 530] width 198 height 45
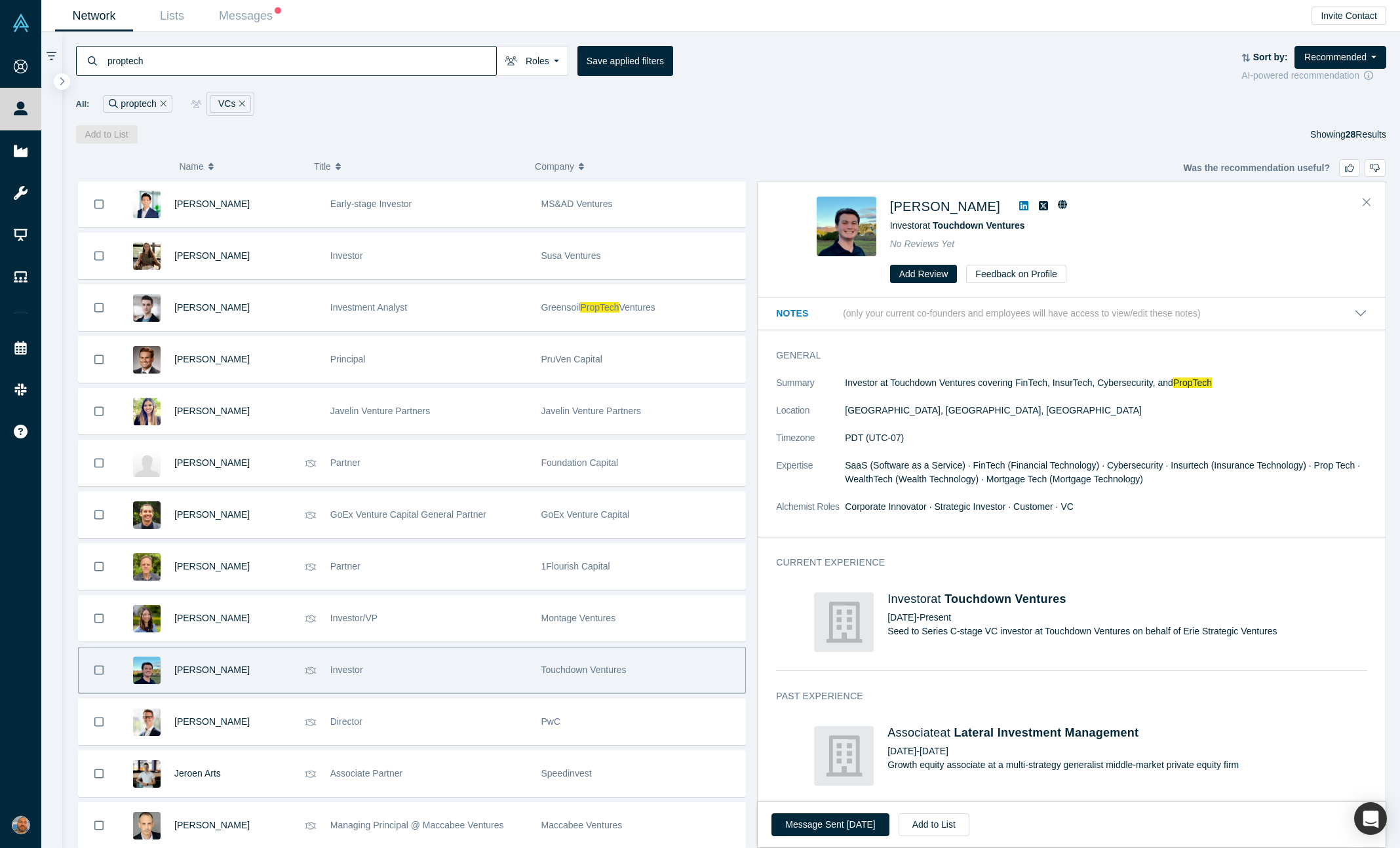
scroll to position [677, 0]
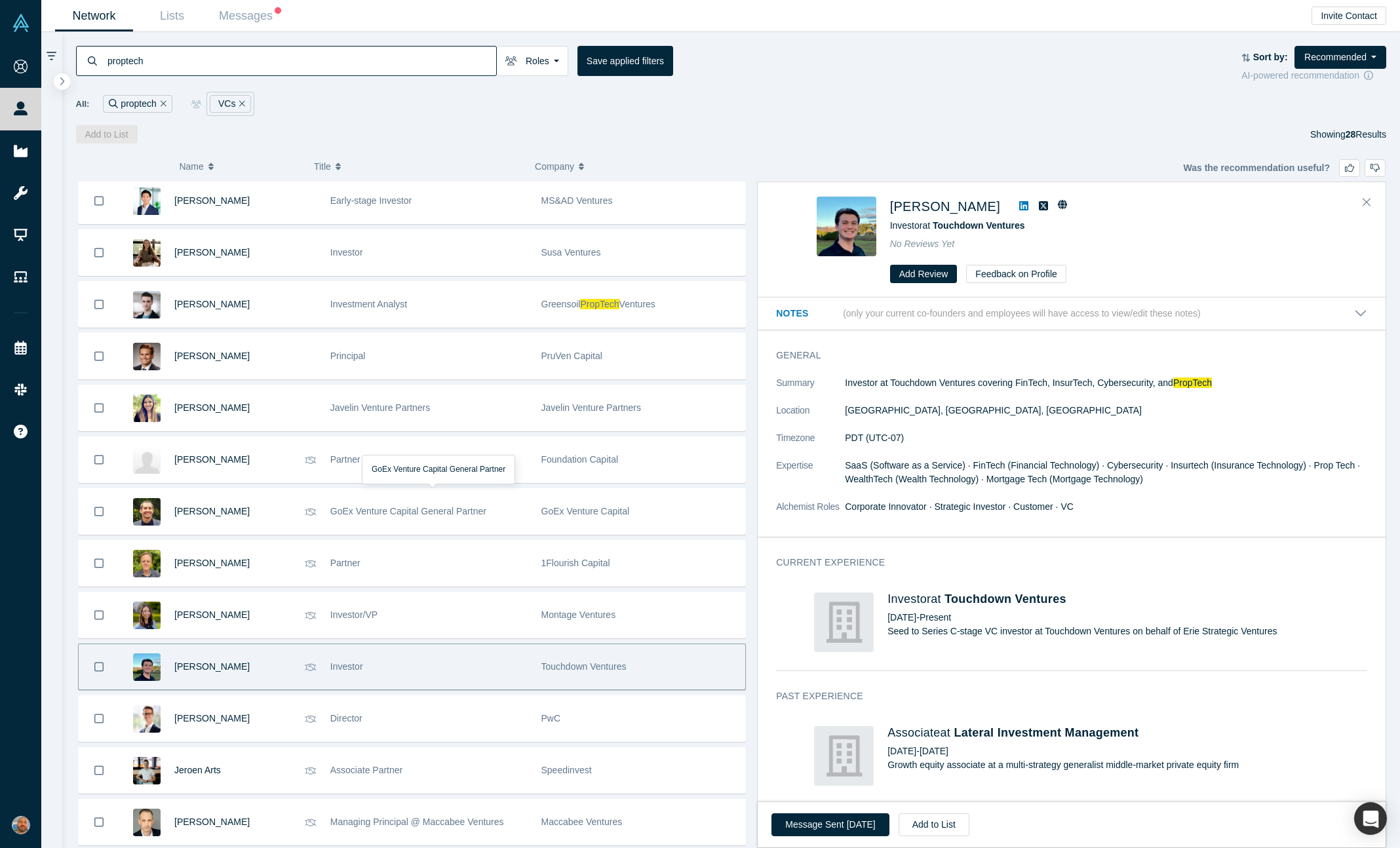
click at [465, 521] on div "GoEx Venture Capital General Partner" at bounding box center [428, 511] width 198 height 45
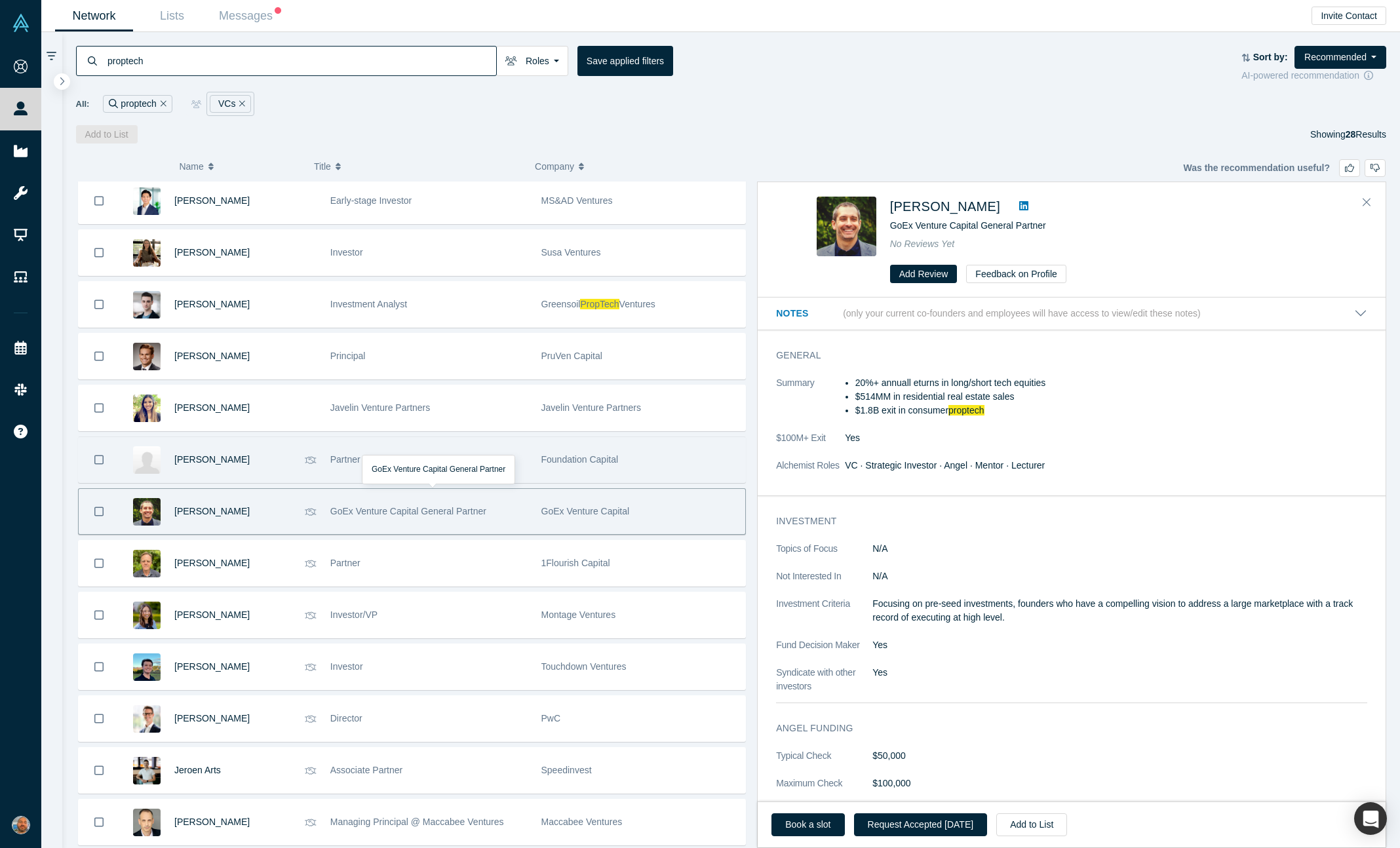
click at [474, 479] on div "Partner" at bounding box center [428, 460] width 198 height 45
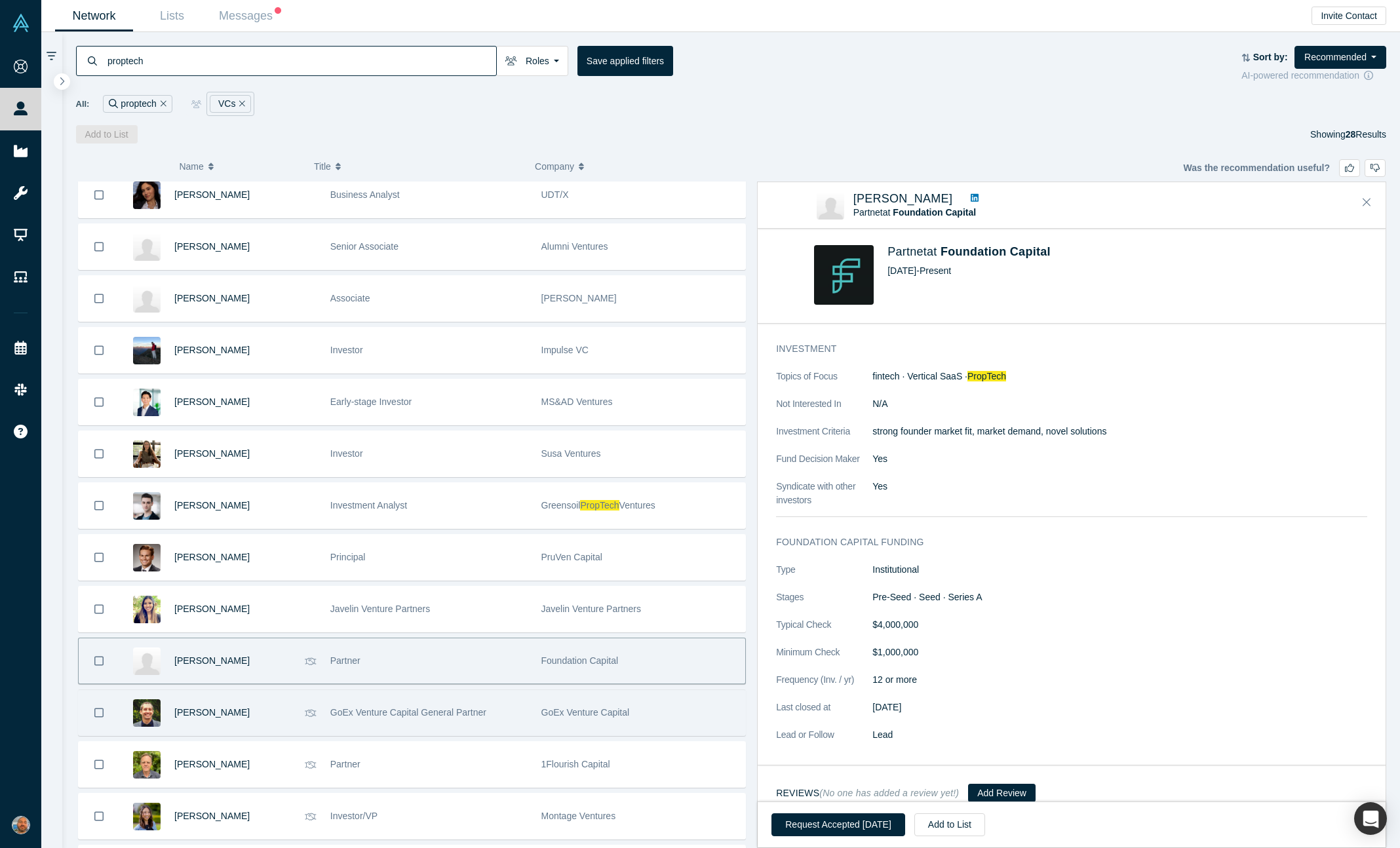
scroll to position [474, 0]
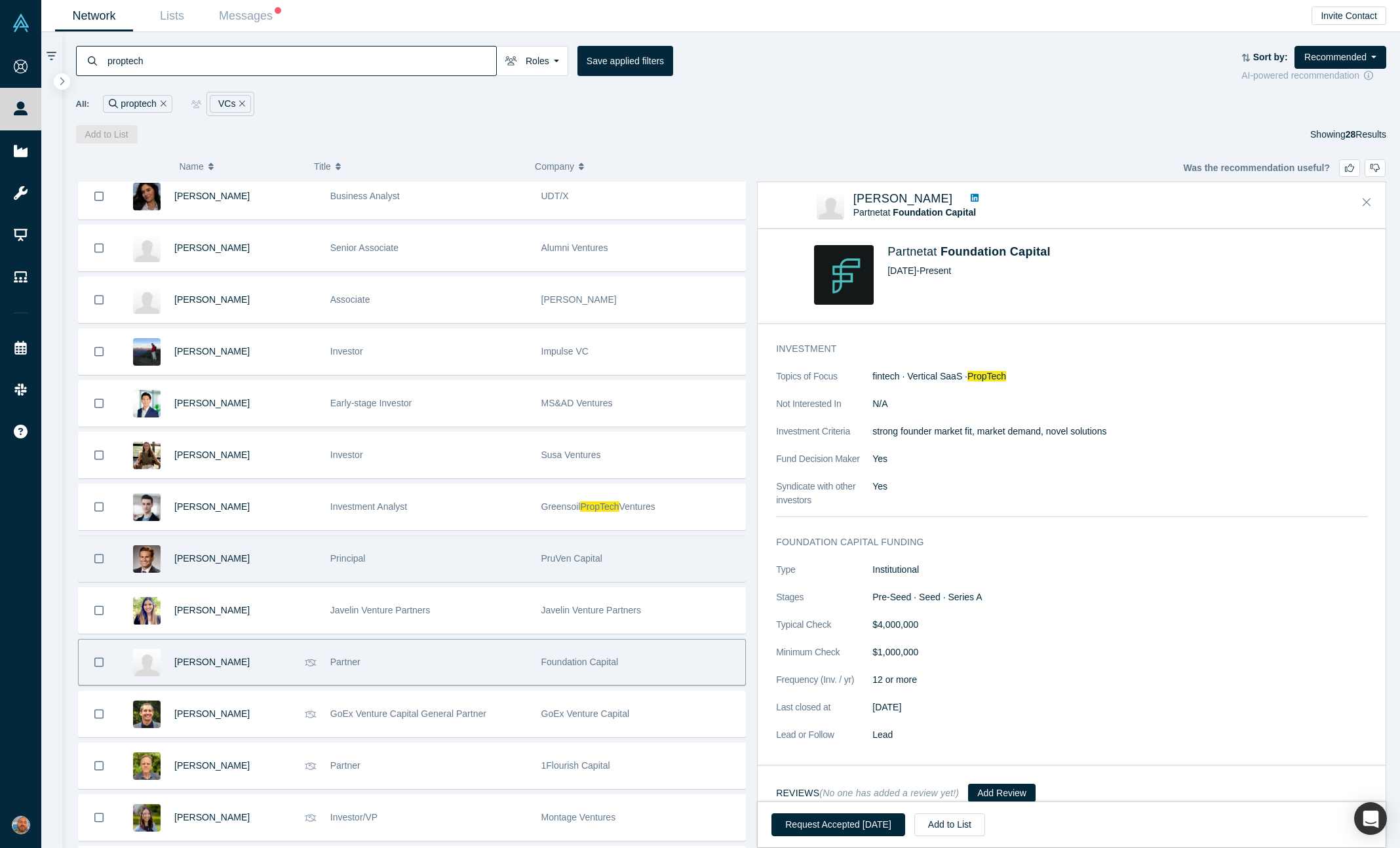
click at [478, 568] on div "Principal" at bounding box center [428, 558] width 198 height 45
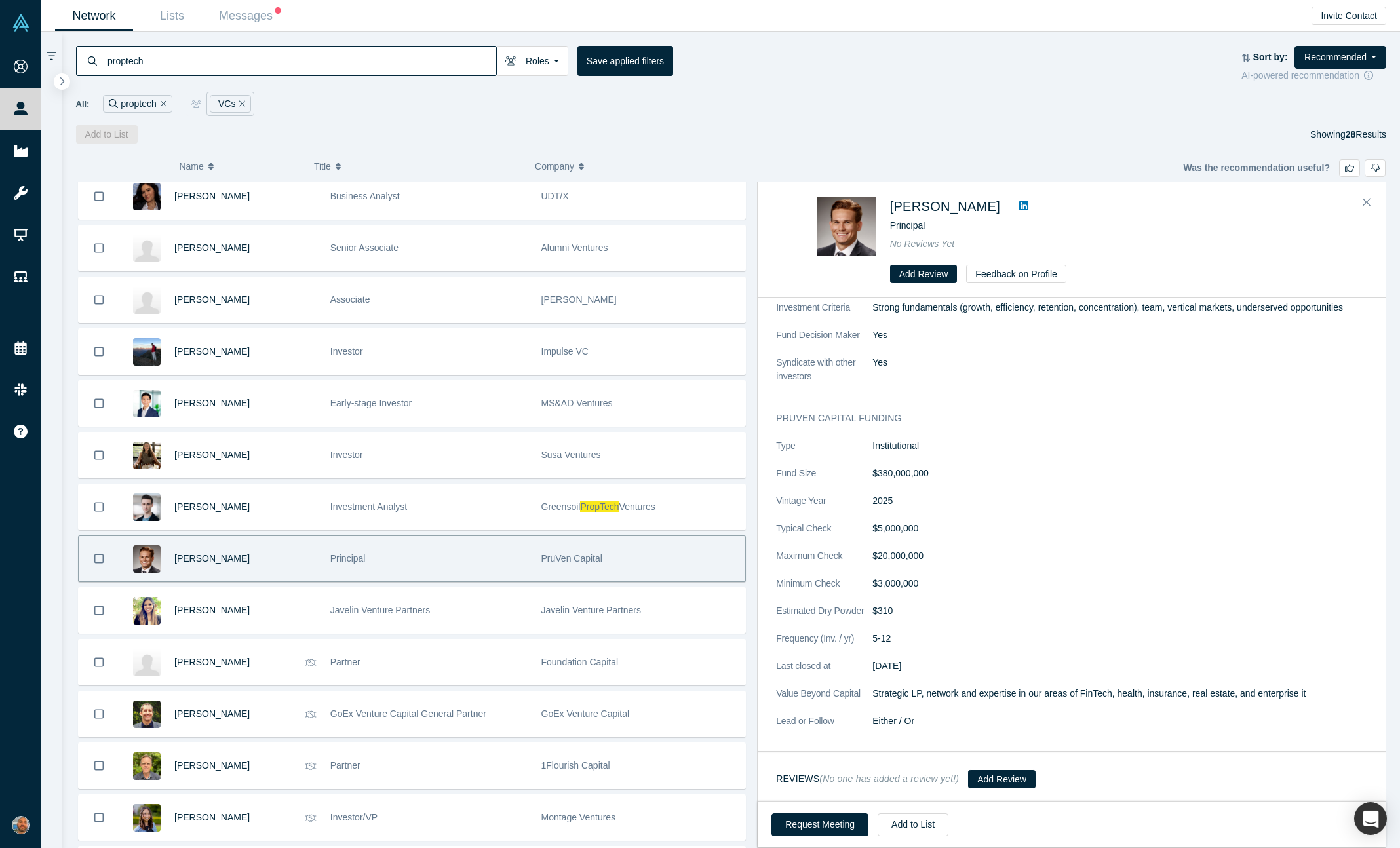
scroll to position [0, 0]
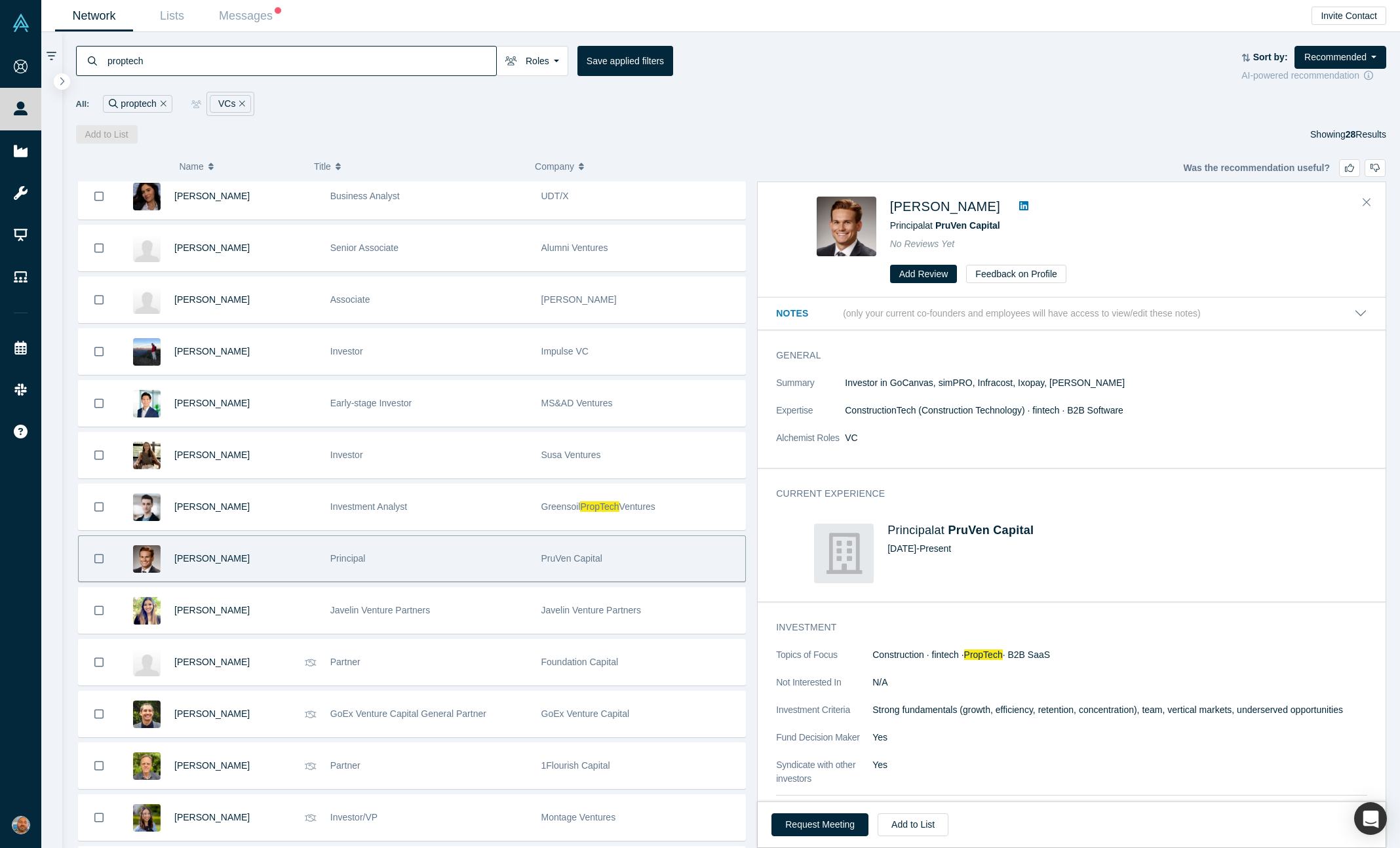
click at [1014, 207] on link at bounding box center [1024, 206] width 20 height 16
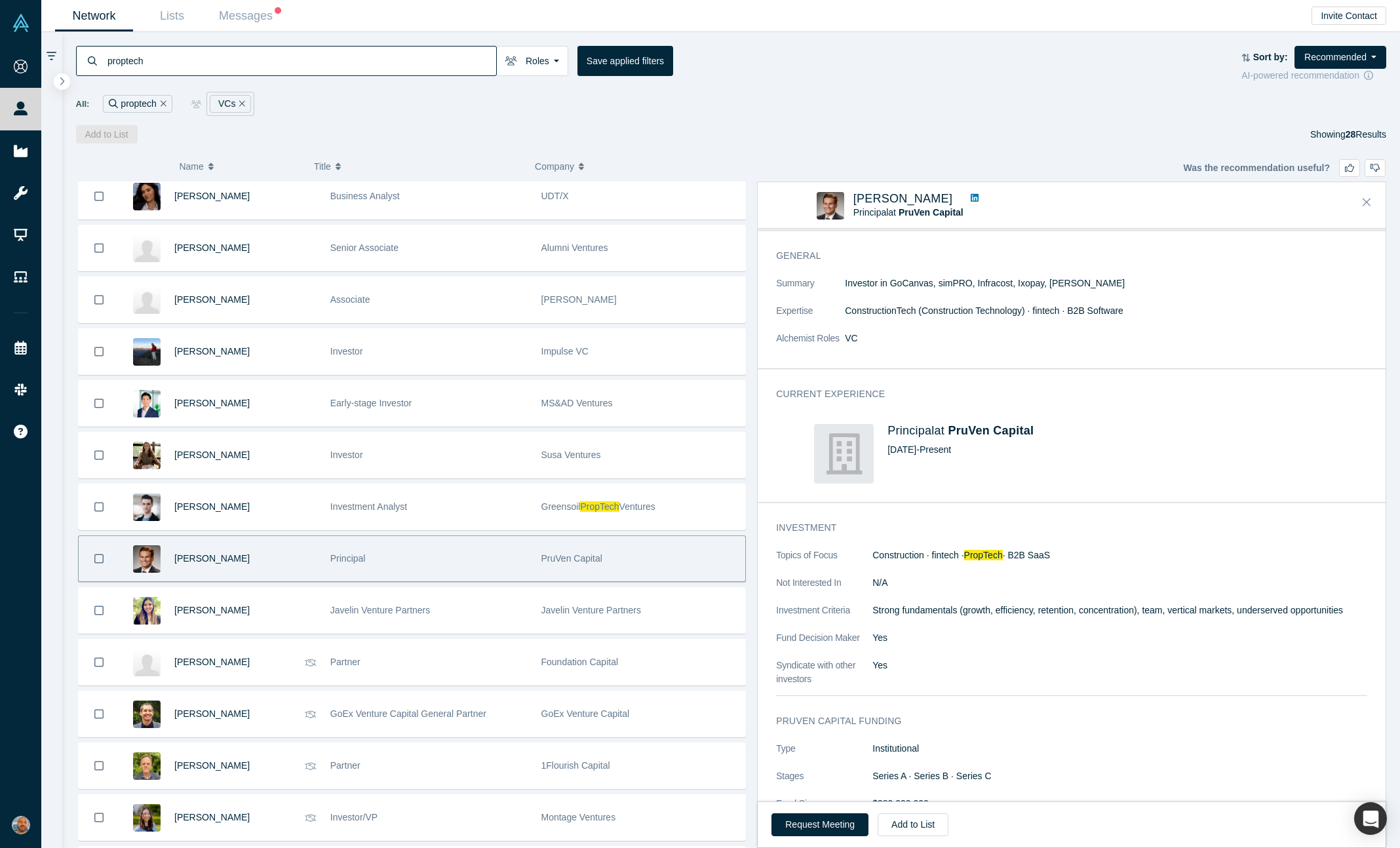
scroll to position [33, 0]
click at [818, 824] on button "Request Meeting" at bounding box center [820, 825] width 97 height 23
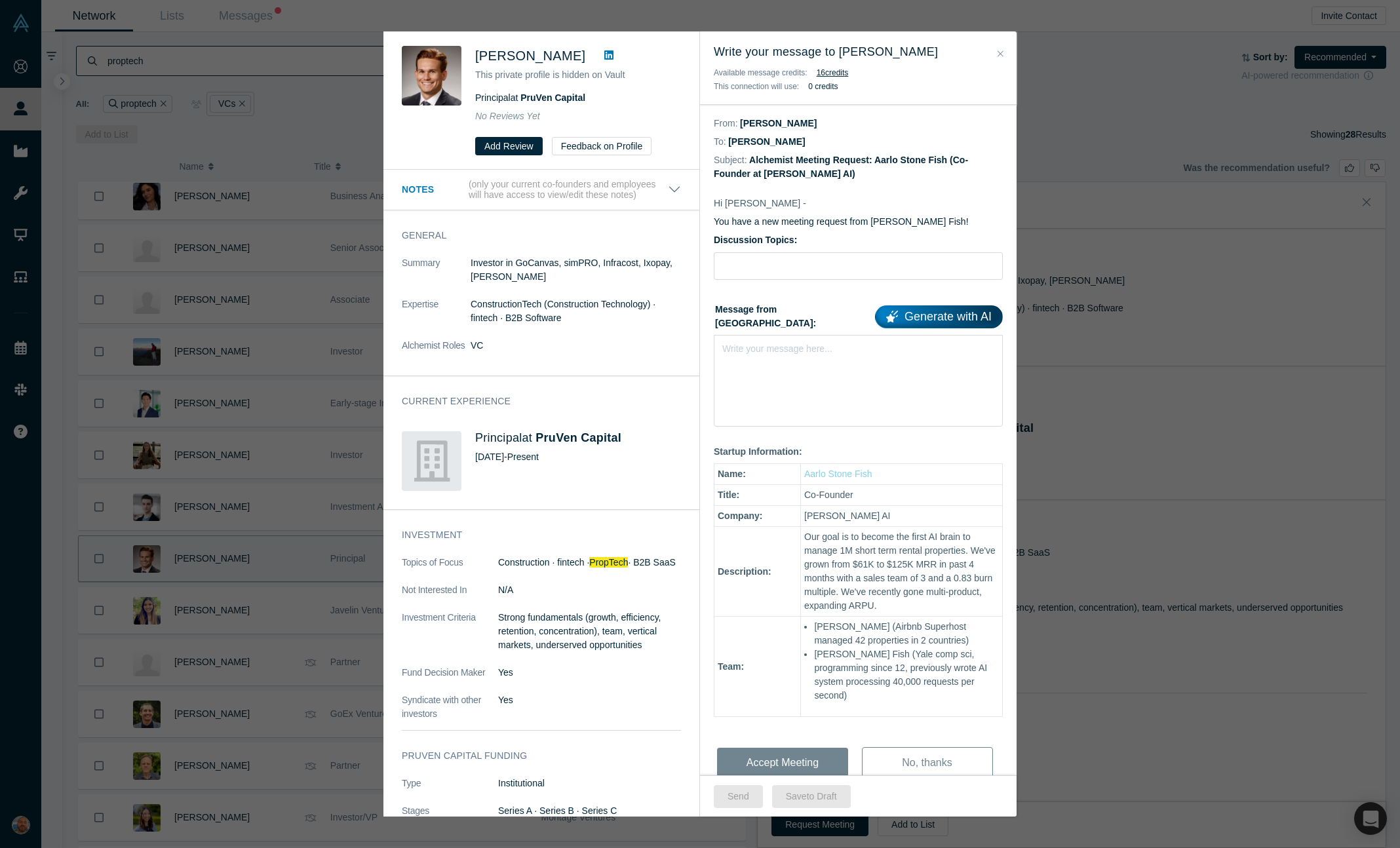
click at [848, 239] on label "Discussion Topics:" at bounding box center [858, 240] width 289 height 14
click at [848, 252] on input "Discussion Topics:" at bounding box center [858, 266] width 289 height 27
click at [848, 260] on input "Discussion Topics:" at bounding box center [858, 266] width 289 height 27
type input "Pitch feedback"
click at [787, 377] on div "Write your message here..." at bounding box center [858, 381] width 289 height 92
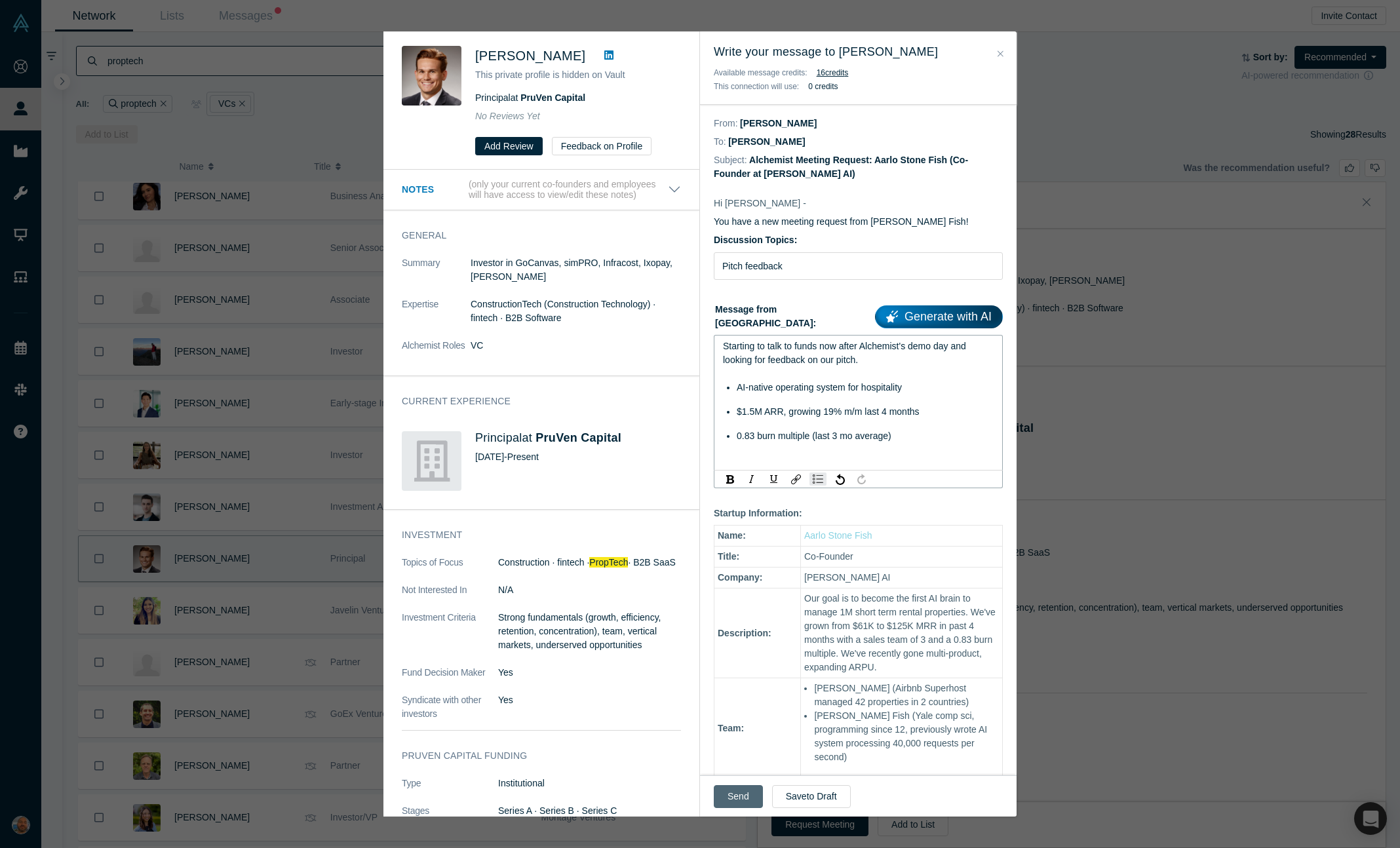
click at [736, 792] on button "Send" at bounding box center [738, 796] width 49 height 23
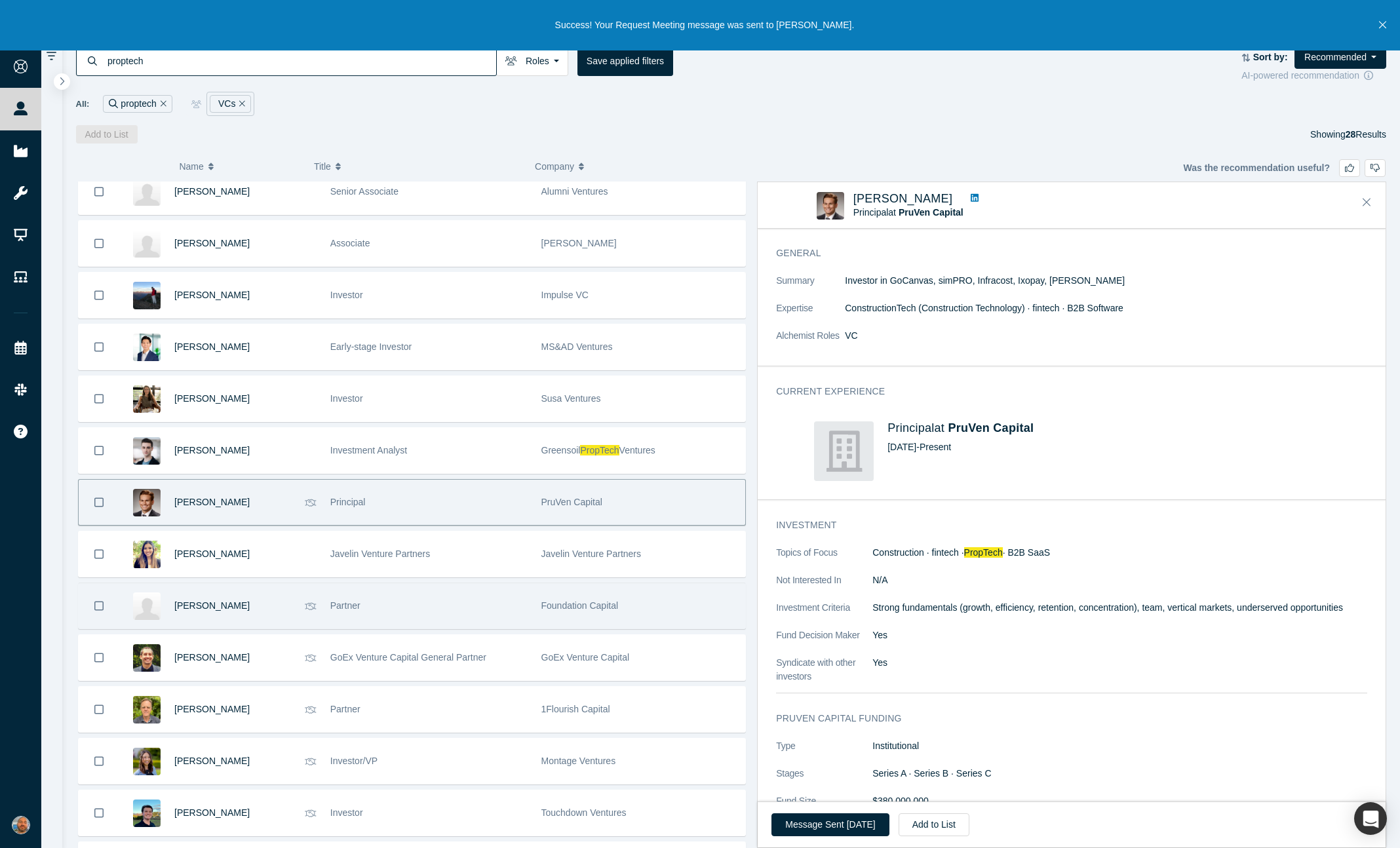
scroll to position [615, 0]
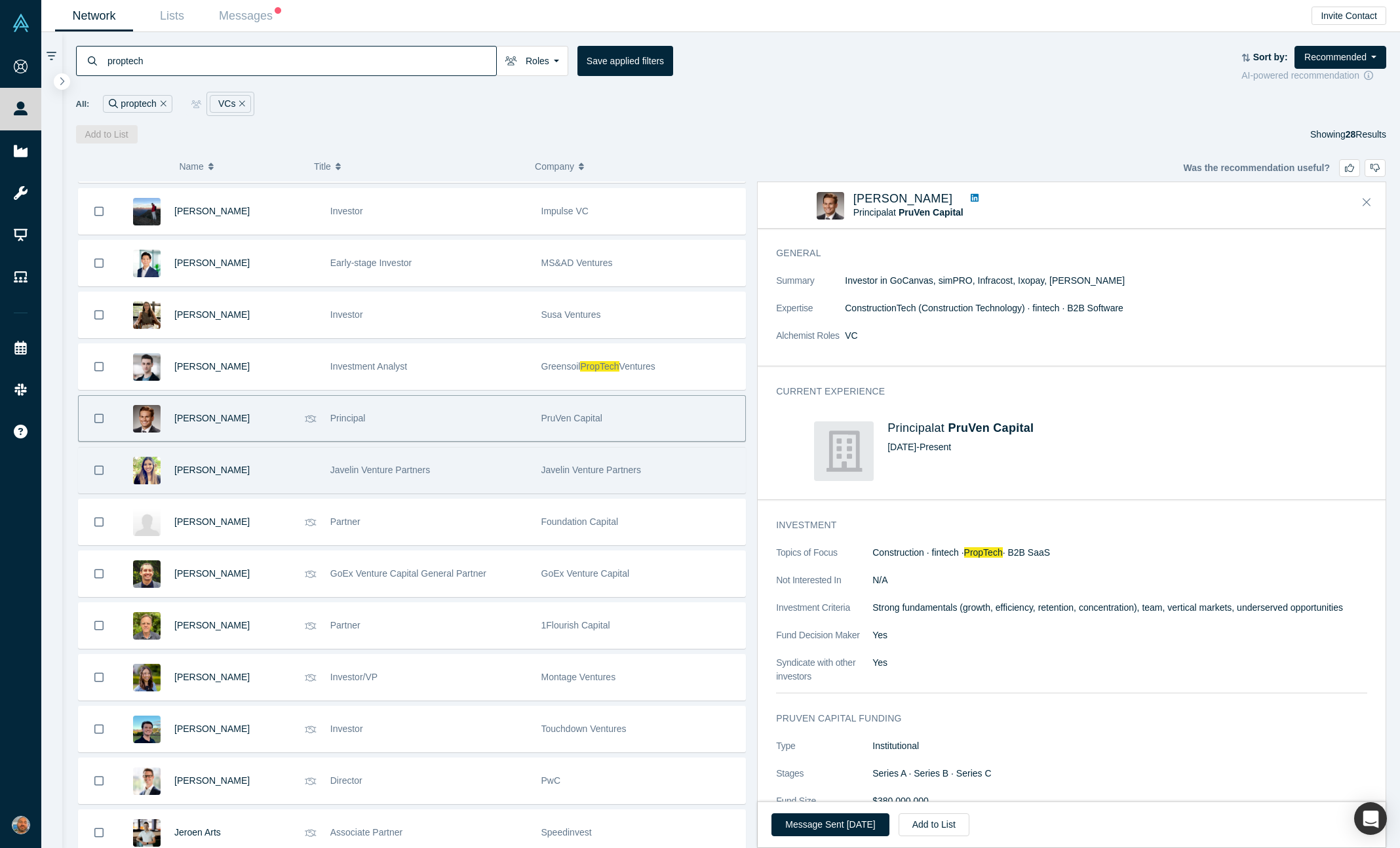
click at [306, 461] on div "Tasnia Huque" at bounding box center [245, 470] width 142 height 45
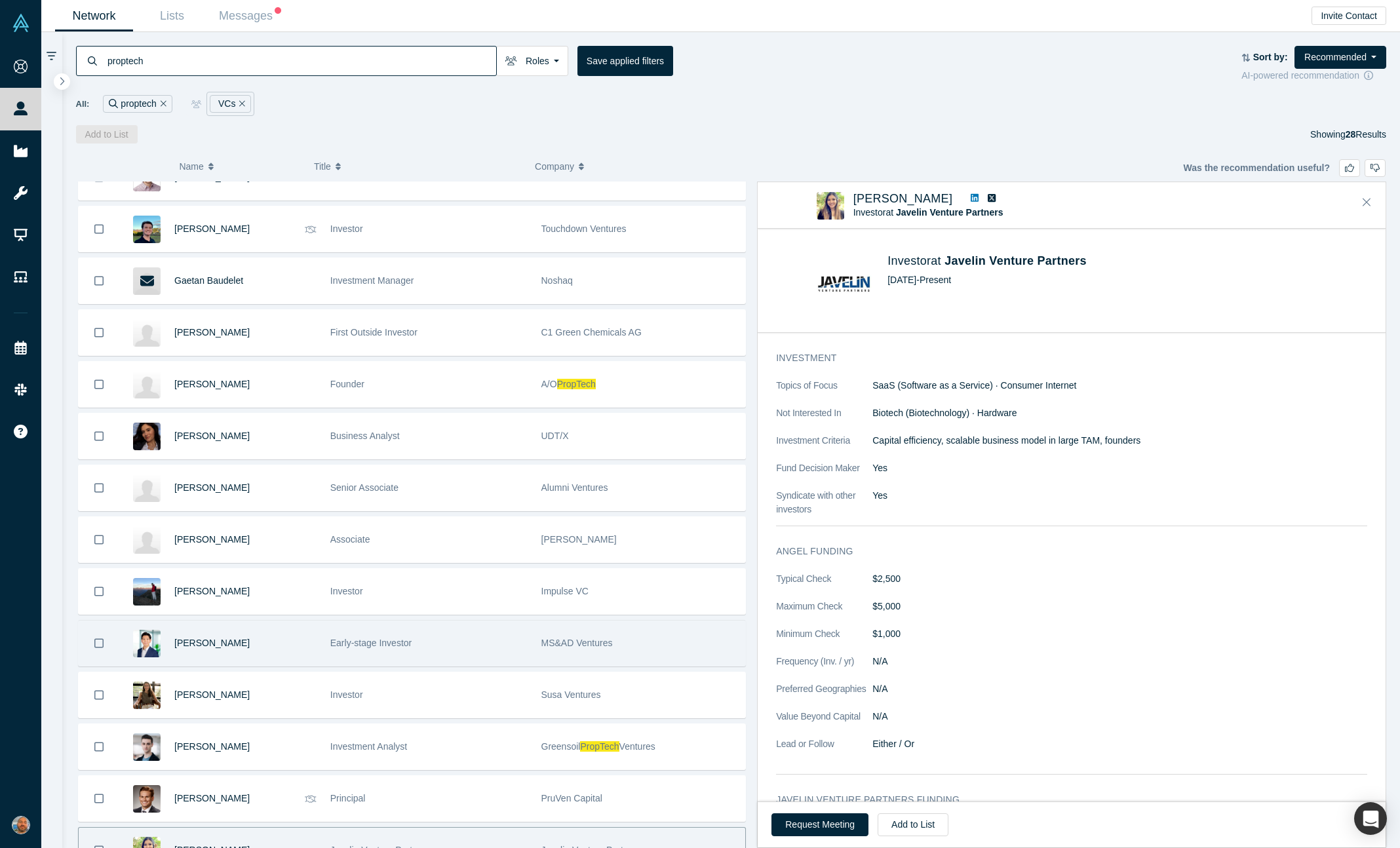
scroll to position [232, 0]
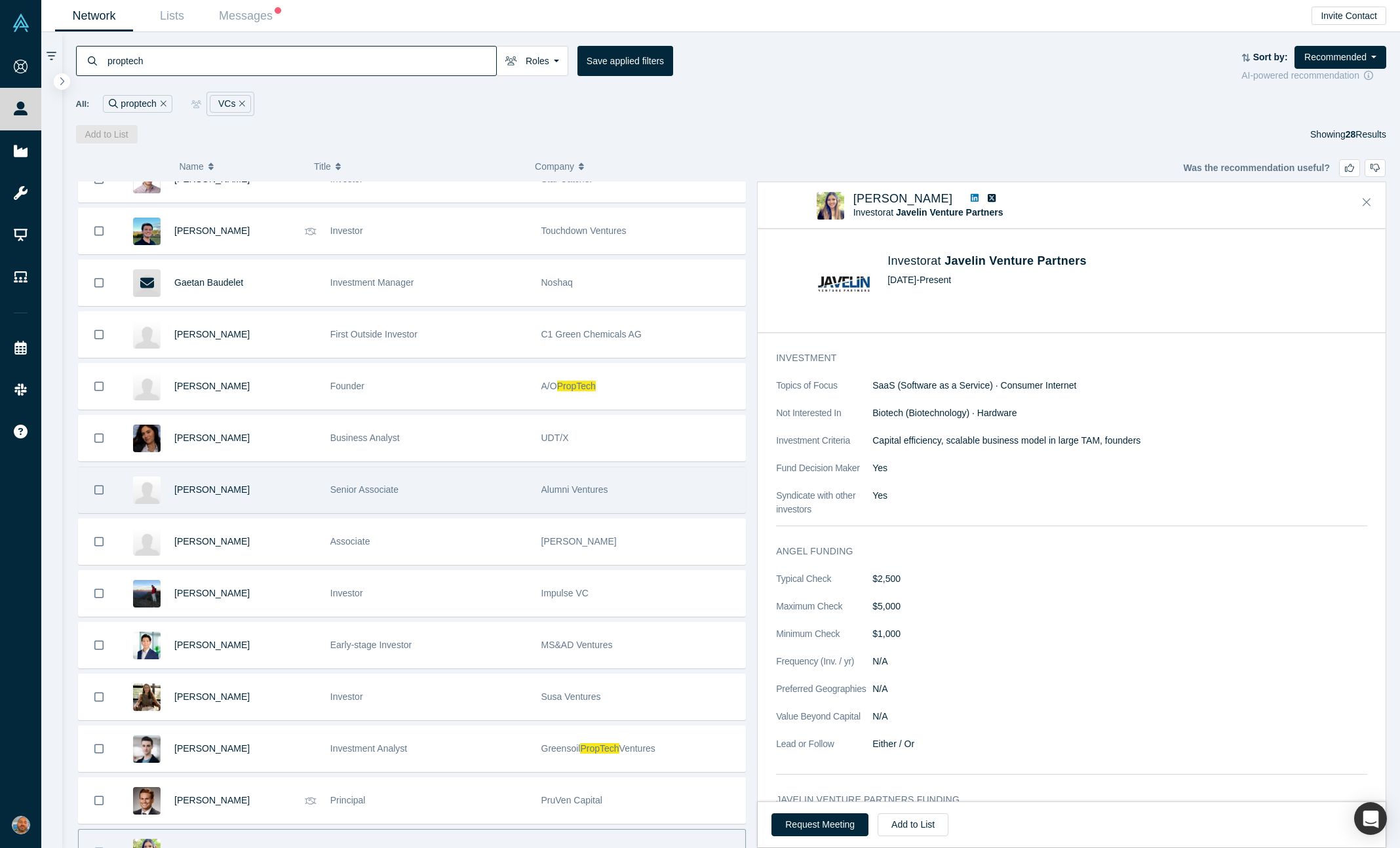
click at [419, 507] on div "Senior Associate" at bounding box center [428, 490] width 198 height 45
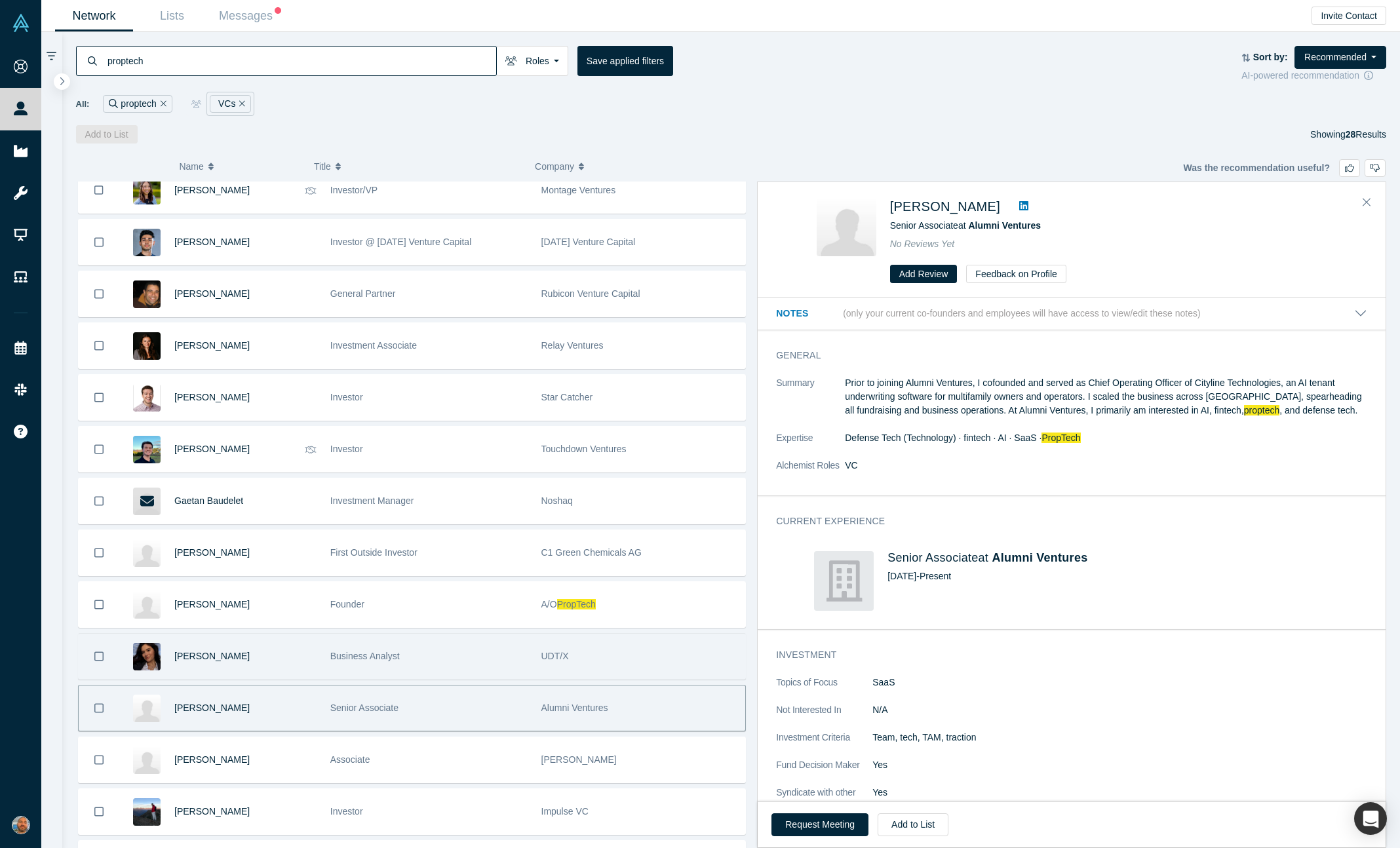
scroll to position [12, 0]
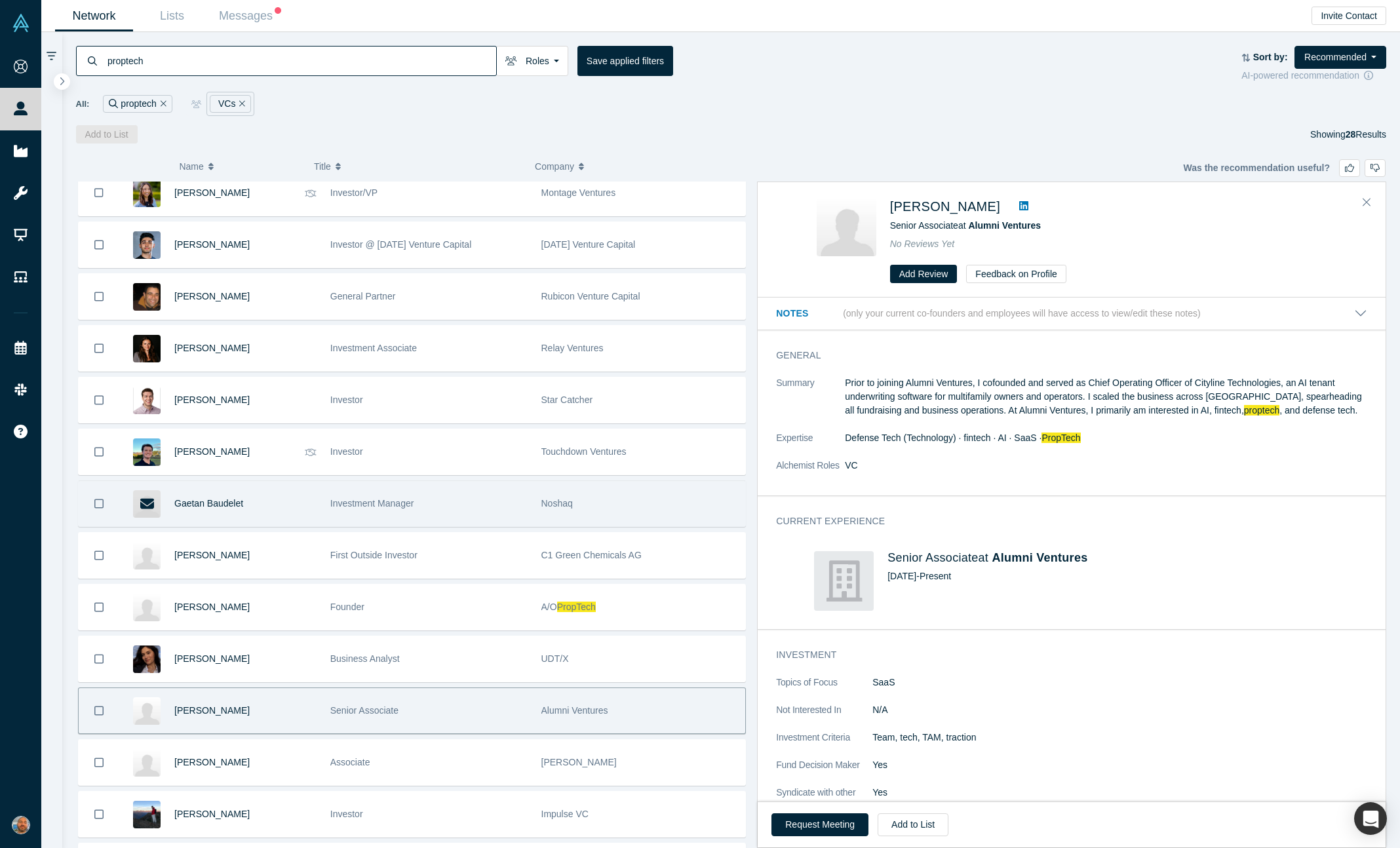
click at [425, 503] on div "Investment Manager" at bounding box center [428, 503] width 198 height 45
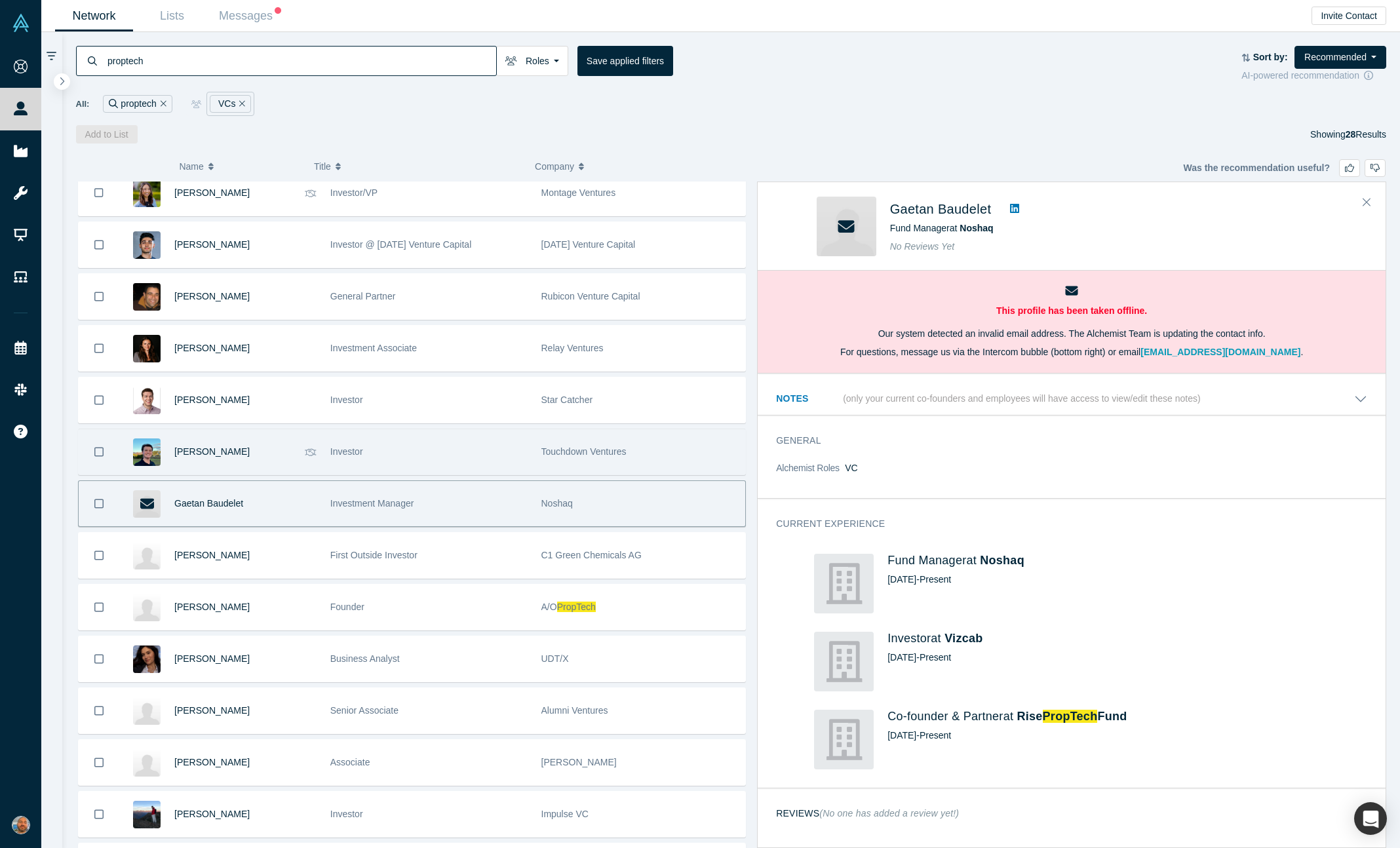
scroll to position [0, 0]
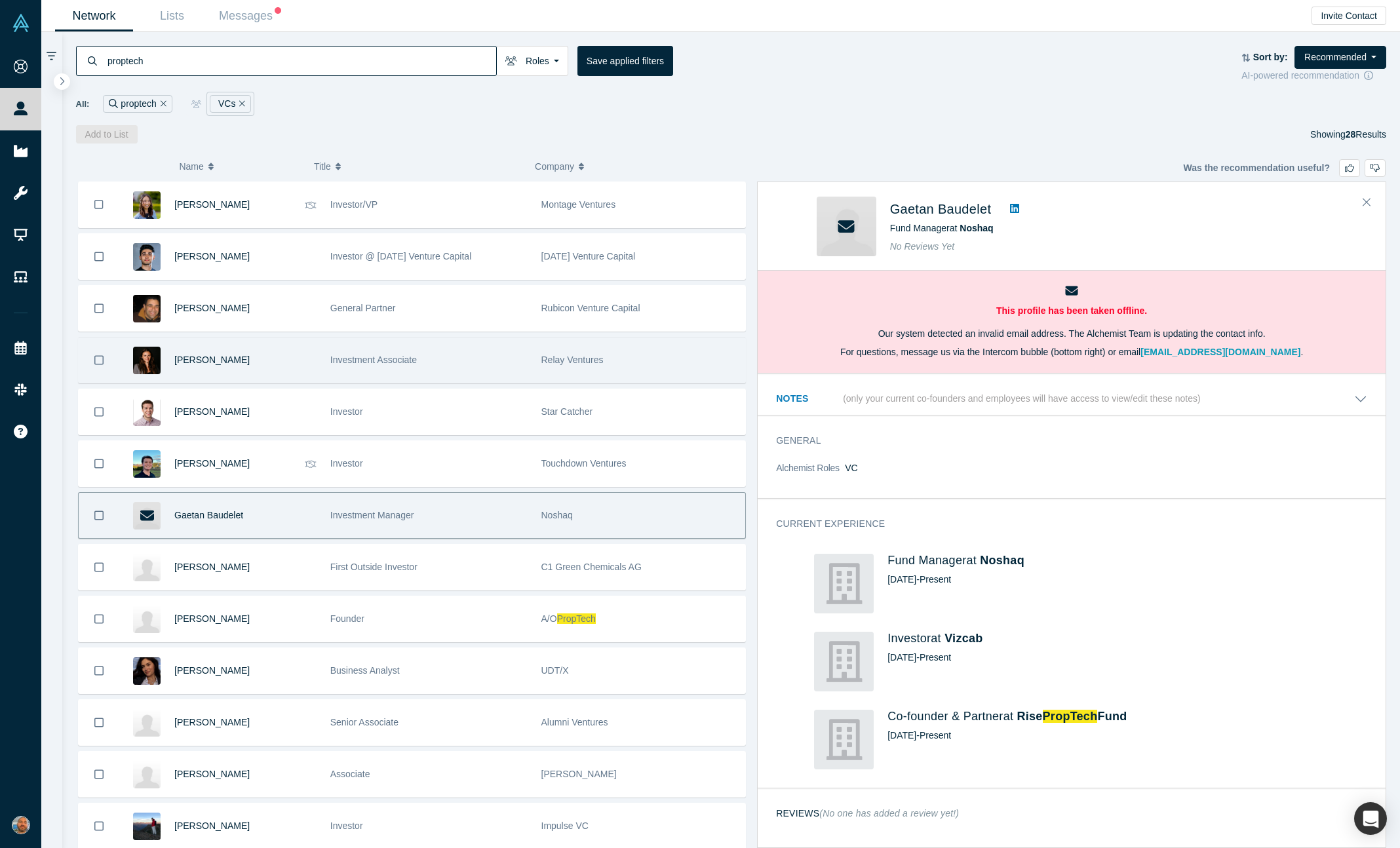
click at [453, 346] on div "Investment Associate" at bounding box center [428, 360] width 198 height 45
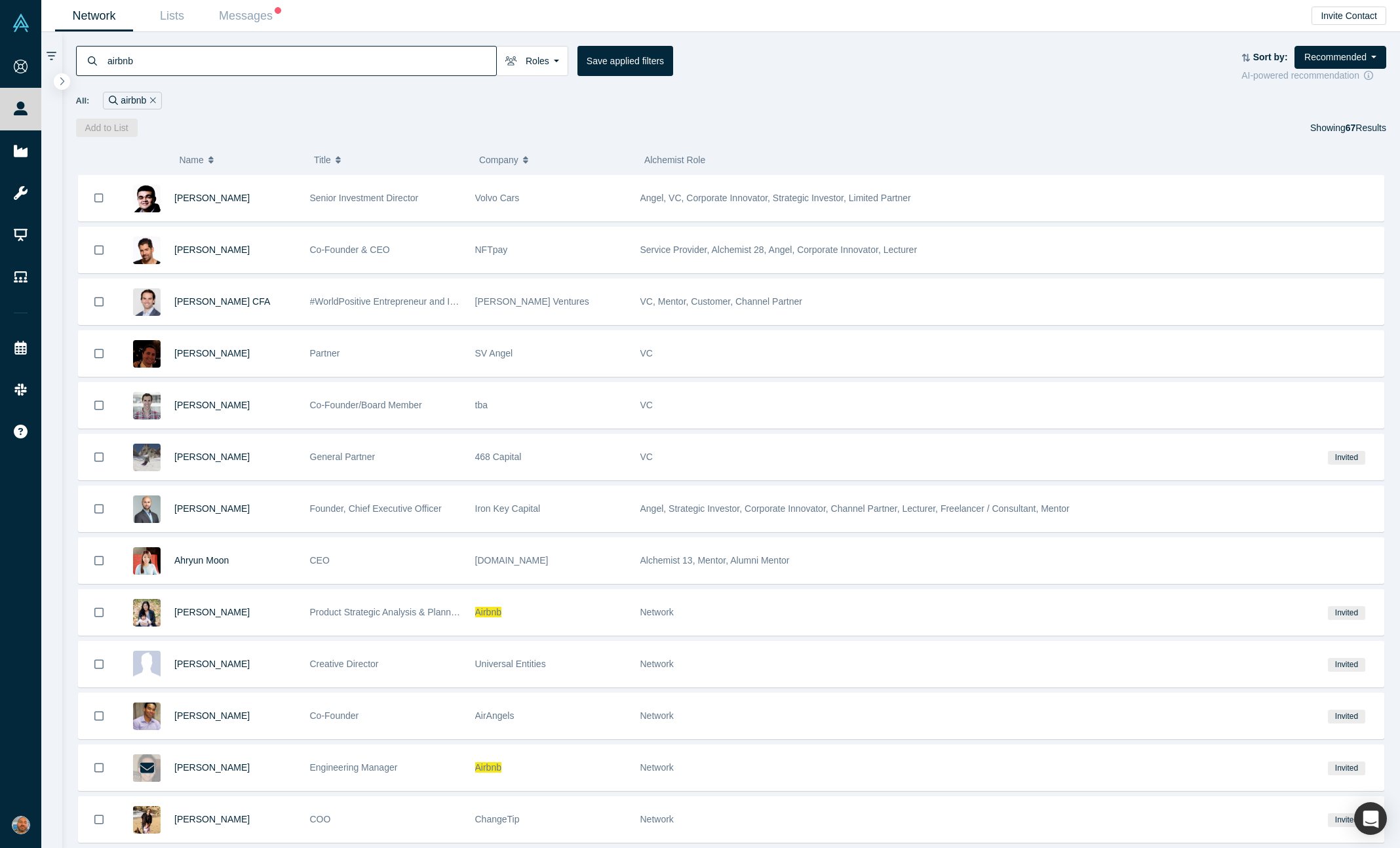
click at [512, 173] on span "Company" at bounding box center [498, 159] width 39 height 27
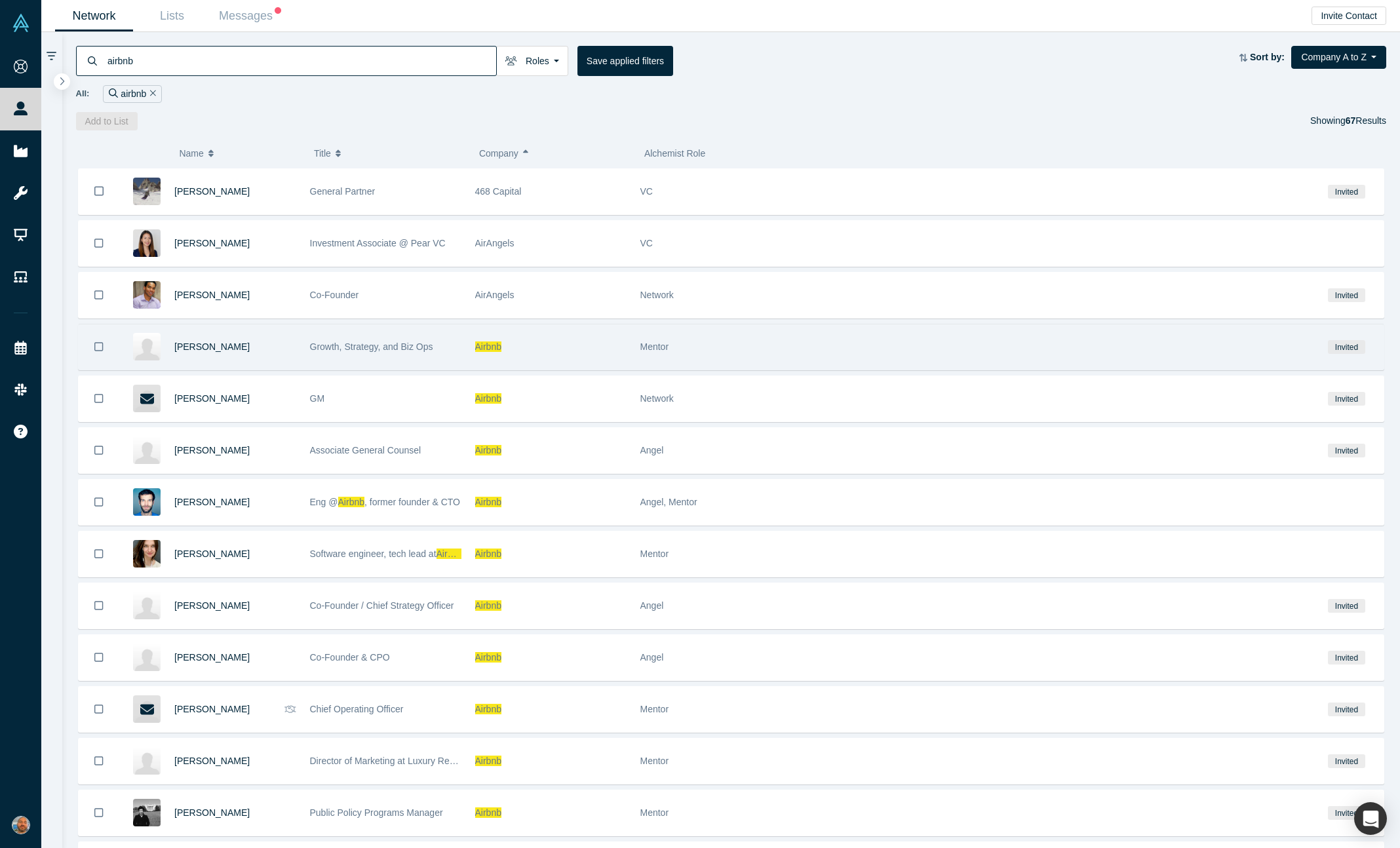
click at [543, 342] on div "Airbnb" at bounding box center [551, 347] width 152 height 45
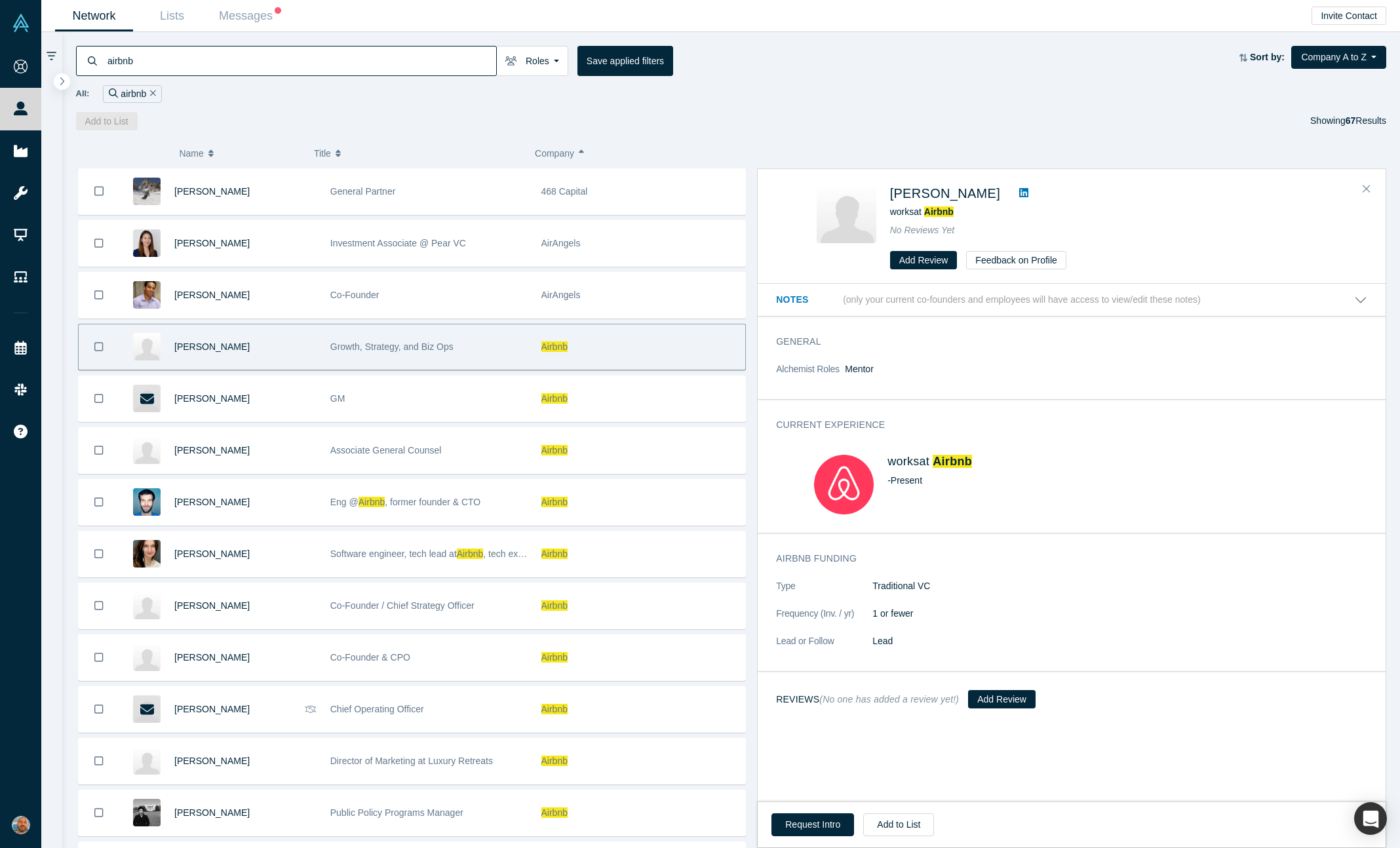
click at [1028, 197] on icon at bounding box center [1023, 192] width 9 height 9
click at [818, 819] on button "Request Intro" at bounding box center [812, 825] width 82 height 23
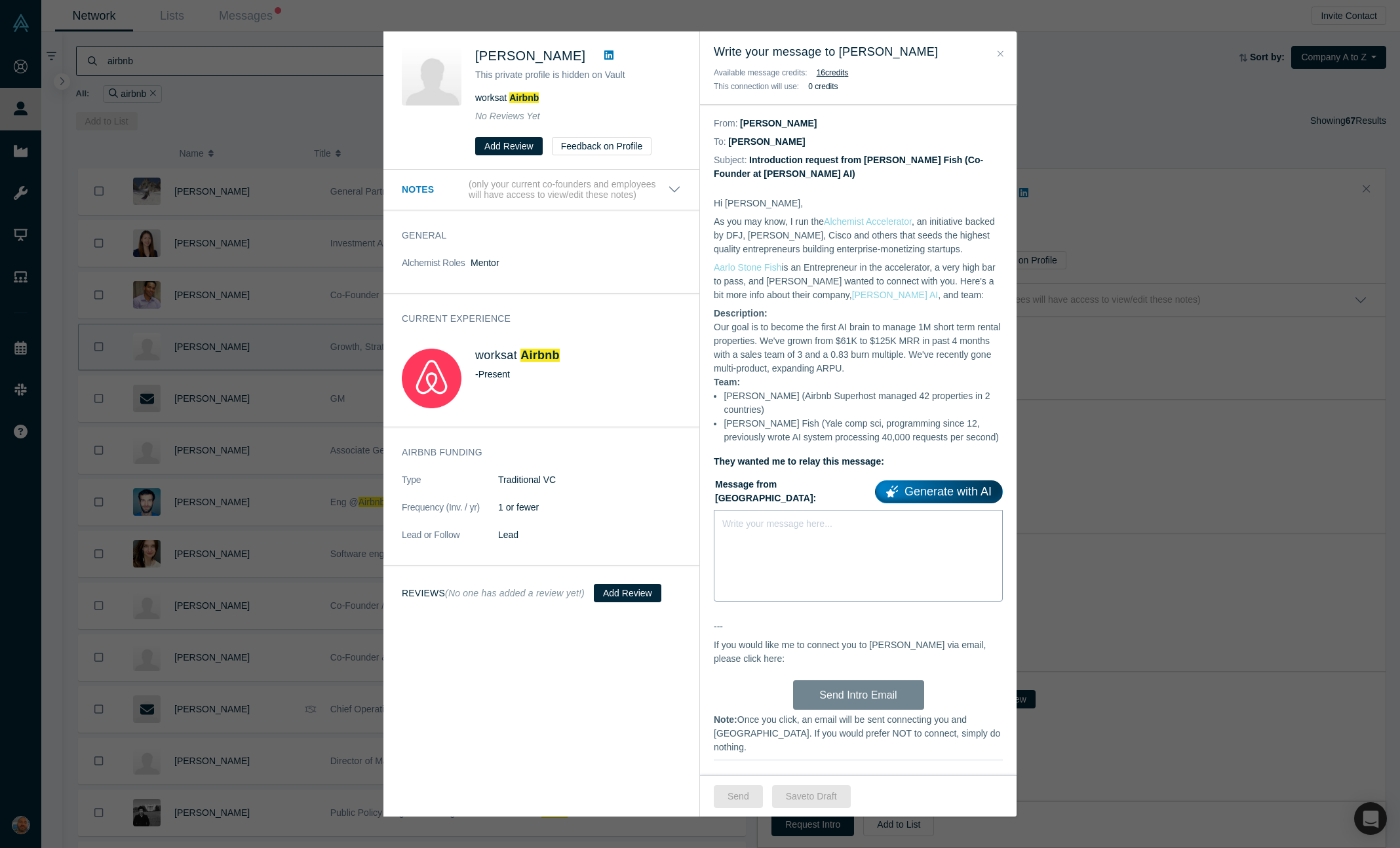
click at [849, 539] on div "Write your message here..." at bounding box center [858, 556] width 289 height 92
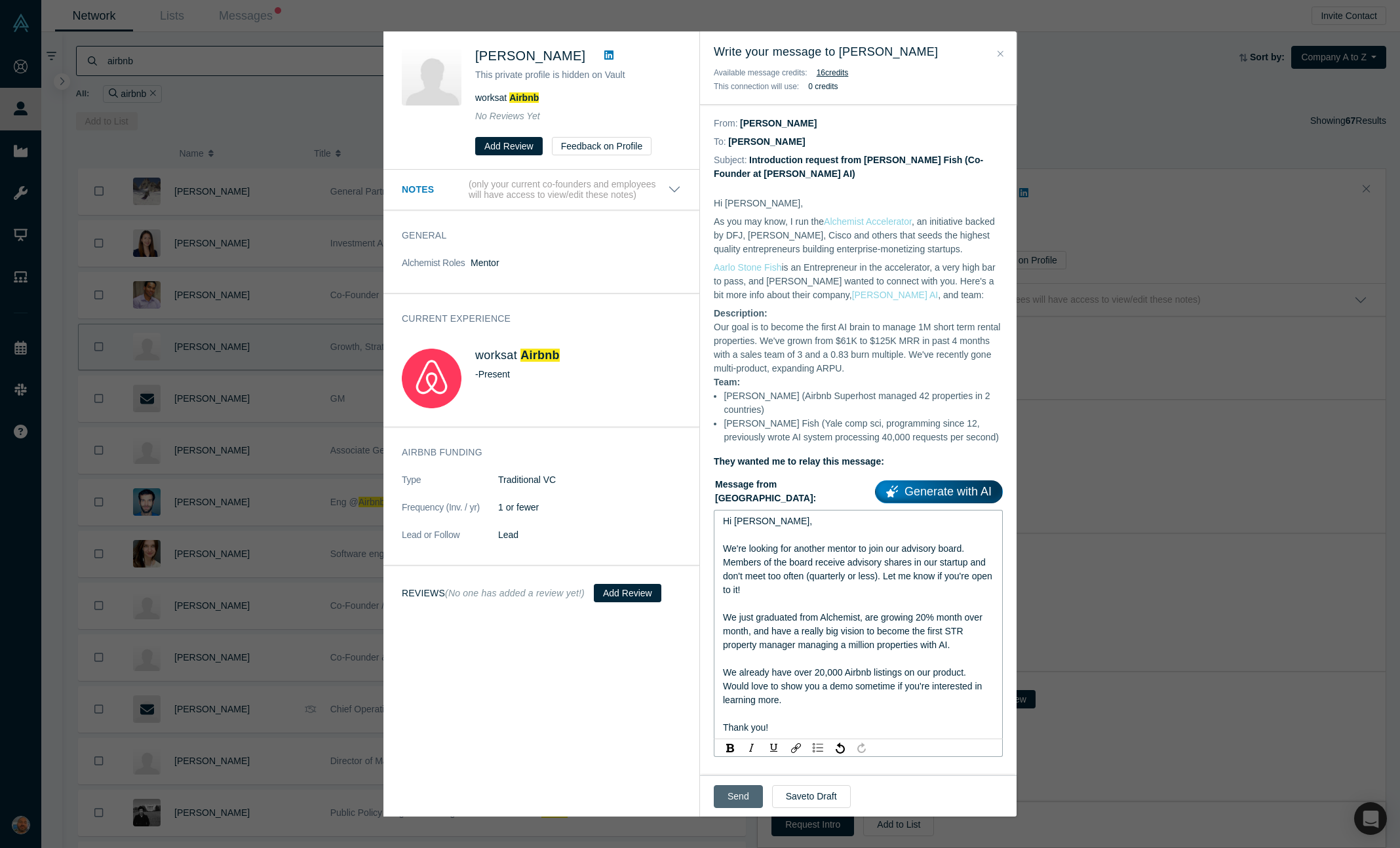
click at [750, 791] on button "Send" at bounding box center [738, 796] width 49 height 23
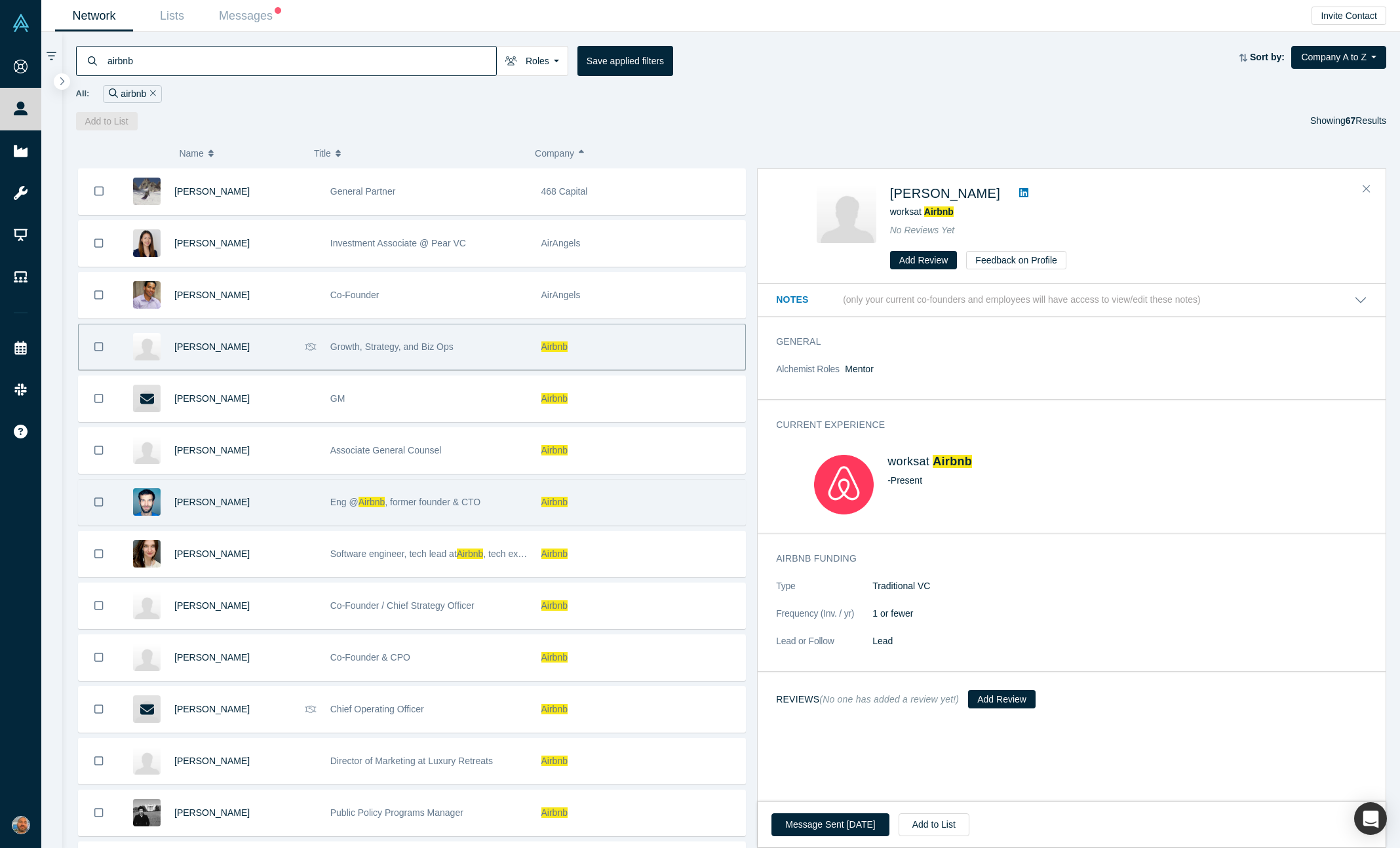
click at [486, 481] on div "Eng @ Airbnb , former founder & CTO" at bounding box center [428, 502] width 198 height 45
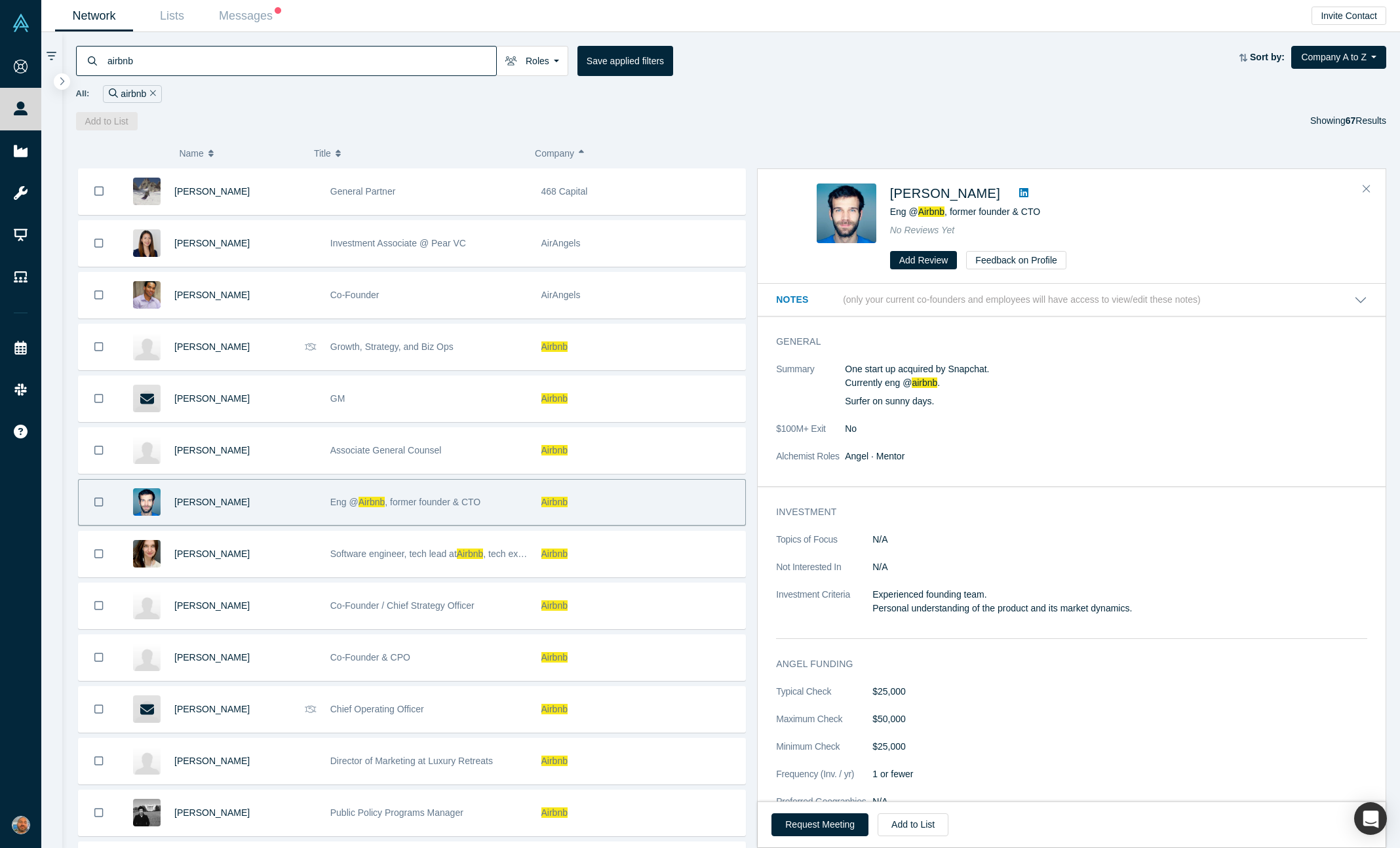
click at [1028, 196] on link at bounding box center [1024, 193] width 20 height 16
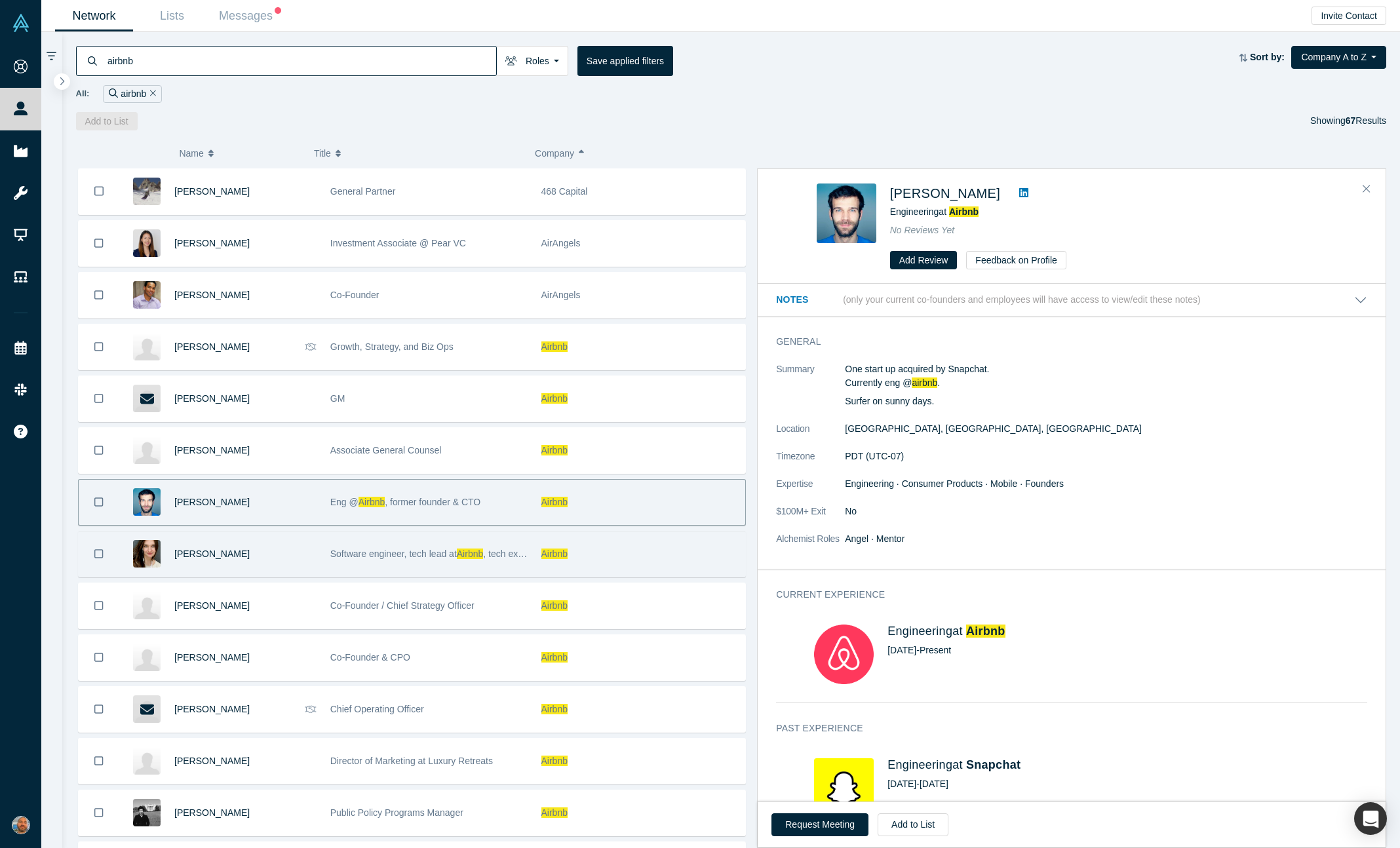
click at [302, 542] on div "[PERSON_NAME]" at bounding box center [245, 554] width 142 height 45
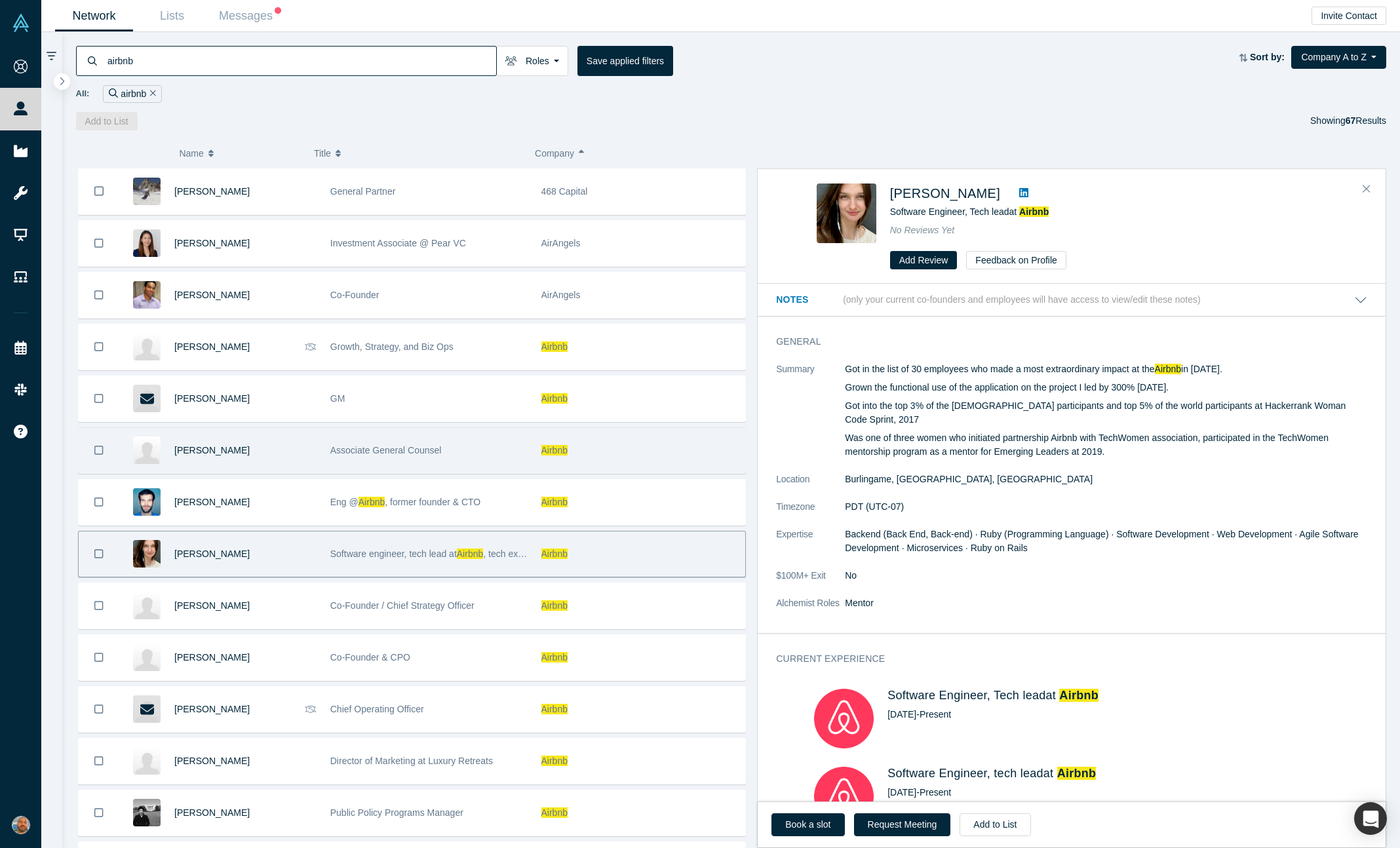
click at [629, 462] on div "Airbnb" at bounding box center [640, 451] width 198 height 45
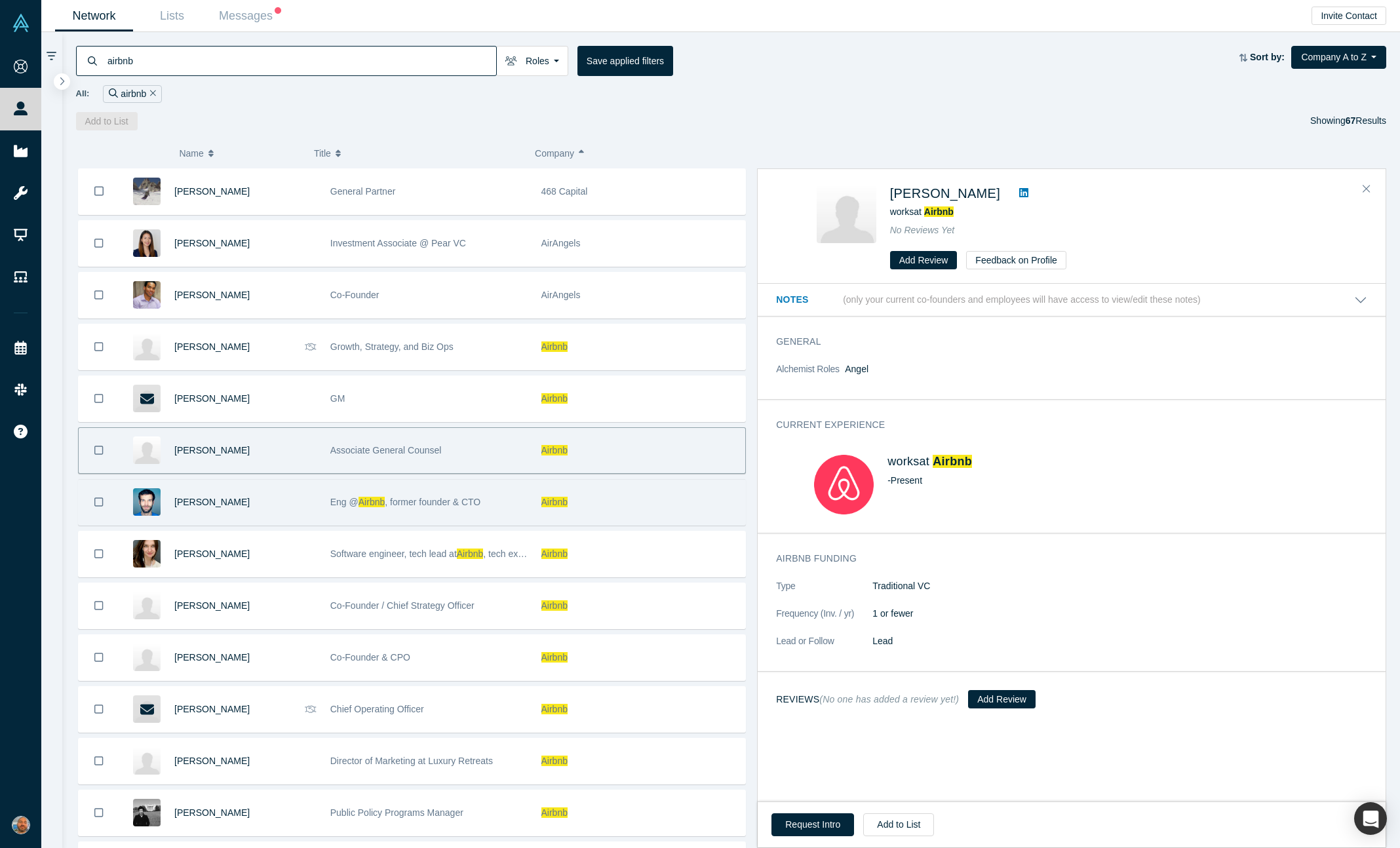
click at [629, 503] on div "Airbnb" at bounding box center [640, 502] width 198 height 45
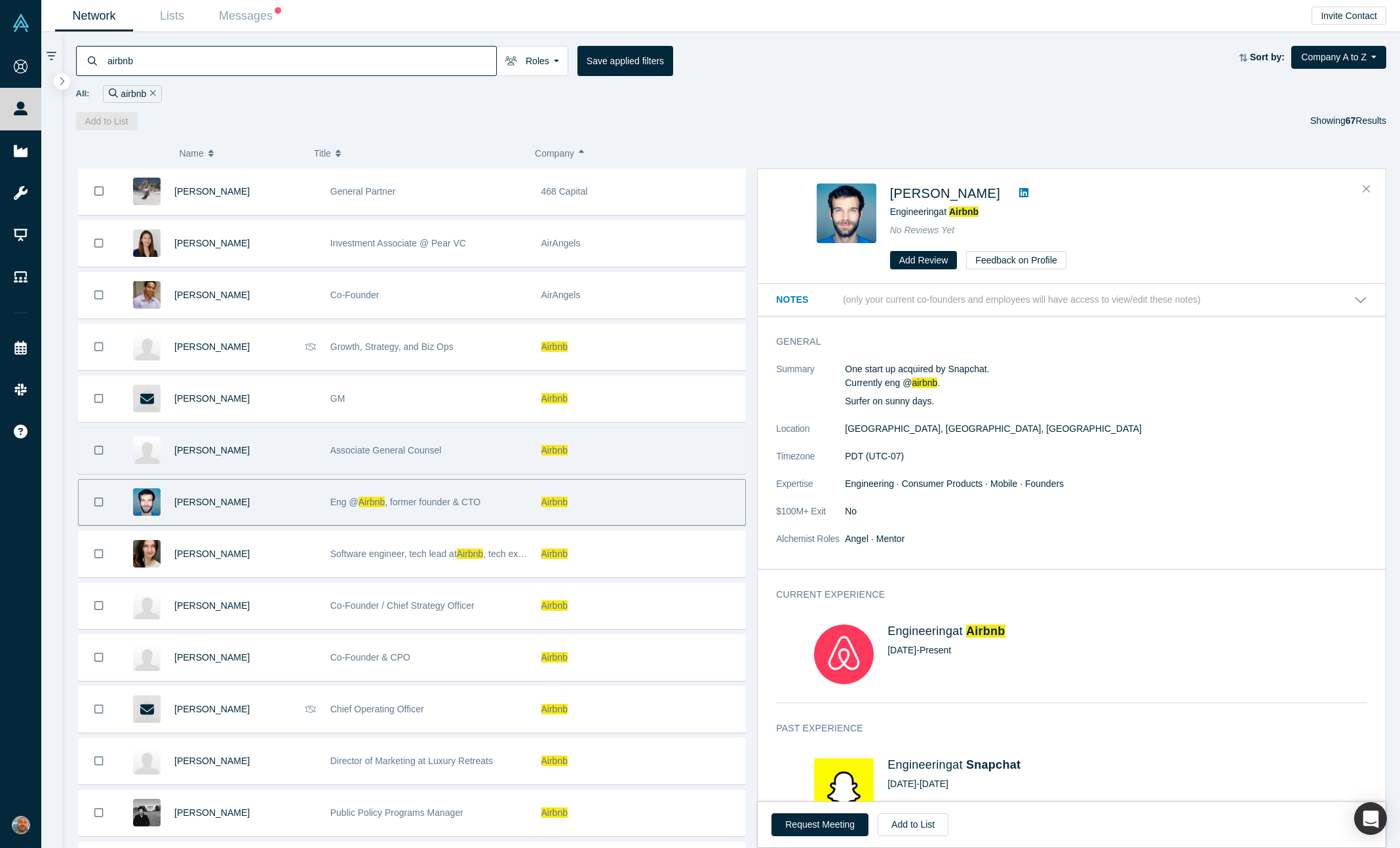
click at [635, 458] on div "Airbnb" at bounding box center [640, 451] width 198 height 45
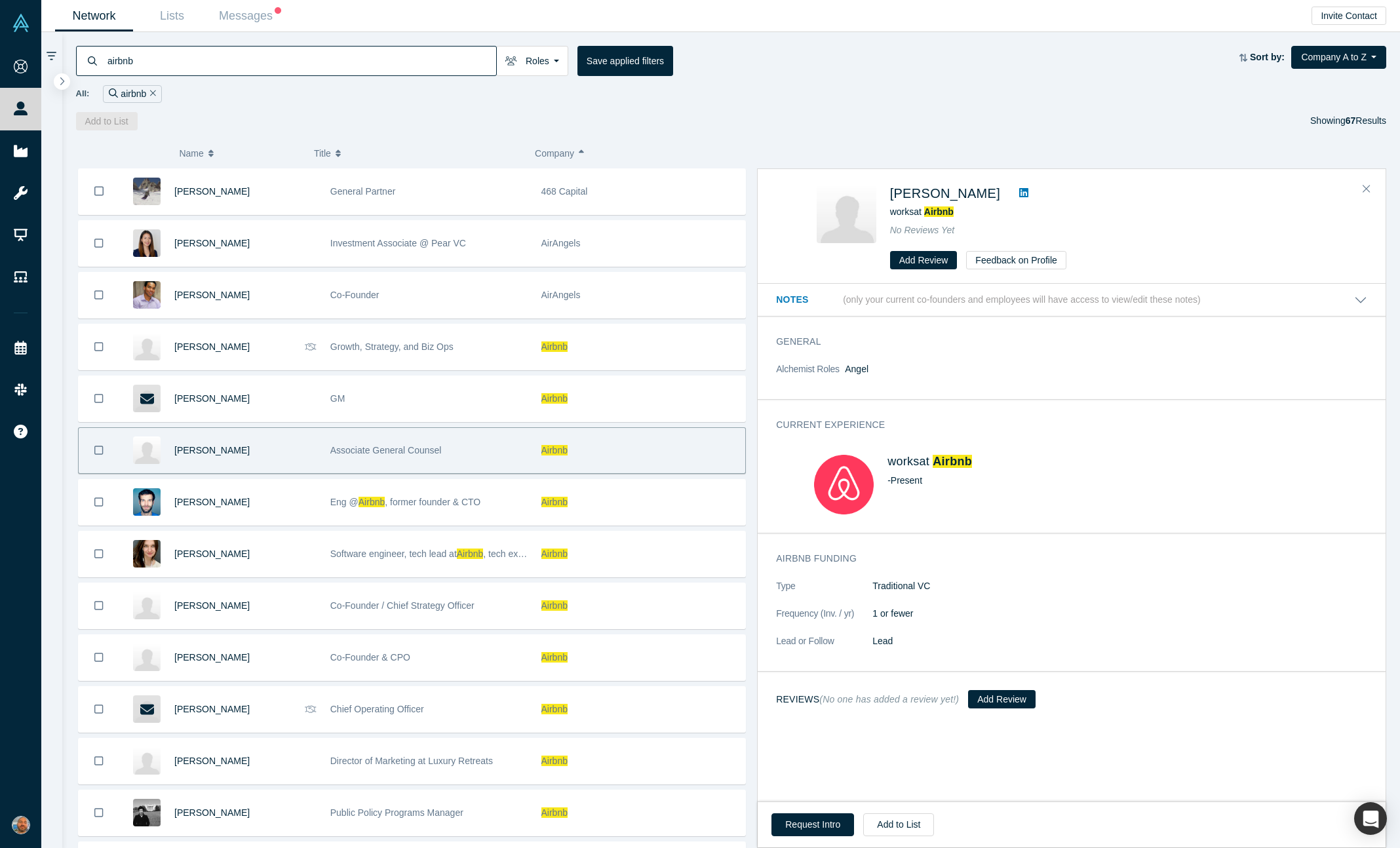
click at [1019, 189] on icon at bounding box center [1023, 192] width 9 height 11
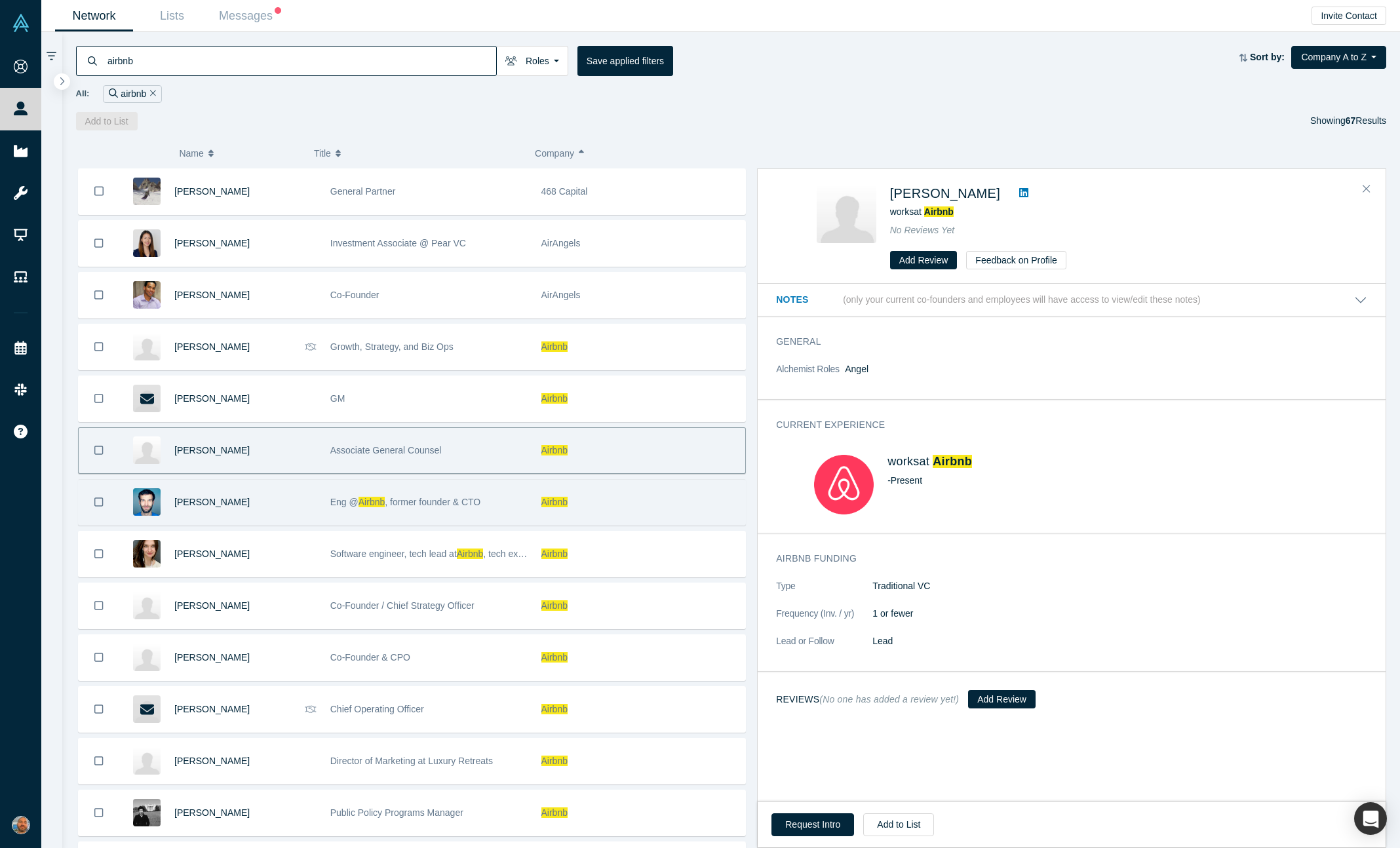
click at [269, 502] on div "[PERSON_NAME]" at bounding box center [245, 502] width 142 height 45
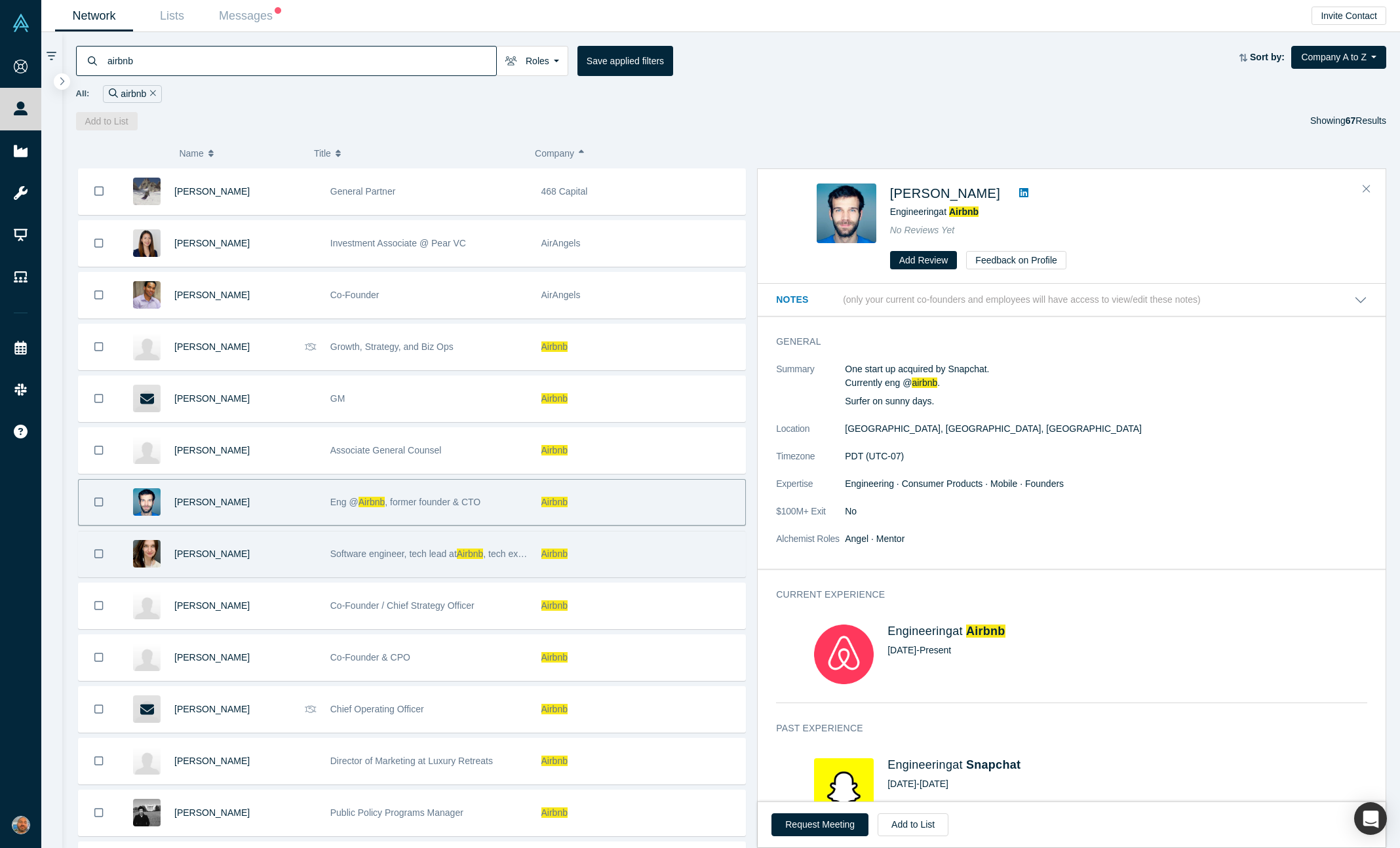
click at [281, 532] on div "[PERSON_NAME]" at bounding box center [245, 554] width 142 height 45
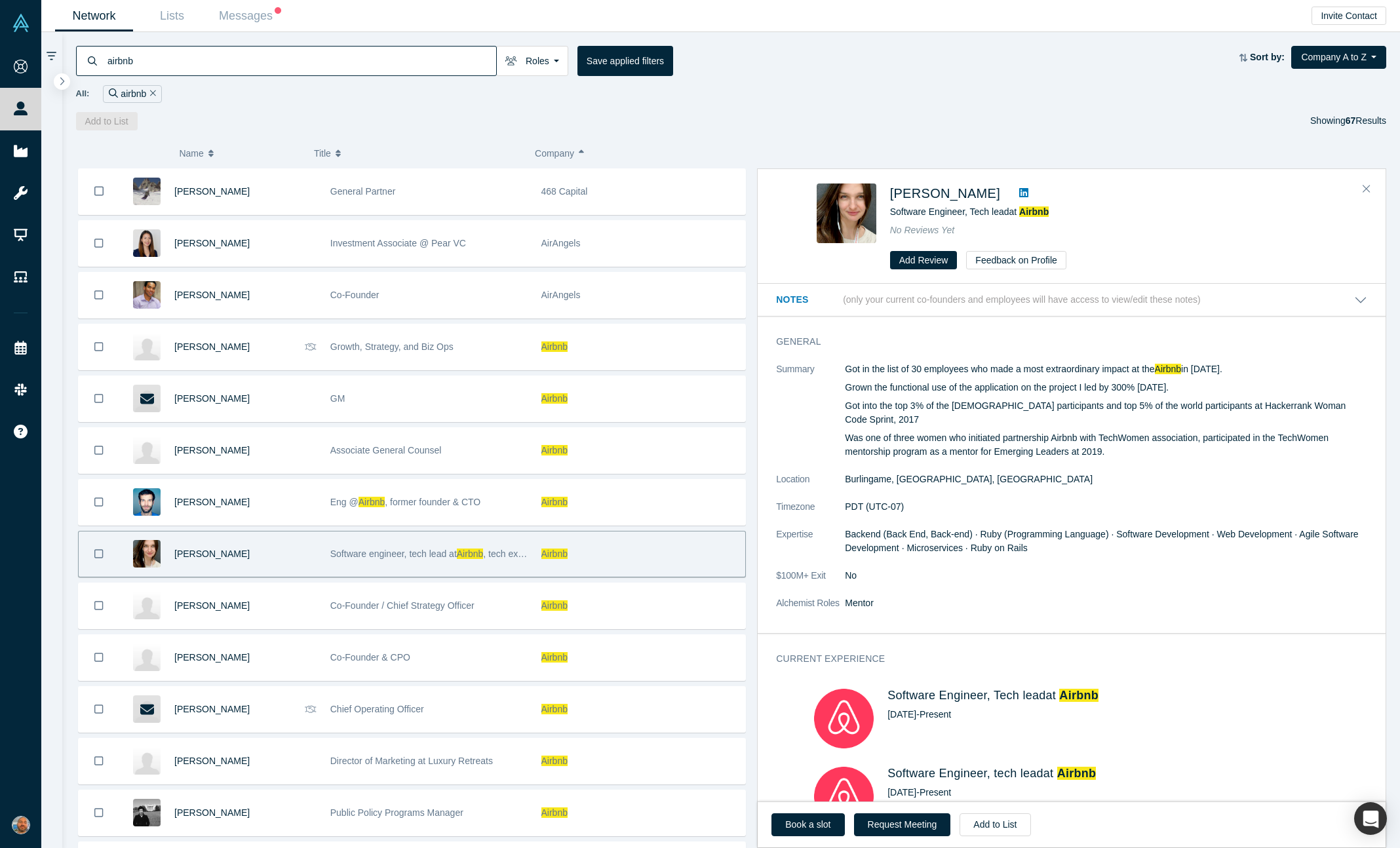
click at [1023, 193] on div at bounding box center [1024, 193] width 38 height 16
click at [1019, 193] on icon at bounding box center [1023, 192] width 9 height 11
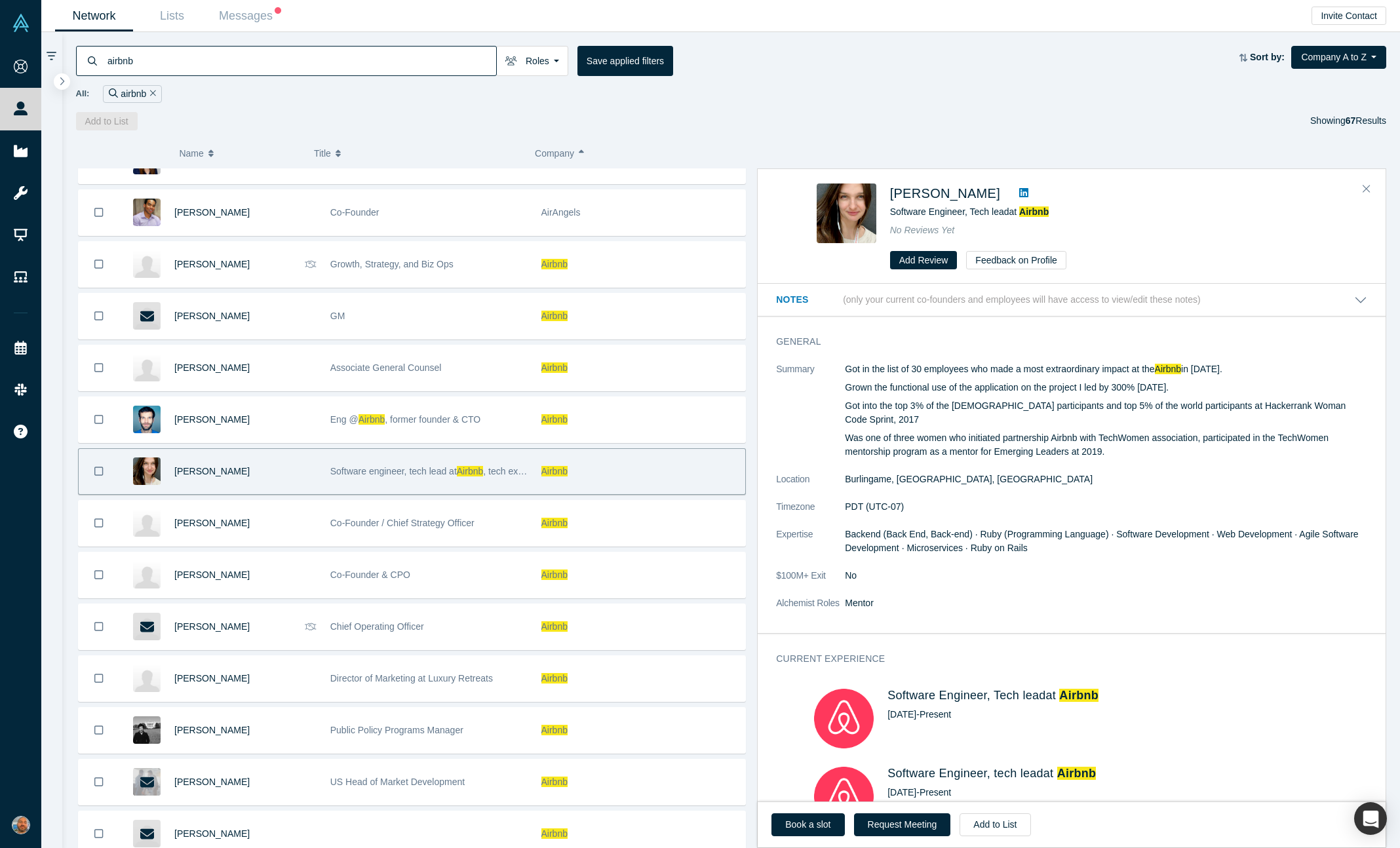
scroll to position [83, 0]
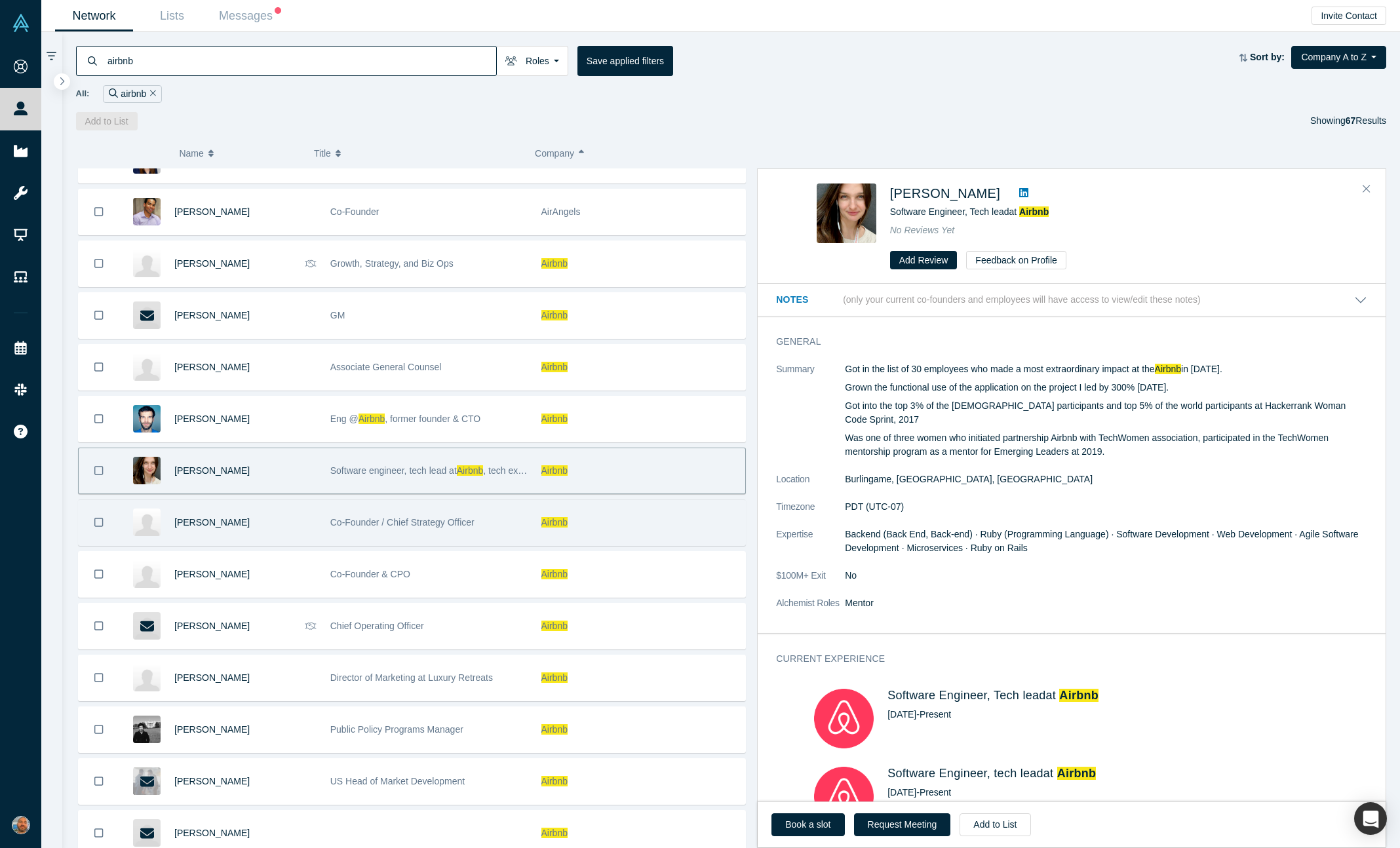
click at [300, 526] on div "[PERSON_NAME]" at bounding box center [245, 522] width 142 height 45
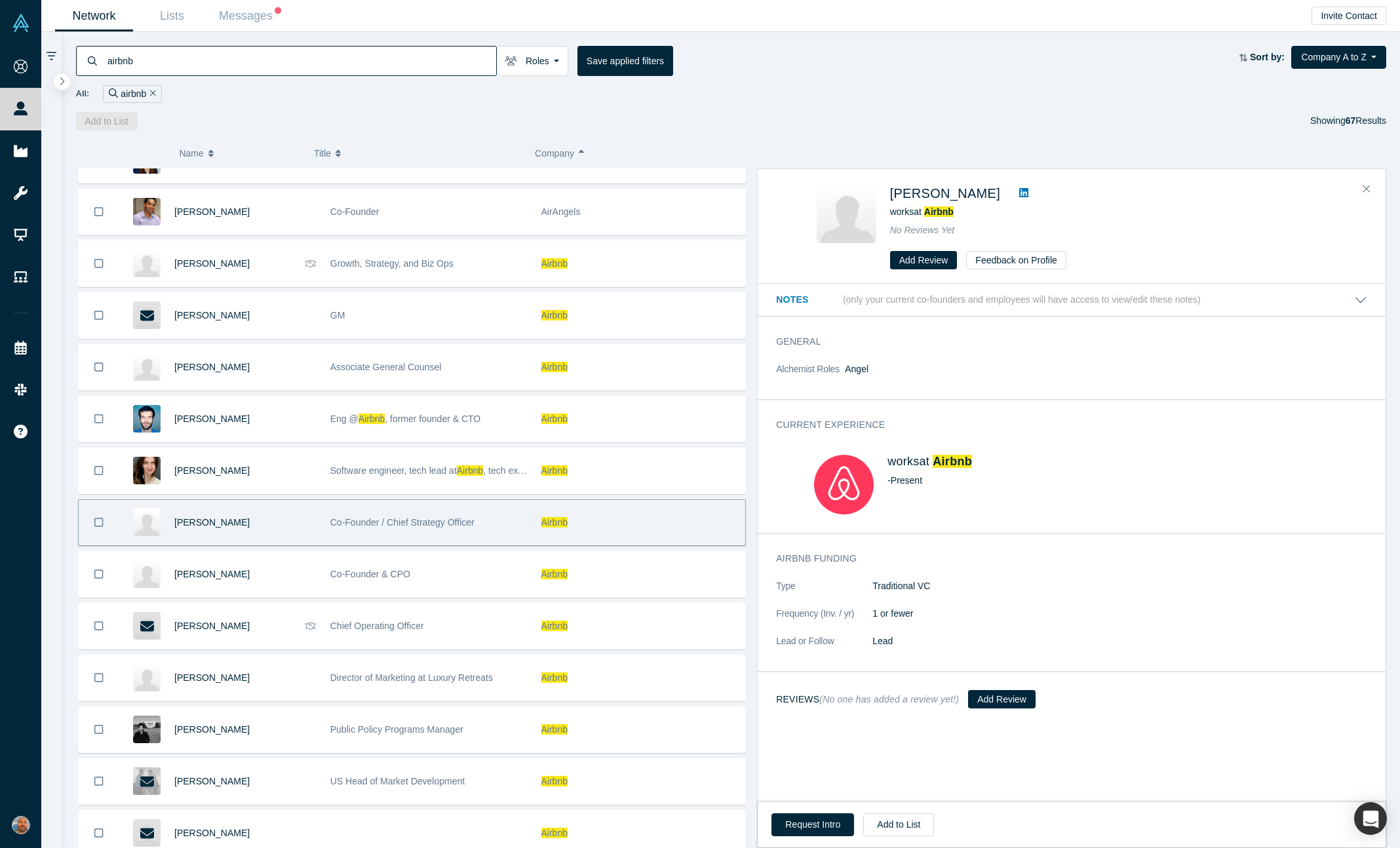
click at [1028, 192] on icon at bounding box center [1023, 192] width 9 height 9
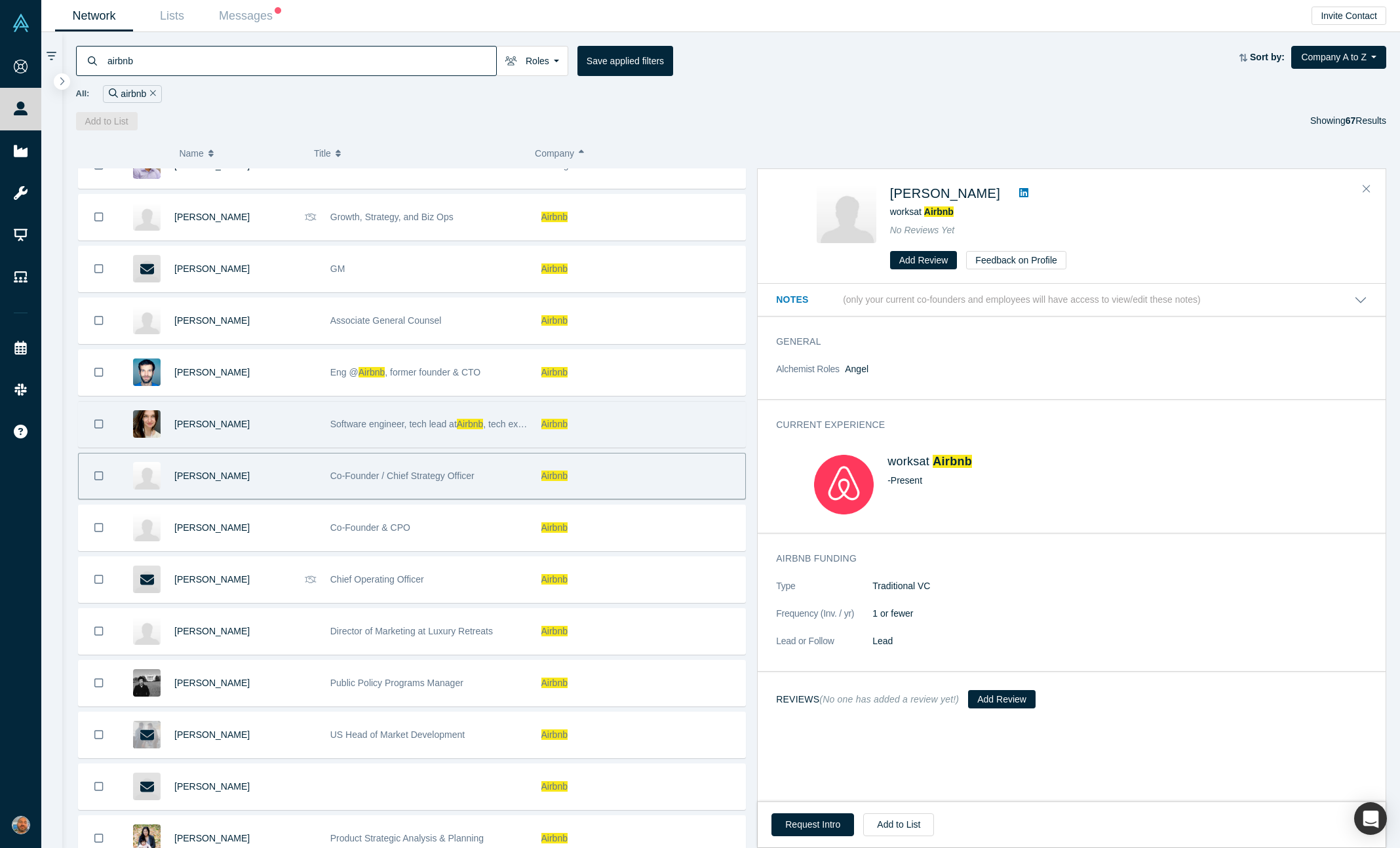
scroll to position [133, 0]
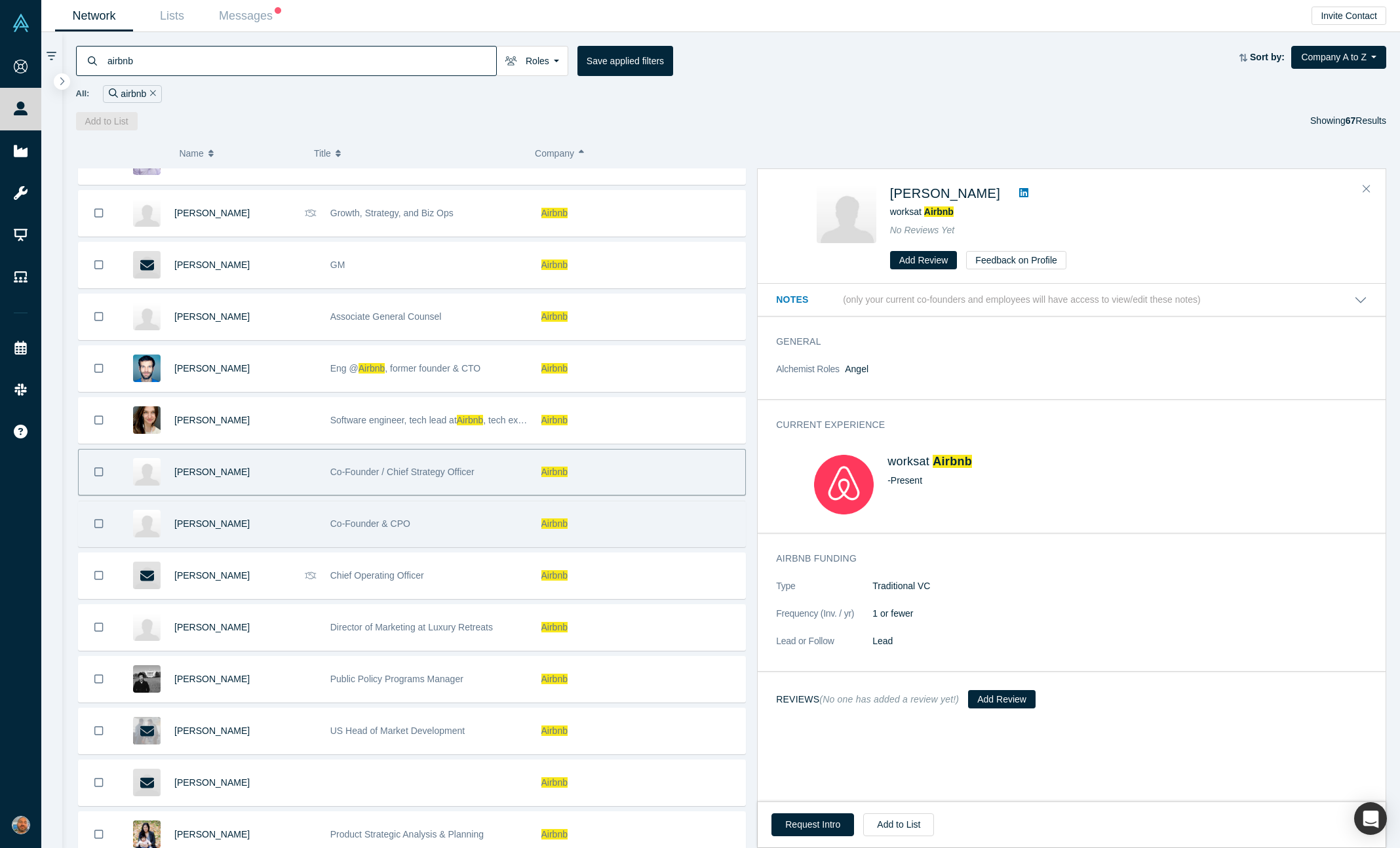
click at [257, 527] on div "[PERSON_NAME]" at bounding box center [245, 524] width 142 height 45
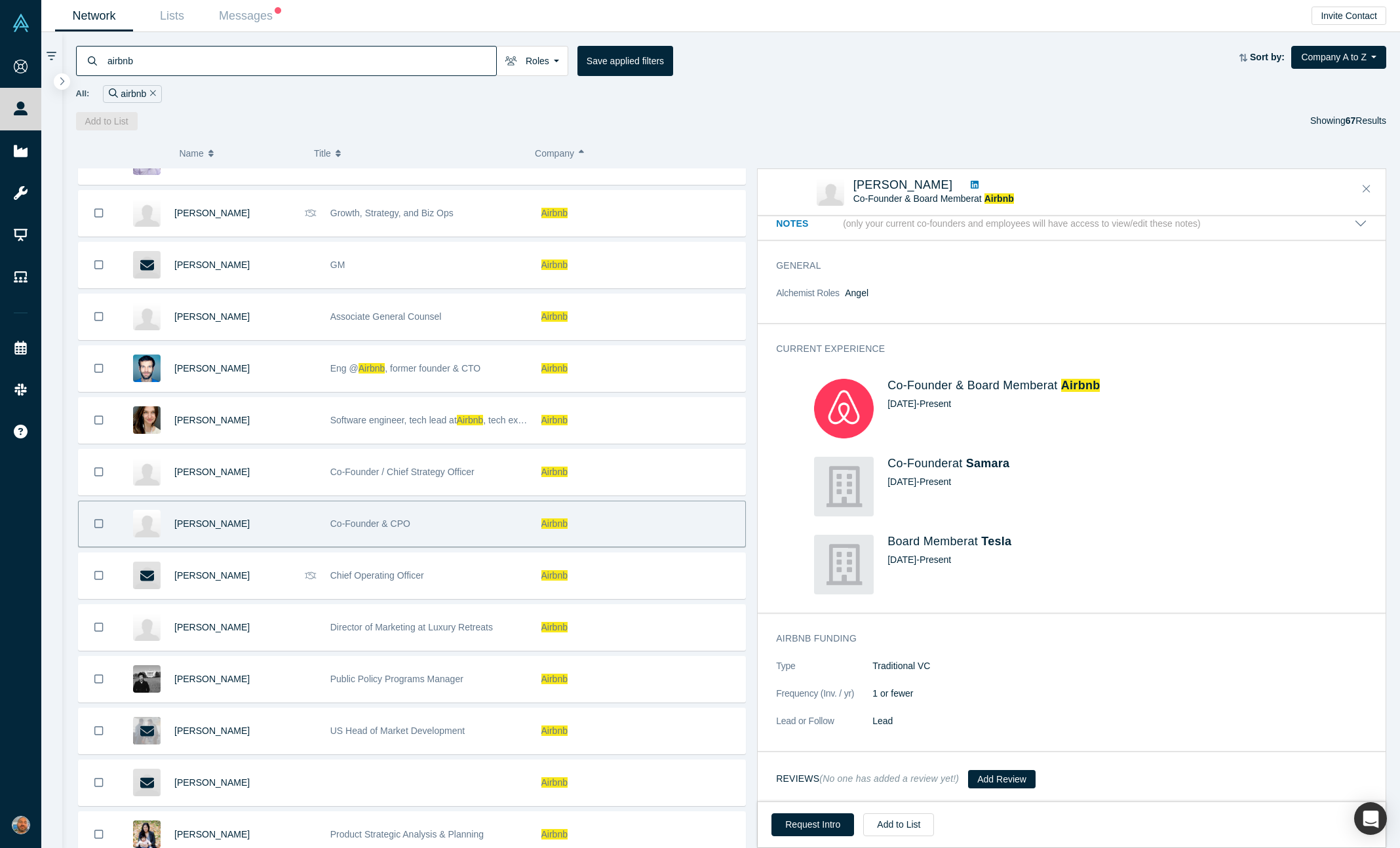
scroll to position [0, 0]
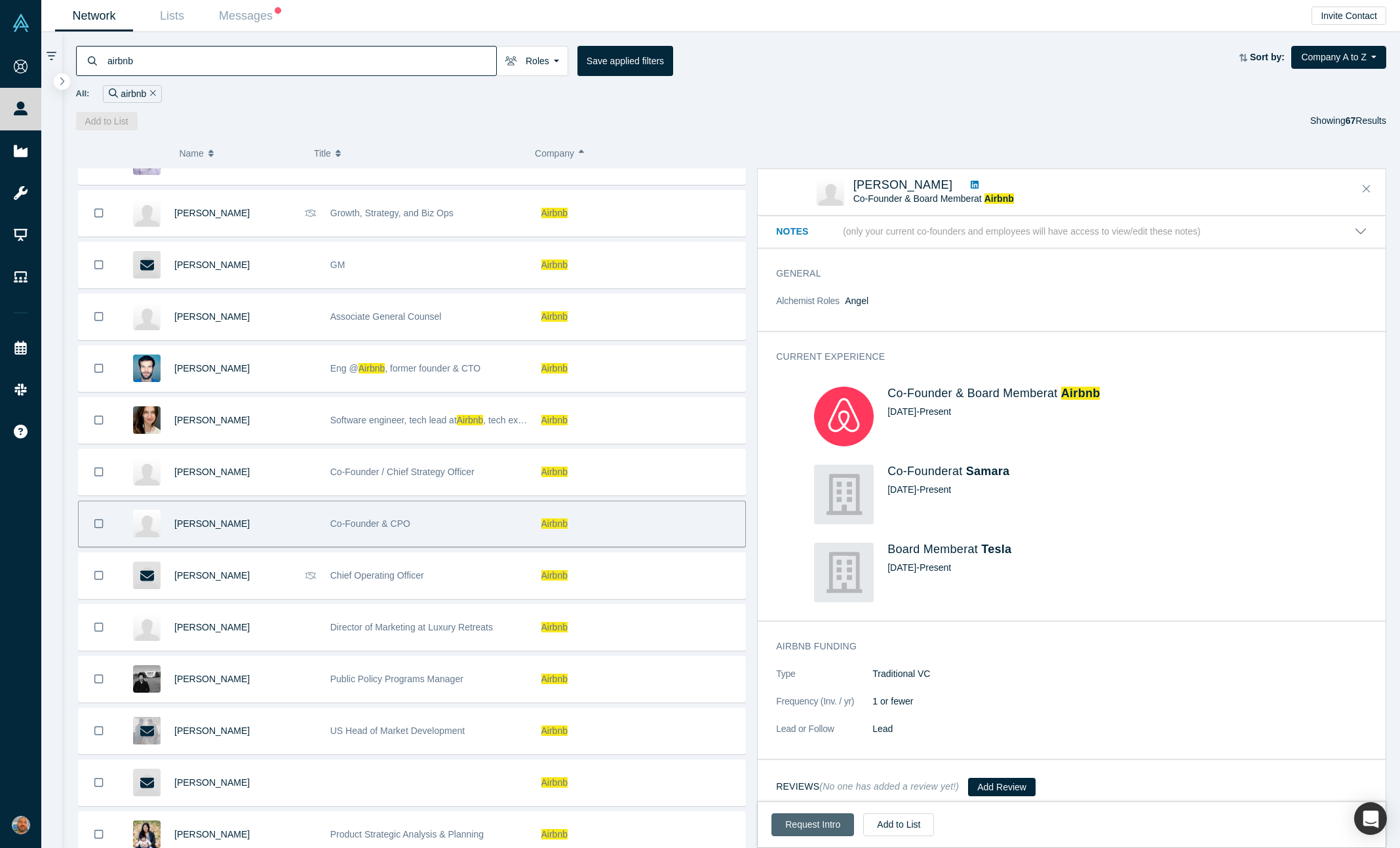
click at [822, 822] on button "Request Intro" at bounding box center [812, 825] width 82 height 23
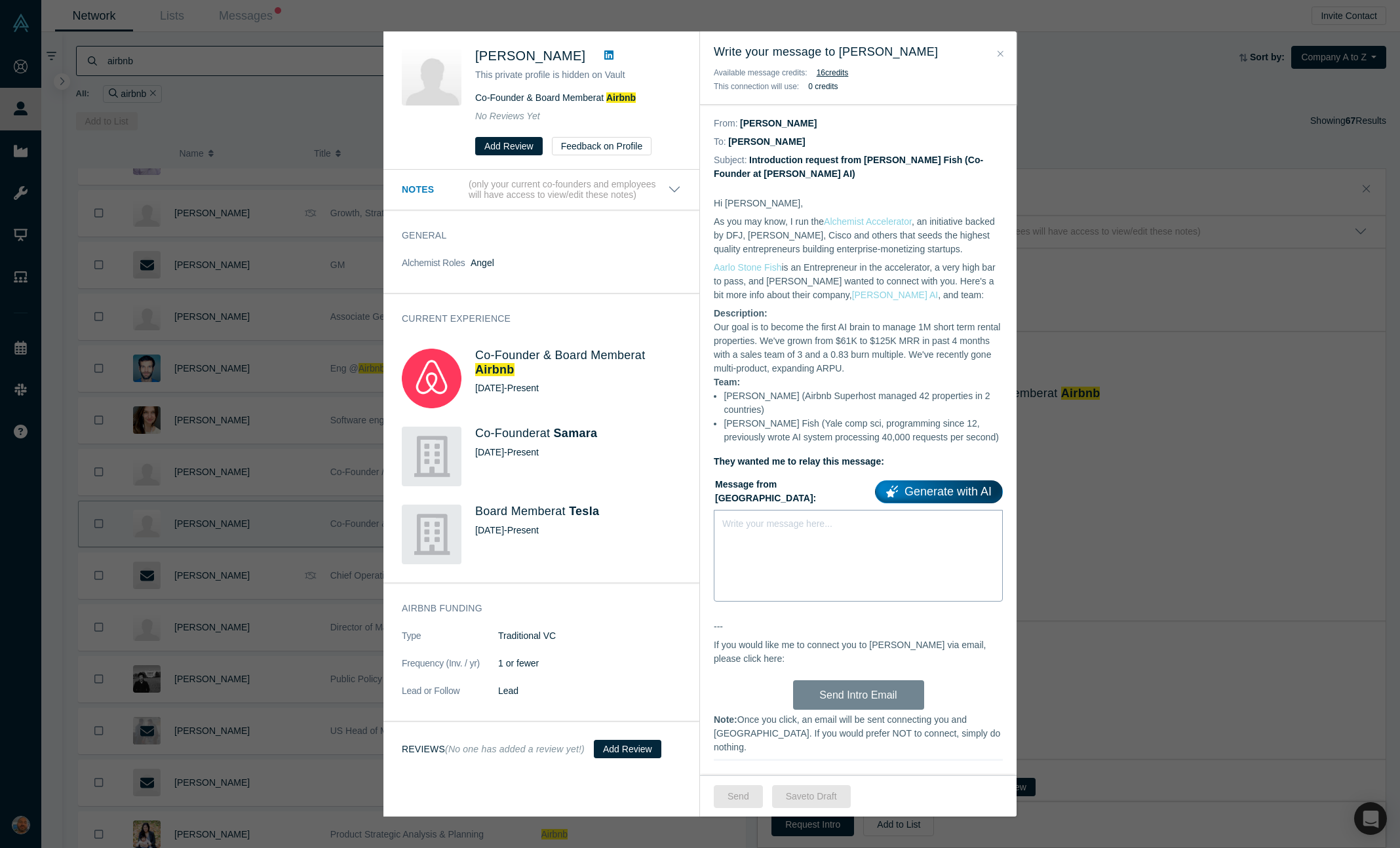
click at [813, 531] on div "Write your message here..." at bounding box center [858, 556] width 289 height 92
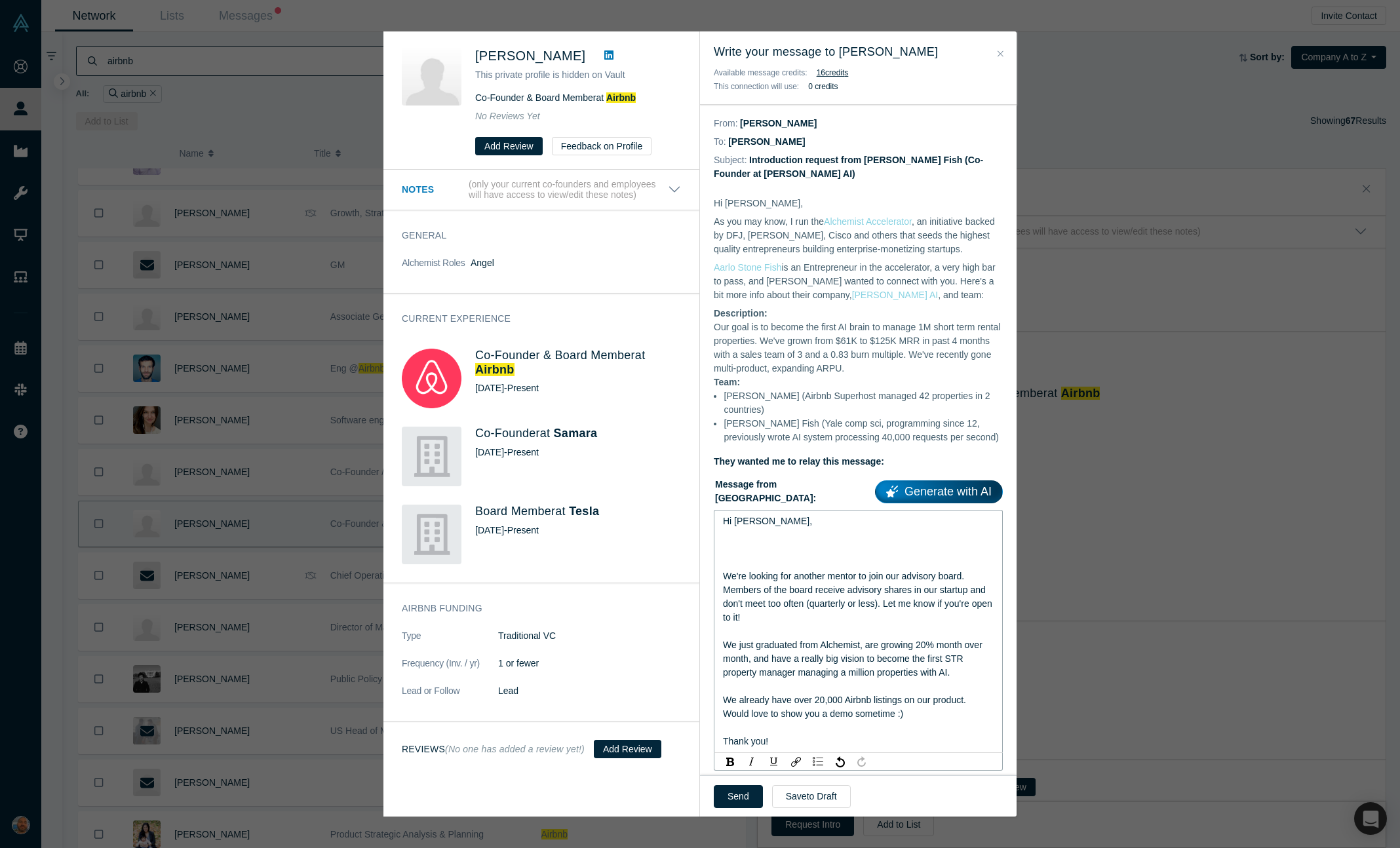
click at [800, 546] on div "rdw-editor" at bounding box center [859, 548] width 272 height 14
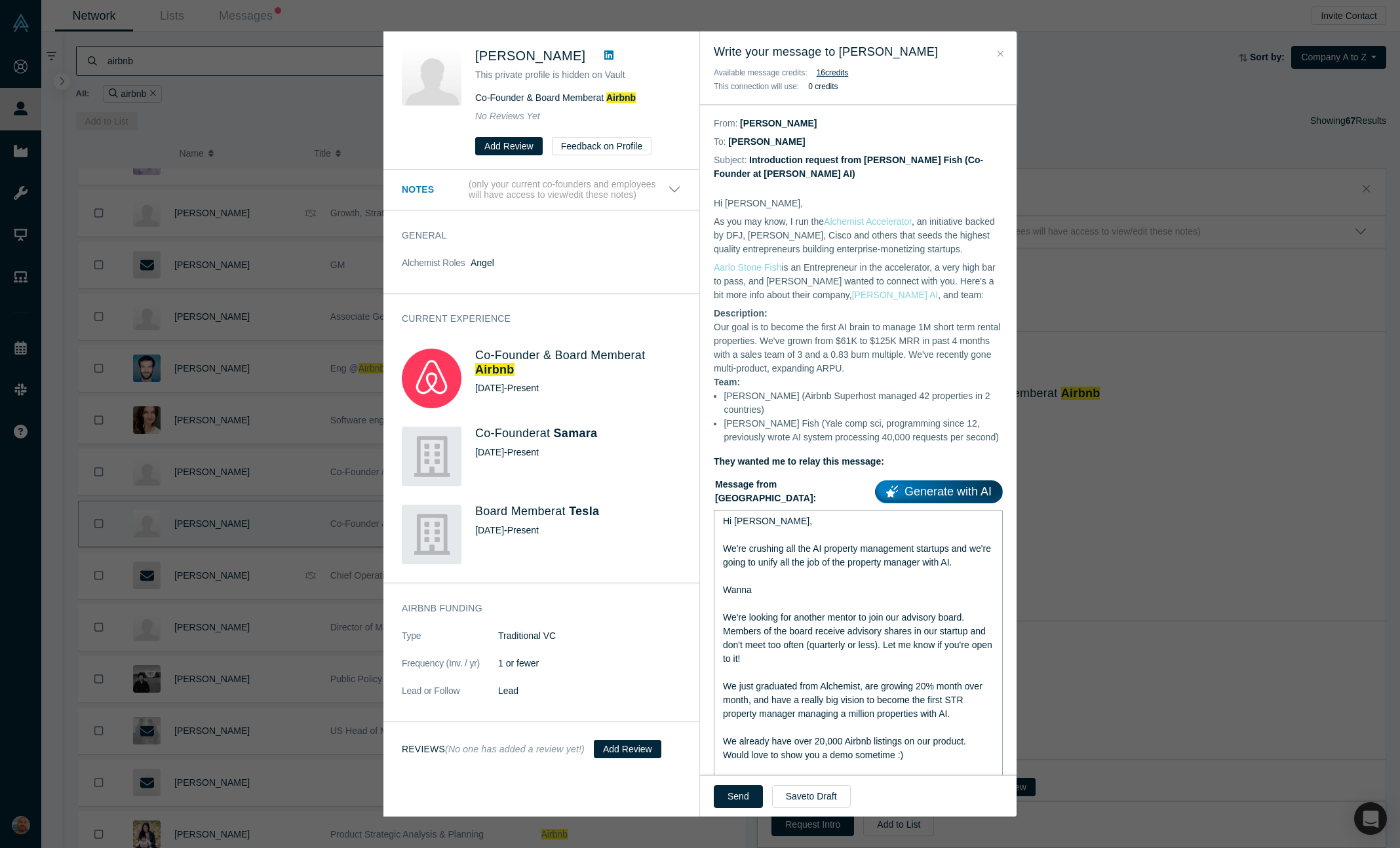
click at [906, 581] on div "rdw-editor" at bounding box center [859, 576] width 272 height 14
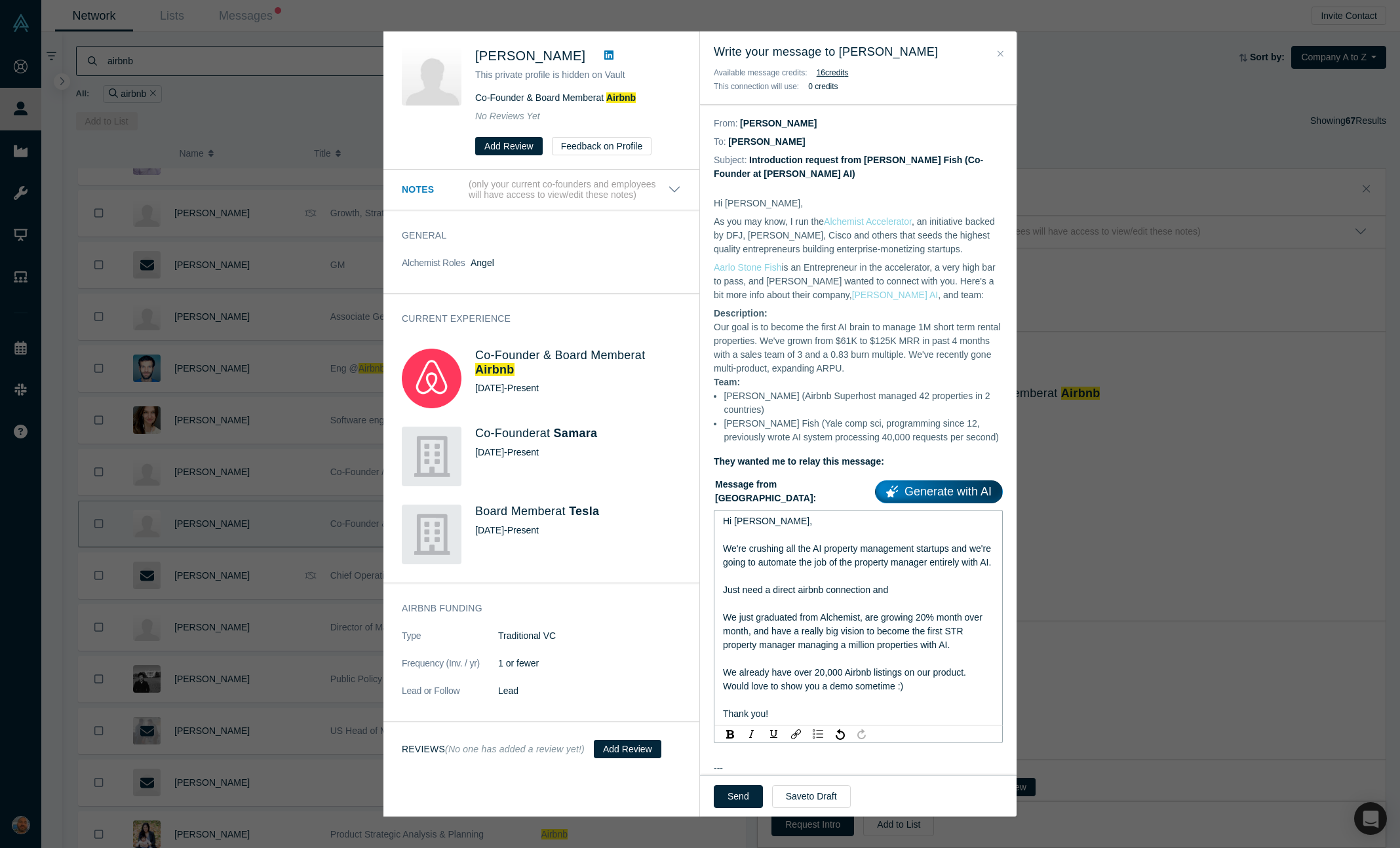
scroll to position [57, 0]
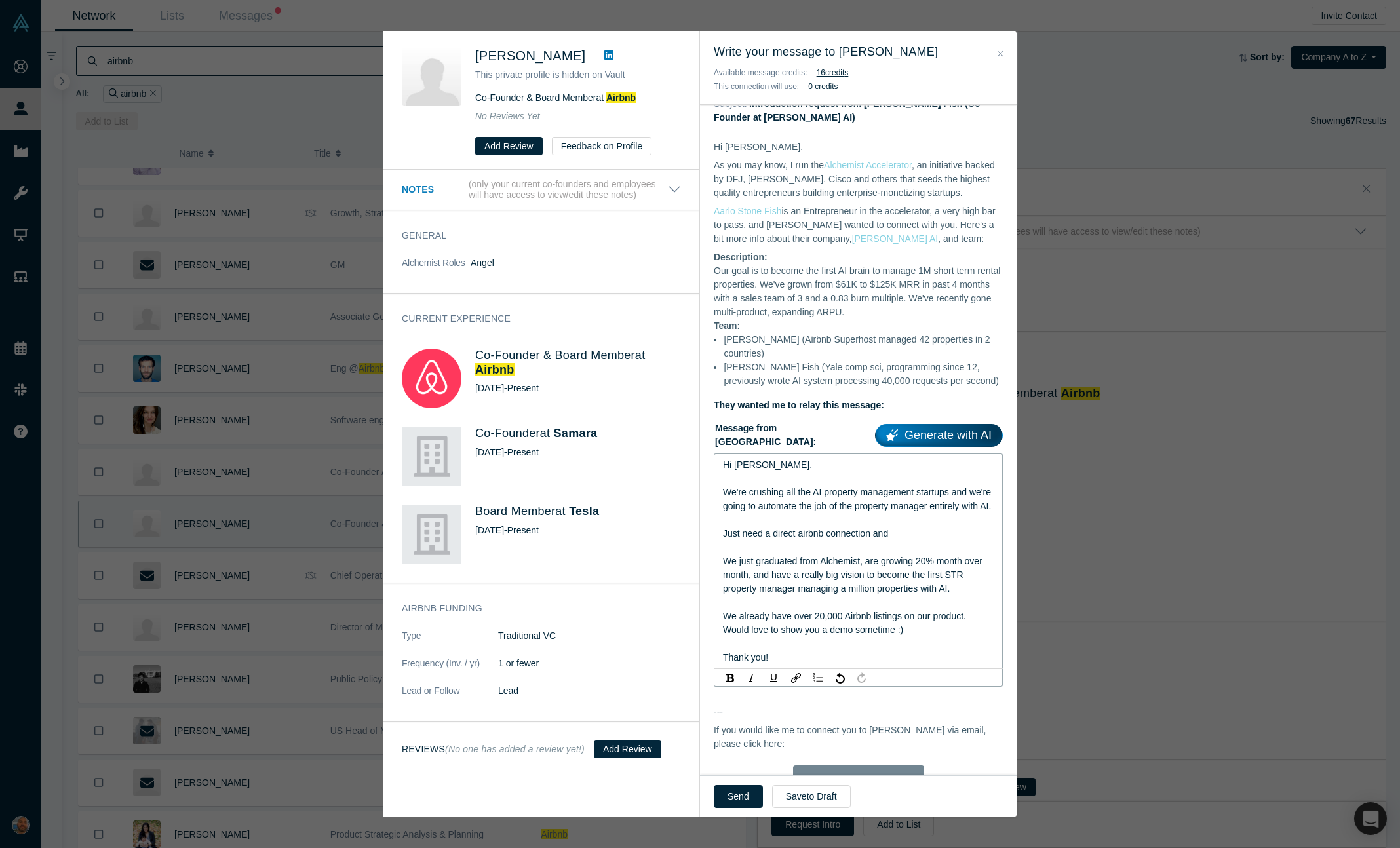
click at [877, 494] on span "We're crushing all the AI property management startups and we're going to autom…" at bounding box center [858, 498] width 271 height 24
click at [886, 539] on span "Just need a direct airbnb connection and" at bounding box center [806, 533] width 165 height 11
click at [914, 526] on div "rdw-editor" at bounding box center [859, 520] width 272 height 14
click at [914, 541] on div "Just need a direct airbnb connection and" at bounding box center [859, 533] width 272 height 14
click at [914, 541] on div "rdw-editor" at bounding box center [859, 533] width 272 height 14
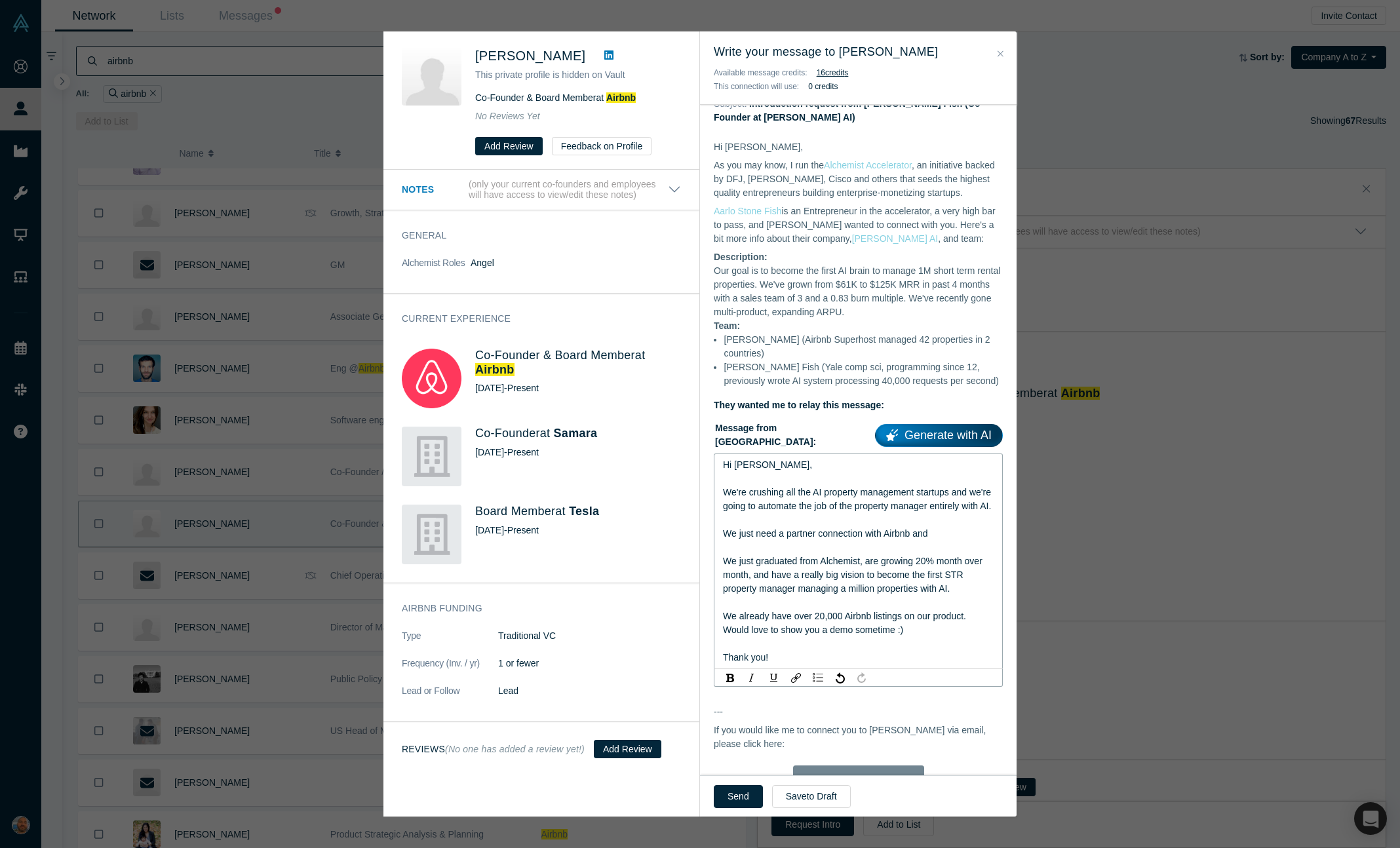
click at [824, 526] on div "rdw-editor" at bounding box center [859, 520] width 272 height 14
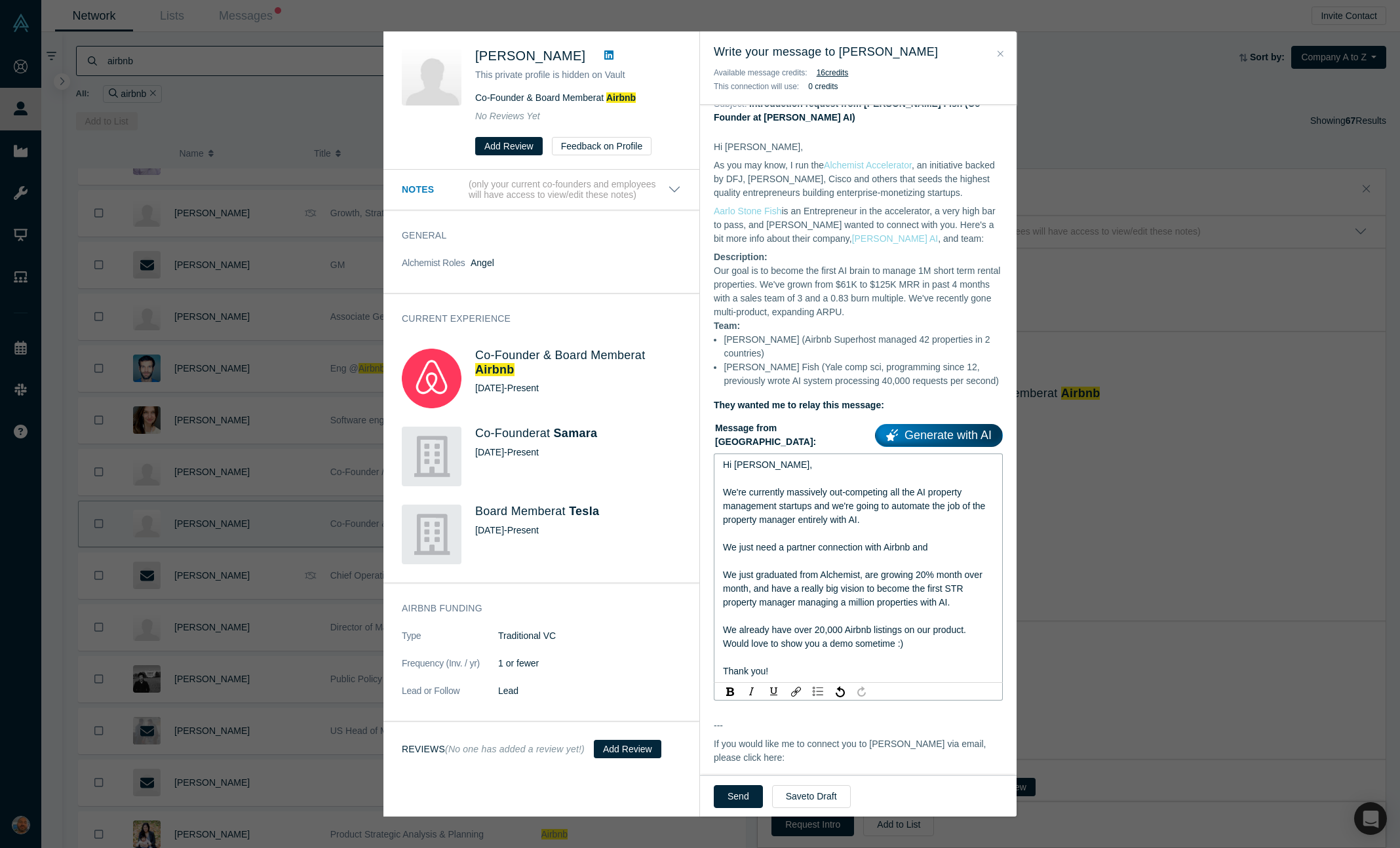
click at [808, 546] on span "We just need a partner connection with Airbnb and" at bounding box center [826, 546] width 205 height 11
drag, startPoint x: 808, startPoint y: 546, endPoint x: 822, endPoint y: 548, distance: 14.1
click at [822, 548] on span "We just need a partner connection with Airbnb and" at bounding box center [826, 546] width 205 height 11
click at [868, 521] on div "We're currently massively out-competing all the AI property management startups…" at bounding box center [859, 506] width 272 height 42
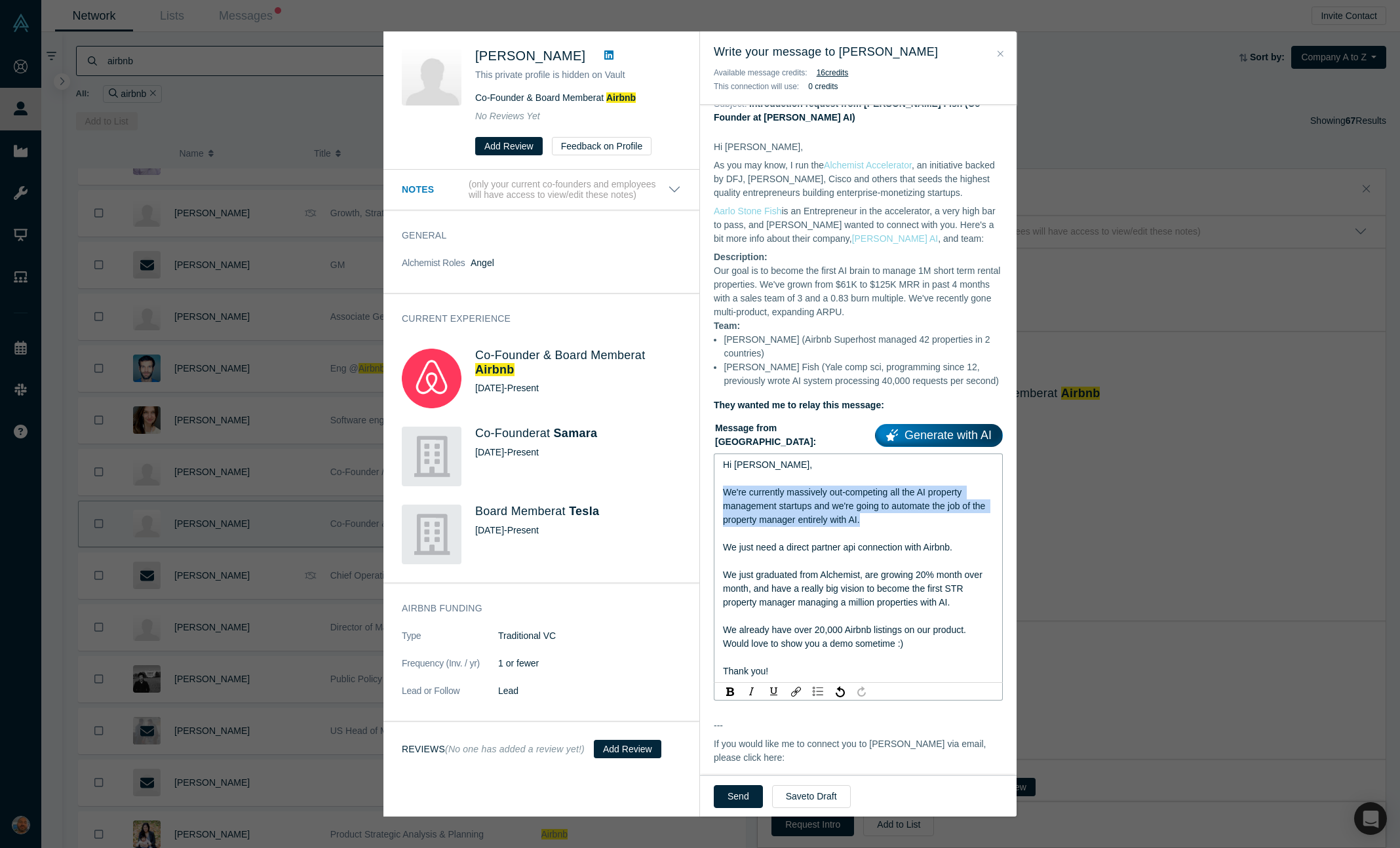
click at [868, 521] on div "We're currently massively out-competing all the AI property management startups…" at bounding box center [859, 506] width 272 height 42
drag, startPoint x: 868, startPoint y: 521, endPoint x: 866, endPoint y: 529, distance: 8.2
click at [868, 526] on div "Hi [PERSON_NAME], We're currently massively out-competing all the AI property m…" at bounding box center [859, 568] width 272 height 220
click at [867, 541] on span "We just need a direct partner api connection with Airbnb." at bounding box center [838, 546] width 229 height 11
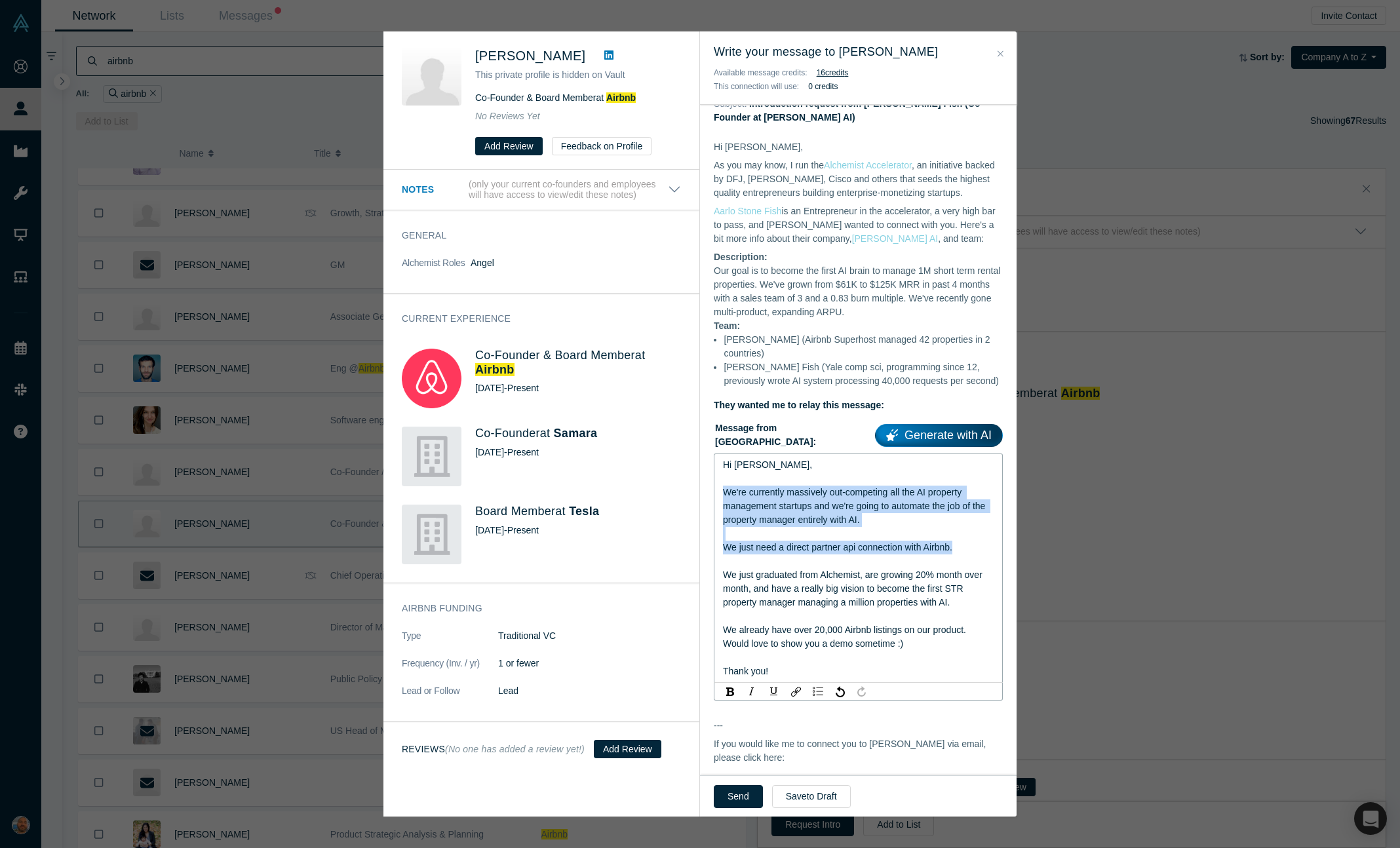
drag, startPoint x: 867, startPoint y: 541, endPoint x: 868, endPoint y: 520, distance: 21.0
click at [868, 520] on div "Hi Joe, We're currently massively out-competing all the AI property management …" at bounding box center [859, 568] width 272 height 220
copy div "We're currently massively out-competing all the AI property management startups…"
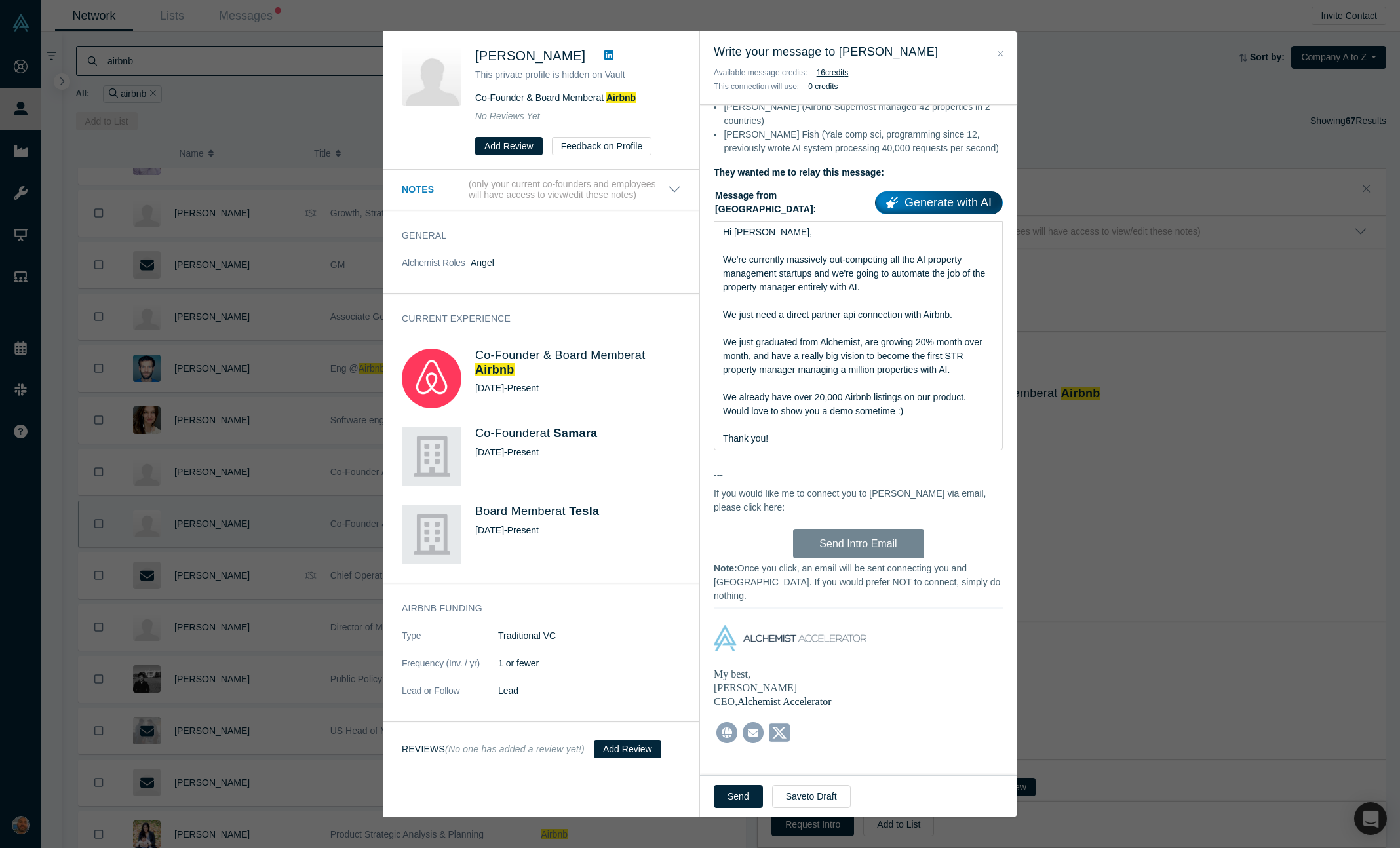
scroll to position [0, 0]
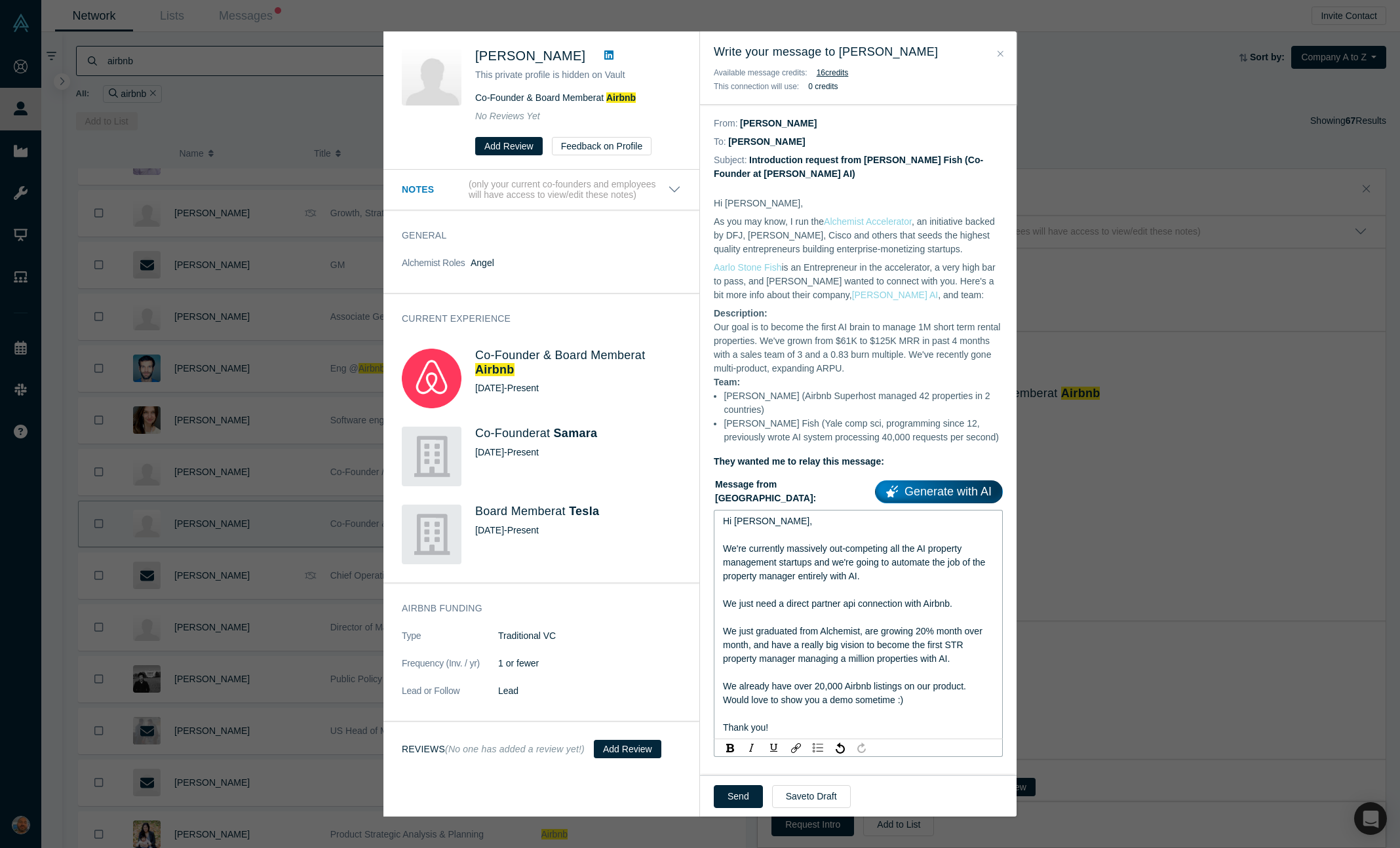
click at [885, 561] on span "We're currently massively out-competing all the AI property management startups…" at bounding box center [856, 562] width 265 height 38
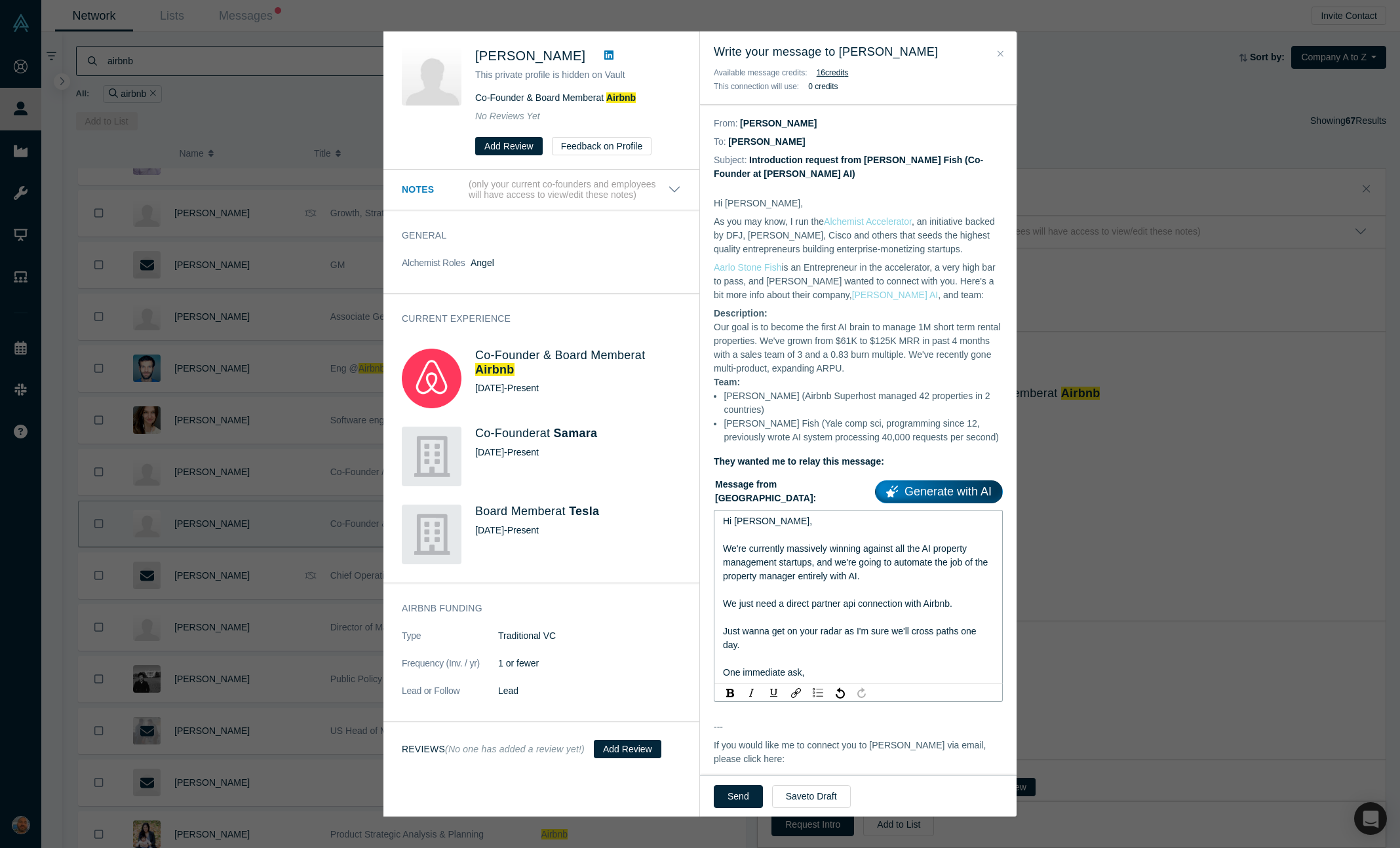
click at [566, 63] on div "Joe Gebbia" at bounding box center [578, 56] width 206 height 20
click at [599, 61] on link at bounding box center [609, 55] width 20 height 16
click at [993, 68] on div "Available message credits: 16 credit s" at bounding box center [858, 72] width 289 height 14
click at [993, 52] on button "Close" at bounding box center [1000, 54] width 14 height 15
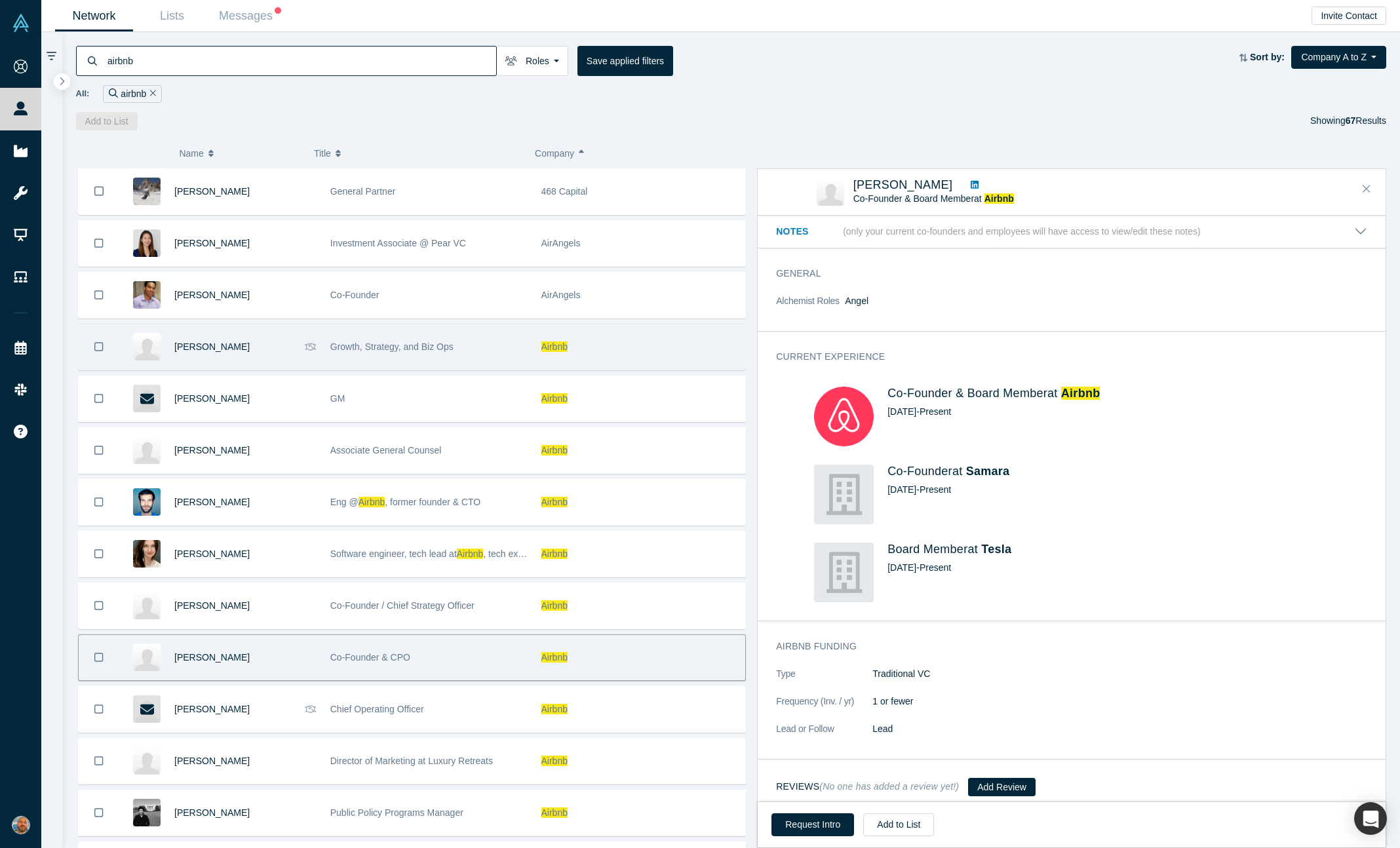
scroll to position [511, 0]
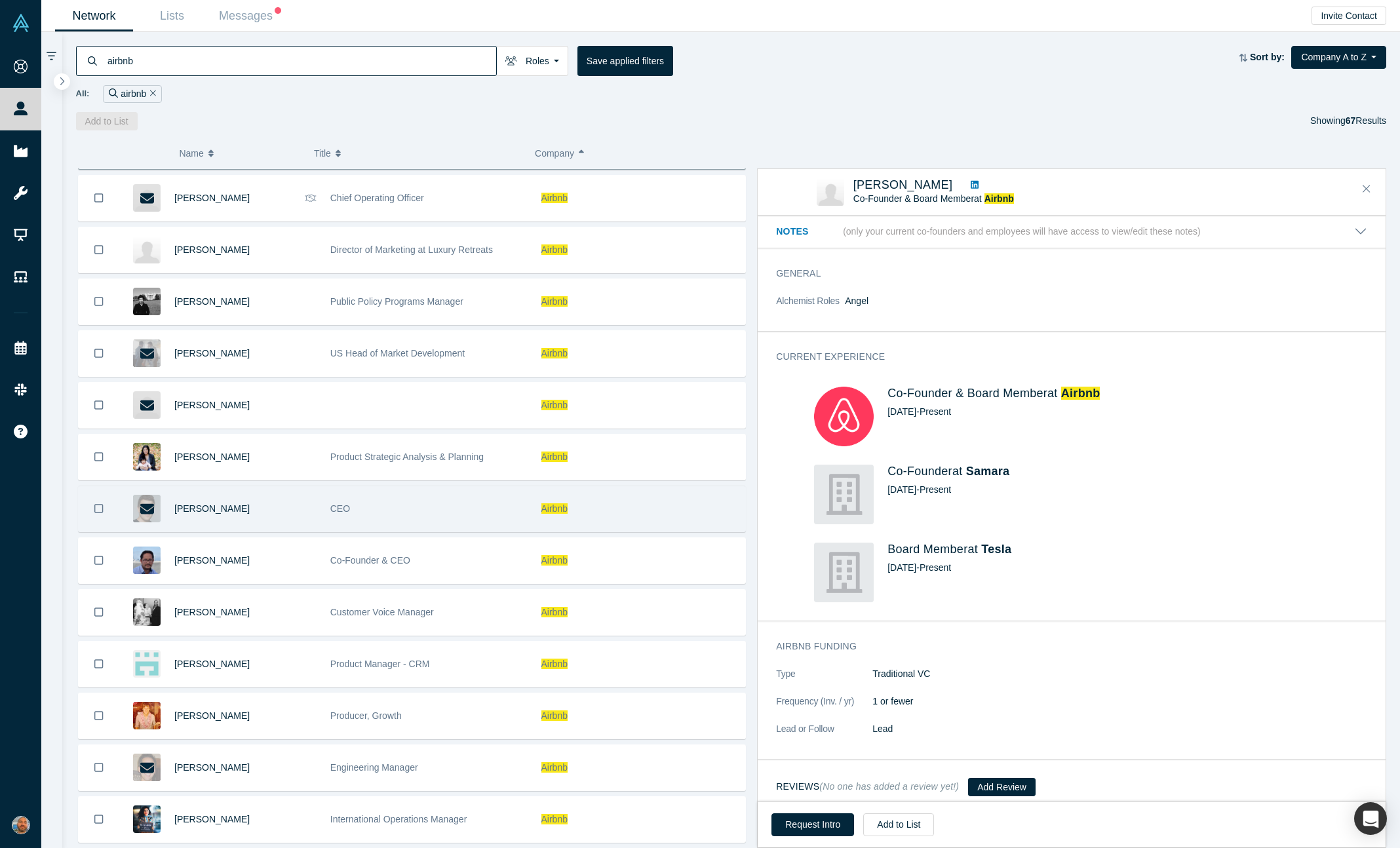
click at [268, 506] on div "Brian Chesky" at bounding box center [245, 509] width 142 height 45
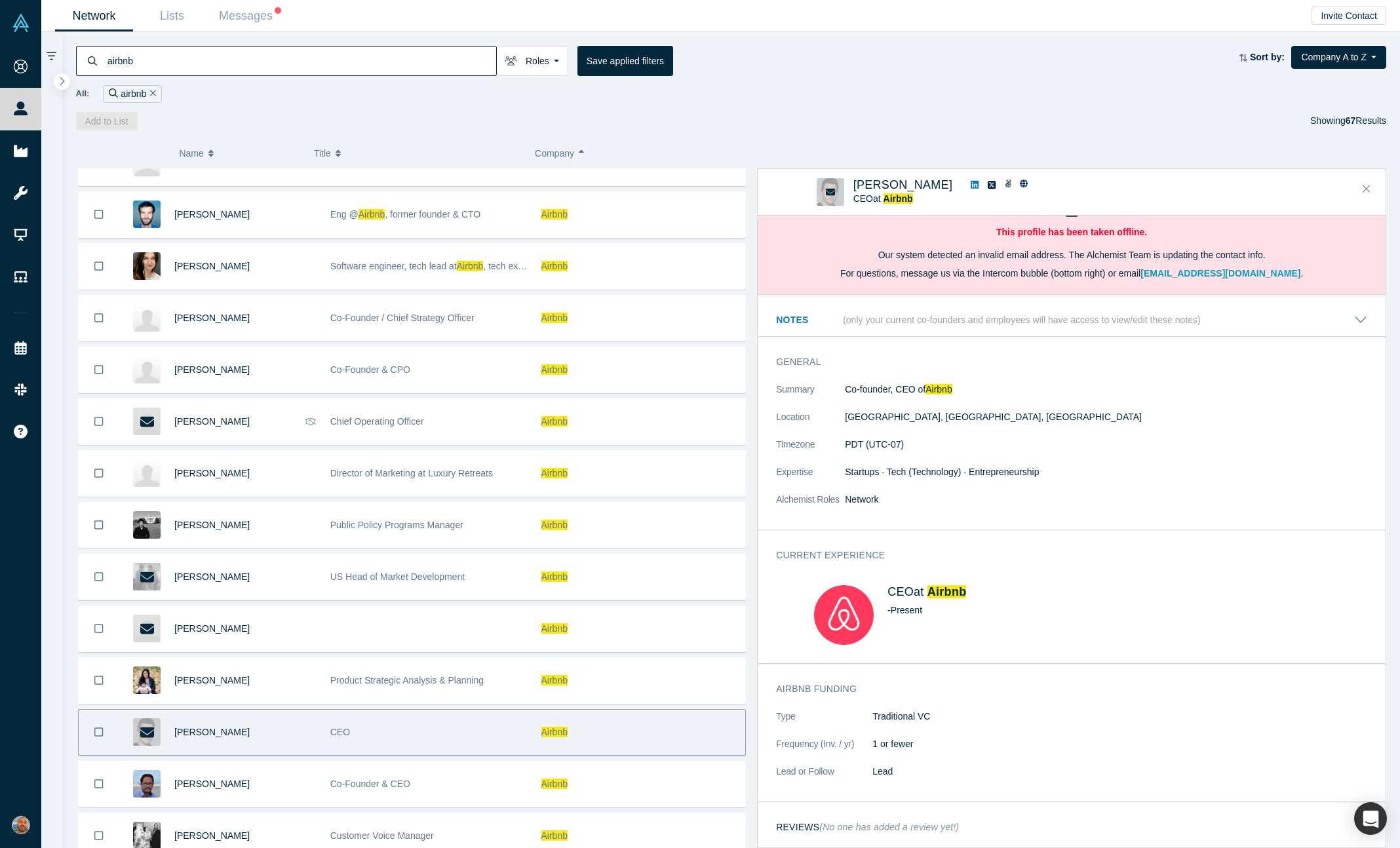
scroll to position [287, 0]
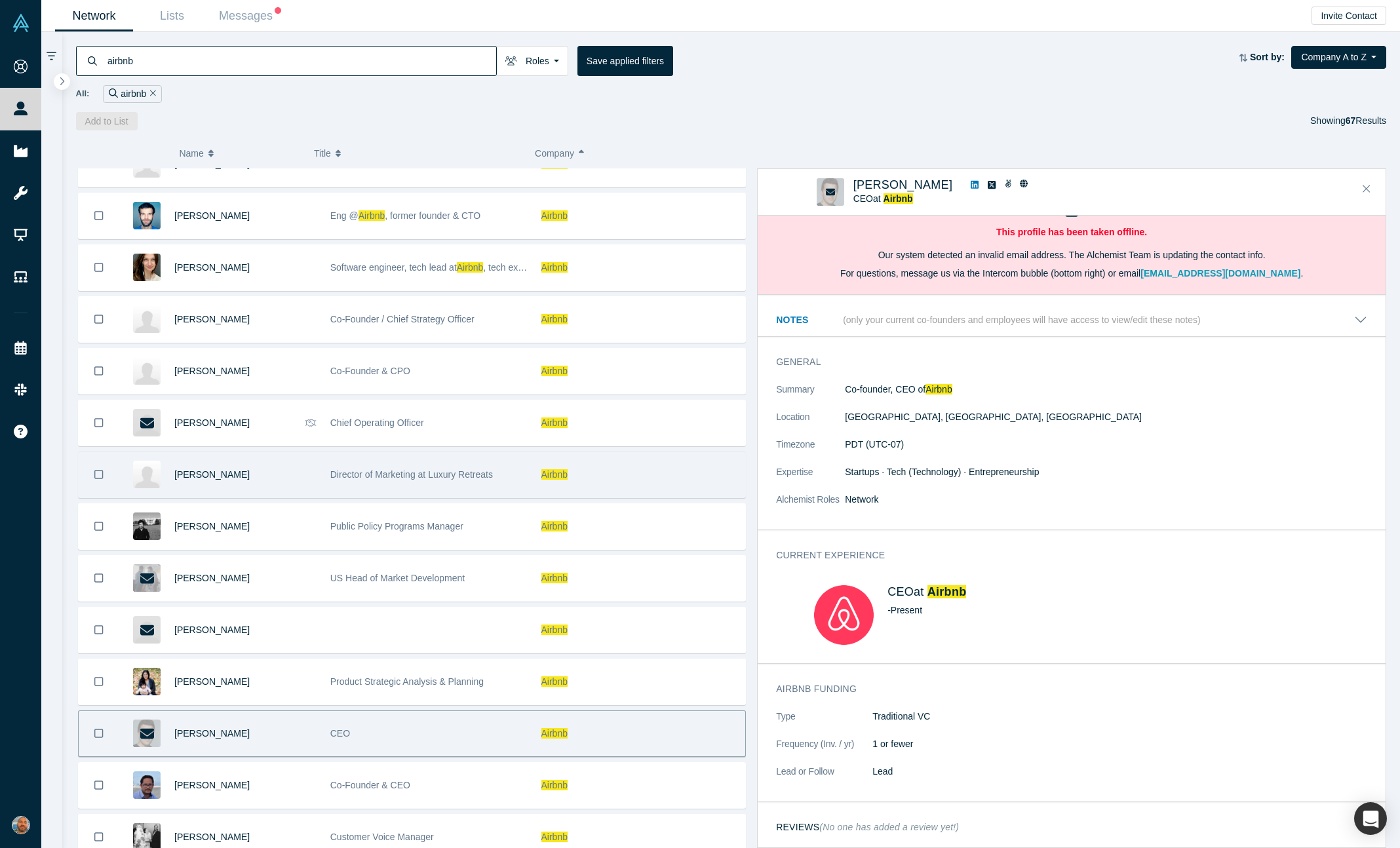
click at [508, 461] on div "Director of Marketing at Luxury Retreats" at bounding box center [428, 475] width 198 height 45
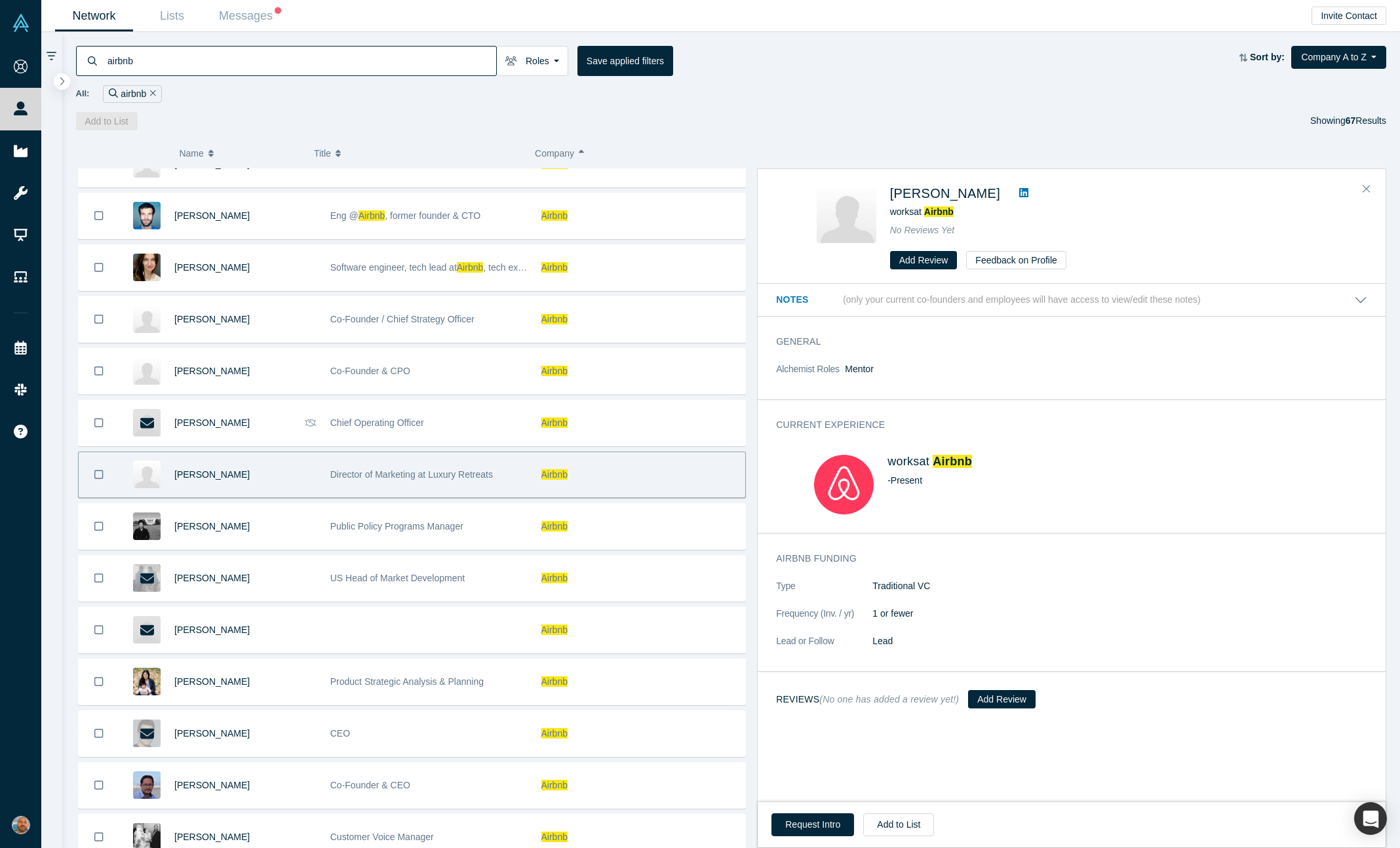
click at [1019, 195] on icon at bounding box center [1023, 192] width 9 height 11
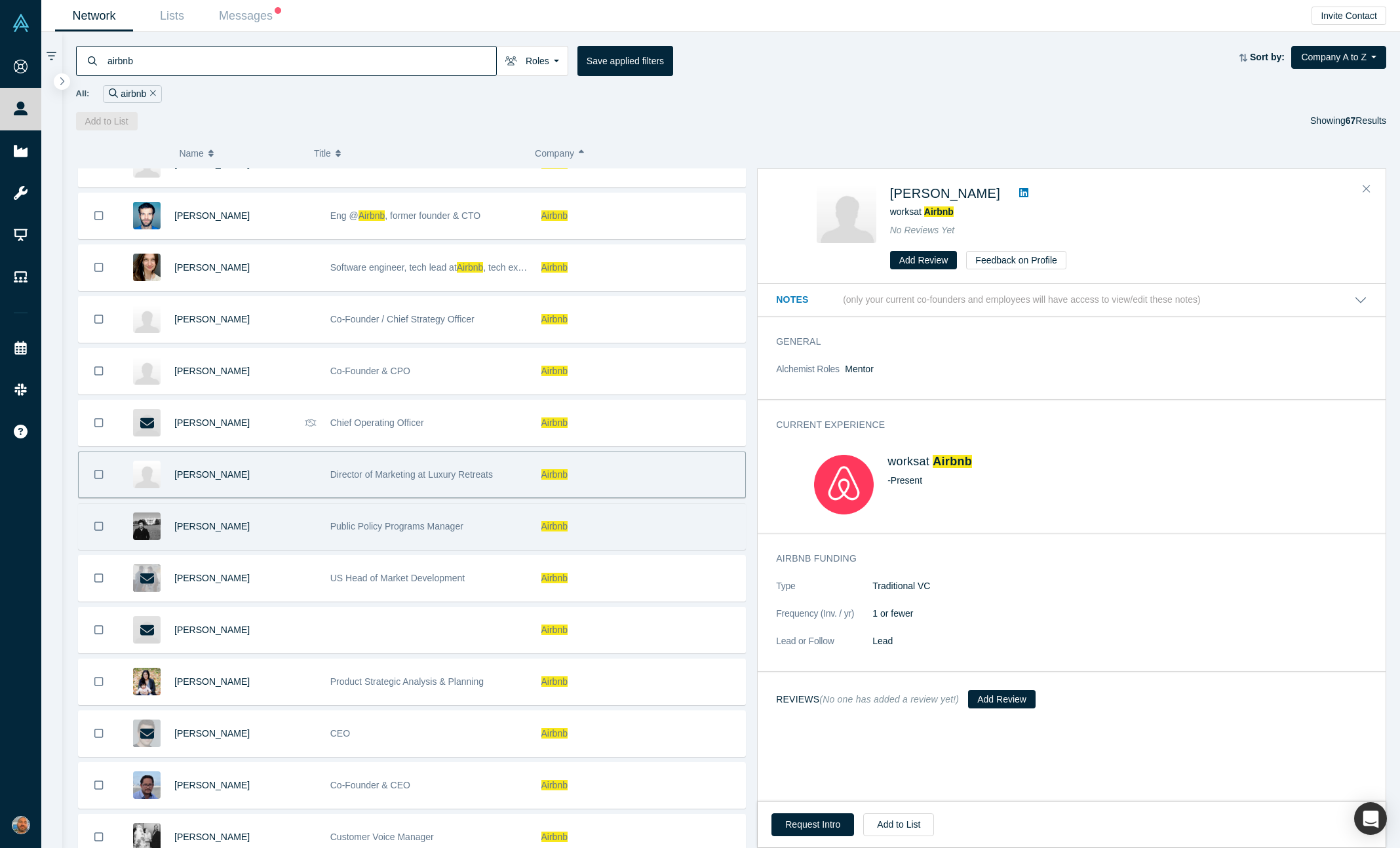
click at [300, 521] on div "Jose Luis Briones" at bounding box center [245, 526] width 142 height 45
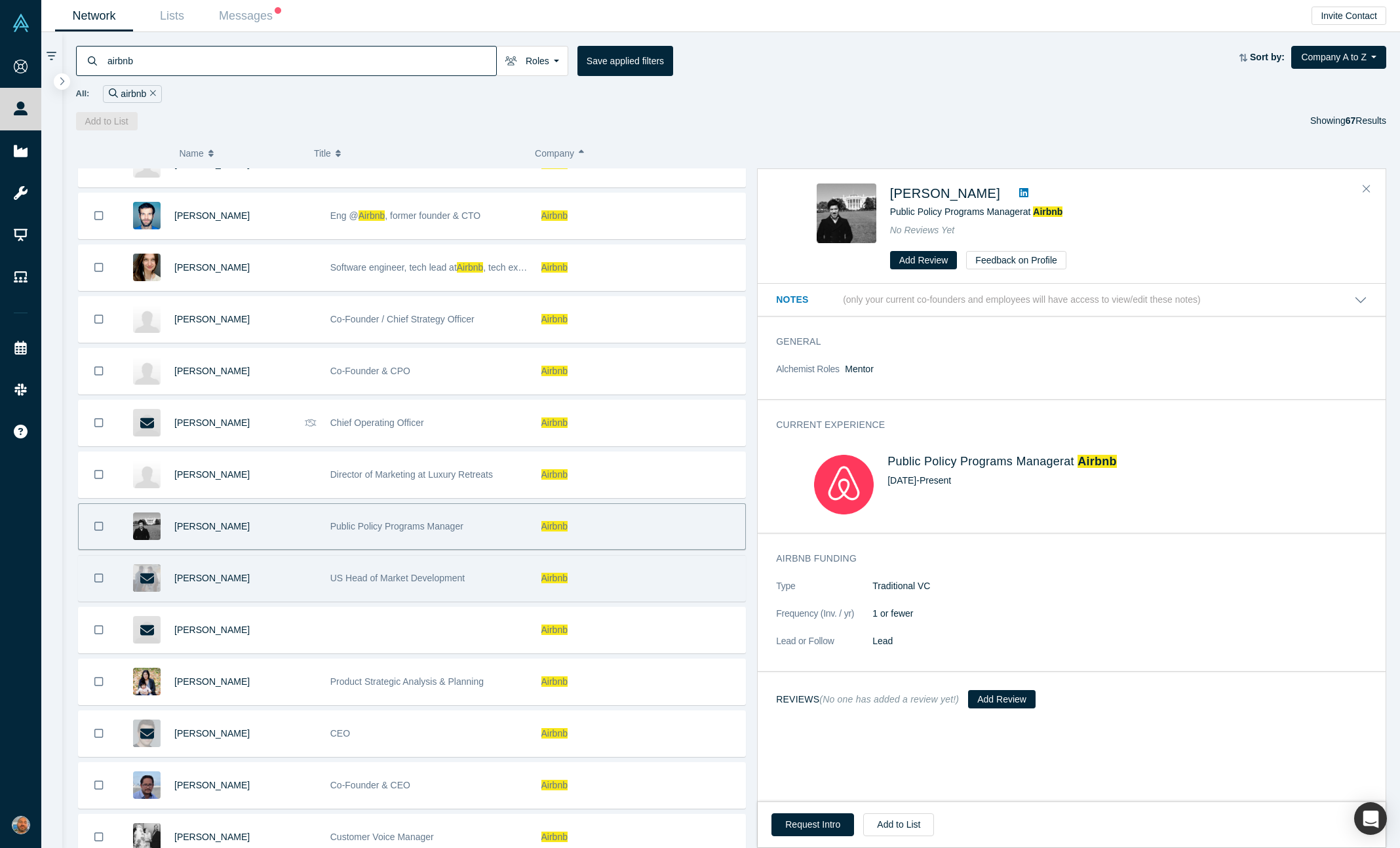
click at [302, 564] on div "Justin Hauge" at bounding box center [245, 578] width 142 height 45
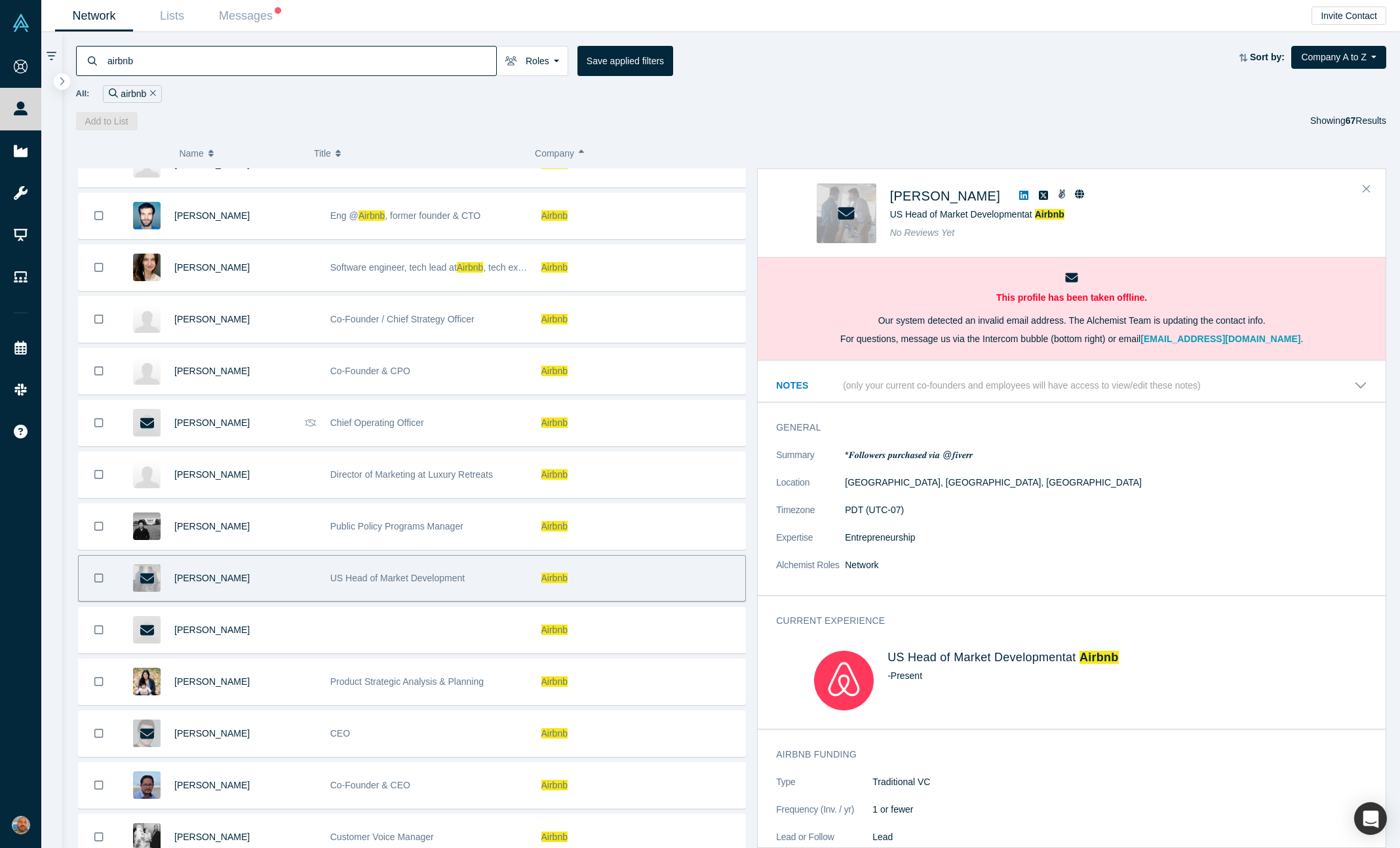
scroll to position [342, 0]
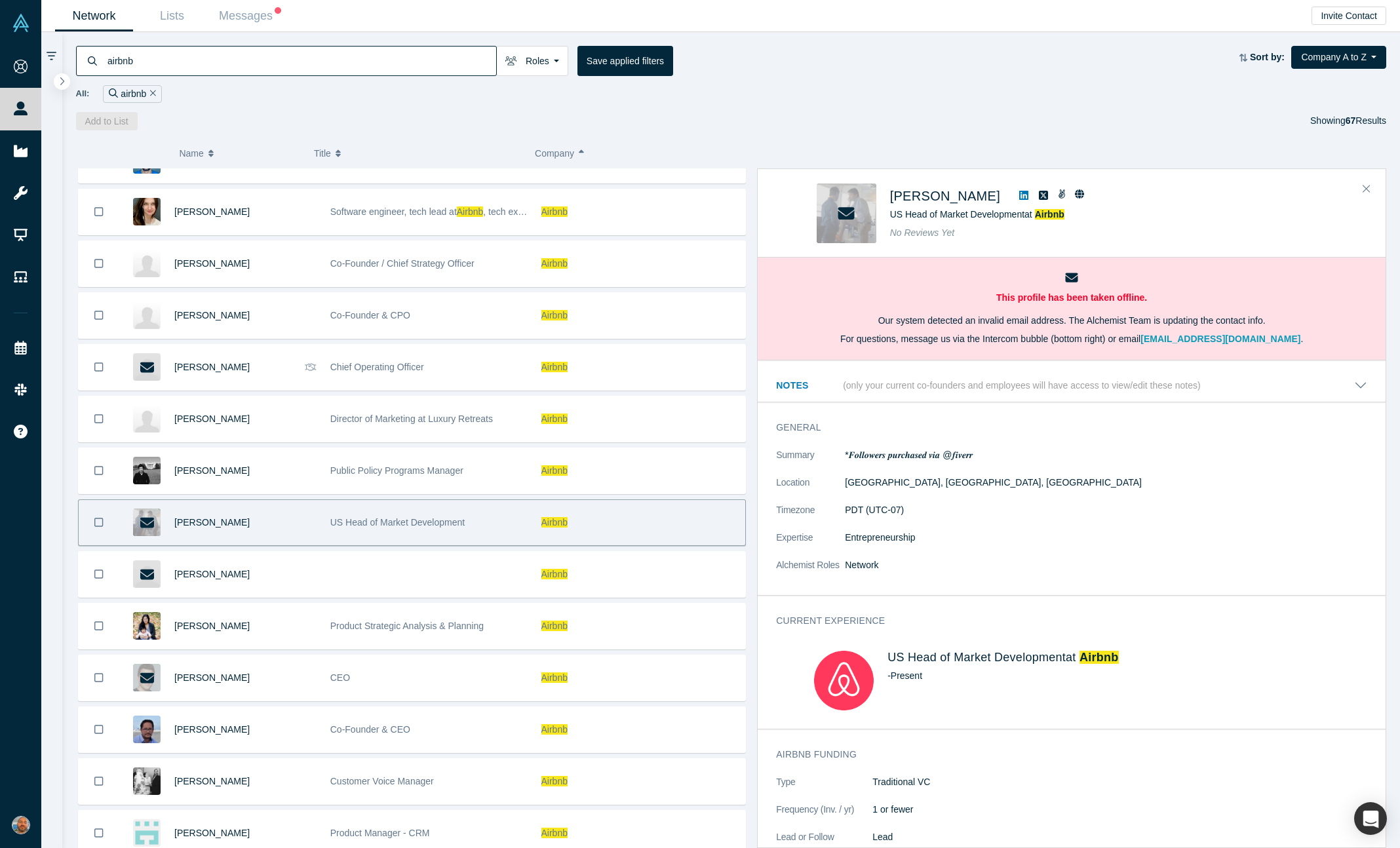
click at [302, 564] on div "Kush Khandelwal" at bounding box center [245, 574] width 142 height 45
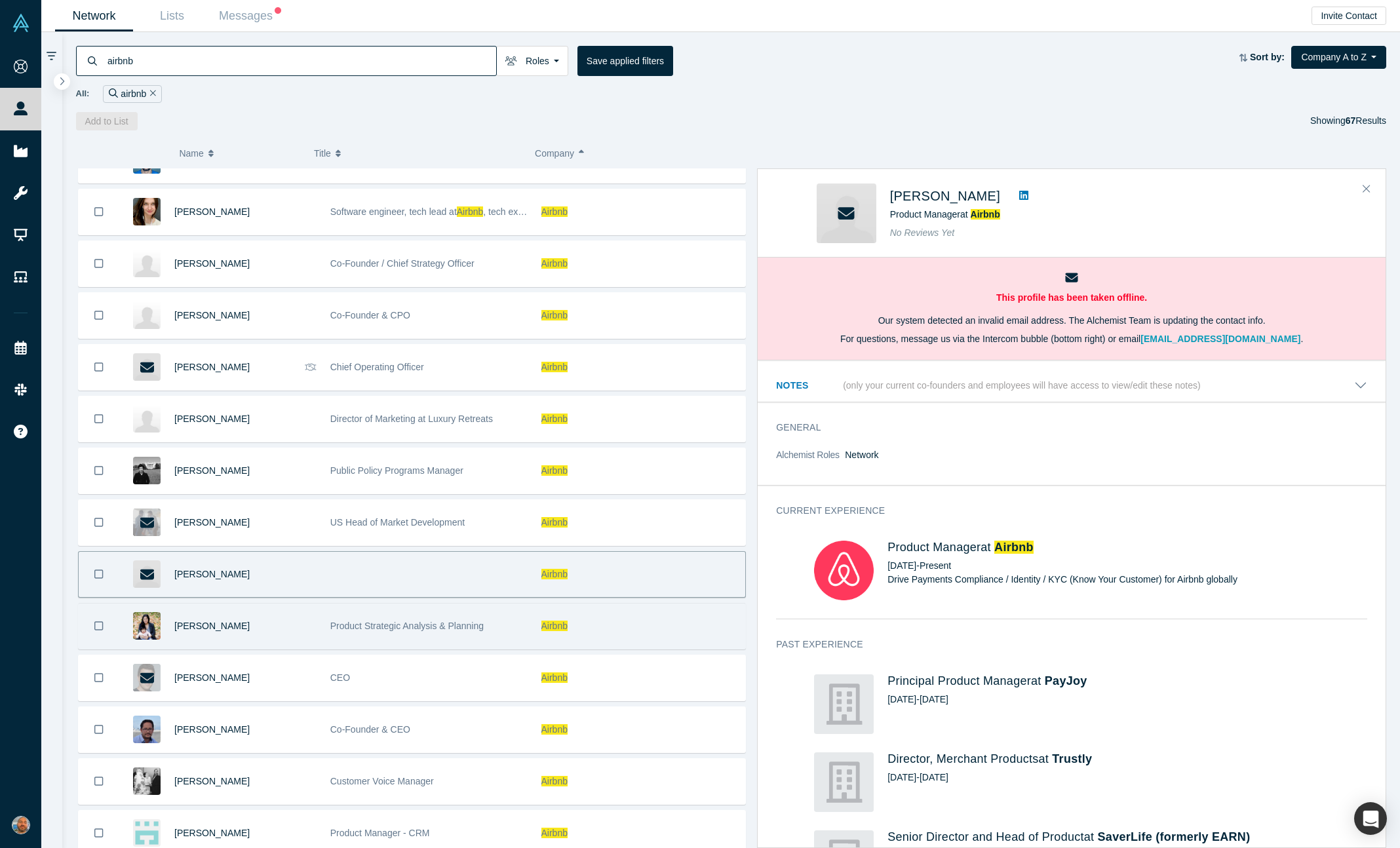
click at [308, 609] on div "Dominique Ng" at bounding box center [245, 626] width 142 height 45
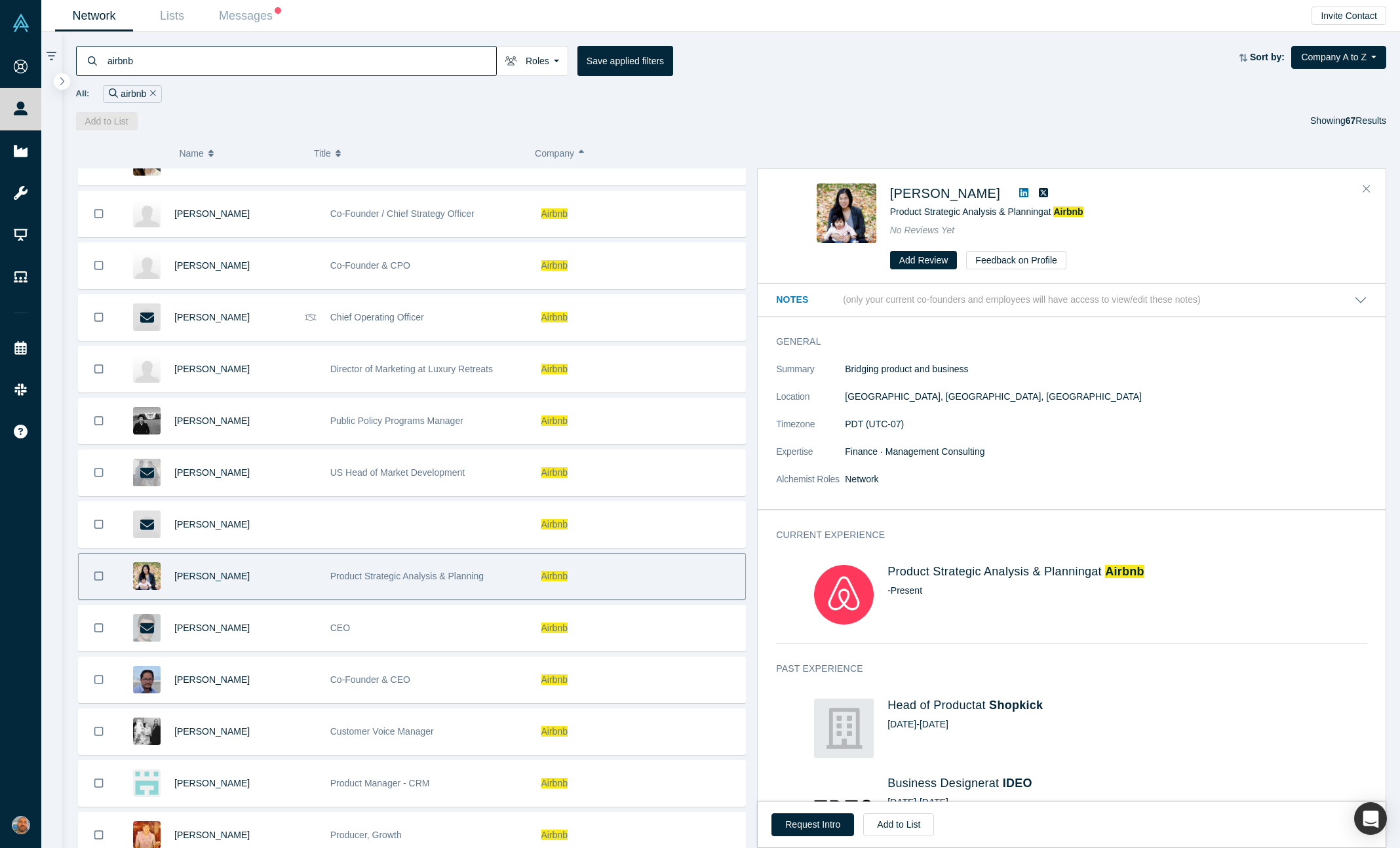
scroll to position [394, 0]
click at [1019, 188] on icon at bounding box center [1023, 192] width 9 height 11
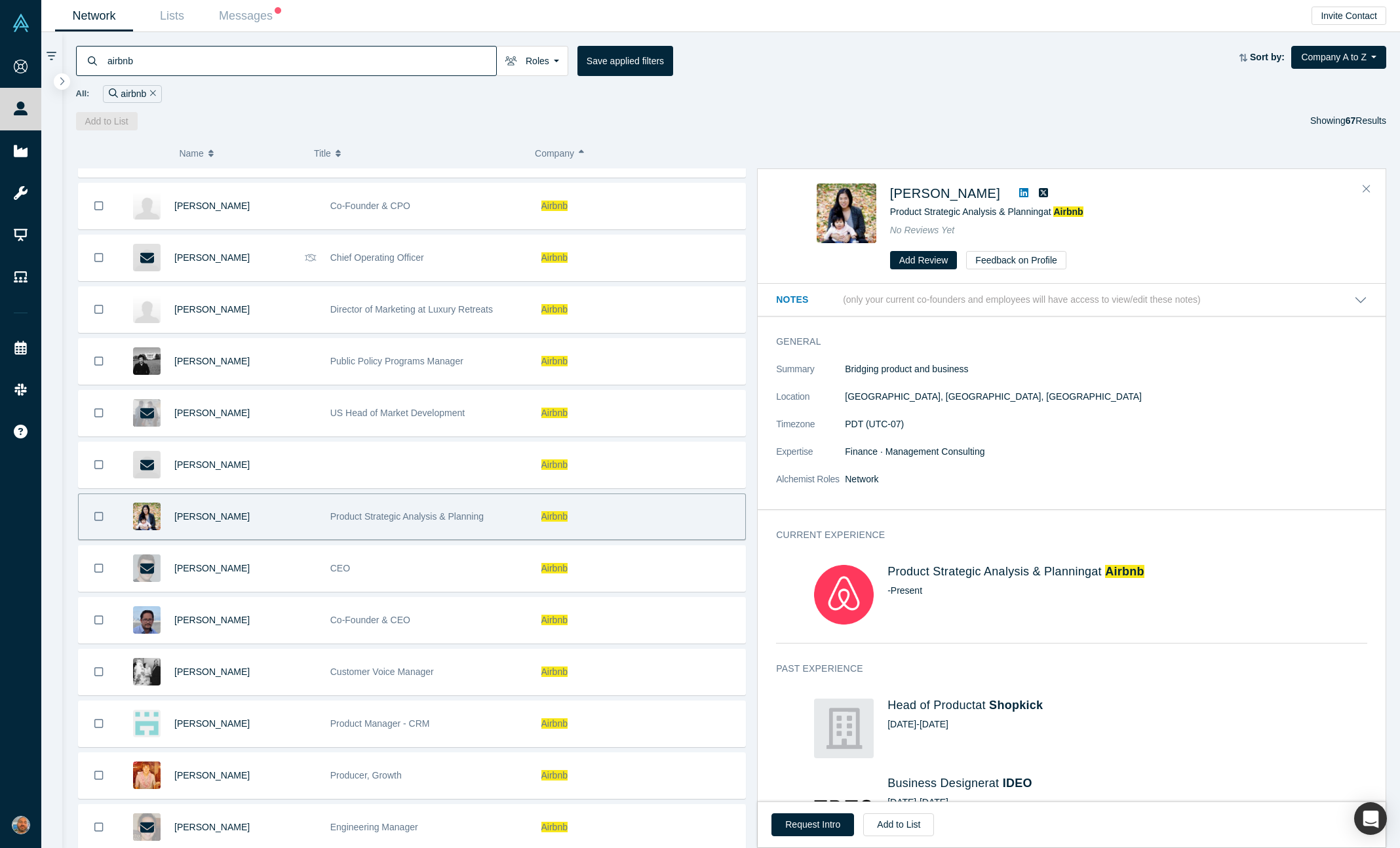
scroll to position [450, 0]
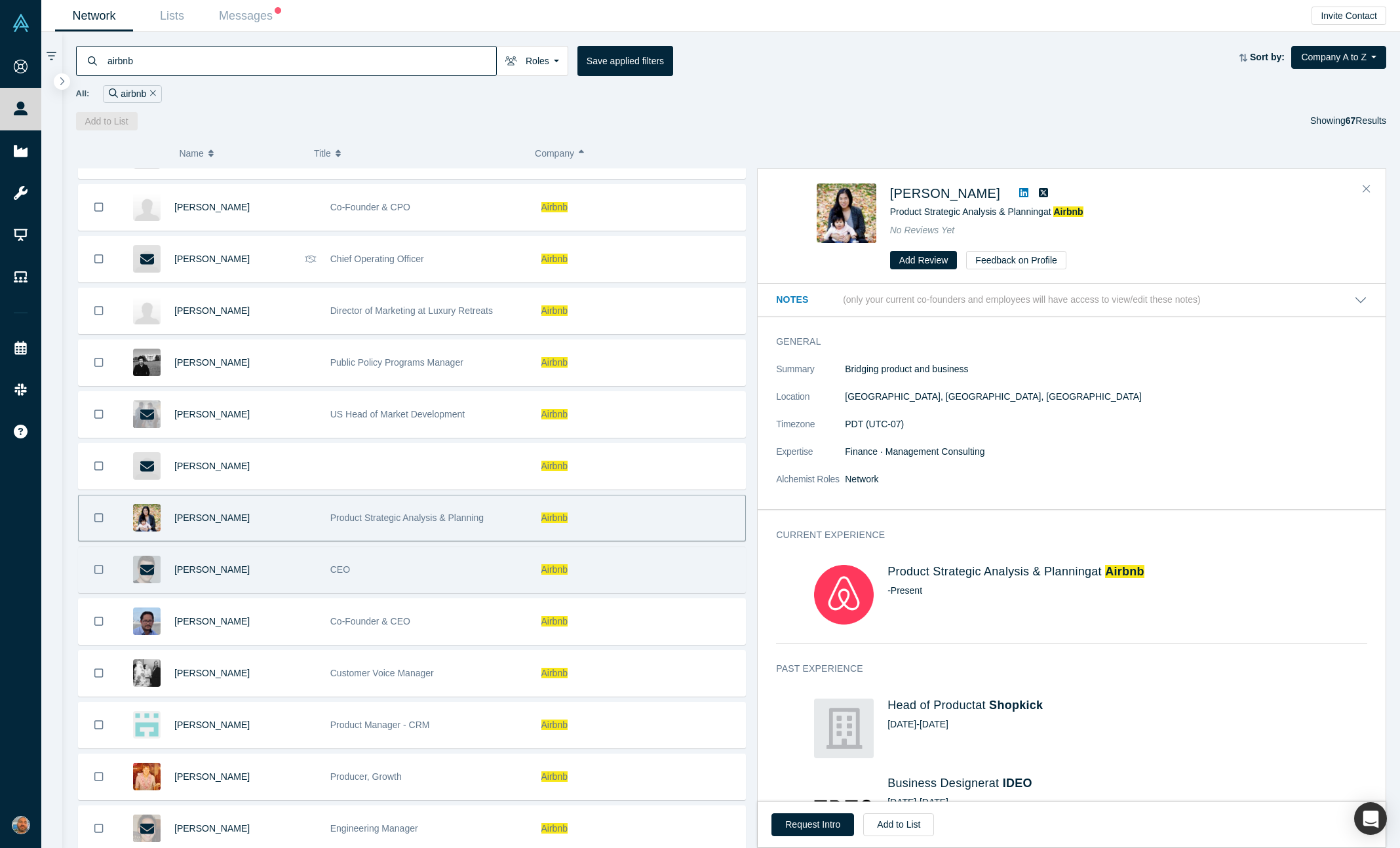
click at [421, 576] on div "CEO" at bounding box center [428, 570] width 198 height 45
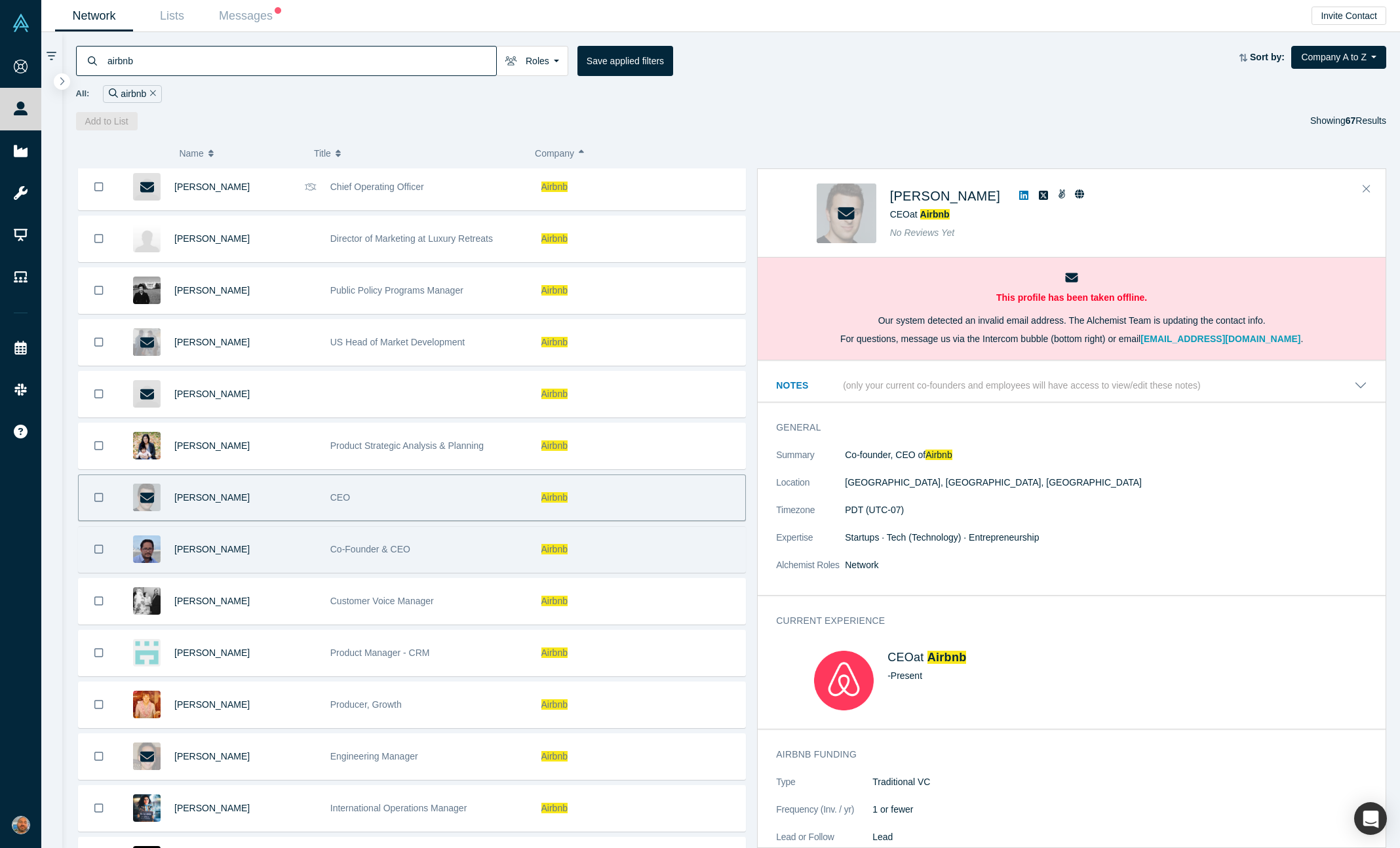
click at [447, 555] on div "Co-Founder & CEO" at bounding box center [428, 549] width 198 height 45
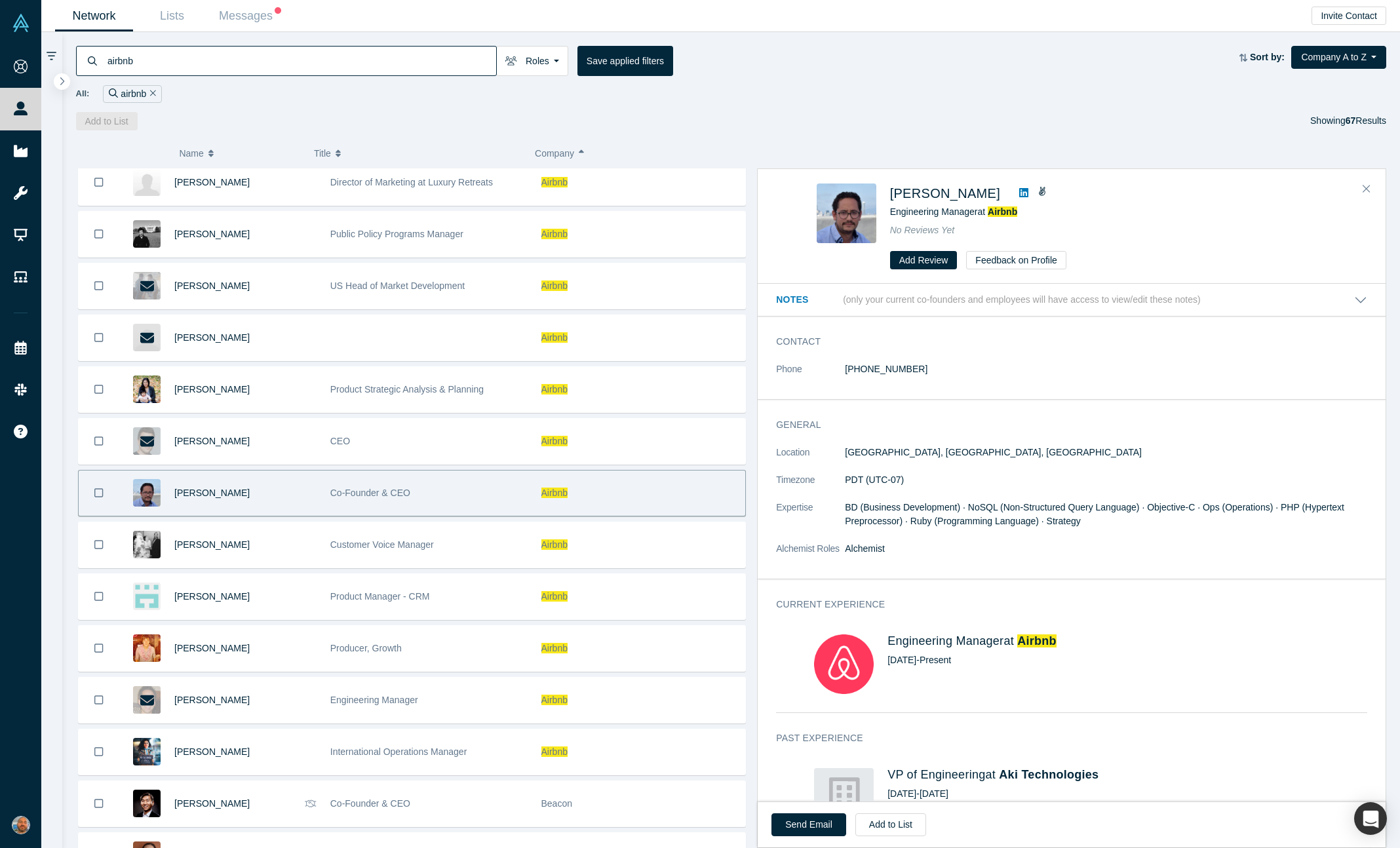
scroll to position [576, 0]
click at [1024, 195] on icon at bounding box center [1023, 192] width 9 height 11
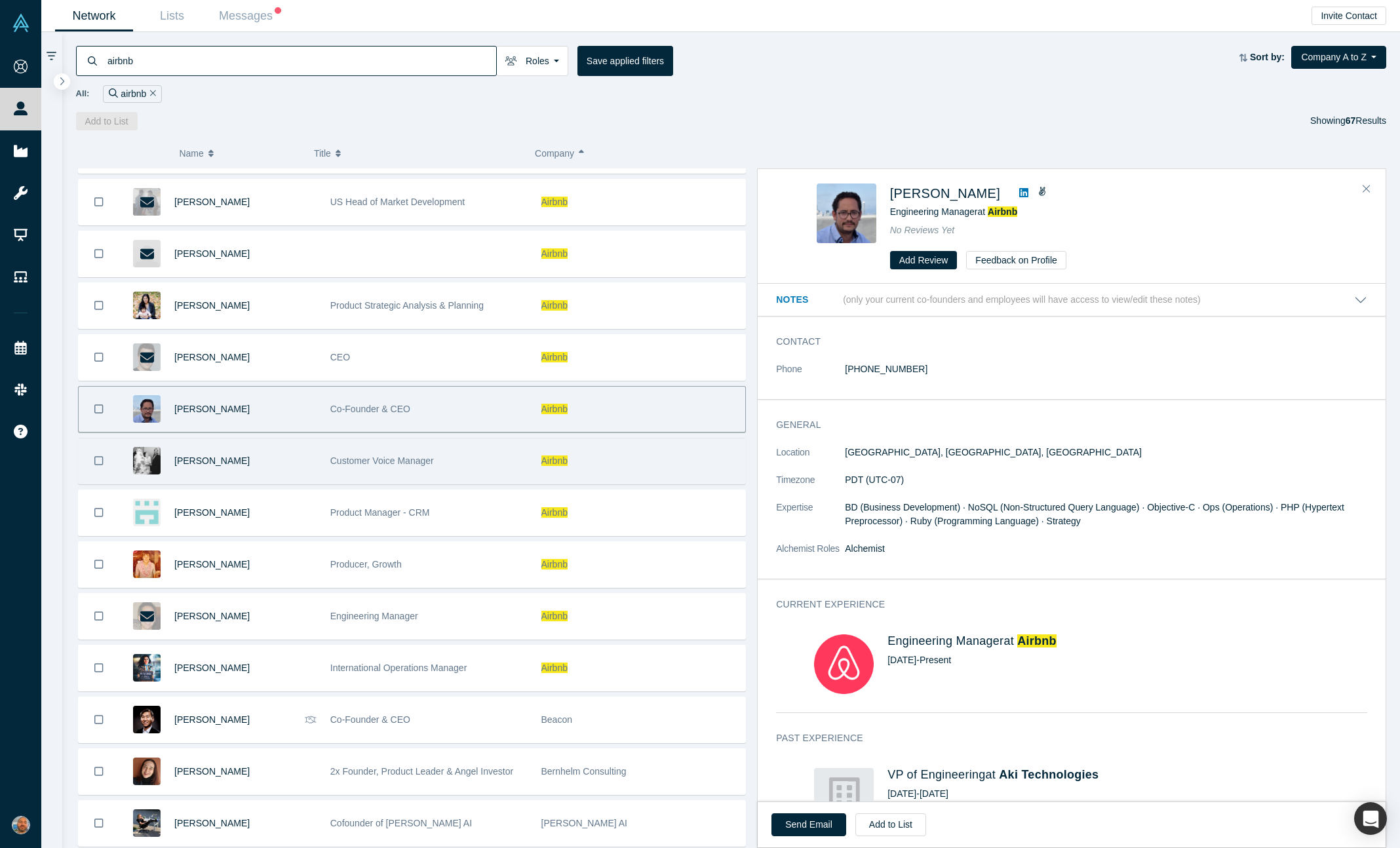
scroll to position [661, 0]
click at [468, 456] on div "Customer Voice Manager" at bounding box center [428, 461] width 198 height 45
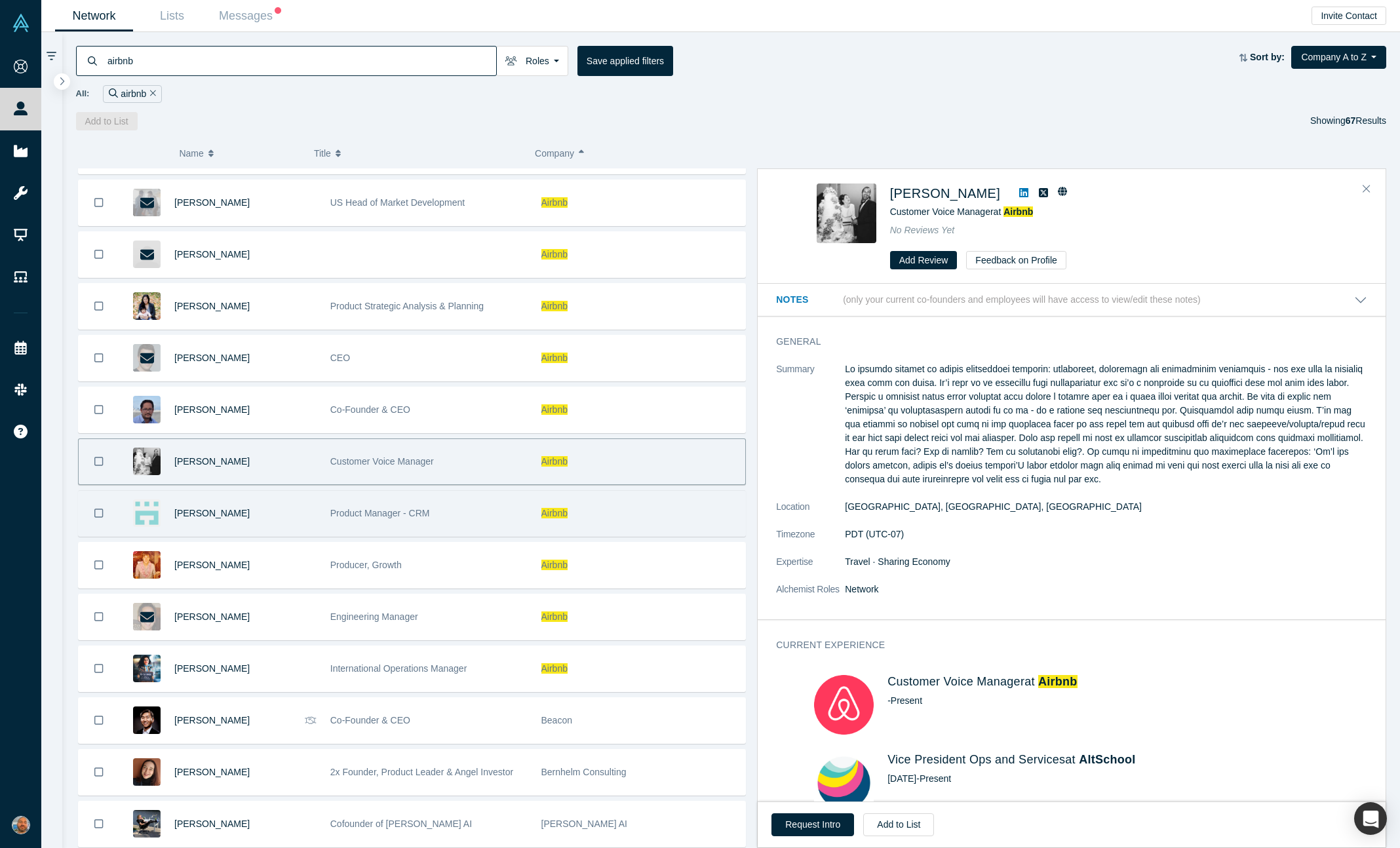
click at [480, 526] on div "Product Manager - CRM" at bounding box center [428, 513] width 198 height 45
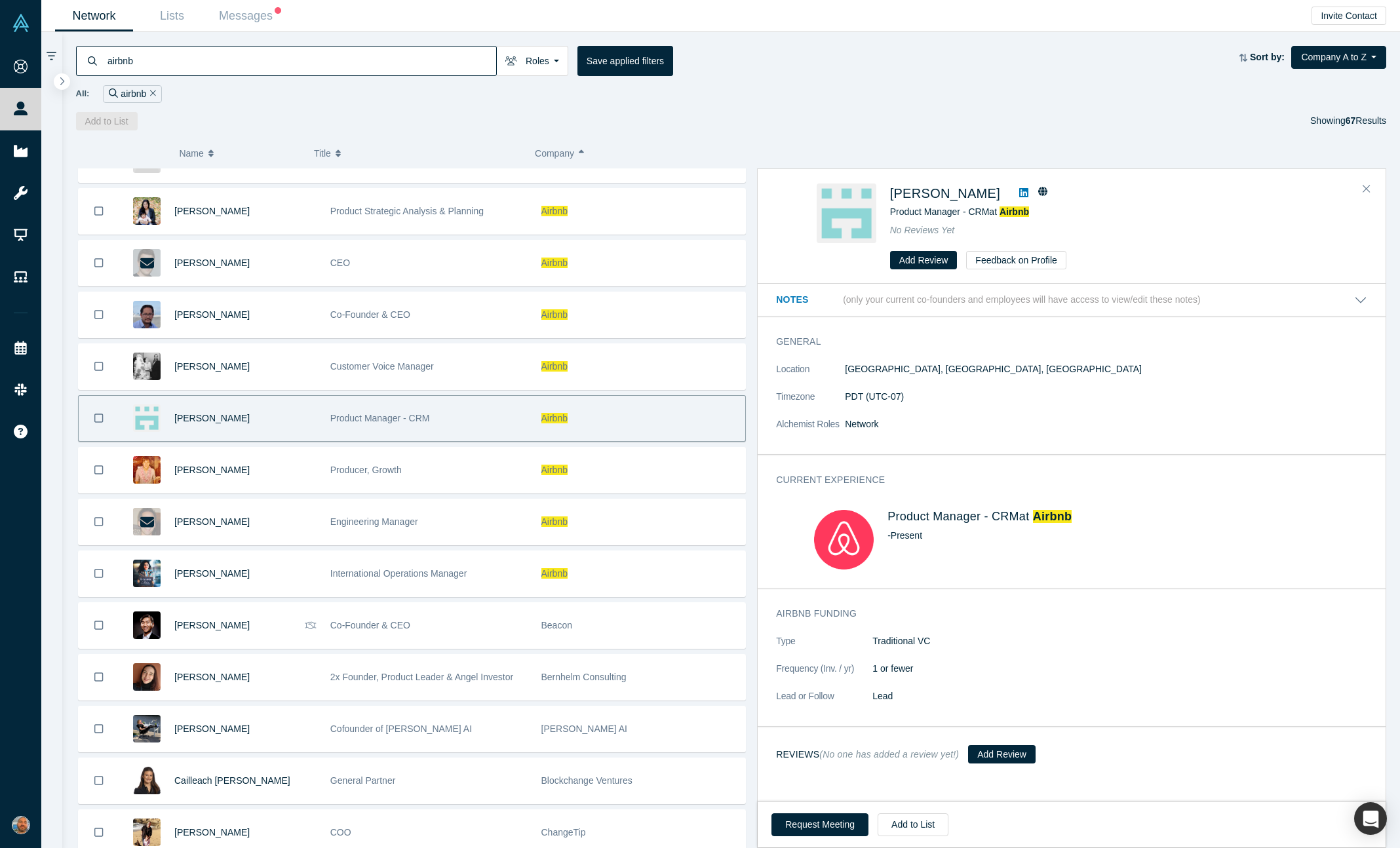
scroll to position [756, 0]
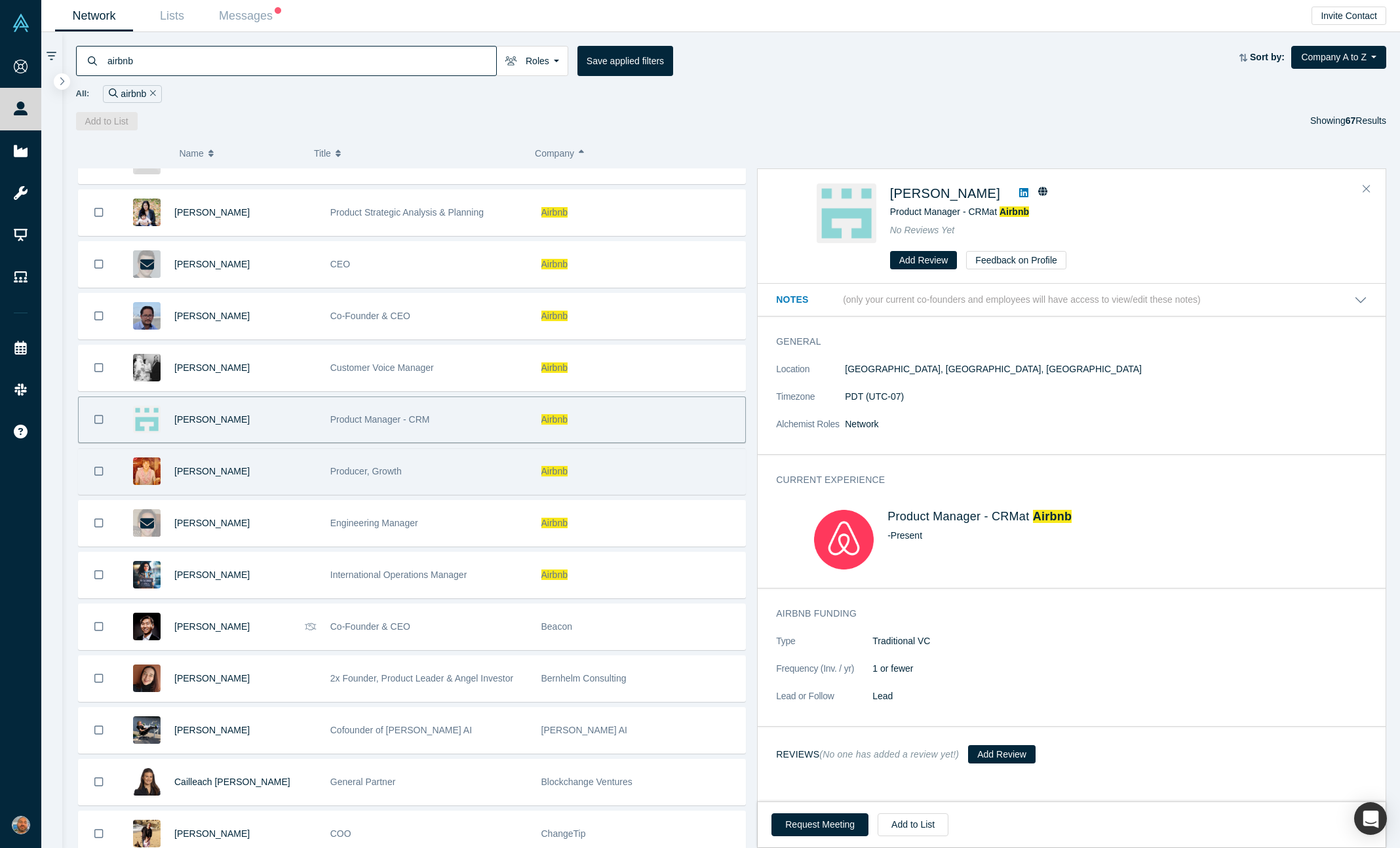
click at [308, 485] on div "Gustaf Alstromer" at bounding box center [245, 471] width 142 height 45
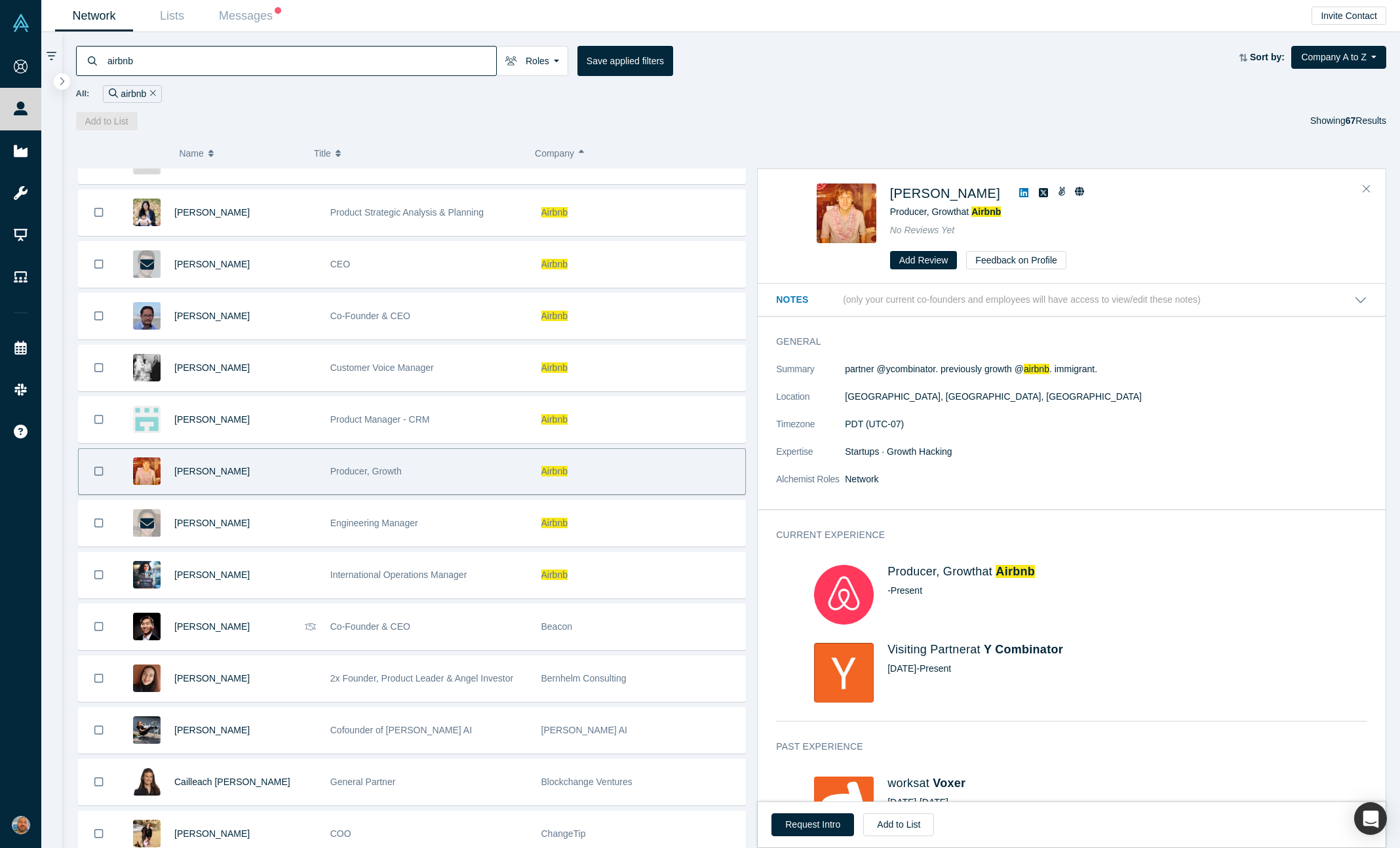
click at [1022, 201] on div "Gustaf Alstromer" at bounding box center [1108, 193] width 438 height 20
click at [1022, 196] on icon at bounding box center [1023, 192] width 9 height 9
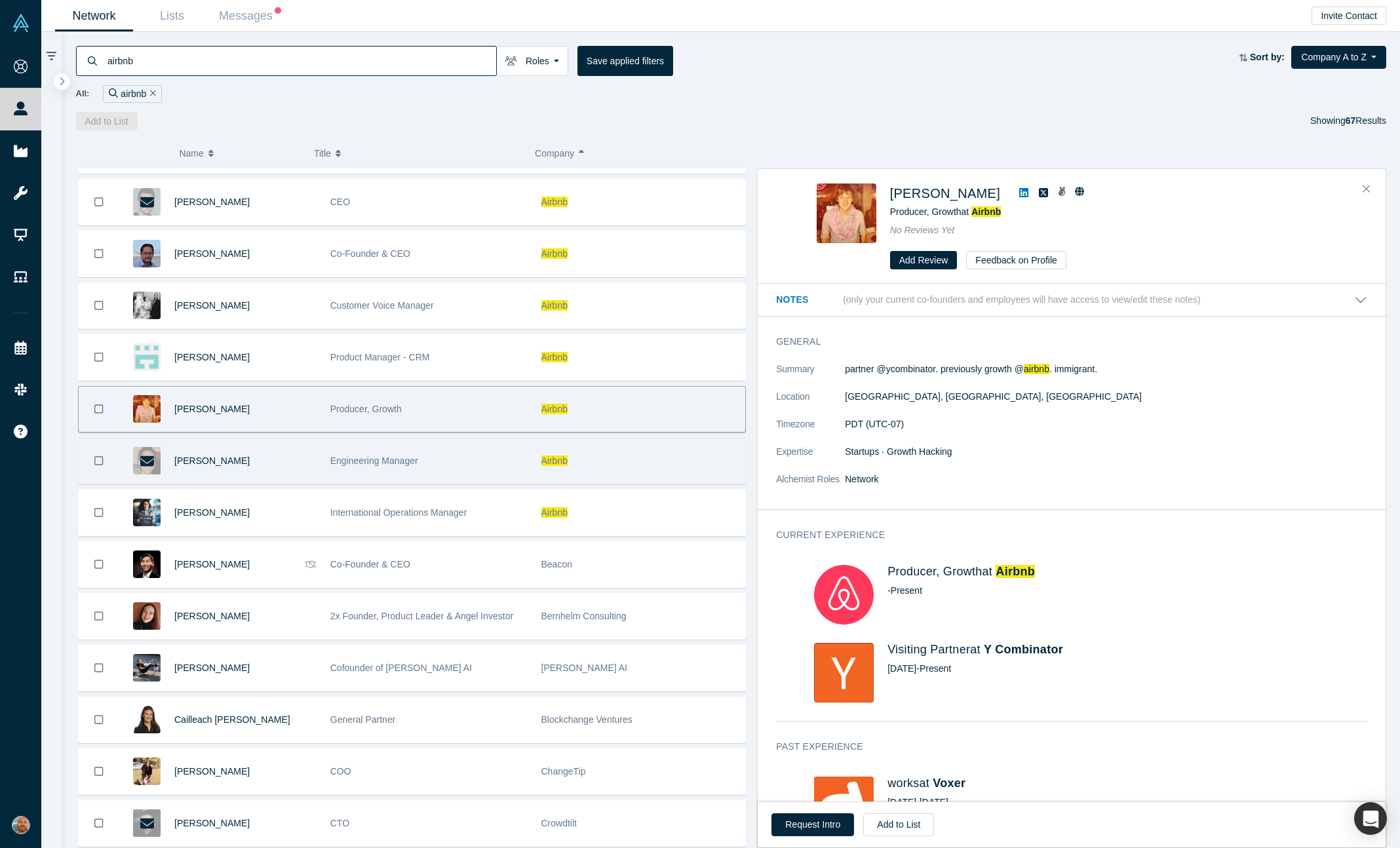
scroll to position [817, 0]
click at [307, 483] on div "Jason Bosinoff" at bounding box center [245, 461] width 142 height 45
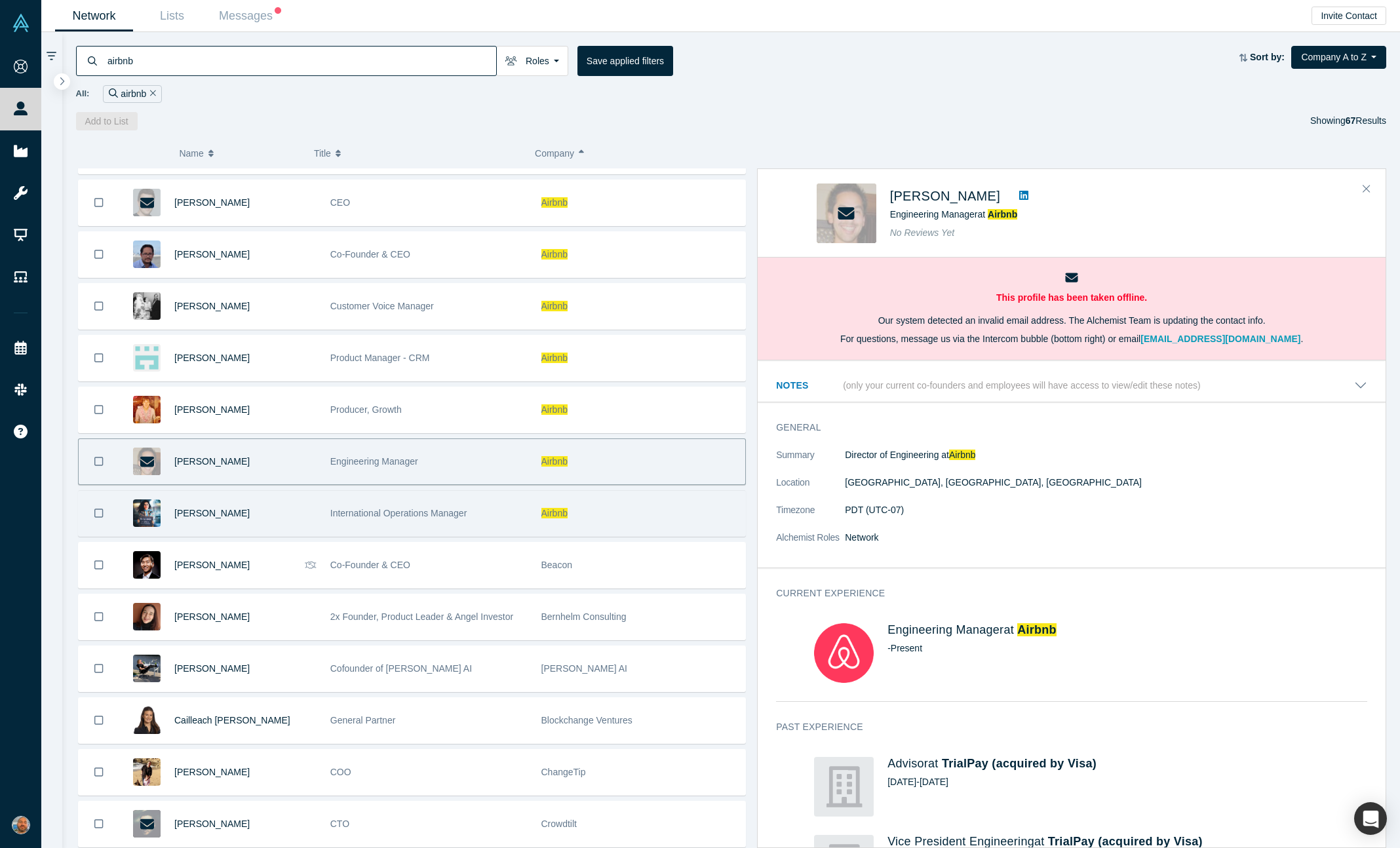
click at [307, 508] on div "Jessica Semaan" at bounding box center [245, 513] width 142 height 45
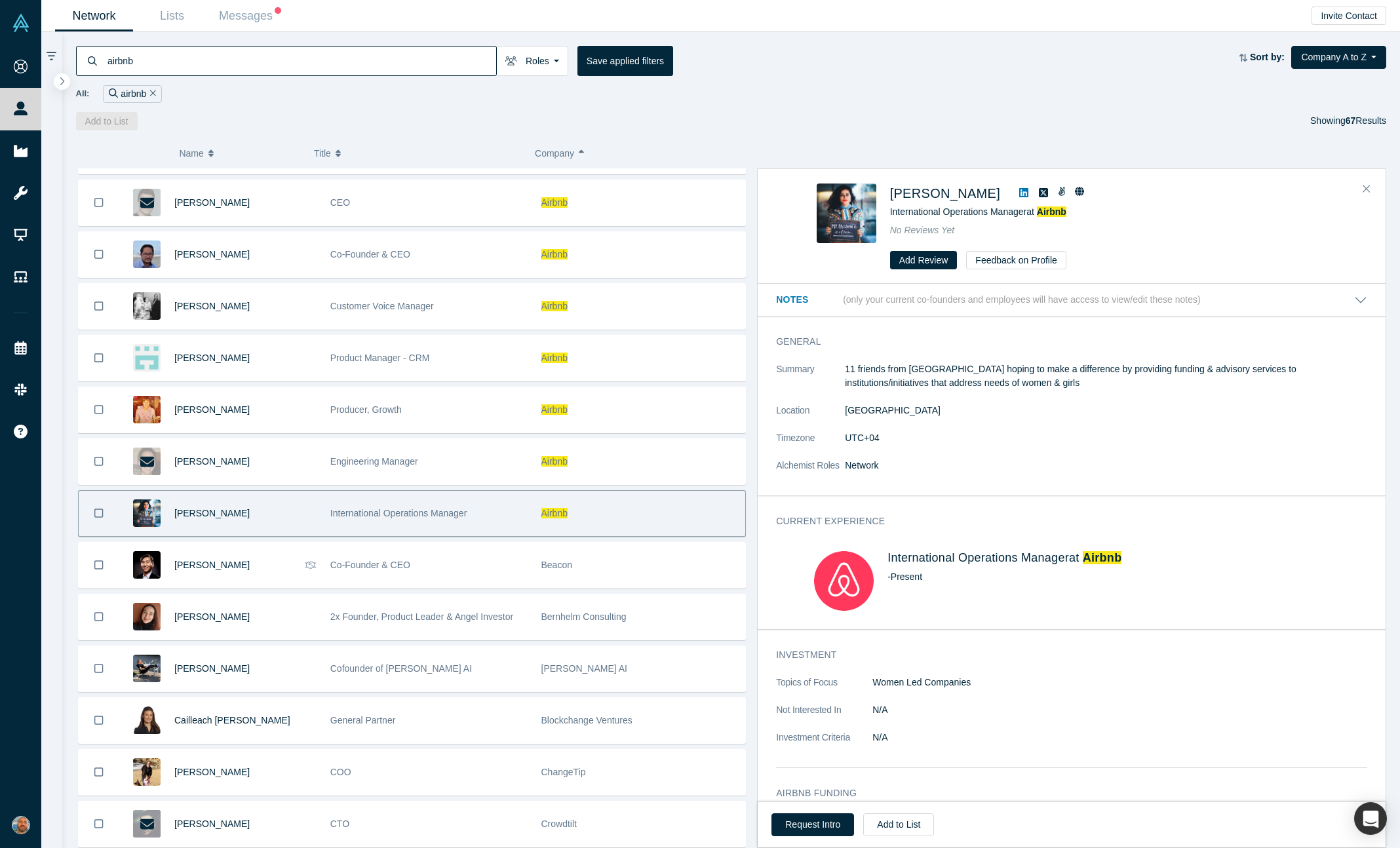
scroll to position [918, 0]
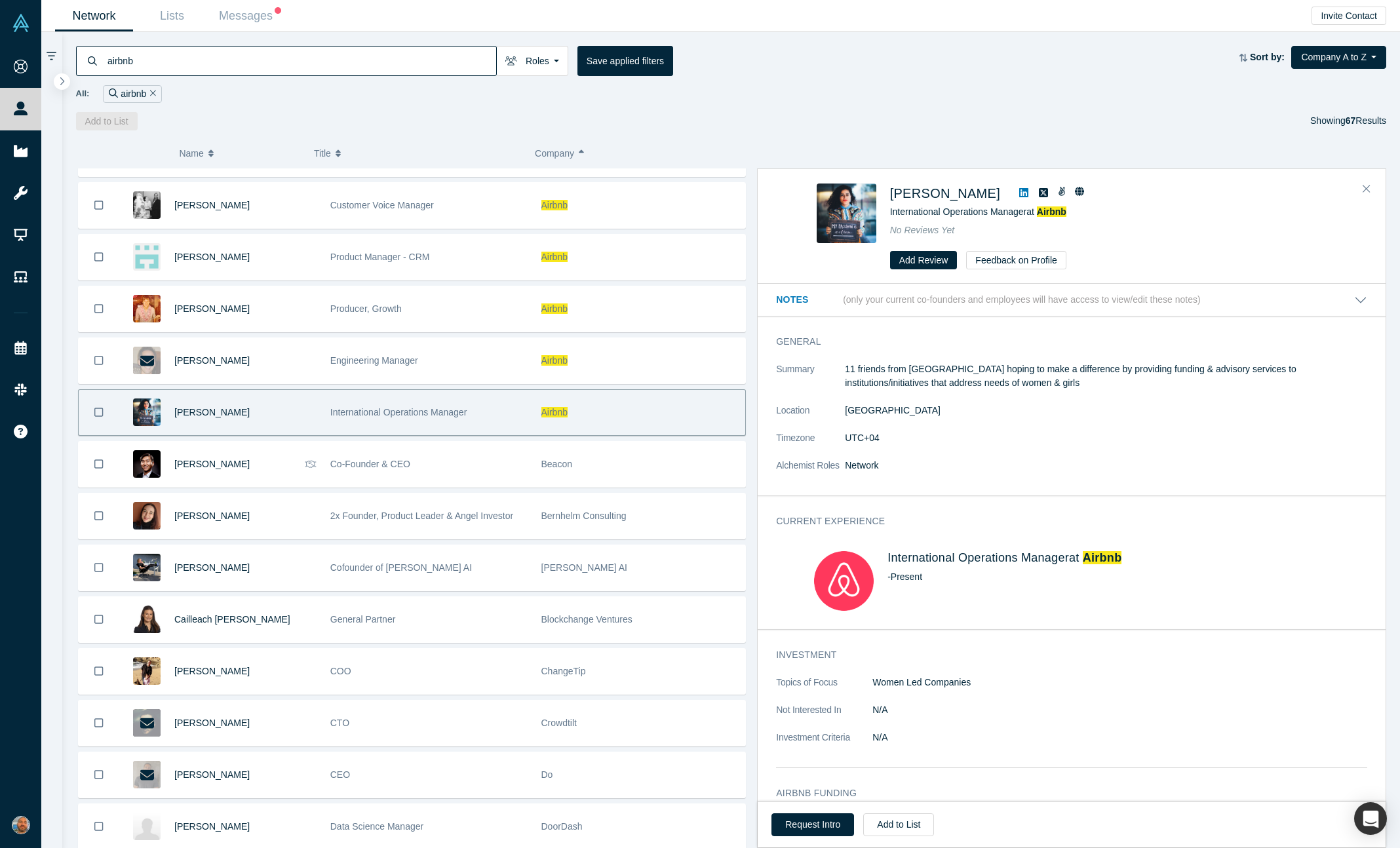
click at [1019, 191] on icon at bounding box center [1023, 192] width 9 height 9
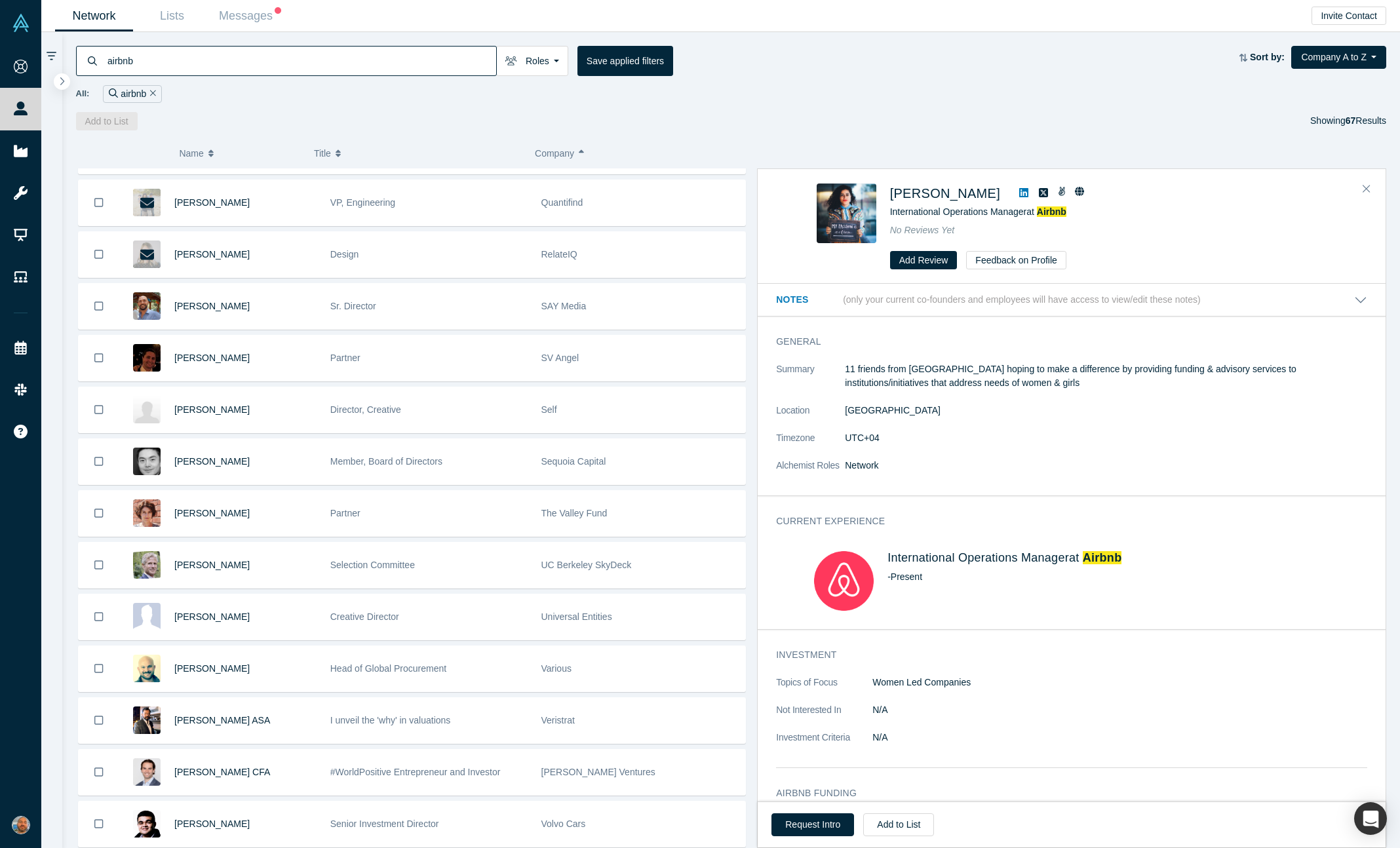
scroll to position [2317, 0]
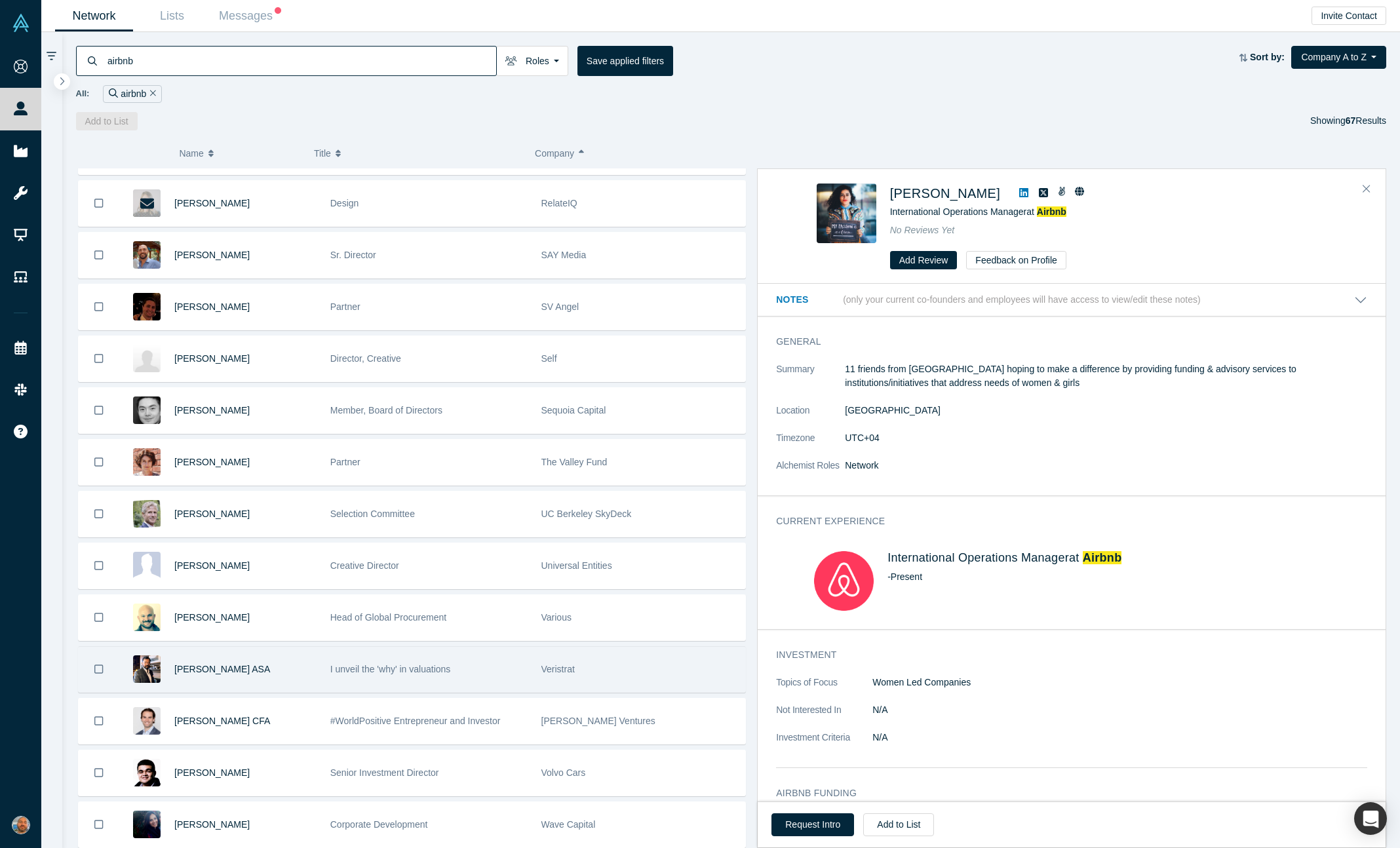
click at [494, 681] on div "I unveil the 'why' in valuations" at bounding box center [428, 669] width 198 height 45
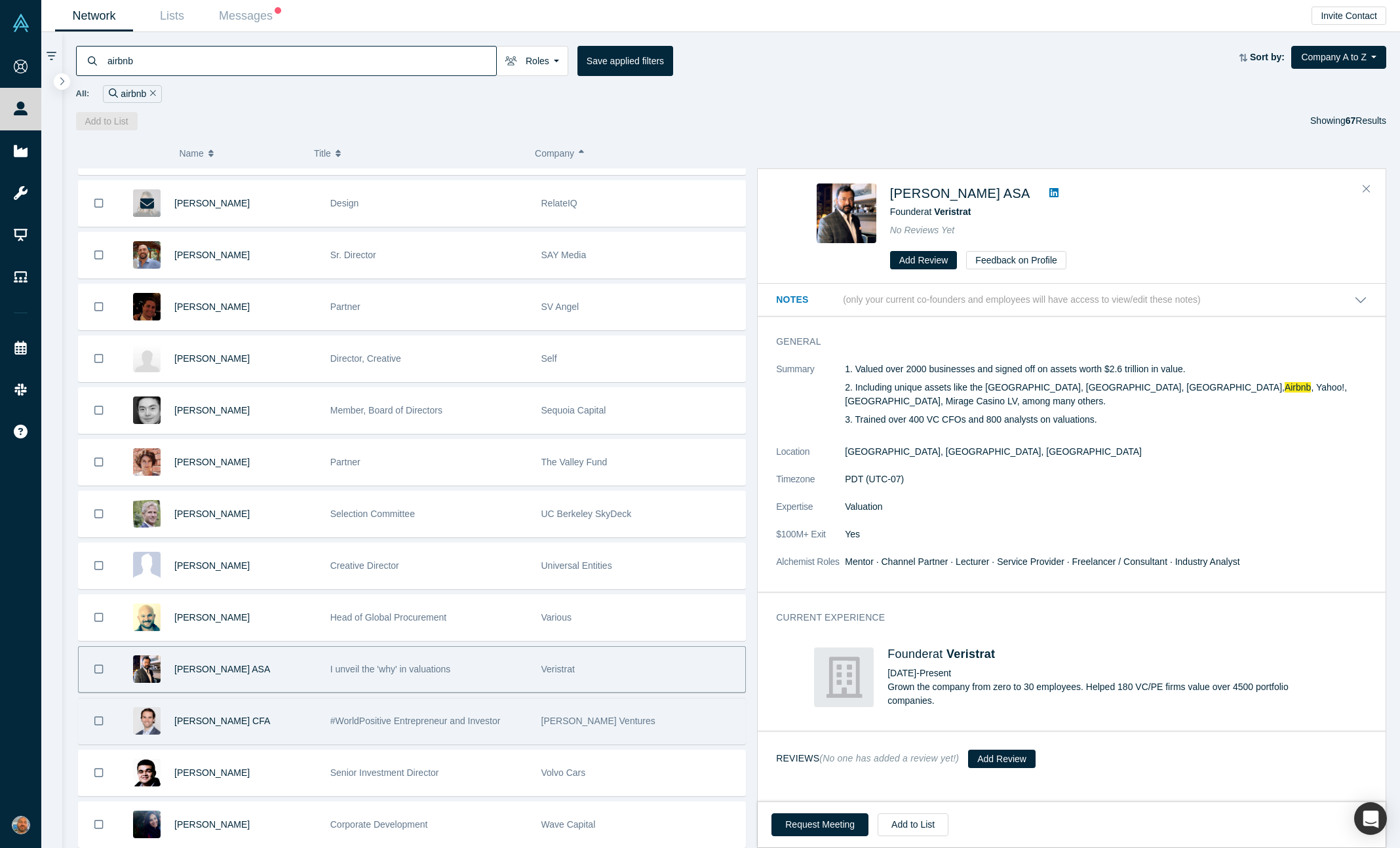
click at [495, 716] on span "#WorldPositive Entrepreneur and Investor" at bounding box center [415, 721] width 171 height 11
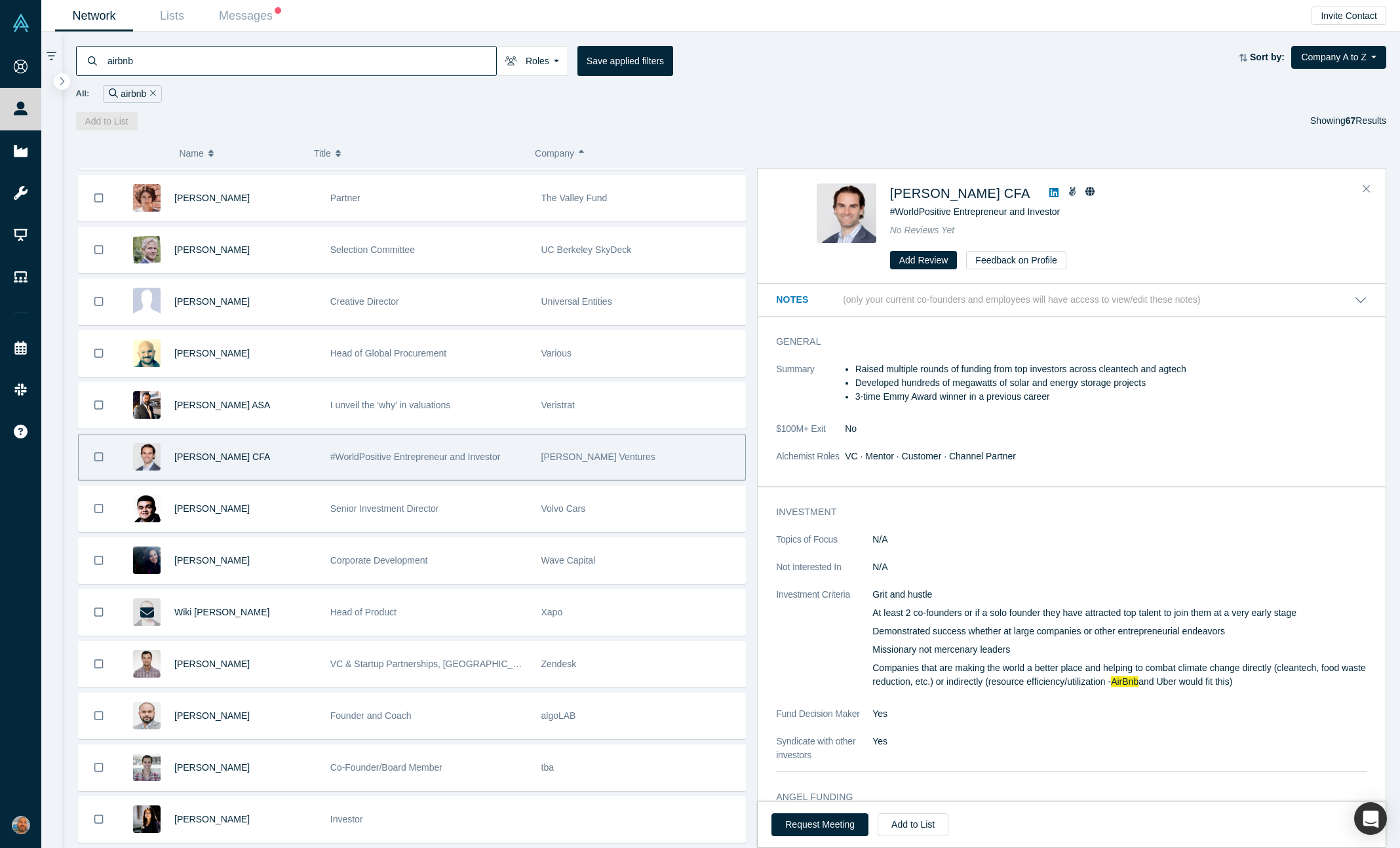
scroll to position [2606, 0]
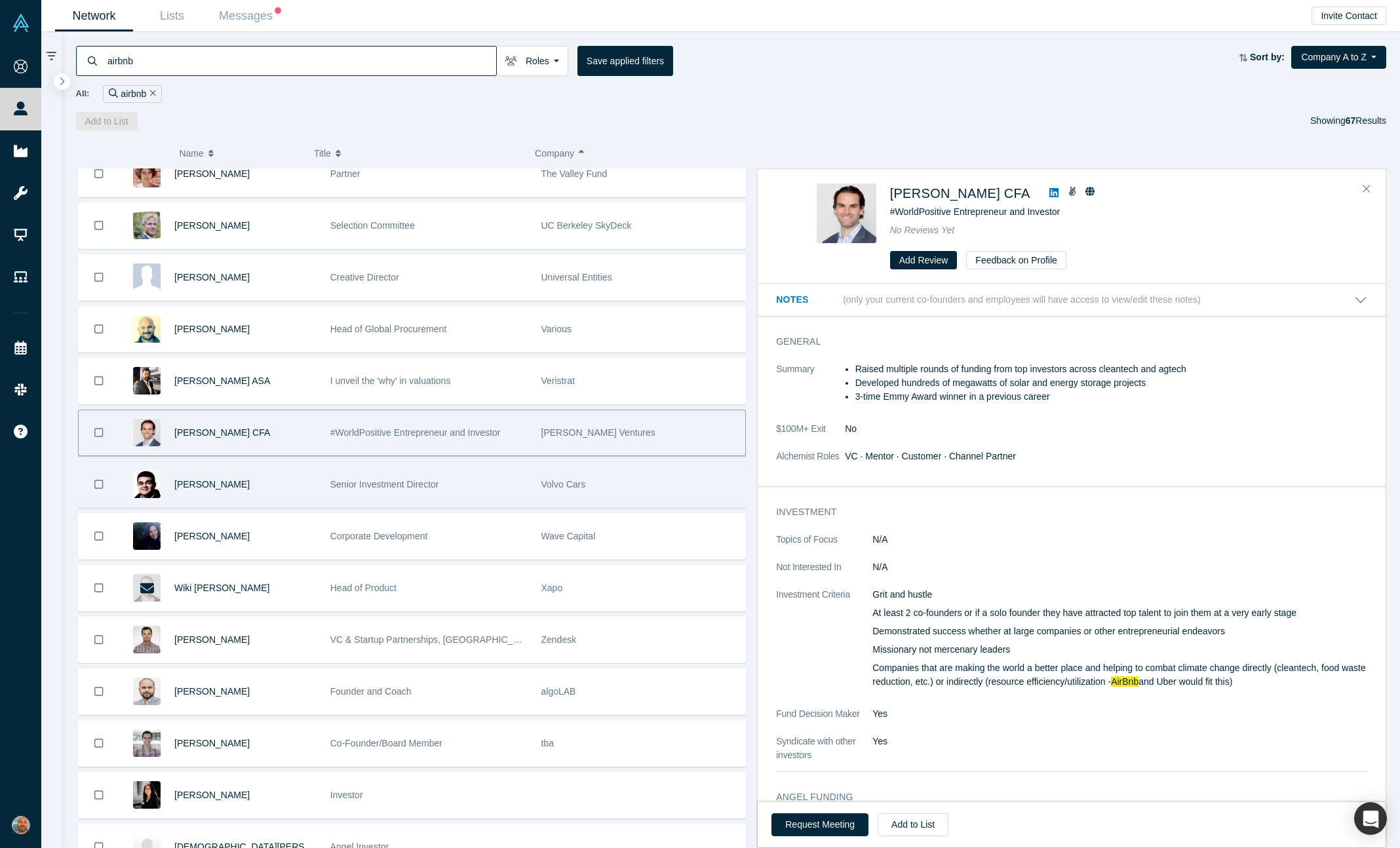
click at [517, 471] on div "Senior Investment Director" at bounding box center [428, 485] width 198 height 45
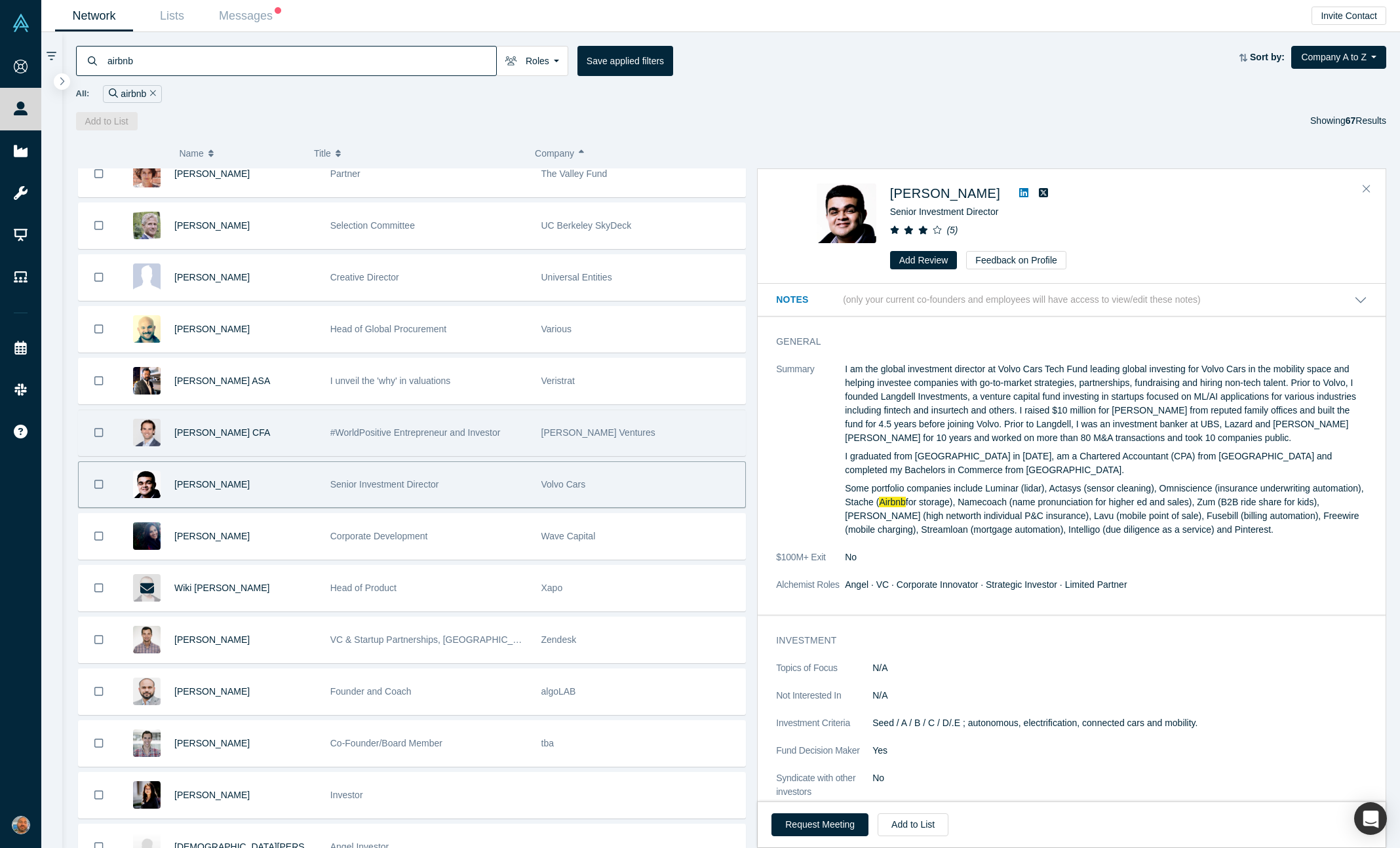
scroll to position [2767, 0]
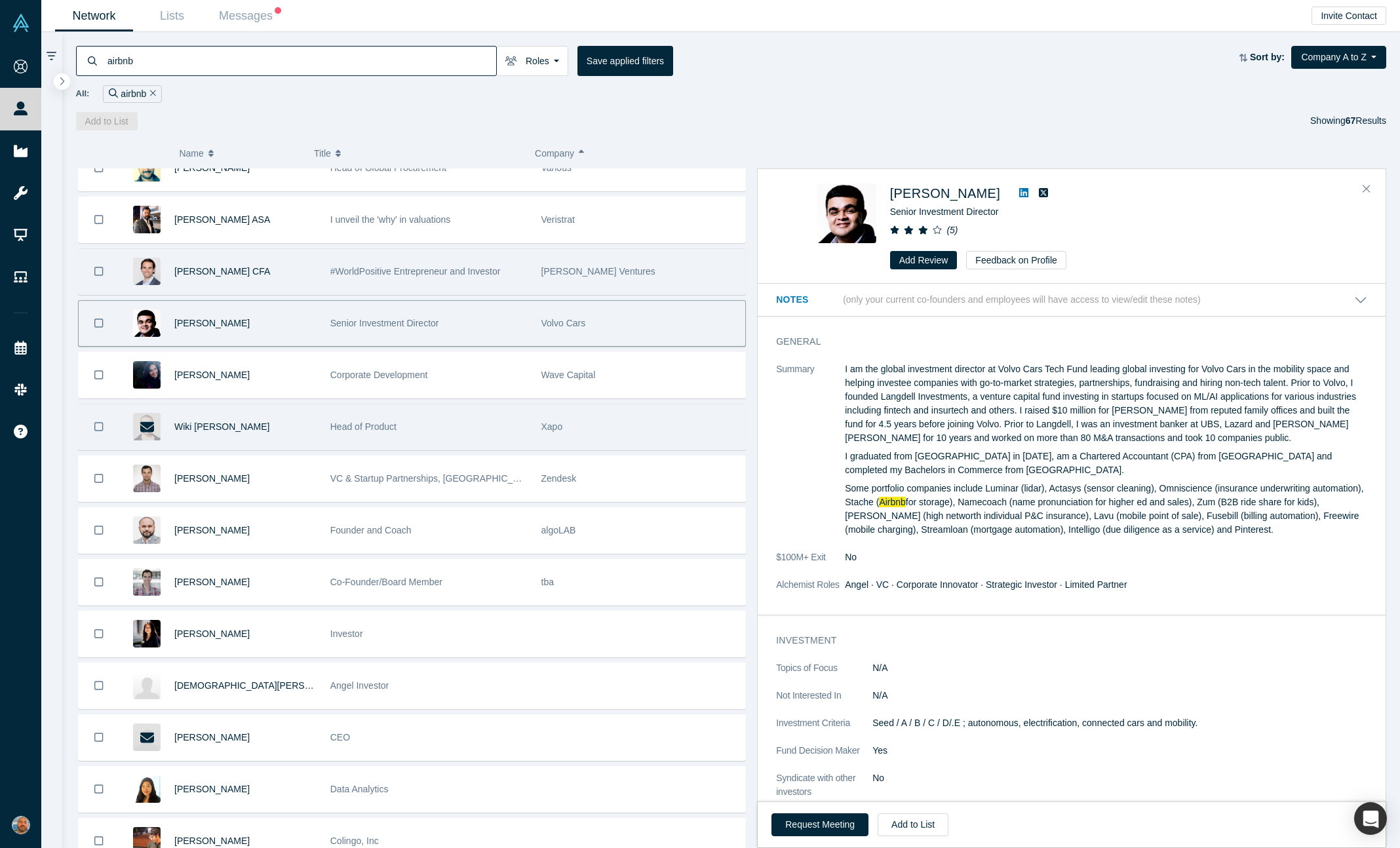
click at [499, 413] on div "Head of Product" at bounding box center [428, 426] width 198 height 45
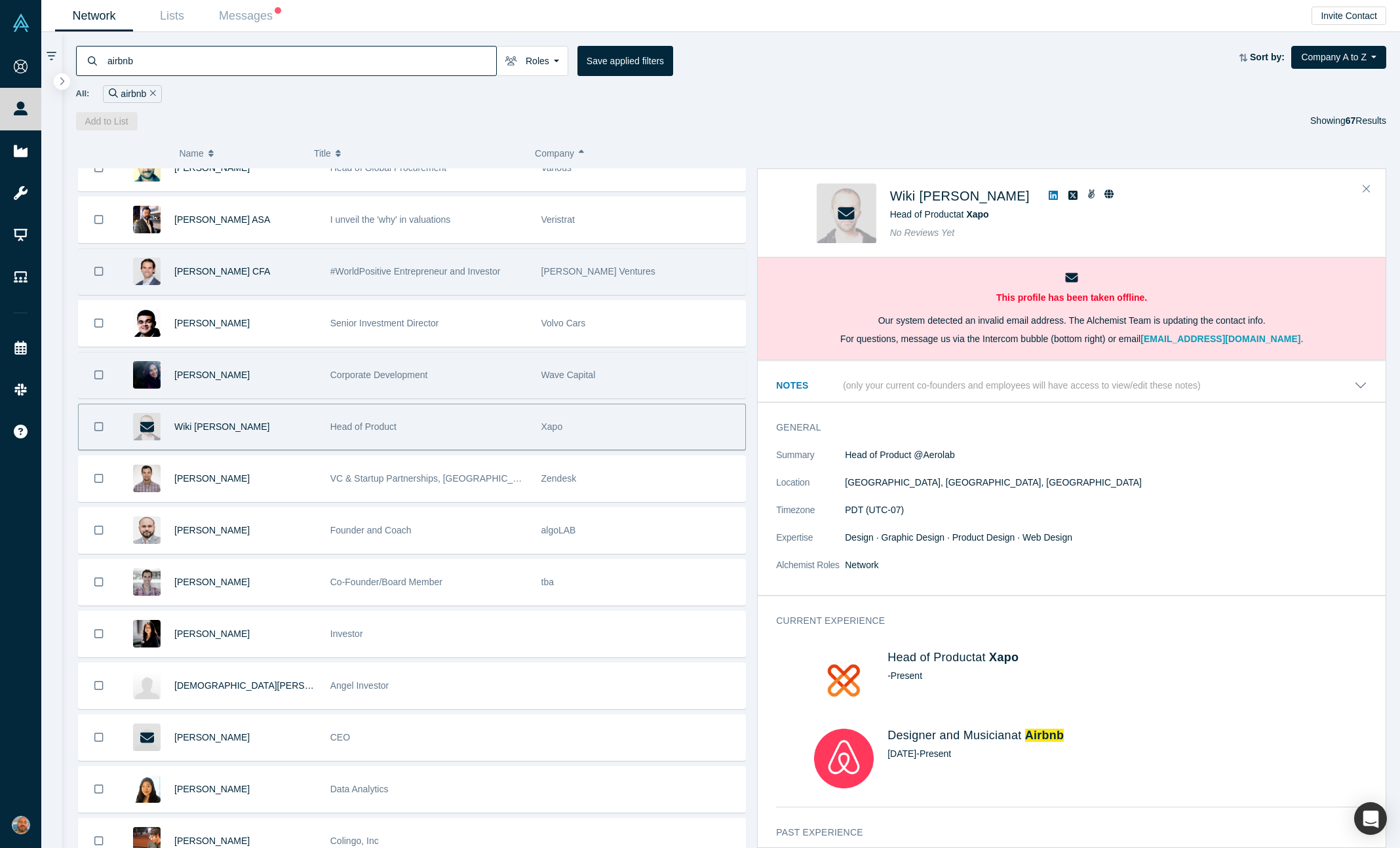
click at [492, 369] on div "Corporate Development" at bounding box center [428, 375] width 198 height 45
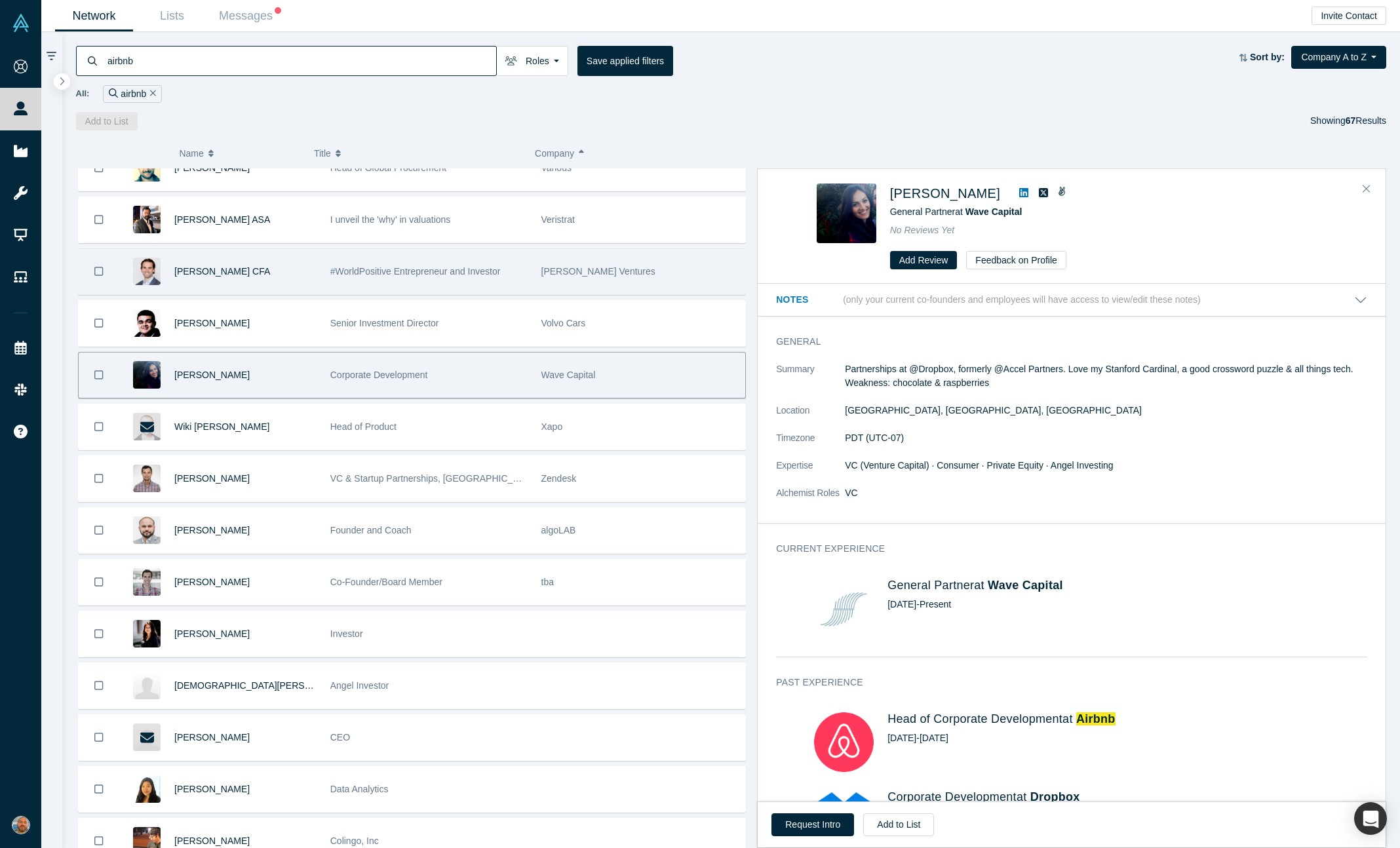
click at [493, 479] on span "VC & Startup Partnerships, North America" at bounding box center [434, 478] width 208 height 11
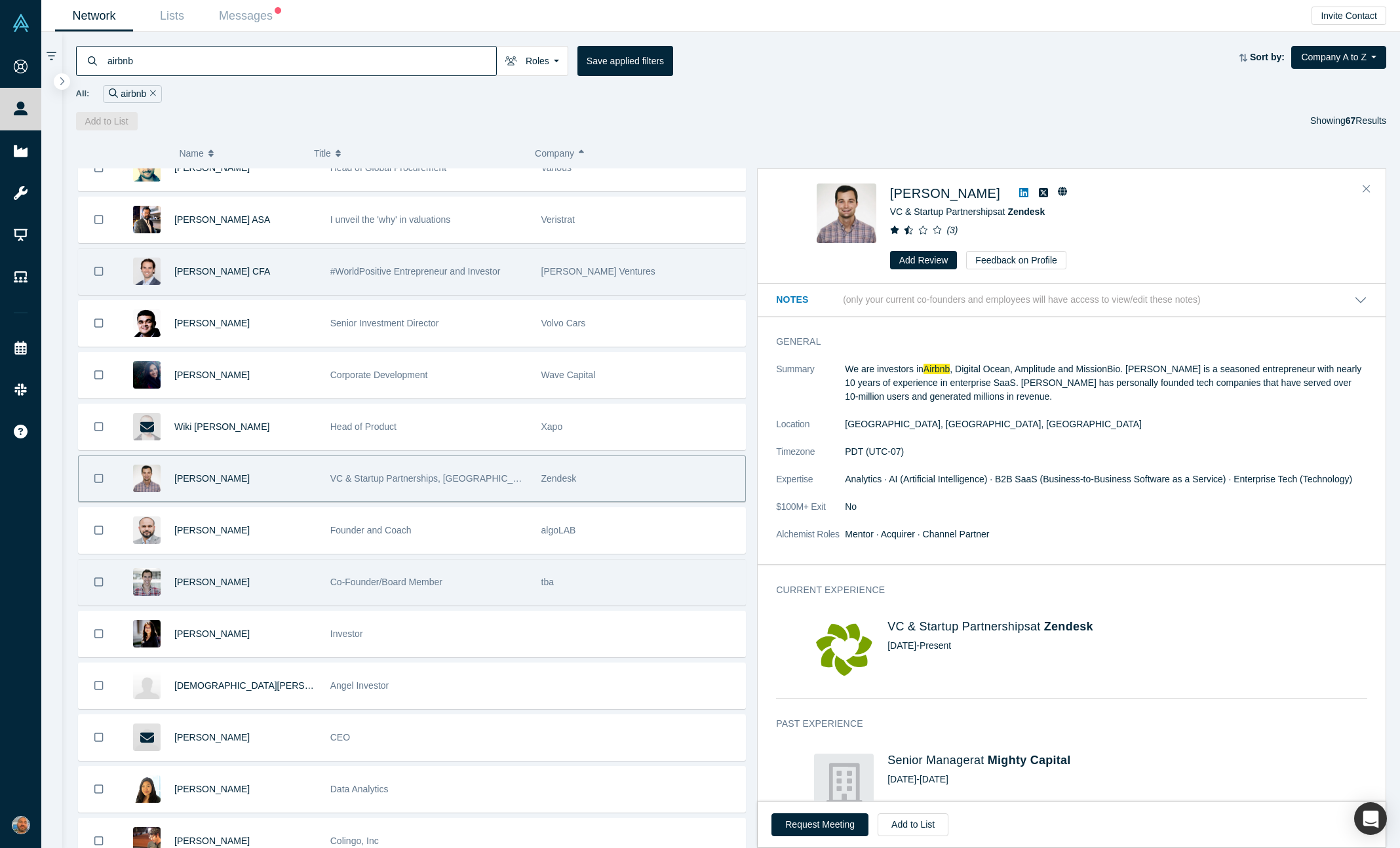
click at [498, 588] on div "Co-Founder/Board Member" at bounding box center [428, 582] width 198 height 45
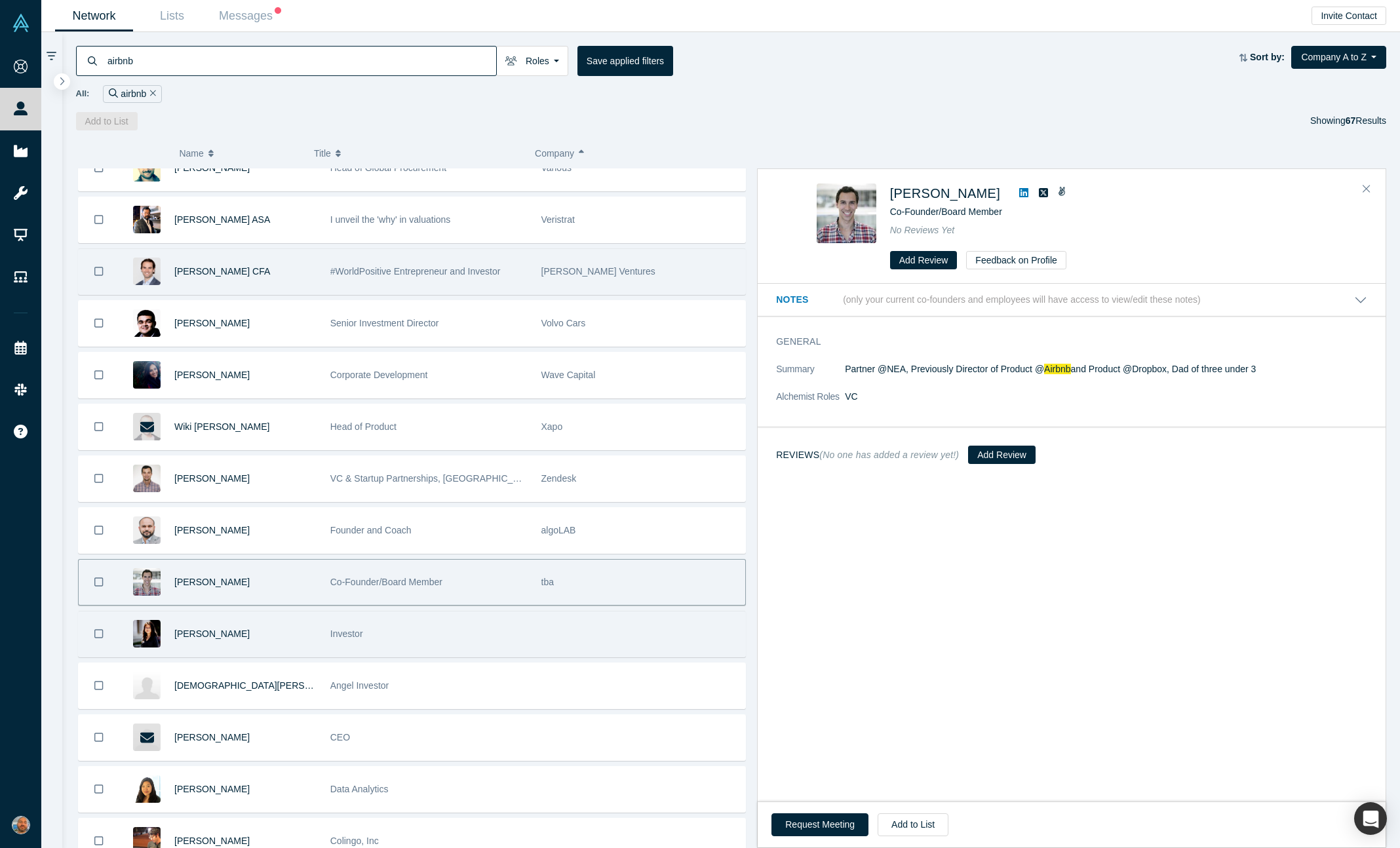
scroll to position [2819, 0]
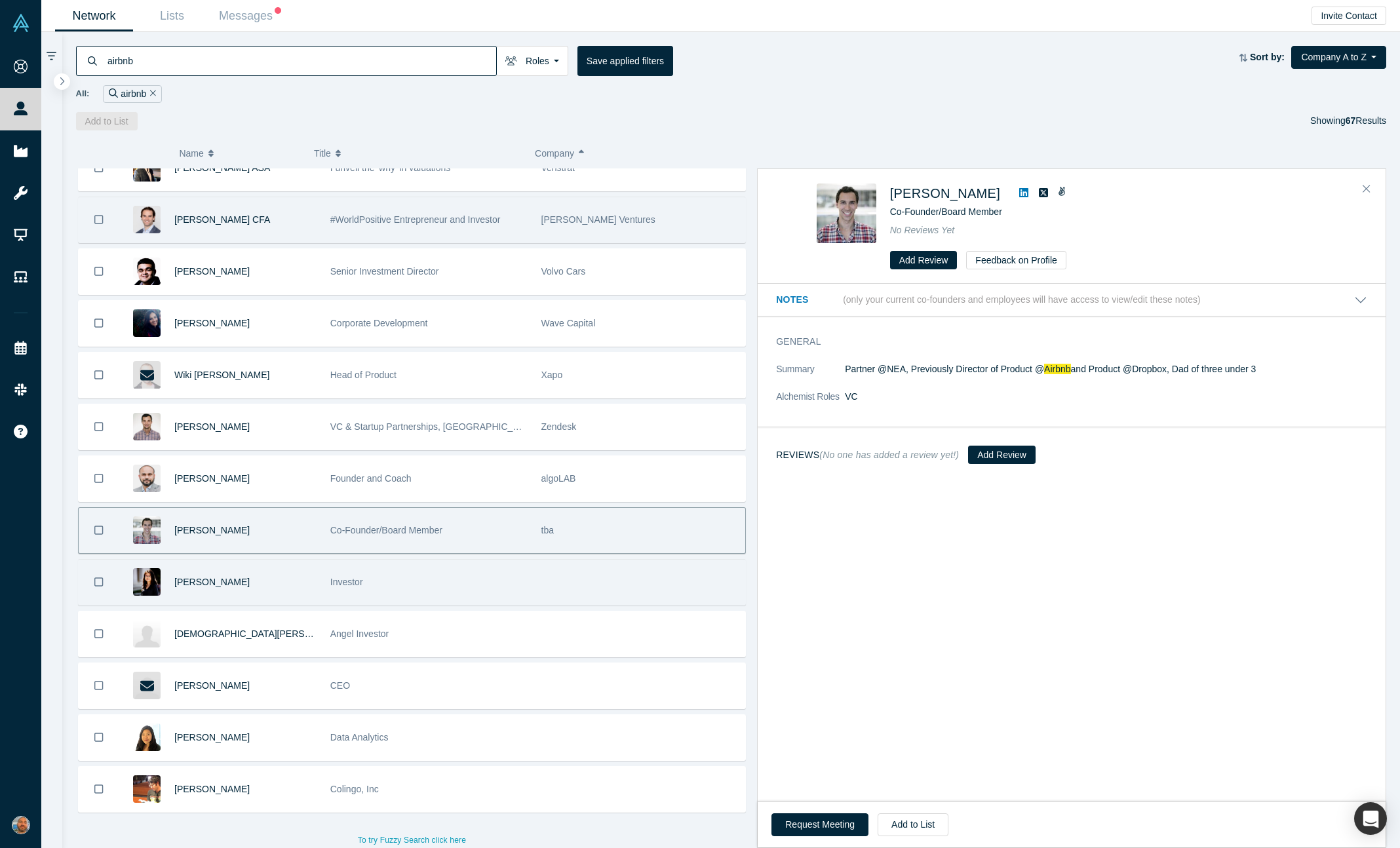
click at [504, 581] on div "Investor" at bounding box center [428, 582] width 198 height 45
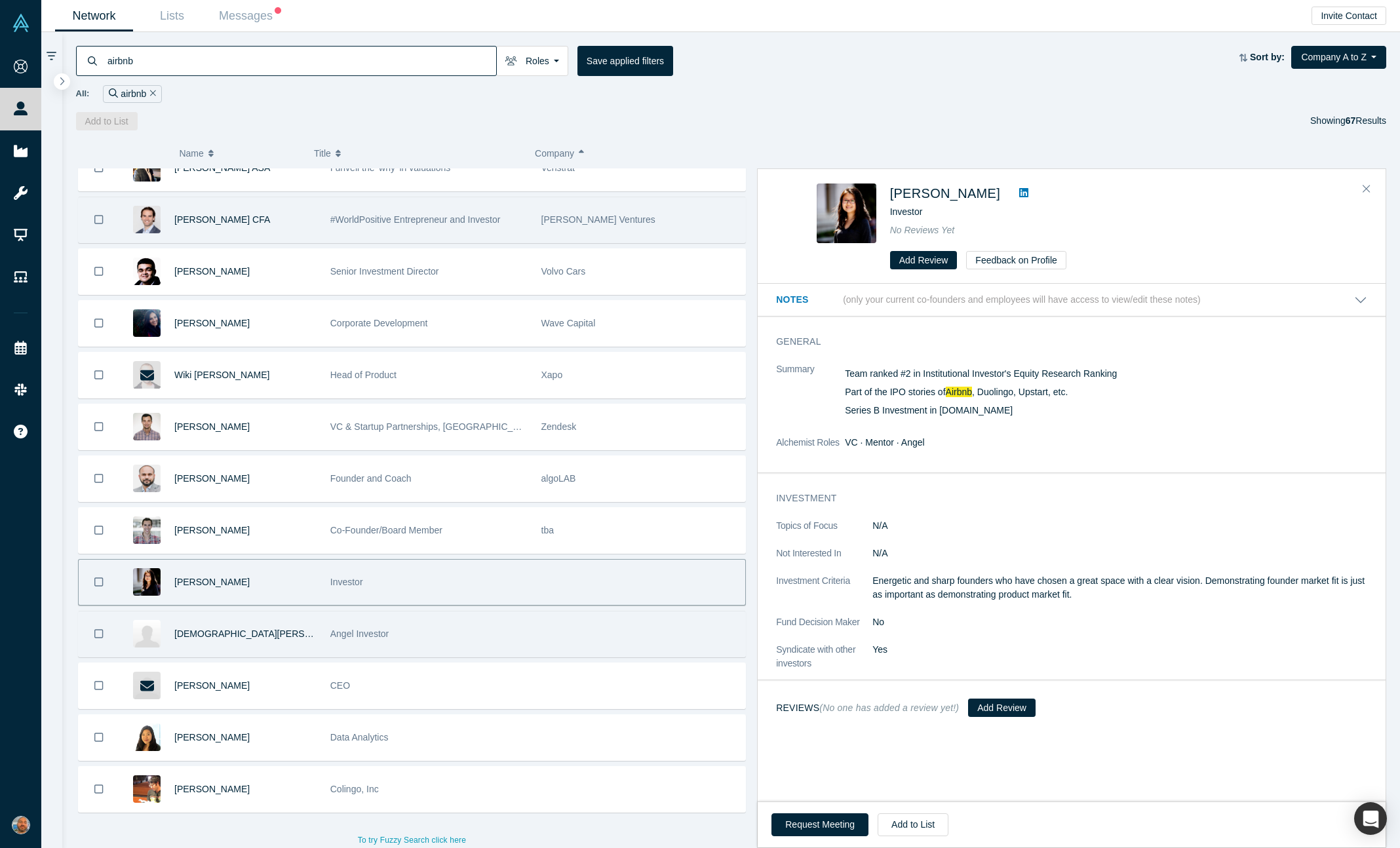
click at [480, 650] on div "Angel Investor" at bounding box center [428, 634] width 198 height 45
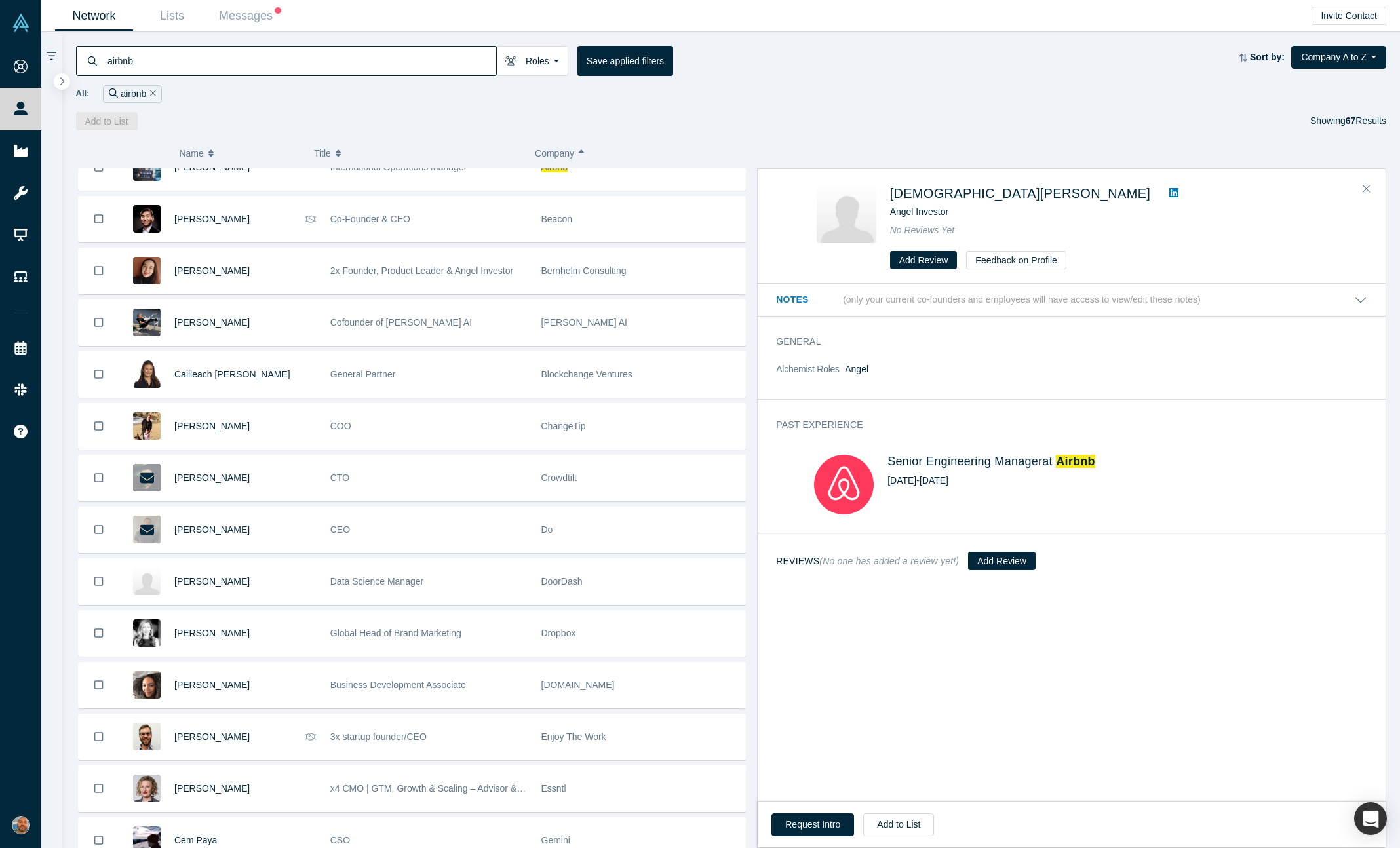
scroll to position [1160, 0]
click at [508, 505] on div "Florian Leibert General Partner 468 Capital Vivien Ho Investment Associate @ Pe…" at bounding box center [412, 757] width 672 height 3499
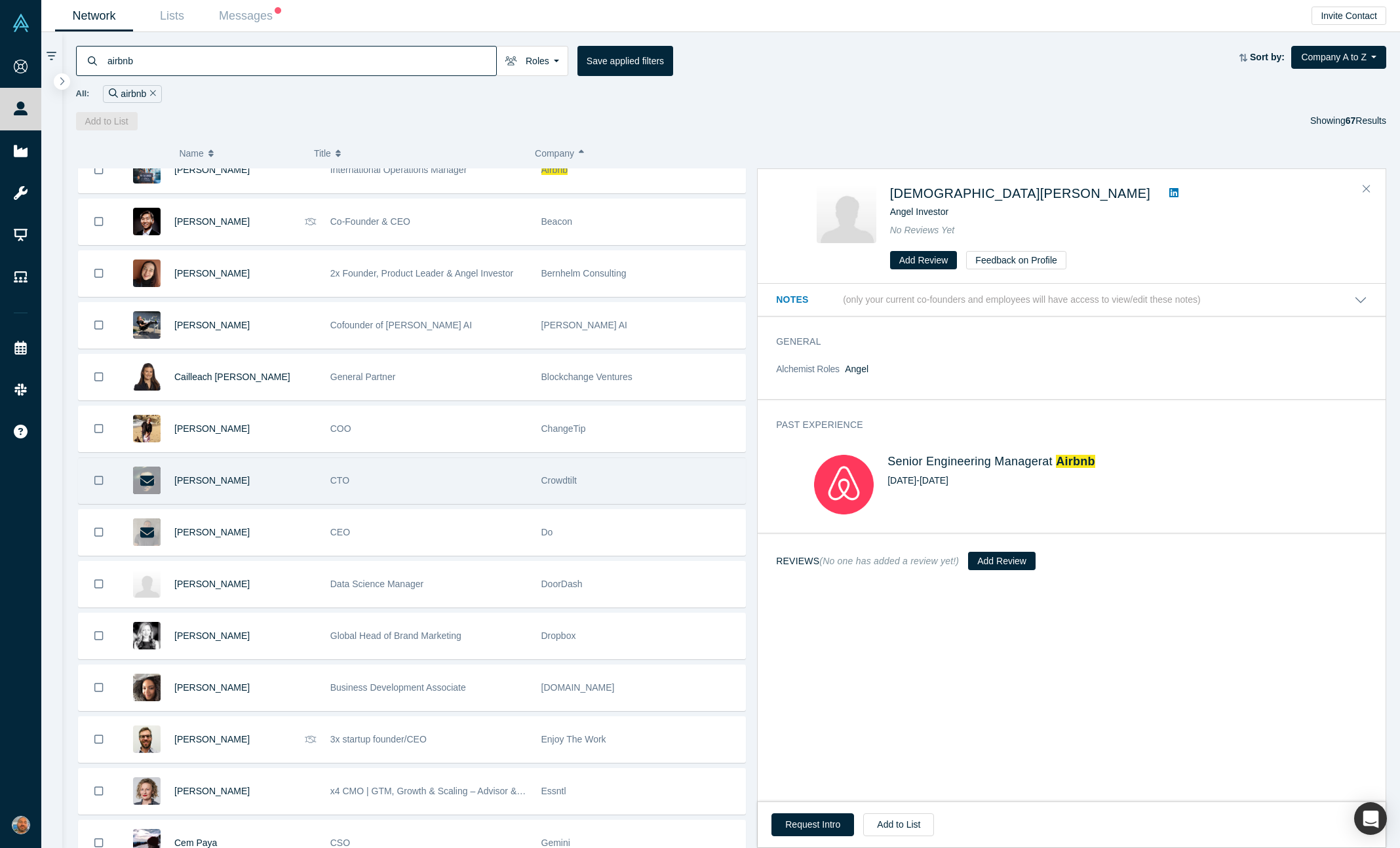
click at [492, 481] on div "CTO" at bounding box center [428, 481] width 198 height 45
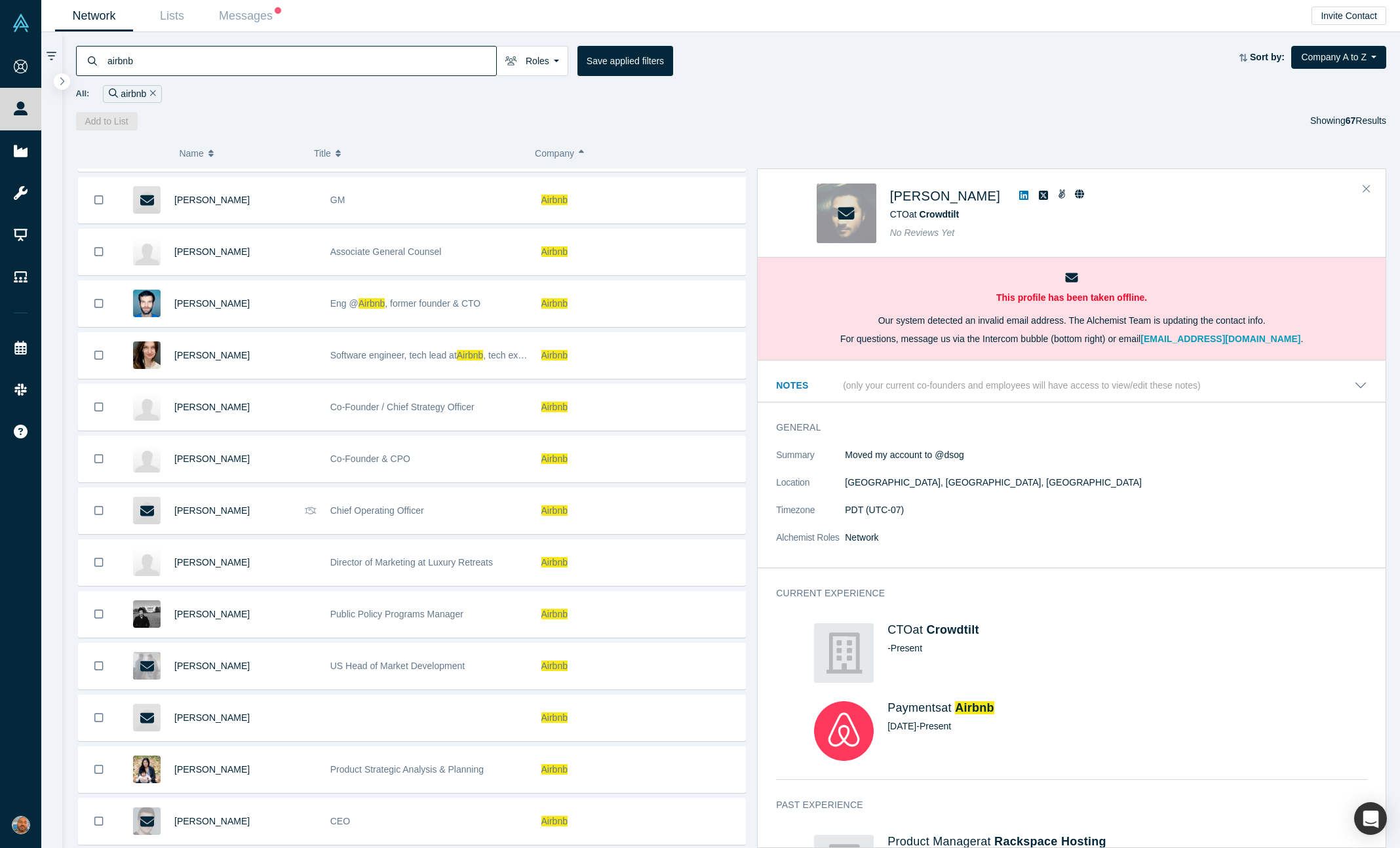
scroll to position [0, 0]
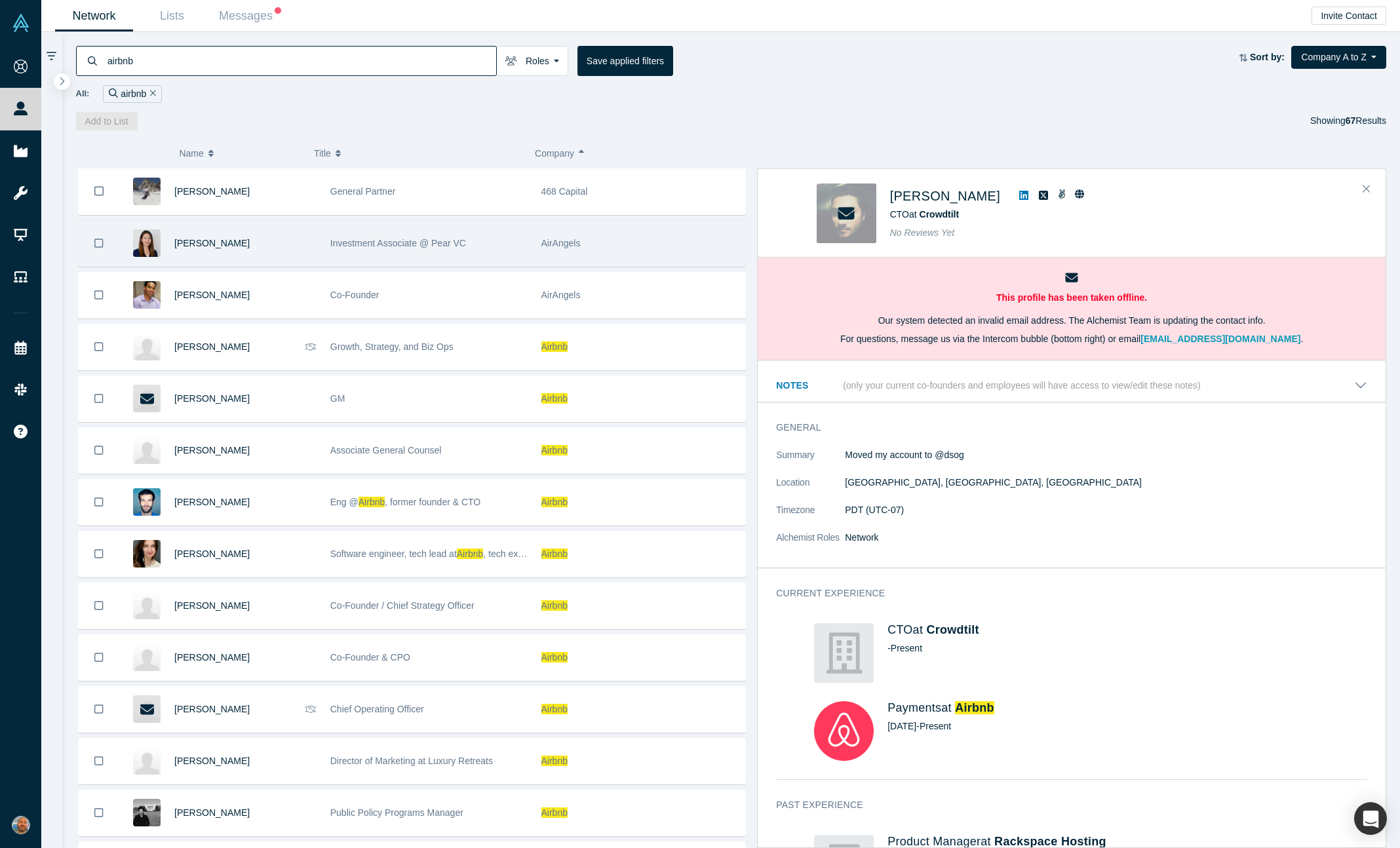
click at [490, 239] on div "Investment Associate @ Pear VC" at bounding box center [428, 243] width 198 height 45
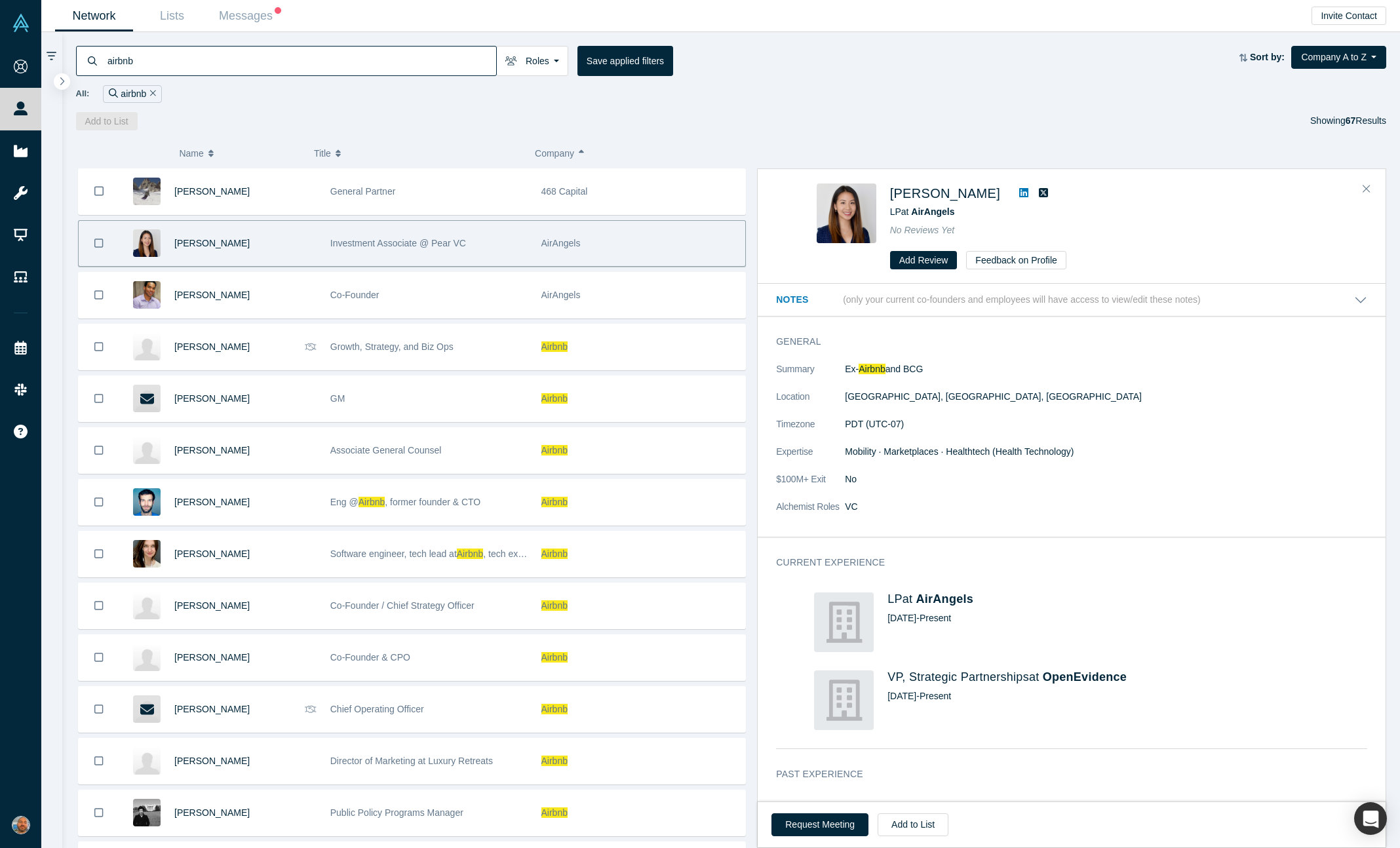
click at [822, 136] on div "( 0 ) Name Title Company Alchemist Role Florian Leibert General Partner 468 Cap…" at bounding box center [732, 490] width 1338 height 718
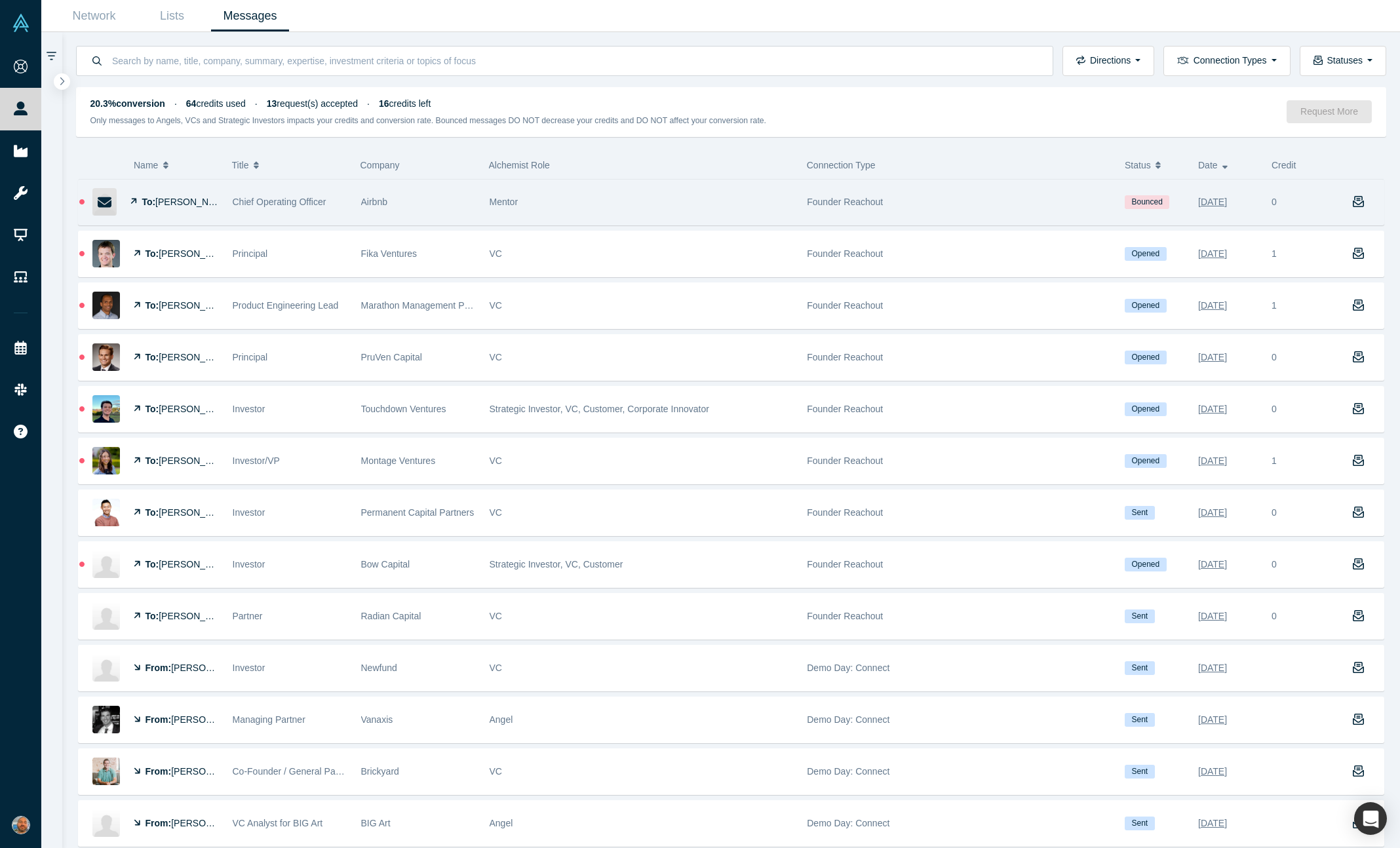
click at [321, 201] on span "Chief Operating Officer" at bounding box center [279, 202] width 93 height 11
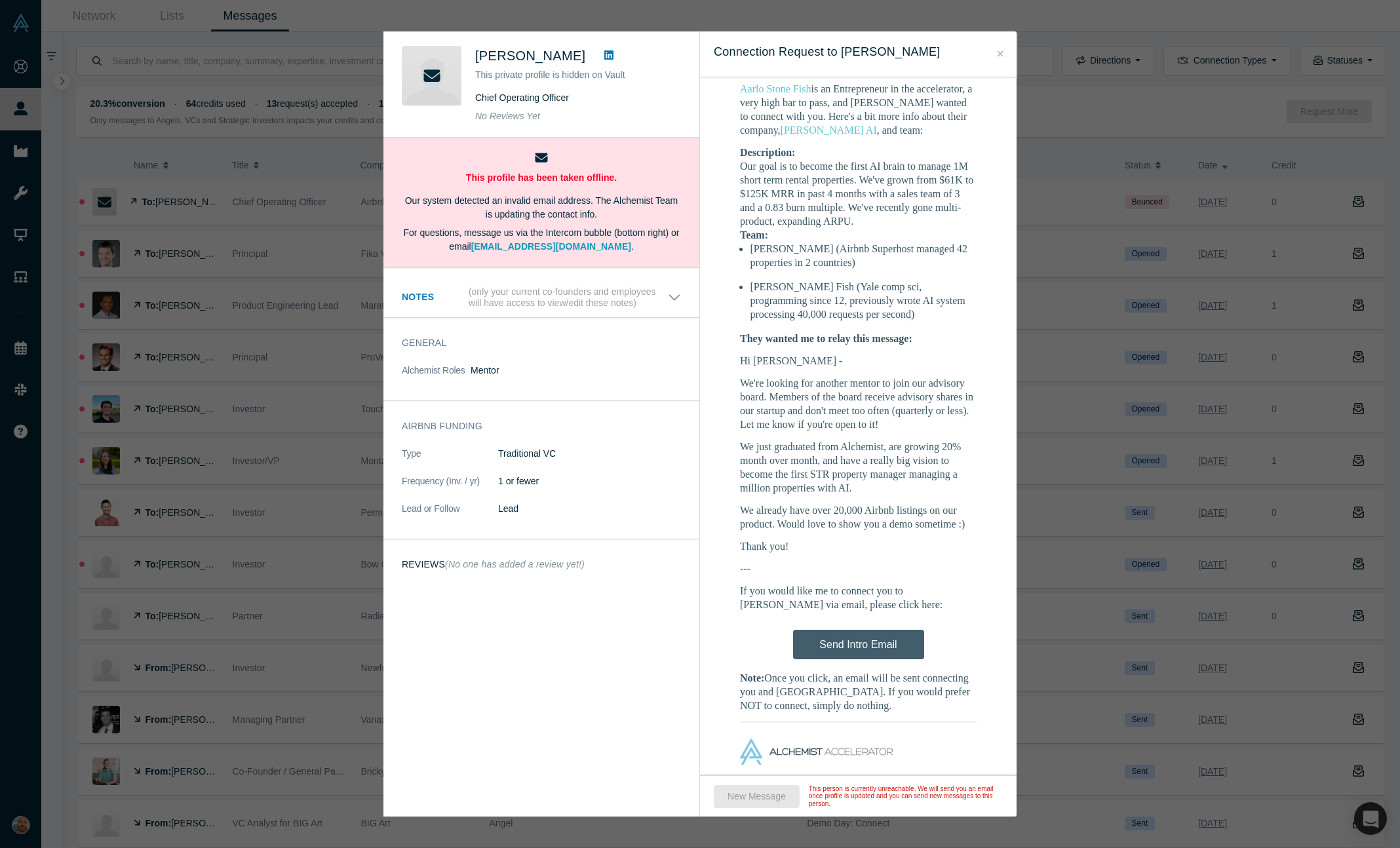
scroll to position [353, 0]
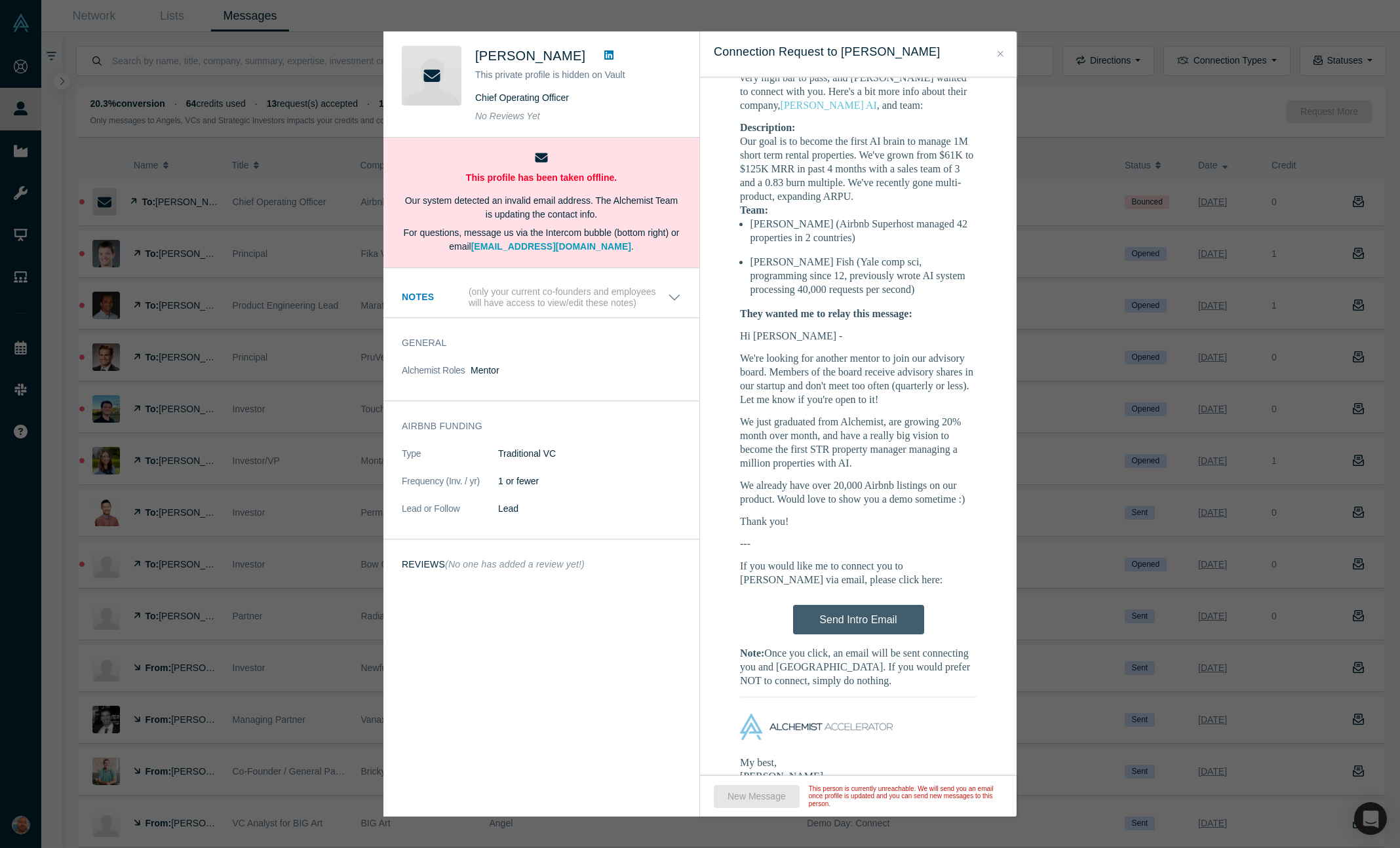
click at [815, 352] on p "We're looking for another mentor to join our advisory board. Members of the boa…" at bounding box center [858, 379] width 237 height 55
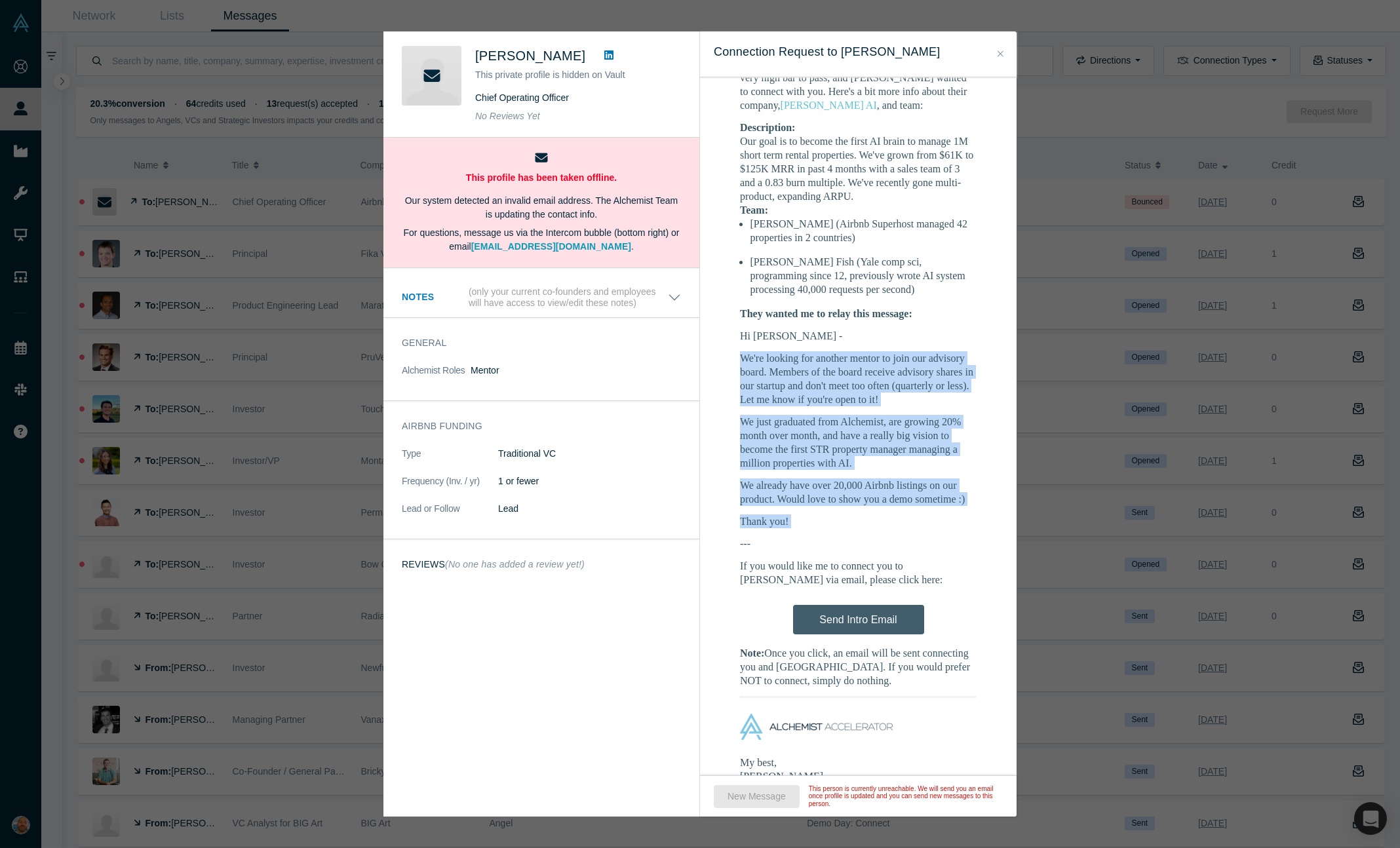
drag, startPoint x: 815, startPoint y: 327, endPoint x: 810, endPoint y: 487, distance: 160.1
click at [810, 487] on div "Hi [PERSON_NAME], As you may know, I run the Alchemist Accelerator , an initiat…" at bounding box center [858, 422] width 237 height 903
copy div "We're looking for another mentor to join our advisory board. Members of the boa…"
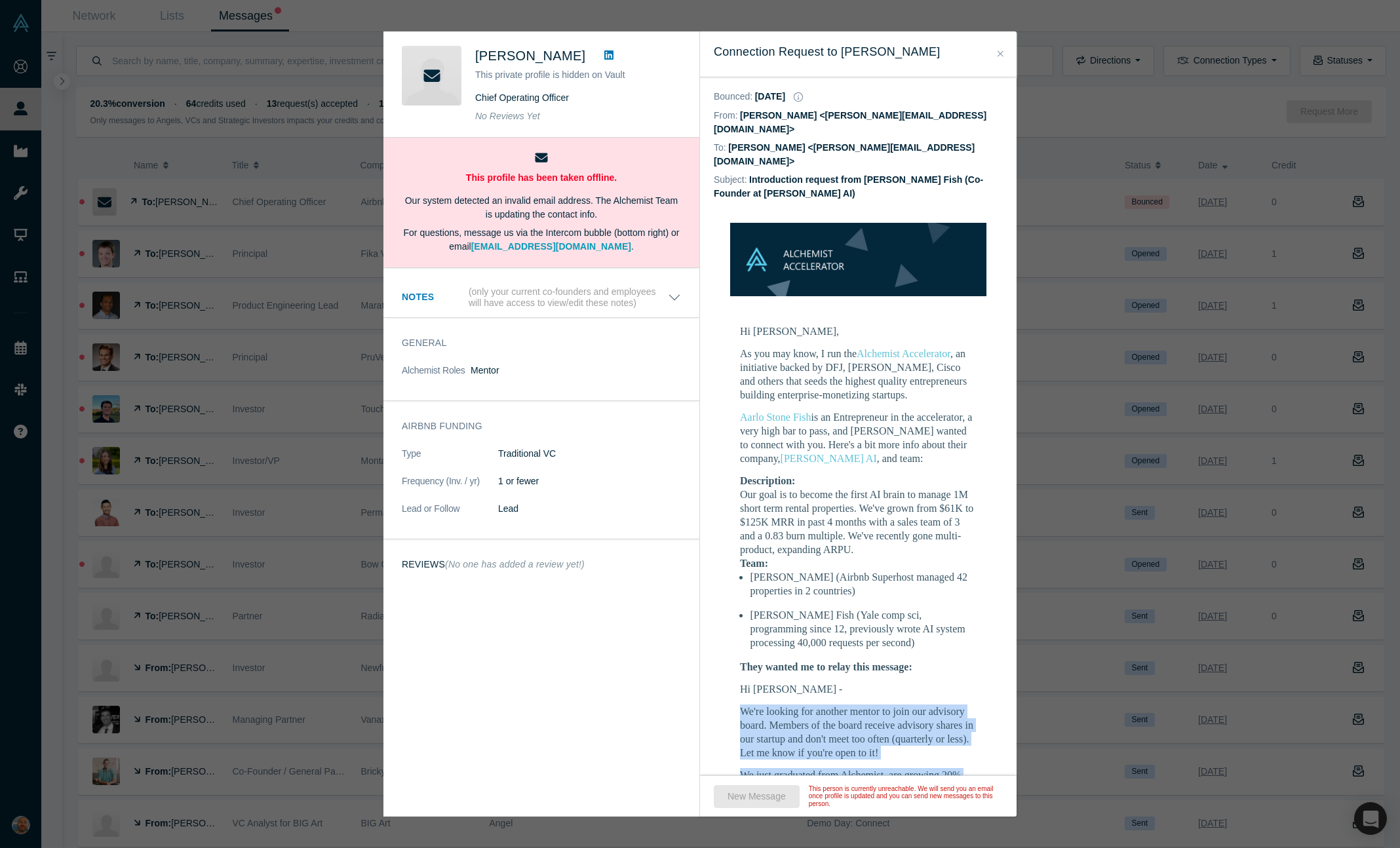
scroll to position [353, 0]
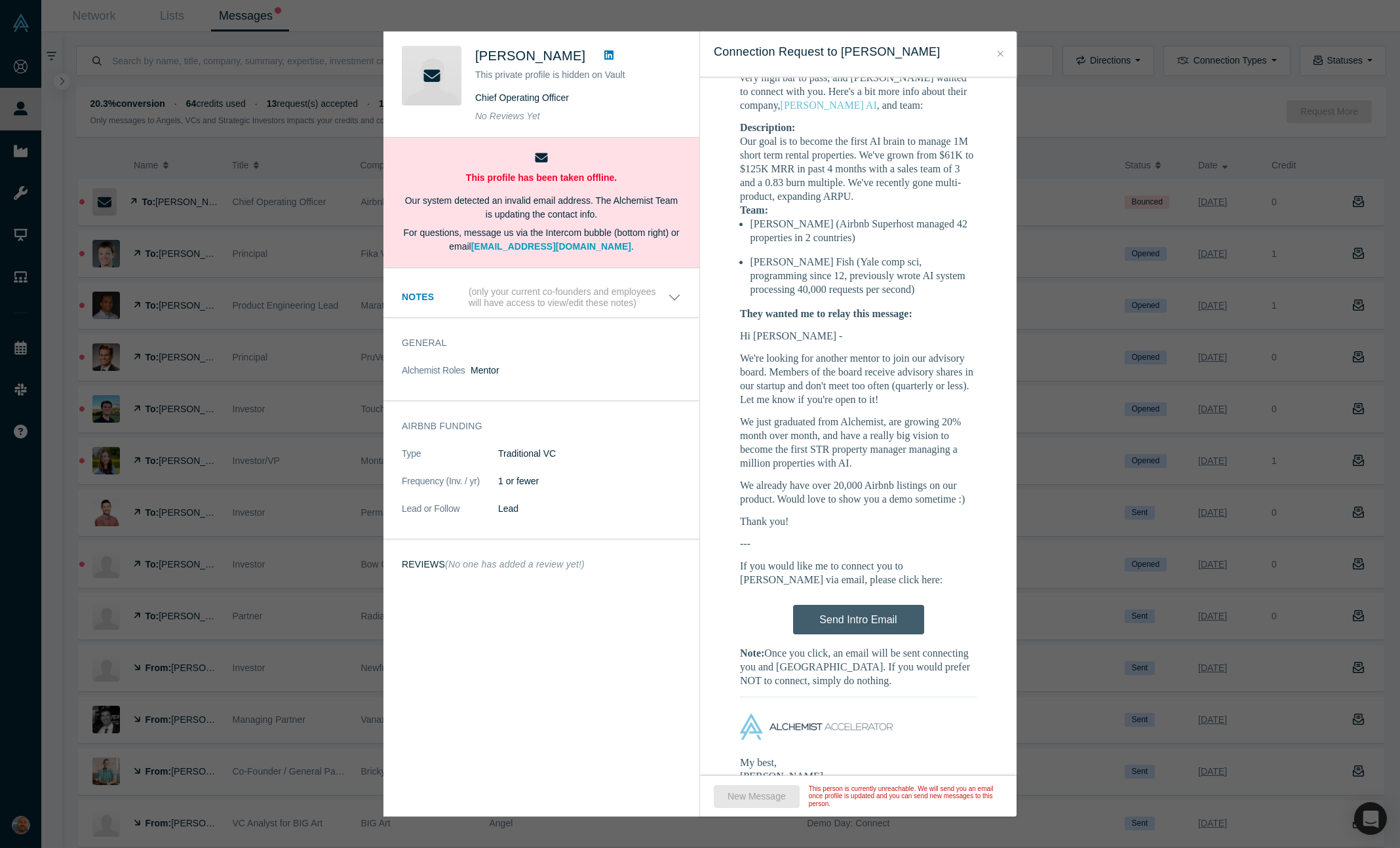
click at [357, 463] on div "[PERSON_NAME] This private profile is hidden on Vault Chief Operating Officer N…" at bounding box center [700, 424] width 1400 height 848
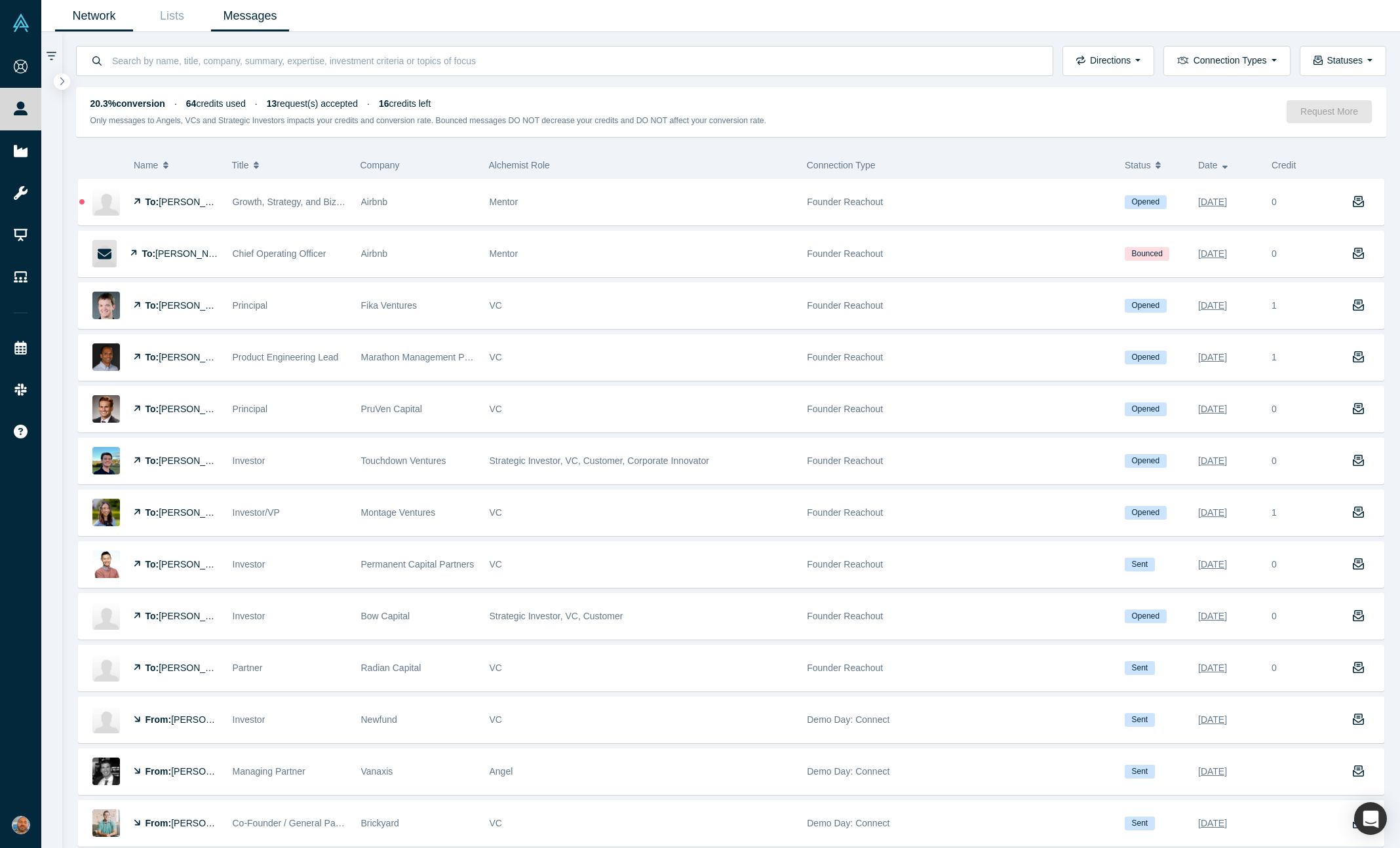
click at [92, 19] on link "Network" at bounding box center [94, 16] width 78 height 31
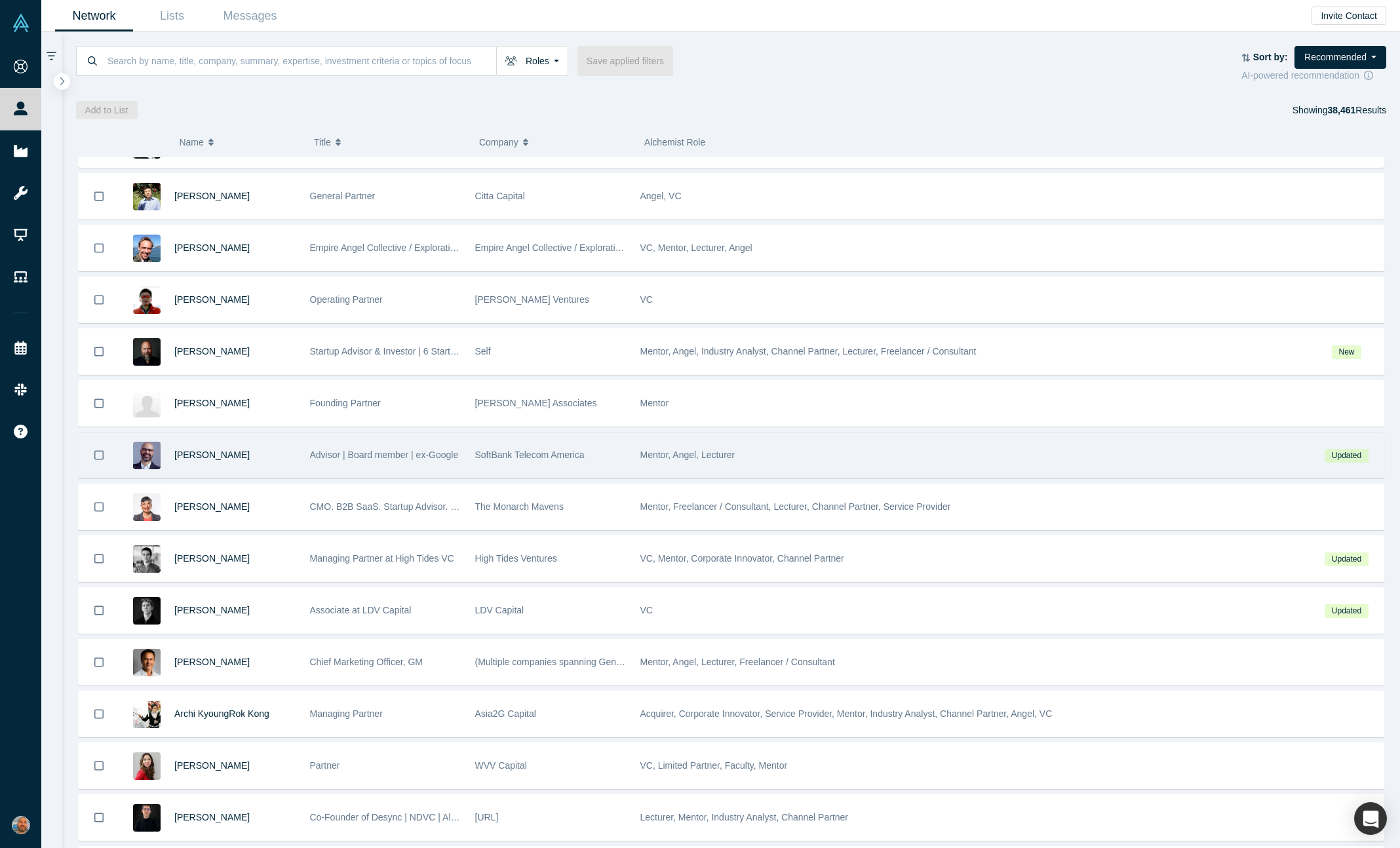
scroll to position [252, 0]
